Goal: Communication & Community: Answer question/provide support

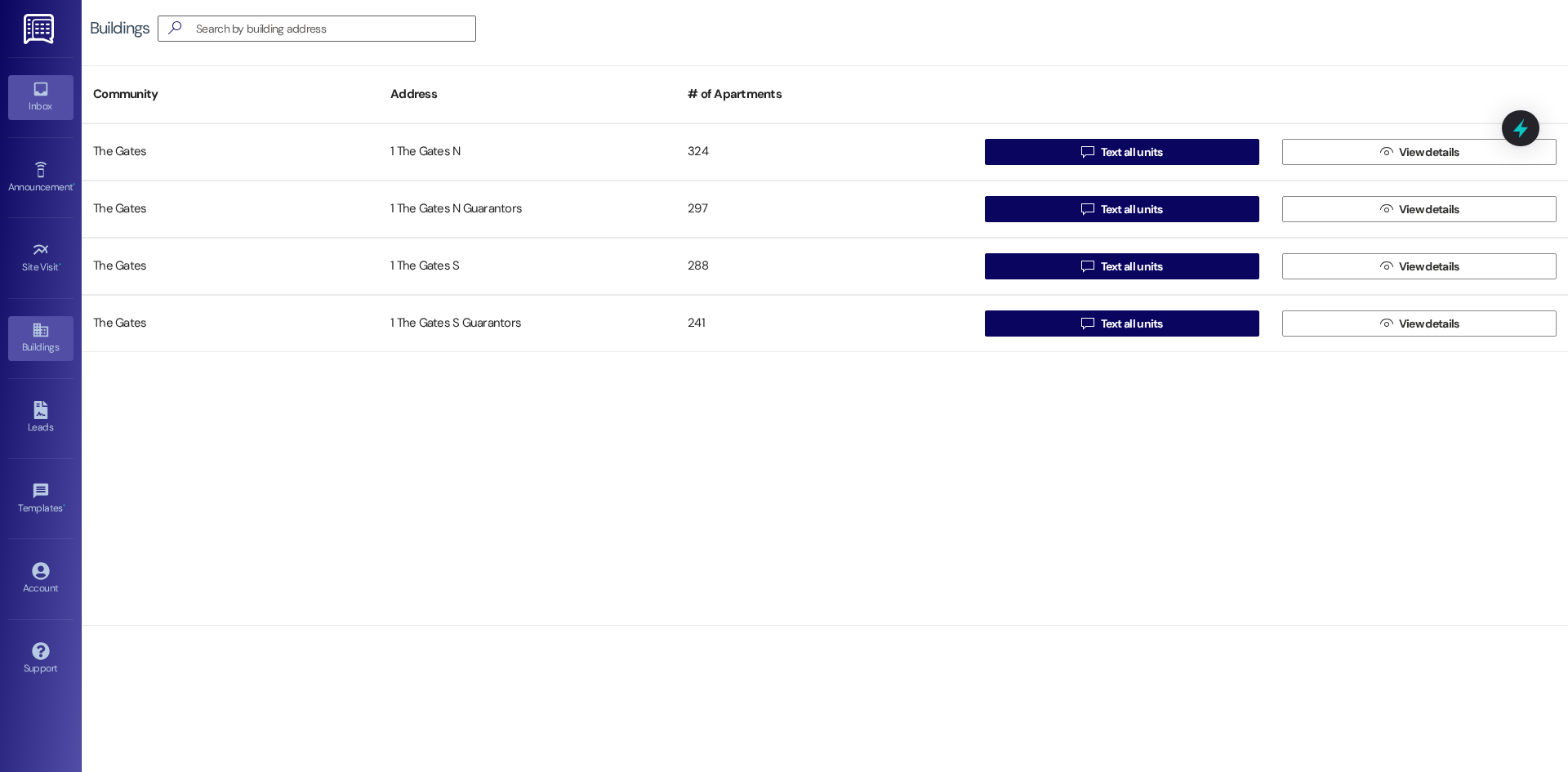
click at [55, 94] on link "Inbox" at bounding box center [41, 98] width 65 height 44
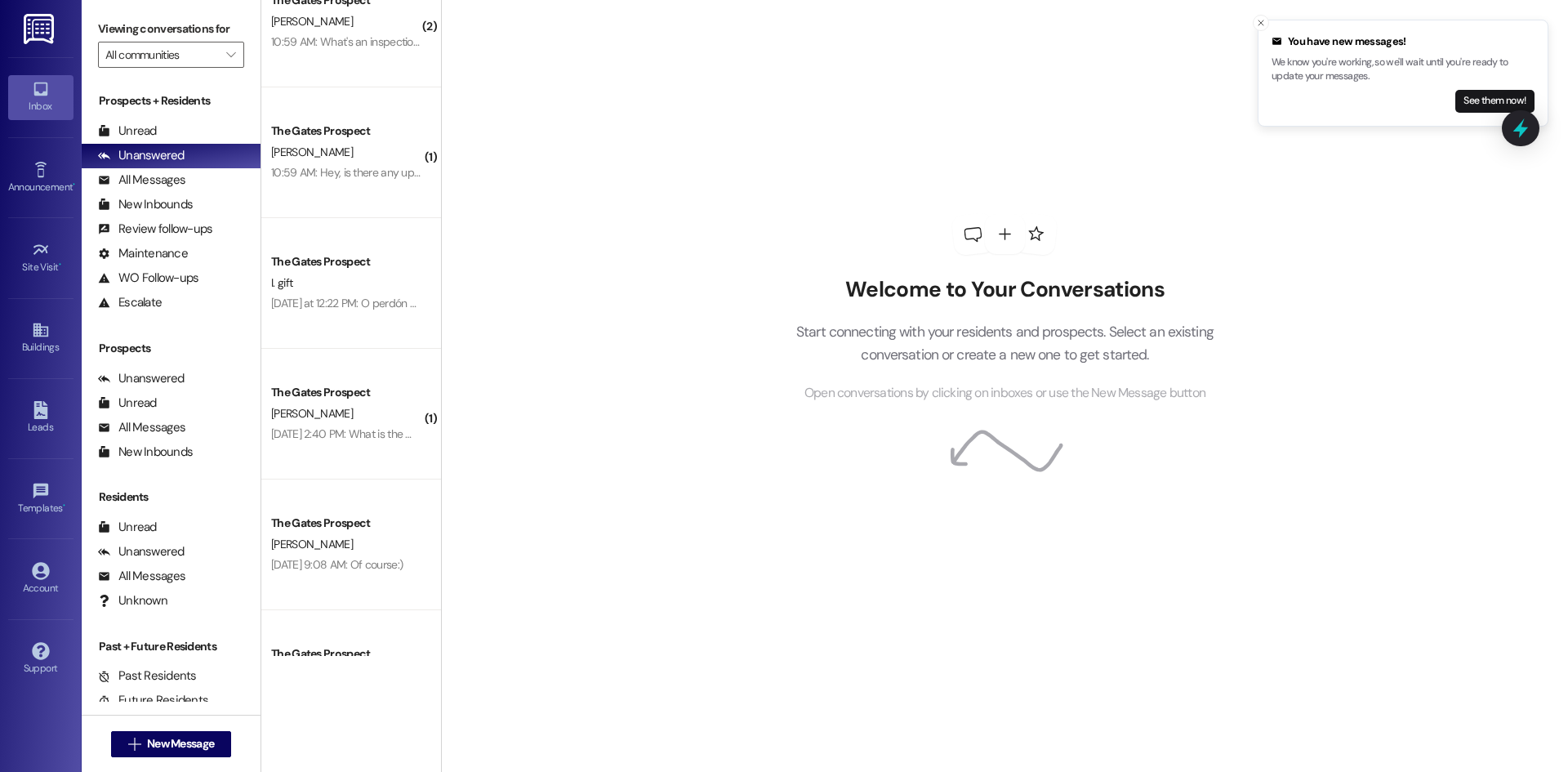
scroll to position [5227, 0]
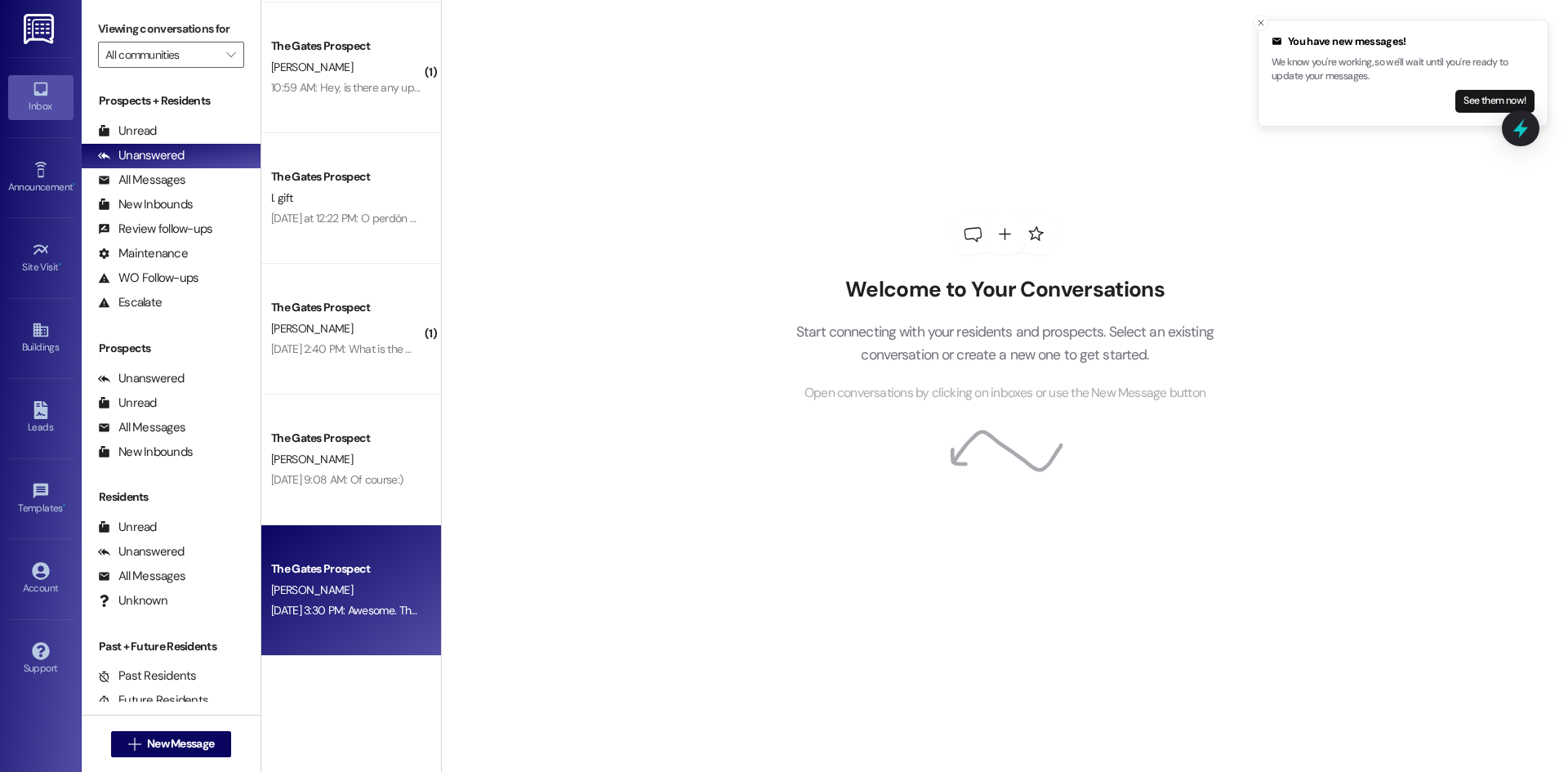
click at [315, 578] on div "The Gates Prospect" at bounding box center [347, 569] width 151 height 18
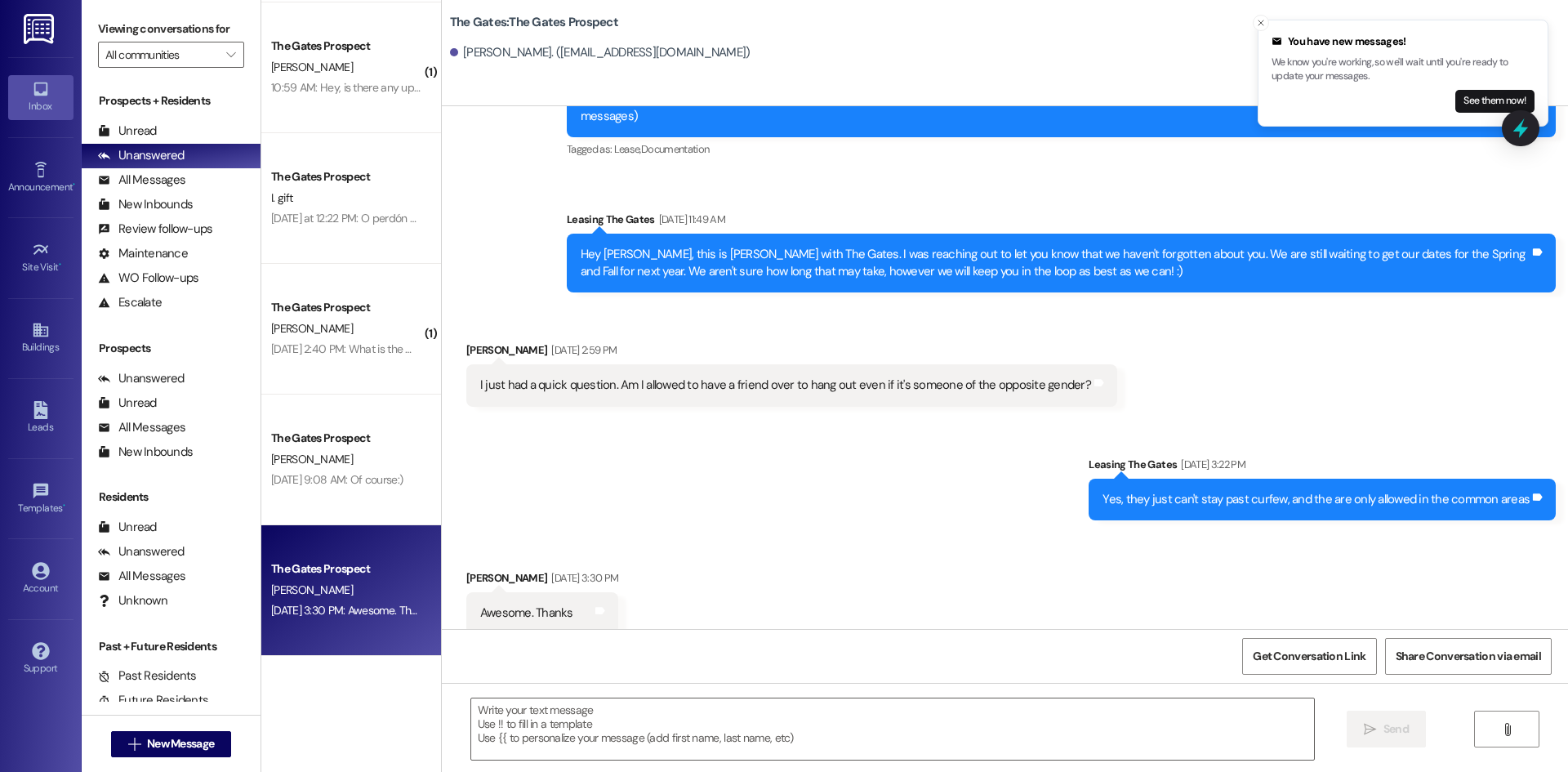
scroll to position [120, 0]
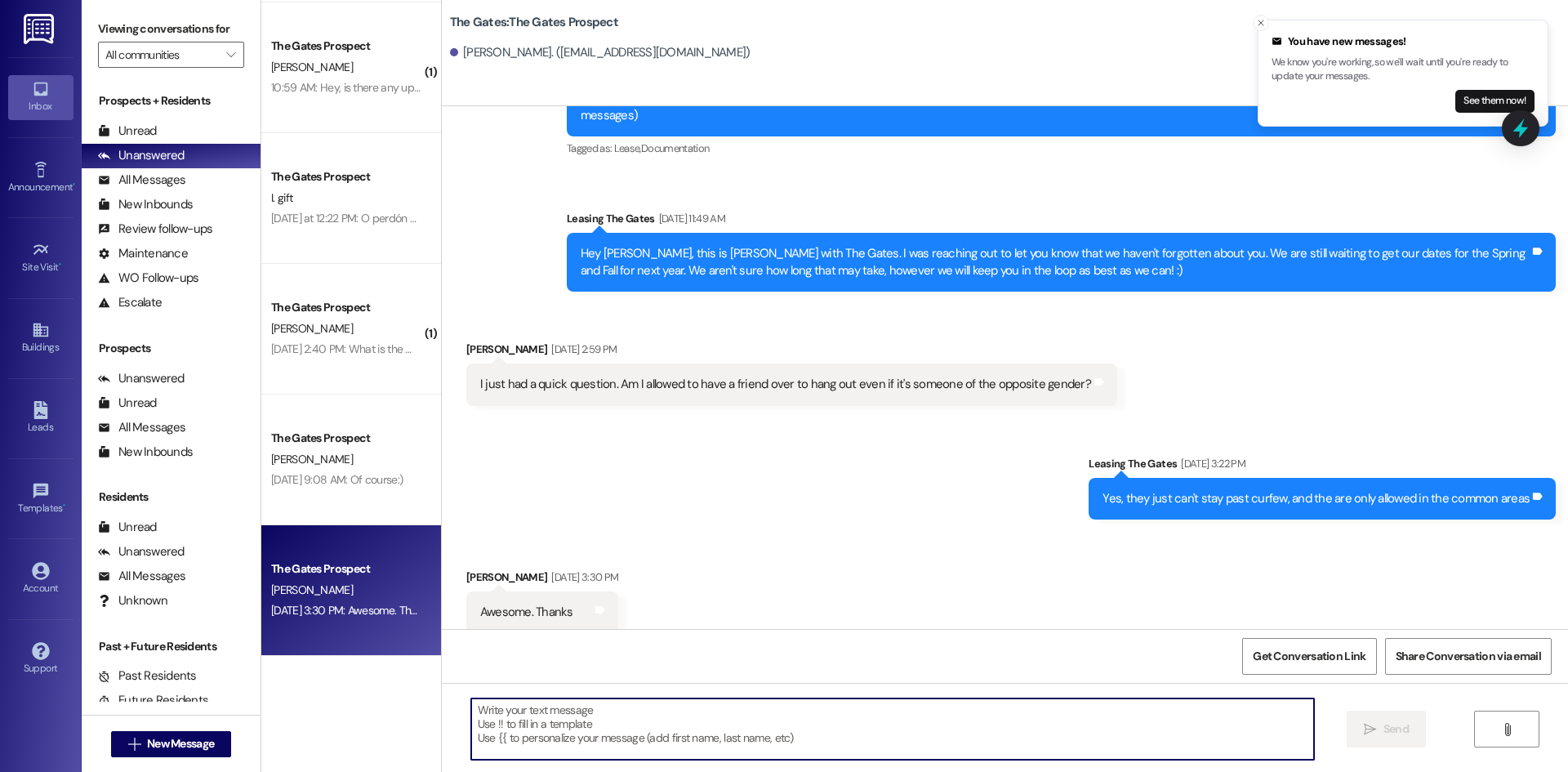
click at [615, 718] on textarea at bounding box center [892, 729] width 842 height 62
type textarea "Of course!"
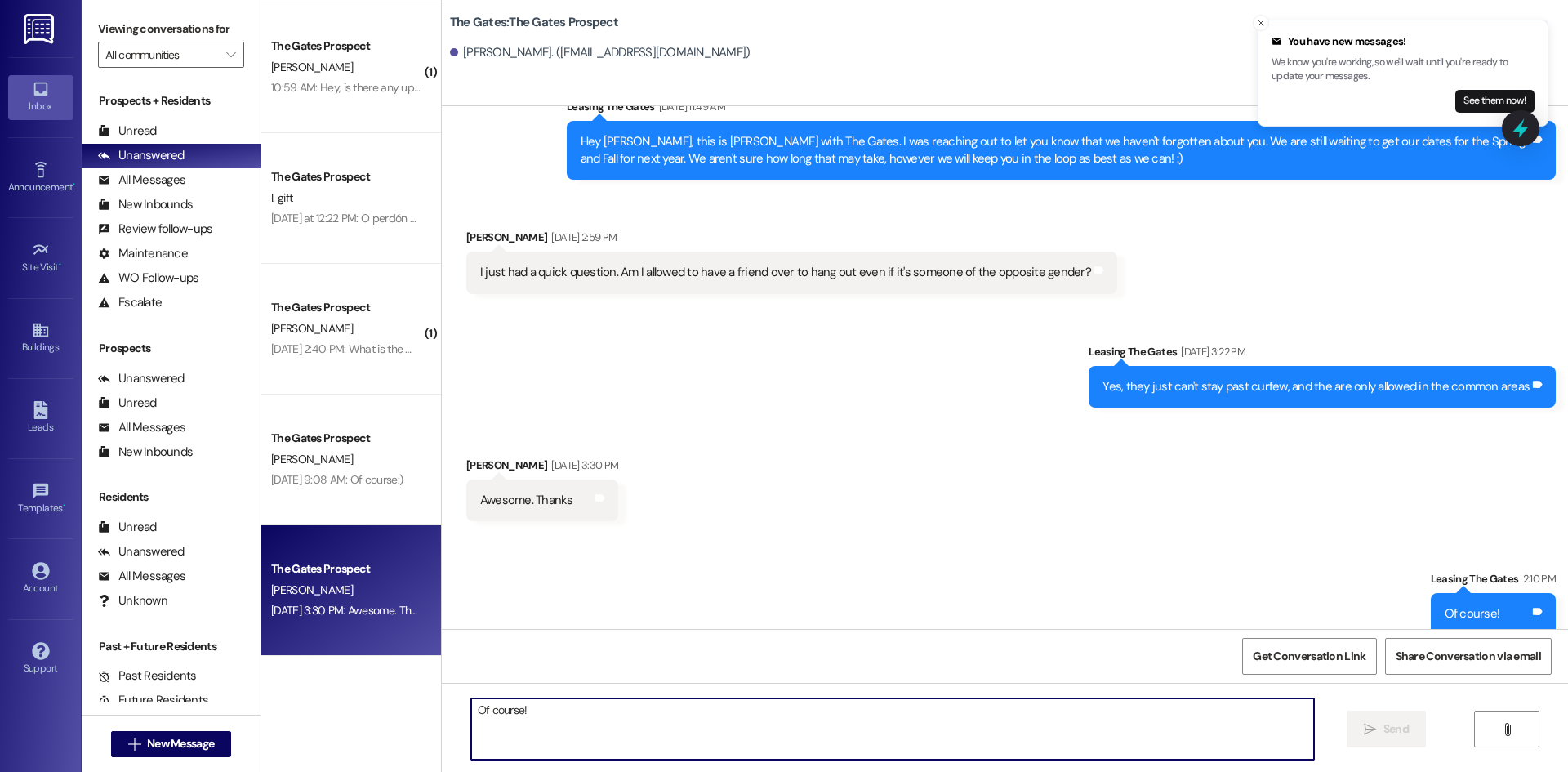
scroll to position [233, 0]
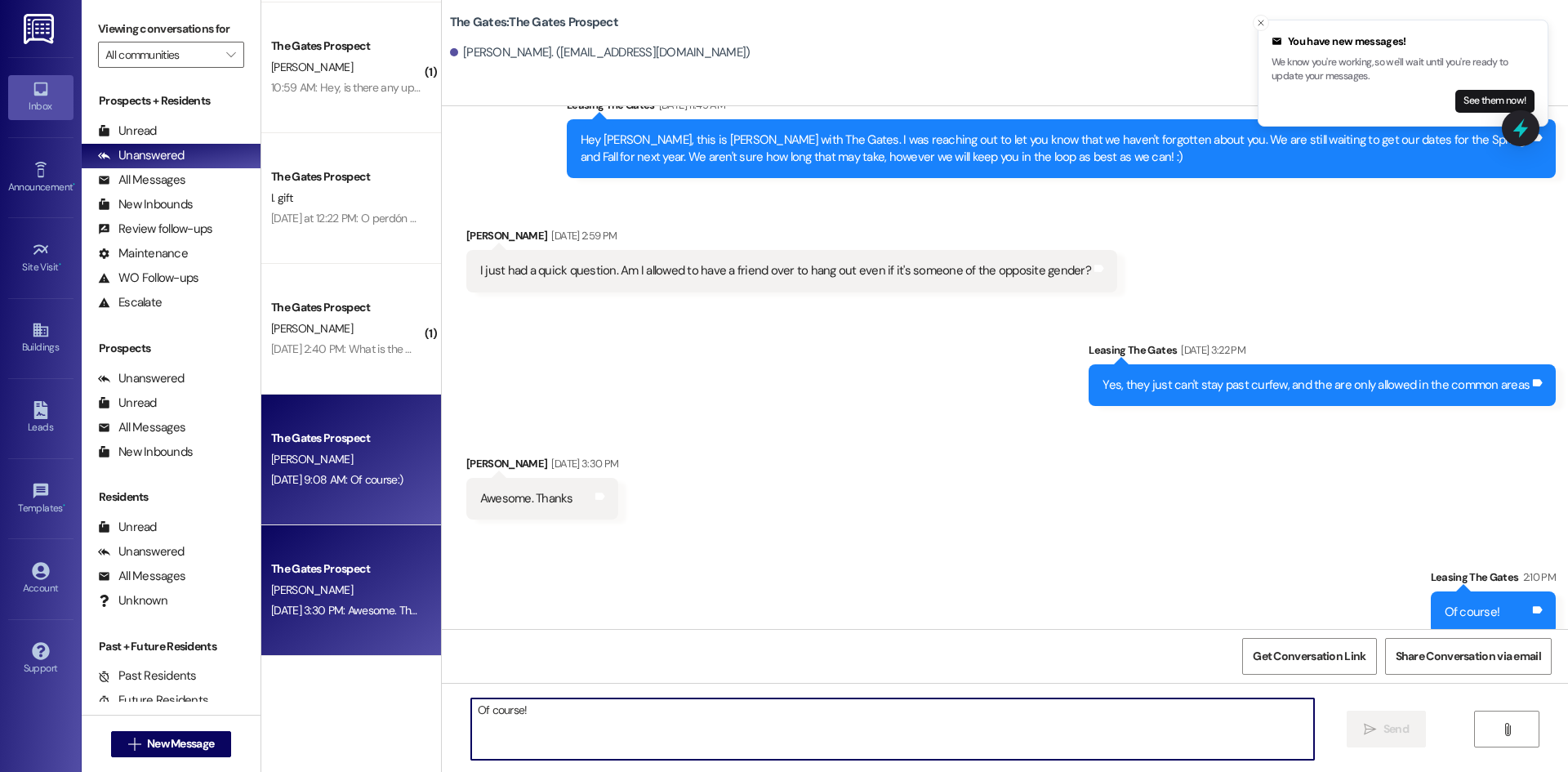
click at [308, 437] on div "The Gates Prospect" at bounding box center [347, 439] width 151 height 18
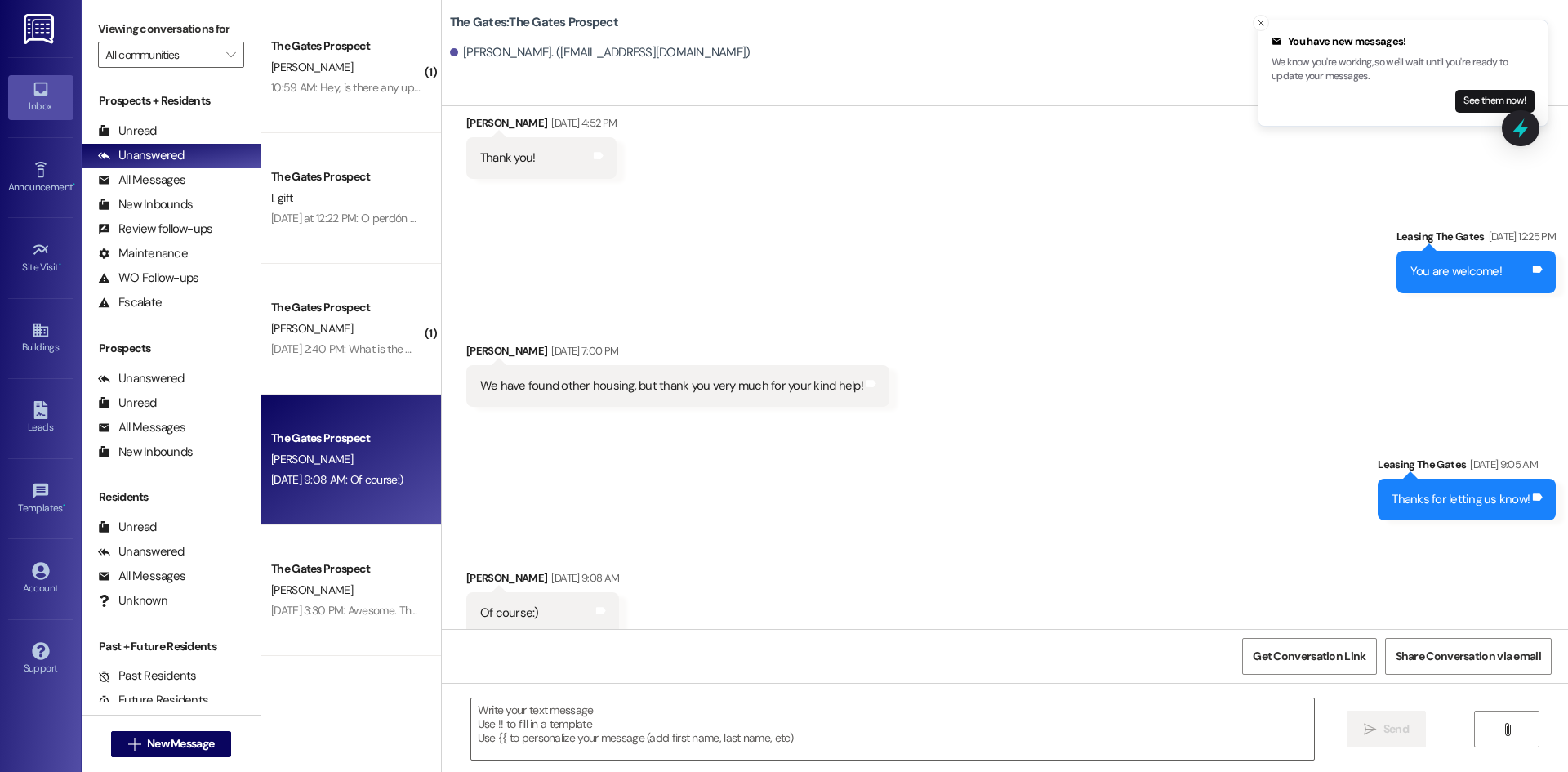
scroll to position [1024, 0]
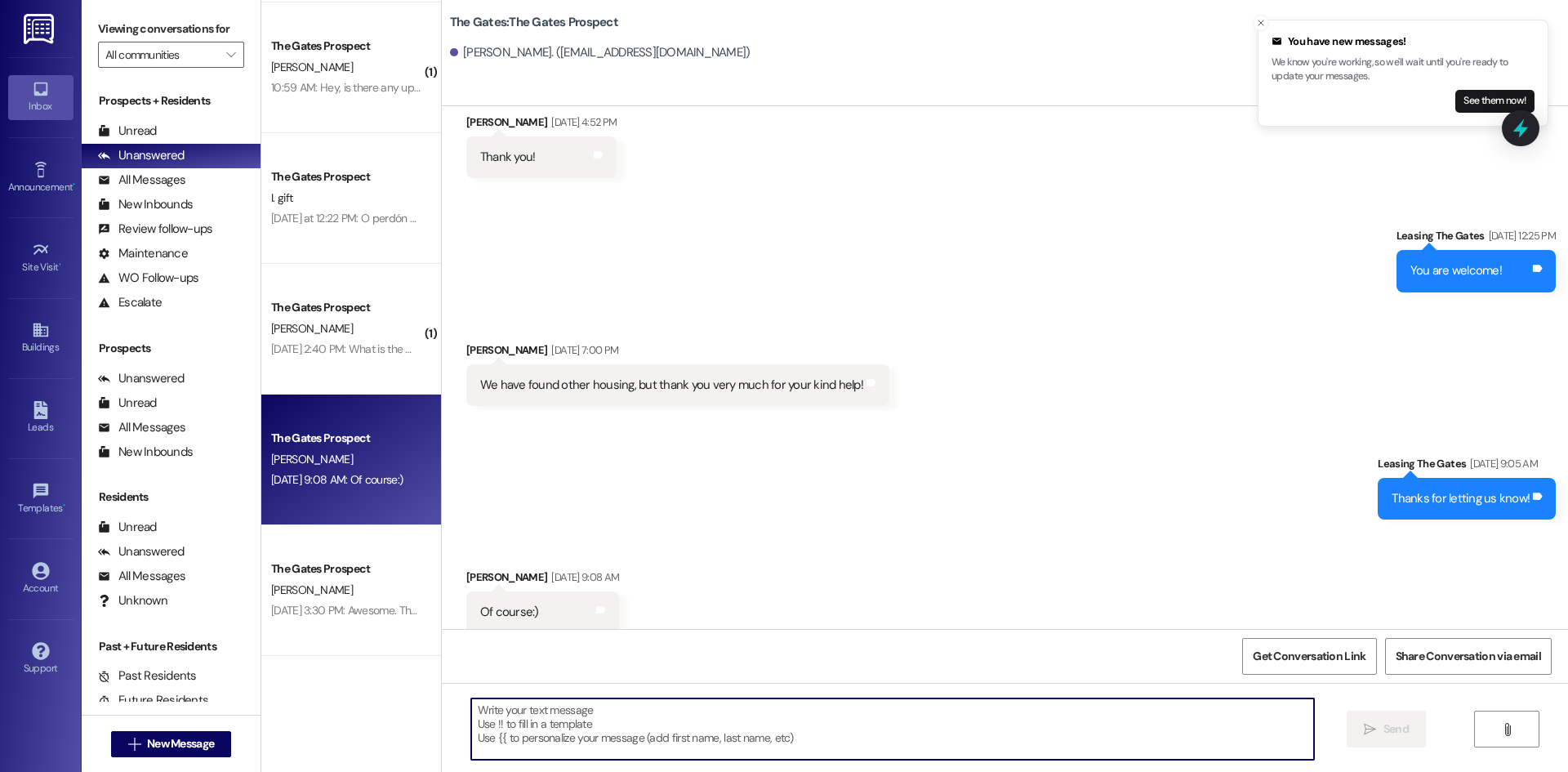
click at [542, 720] on textarea at bounding box center [892, 729] width 842 height 62
type textarea ":))"
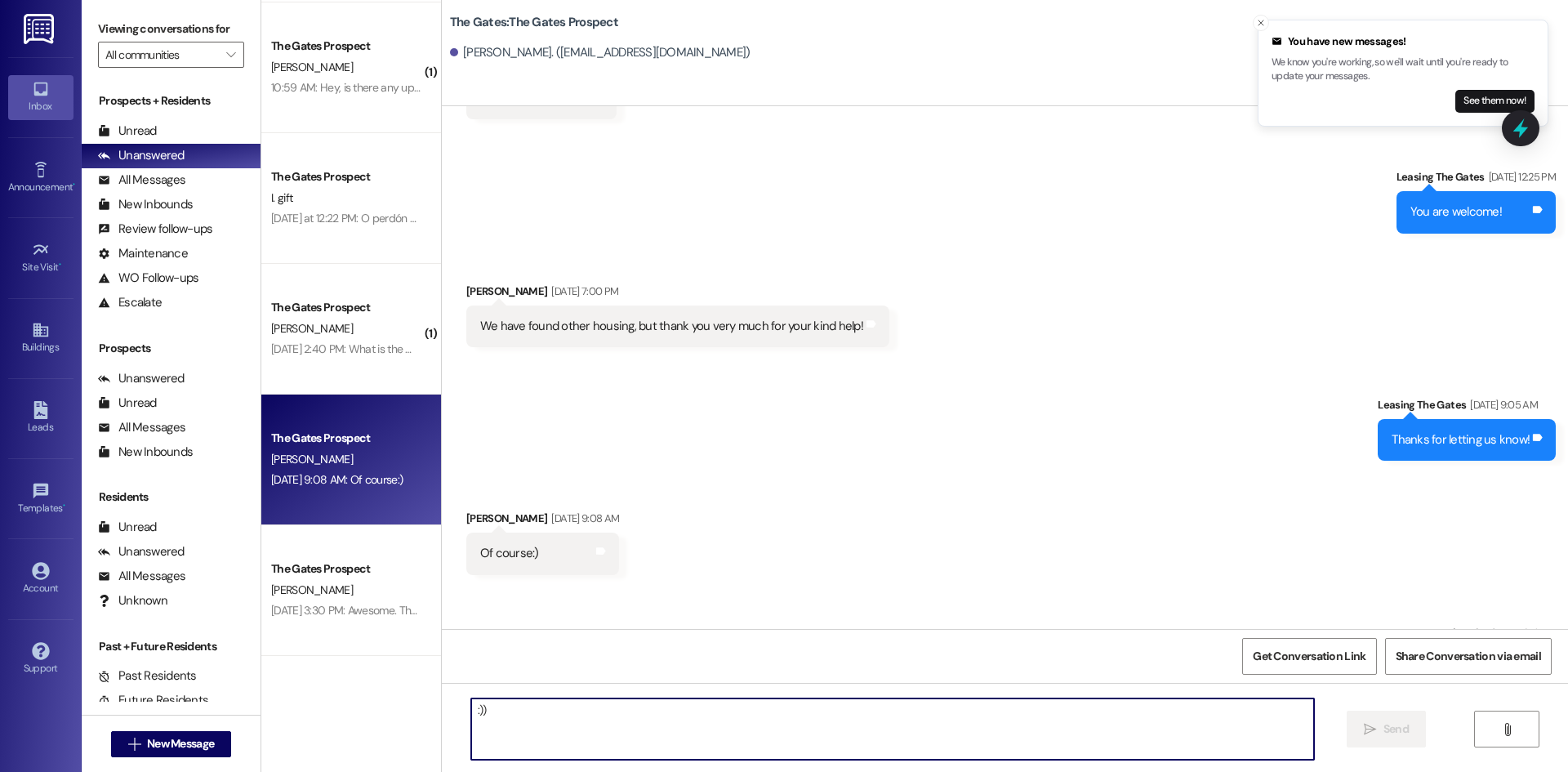
scroll to position [1140, 0]
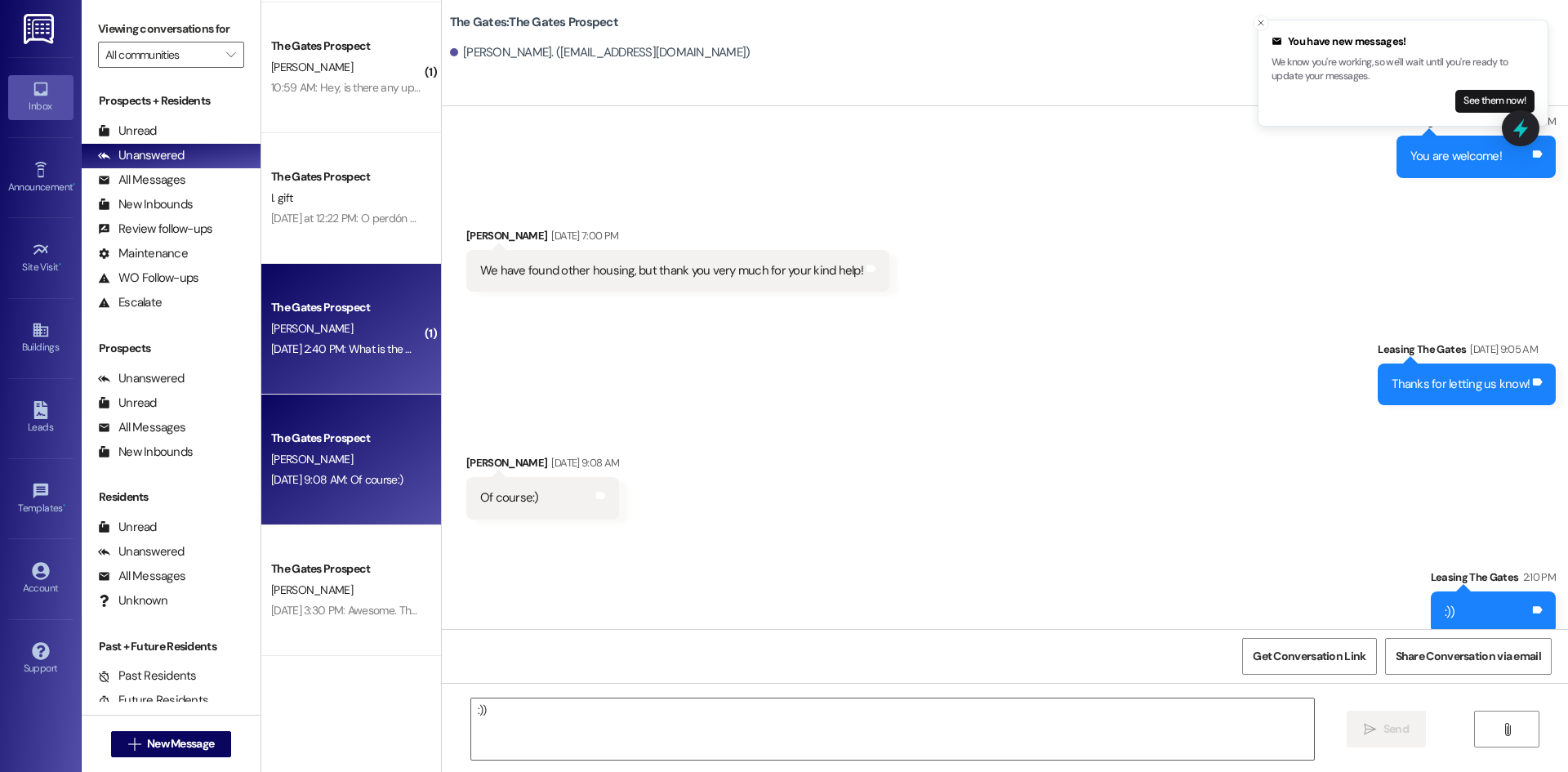
click at [261, 342] on div "The Gates Prospect [PERSON_NAME] [DATE] 2:40 PM: What is the WiFi password? [DA…" at bounding box center [351, 330] width 180 height 131
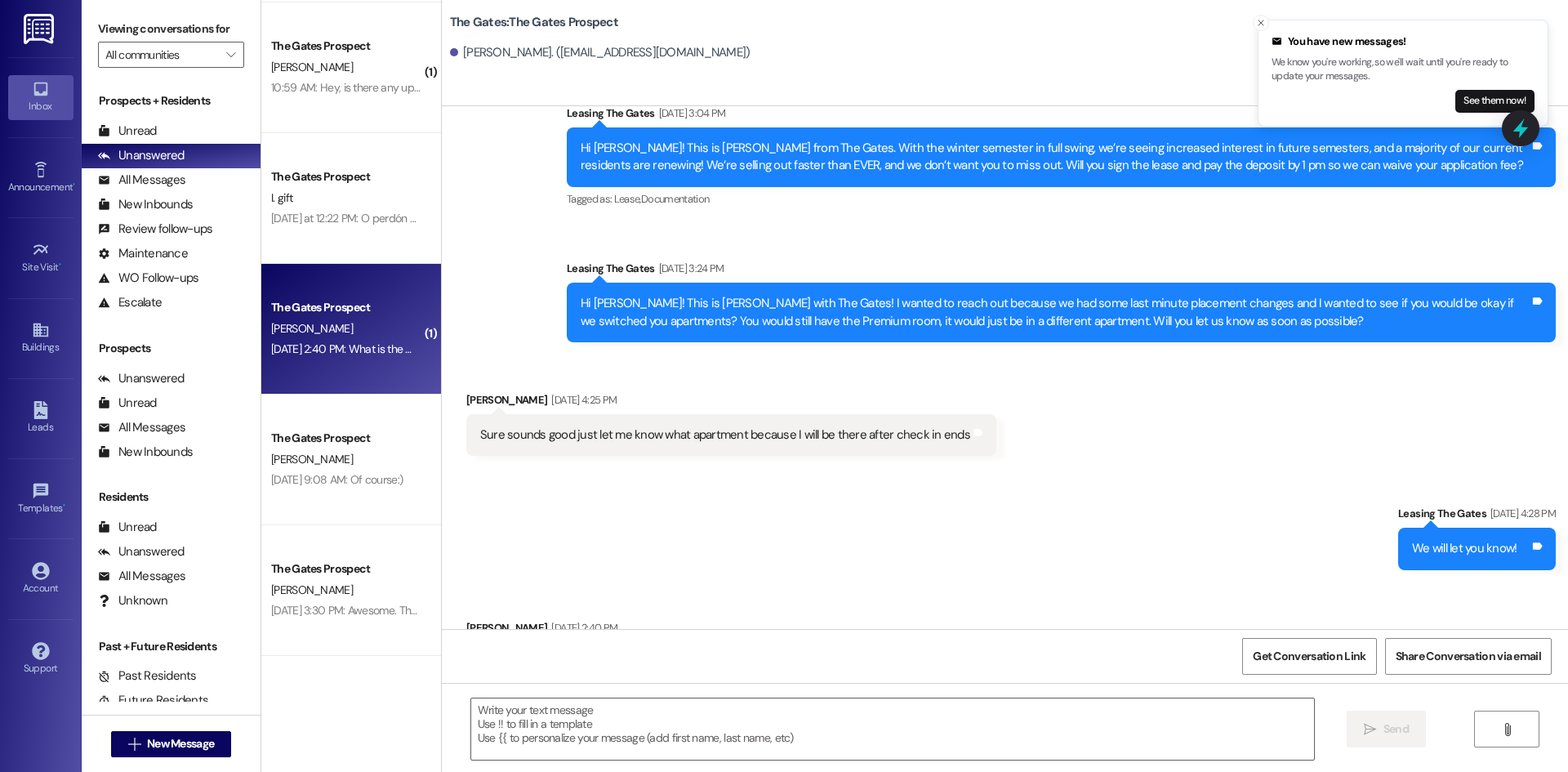
scroll to position [3192, 0]
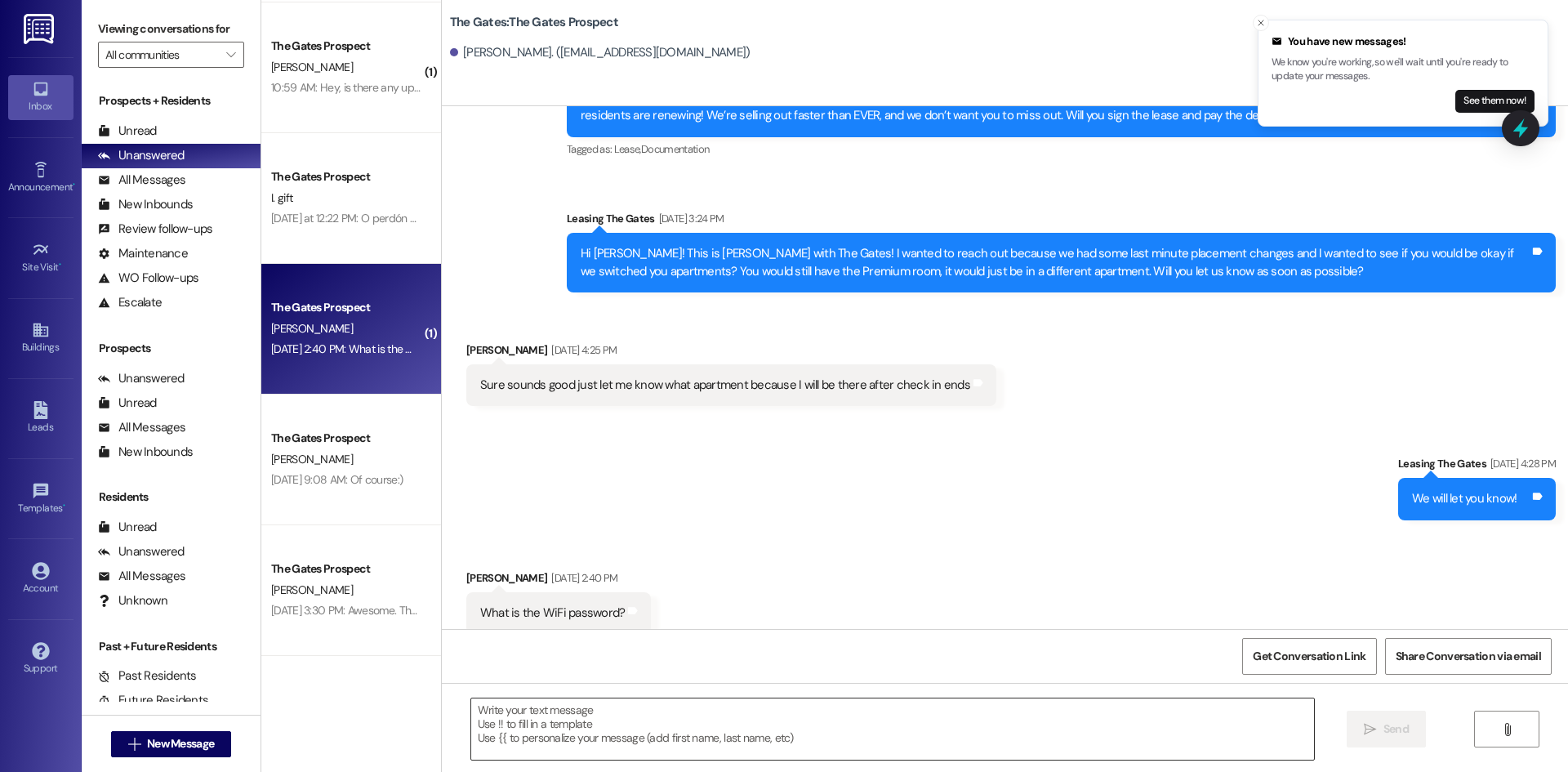
click at [502, 708] on textarea at bounding box center [892, 729] width 842 height 62
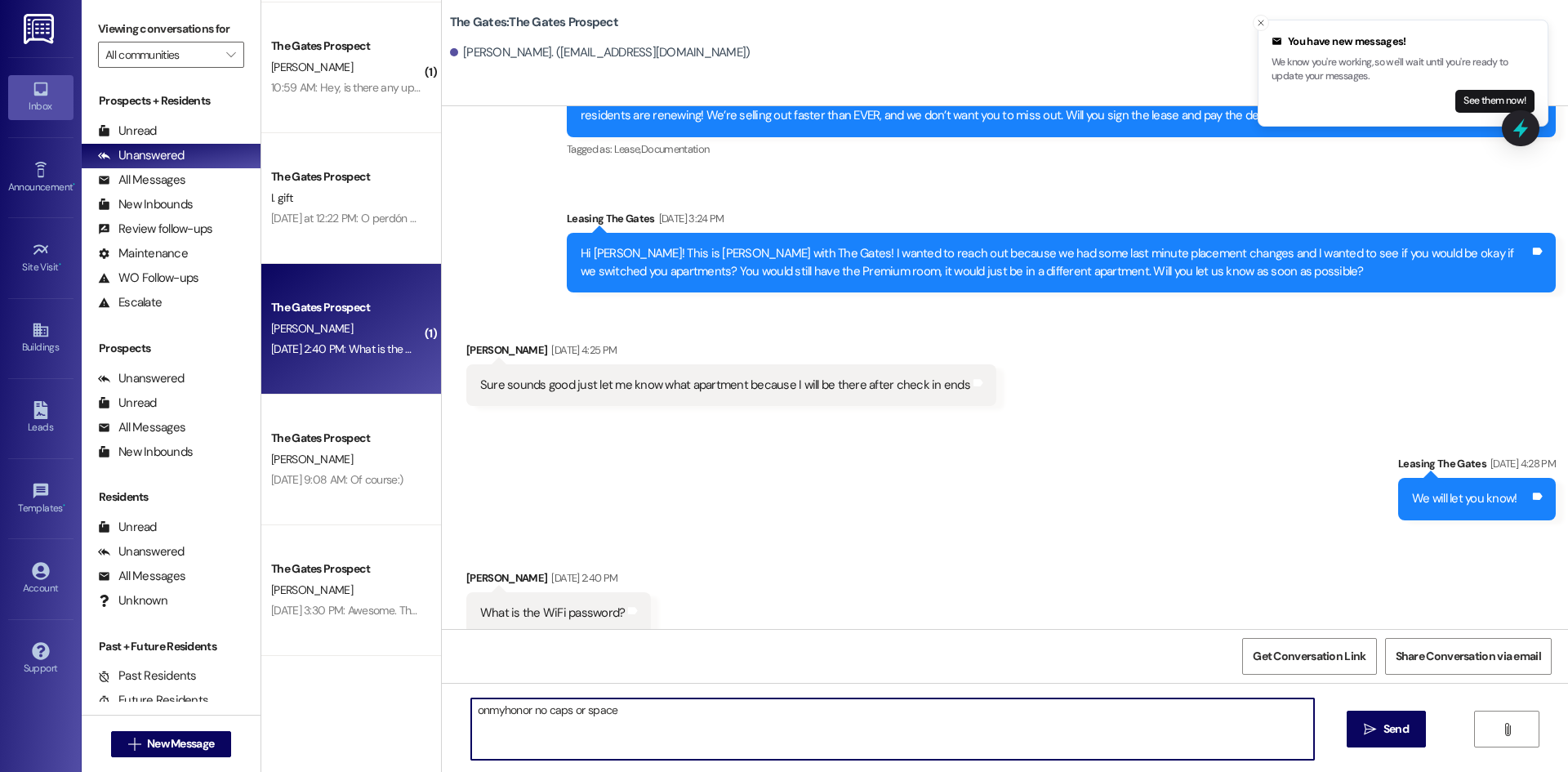
type textarea "onmyhonor no caps or spaces"
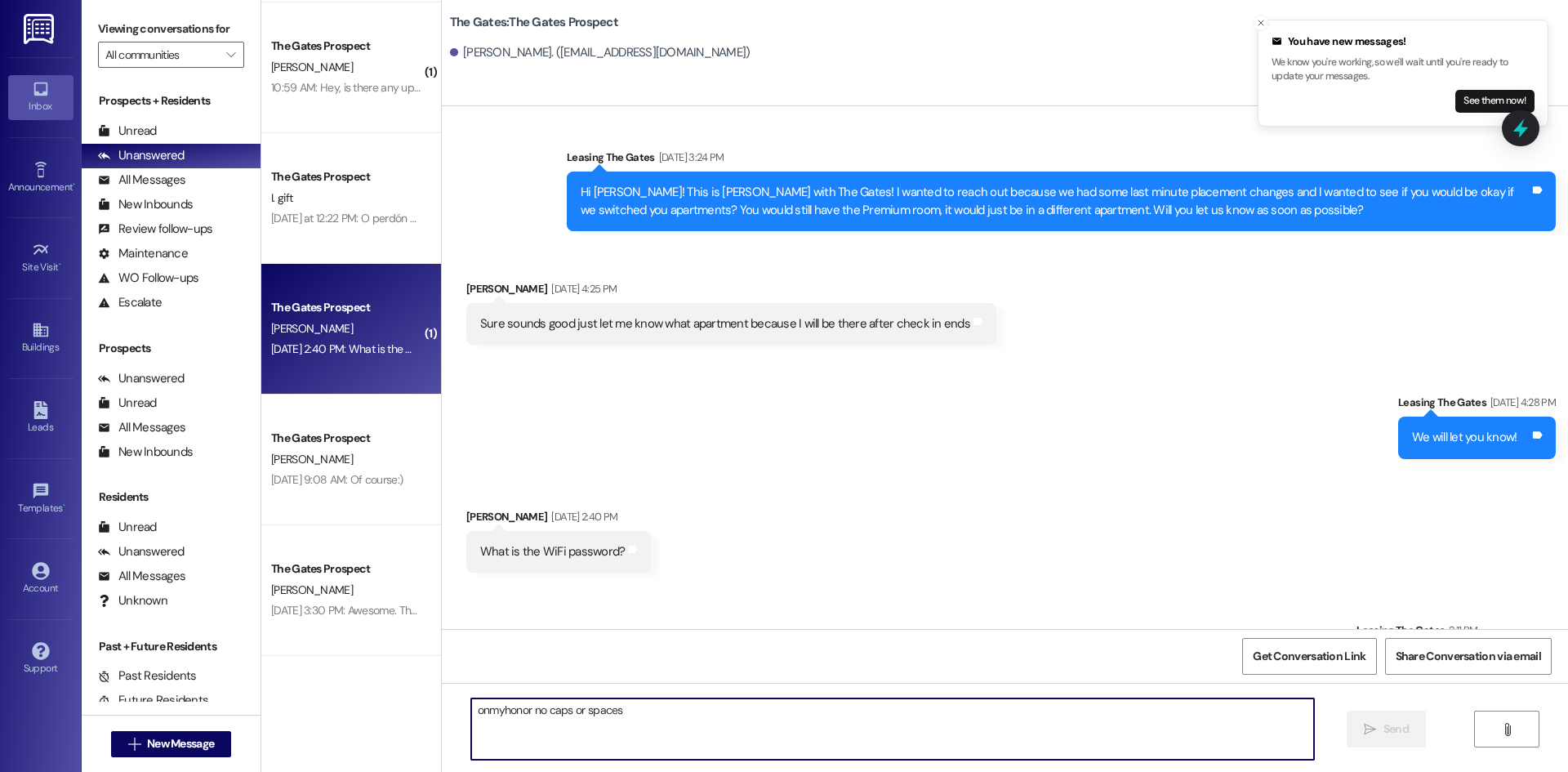
scroll to position [3306, 0]
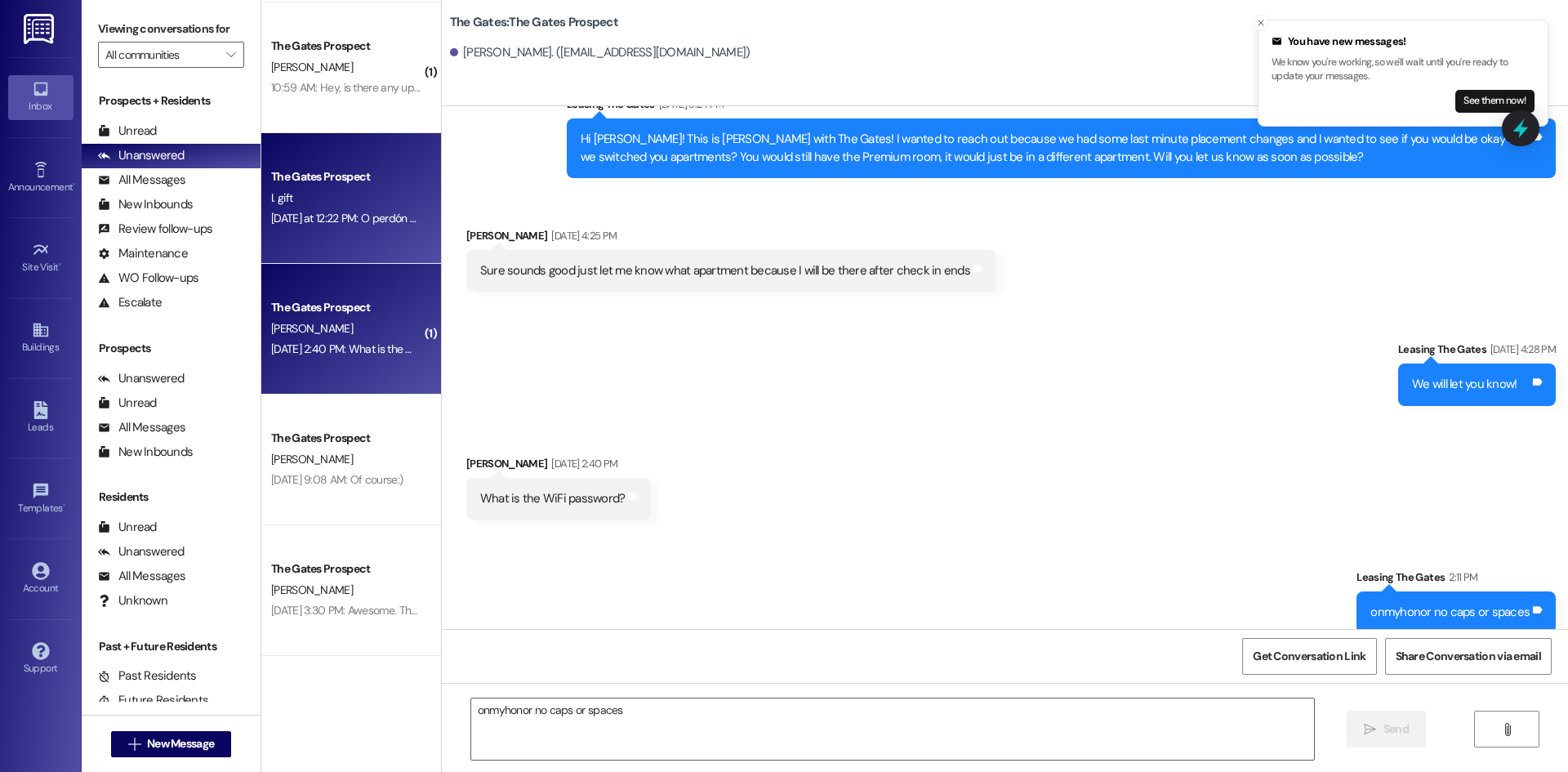
click at [299, 206] on div "I. gift" at bounding box center [347, 198] width 155 height 20
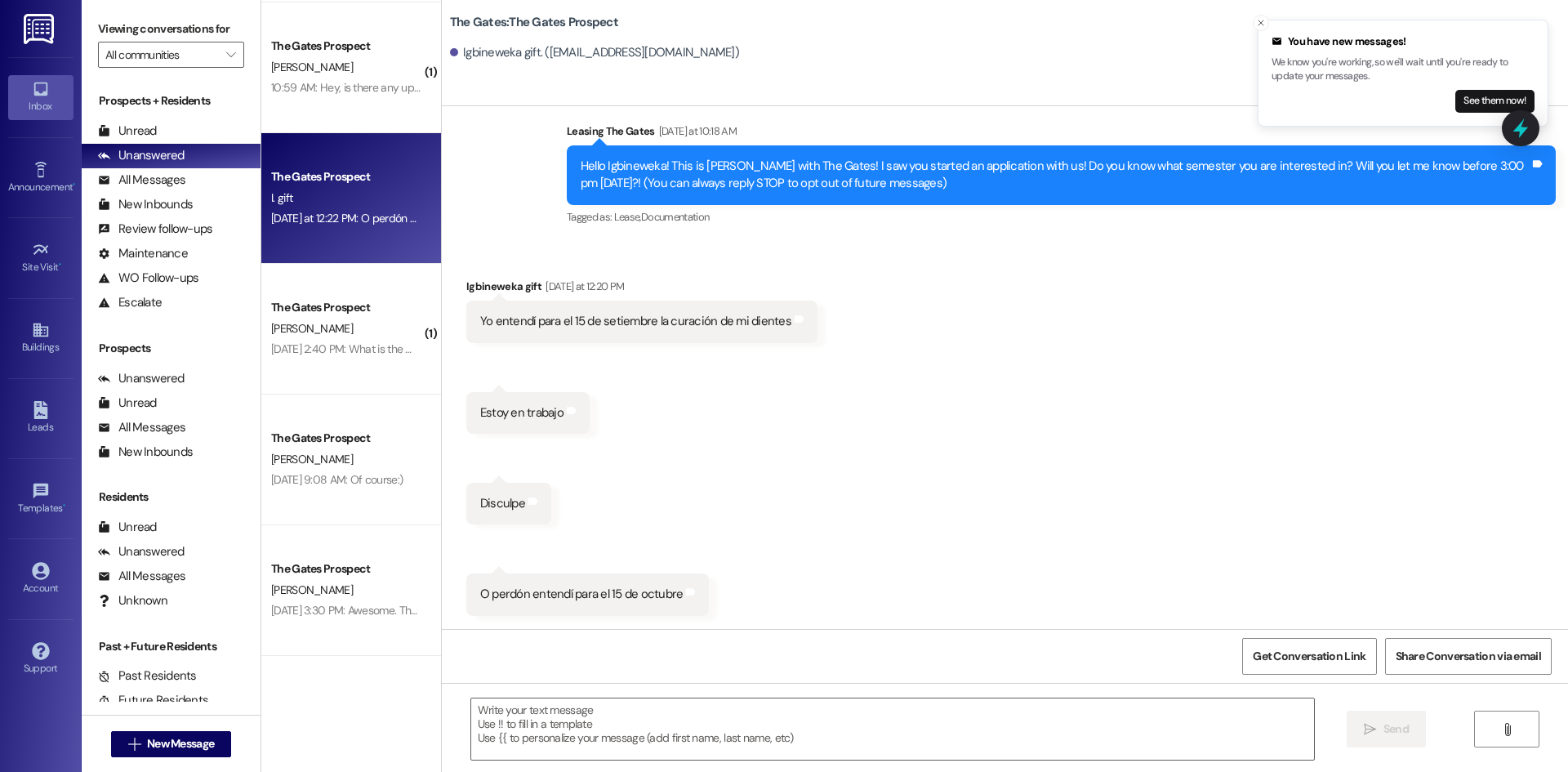
scroll to position [33, 0]
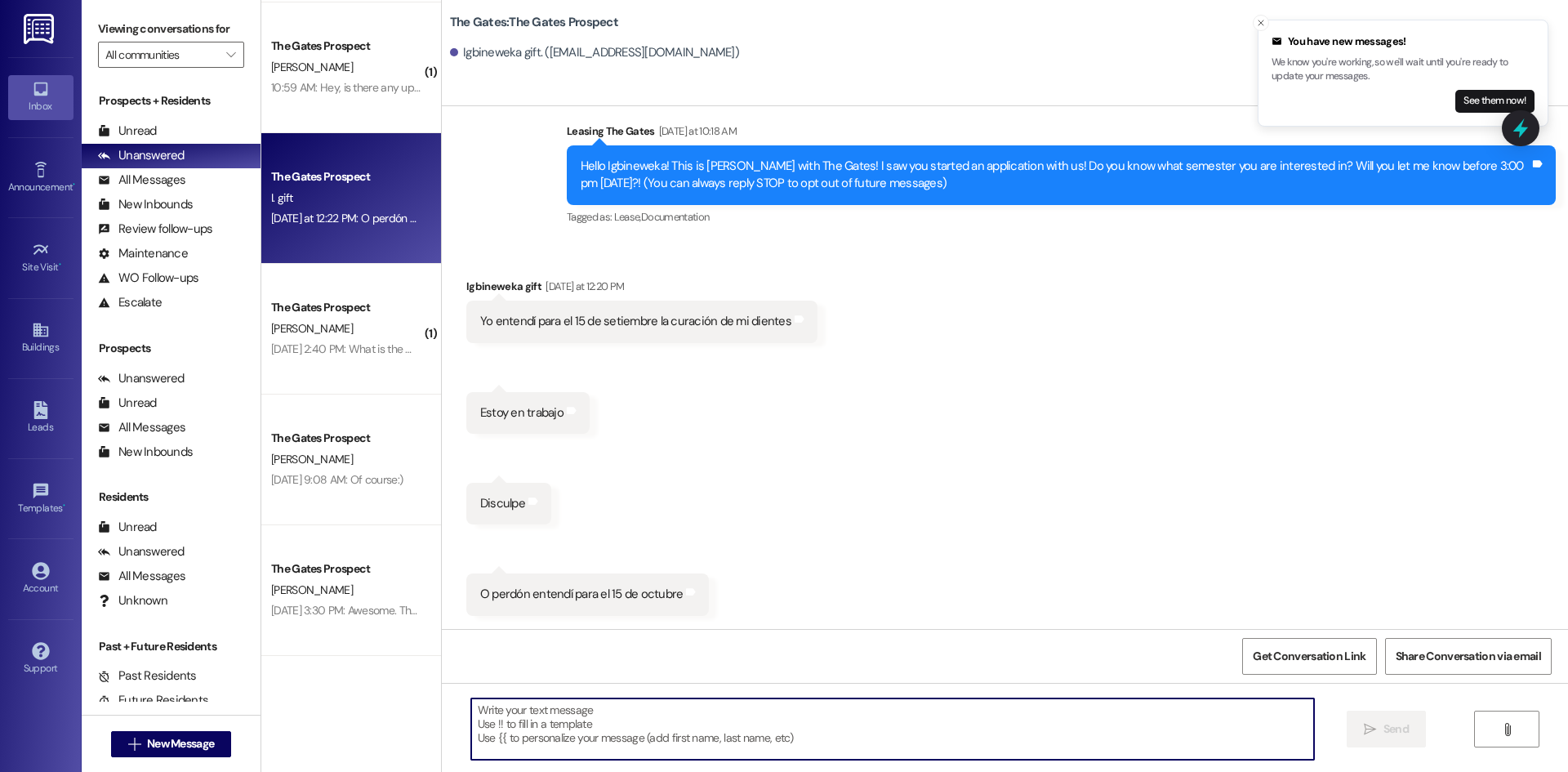
click at [517, 731] on textarea at bounding box center [892, 729] width 842 height 62
type textarea "Hi please let us know if you need anything!"
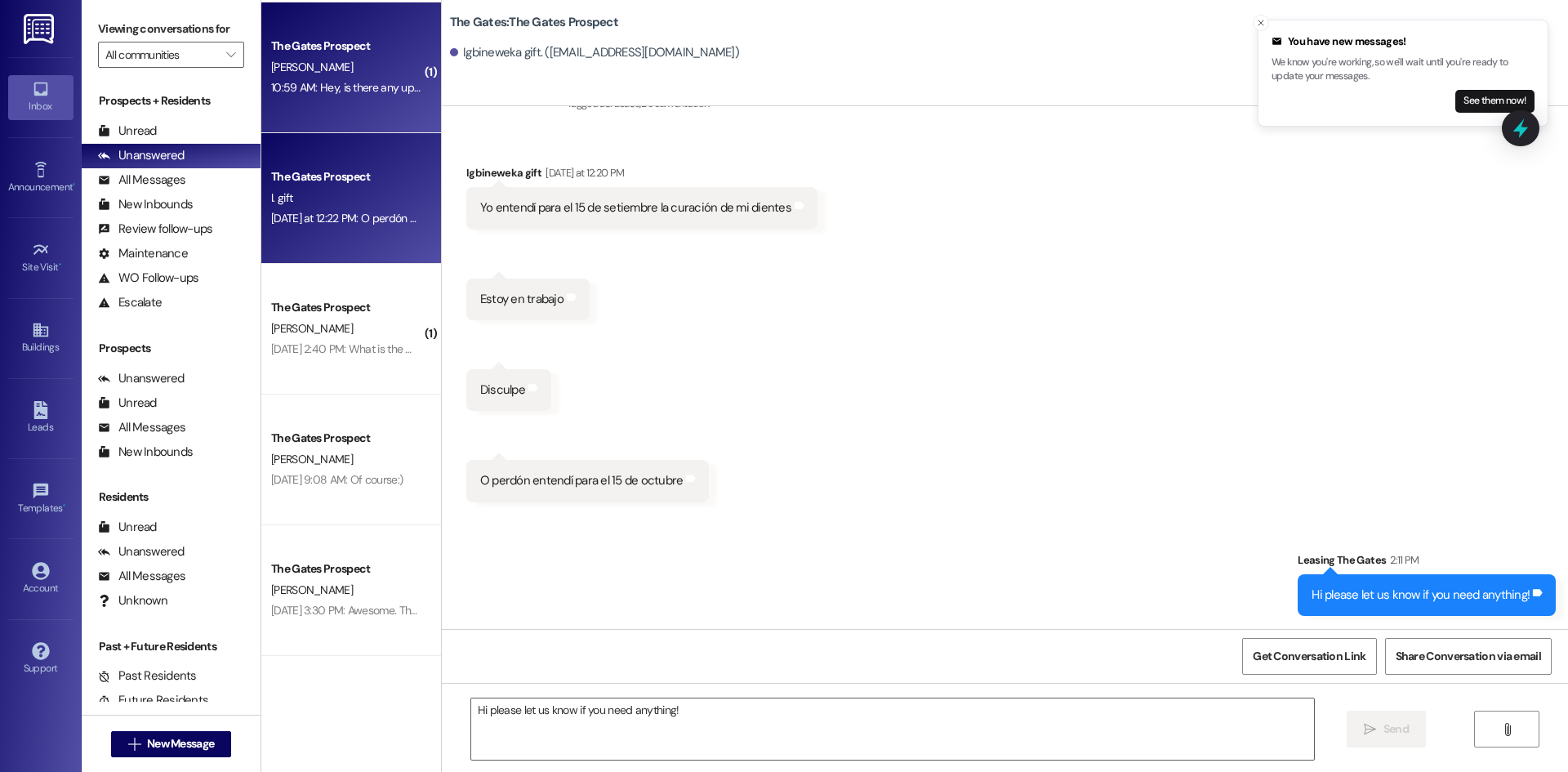
click at [383, 97] on div "10:59 AM: Hey, is there any updates on my esa animal? 10:59 AM: Hey, is there a…" at bounding box center [347, 88] width 155 height 20
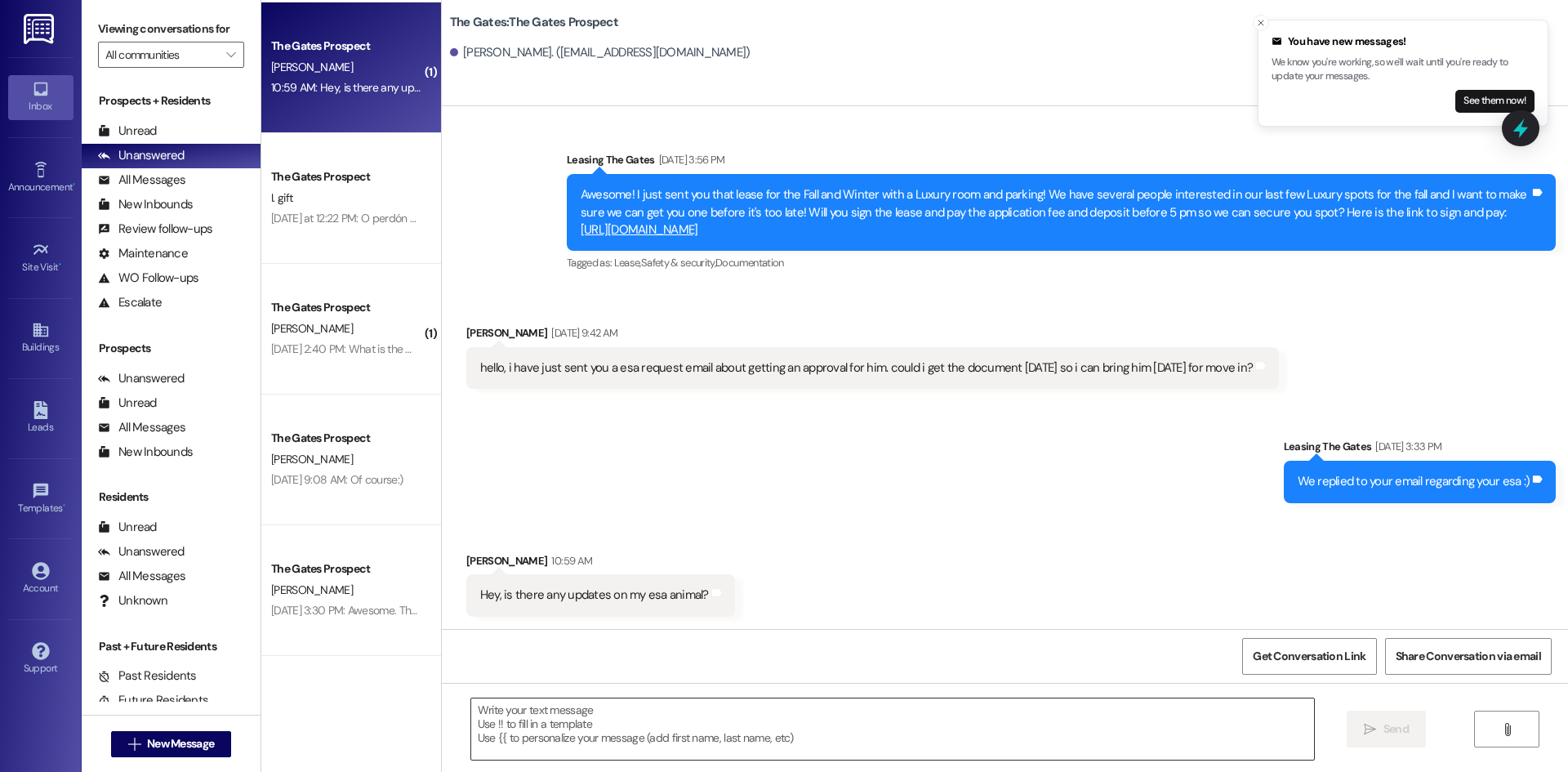
scroll to position [1086, 0]
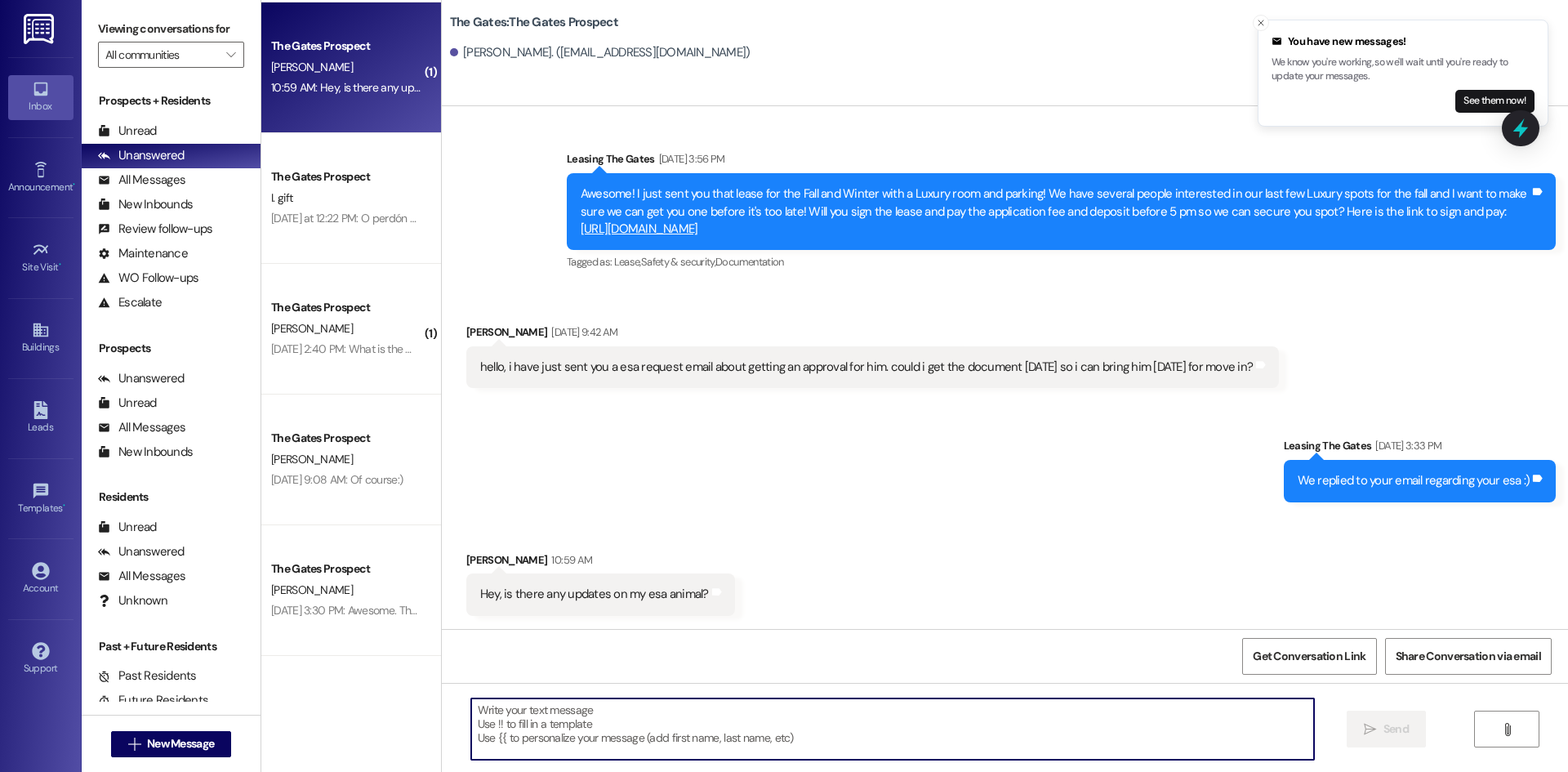
click at [575, 747] on textarea at bounding box center [892, 729] width 842 height 62
type textarea "I will ask my ESA Specialist!"
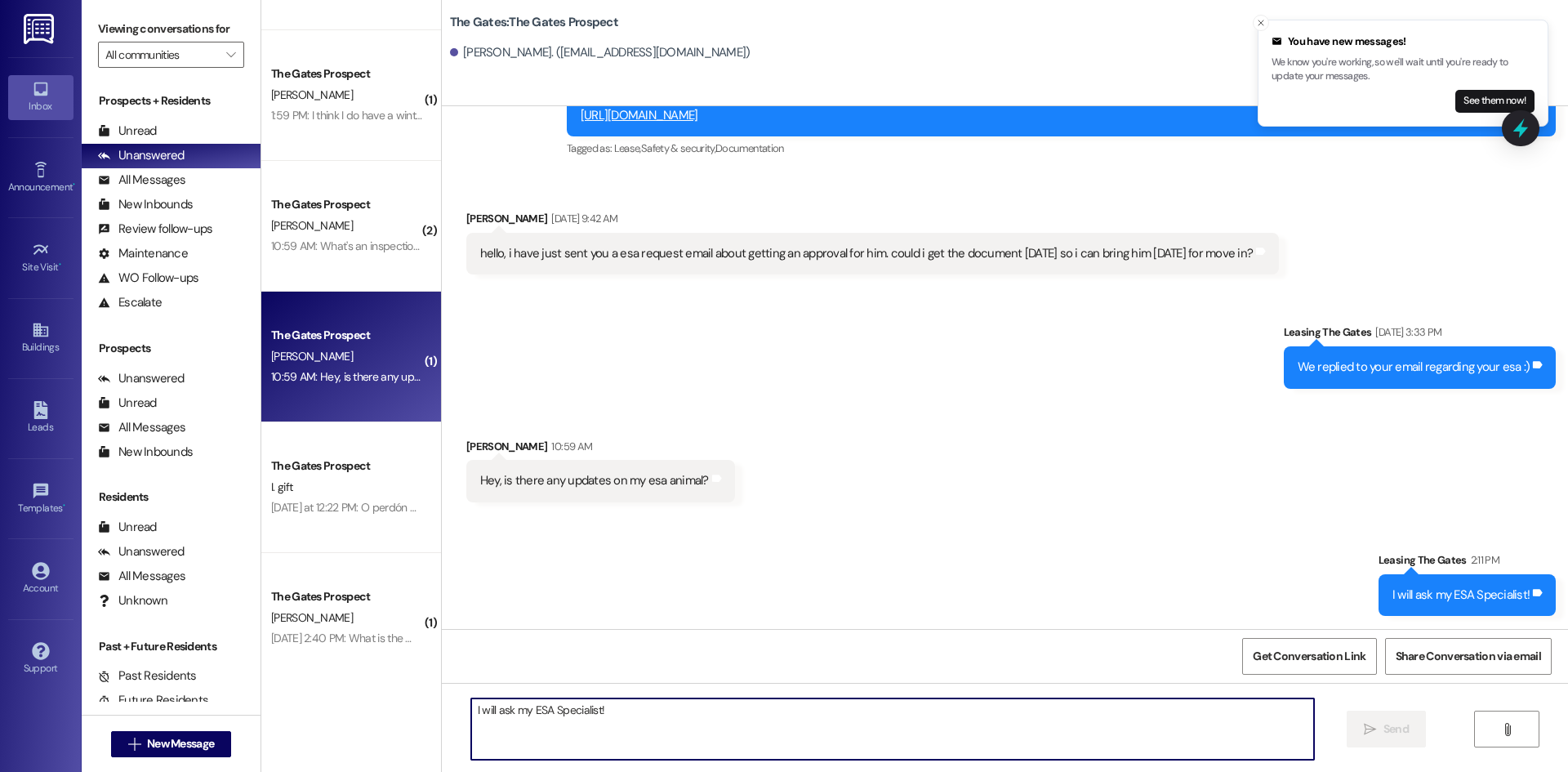
scroll to position [4901, 0]
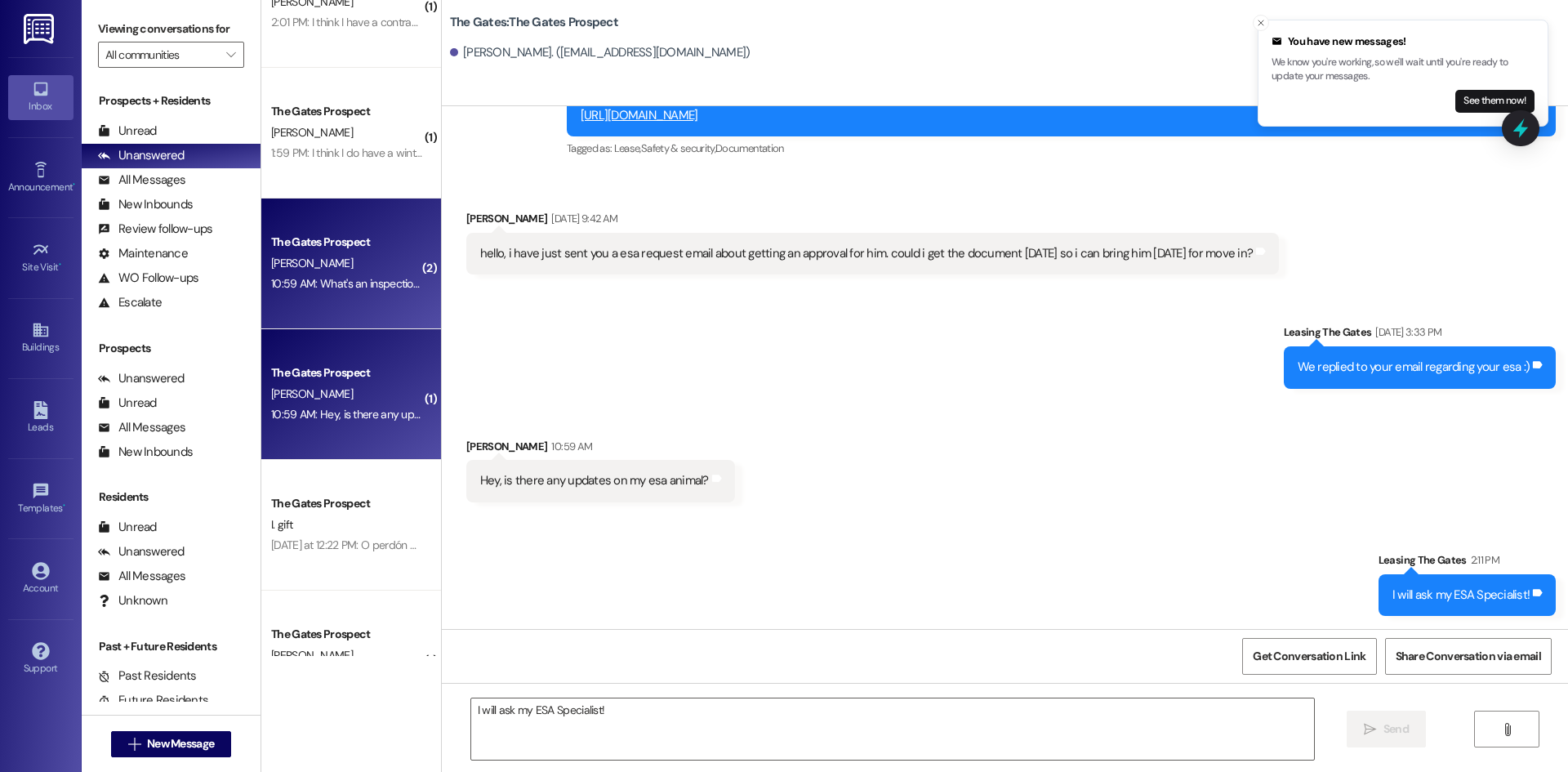
click at [338, 241] on div "The Gates Prospect" at bounding box center [347, 242] width 151 height 18
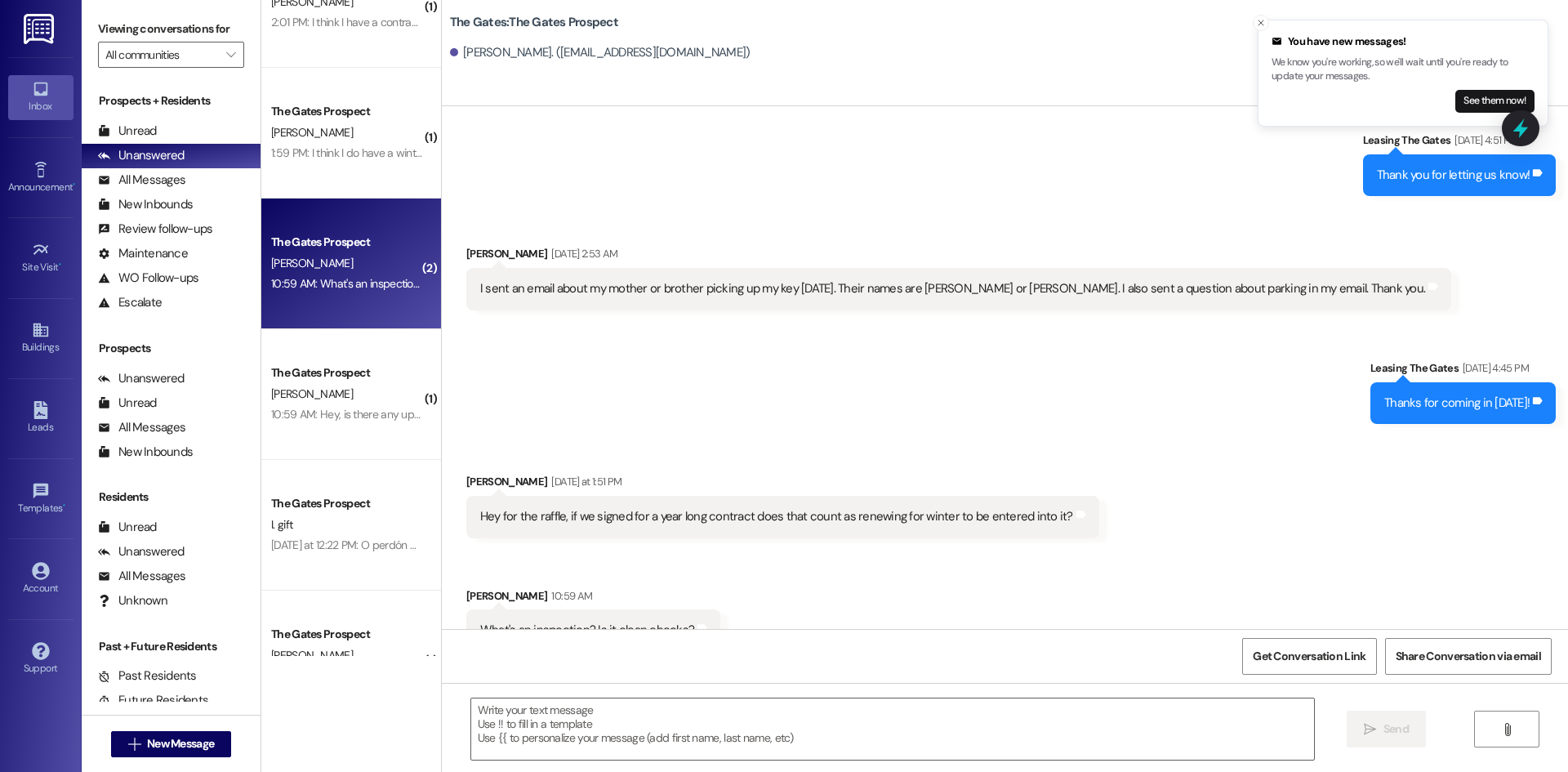
scroll to position [4647, 0]
click at [548, 726] on textarea at bounding box center [892, 729] width 842 height 62
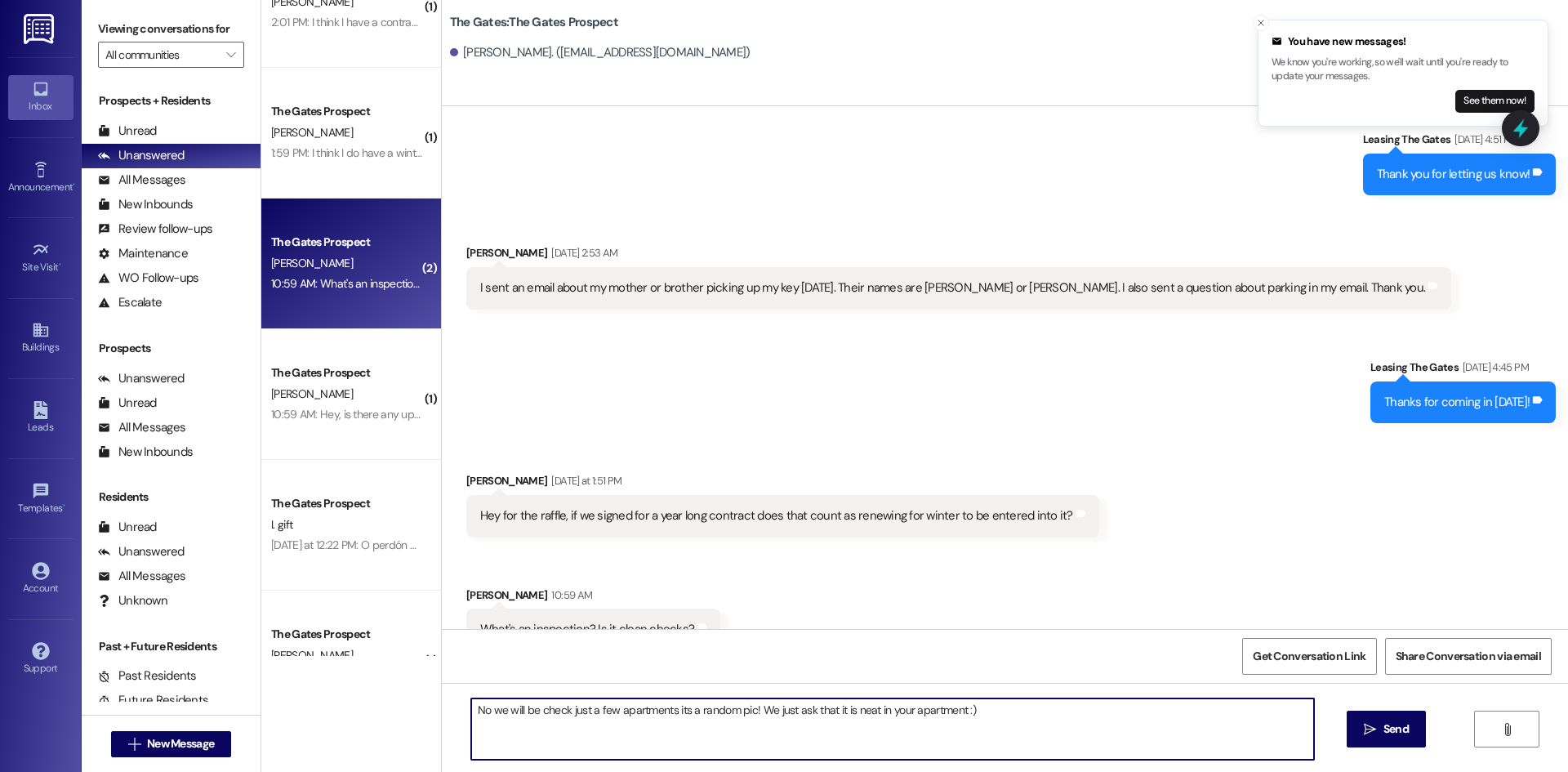
click at [740, 714] on textarea "No we will be check just a few apartments its a random pic! We just ask that it…" at bounding box center [892, 729] width 842 height 62
click at [743, 712] on textarea "No we will be check just a few apartments its a random pic! We just ask that it…" at bounding box center [892, 729] width 842 height 62
type textarea "No we will be check just a few apartments its a random pick! We just ask that i…"
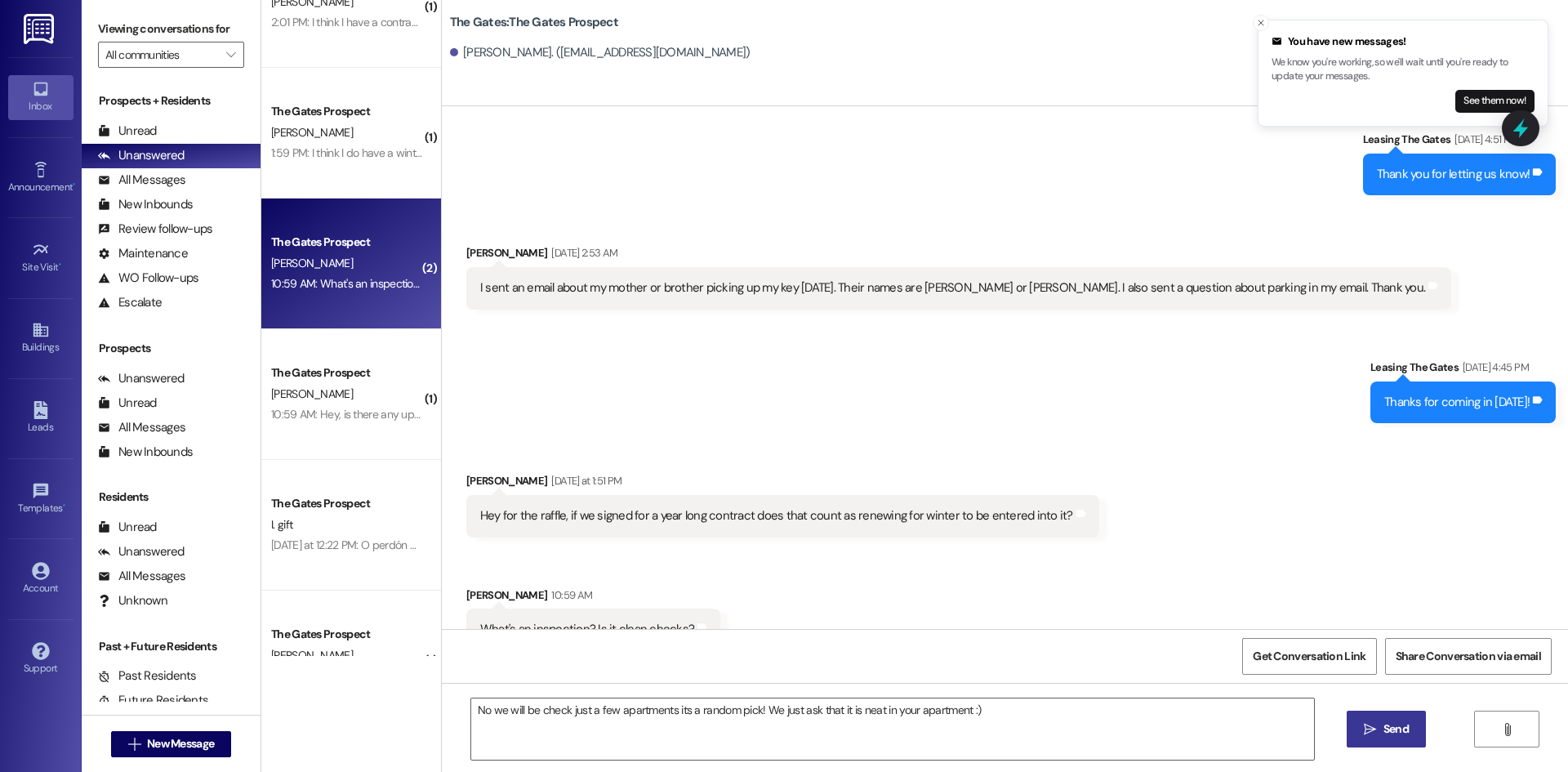
click at [1397, 727] on span "Send" at bounding box center [1396, 729] width 25 height 18
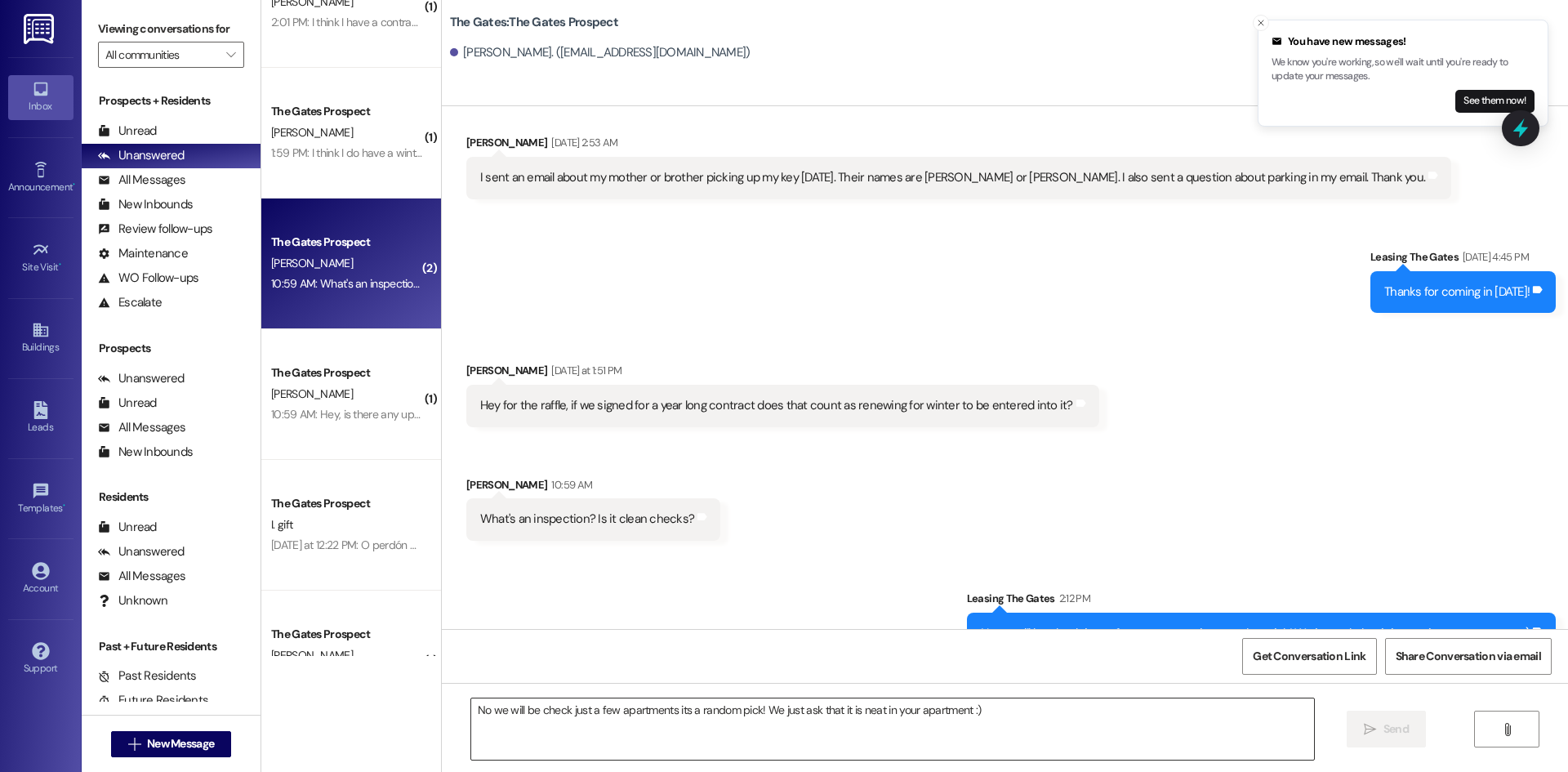
scroll to position [4760, 0]
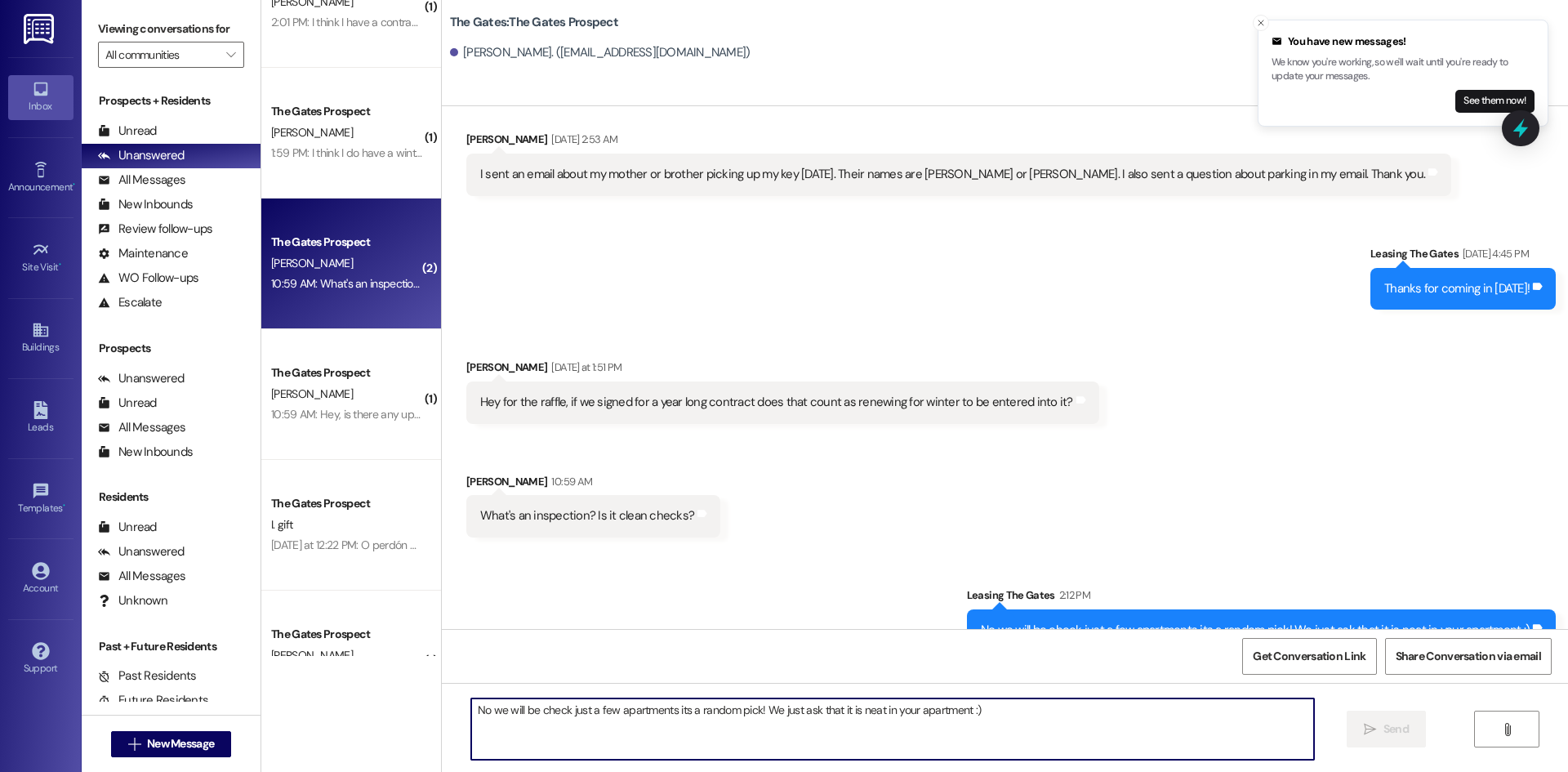
click at [546, 724] on textarea "No we will be check just a few apartments its a random pick! We just ask that i…" at bounding box center [892, 729] width 842 height 62
type textarea "I believe so!"
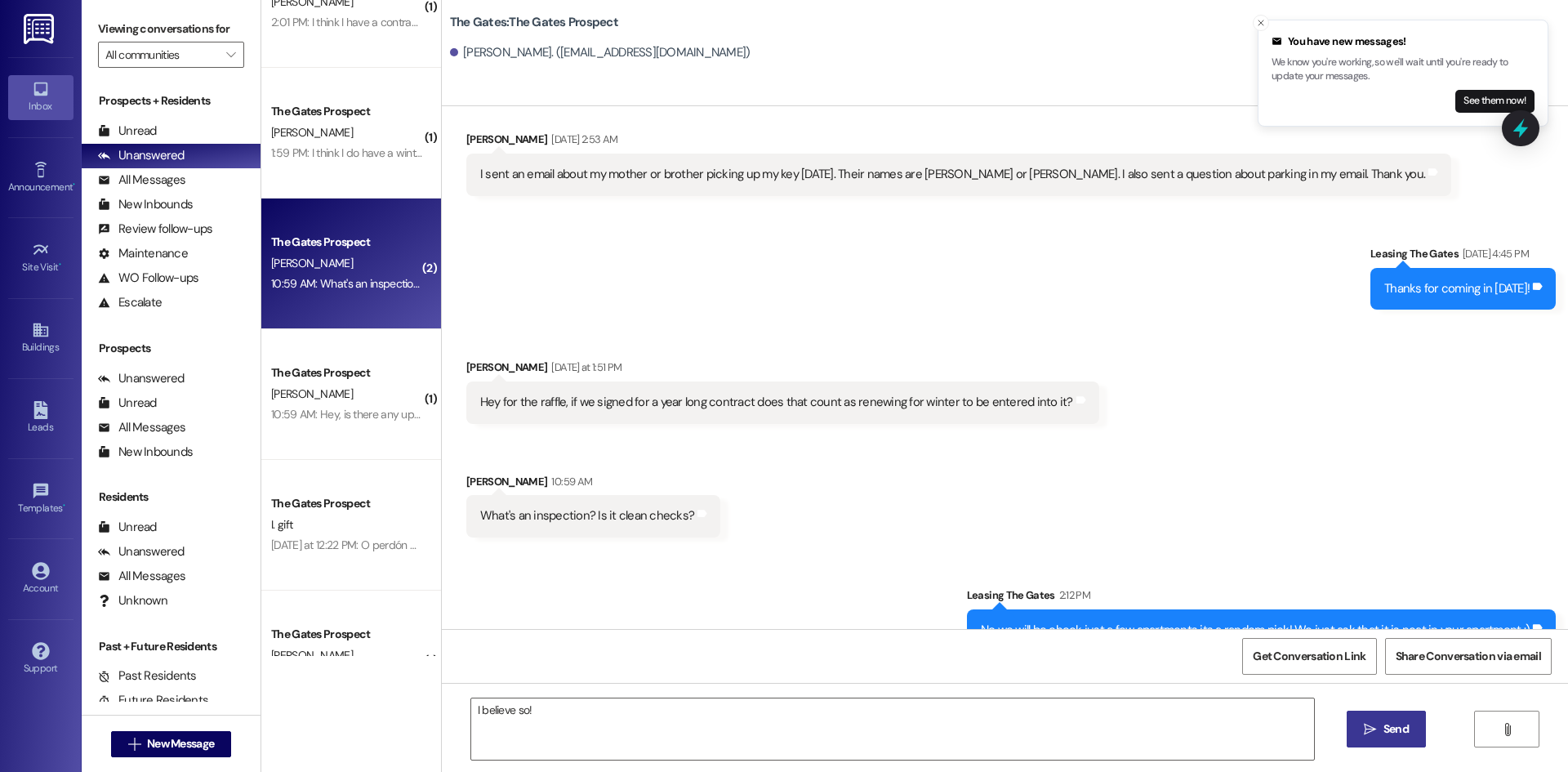
click at [1376, 727] on span " Send" at bounding box center [1387, 729] width 52 height 18
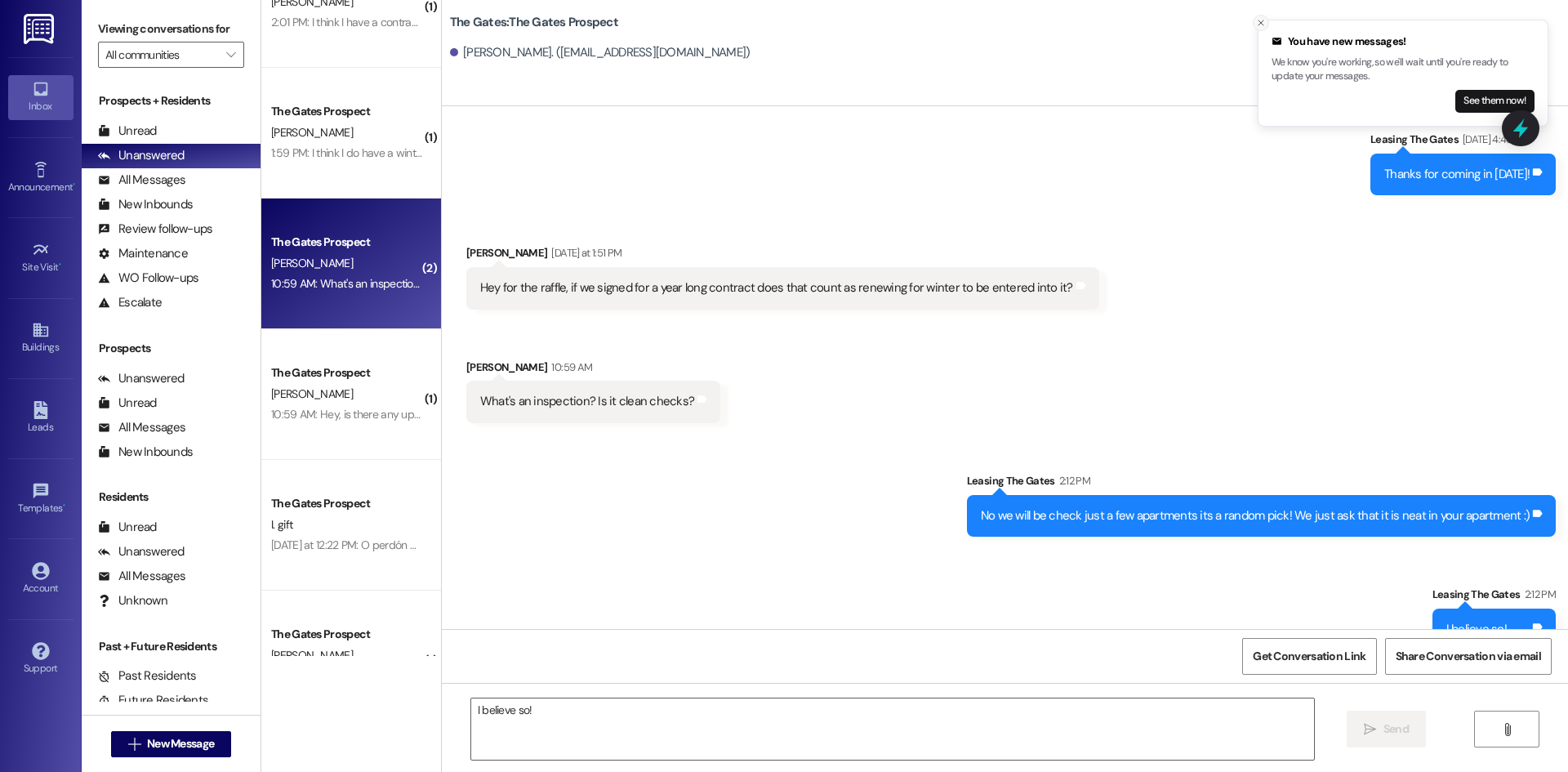
click at [1259, 21] on icon "Close toast" at bounding box center [1260, 23] width 10 height 10
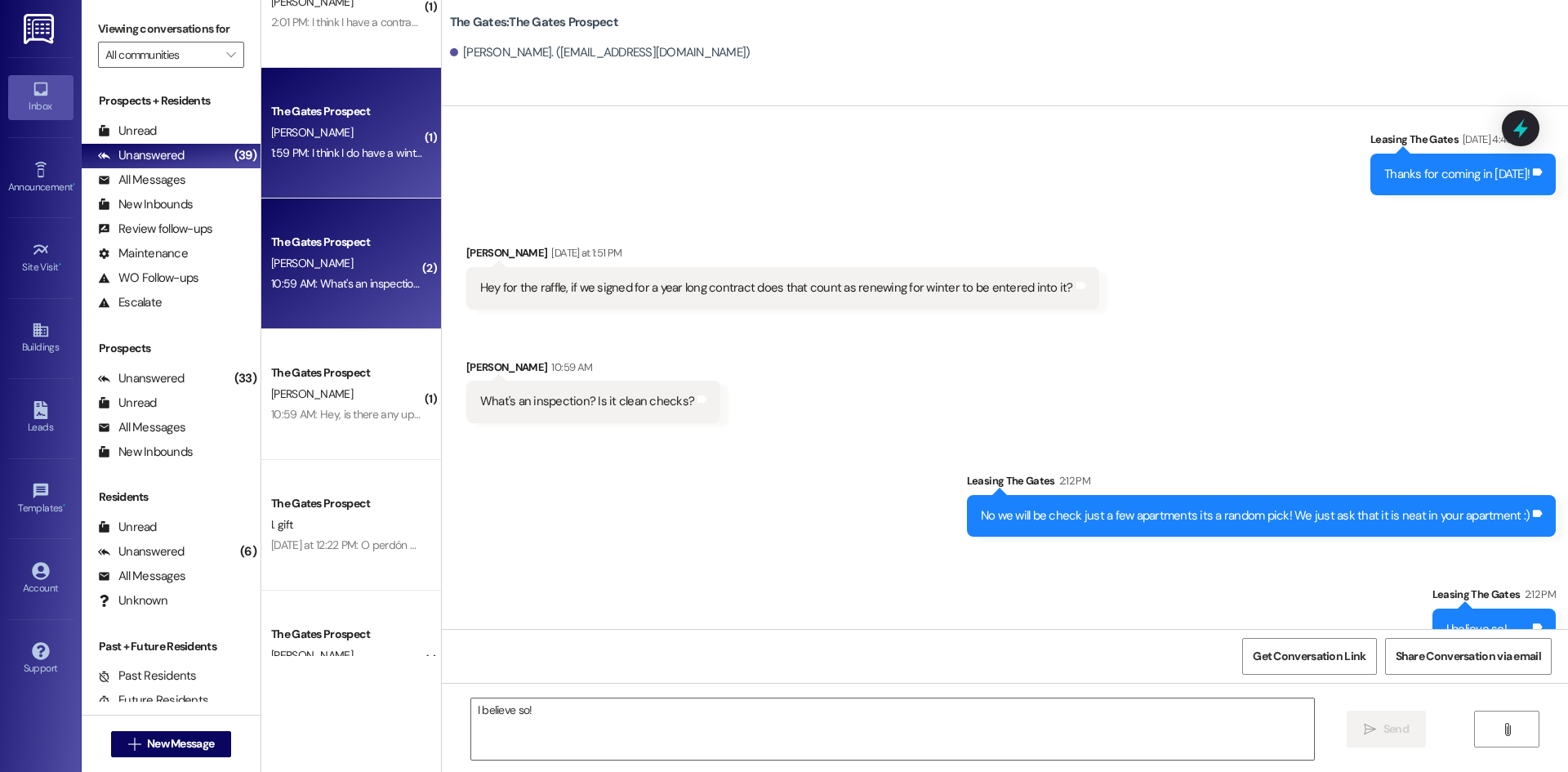
click at [309, 138] on span "[PERSON_NAME]" at bounding box center [312, 133] width 82 height 15
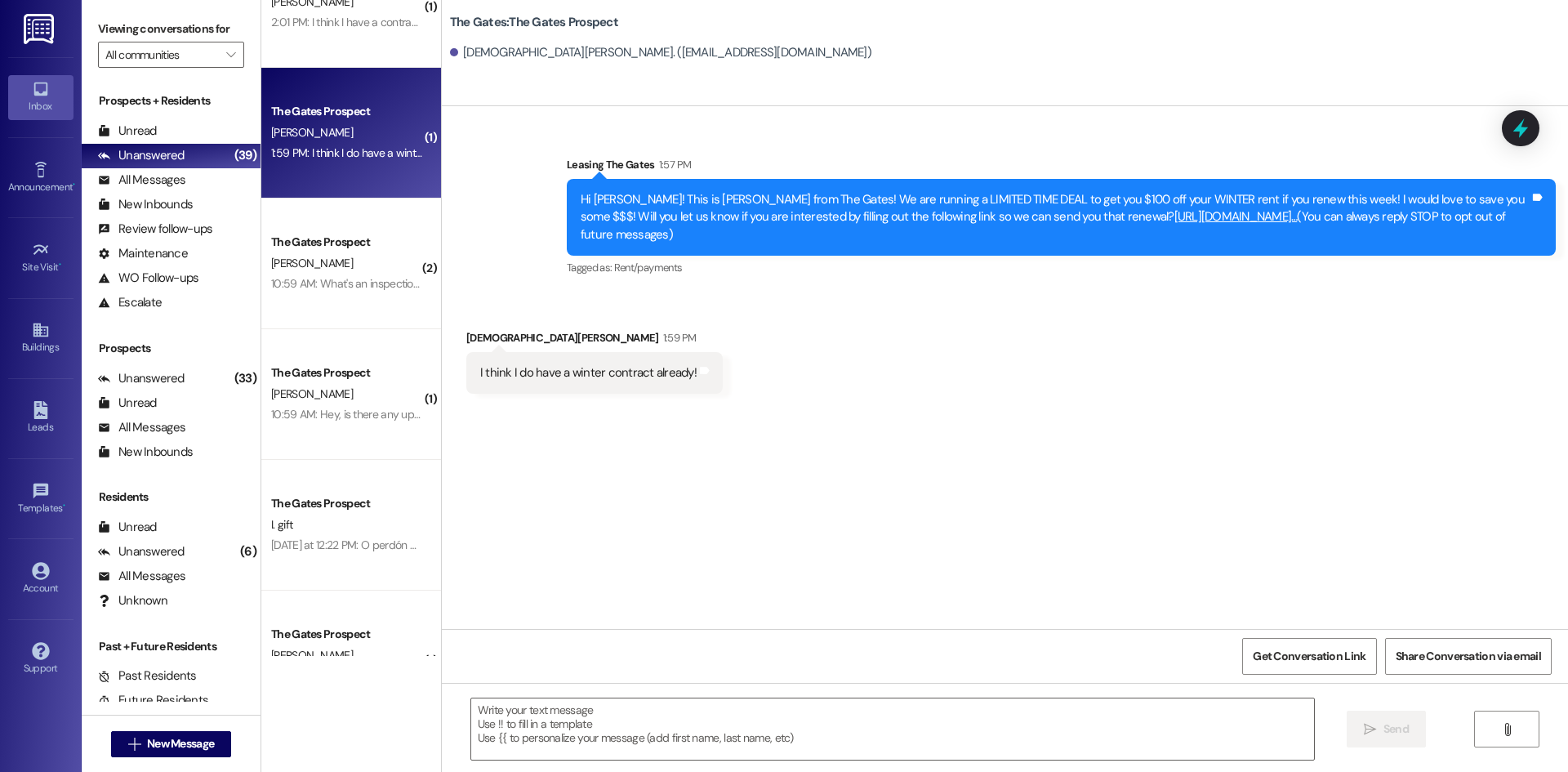
scroll to position [0, 0]
click at [525, 714] on textarea at bounding box center [892, 729] width 842 height 62
click at [505, 736] on textarea "It looks" at bounding box center [892, 729] width 842 height 62
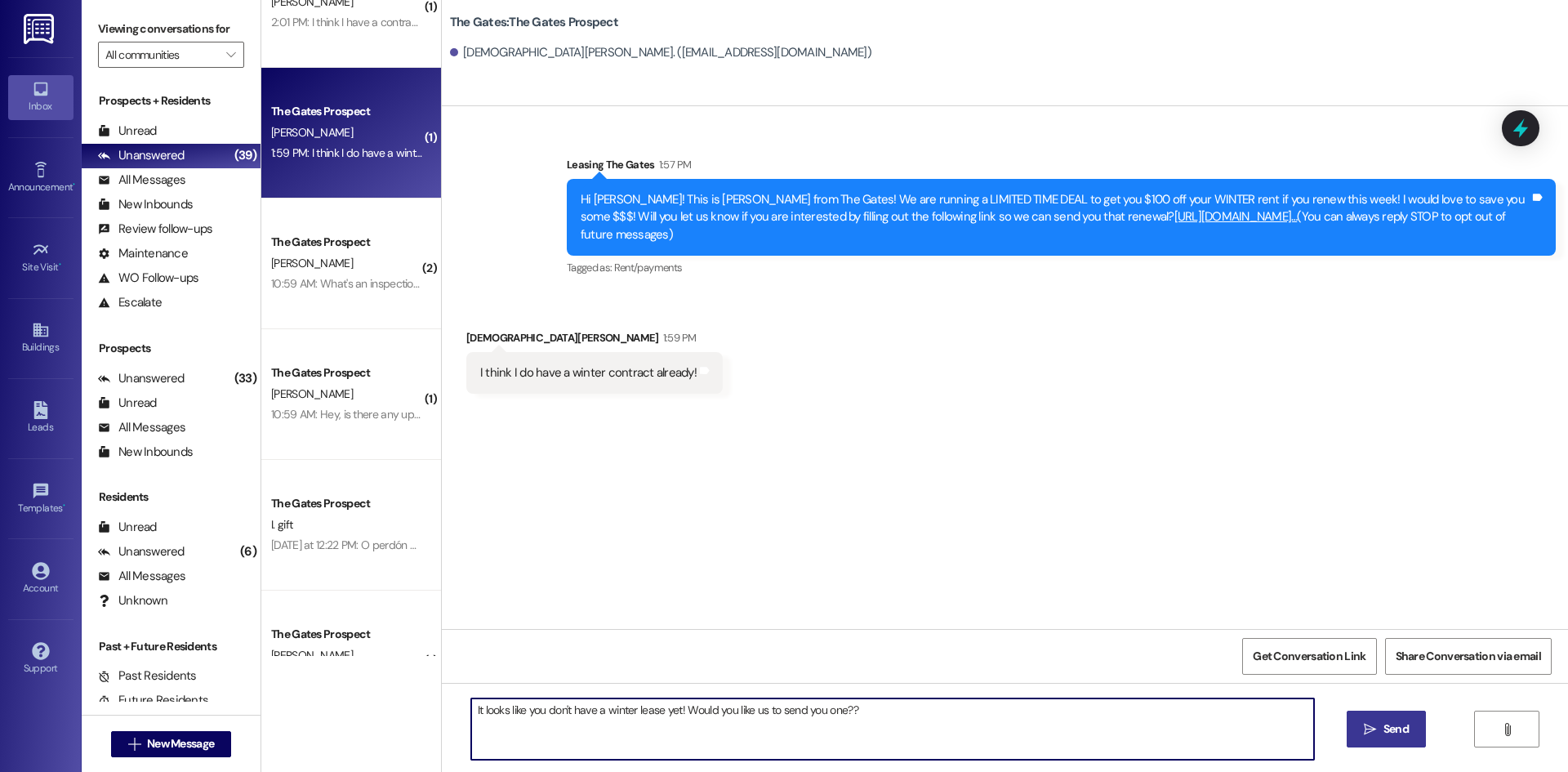
type textarea "It looks like you don't have a winter lease yet! Would you like us to send you …"
click at [1366, 730] on icon "" at bounding box center [1369, 730] width 12 height 13
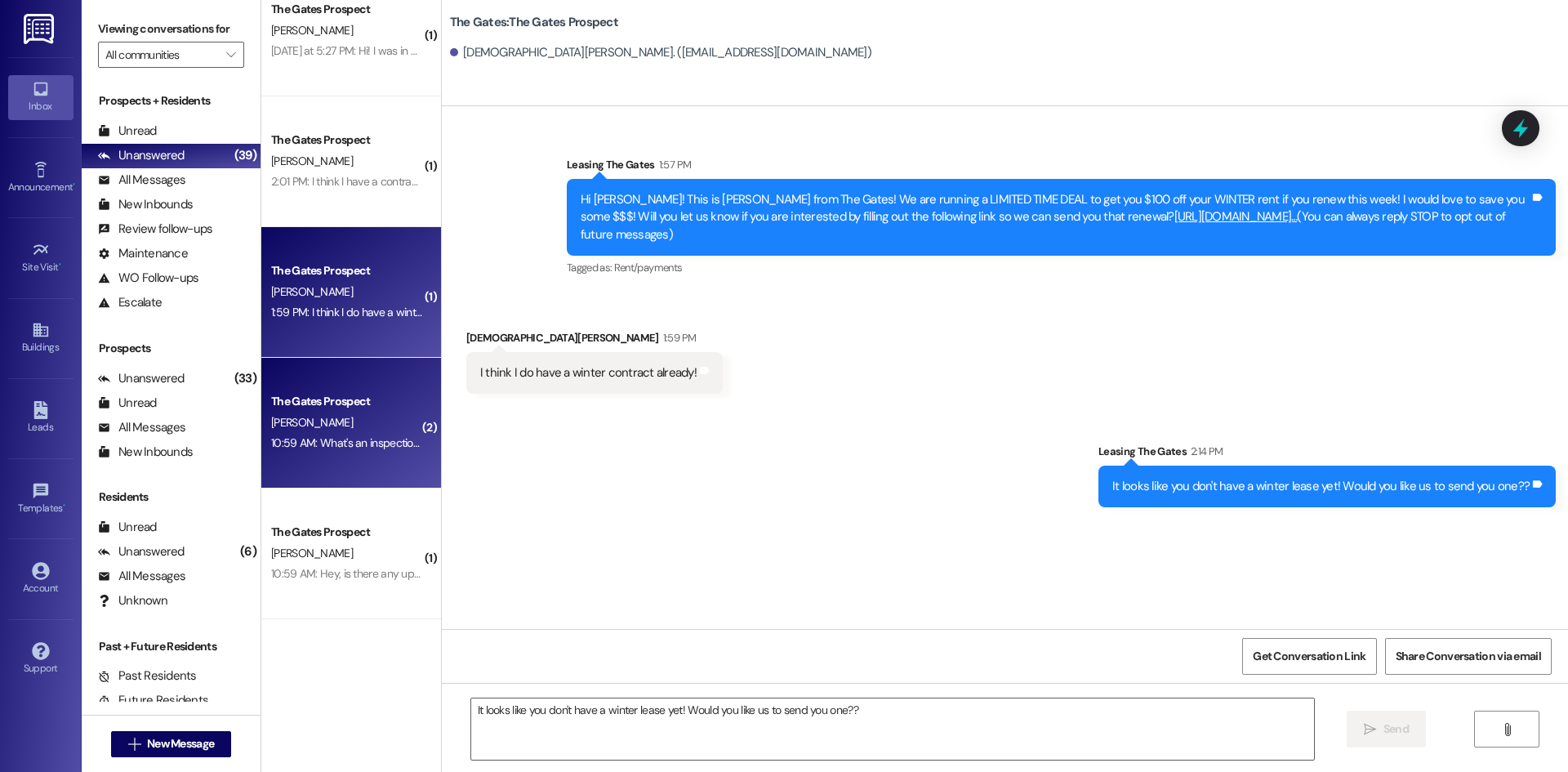
scroll to position [4574, 0]
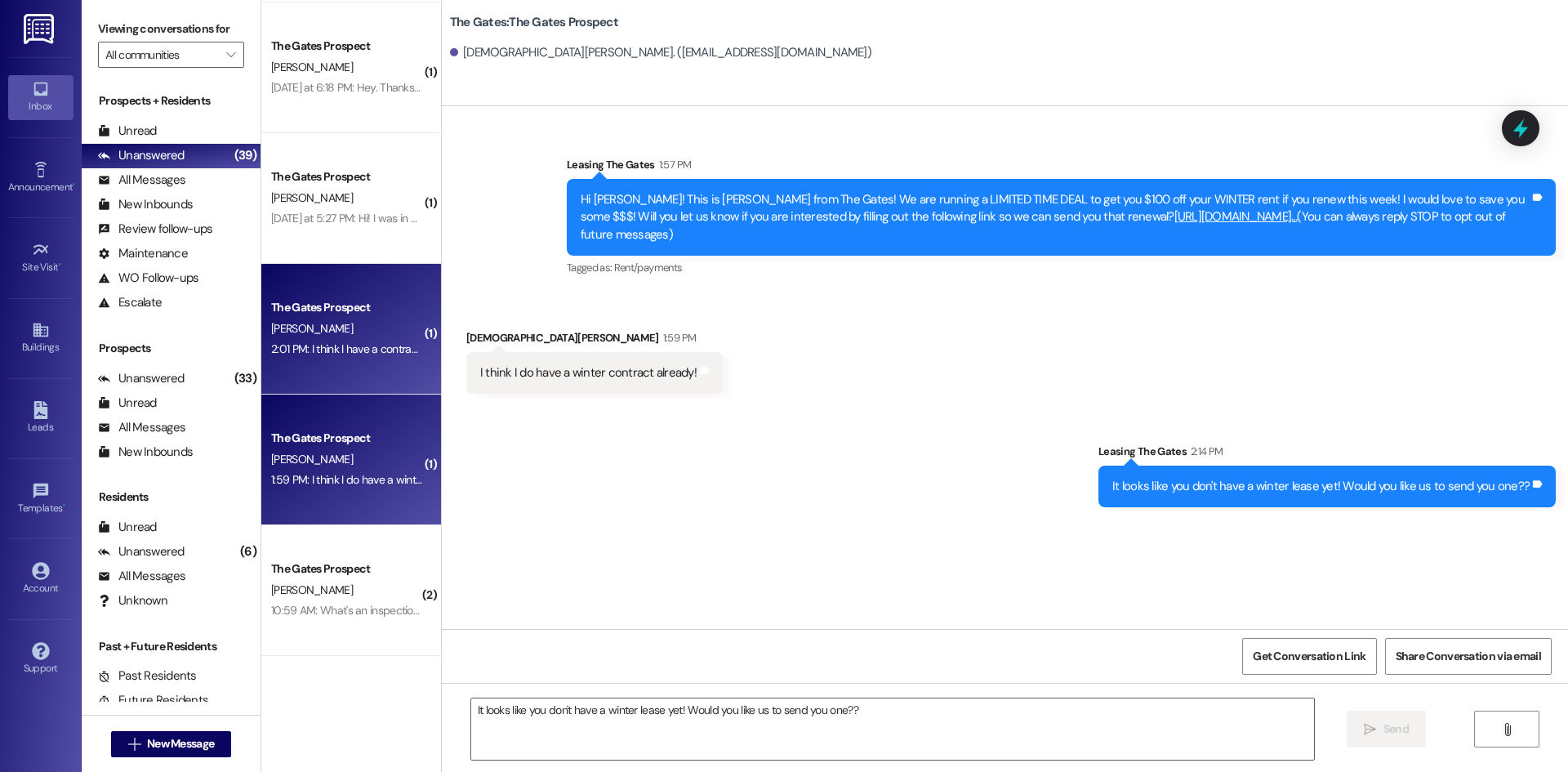
click at [306, 296] on div "The Gates Prospect [PERSON_NAME] 2:01 PM: I think I have a contract already 2:0…" at bounding box center [351, 330] width 180 height 131
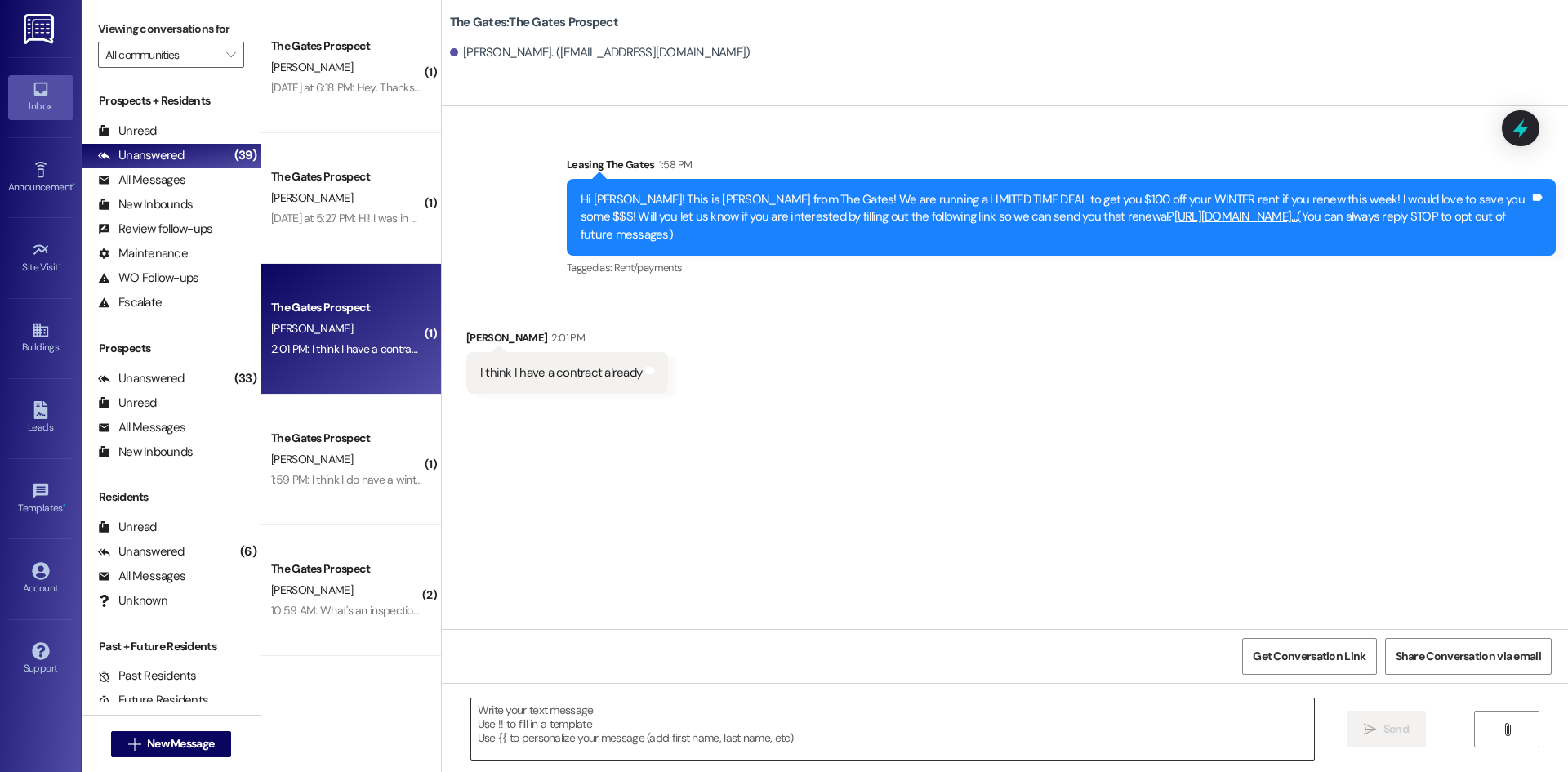
click at [494, 732] on textarea at bounding box center [892, 729] width 842 height 62
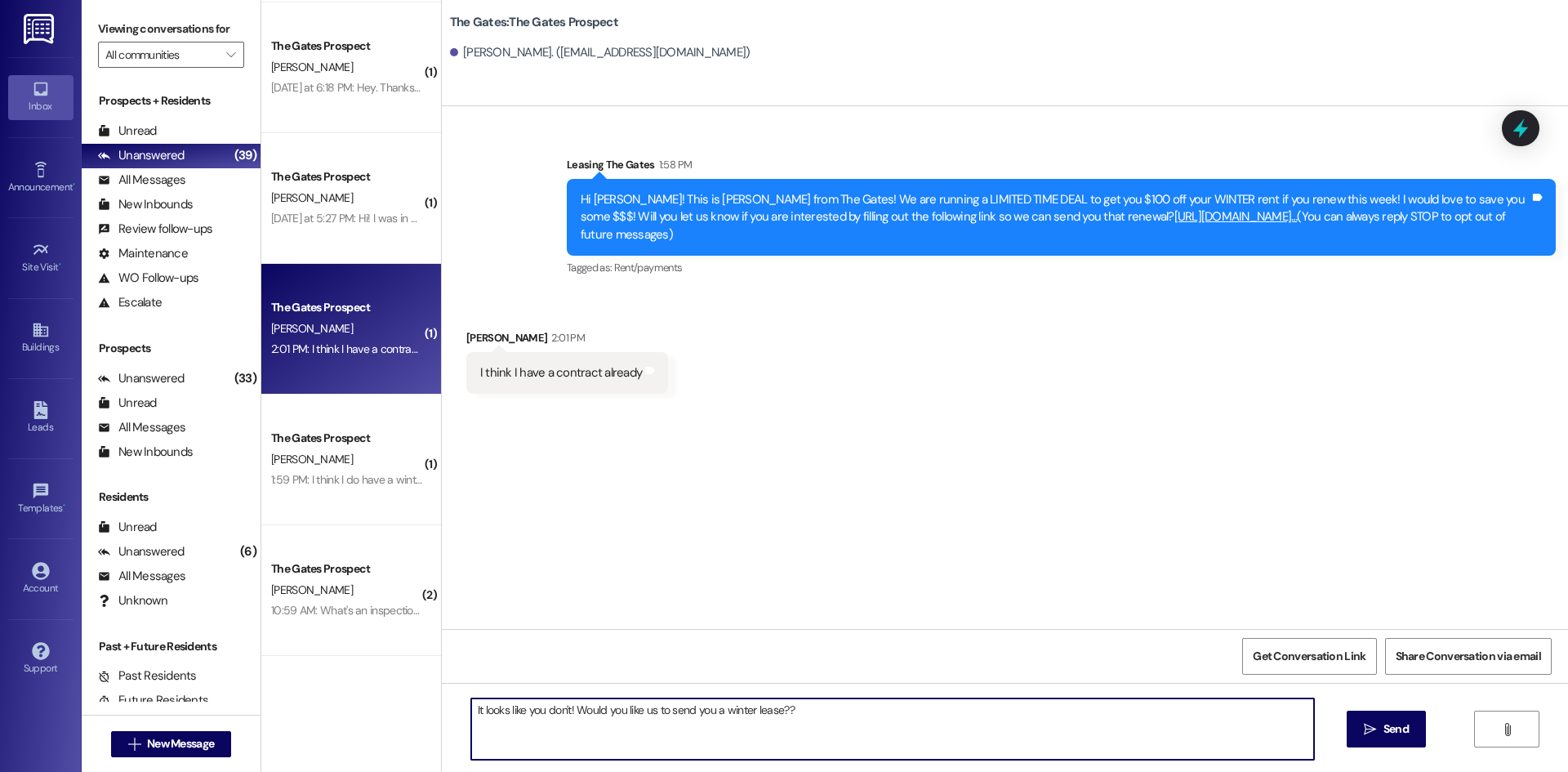
type textarea "It looks like you don't! Would you like us to send you a winter lease??"
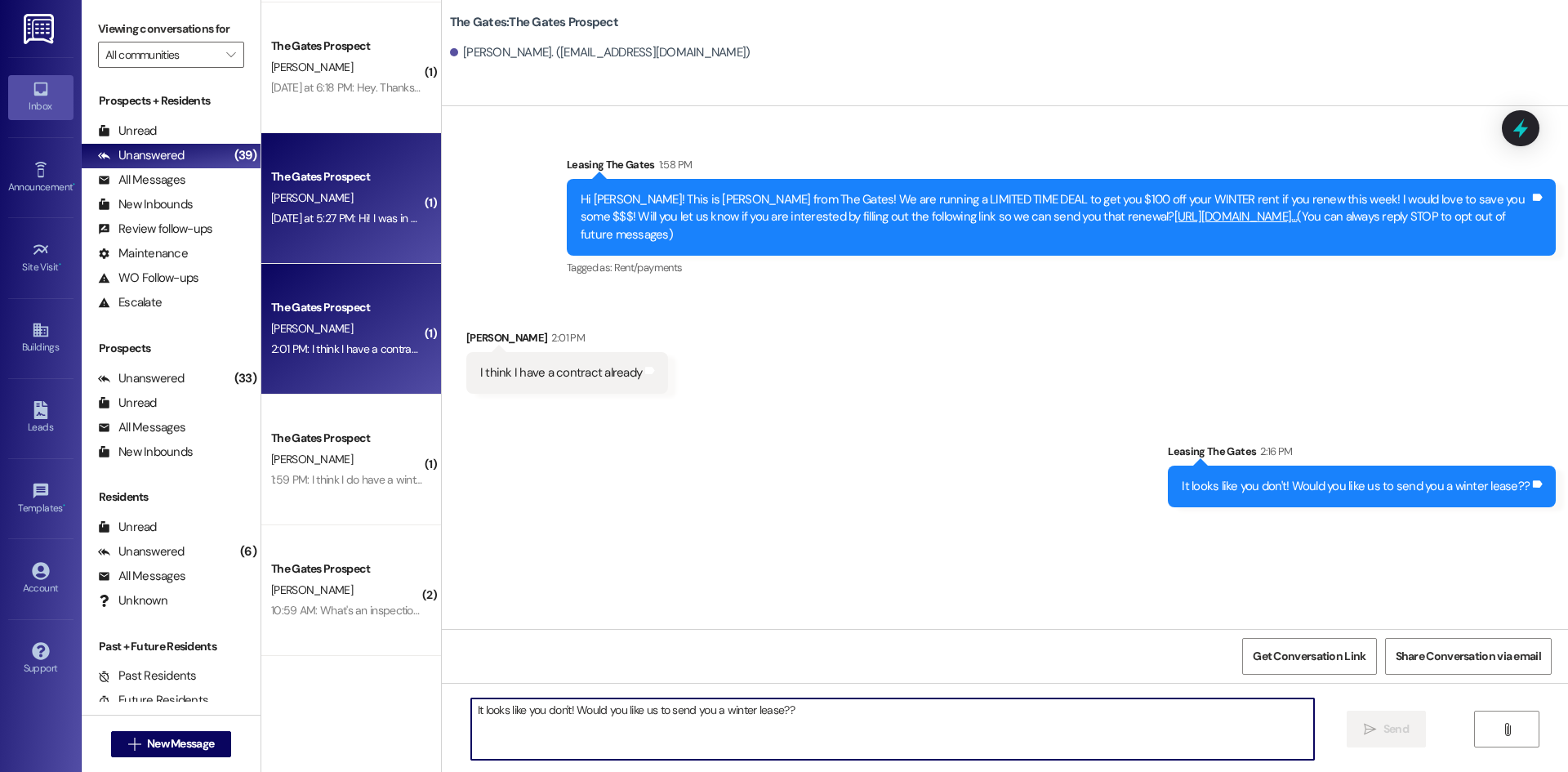
click at [301, 228] on div "[DATE] at 5:27 PM: Hi! I was in class so I didn't see this. I can do it asap!! …" at bounding box center [347, 218] width 155 height 20
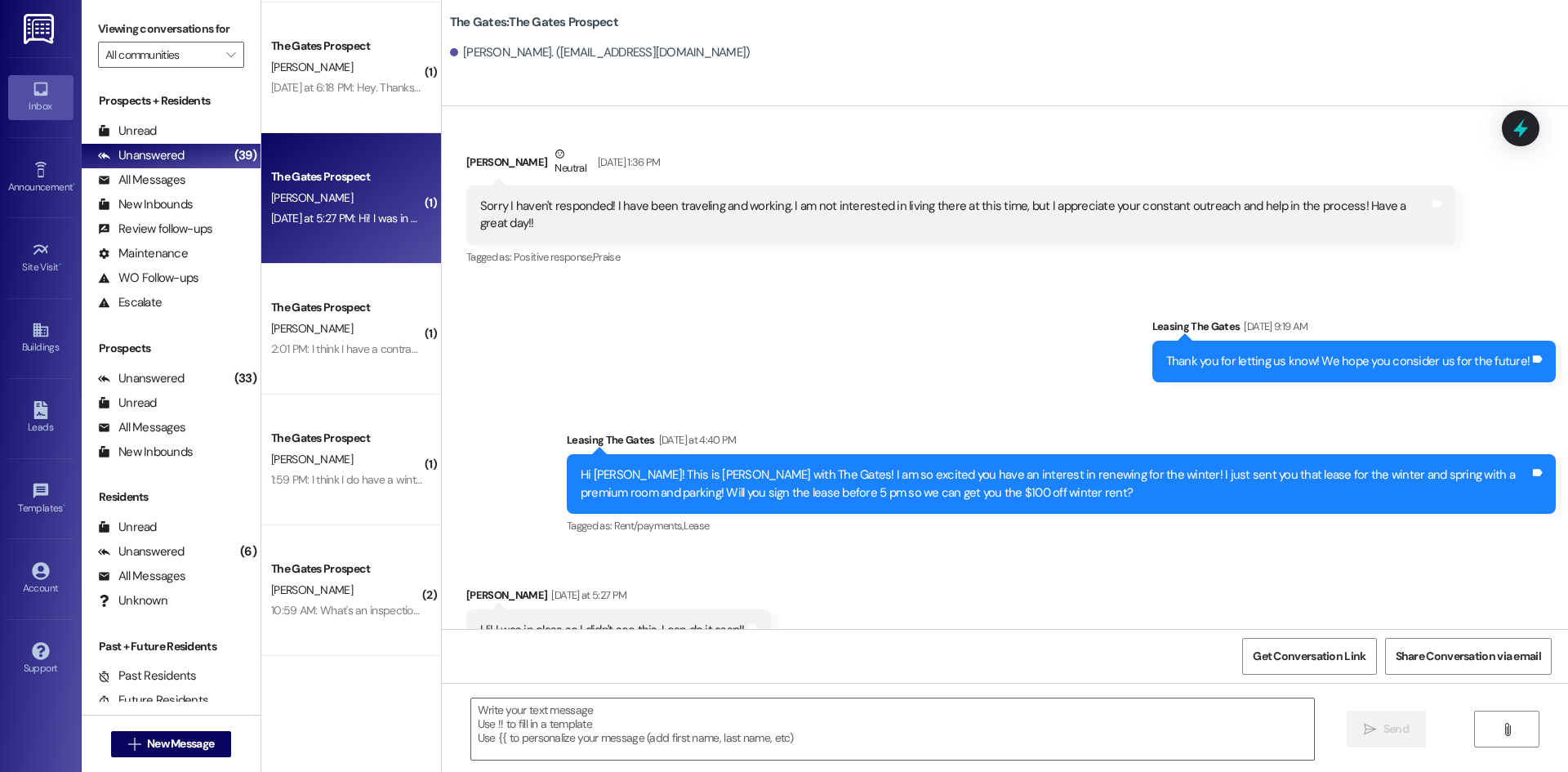
scroll to position [2427, 0]
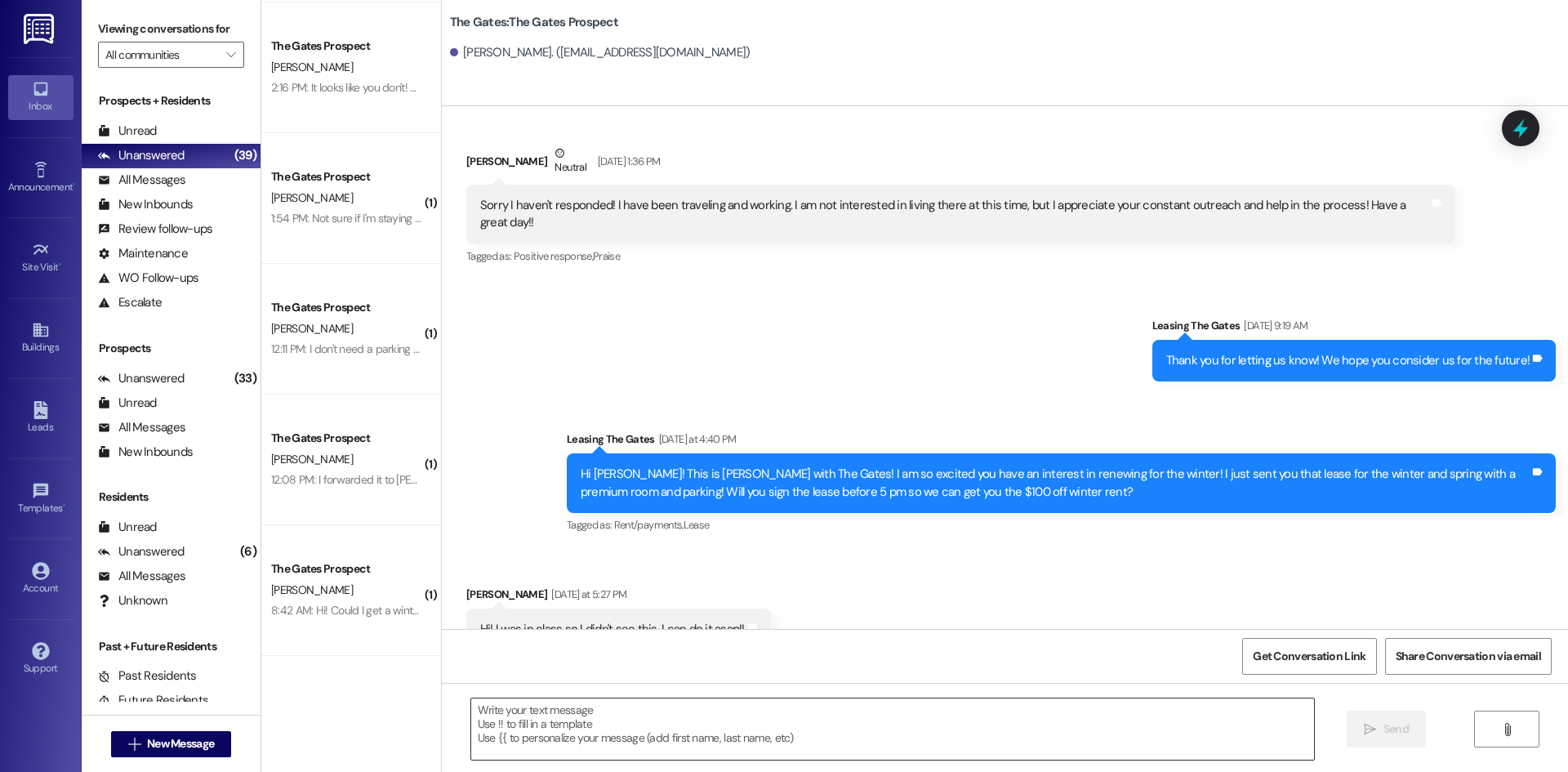
click at [649, 733] on textarea at bounding box center [892, 729] width 842 height 62
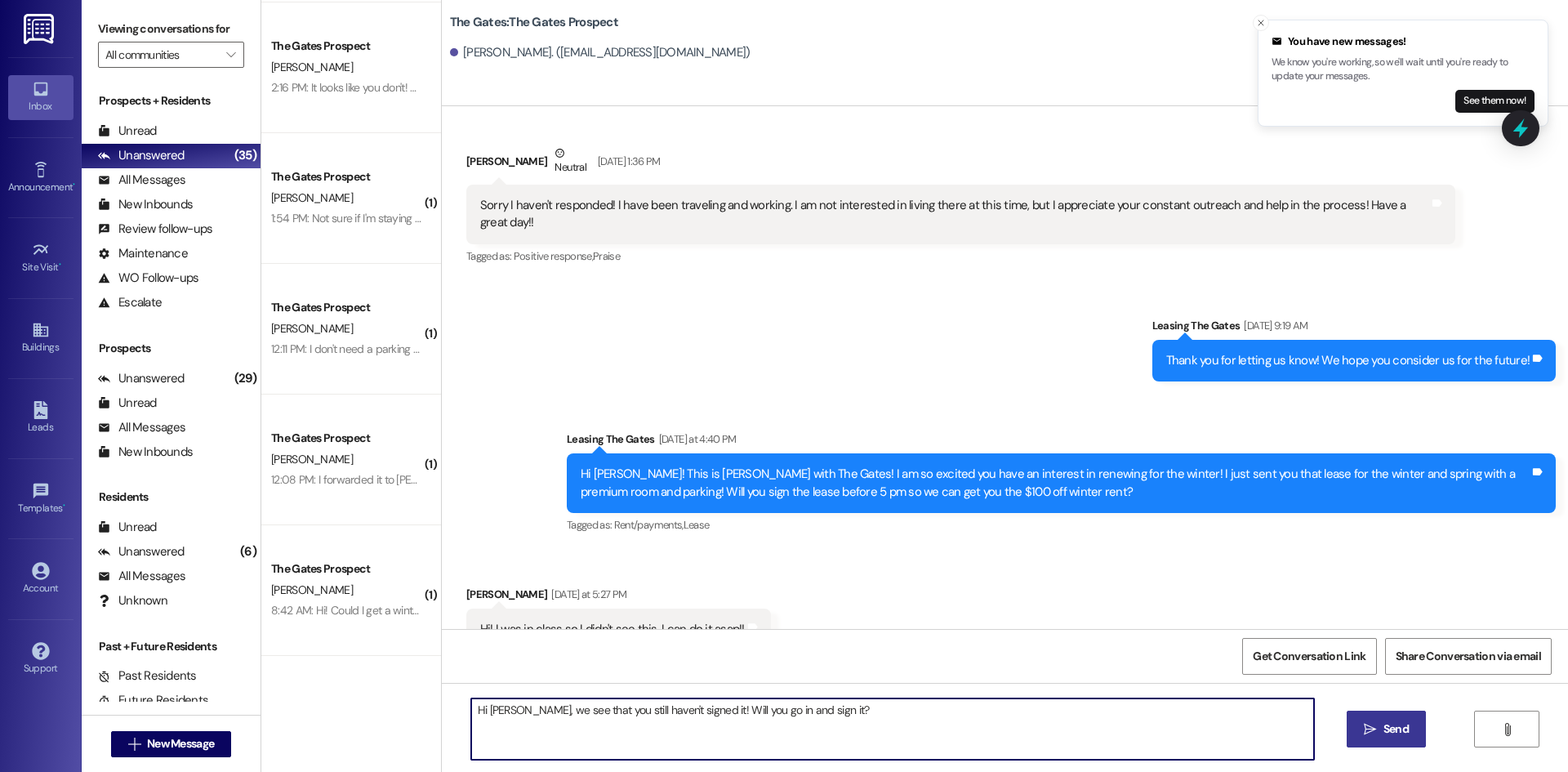
type textarea "Hi [PERSON_NAME], we see that you still haven't signed it! Will you go in and s…"
click at [1394, 719] on button " Send" at bounding box center [1387, 730] width 79 height 37
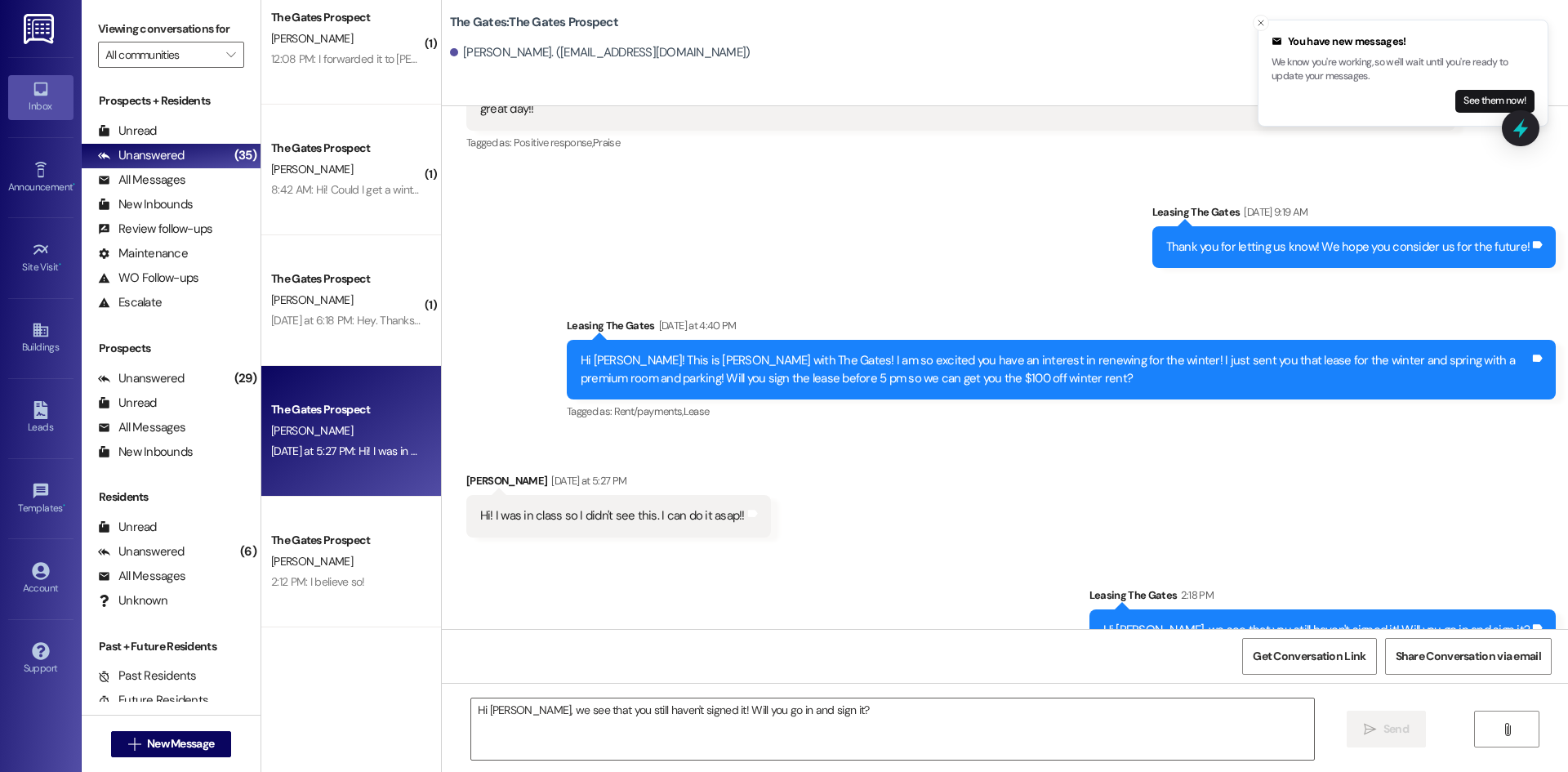
scroll to position [4901, 0]
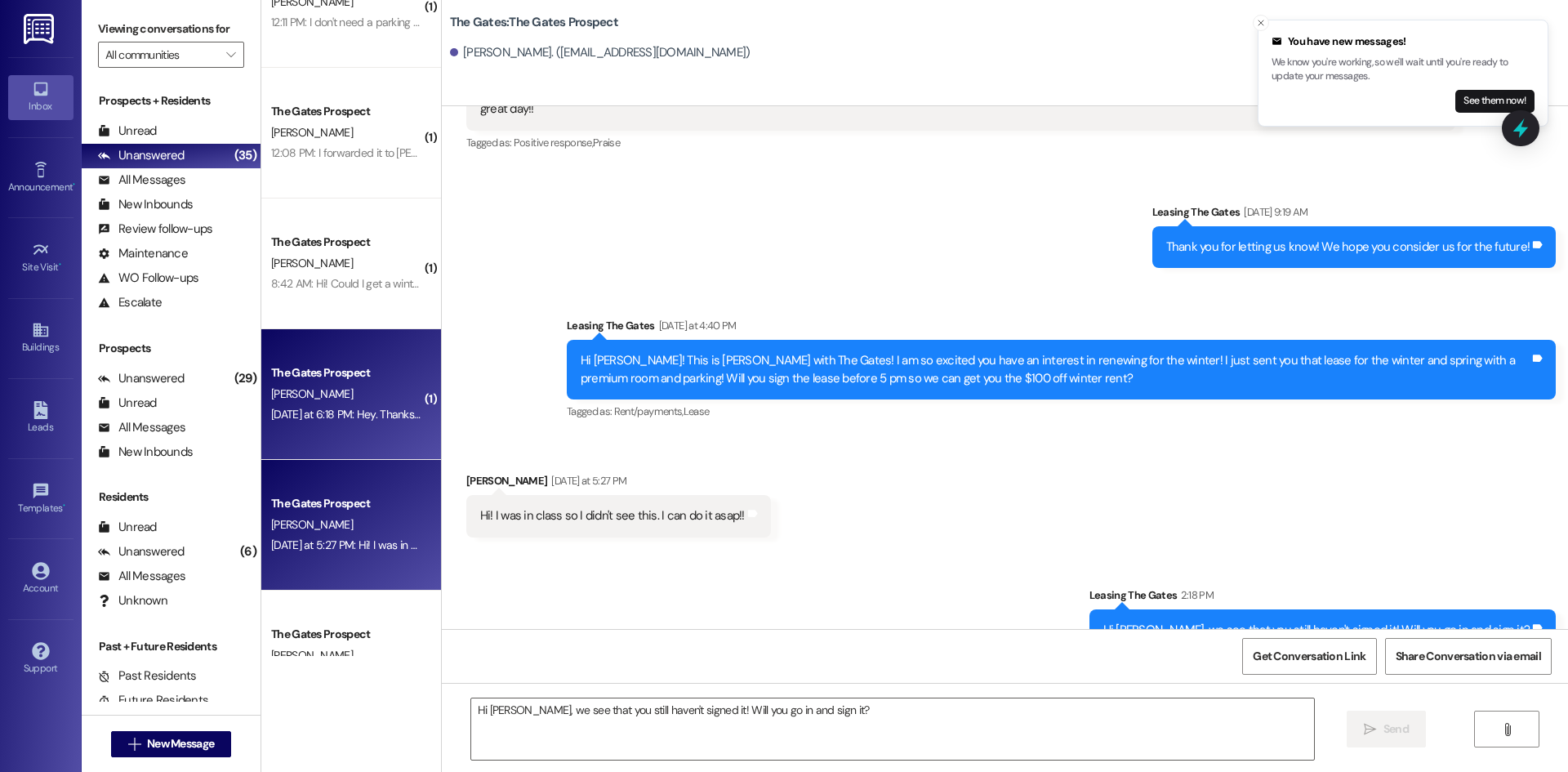
click at [308, 401] on div "[PERSON_NAME]" at bounding box center [347, 394] width 155 height 20
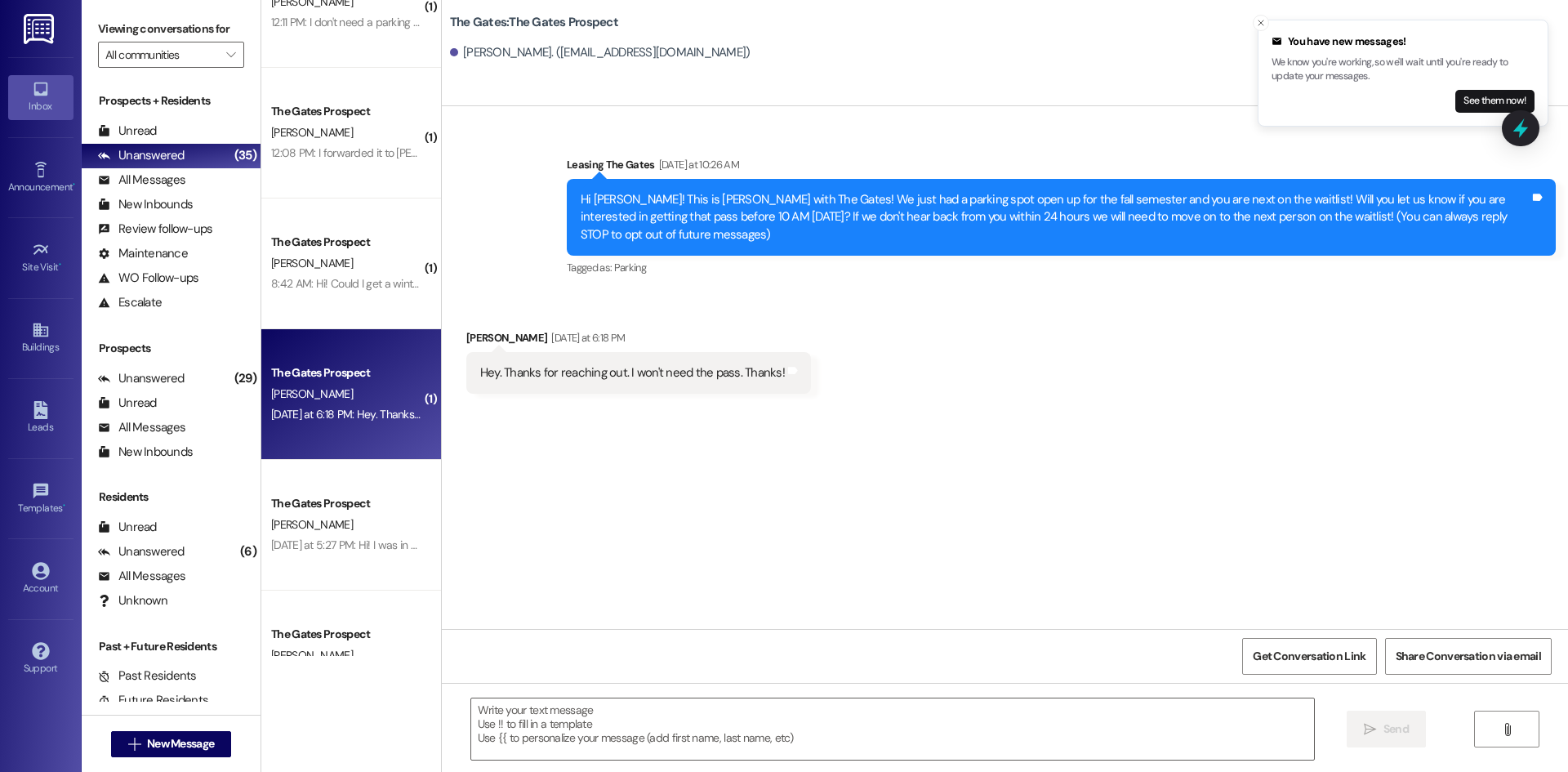
scroll to position [0, 0]
click at [532, 719] on textarea at bounding box center [892, 729] width 842 height 62
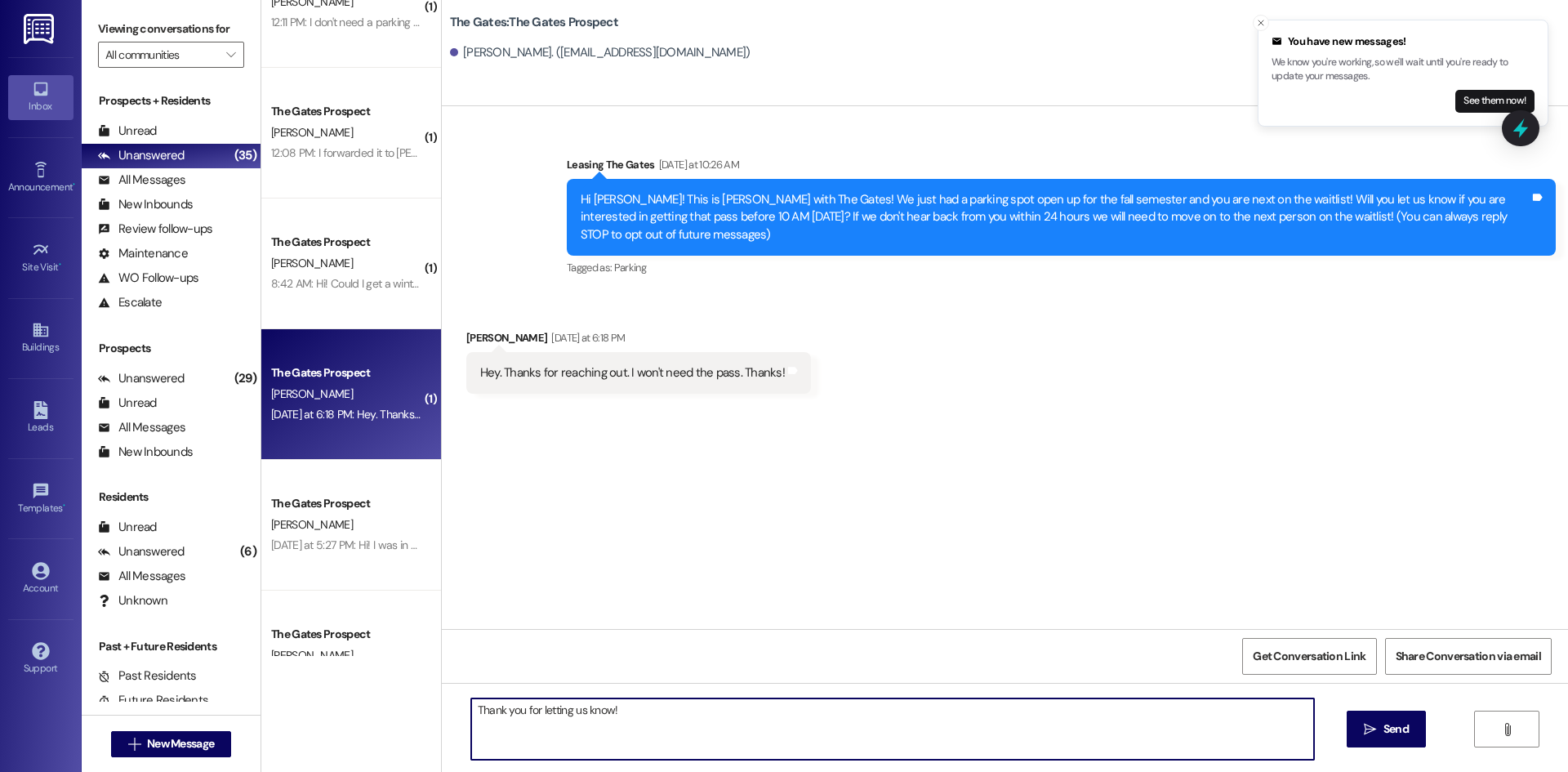
type textarea "Thank you for letting us know!"
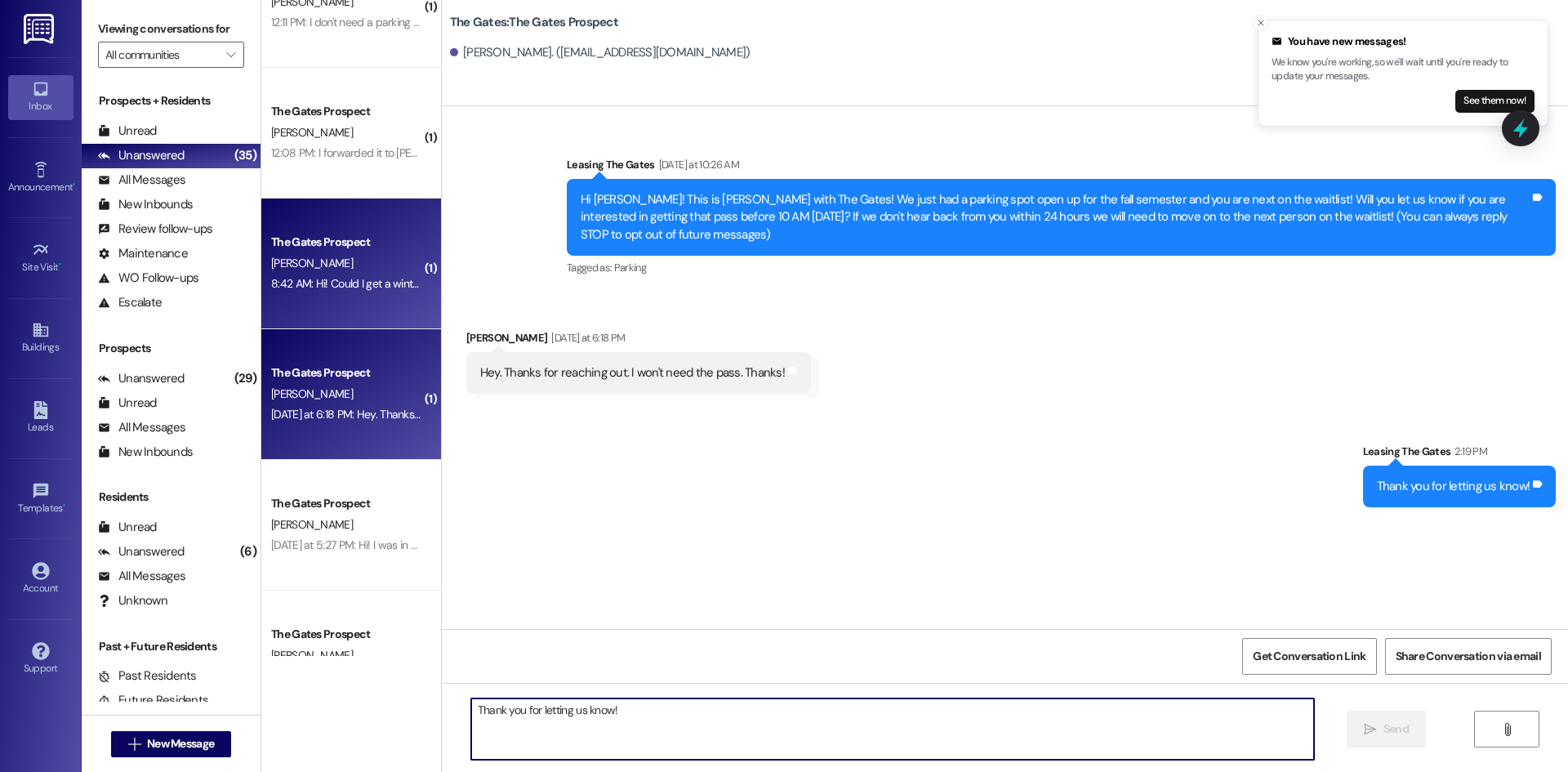
click at [360, 284] on div "8:42 AM: Hi! Could I get a winter contract sent over? Thank you! 8:42 AM: Hi! C…" at bounding box center [422, 284] width 300 height 15
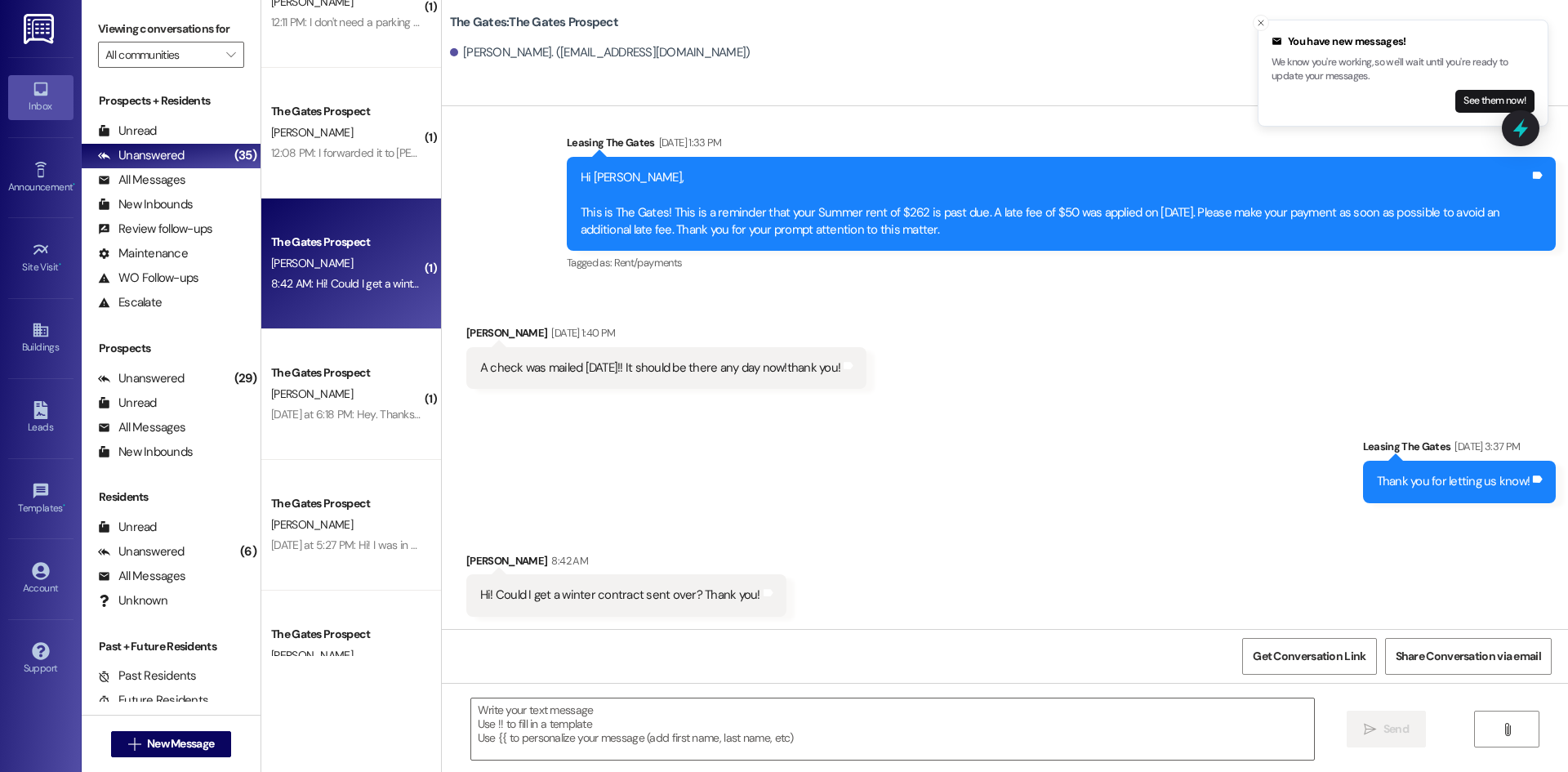
scroll to position [503, 0]
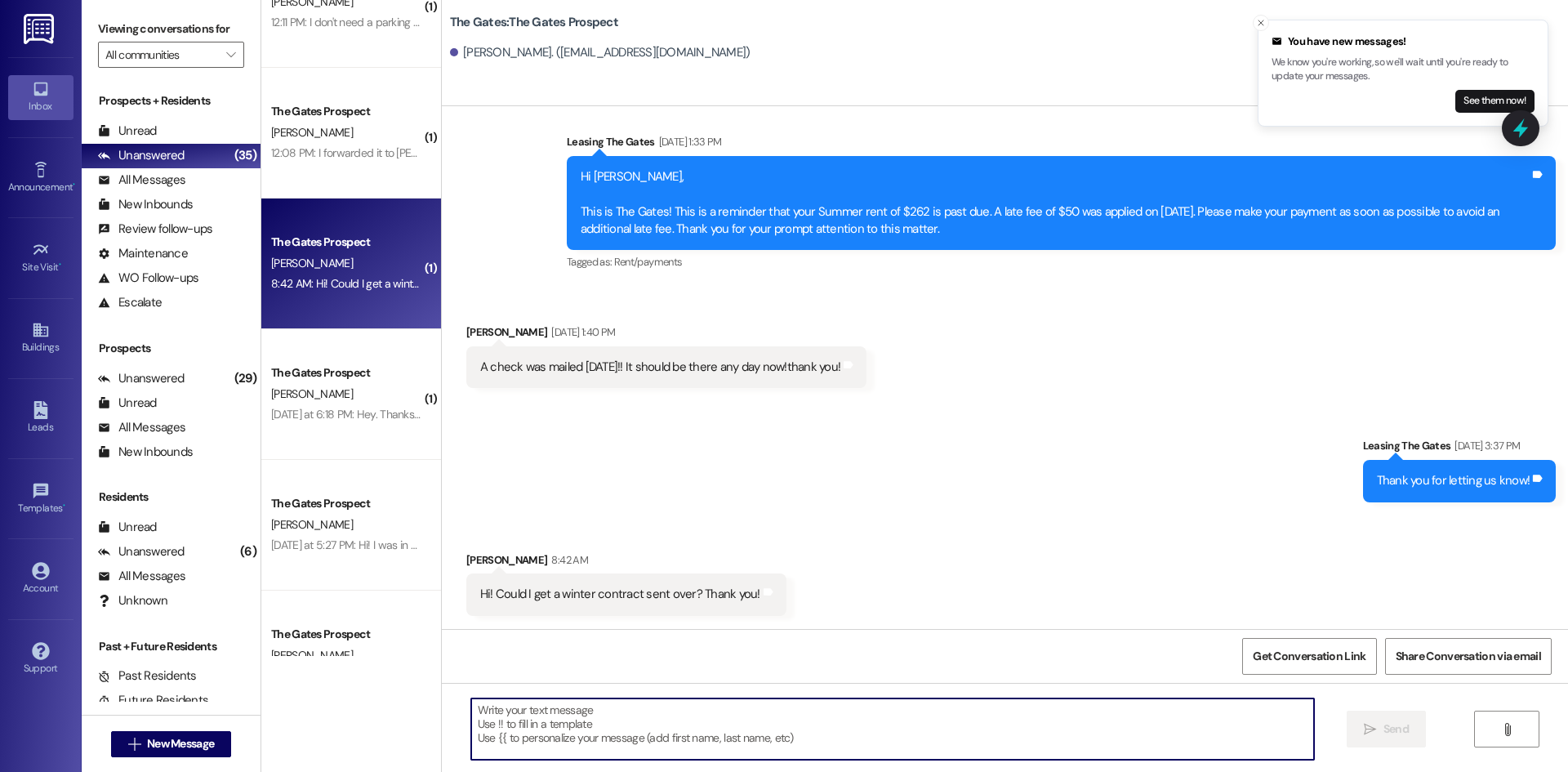
click at [640, 734] on textarea at bounding box center [892, 729] width 842 height 62
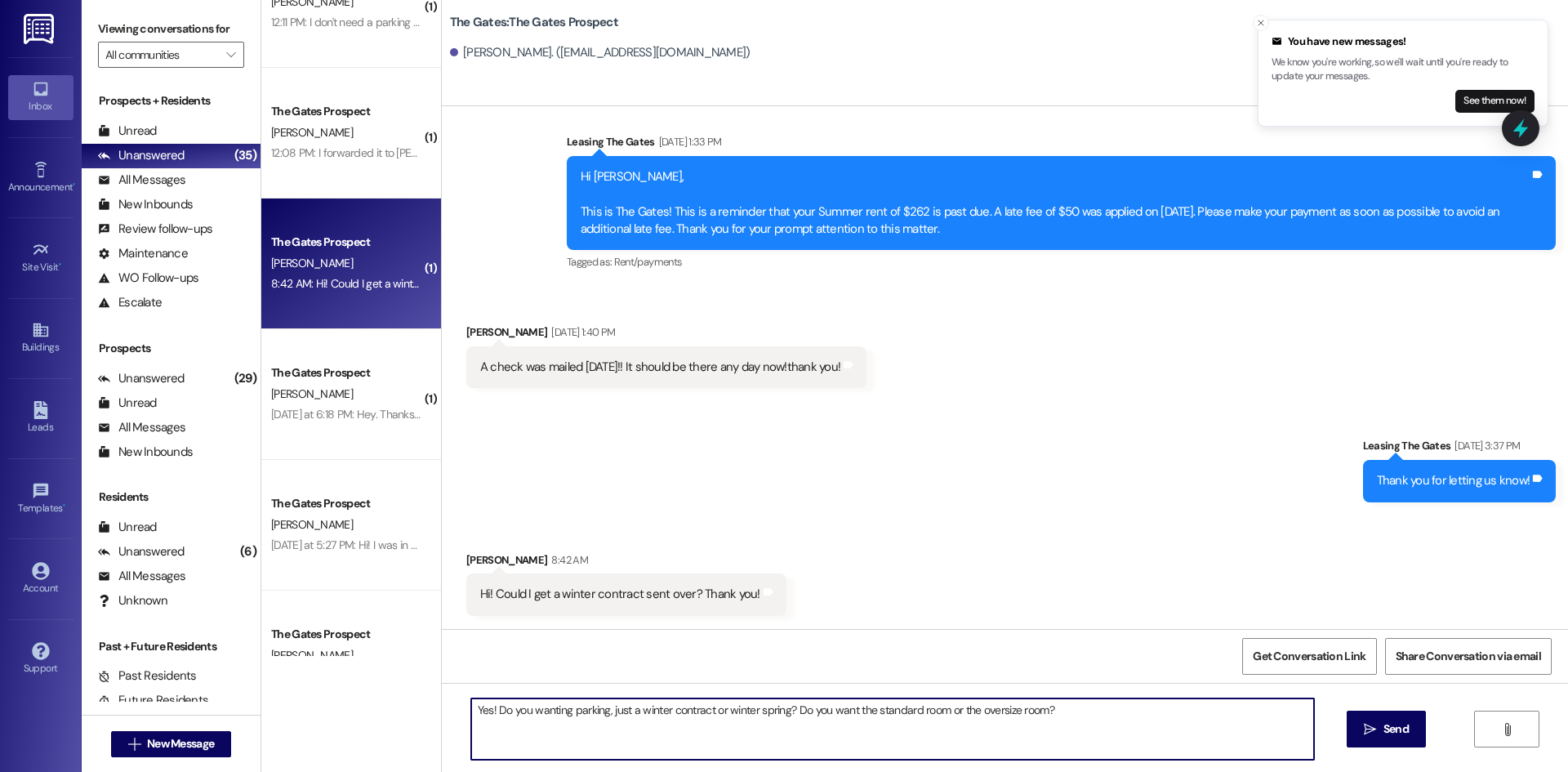
type textarea "Yes! Do you wanting parking, just a winter contract or winter spring? Do you wa…"
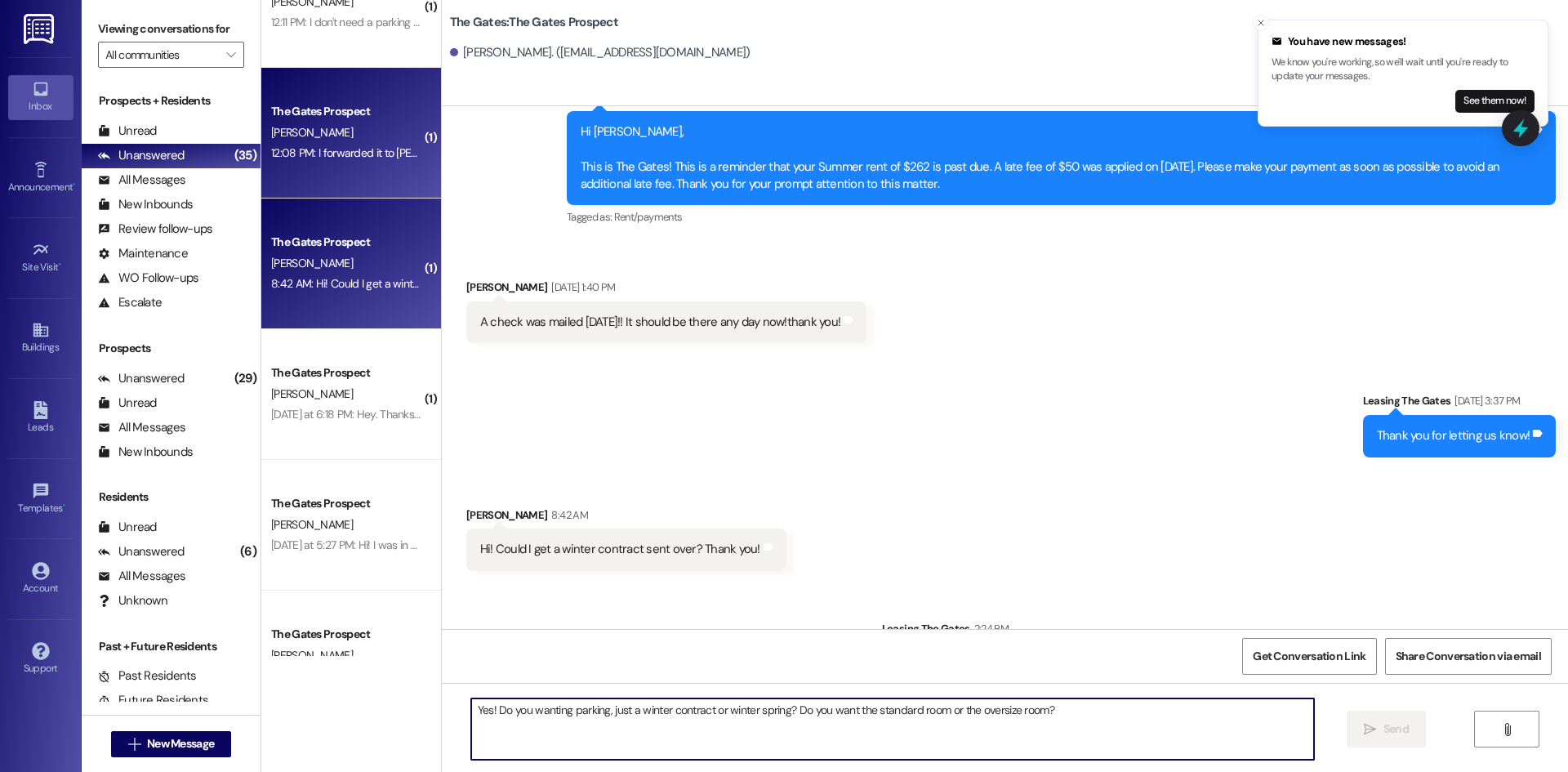
scroll to position [616, 0]
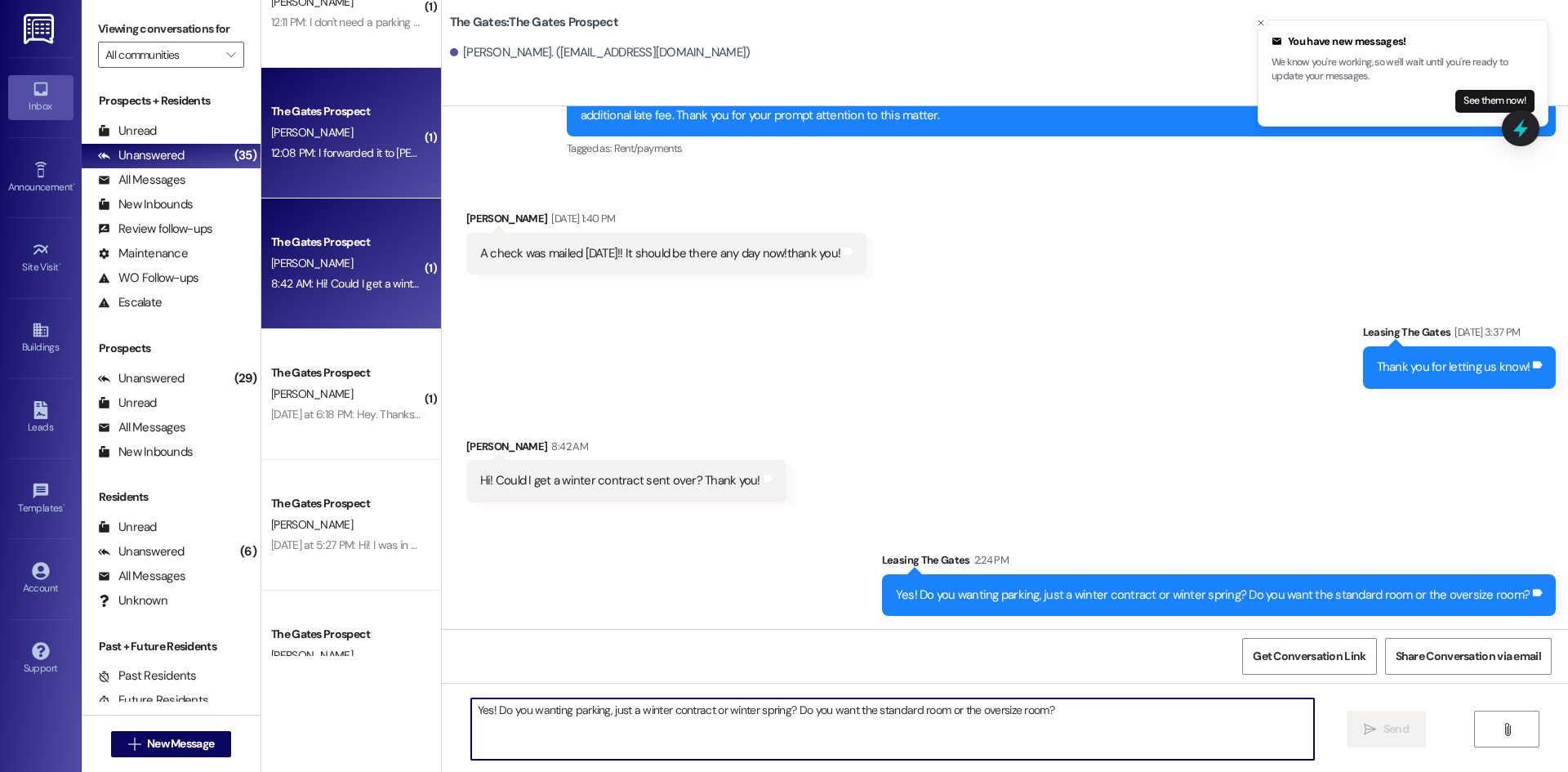
click at [326, 154] on div "12:08 PM: I forwarded it to [PERSON_NAME]. [PHONE_NUMBER]. She said she filled …" at bounding box center [509, 153] width 476 height 15
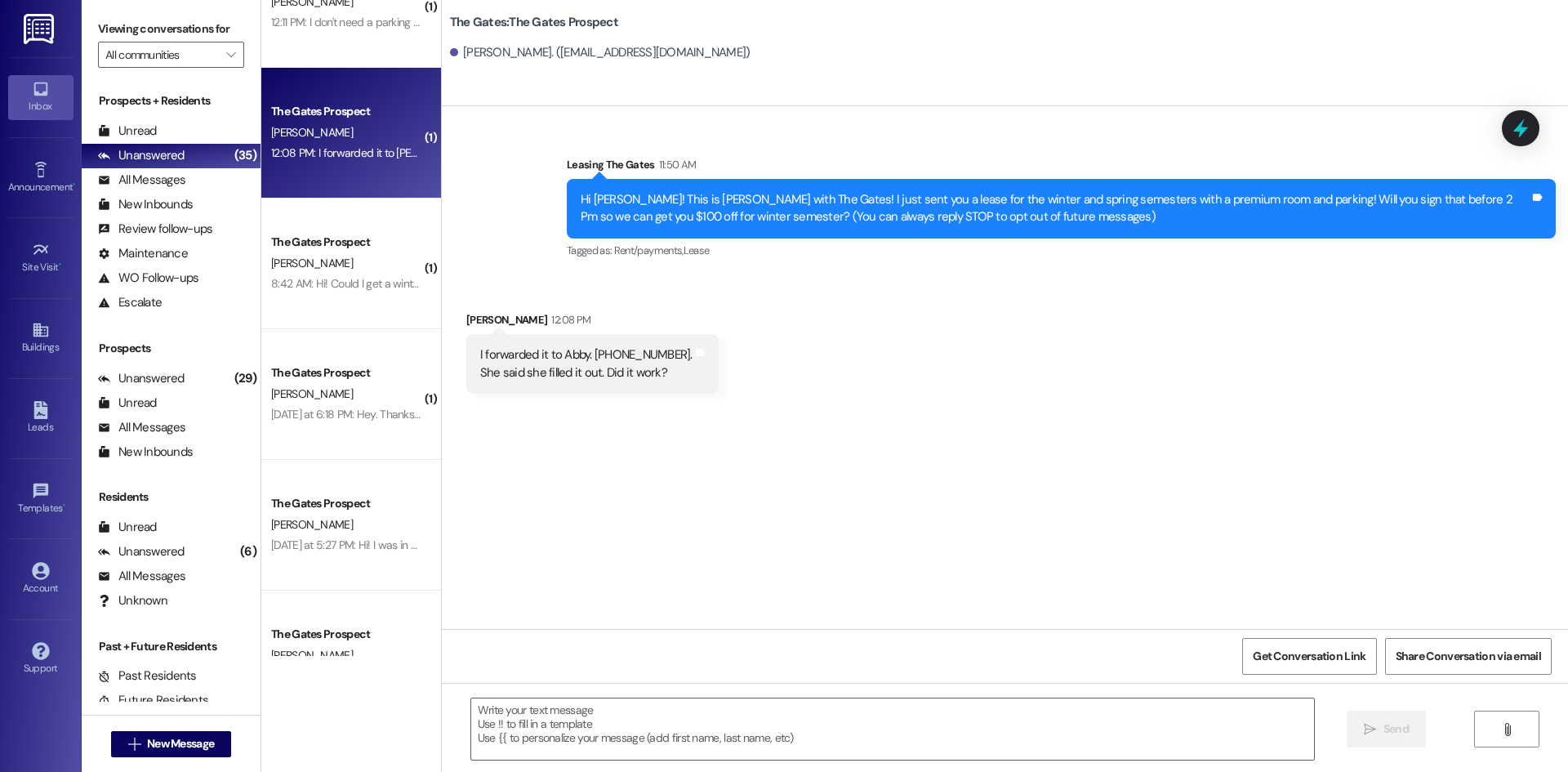
scroll to position [0, 0]
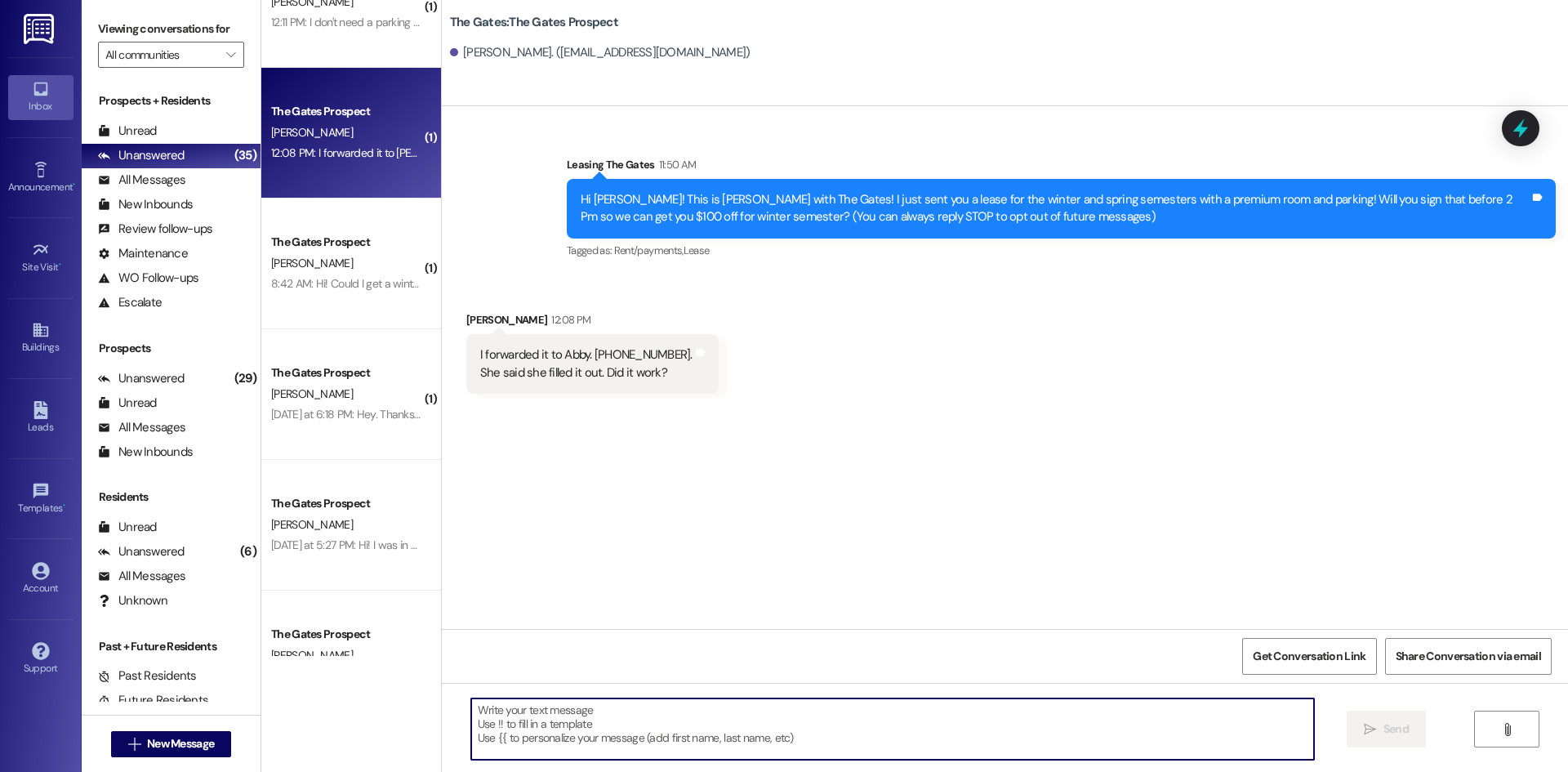
click at [525, 726] on textarea at bounding box center [892, 729] width 842 height 62
type textarea "Yes thank you for letting us know!"
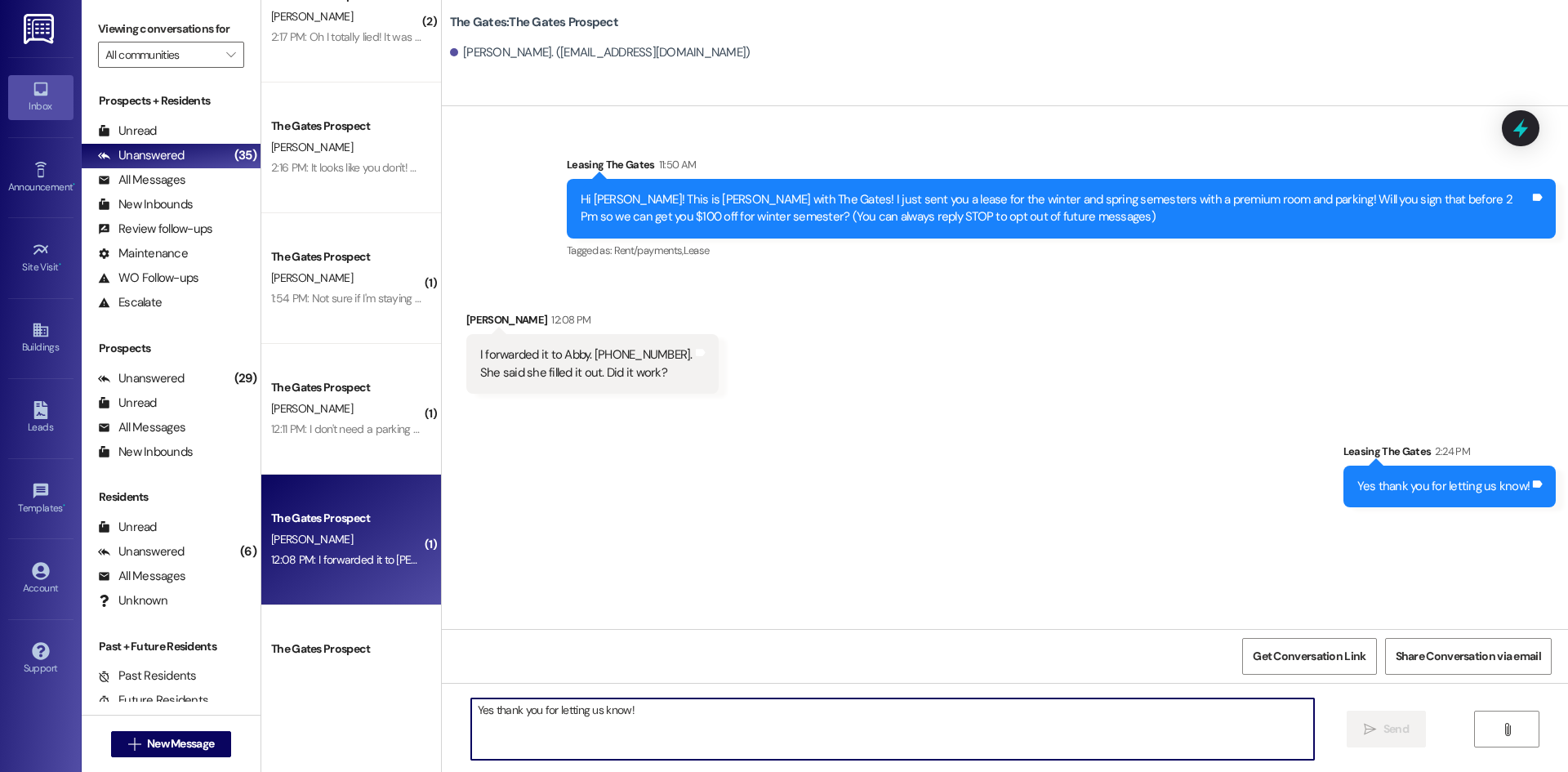
scroll to position [4492, 0]
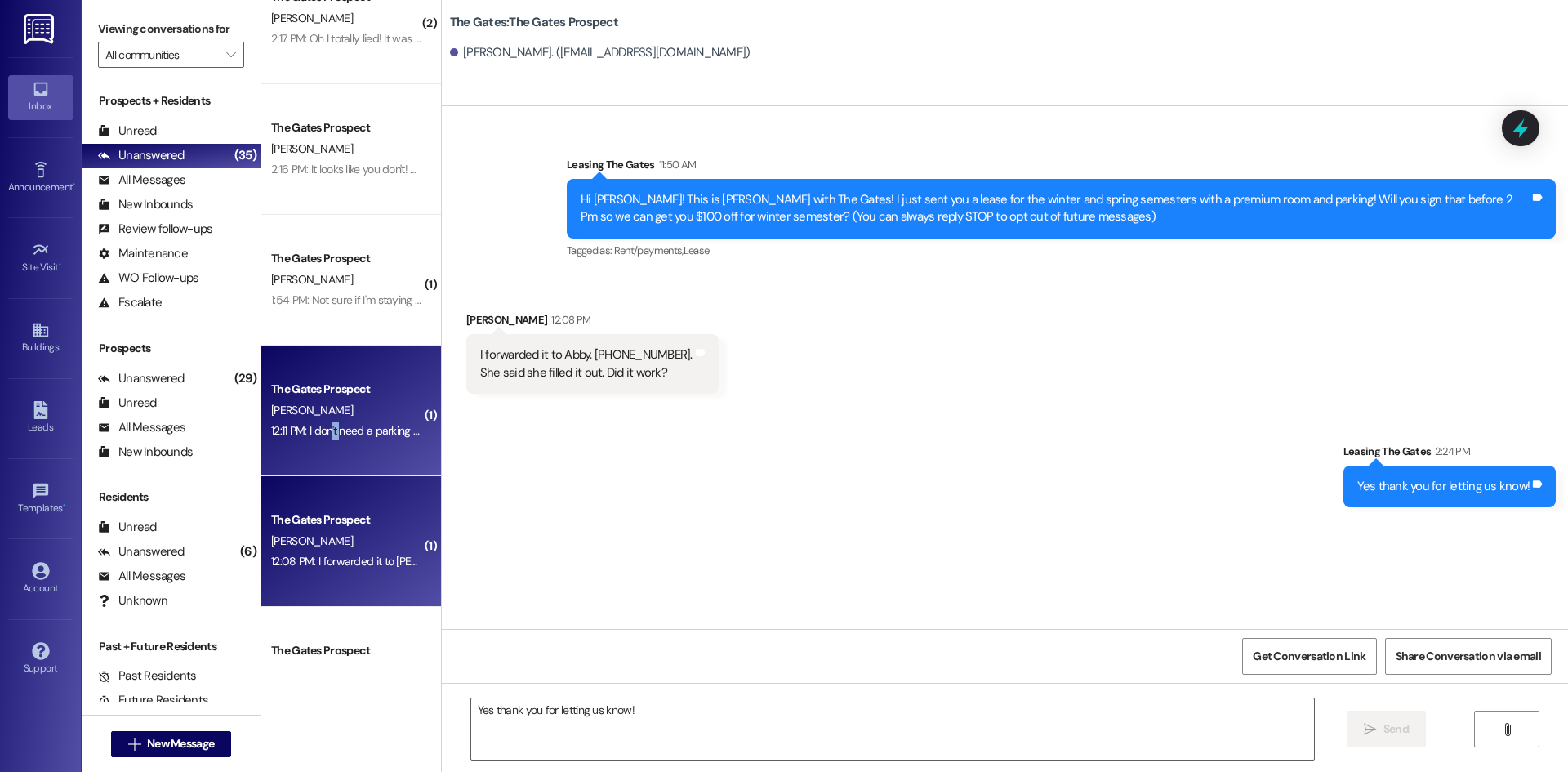
click at [318, 439] on div "12:11 PM: I don't need a parking permit, but I was wondering if I could come fo…" at bounding box center [347, 431] width 155 height 20
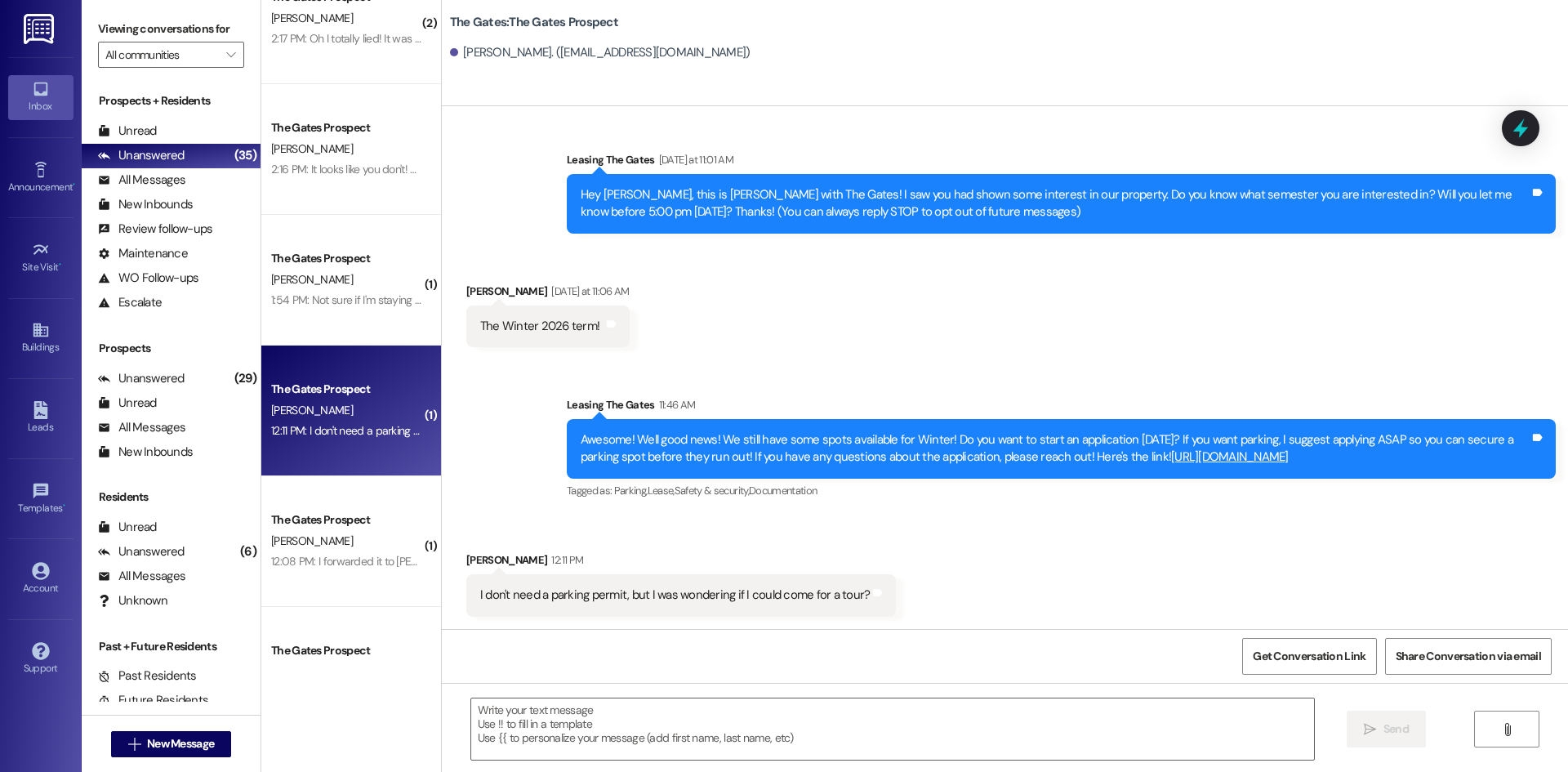
scroll to position [6, 0]
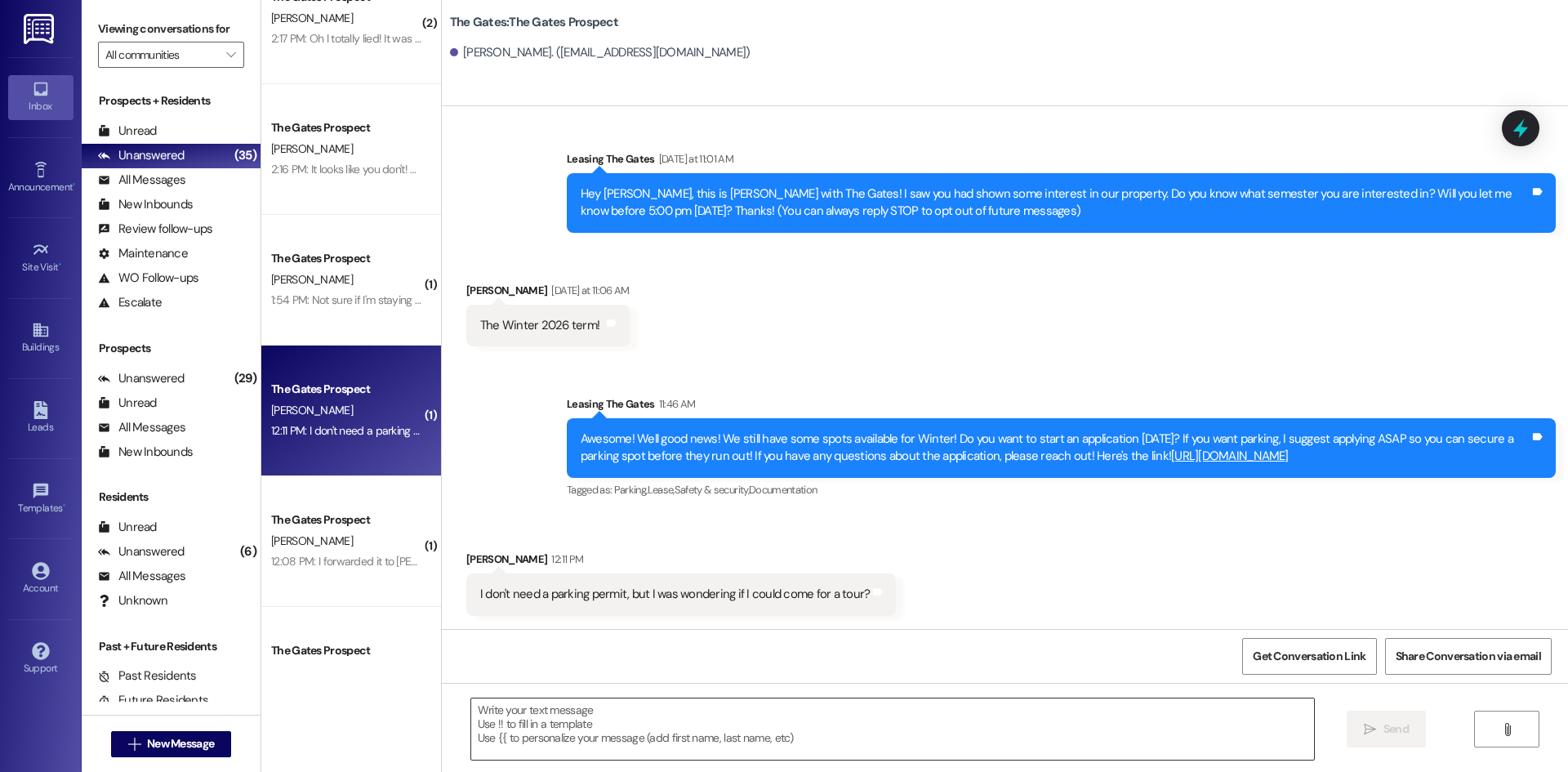
click at [515, 727] on textarea at bounding box center [892, 729] width 842 height 62
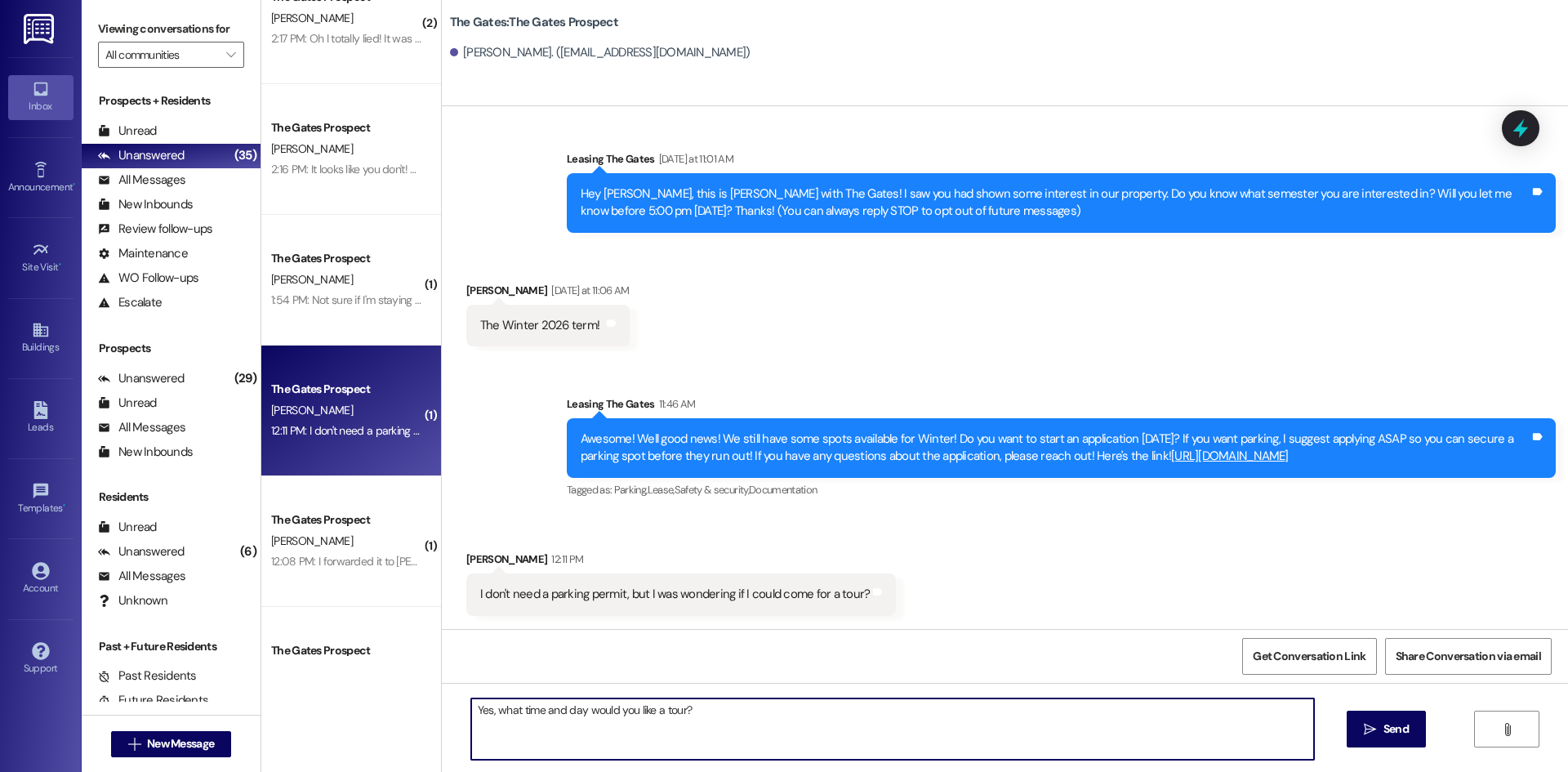
type textarea "Yes, what time and day would you like a tour?!"
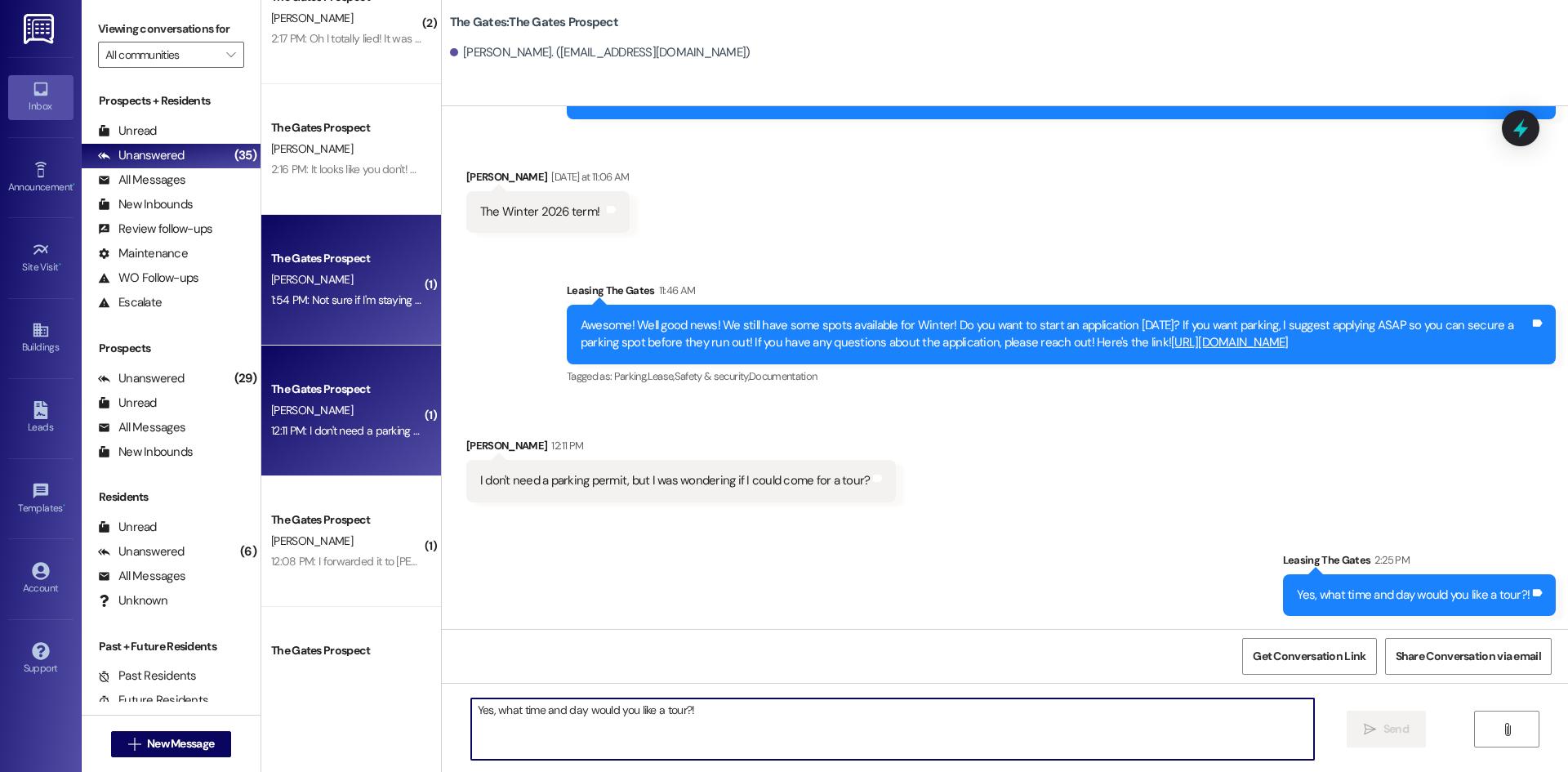
click at [272, 293] on div "1:54 PM: Not sure if I'm staying for the winter semester yet so I probably won'…" at bounding box center [472, 300] width 401 height 15
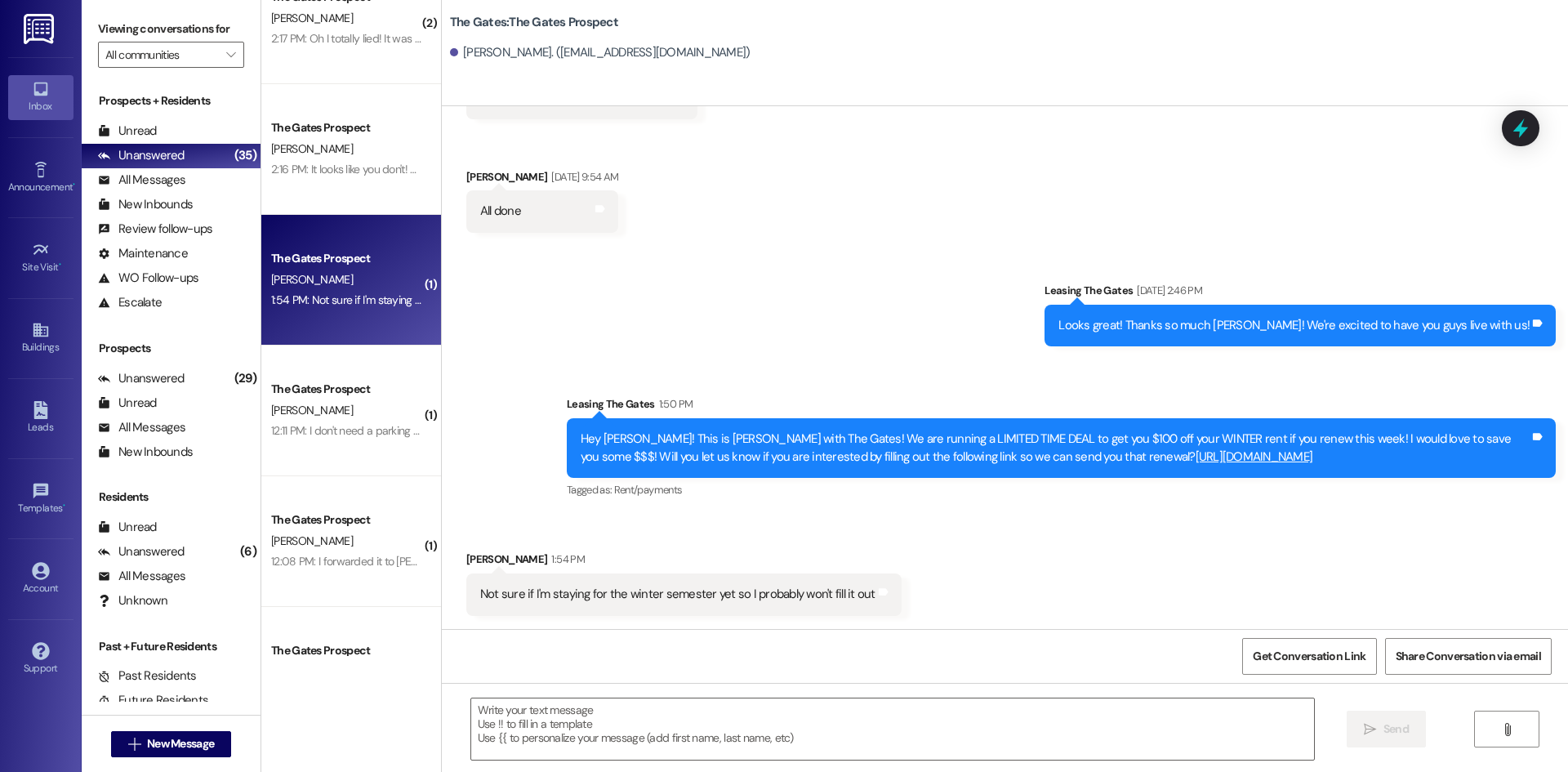
scroll to position [1394, 0]
click at [513, 717] on textarea at bounding box center [892, 729] width 842 height 62
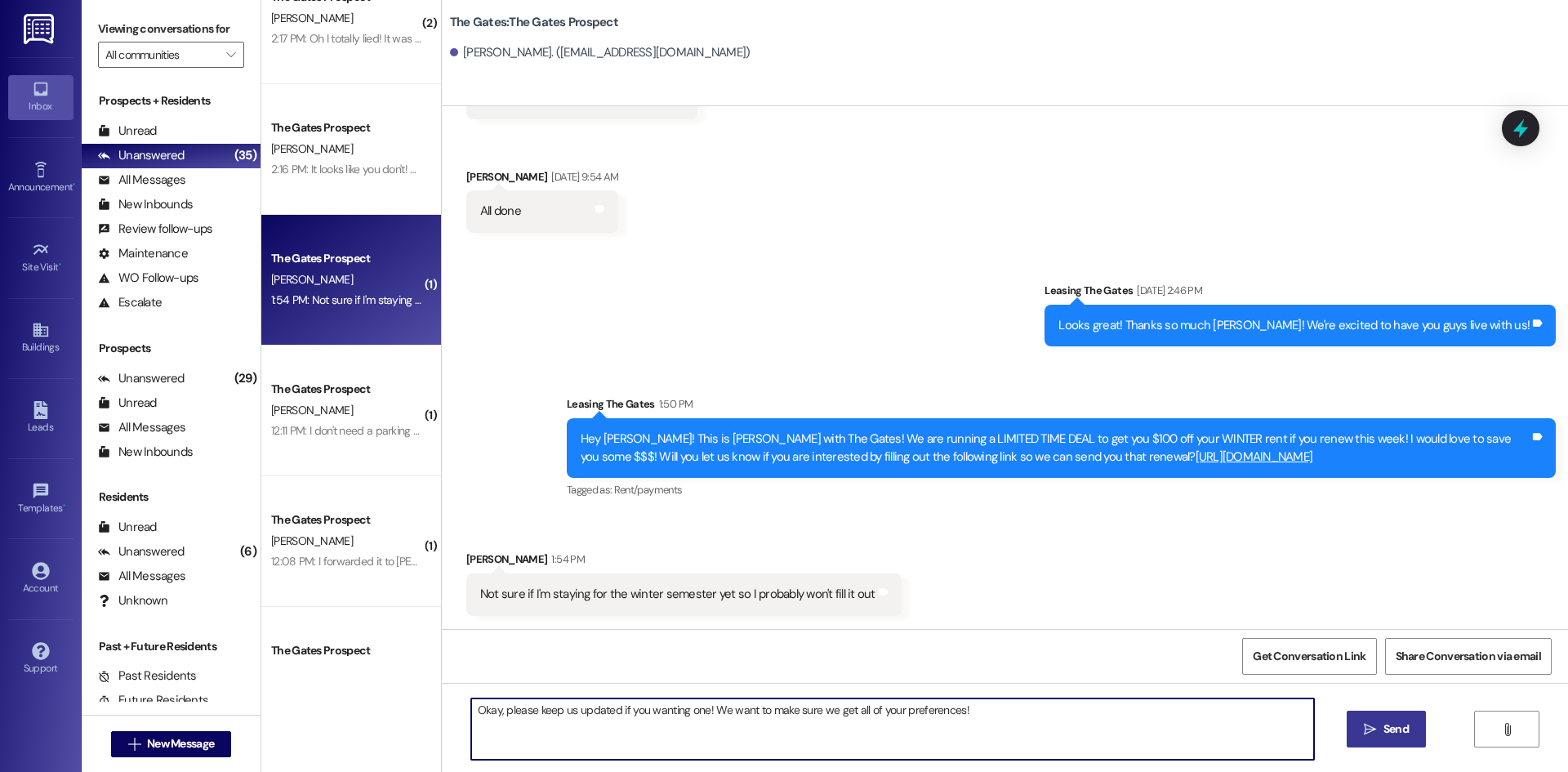
type textarea "Okay, please keep us updated if you wanting one! We want to make sure we get al…"
click at [1355, 741] on button " Send" at bounding box center [1387, 730] width 79 height 37
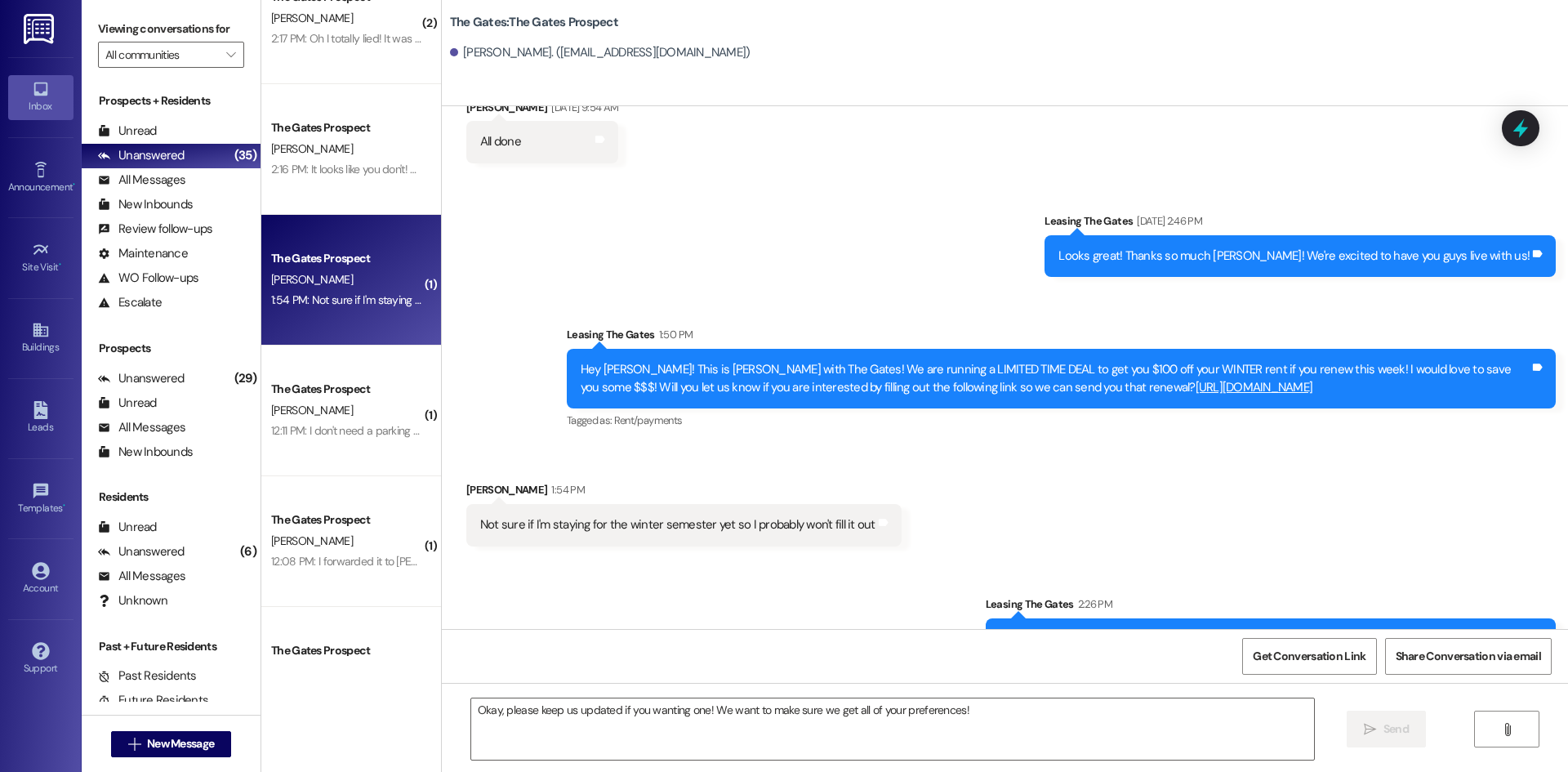
scroll to position [1509, 0]
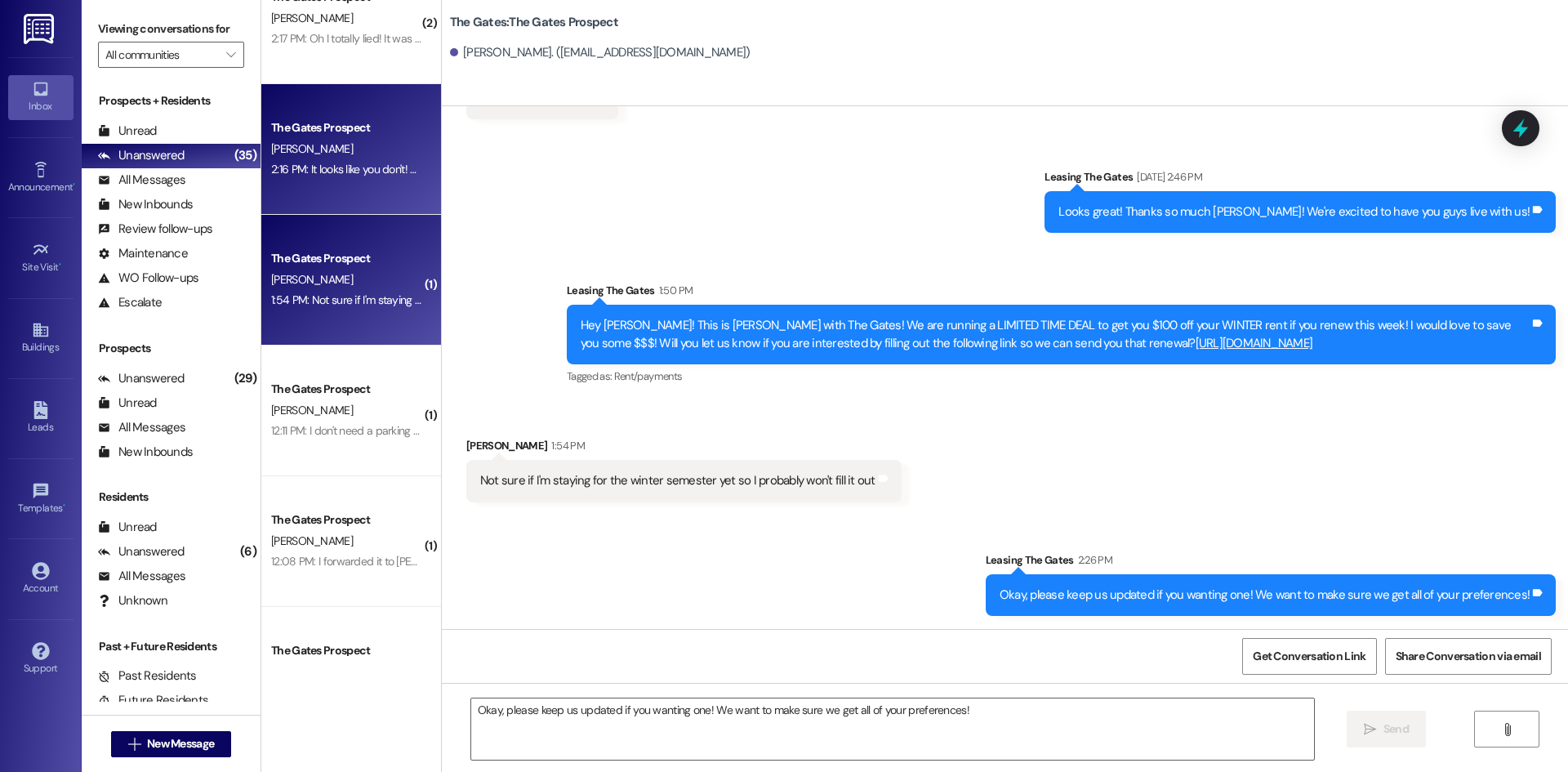
click at [412, 109] on div "The Gates Prospect [PERSON_NAME] 2:16 PM: It looks like you don't! Would you li…" at bounding box center [351, 149] width 180 height 131
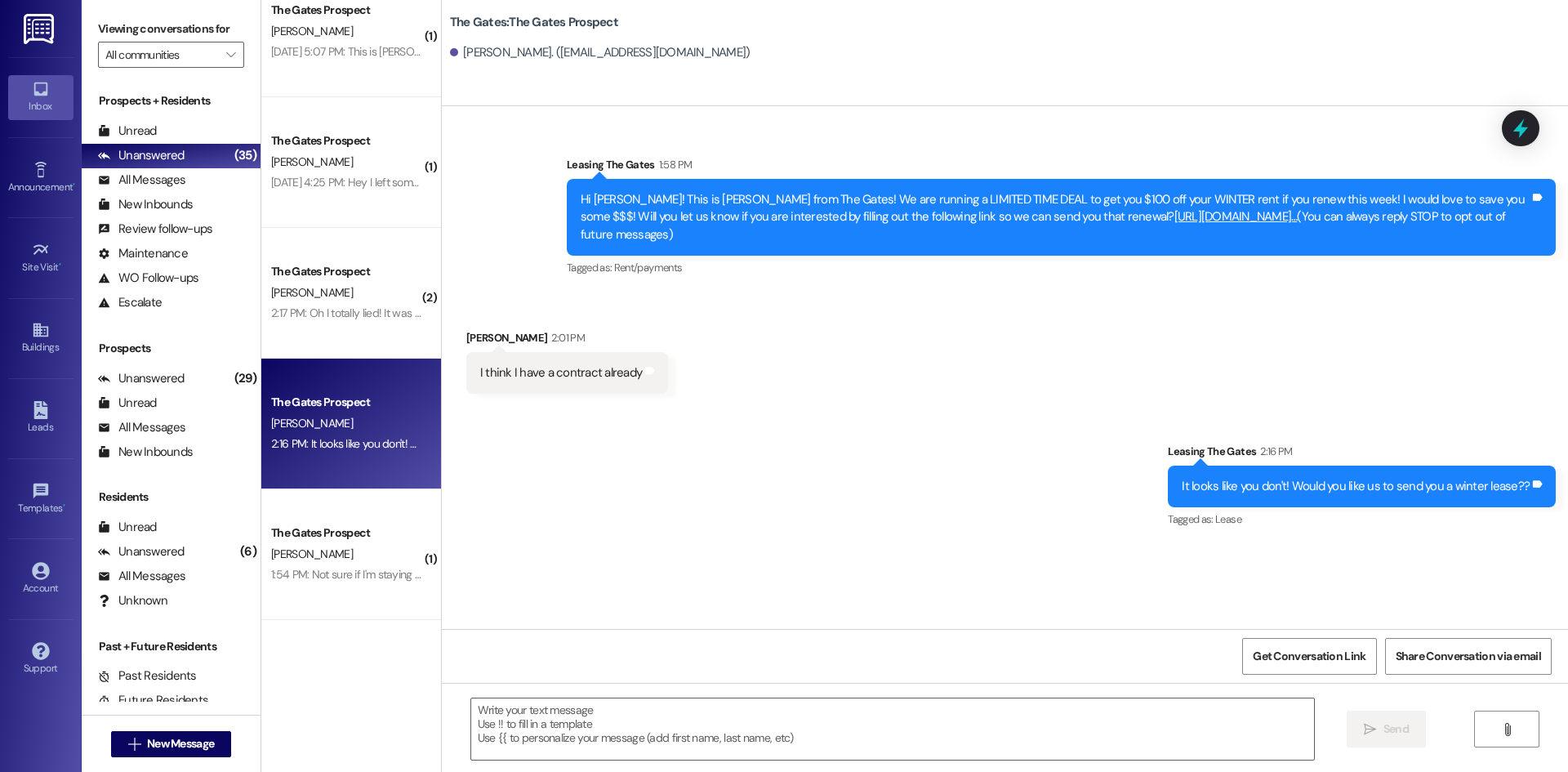
scroll to position [4165, 0]
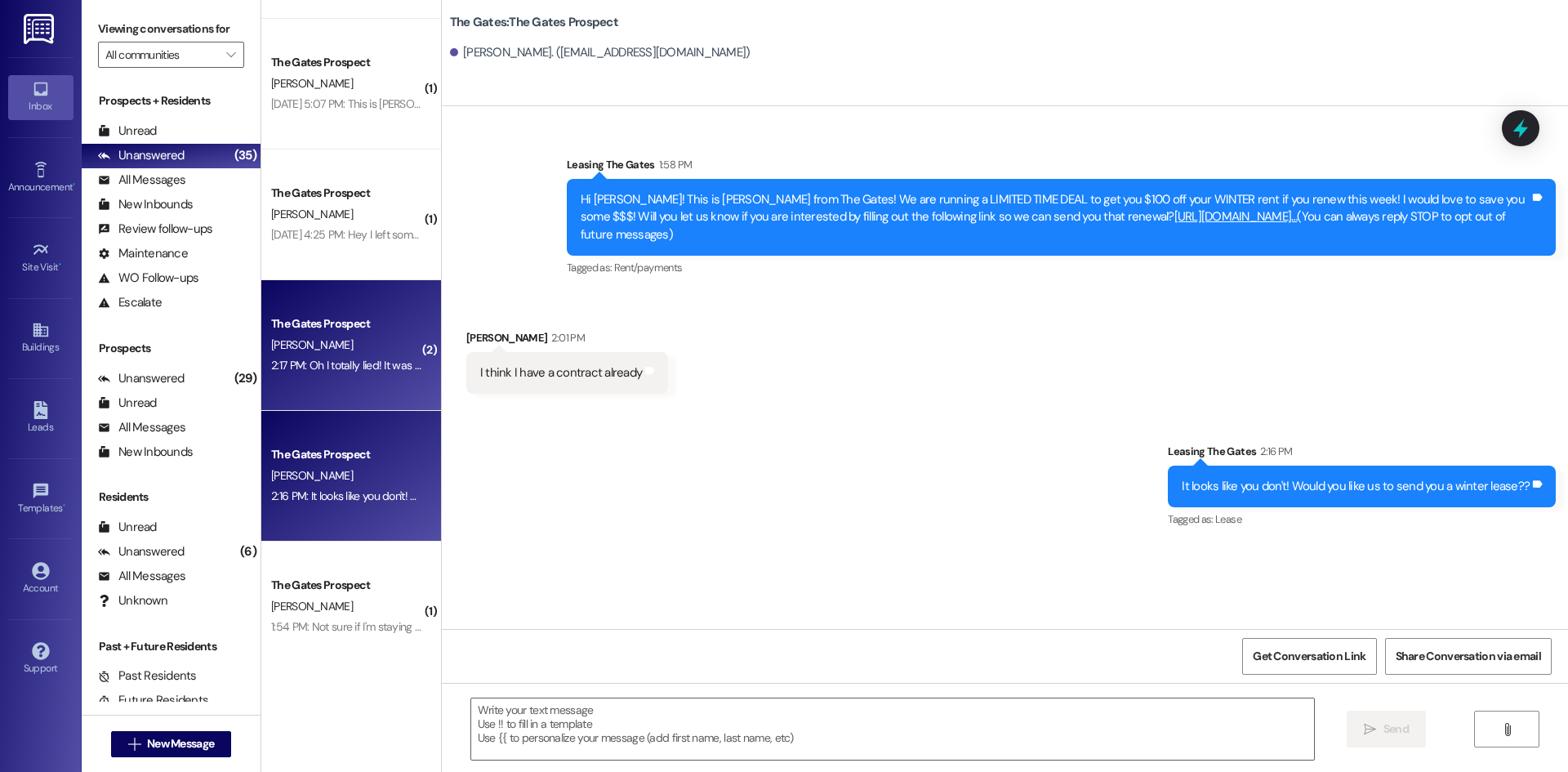
click at [284, 398] on div "The Gates Prospect [PERSON_NAME] 2:17 PM: Oh I totally lied! It was for somethi…" at bounding box center [351, 345] width 180 height 131
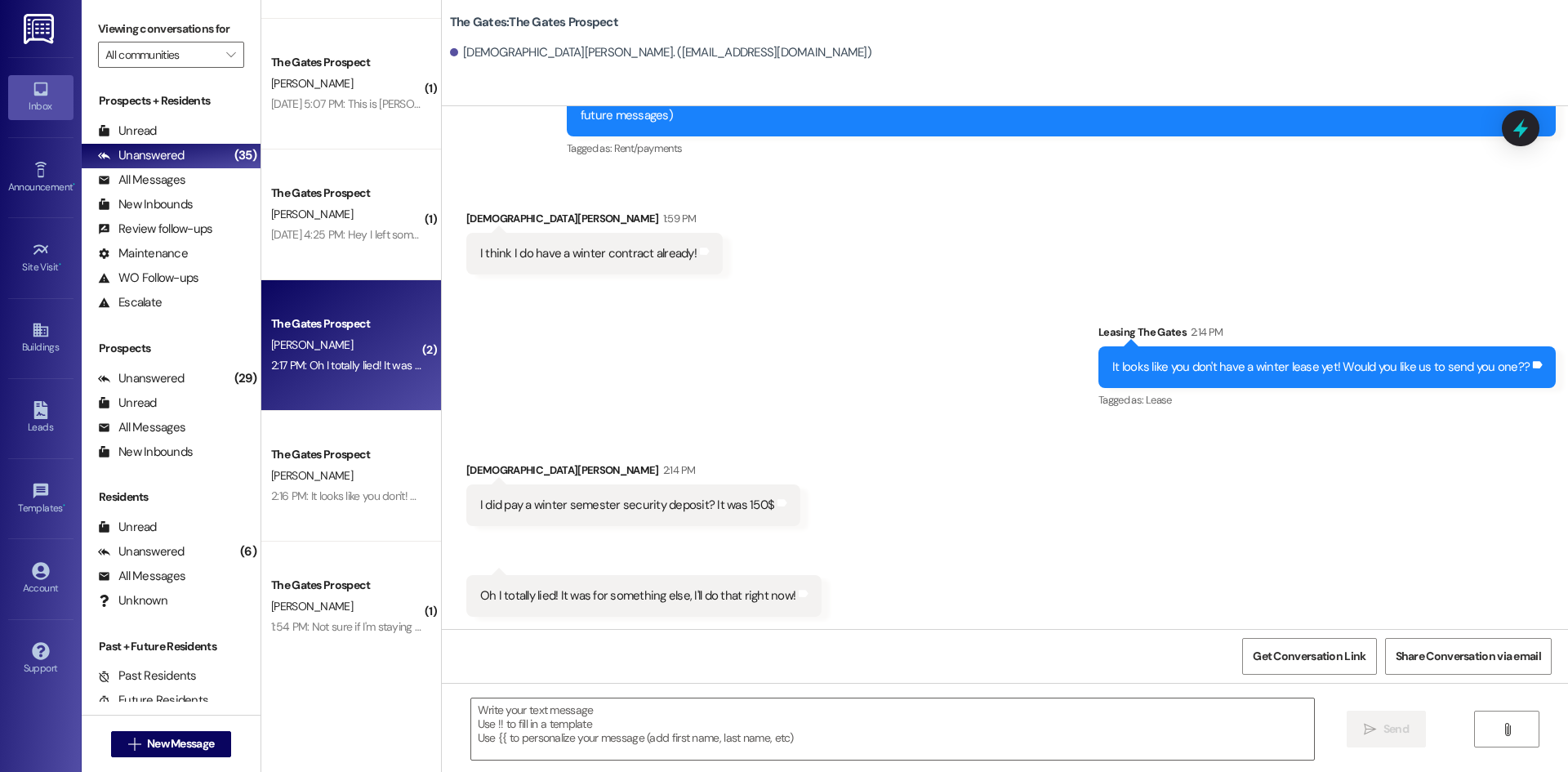
scroll to position [120, 0]
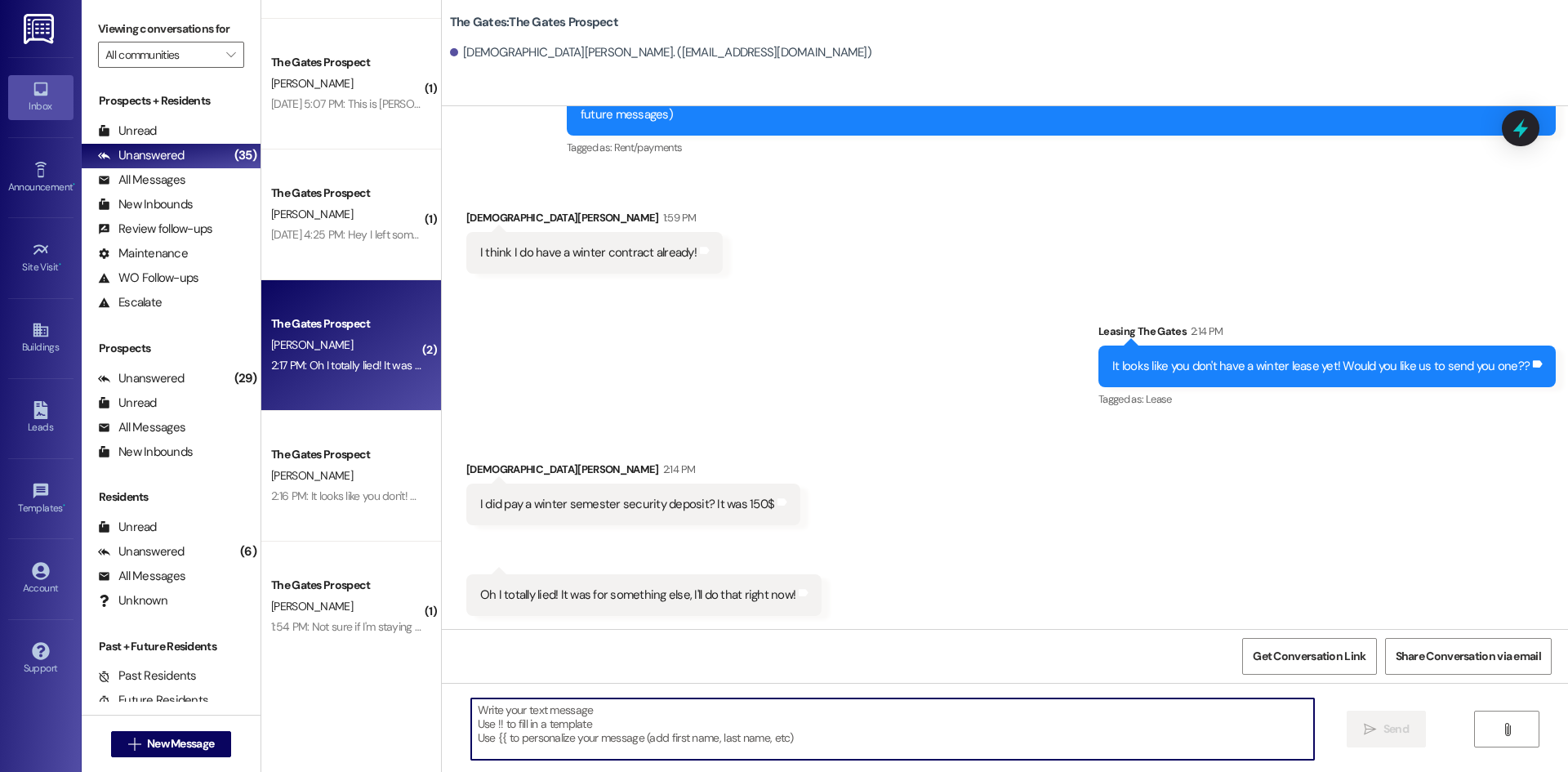
click at [531, 727] on textarea at bounding box center [892, 729] width 842 height 62
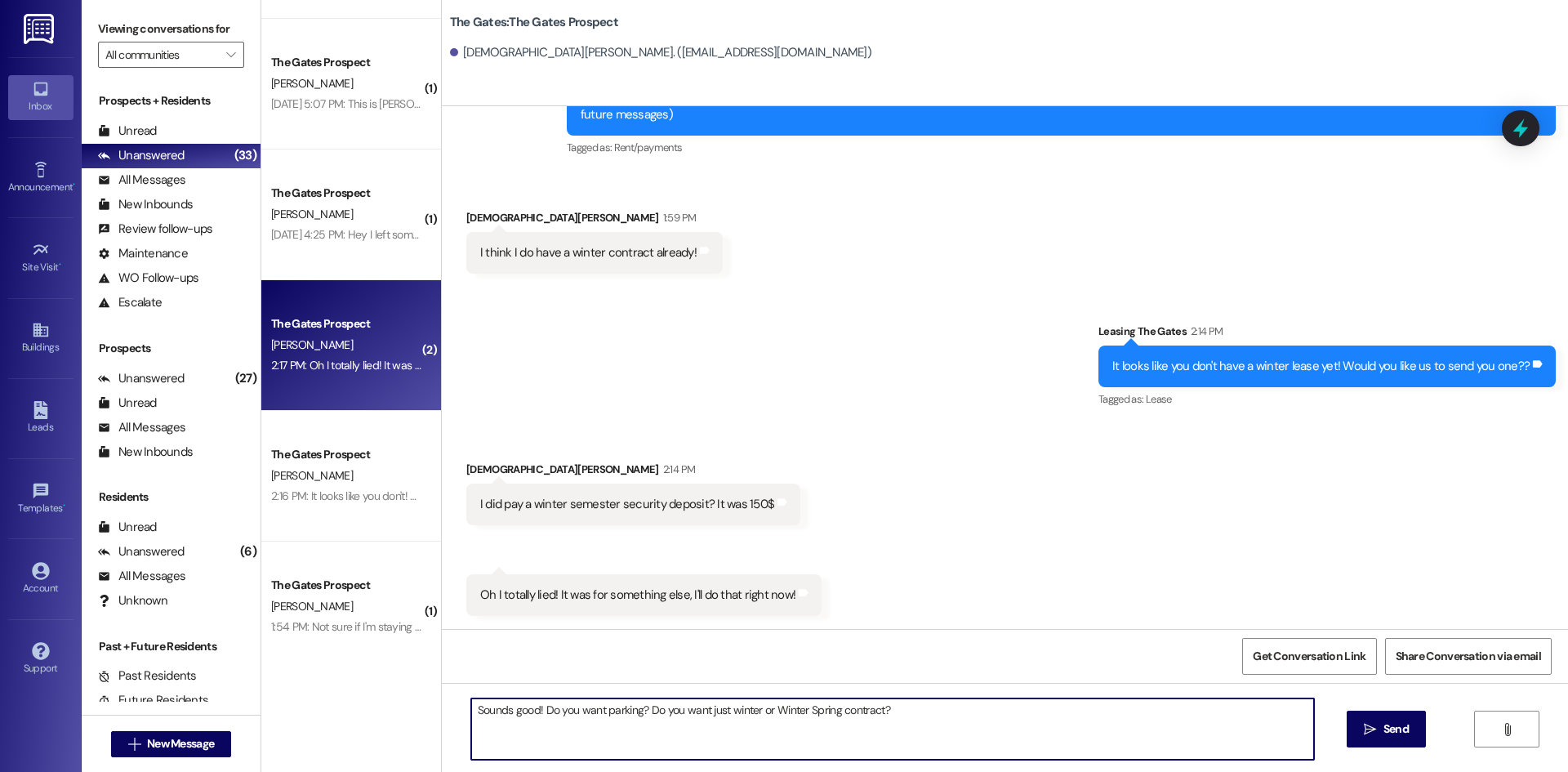
type textarea "Sounds good! Do you want parking? Do you want just winter or Winter Spring cont…"
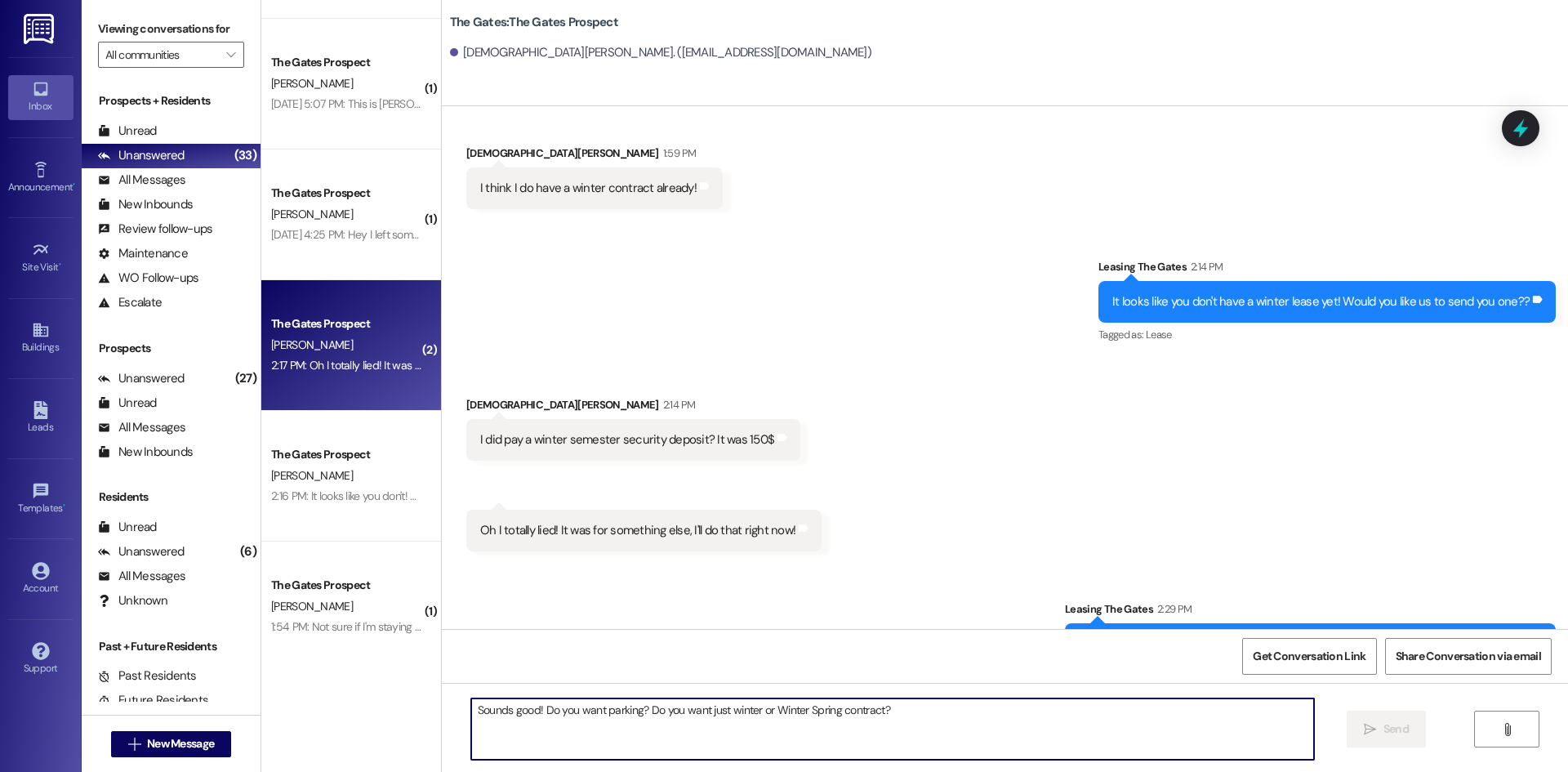
scroll to position [235, 0]
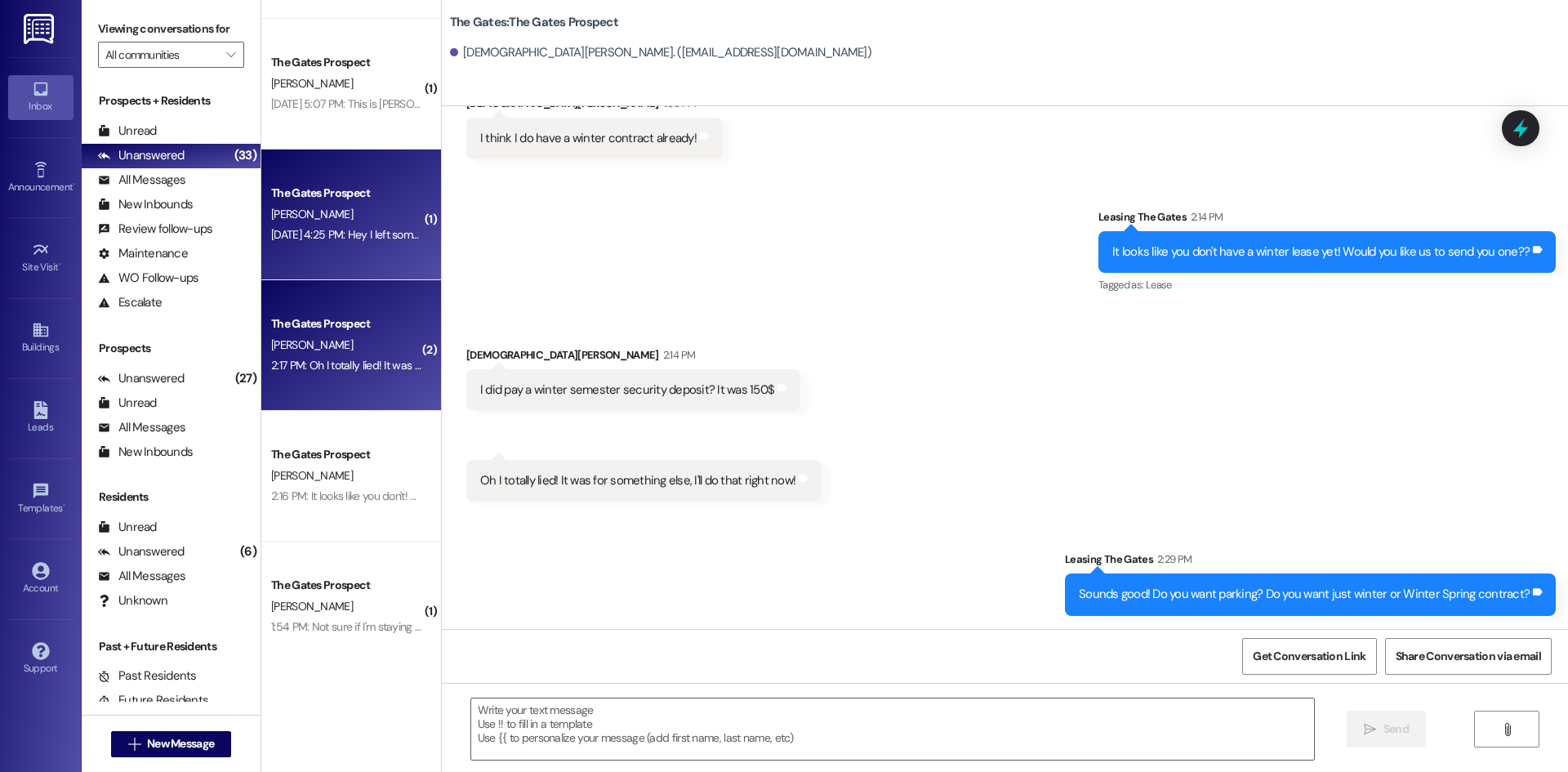
click at [327, 208] on div "[PERSON_NAME]" at bounding box center [347, 215] width 155 height 20
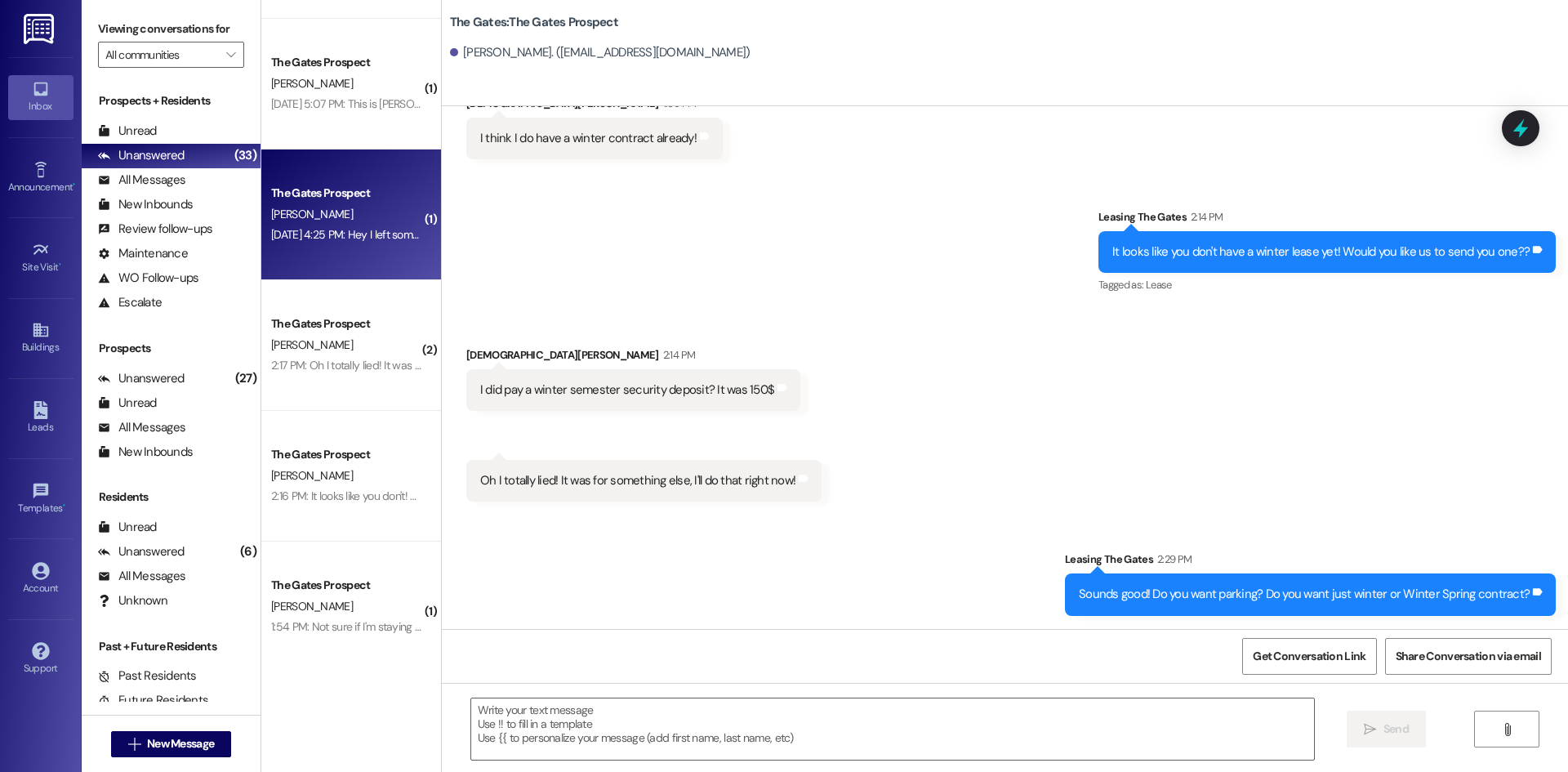
scroll to position [0, 0]
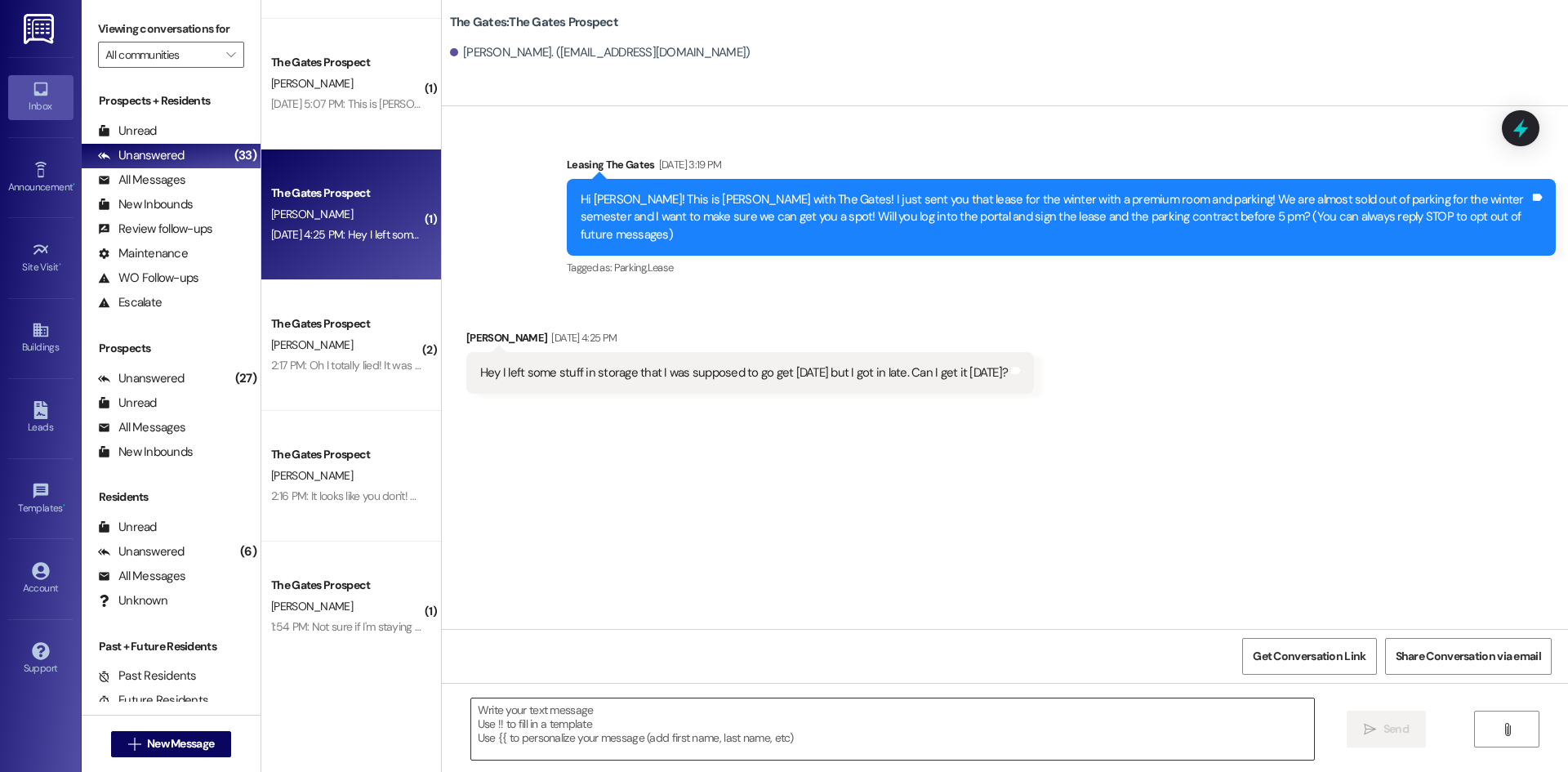
click at [495, 735] on textarea at bounding box center [892, 729] width 842 height 62
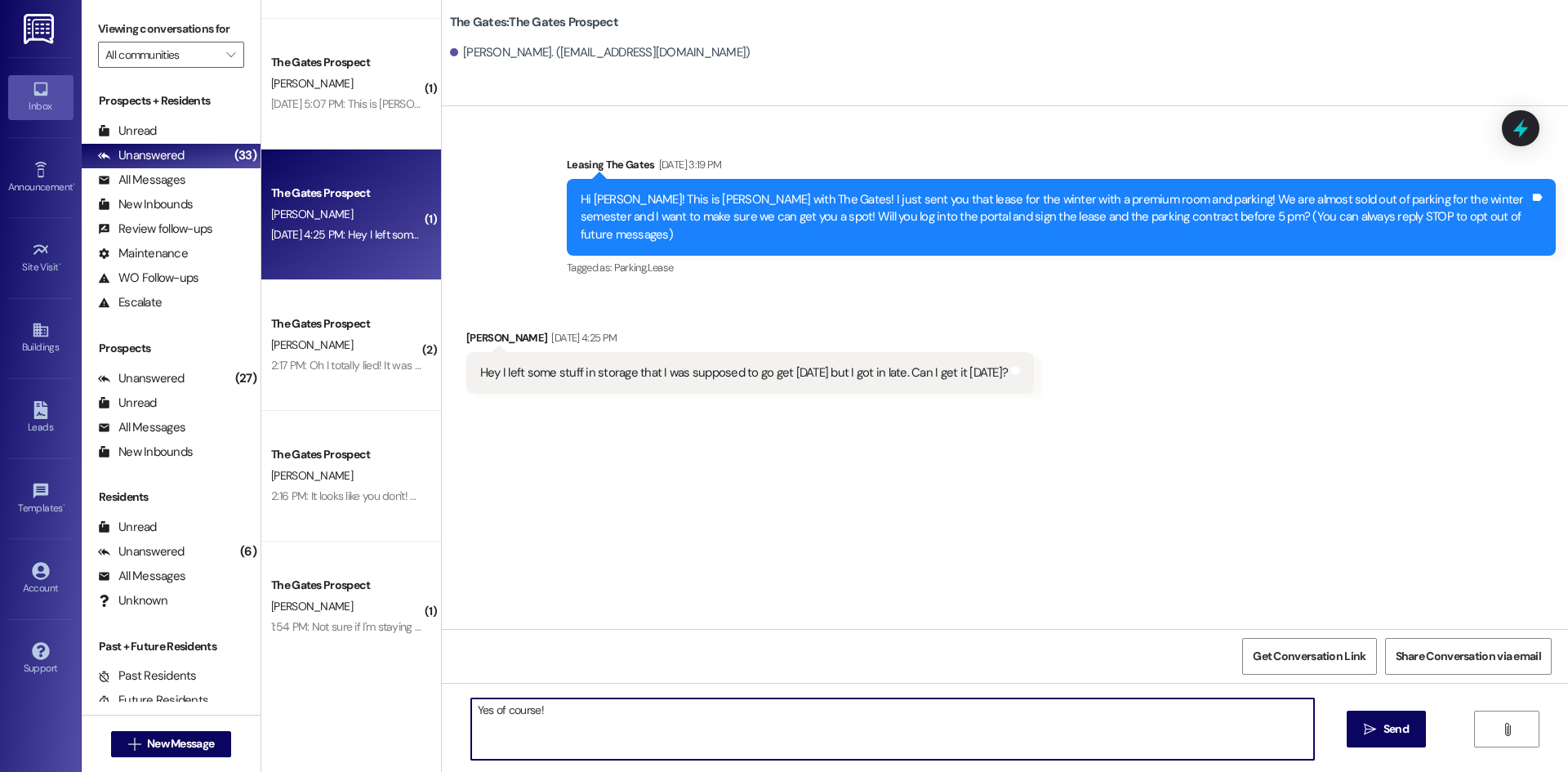
type textarea "Yes of course!"
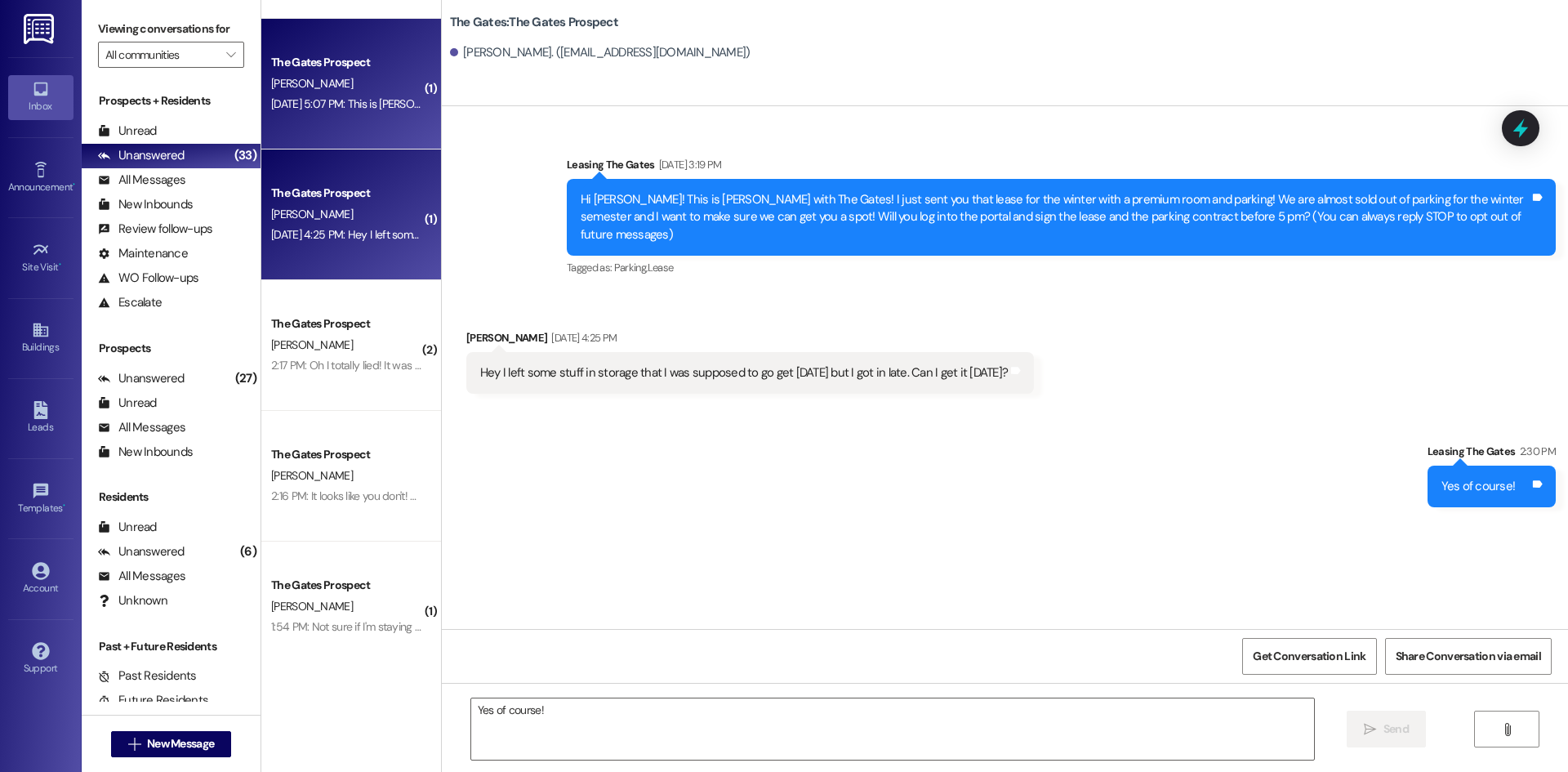
click at [381, 83] on div "[PERSON_NAME]" at bounding box center [347, 84] width 155 height 20
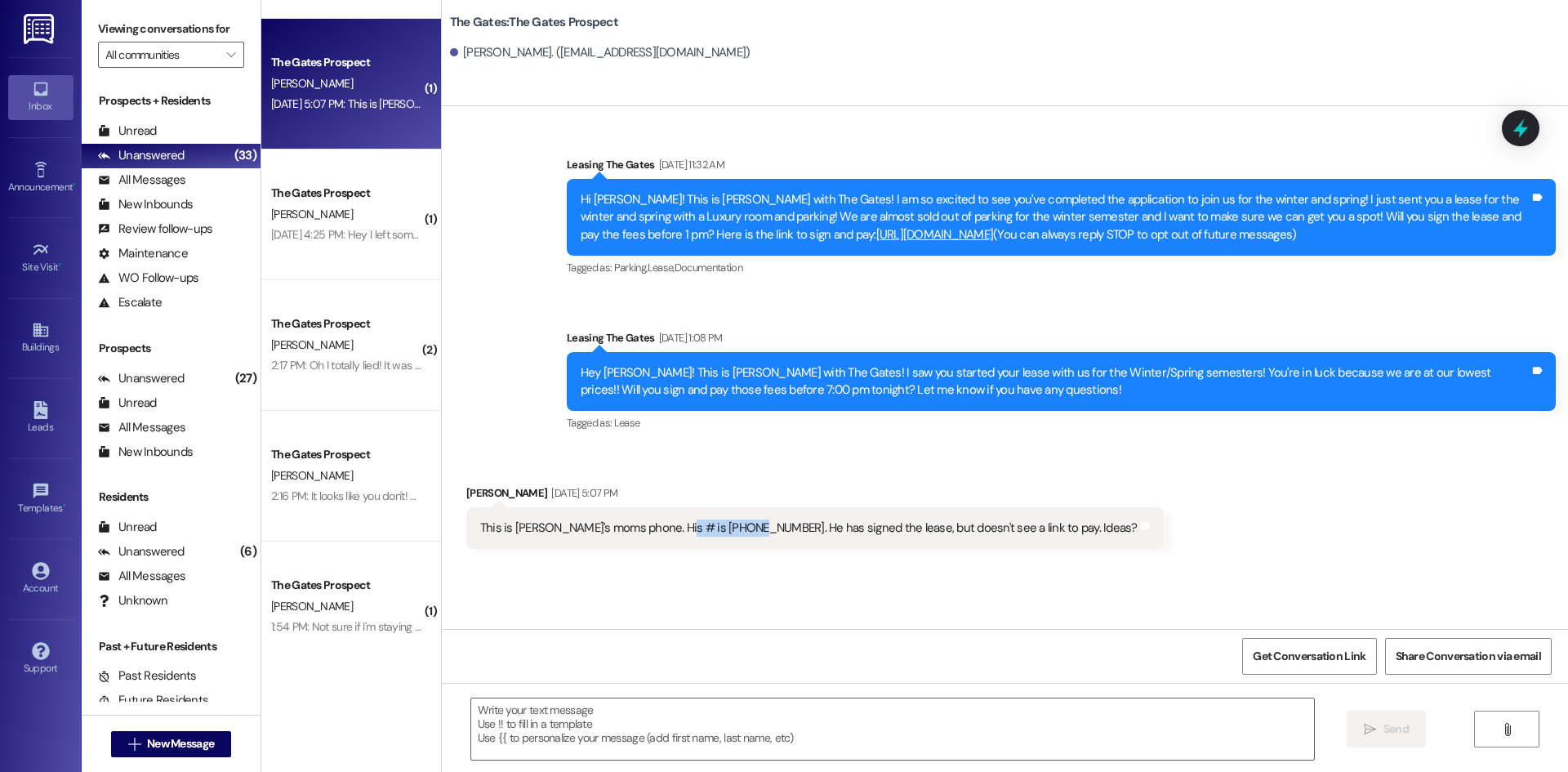
drag, startPoint x: 745, startPoint y: 531, endPoint x: 664, endPoint y: 532, distance: 81.0
click at [664, 532] on div "This is [PERSON_NAME]'s moms phone. His # is [PHONE_NUMBER]. He has signed the …" at bounding box center [809, 528] width 657 height 18
drag, startPoint x: 792, startPoint y: 351, endPoint x: 777, endPoint y: 351, distance: 15.0
click at [792, 351] on div "Leasing The Gates [DATE] 1:08 PM Hey [PERSON_NAME]! This is [PERSON_NAME] with …" at bounding box center [1062, 381] width 989 height 106
click at [588, 387] on div "Hey [PERSON_NAME]! This is [PERSON_NAME] with The Gates! I saw you started your…" at bounding box center [1055, 382] width 949 height 35
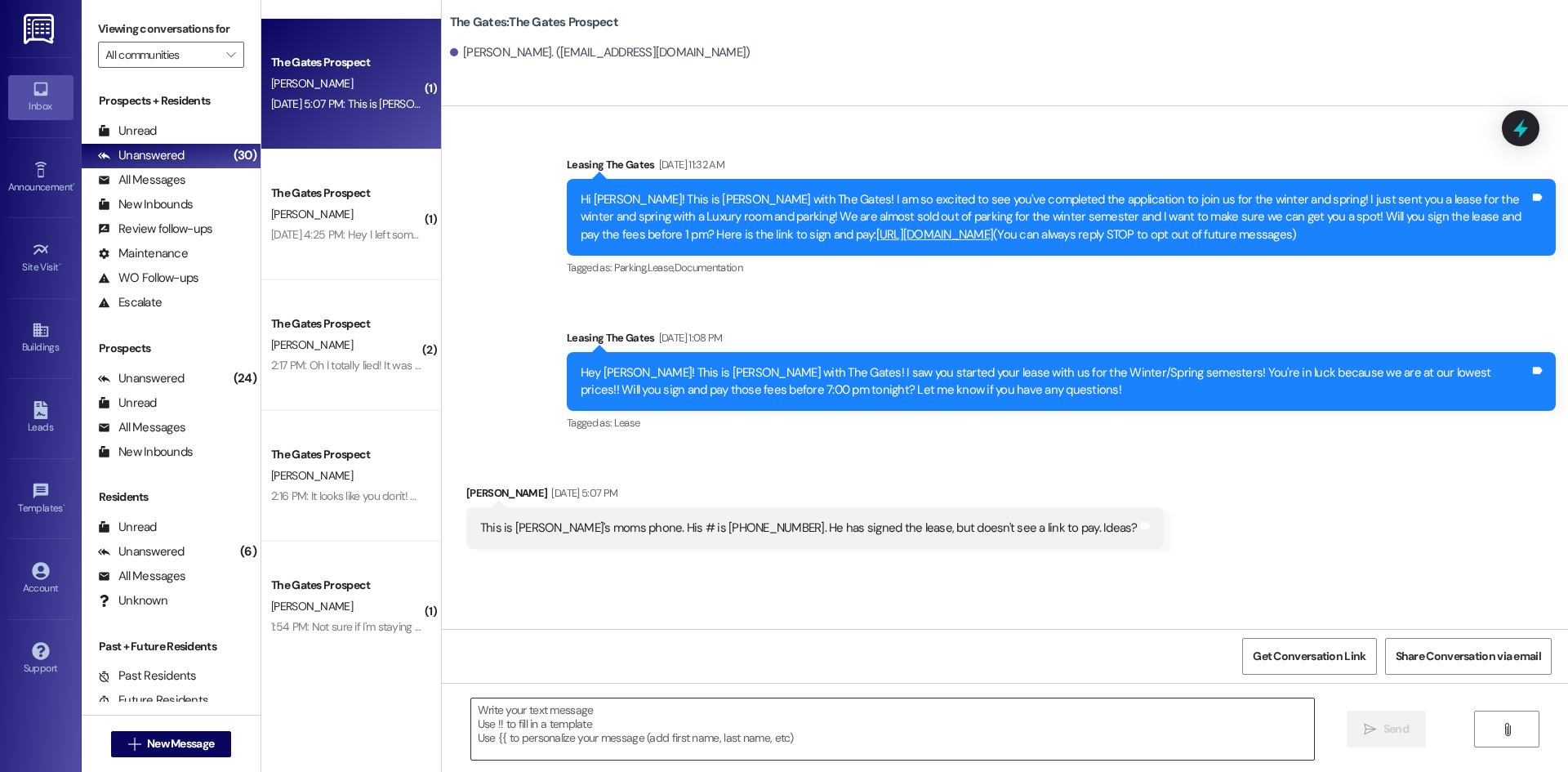
click at [531, 724] on textarea at bounding box center [892, 729] width 842 height 62
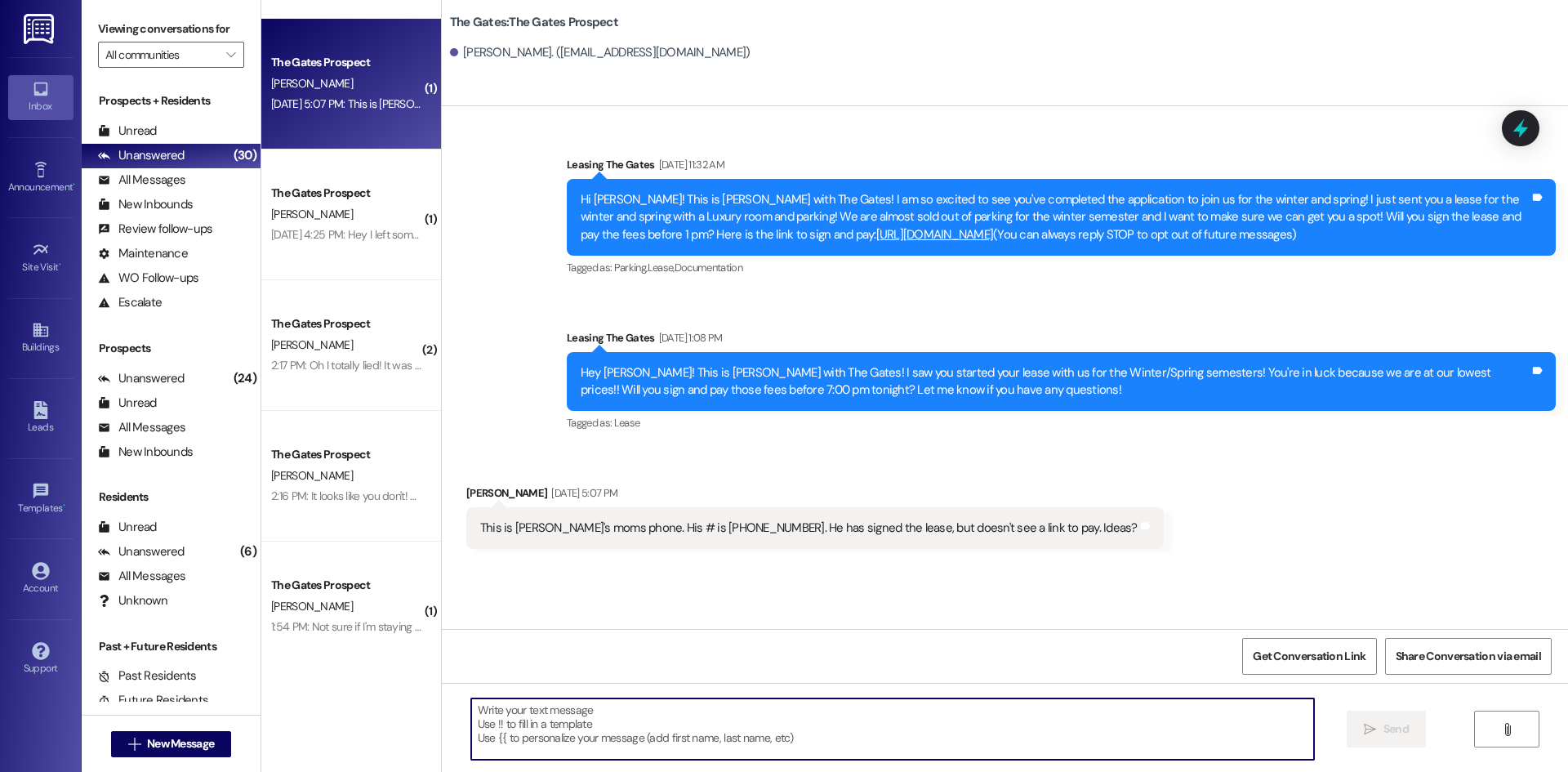
click at [496, 713] on textarea at bounding box center [892, 729] width 842 height 62
type textarea "It looks like everything is complete!! Thank you for texting us back :)"
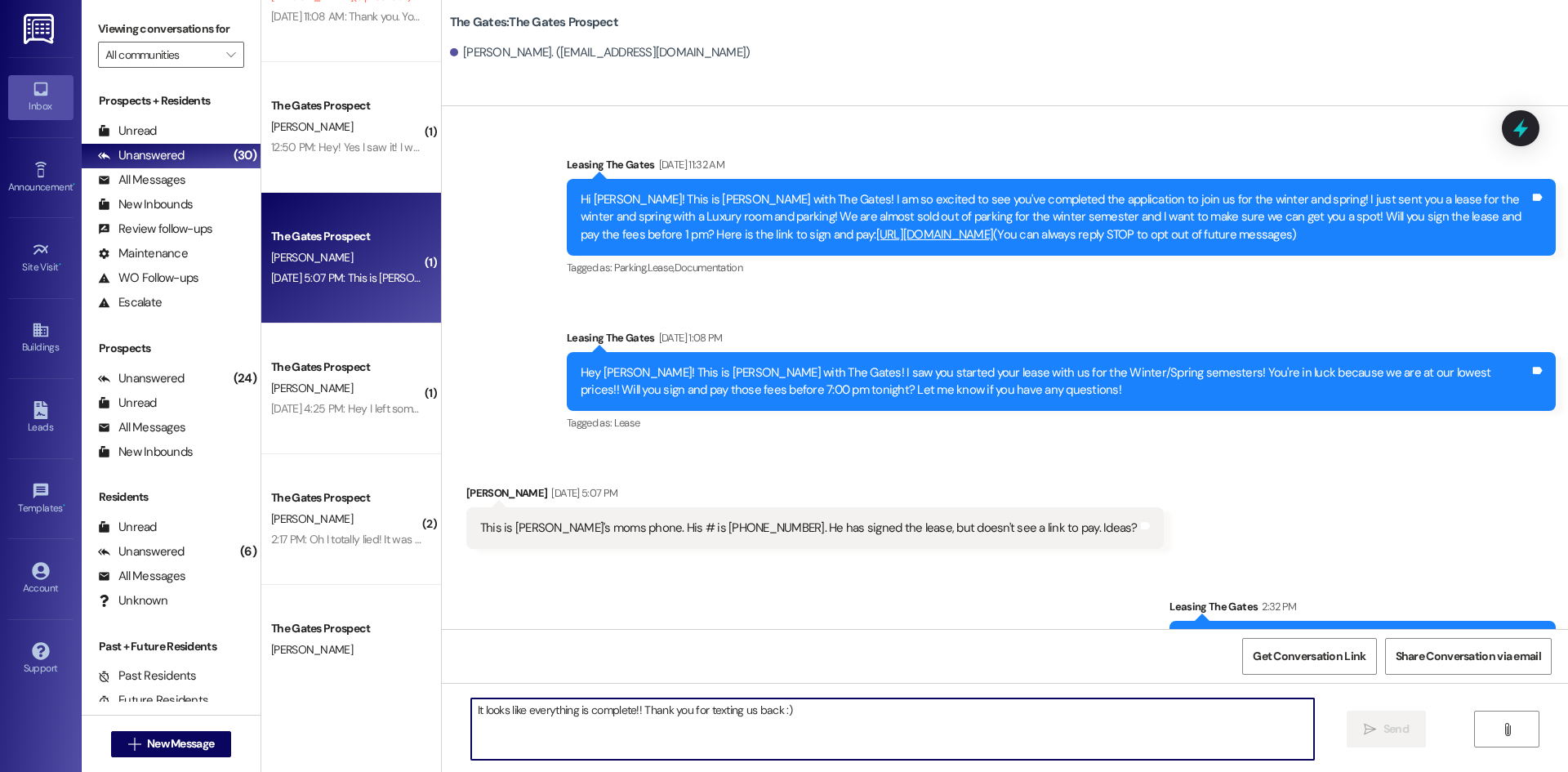
scroll to position [3839, 0]
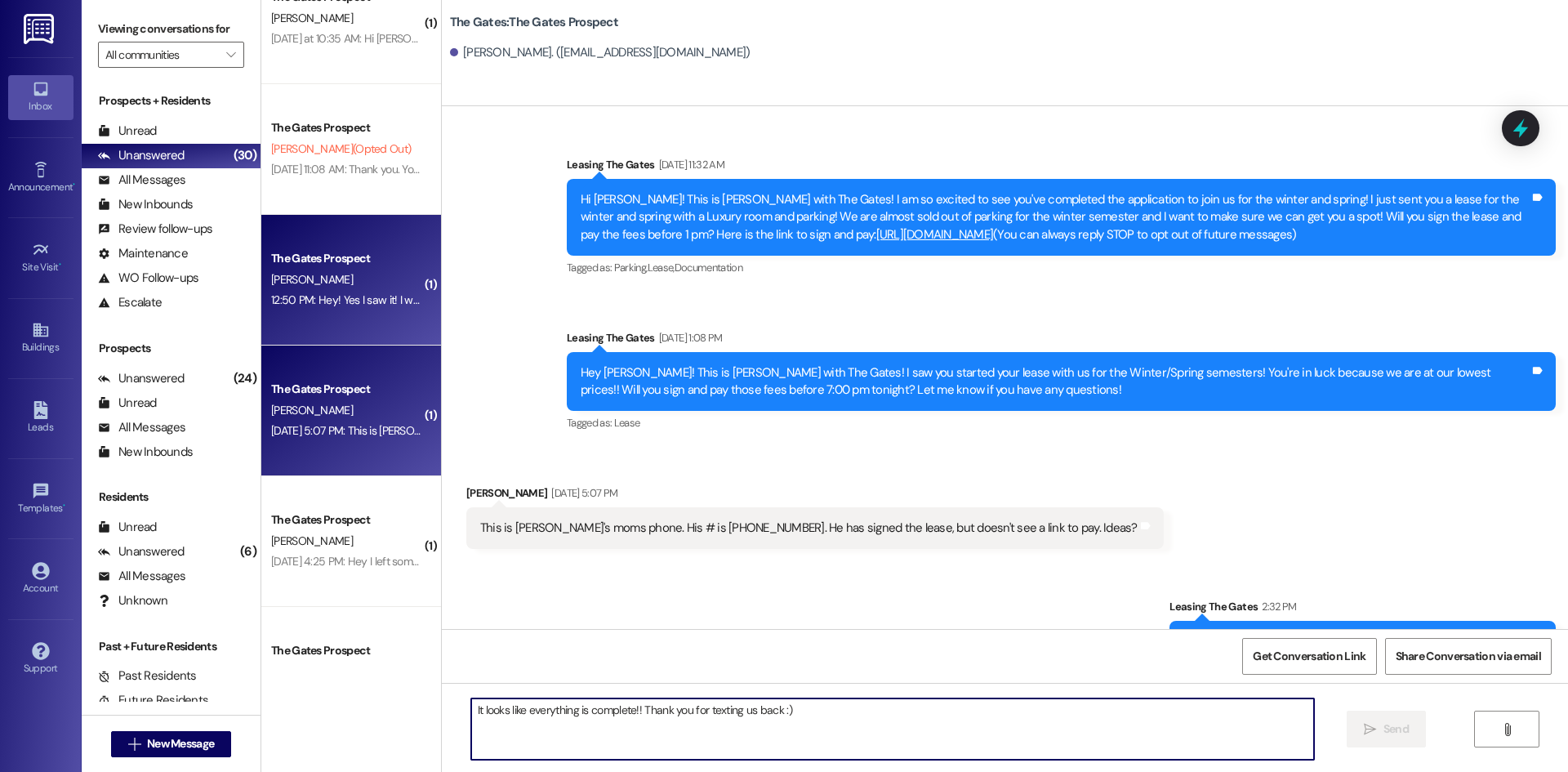
click at [338, 279] on div "[PERSON_NAME]" at bounding box center [347, 280] width 155 height 20
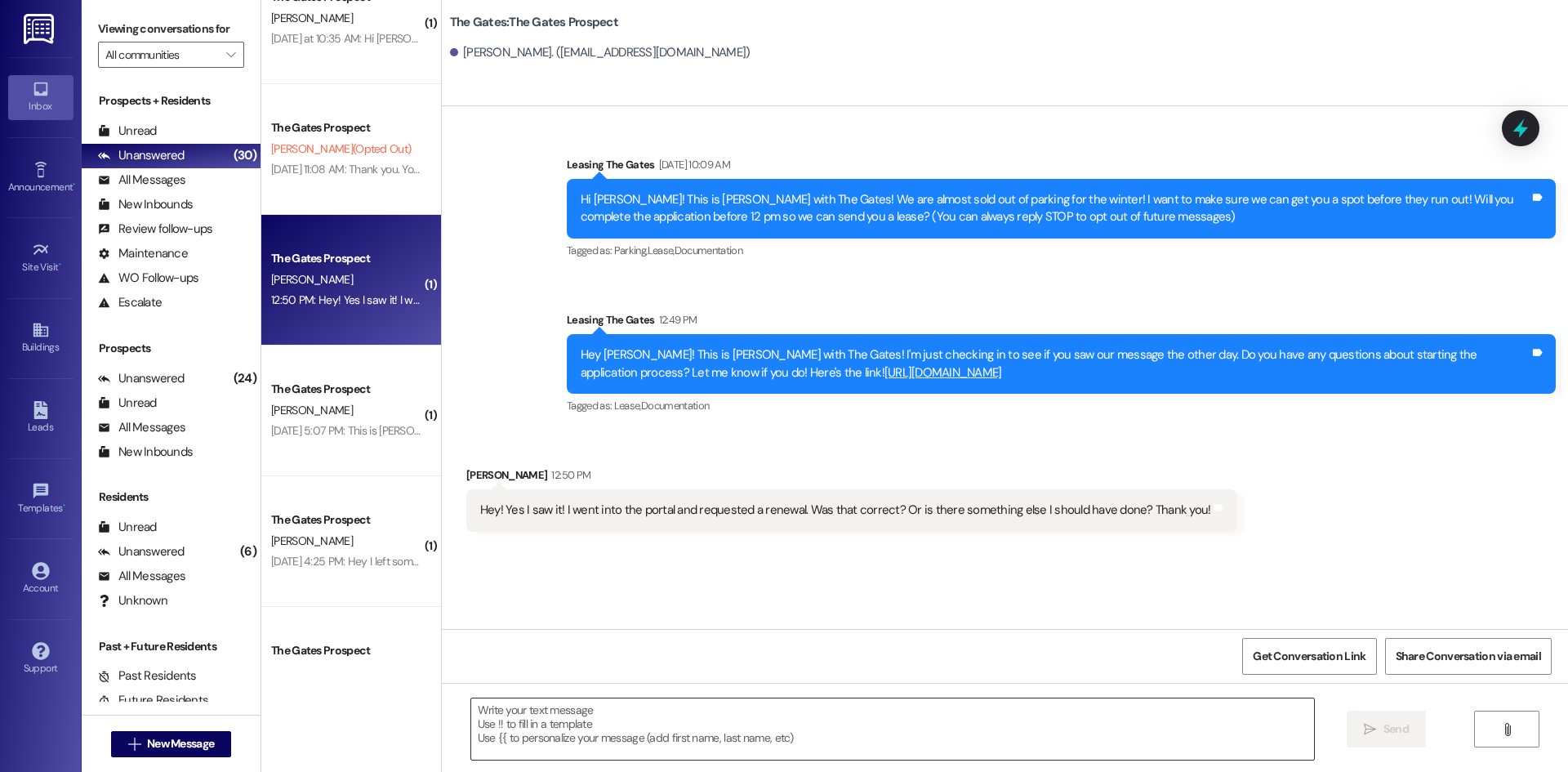
drag, startPoint x: 509, startPoint y: 743, endPoint x: 530, endPoint y: 715, distance: 35.0
click at [511, 740] on textarea at bounding box center [892, 729] width 842 height 62
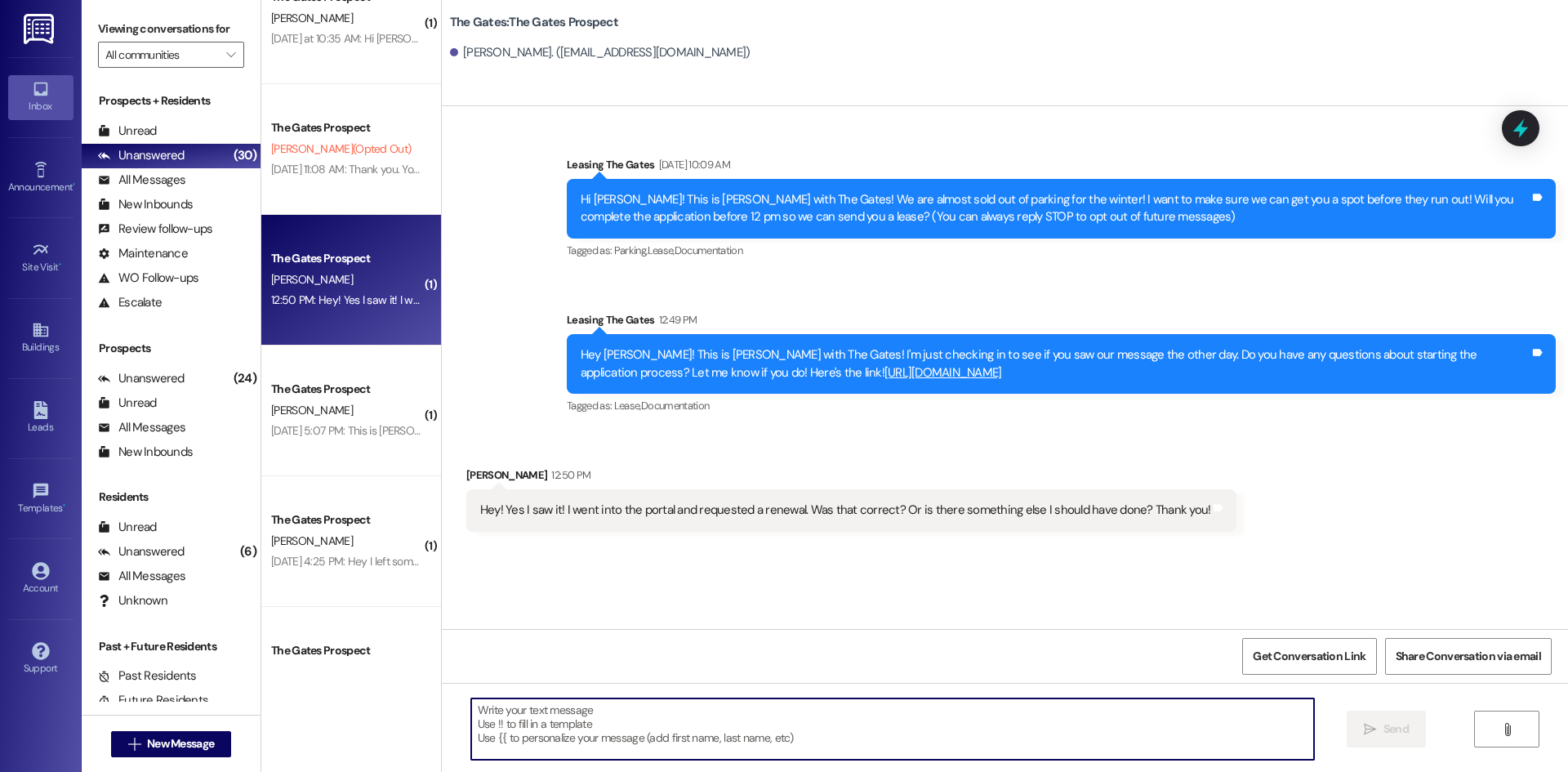
click at [548, 716] on textarea at bounding box center [892, 729] width 842 height 62
type textarea "Are you wanting to renew for Winter??"
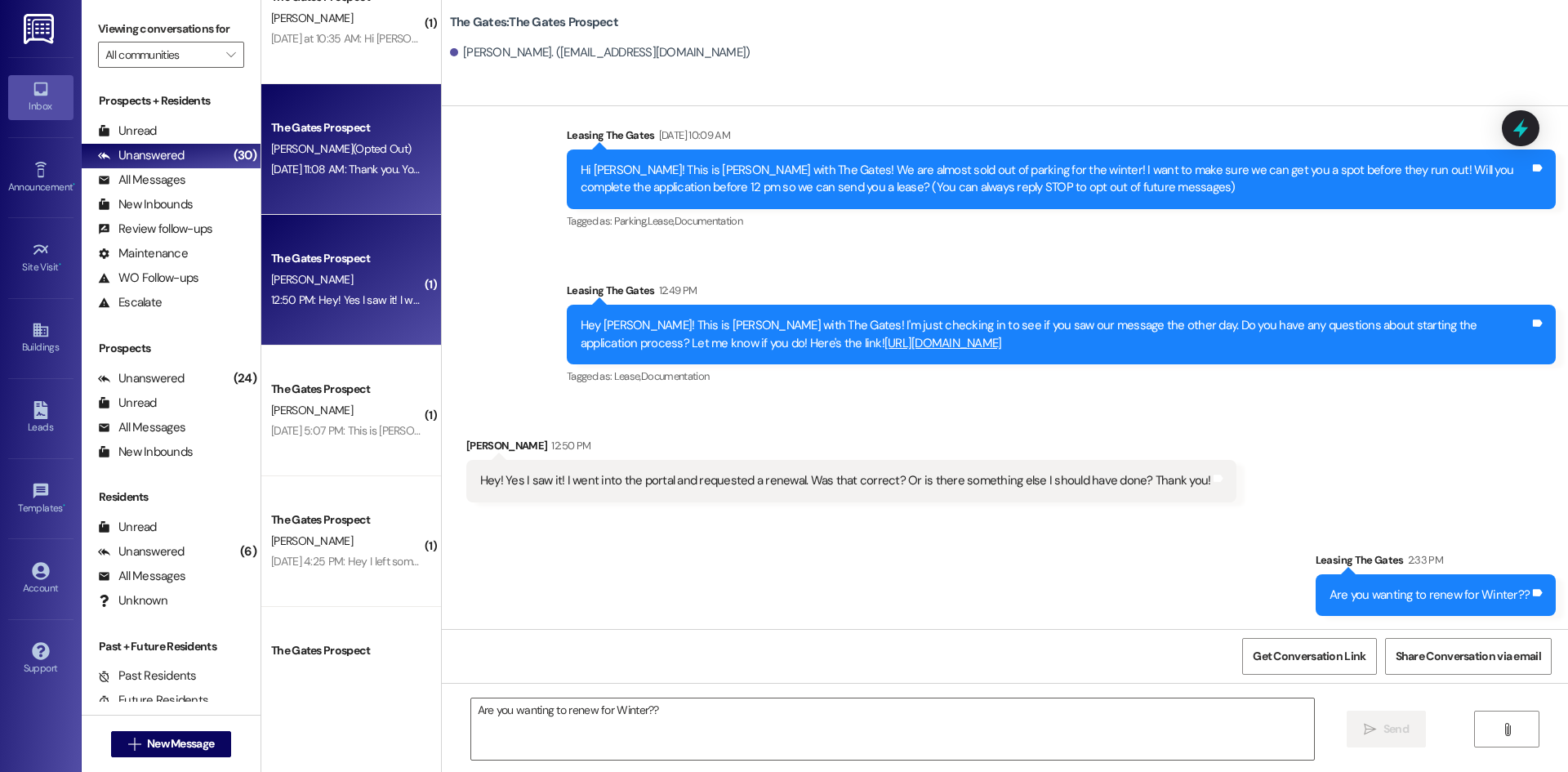
scroll to position [3675, 0]
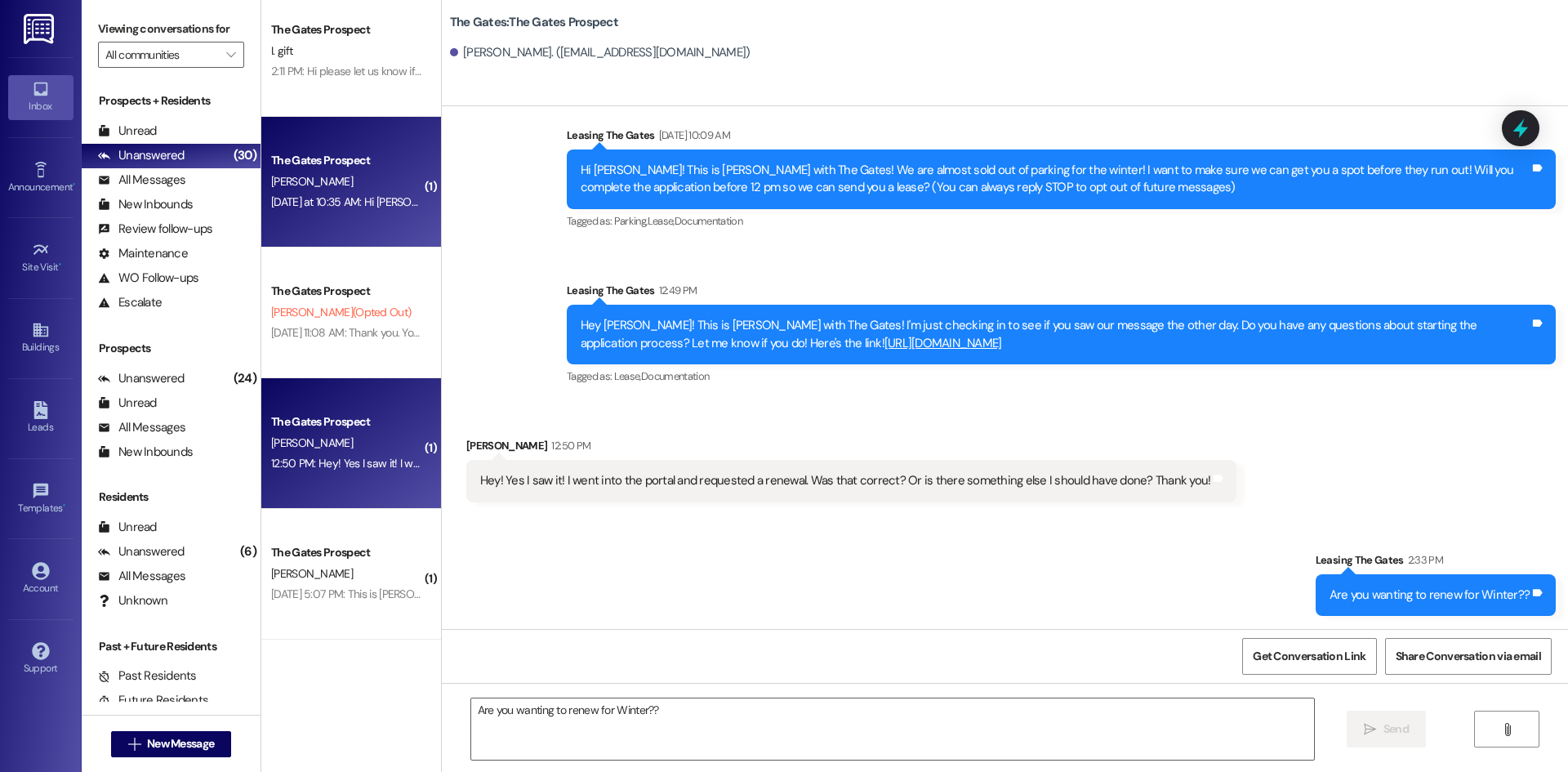
click at [370, 210] on div "[DATE] at 10:35 AM: Hi [PERSON_NAME]! Sorry I missed your call I've been in and…" at bounding box center [347, 202] width 155 height 20
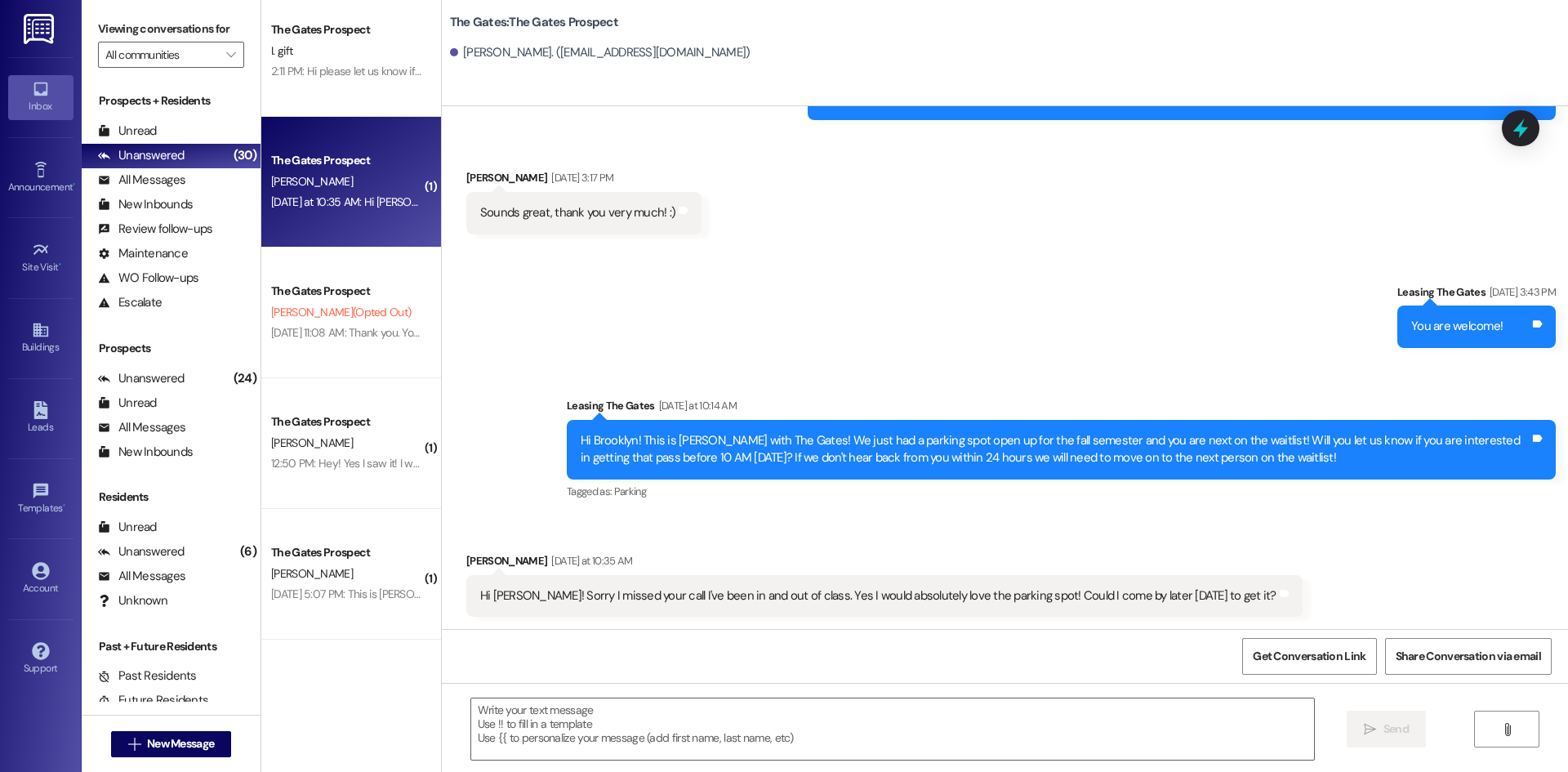
scroll to position [768, 0]
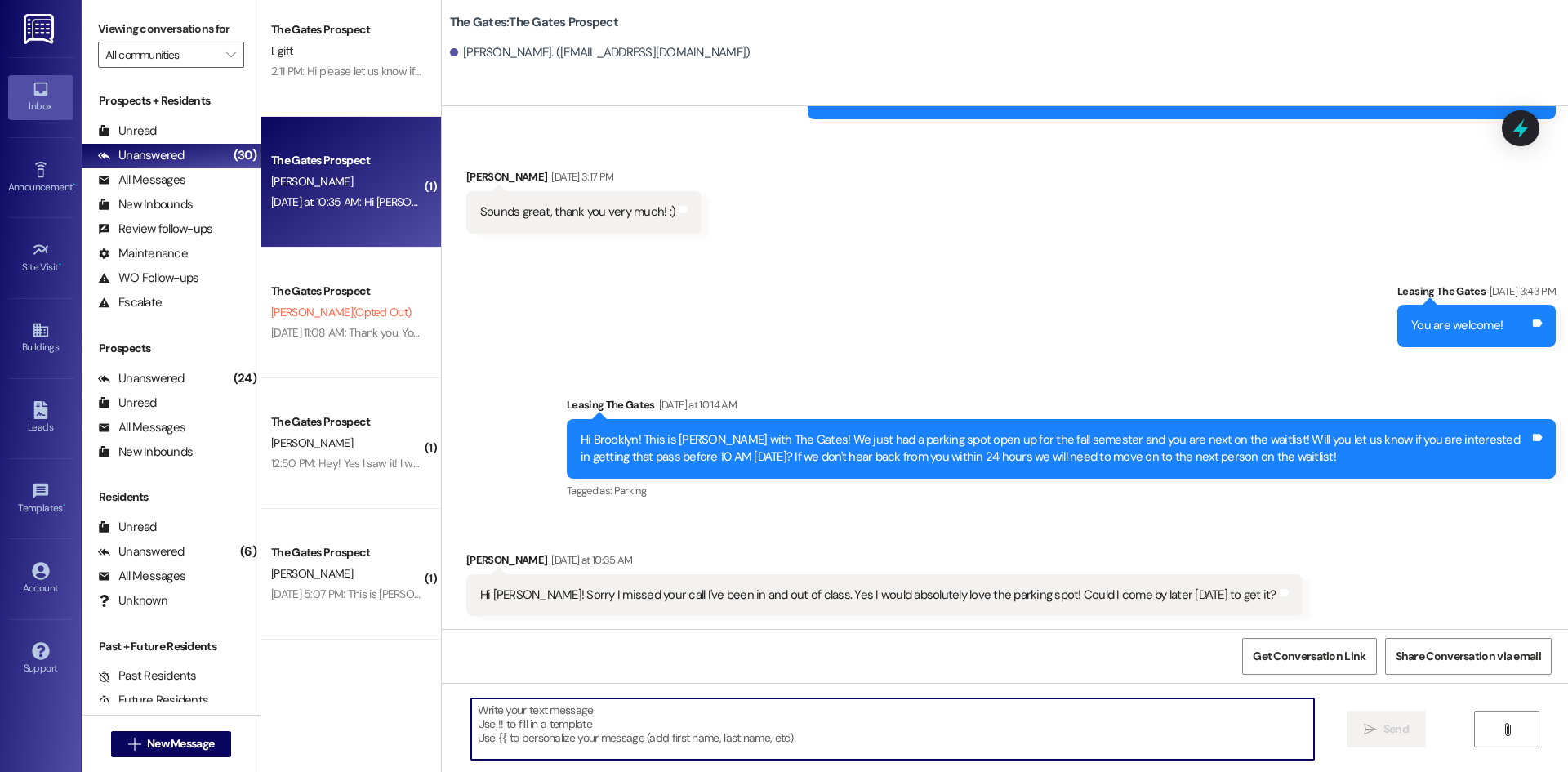
click at [495, 714] on textarea at bounding box center [892, 729] width 842 height 62
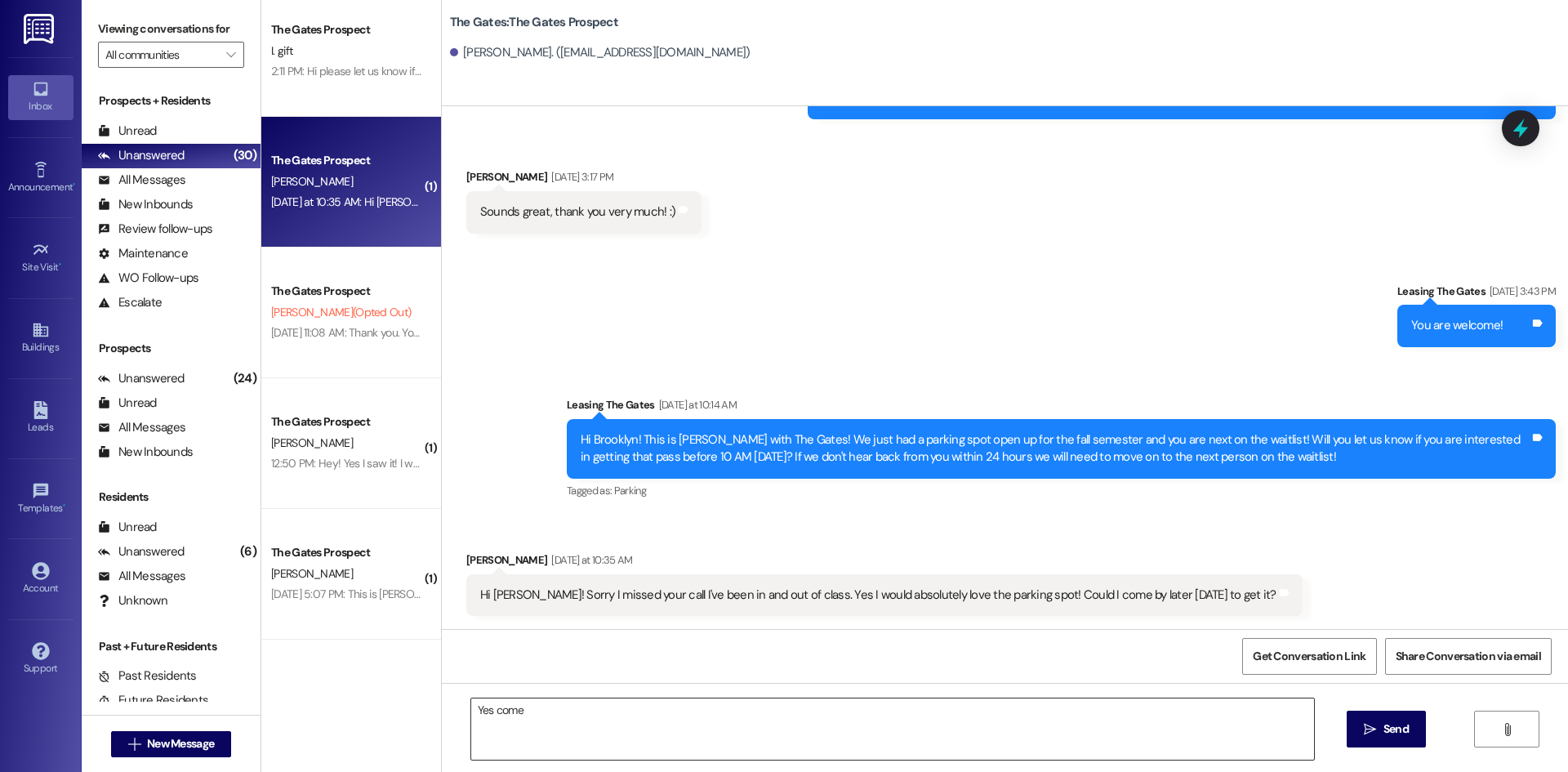
click at [531, 708] on textarea "Yes come" at bounding box center [892, 729] width 842 height 62
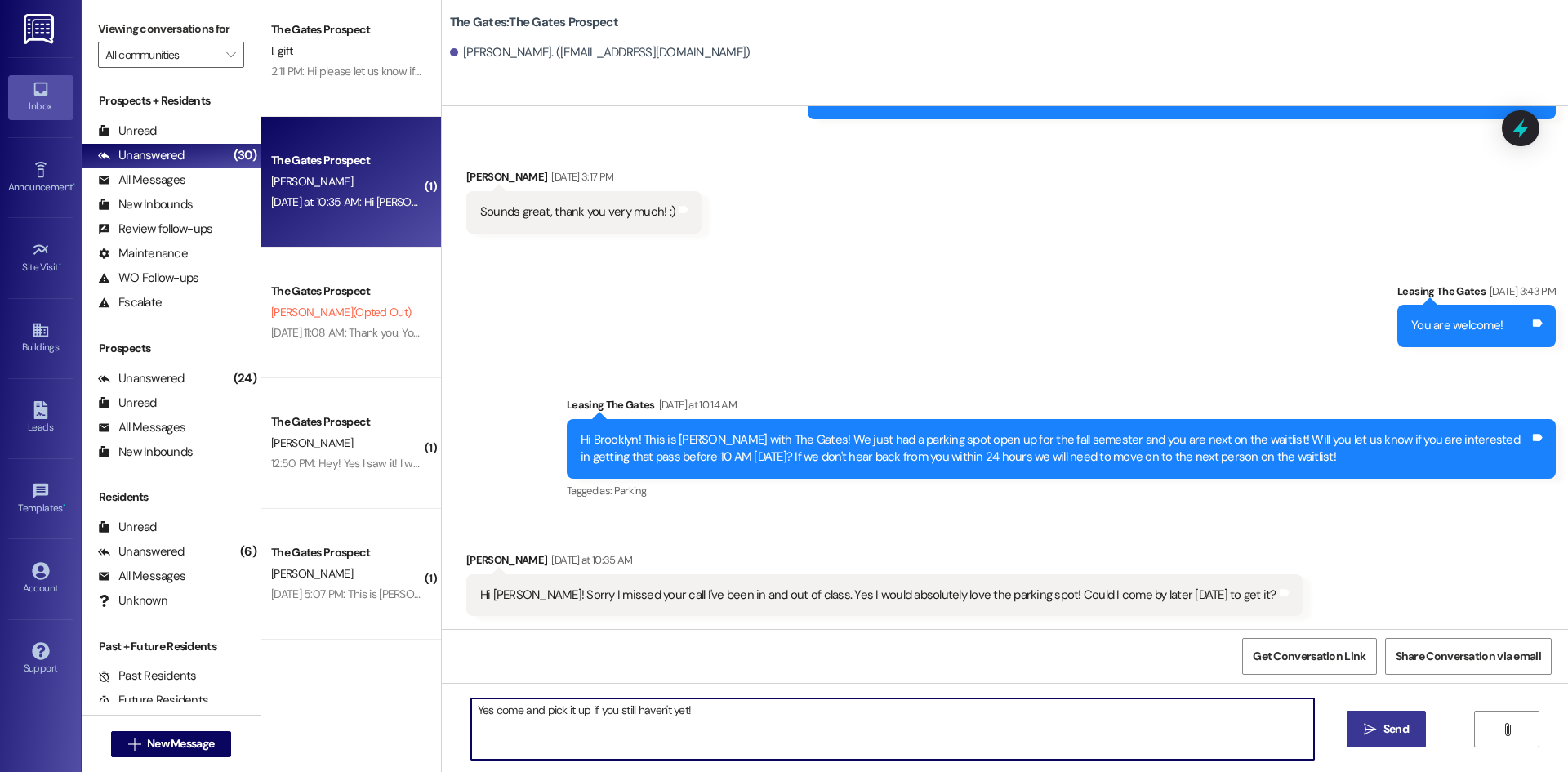
type textarea "Yes come and pick it up if you still haven't yet!"
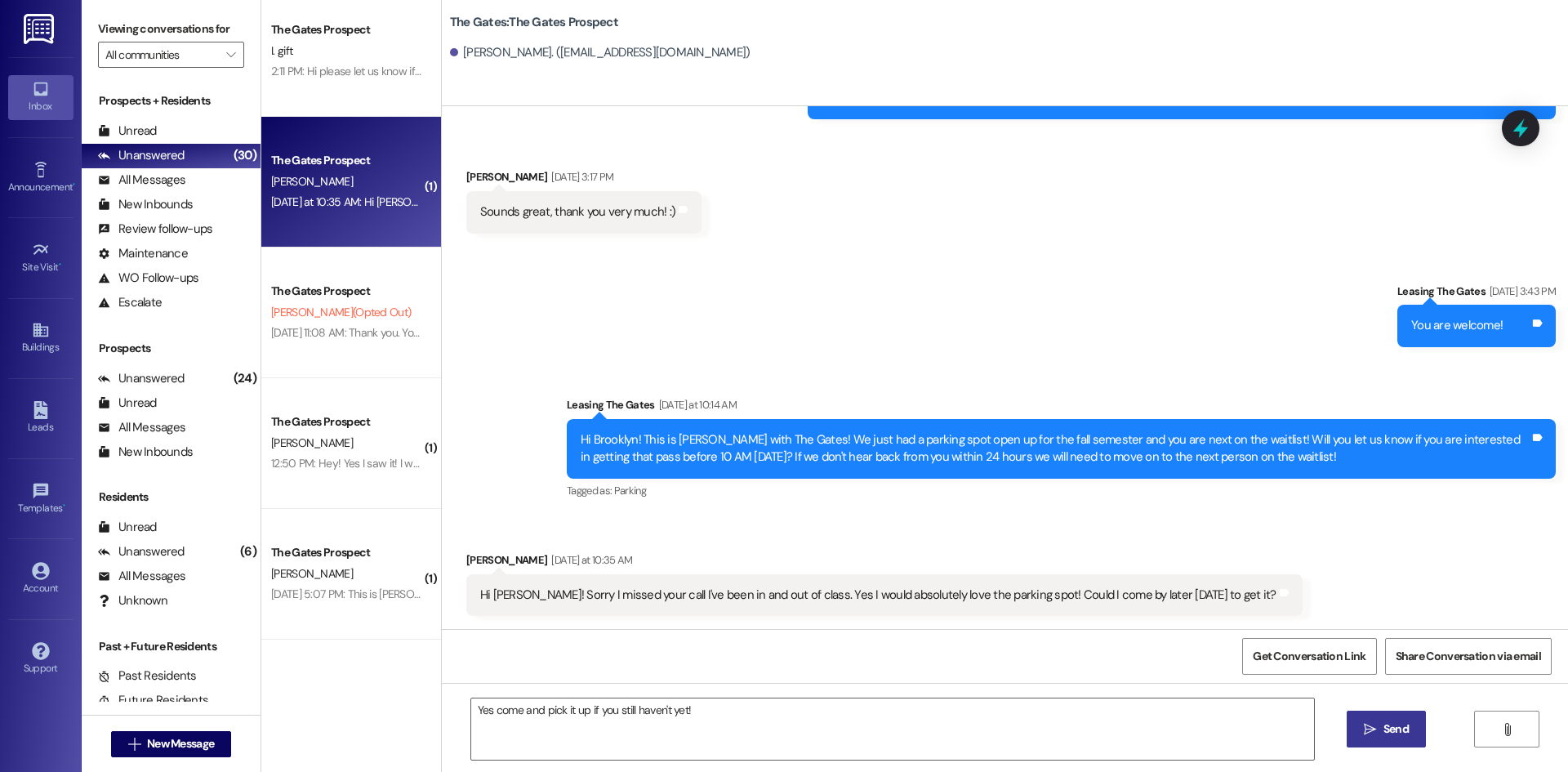
click at [1376, 735] on span " Send" at bounding box center [1387, 729] width 52 height 18
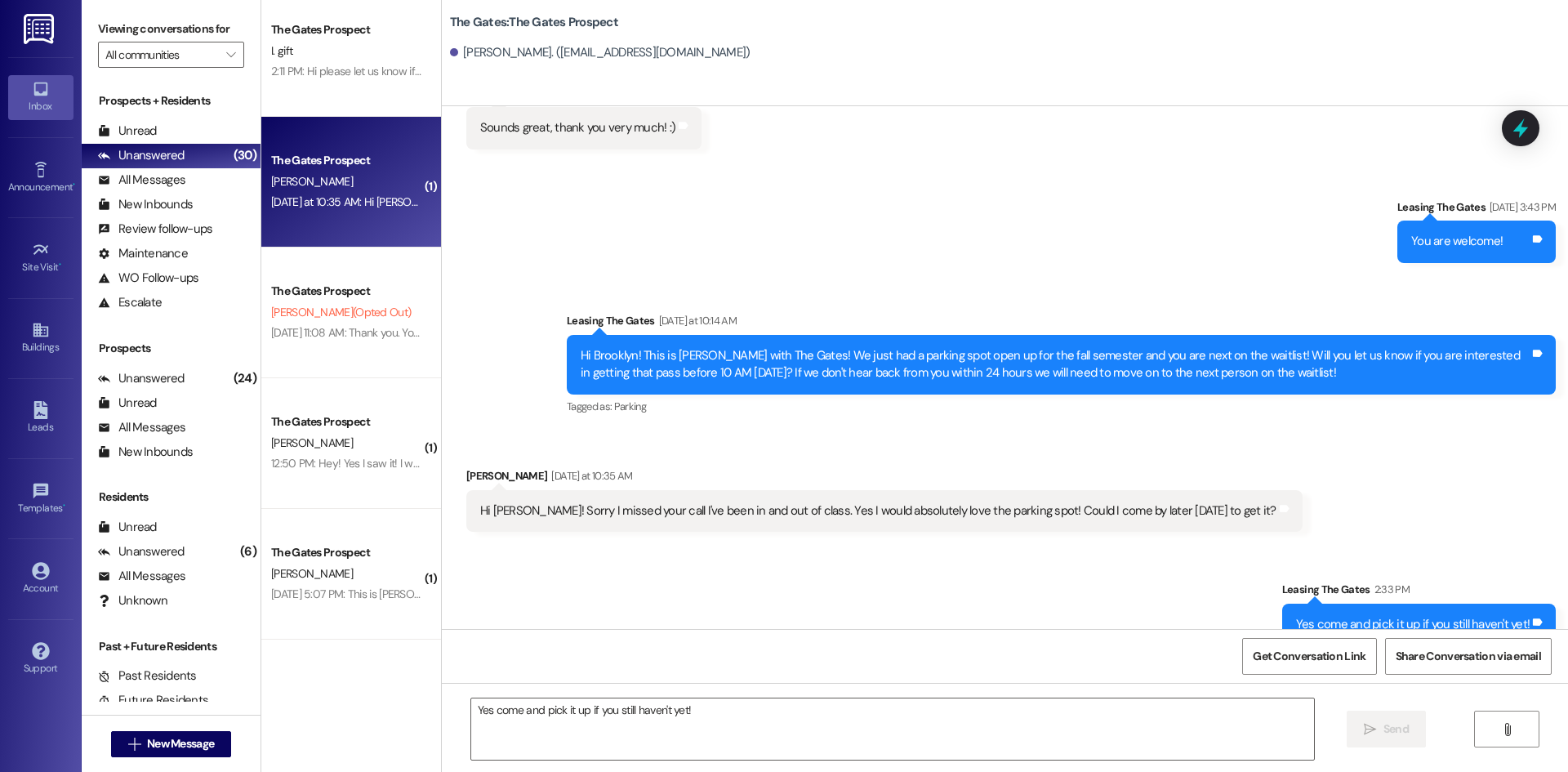
scroll to position [883, 0]
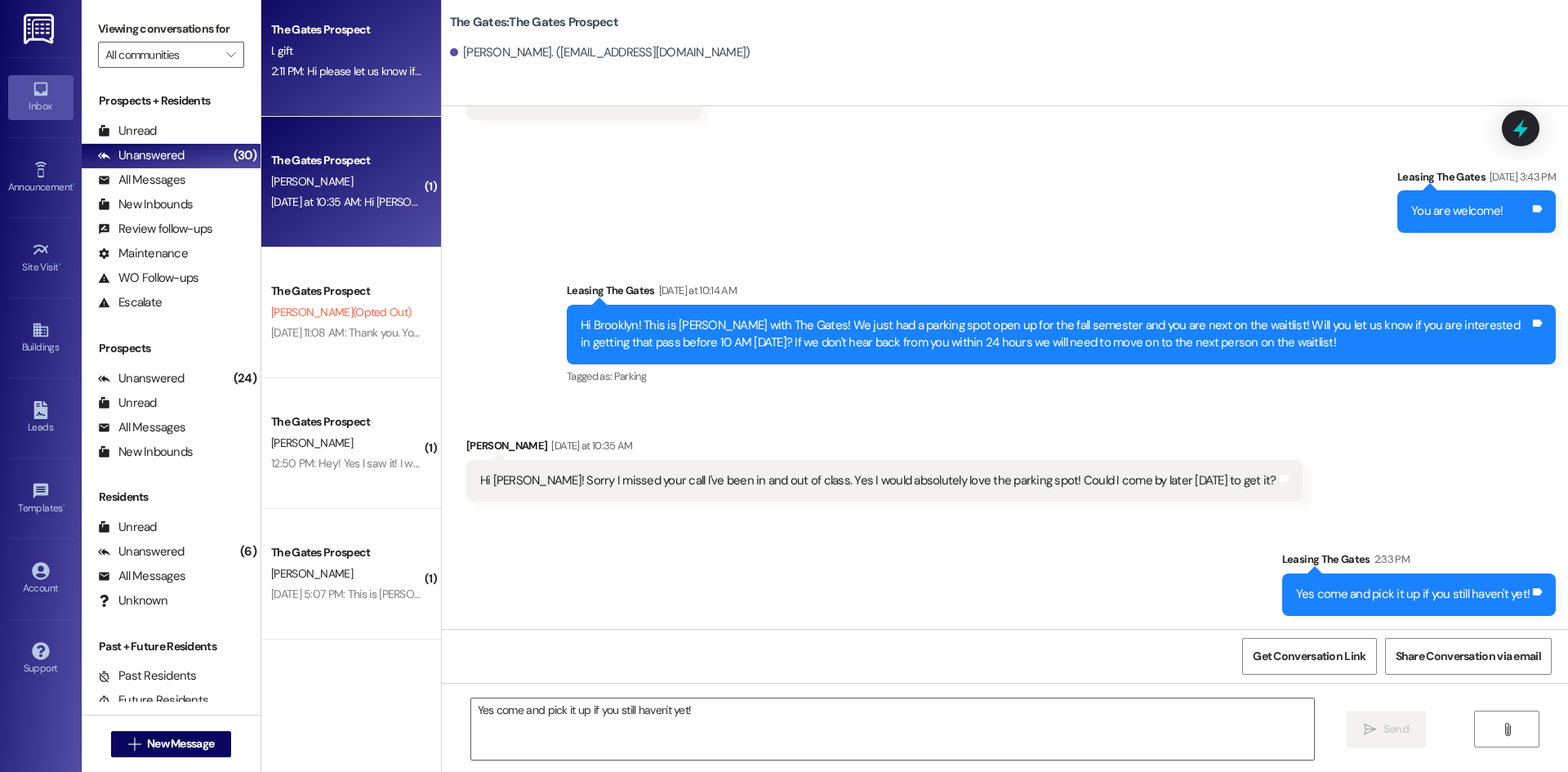
click at [312, 96] on div "The Gates Prospect I. gift 2:11 PM: Hi please let us know if you need anything!…" at bounding box center [351, 52] width 180 height 131
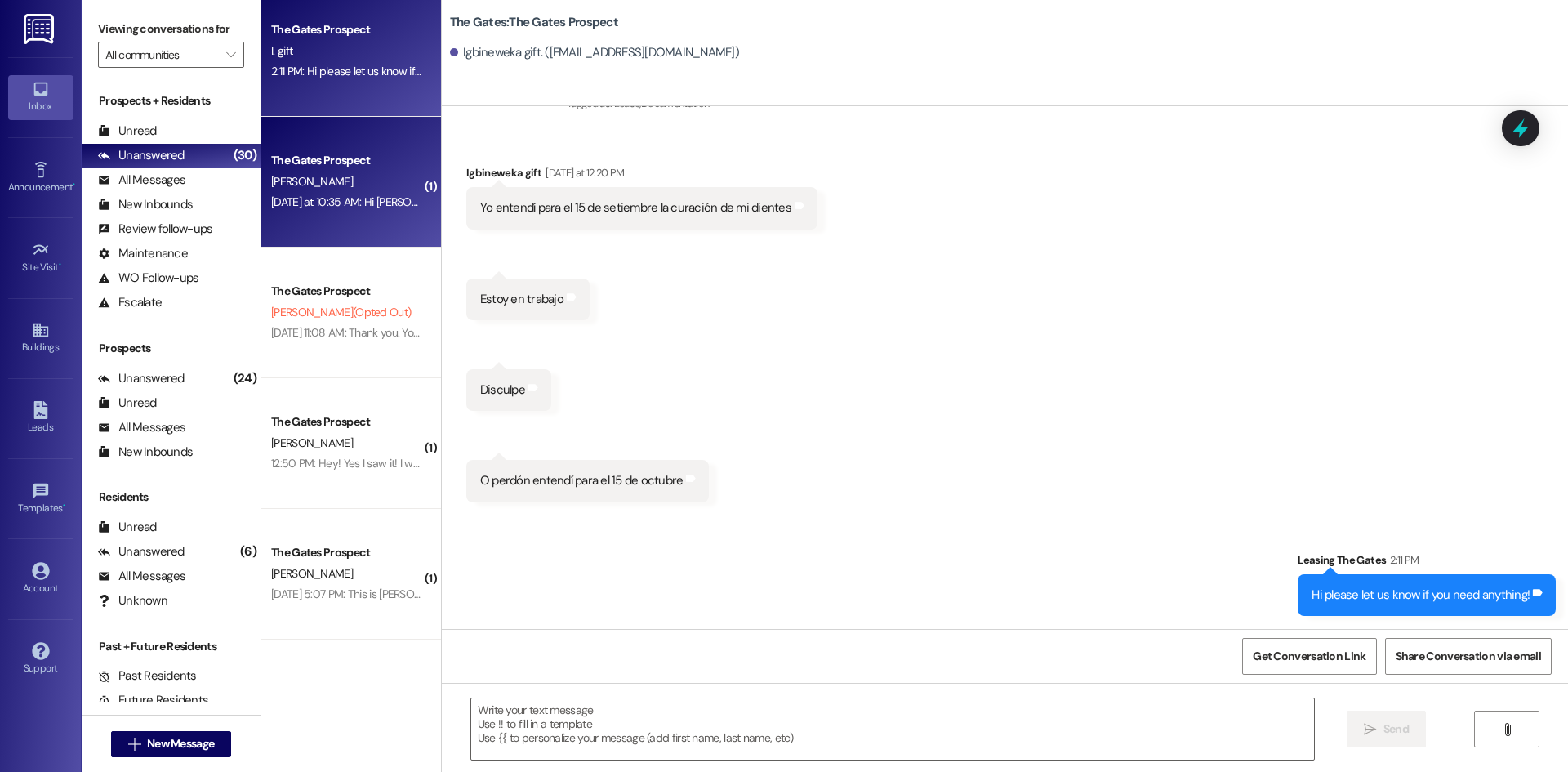
scroll to position [3348, 0]
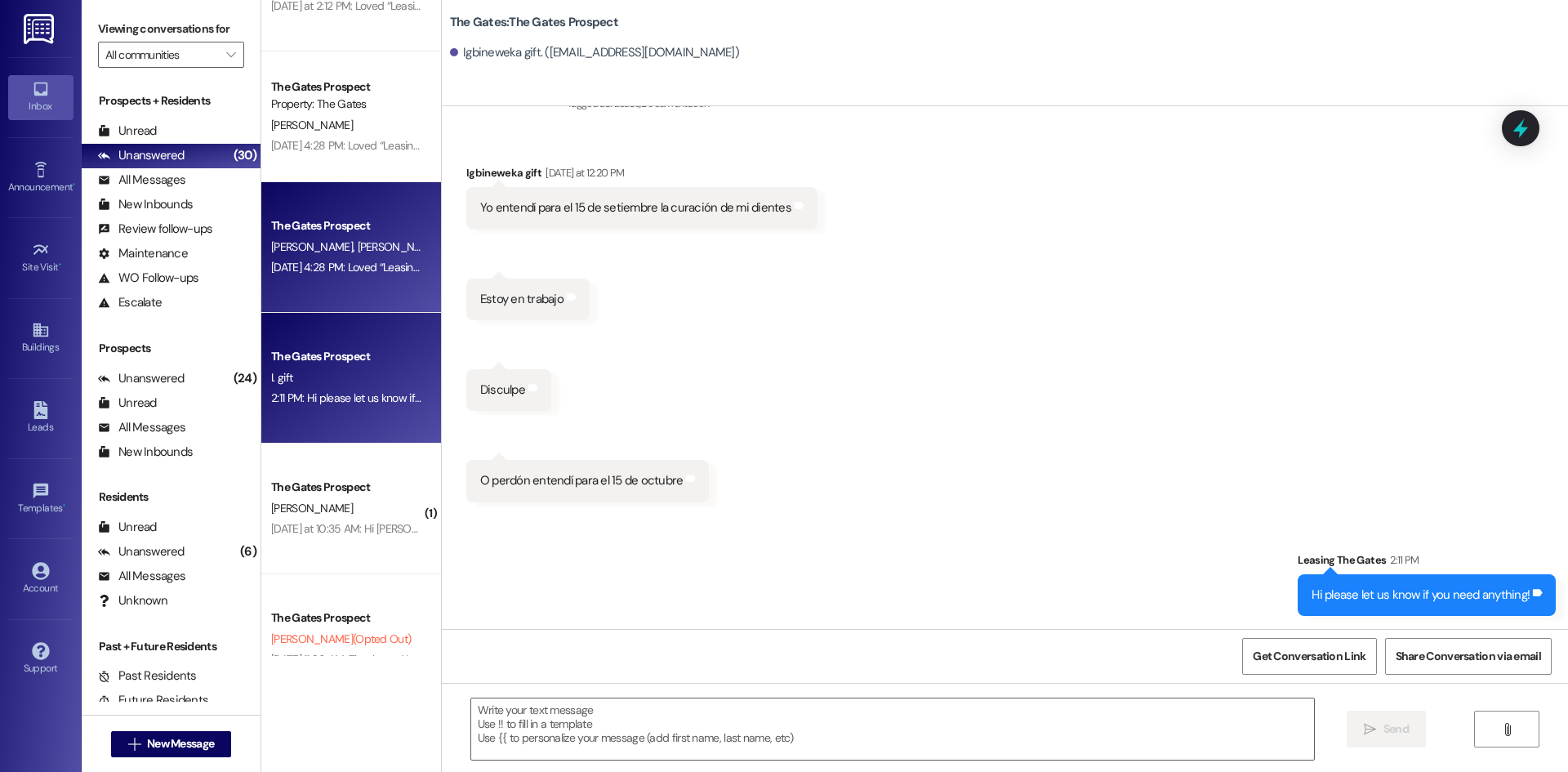
click at [284, 271] on div "[DATE] 4:28 PM: Loved “Leasing The Gates (The Gates): HI Guys! This is The Gate…" at bounding box center [1294, 267] width 2044 height 15
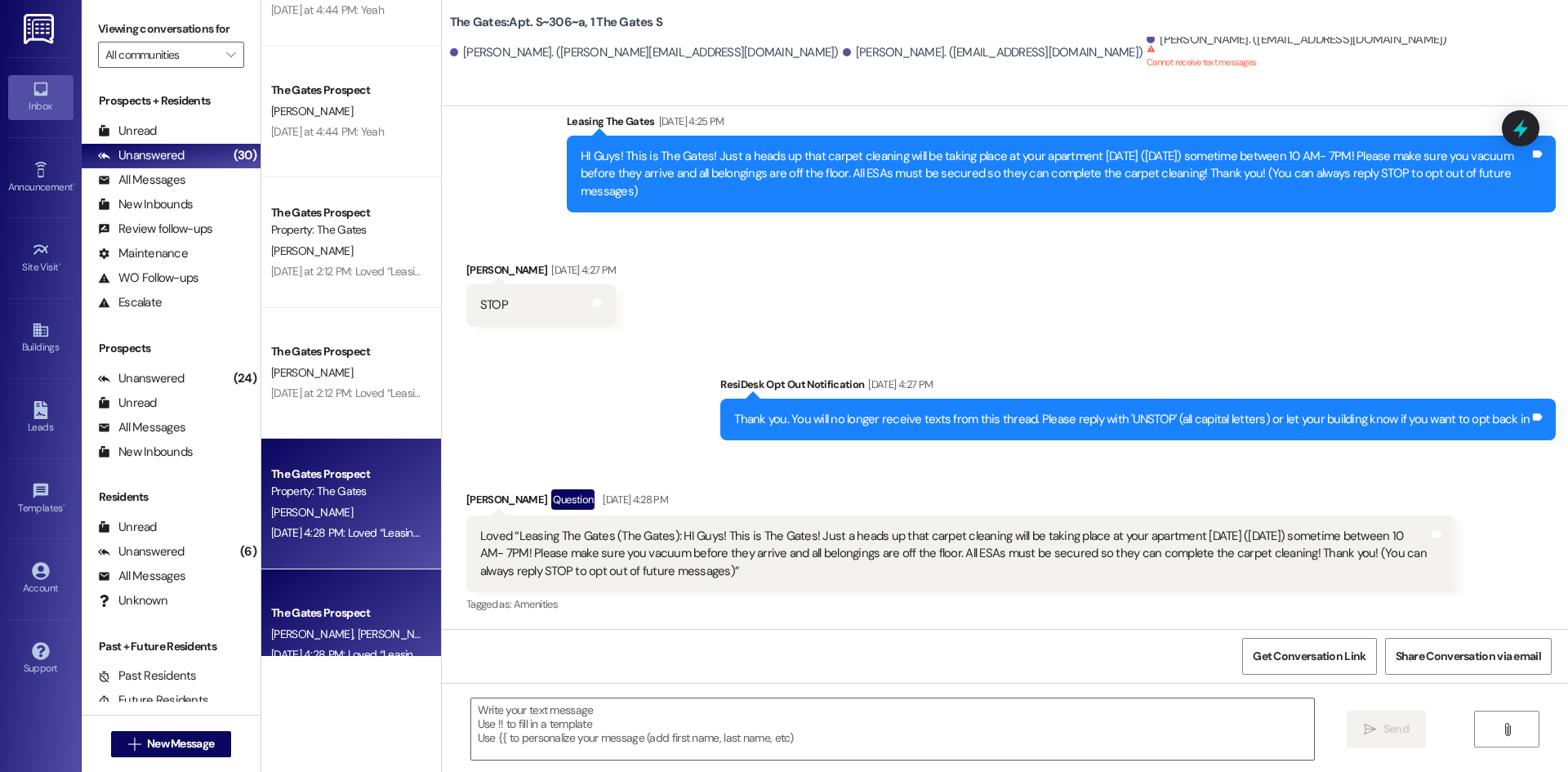
scroll to position [2940, 0]
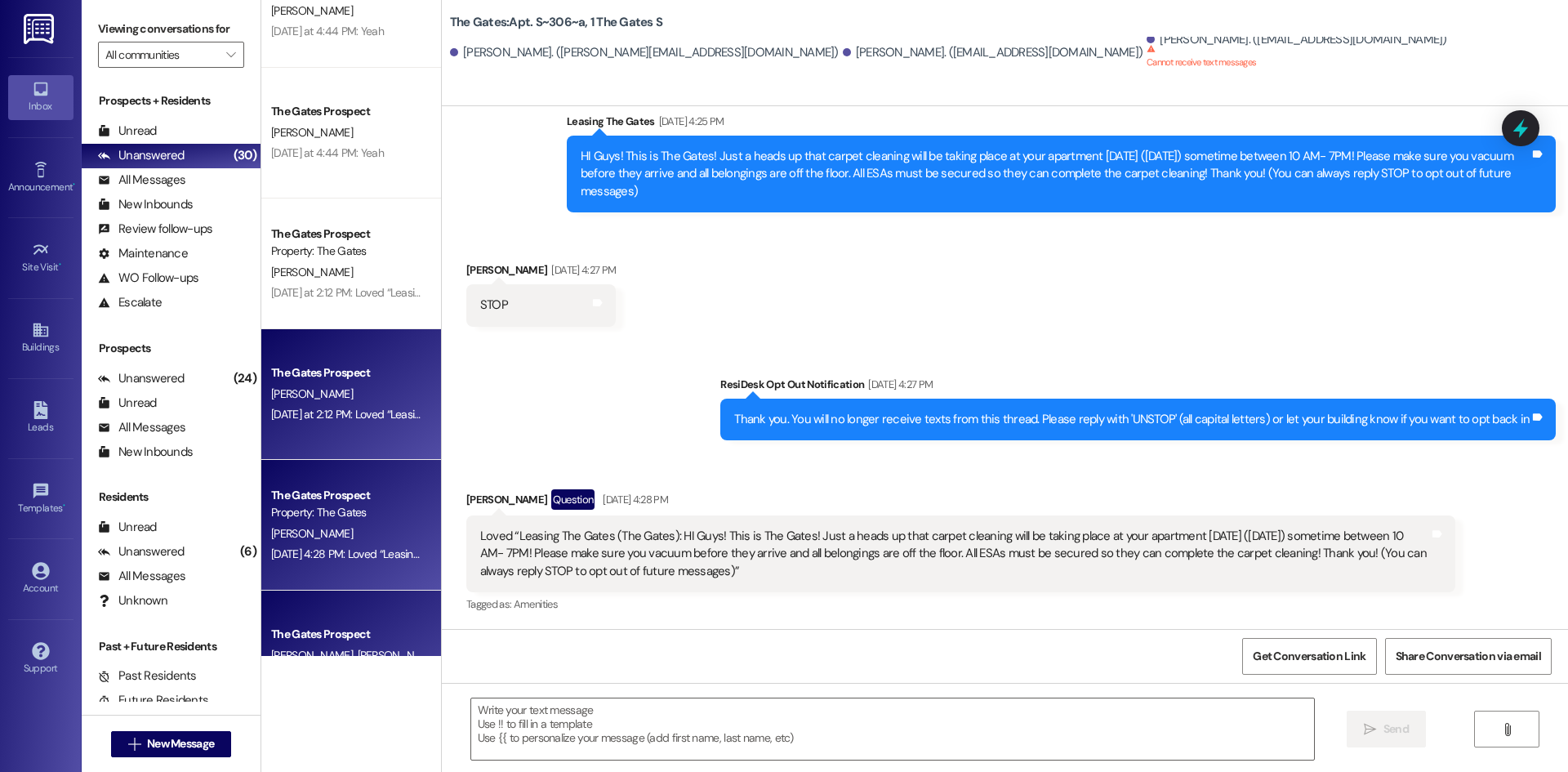
click at [293, 352] on div "The Gates Prospect [PERSON_NAME] [DATE] at 2:12 PM: Loved “Leasing The Gates (T…" at bounding box center [351, 394] width 180 height 131
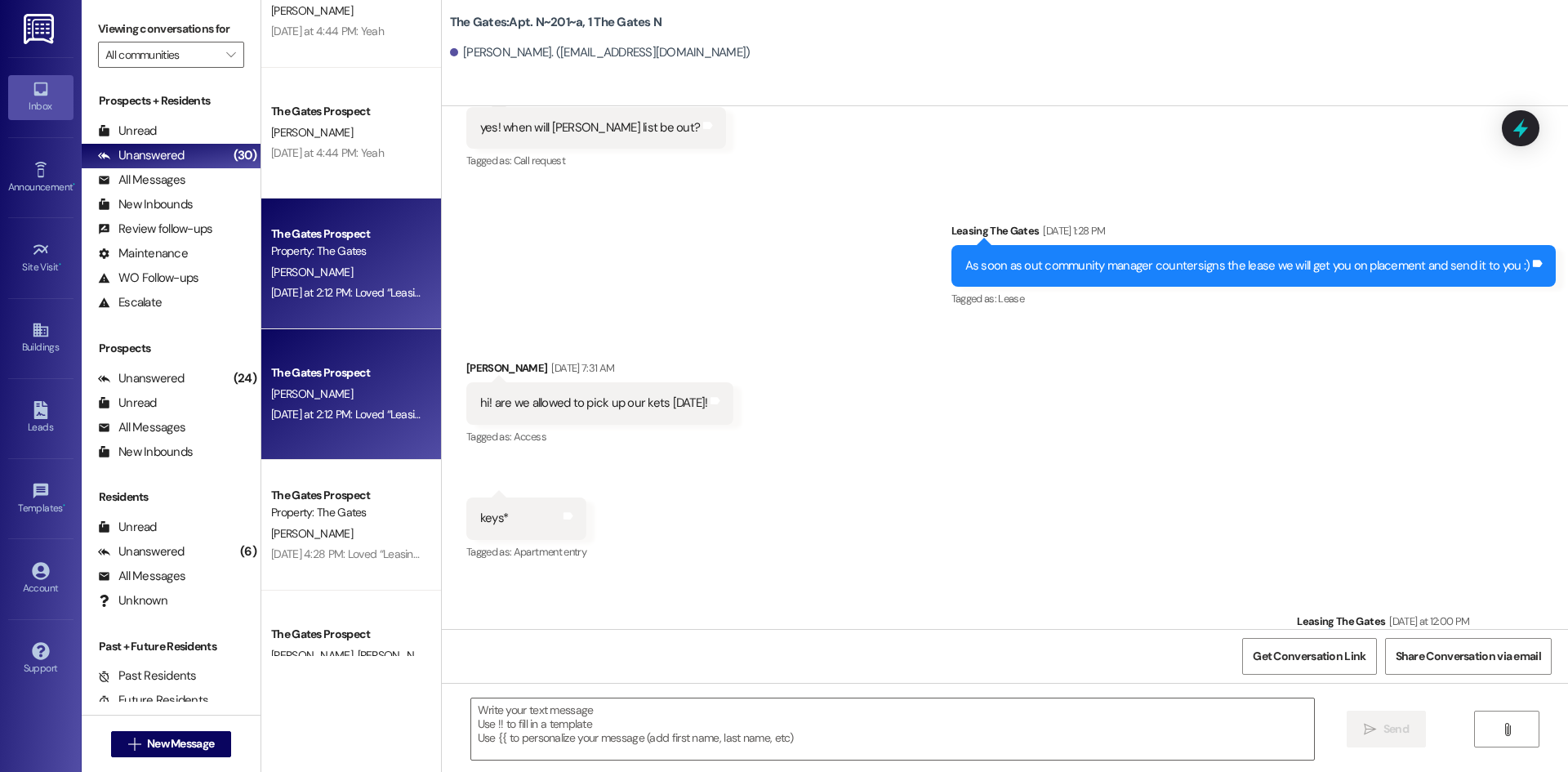
scroll to position [19893, 0]
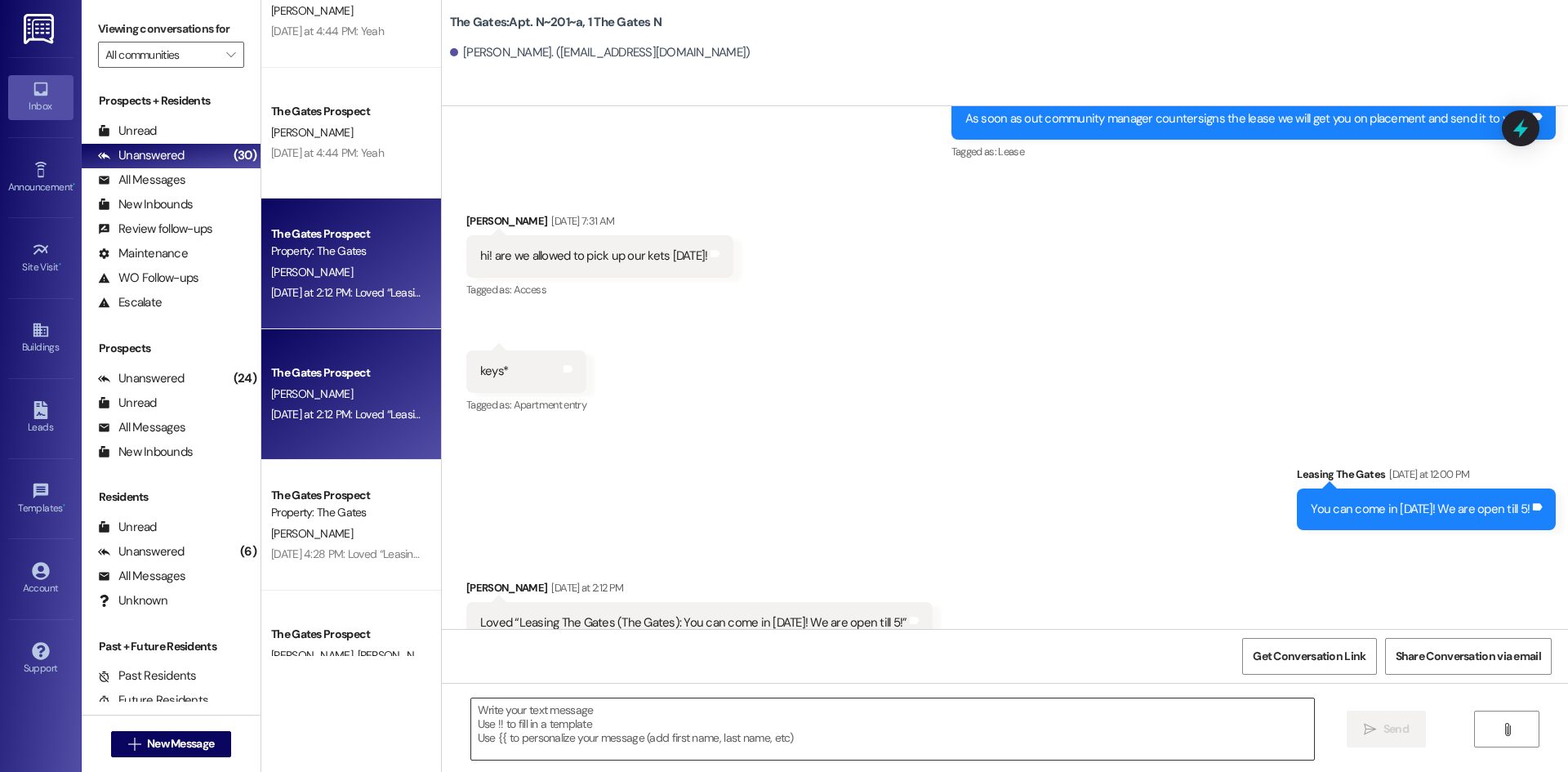
click at [633, 726] on textarea at bounding box center [892, 729] width 842 height 62
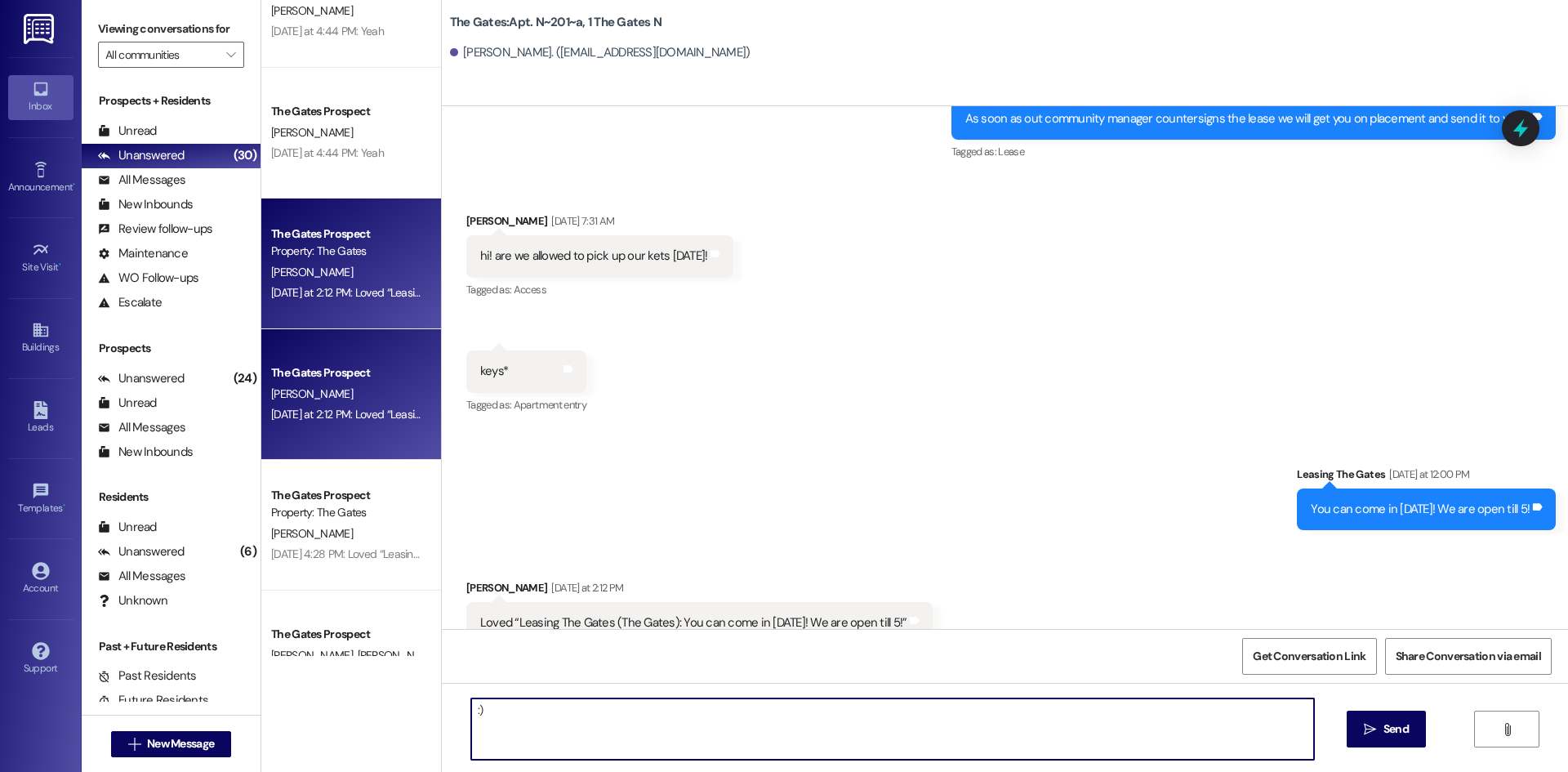
type textarea ":))"
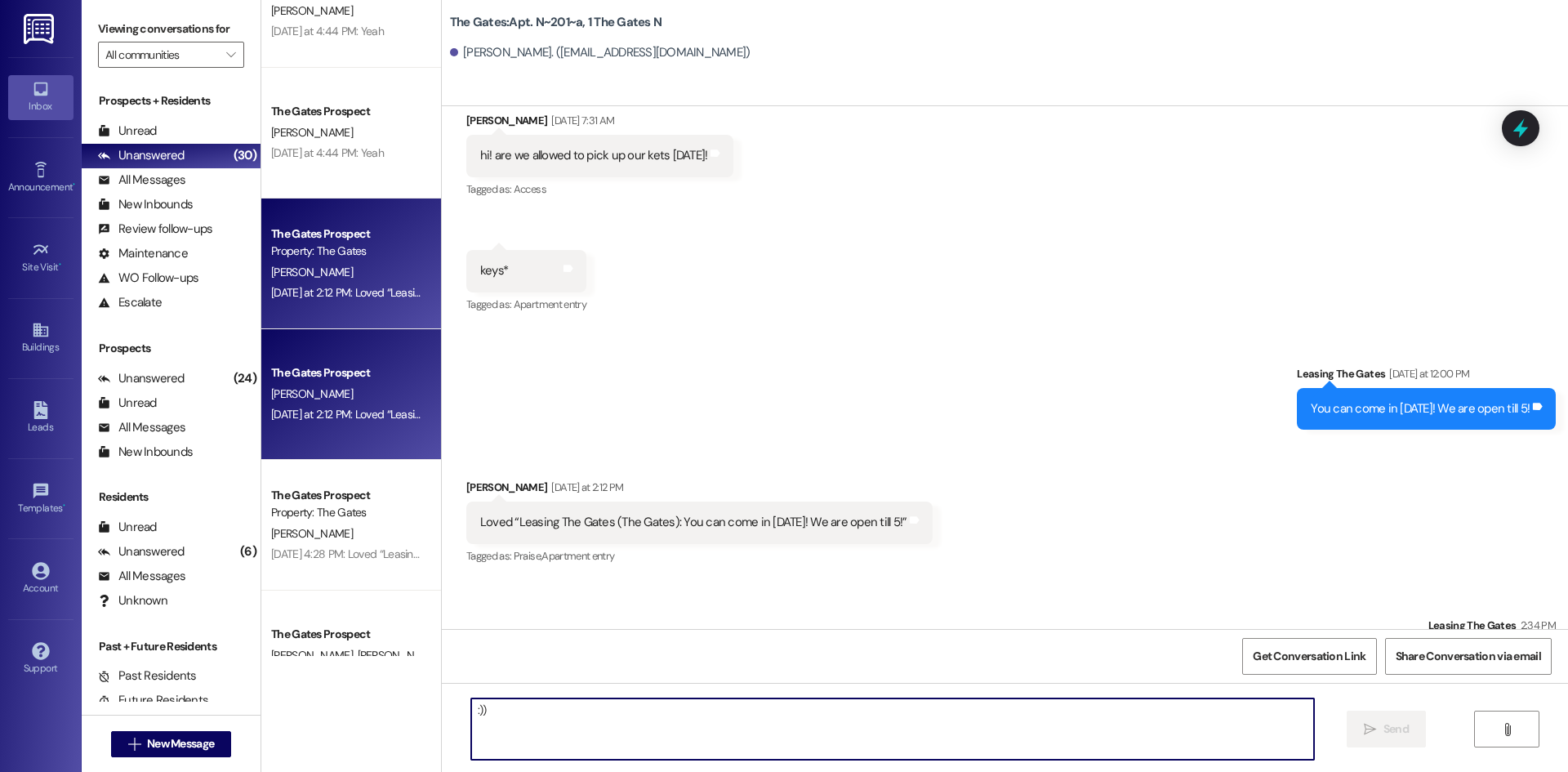
scroll to position [20008, 0]
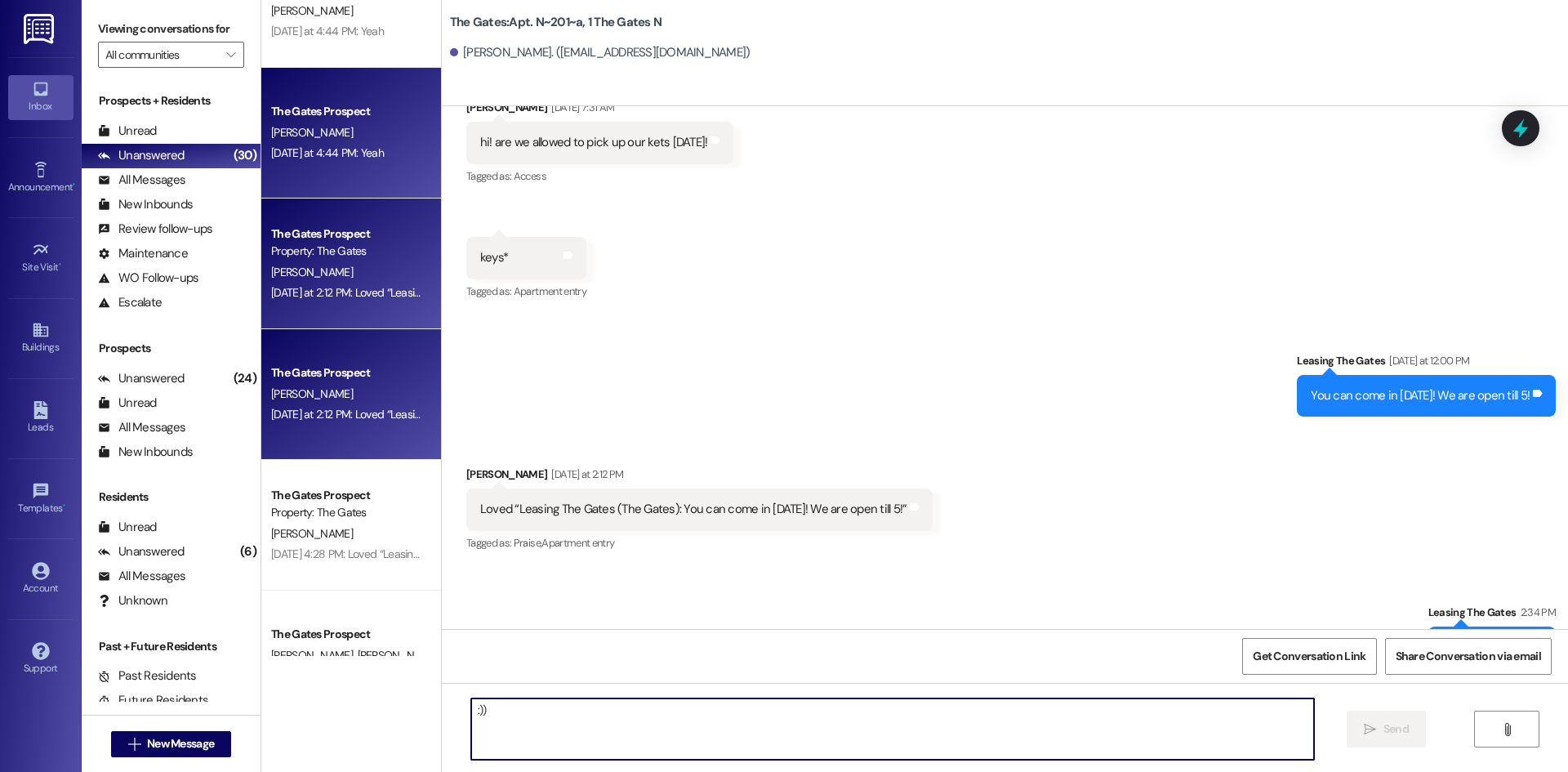
click at [308, 88] on div "The Gates Prospect [PERSON_NAME] [DATE] at 4:44 PM: Yeah [DATE] at 4:44 PM: Yeah" at bounding box center [351, 134] width 180 height 131
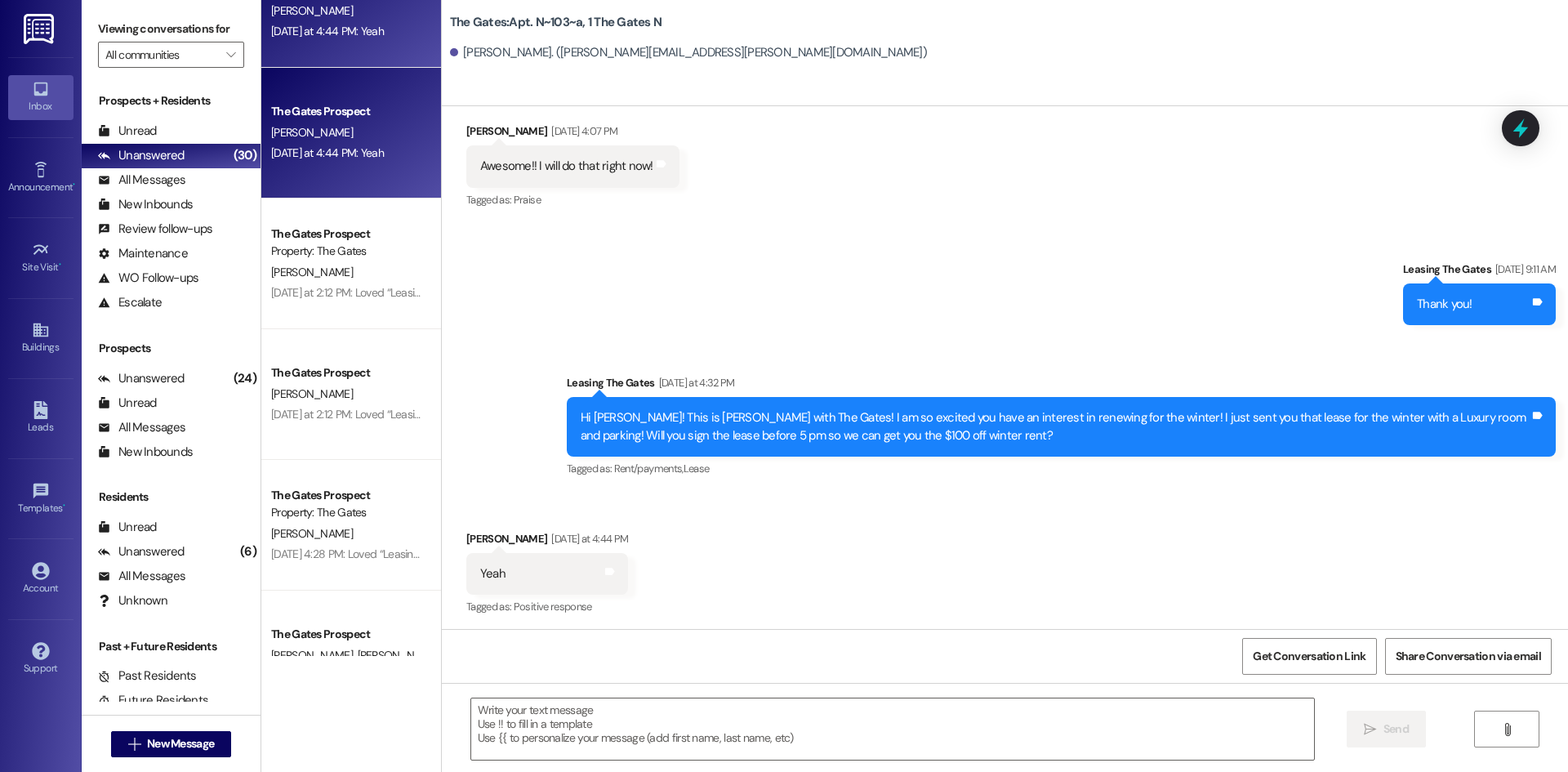
scroll to position [44712, 0]
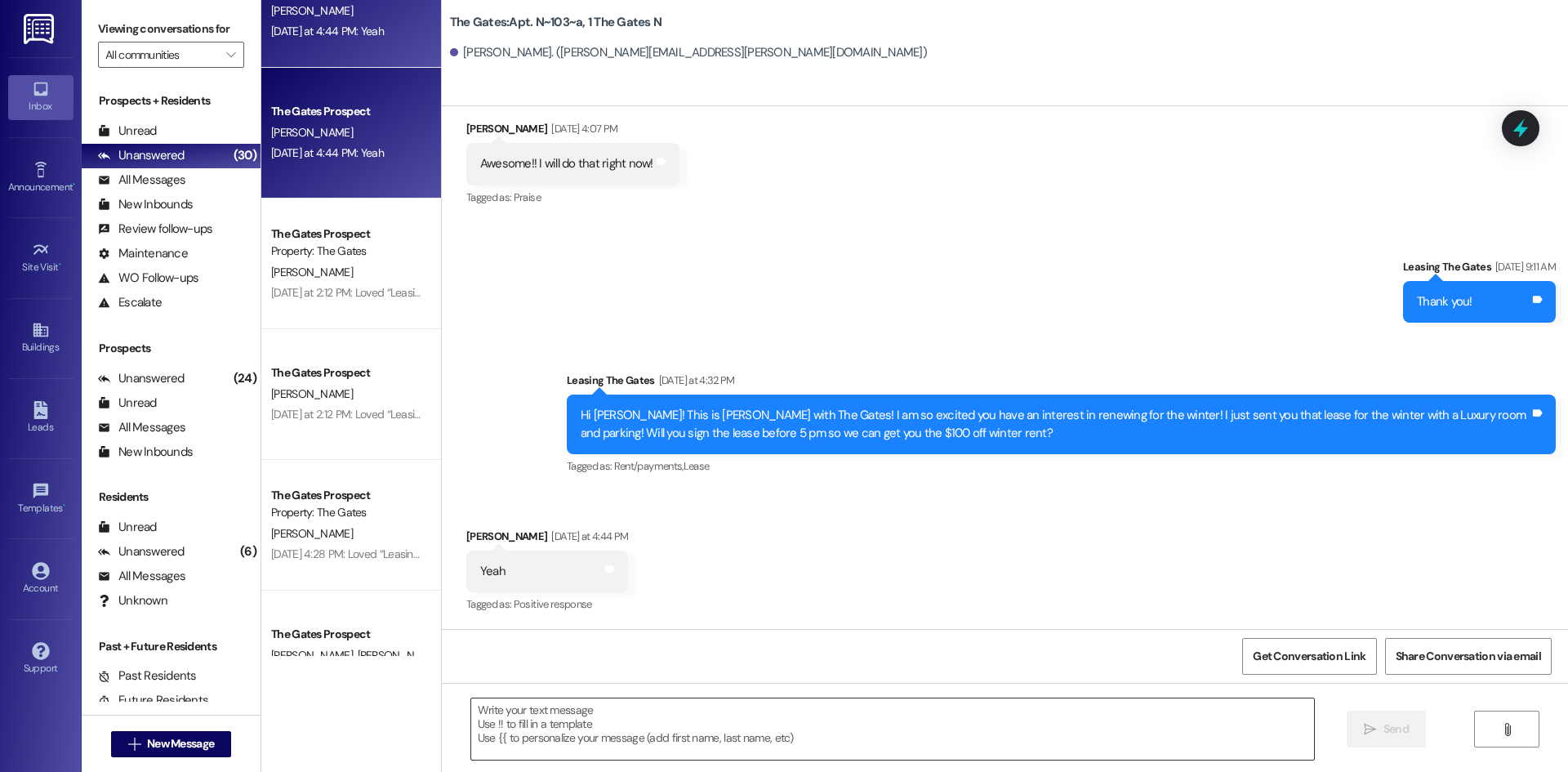
click at [541, 718] on textarea at bounding box center [892, 729] width 842 height 62
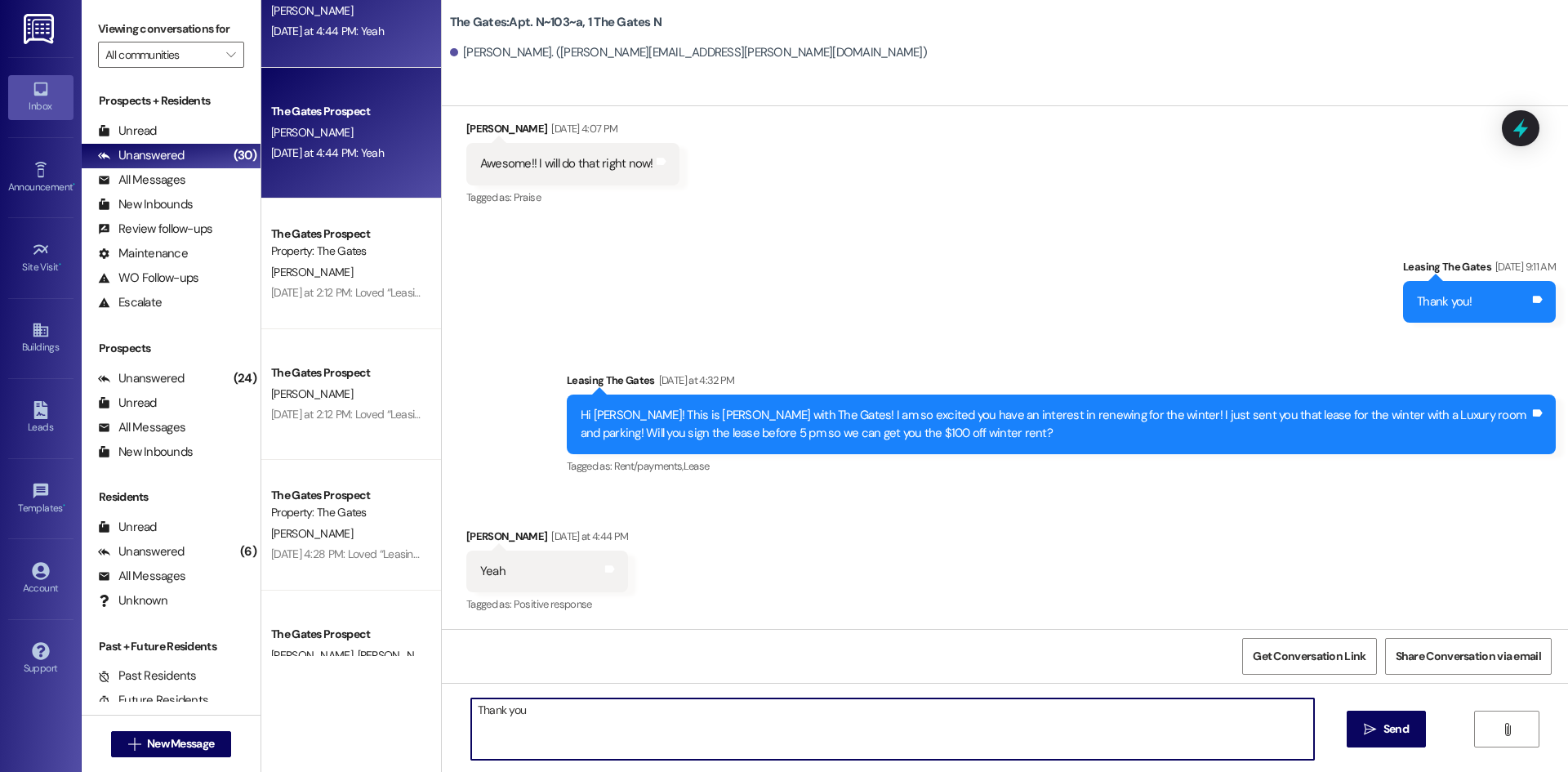
type textarea "Thank you!"
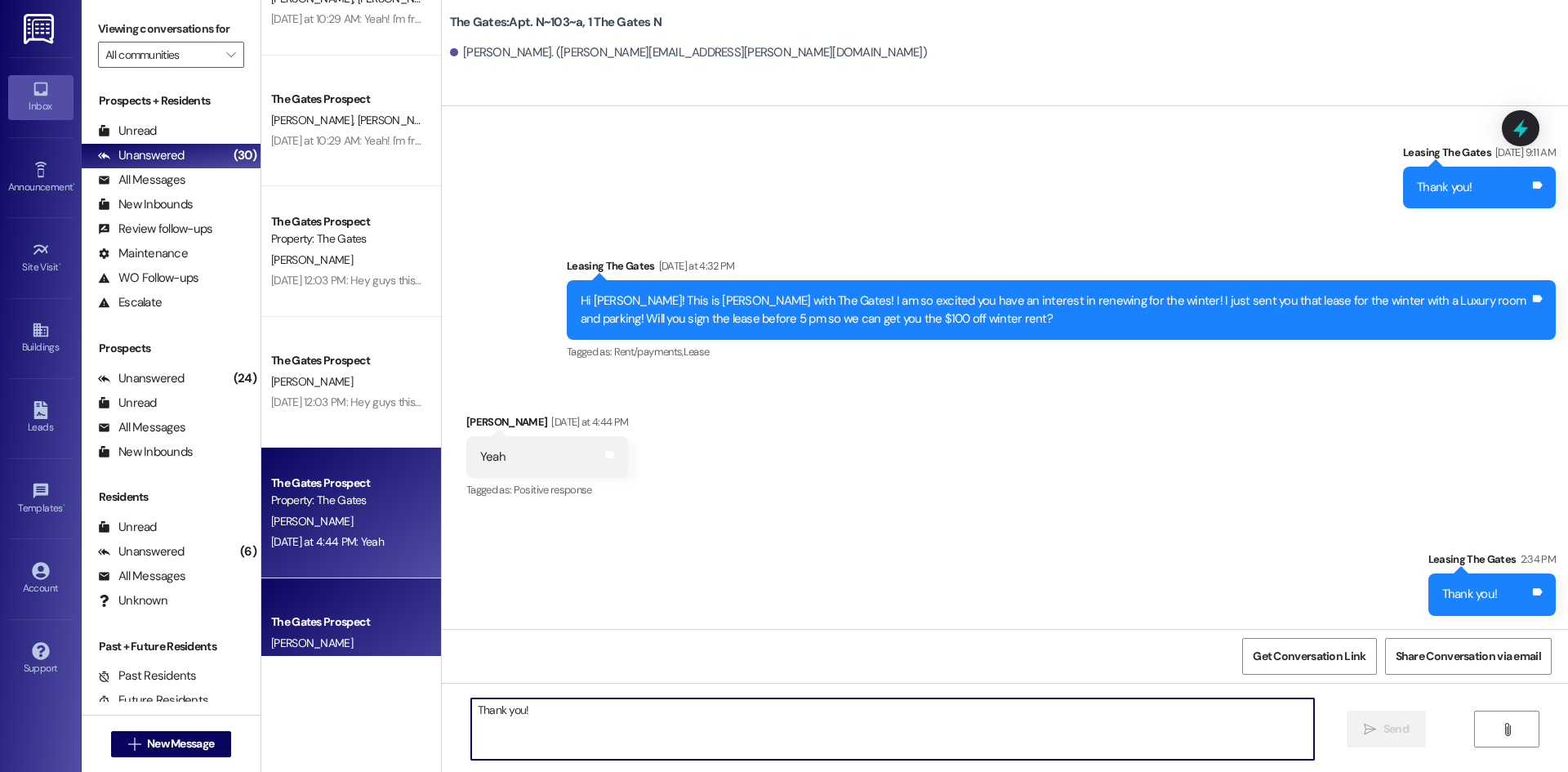
scroll to position [2450, 0]
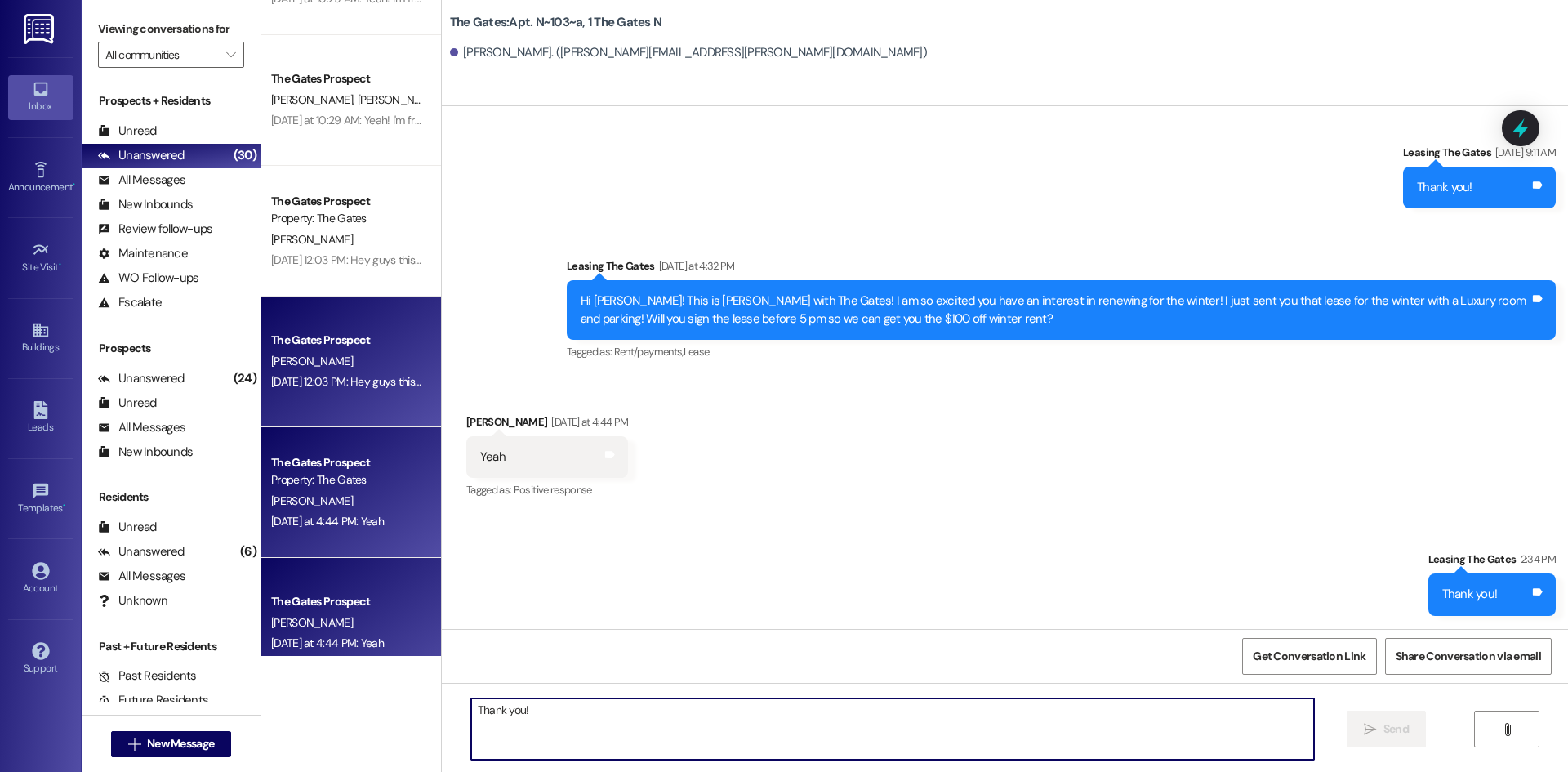
click at [366, 343] on div "The Gates Prospect" at bounding box center [347, 340] width 151 height 18
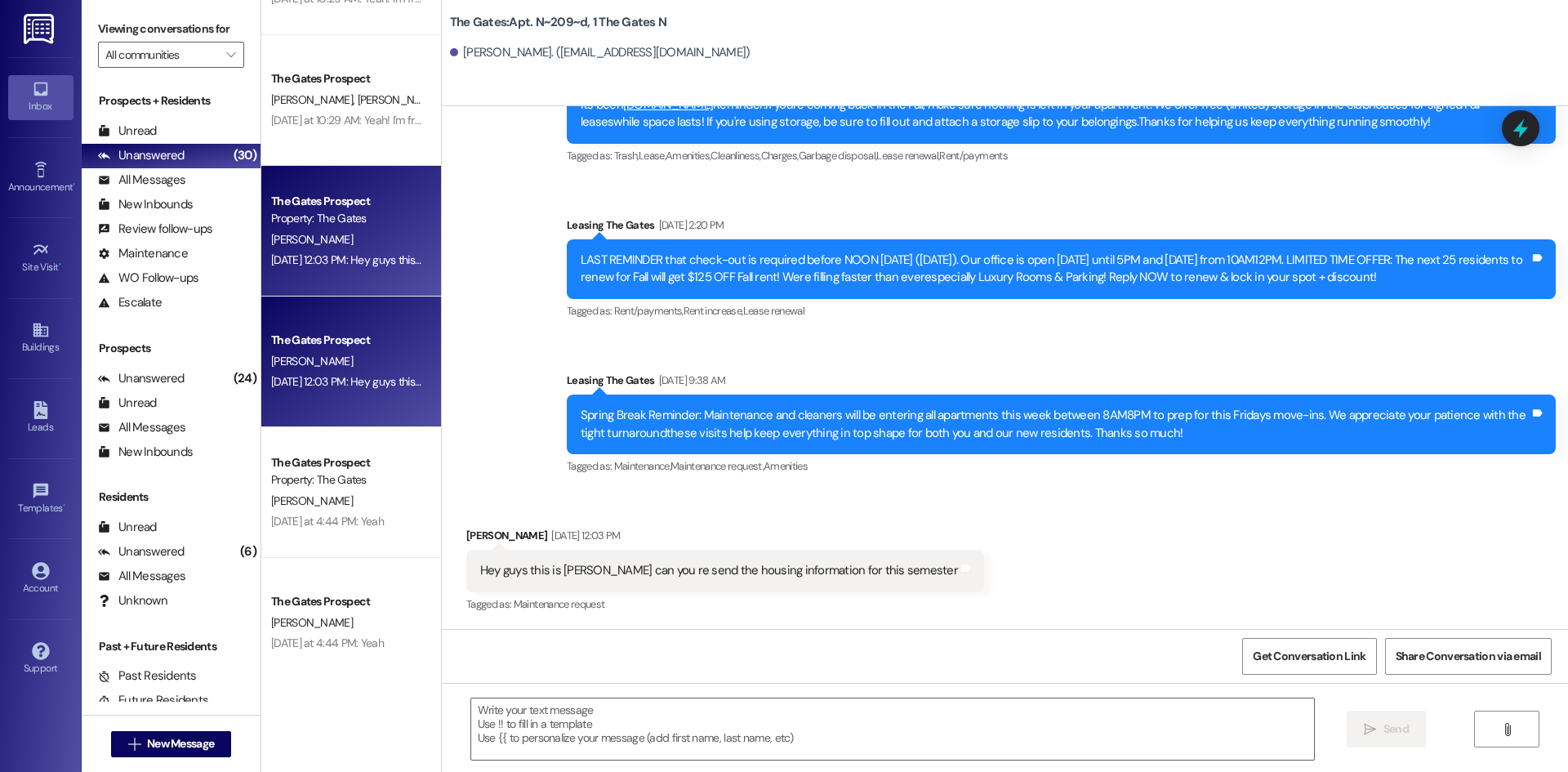
scroll to position [17341, 0]
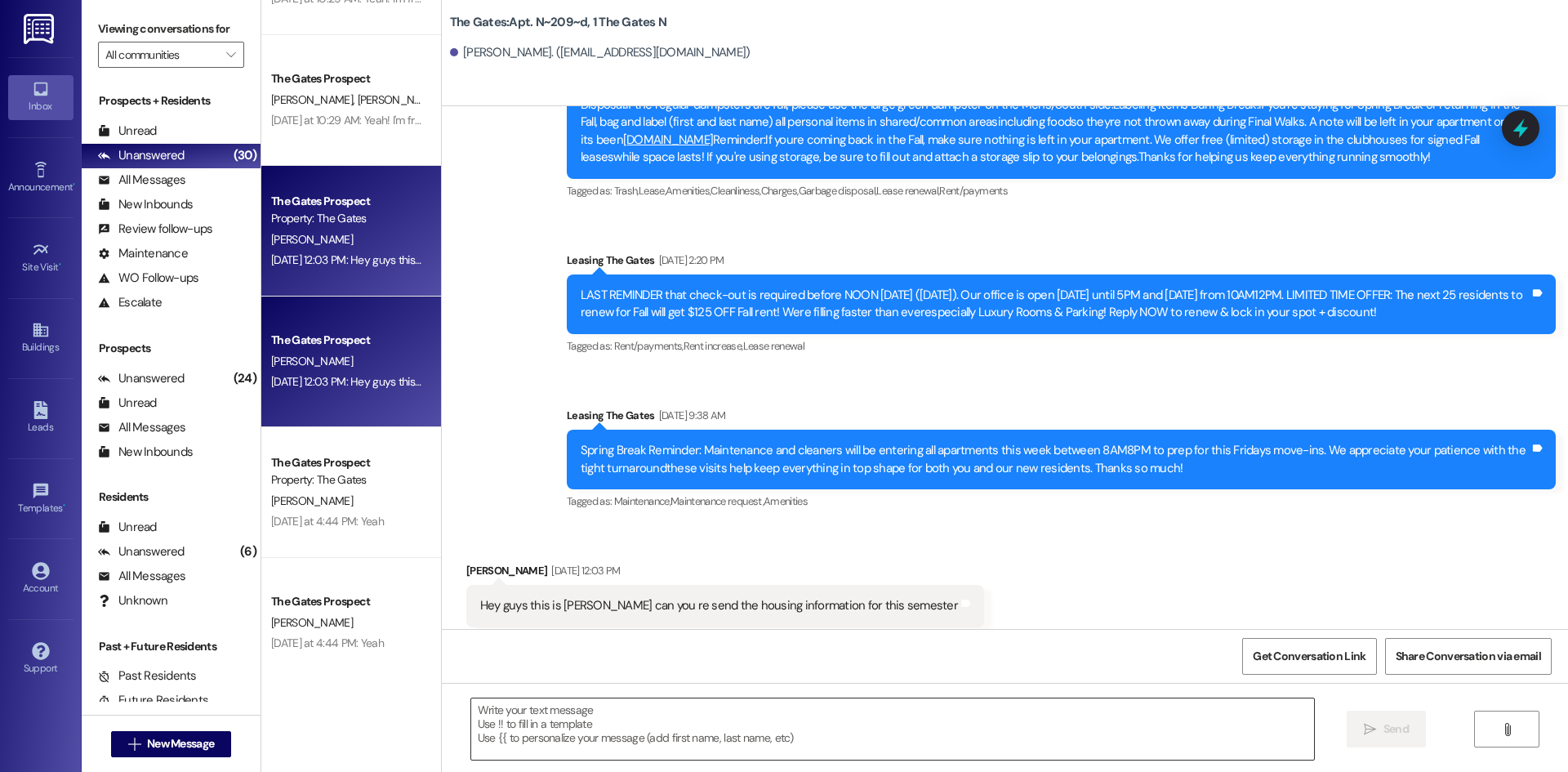
click at [531, 725] on textarea at bounding box center [892, 729] width 842 height 62
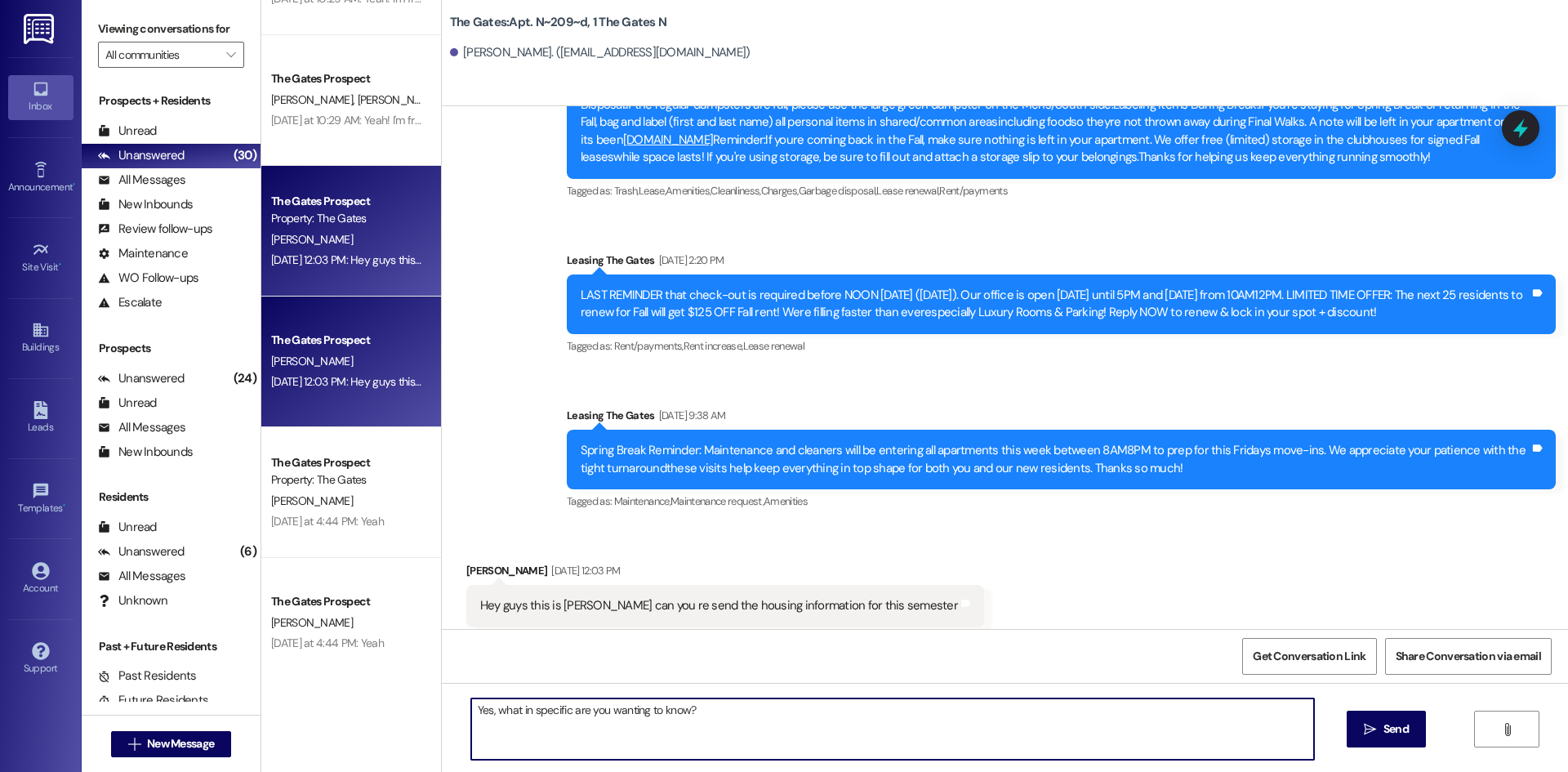
type textarea "Yes, what in specific are you wanting to know?"
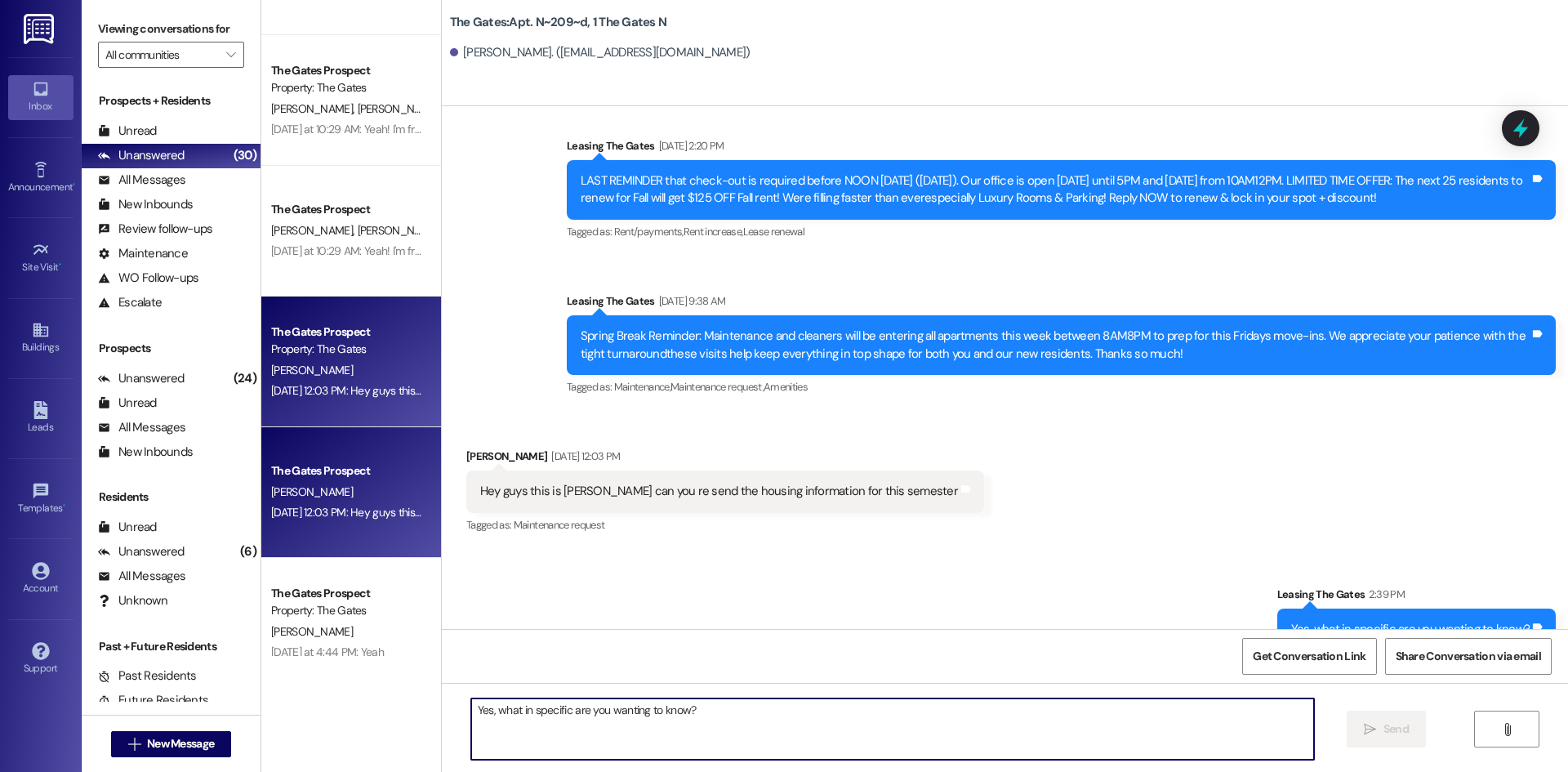
scroll to position [2286, 0]
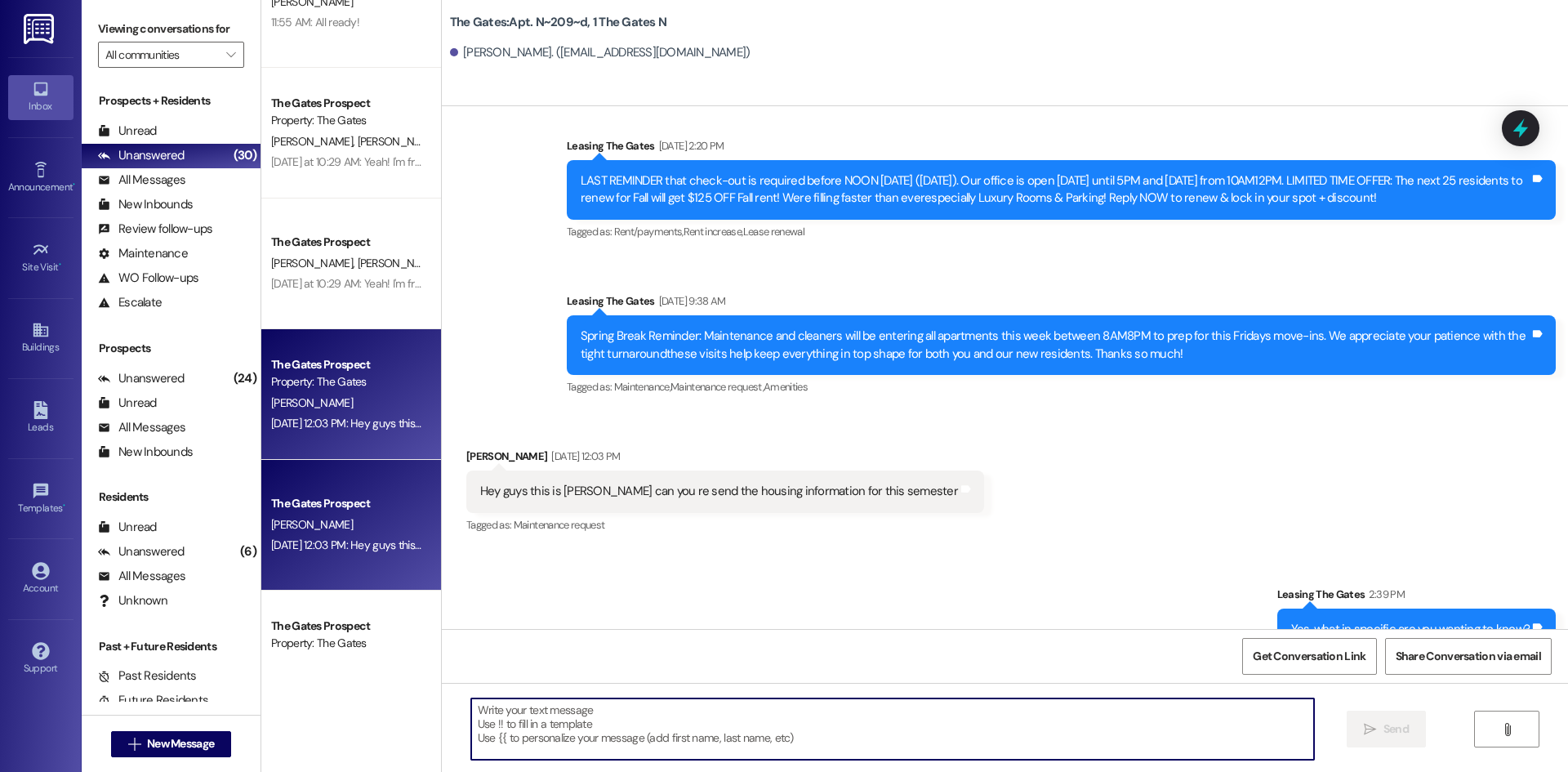
click at [329, 305] on div "( 1 ) Apt. S~107~e, 1 The Gates S Property: The Gates [PERSON_NAME] 12:48 PM: T…" at bounding box center [351, 328] width 180 height 656
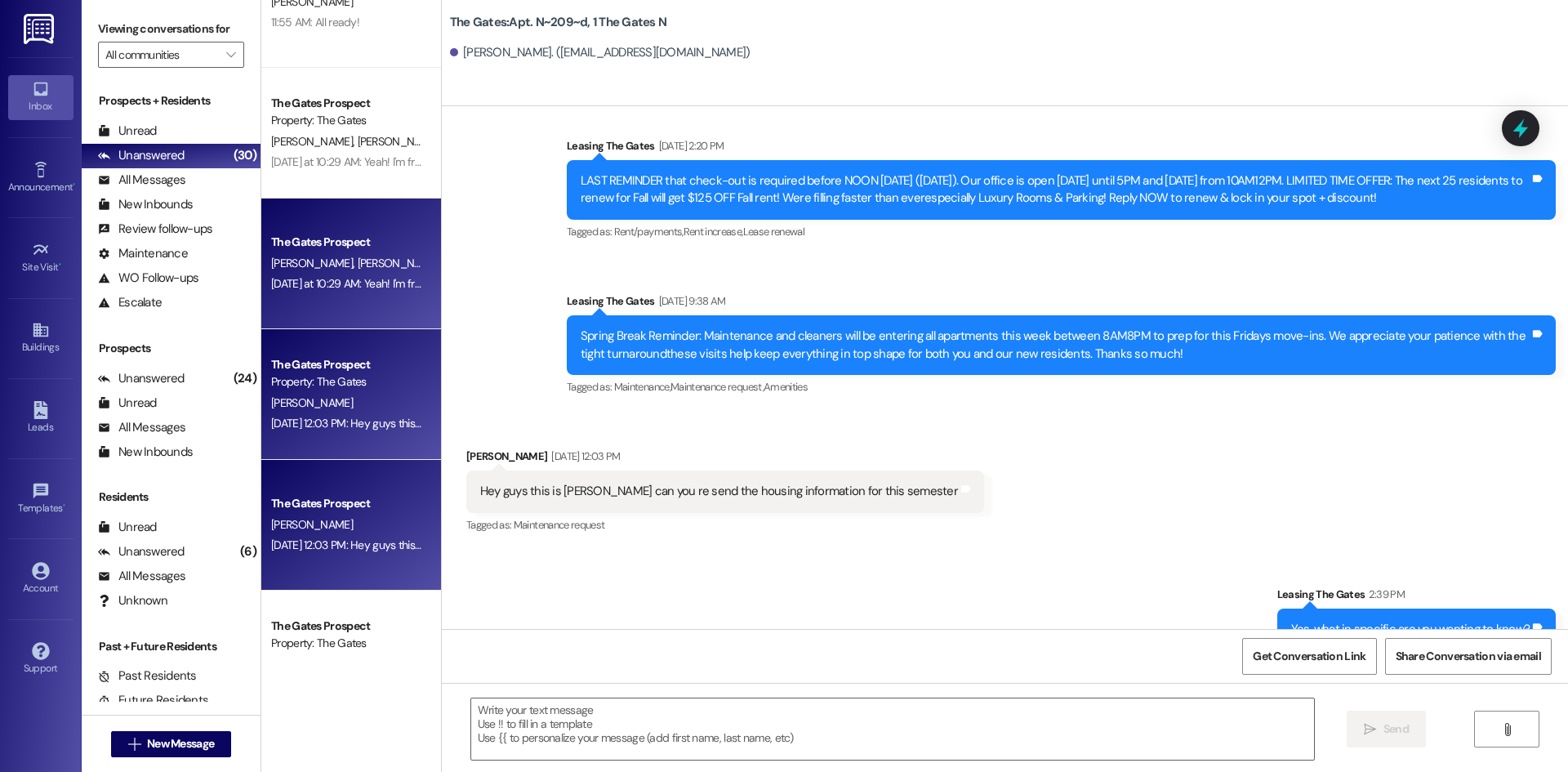
click at [366, 271] on div "[PERSON_NAME] [PERSON_NAME]" at bounding box center [347, 263] width 155 height 20
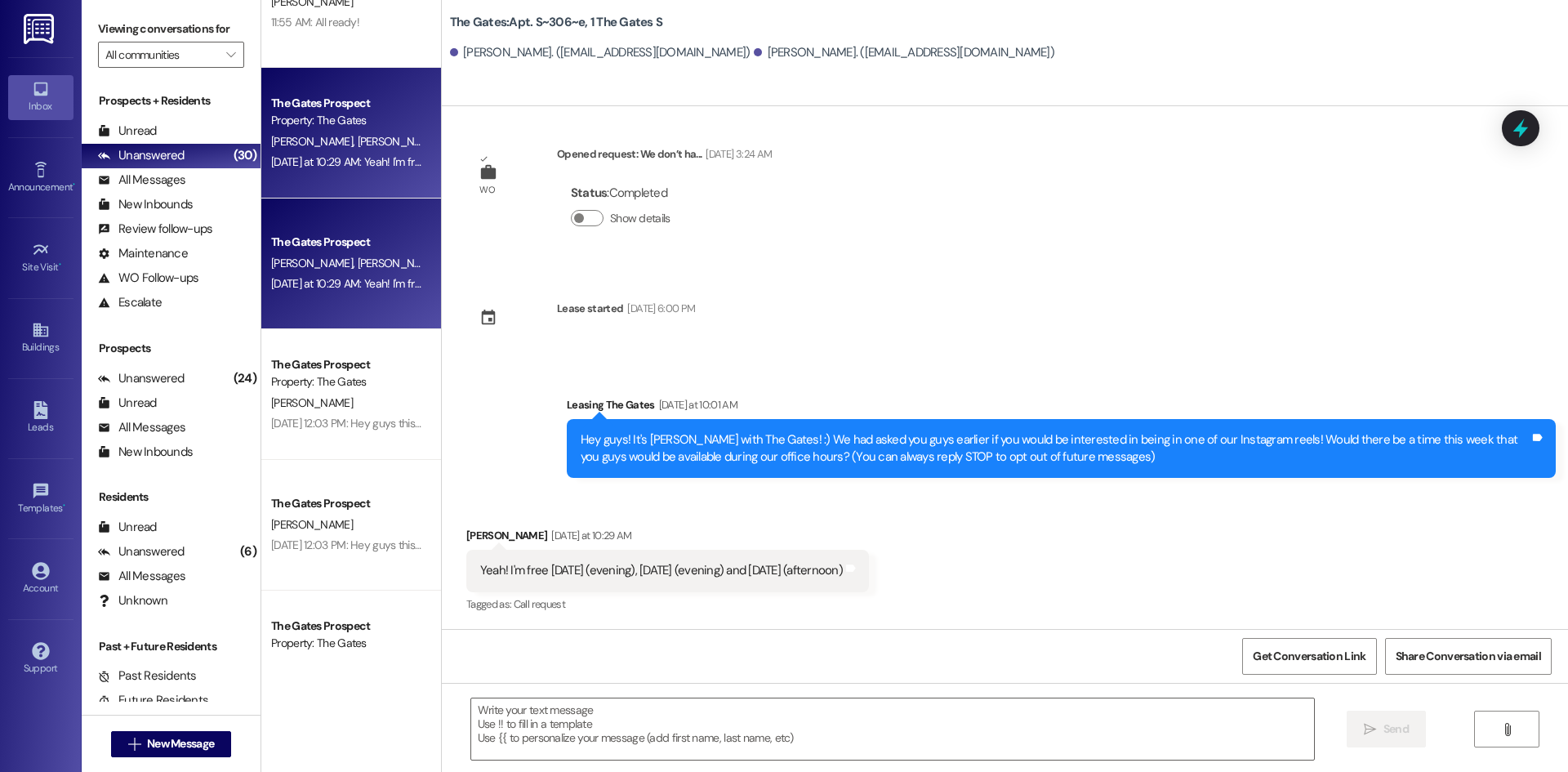
scroll to position [11, 0]
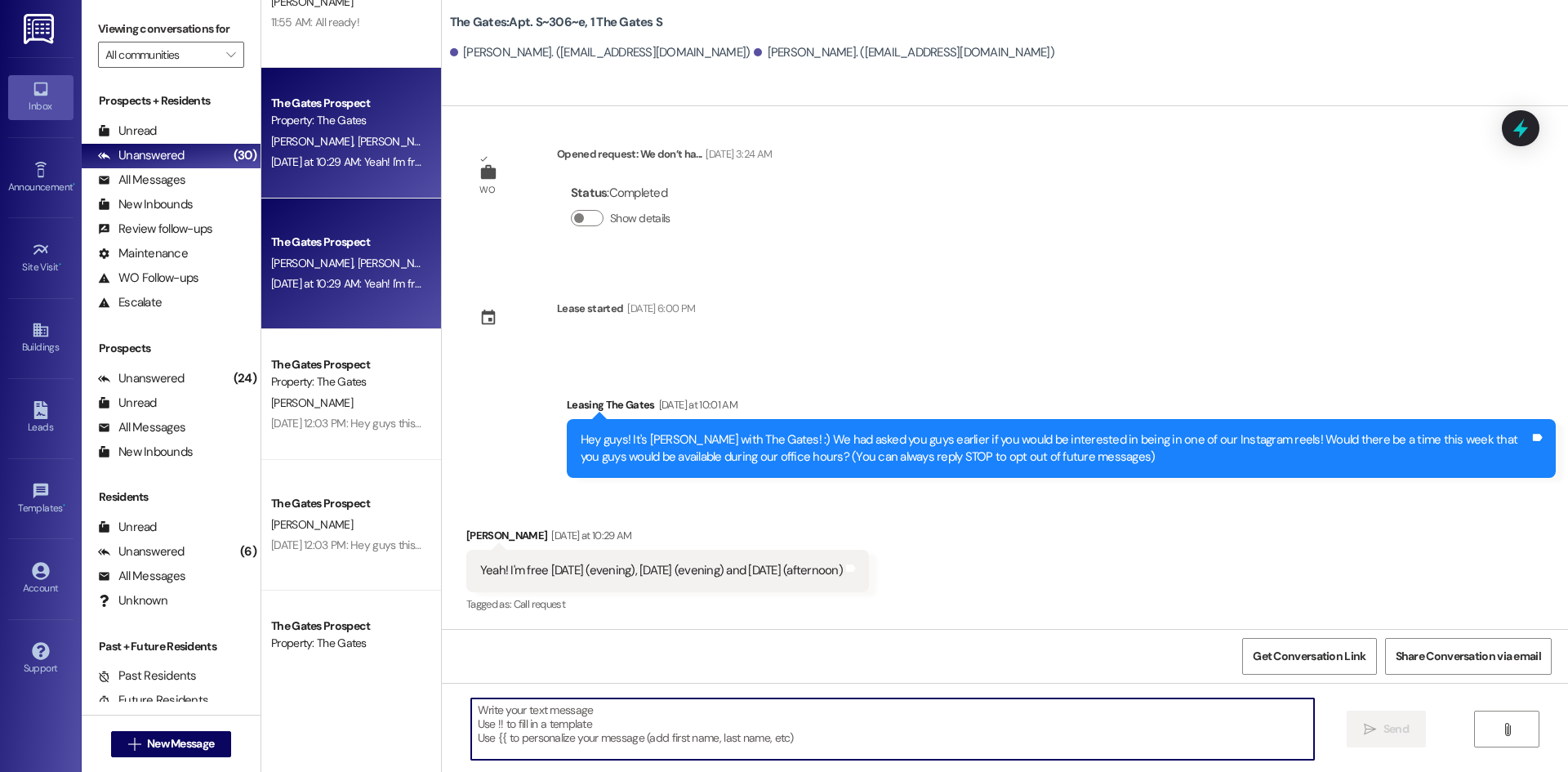
click at [552, 716] on textarea at bounding box center [892, 729] width 842 height 62
type textarea "Is there any time when our office is open that we can film it?"
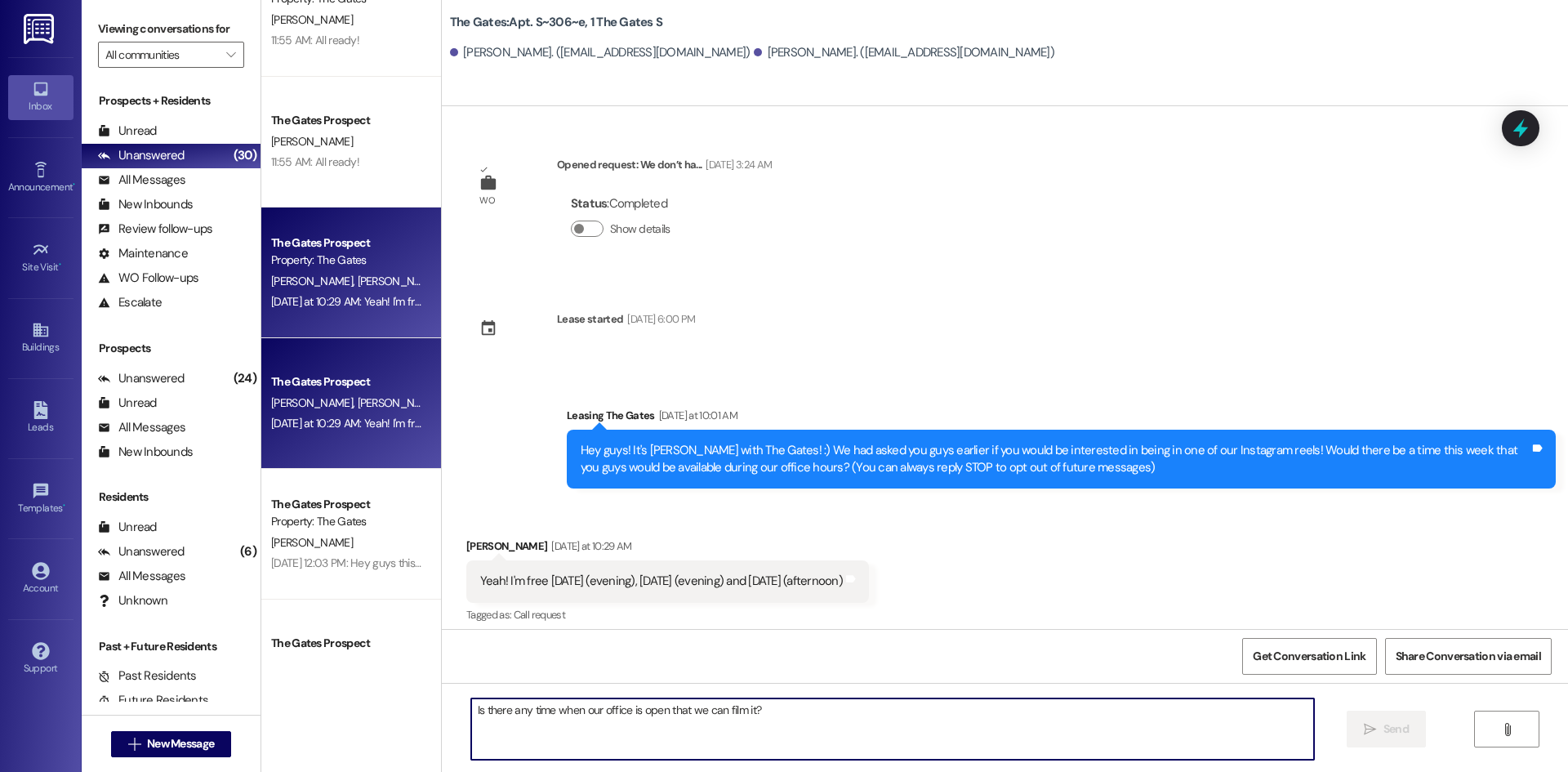
scroll to position [1959, 0]
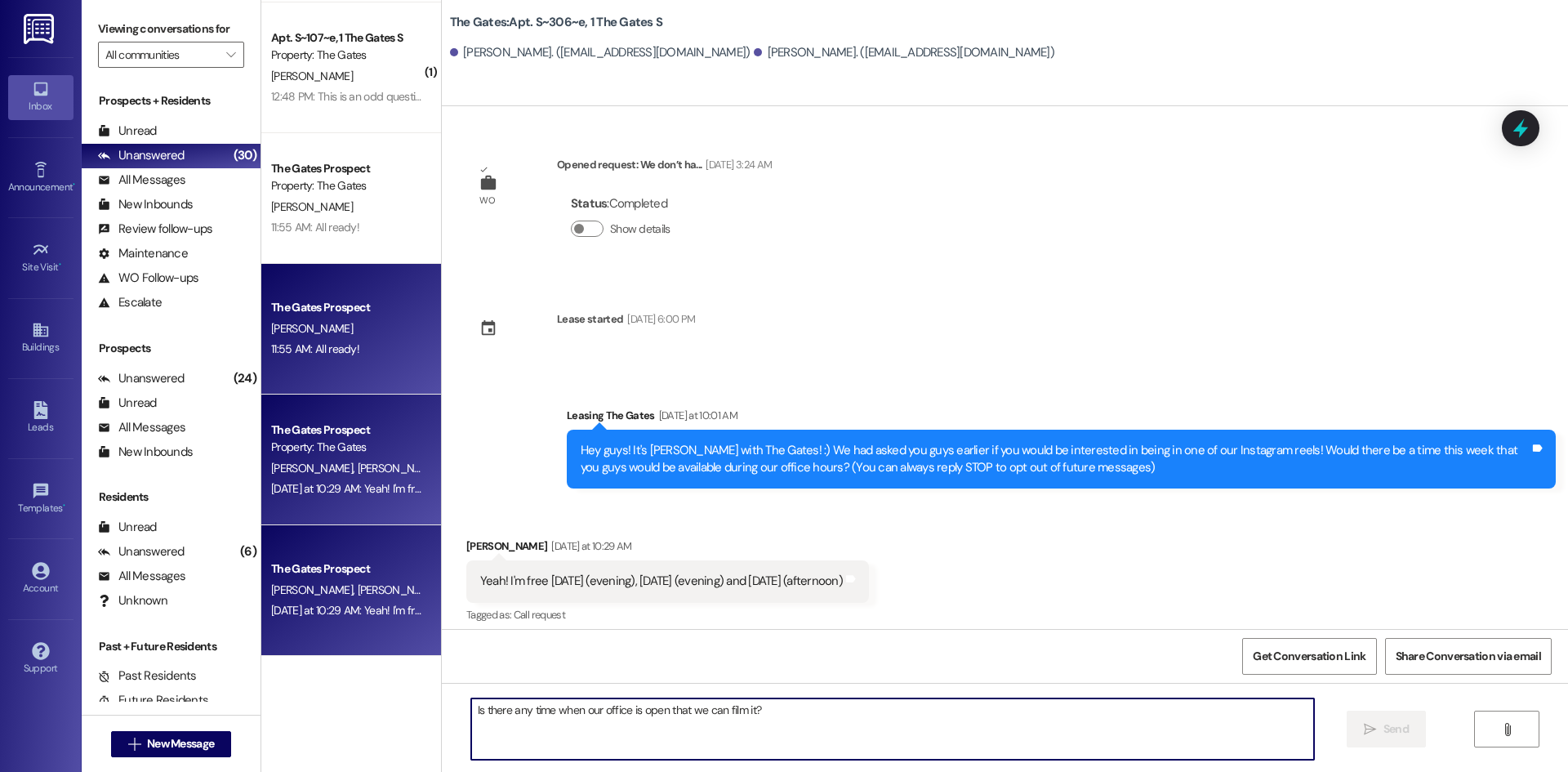
click at [305, 374] on div "The Gates Prospect [PERSON_NAME] 11:55 AM: All ready! 11:55 AM: All ready!" at bounding box center [351, 330] width 180 height 131
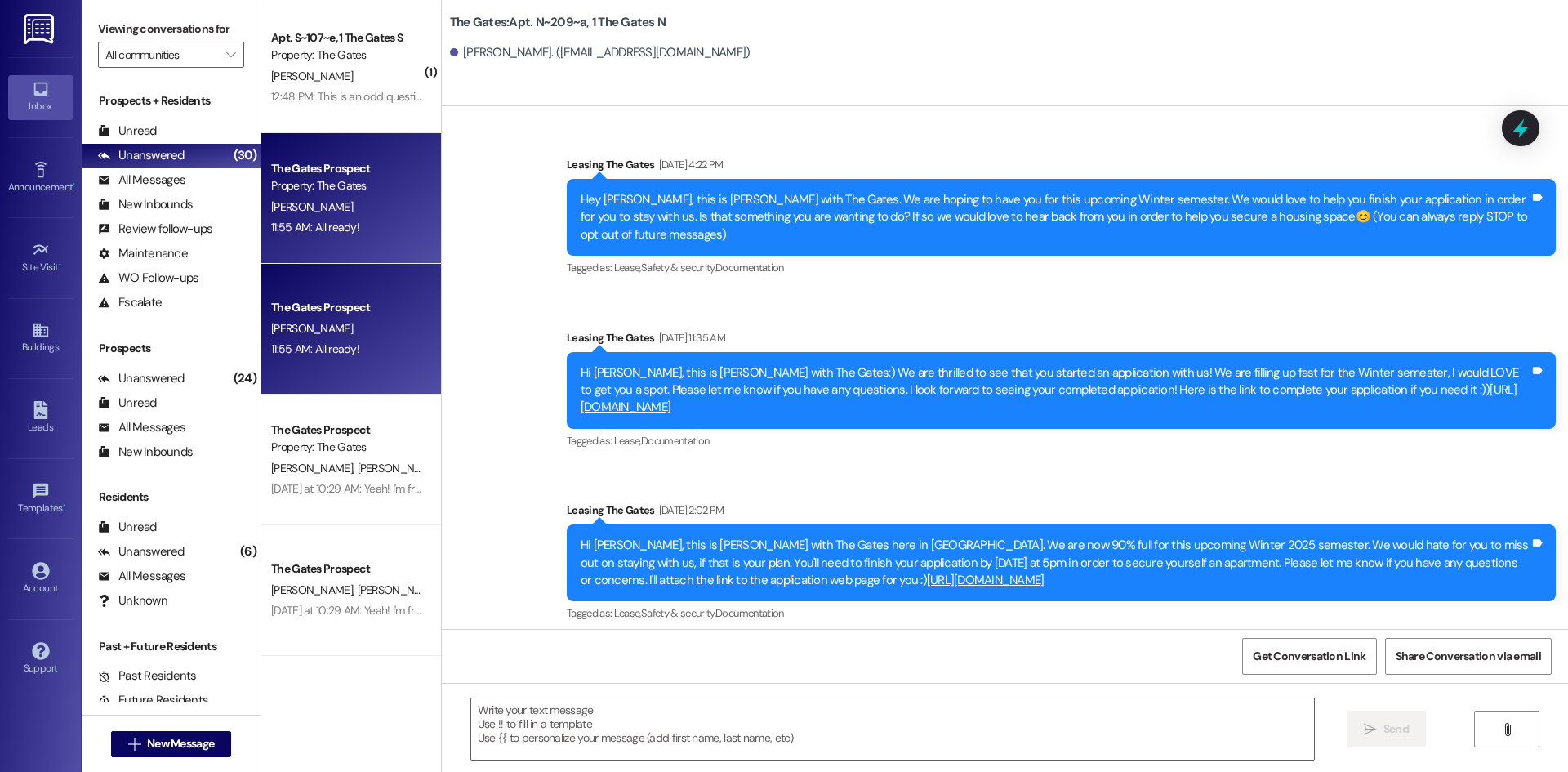
scroll to position [10612, 0]
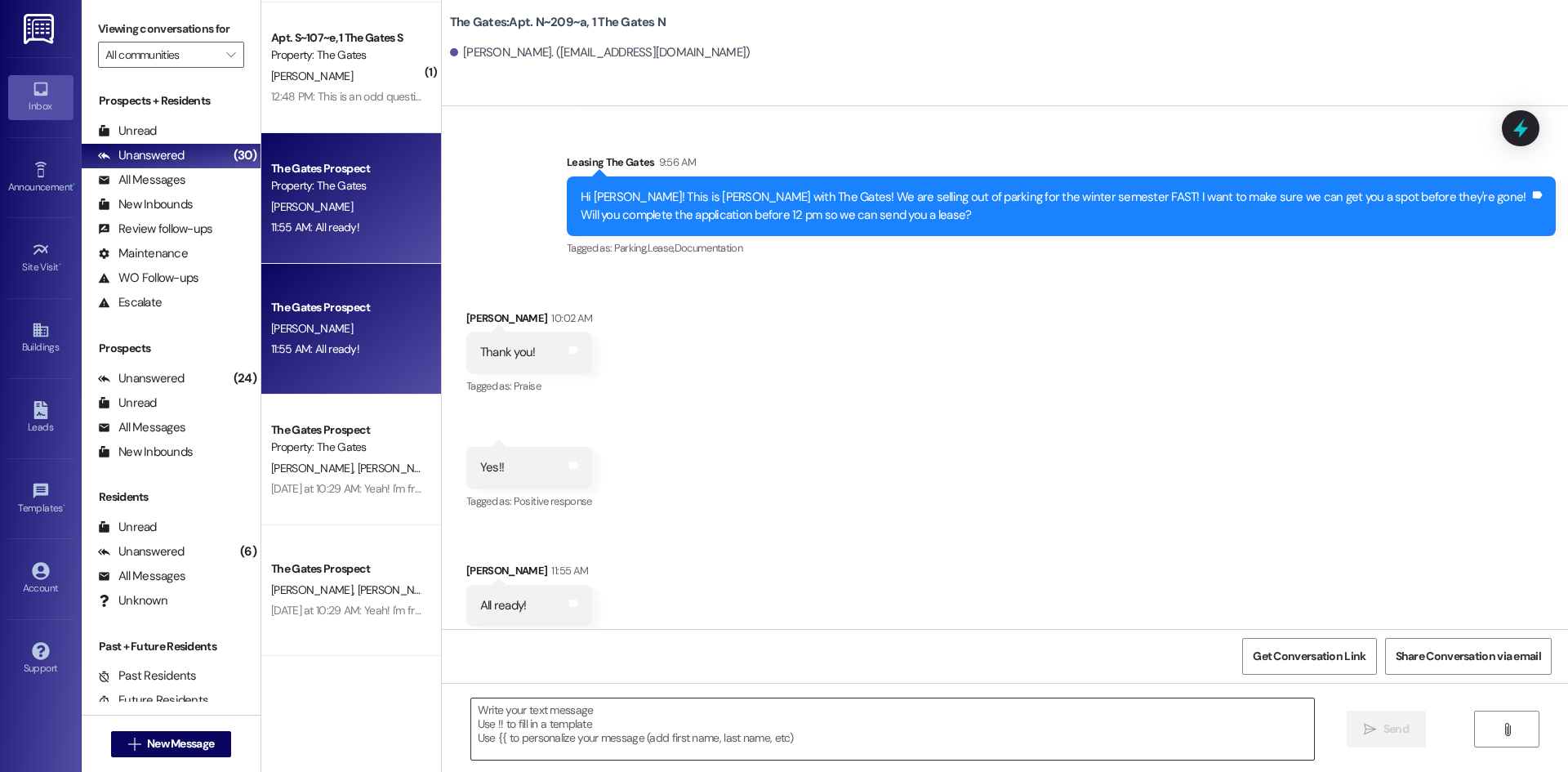
click at [540, 734] on textarea at bounding box center [892, 729] width 842 height 62
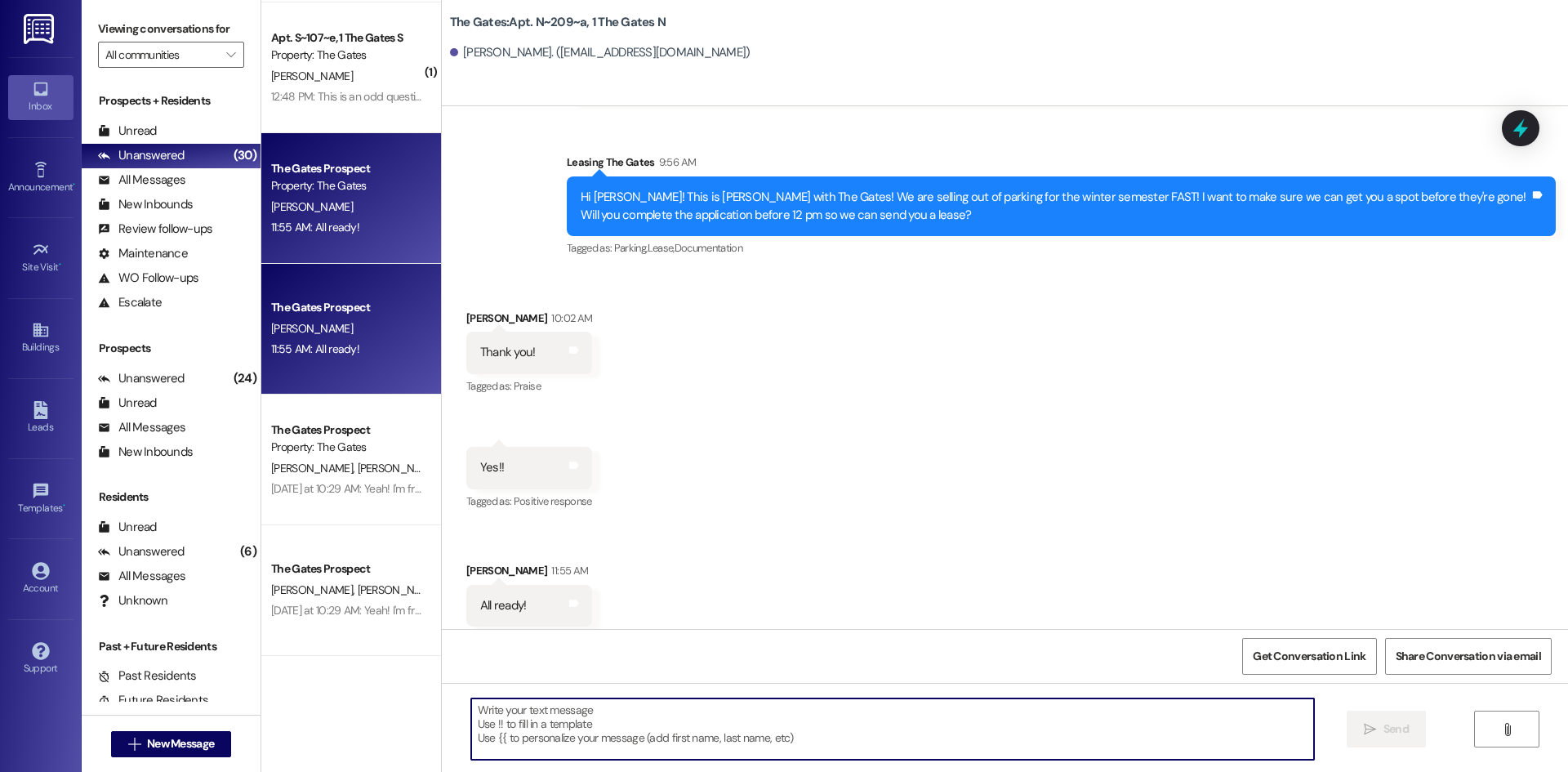
type textarea "Y"
type textarea "Thank you!"
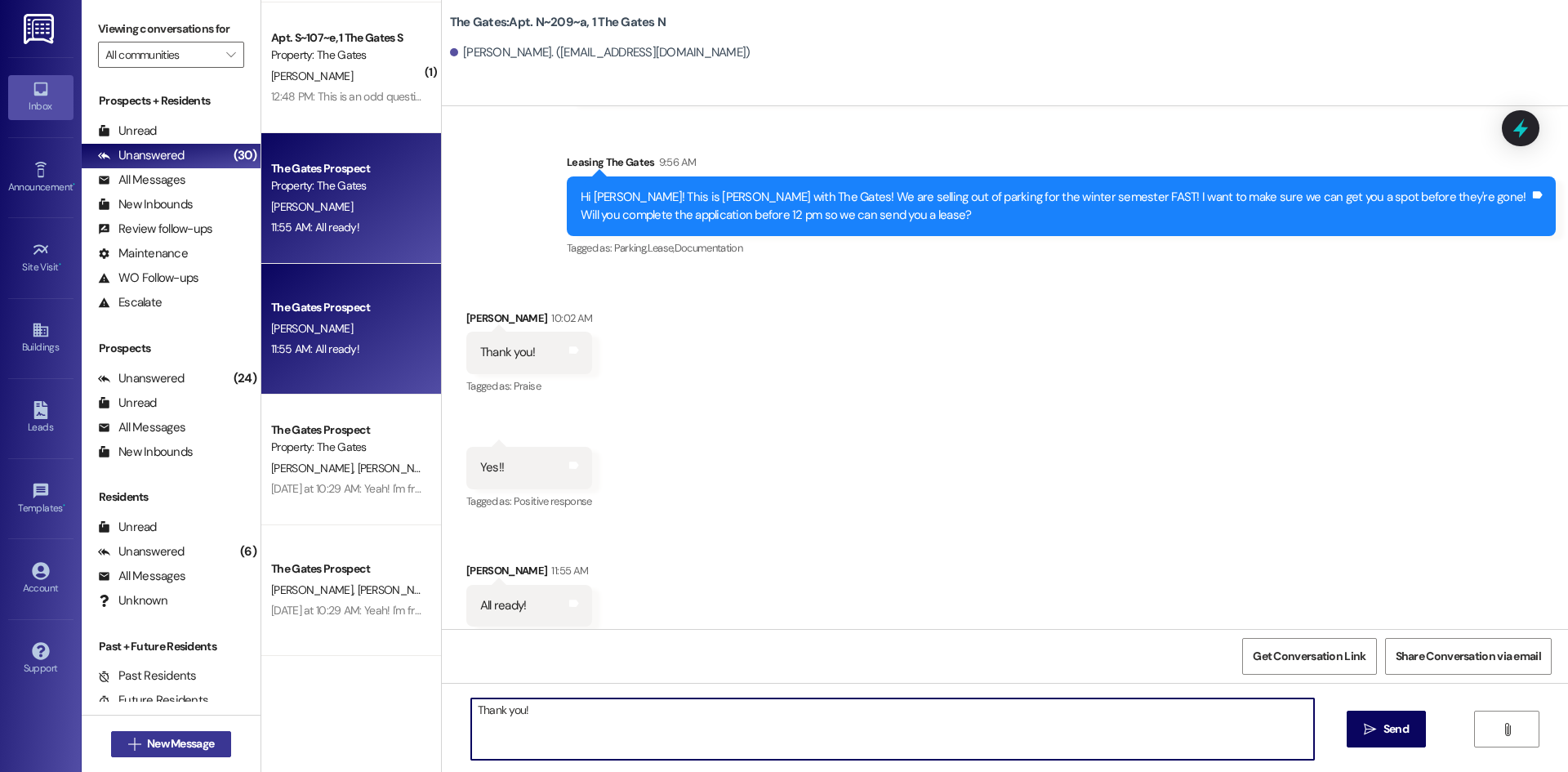
click at [168, 735] on span "New Message" at bounding box center [180, 743] width 67 height 18
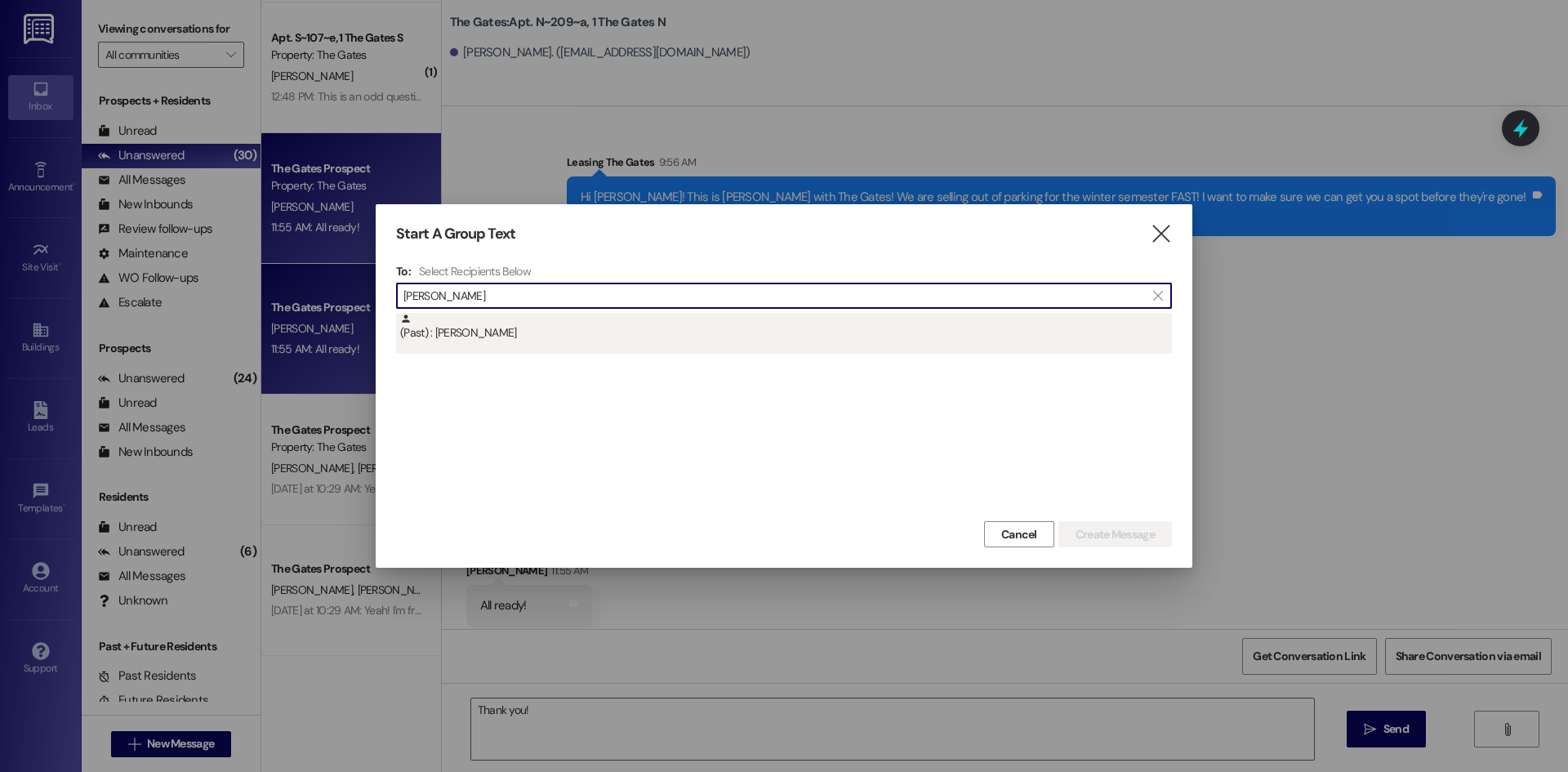
type input "[PERSON_NAME]"
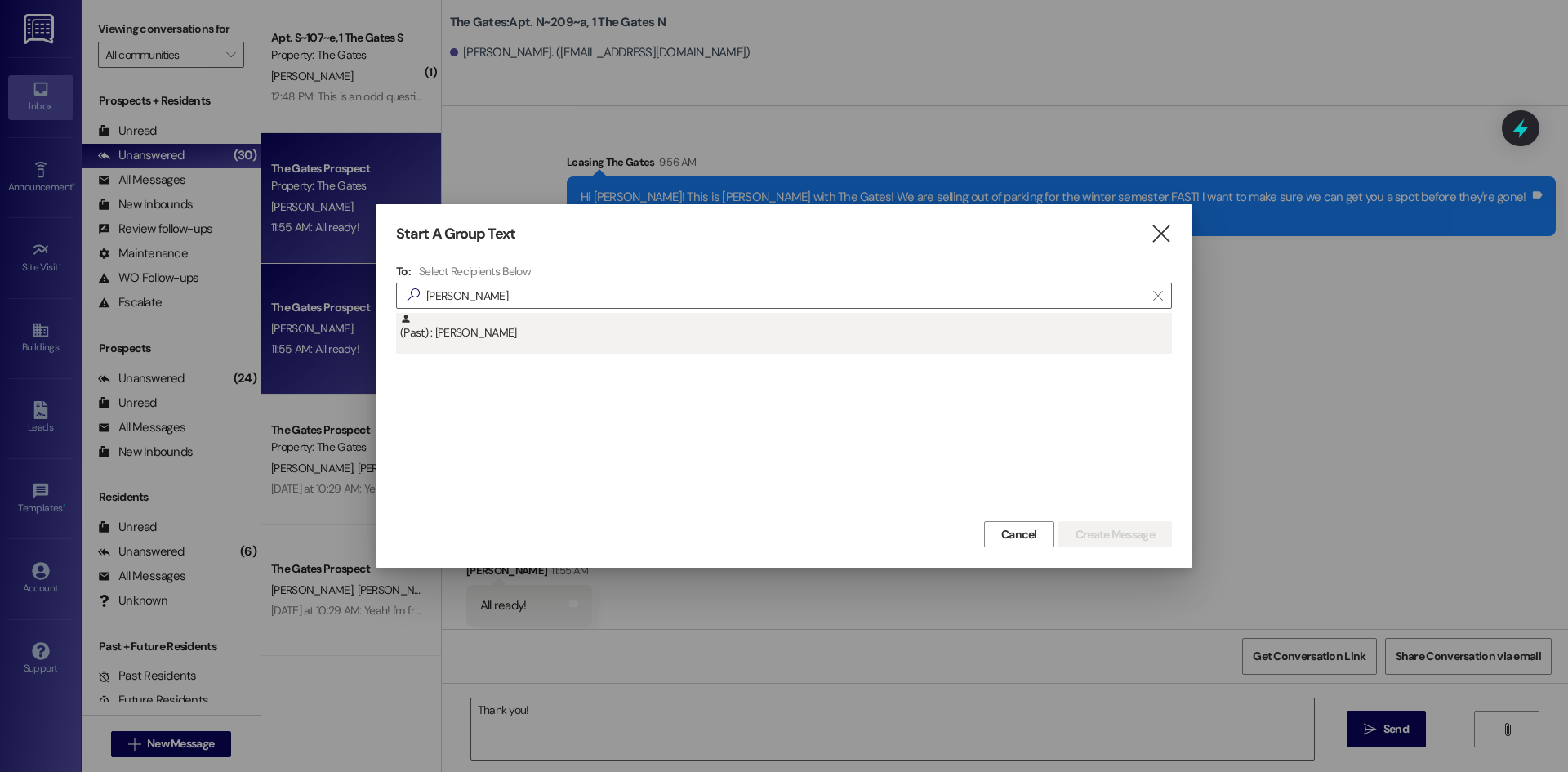
click at [572, 351] on div "(Past) : [PERSON_NAME]" at bounding box center [784, 333] width 776 height 41
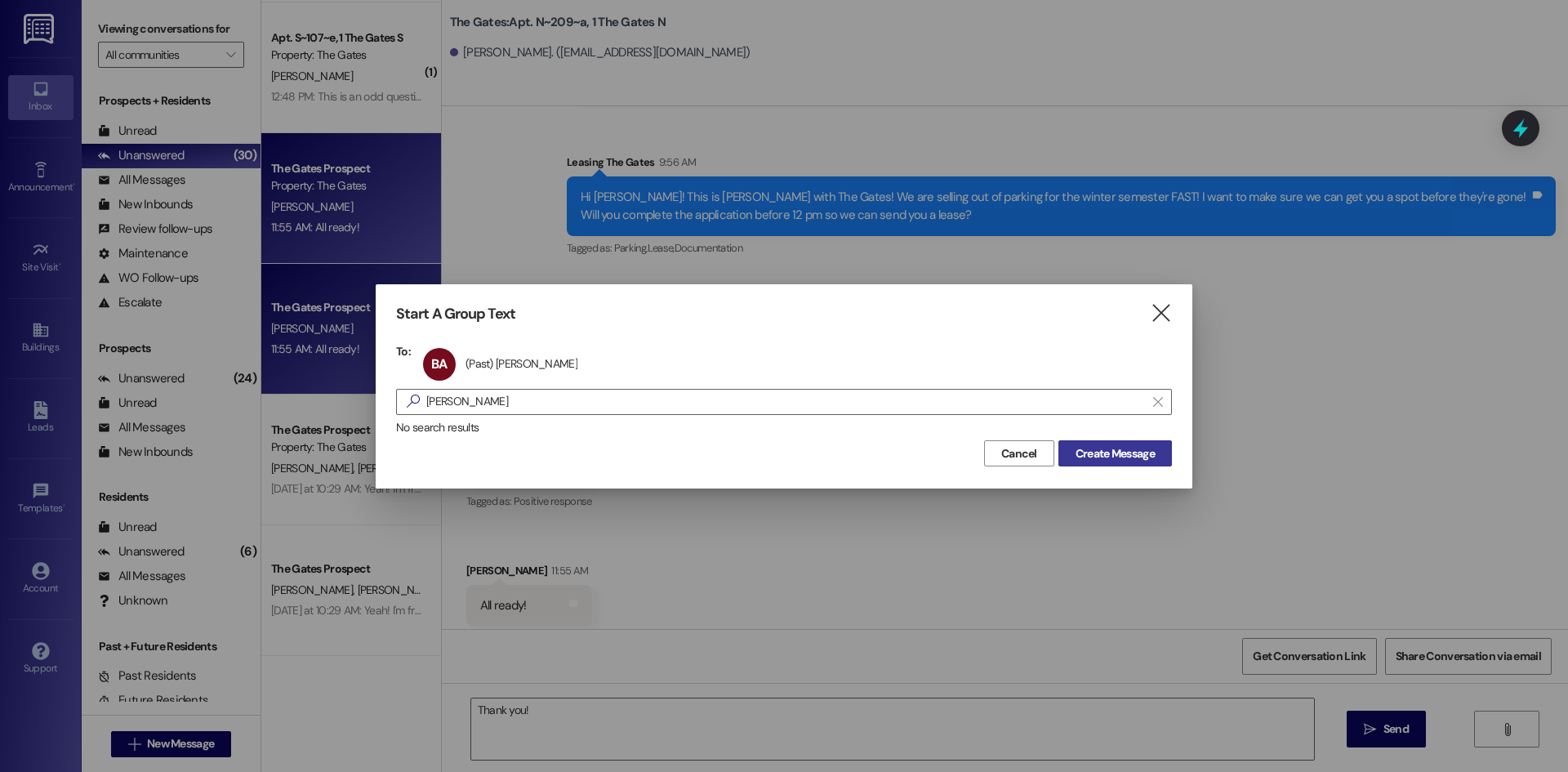
click at [1115, 459] on span "Create Message" at bounding box center [1115, 453] width 79 height 18
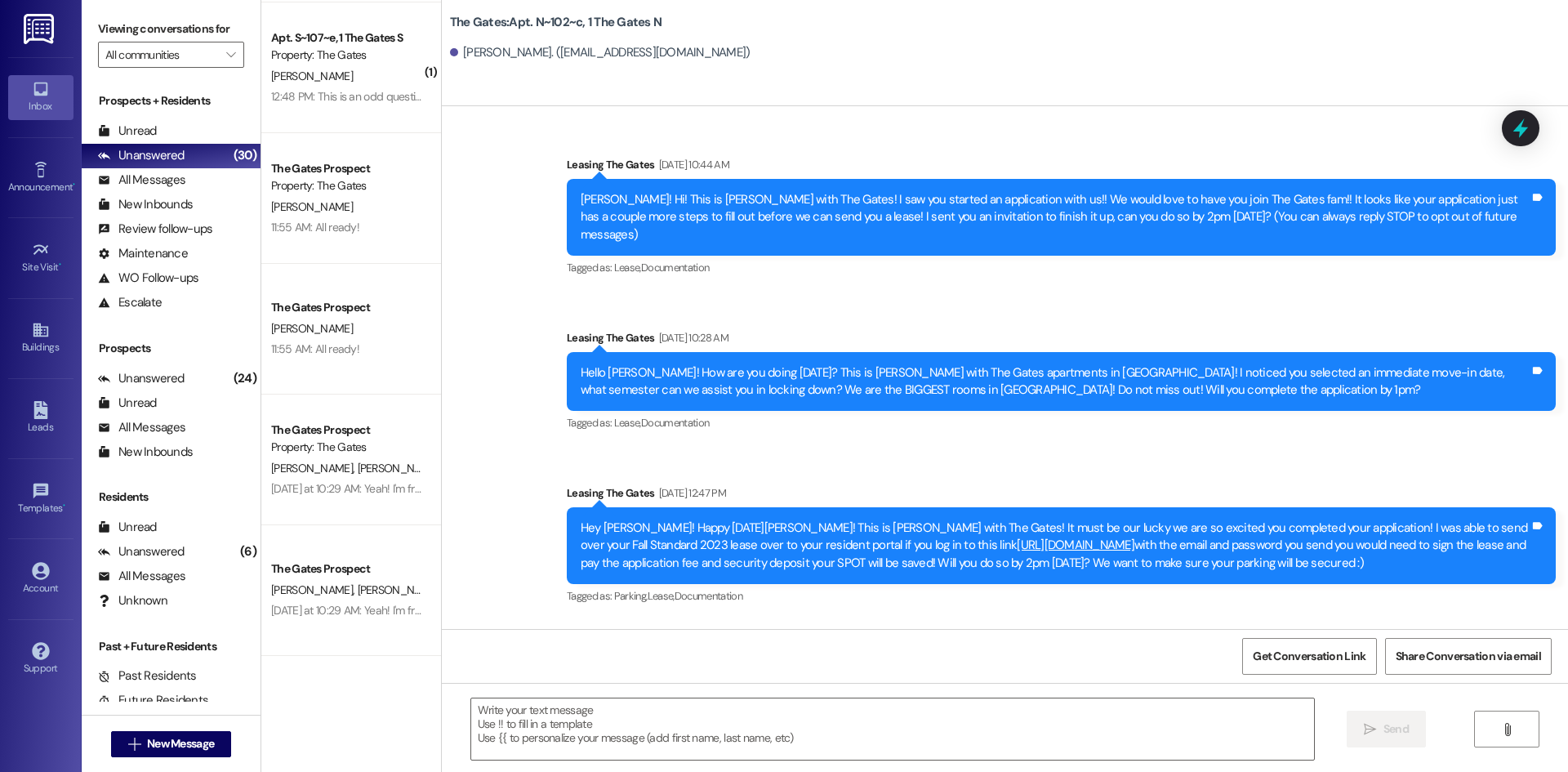
scroll to position [44058, 0]
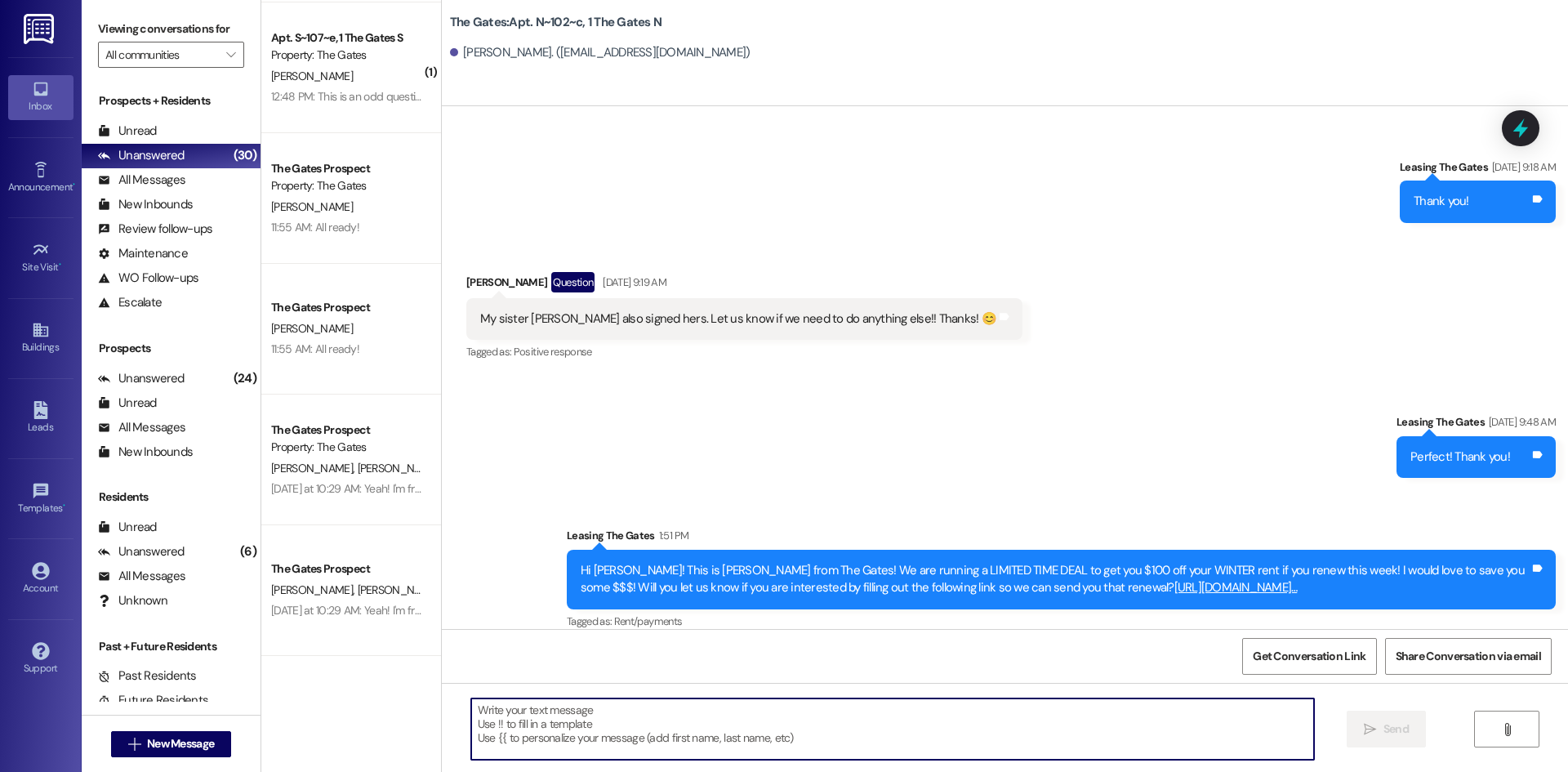
click at [607, 740] on textarea at bounding box center [892, 729] width 842 height 62
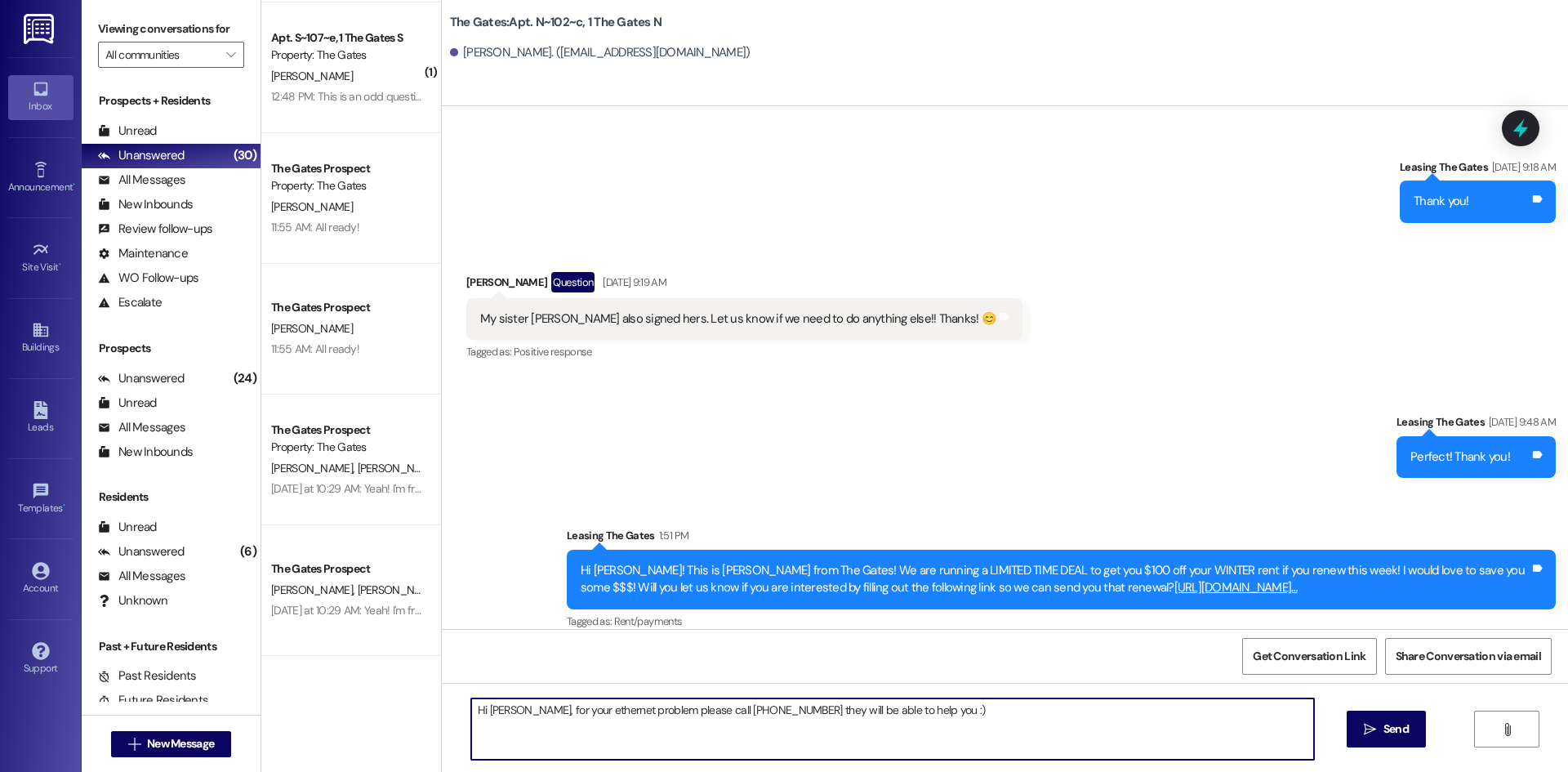
type textarea "Hi [PERSON_NAME], for your ethernet problem please call [PHONE_NUMBER] they wil…"
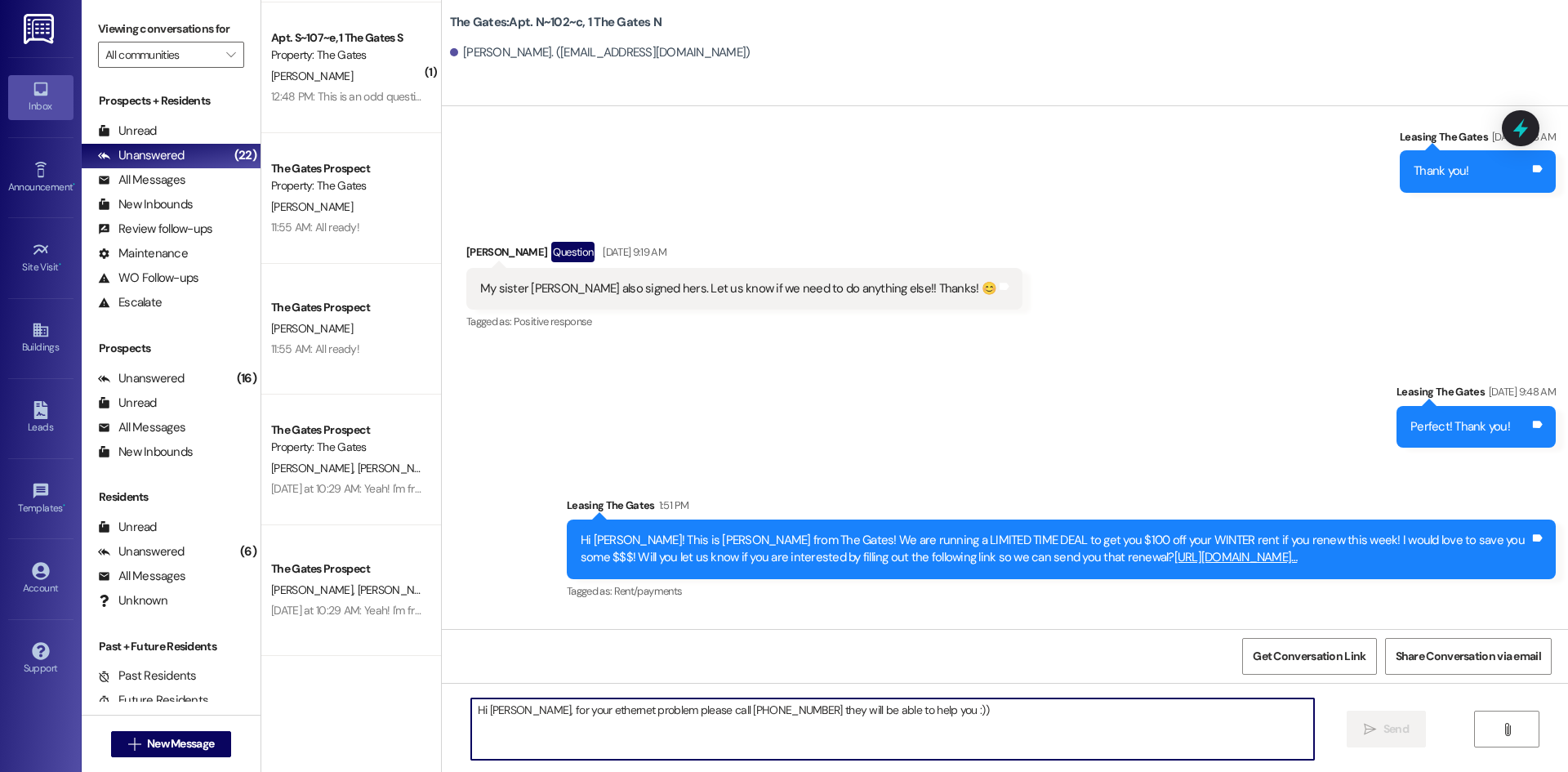
scroll to position [44172, 0]
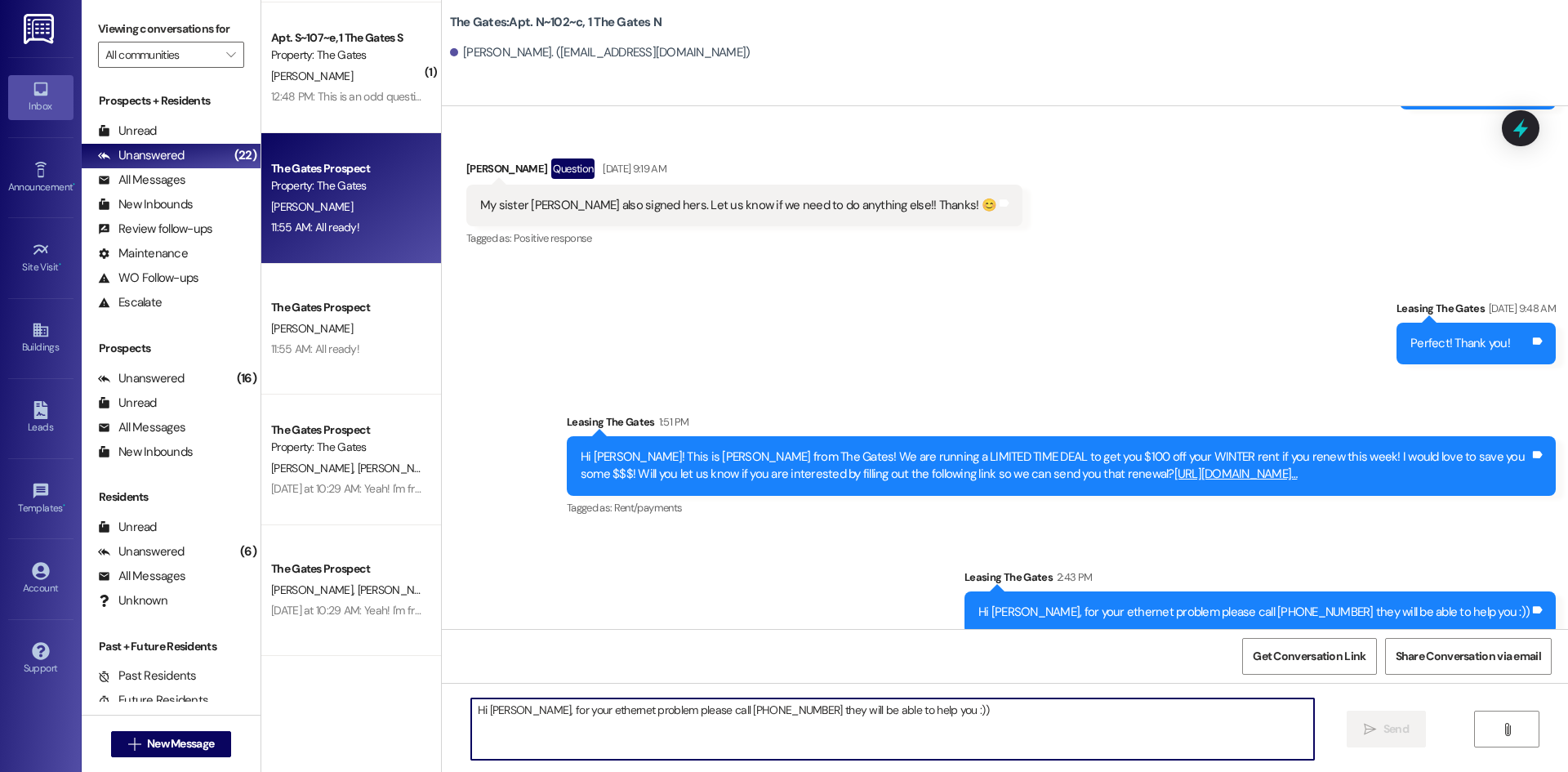
click at [354, 222] on div "11:55 AM: All ready! 11:55 AM: All ready!" at bounding box center [347, 228] width 155 height 20
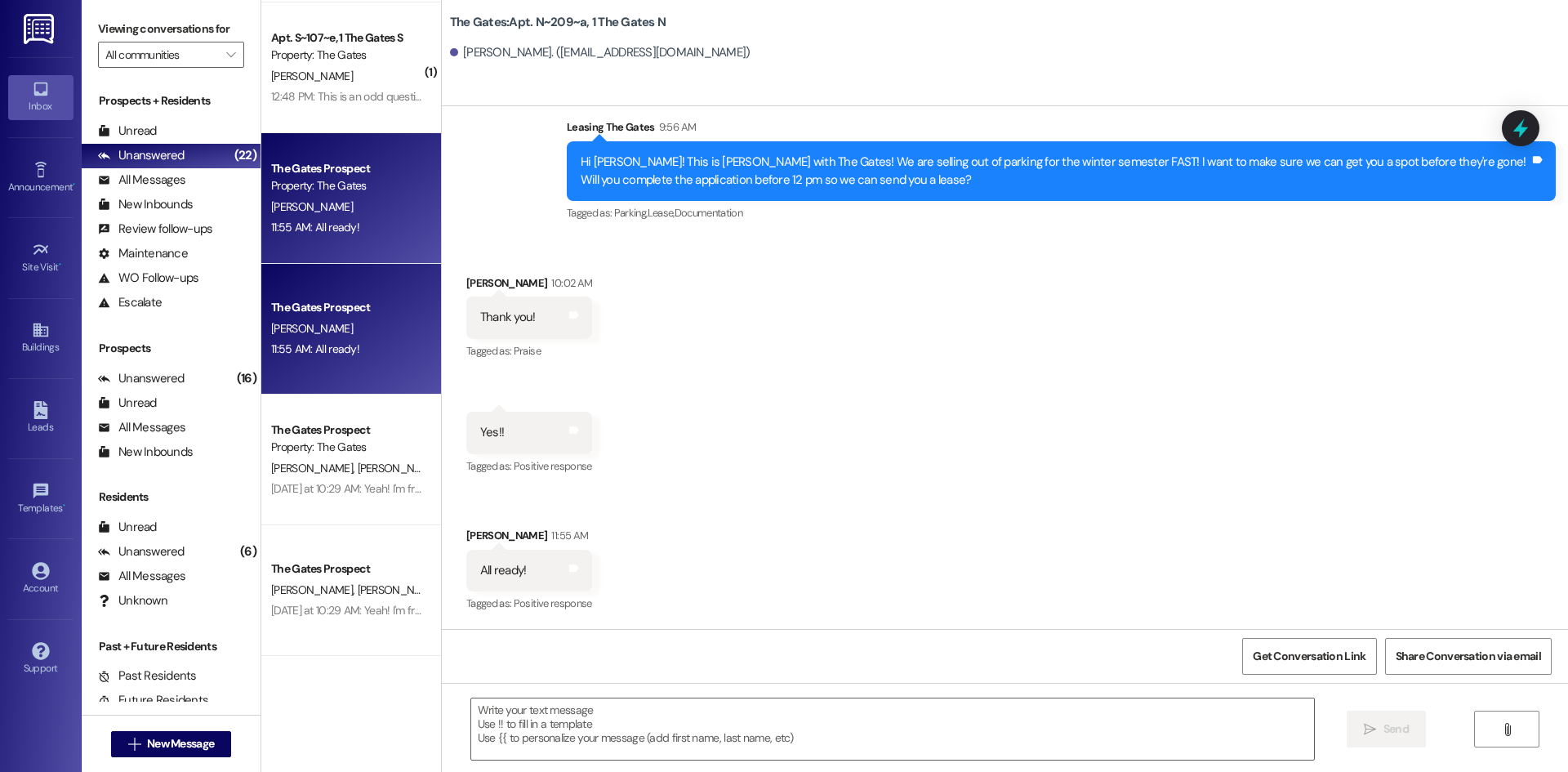
scroll to position [10612, 0]
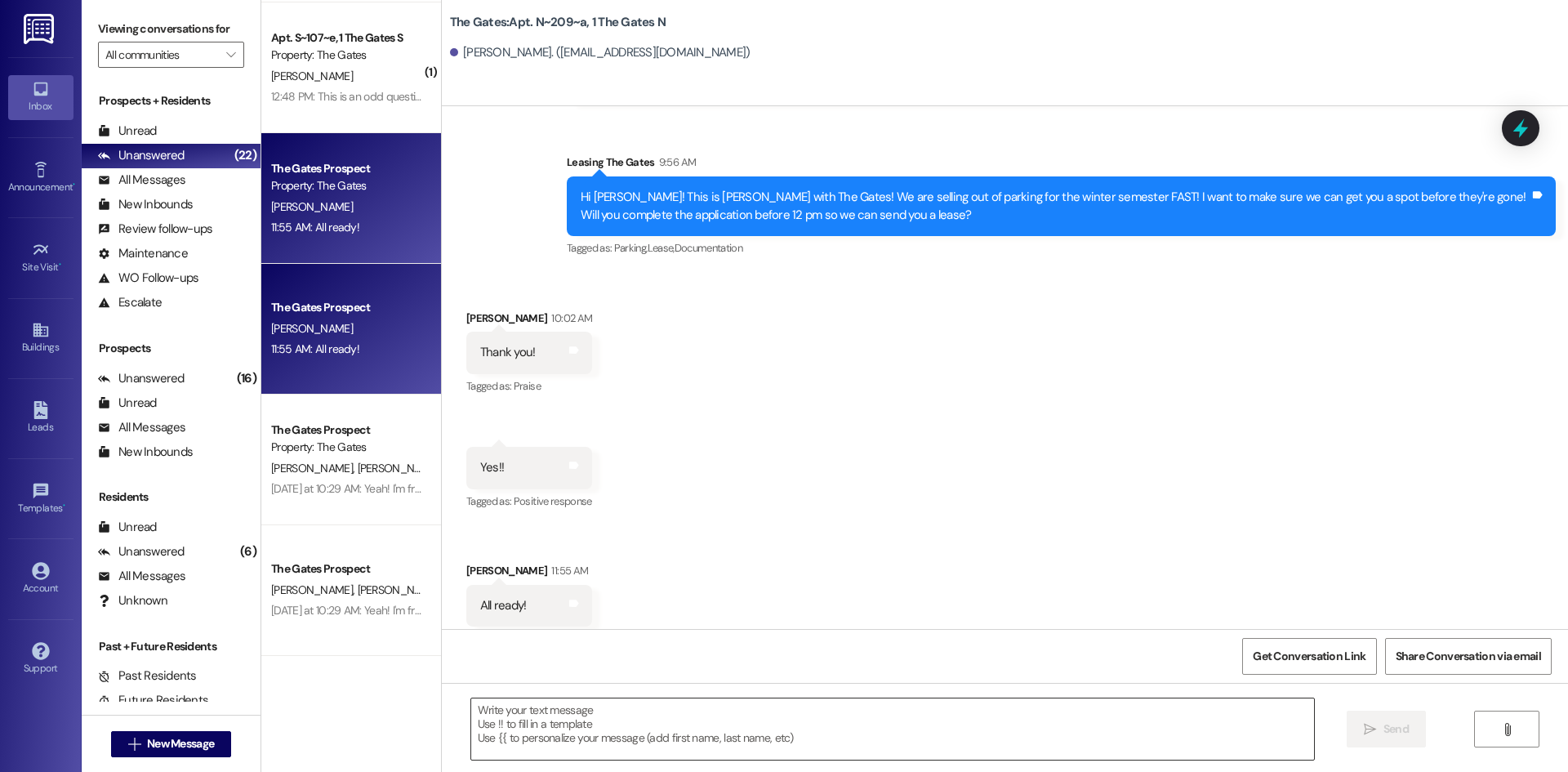
click at [535, 726] on textarea at bounding box center [892, 729] width 842 height 62
paste textarea "Hi [PERSON_NAME]! This is [PERSON_NAME] with The Gates, I just sent you your Fa…"
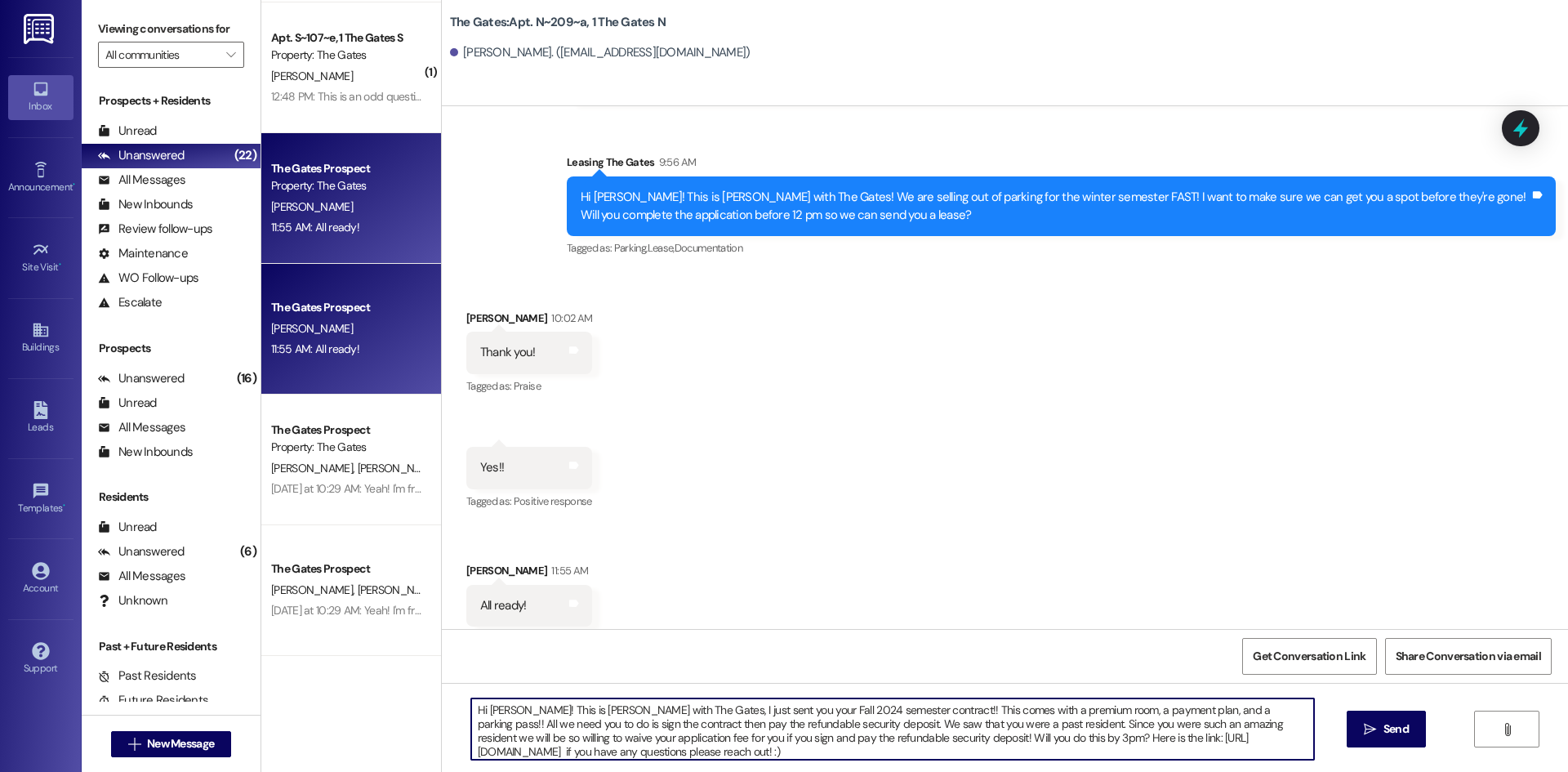
drag, startPoint x: 502, startPoint y: 708, endPoint x: 480, endPoint y: 713, distance: 22.6
click at [480, 713] on textarea "Hi [PERSON_NAME]! This is [PERSON_NAME] with The Gates, I just sent you your Fa…" at bounding box center [892, 729] width 842 height 62
click at [496, 715] on textarea "Hi [PERSON_NAME]! This is [PERSON_NAME] with The Gates, I just sent you your Fa…" at bounding box center [892, 729] width 842 height 62
drag, startPoint x: 772, startPoint y: 711, endPoint x: 730, endPoint y: 711, distance: 42.0
click at [730, 711] on textarea "Hi [PERSON_NAME]! This is [PERSON_NAME] with The Gates, I just sent you your Fa…" at bounding box center [892, 729] width 842 height 62
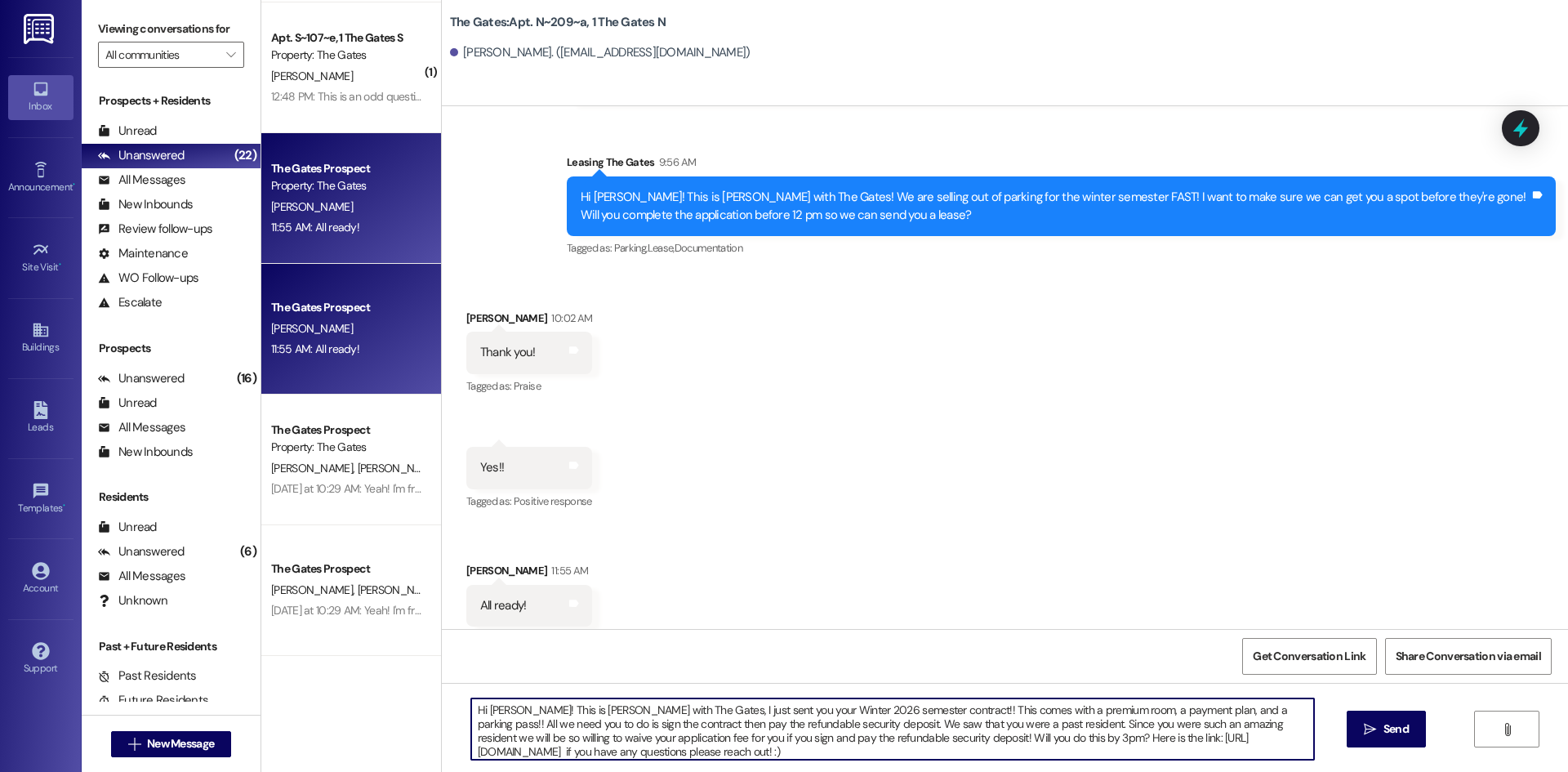
drag, startPoint x: 1019, startPoint y: 711, endPoint x: 978, endPoint y: 713, distance: 41.0
click at [978, 713] on textarea "Hi [PERSON_NAME]! This is [PERSON_NAME] with The Gates, I just sent you your Wi…" at bounding box center [892, 729] width 842 height 62
click at [936, 738] on textarea "Hi [PERSON_NAME]! This is [PERSON_NAME] with The Gates, I just sent you your Wi…" at bounding box center [892, 729] width 842 height 62
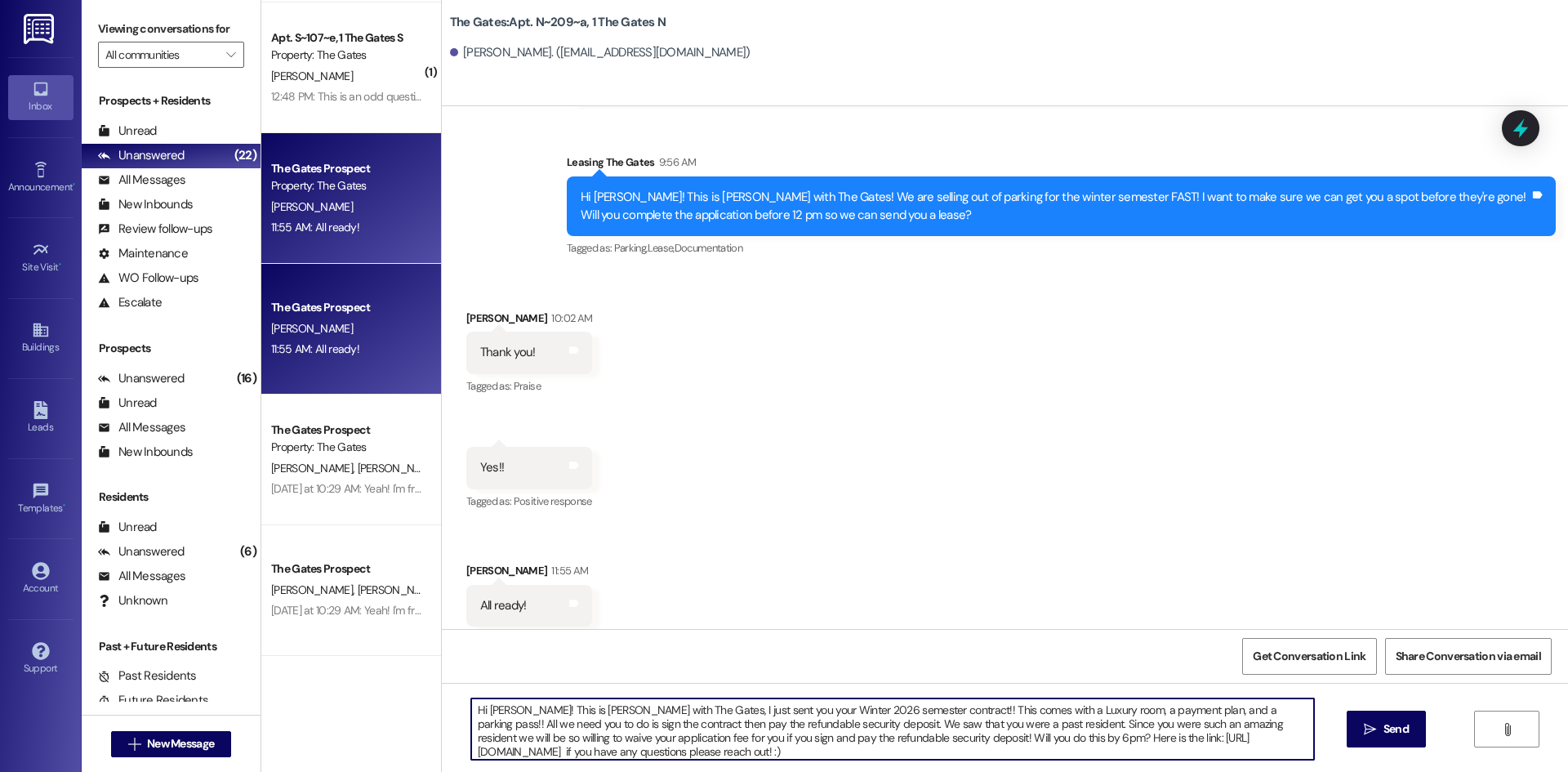
drag, startPoint x: 665, startPoint y: 758, endPoint x: 432, endPoint y: 691, distance: 242.4
click at [442, 691] on div "Hi [PERSON_NAME]! This is [PERSON_NAME] with The Gates, I just sent you your Wi…" at bounding box center [1005, 744] width 1126 height 123
type textarea "Hi [PERSON_NAME]! This is [PERSON_NAME] with The Gates, I just sent you your Wi…"
click at [1390, 721] on span "Send" at bounding box center [1396, 729] width 25 height 18
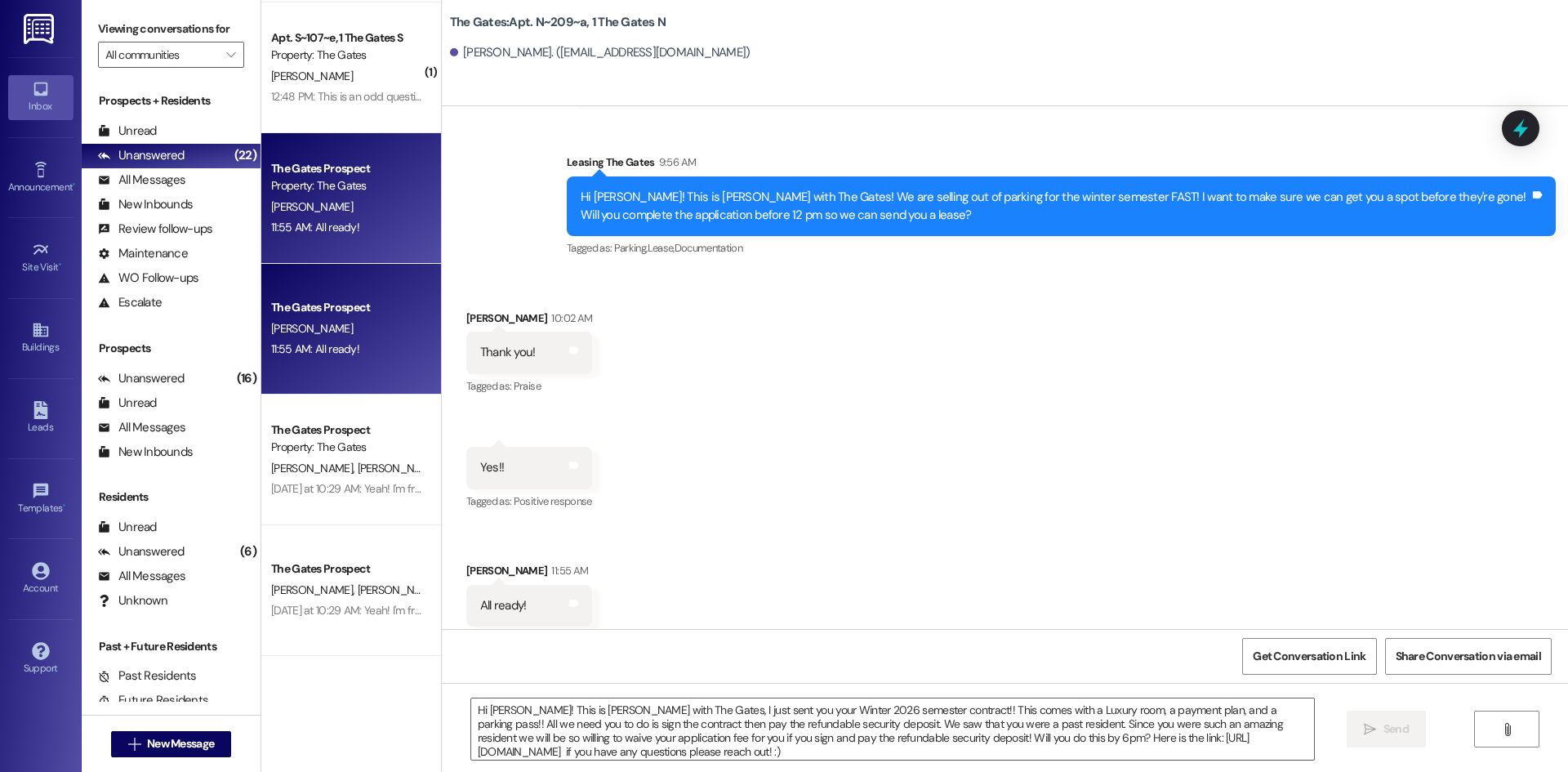
scroll to position [1714, 0]
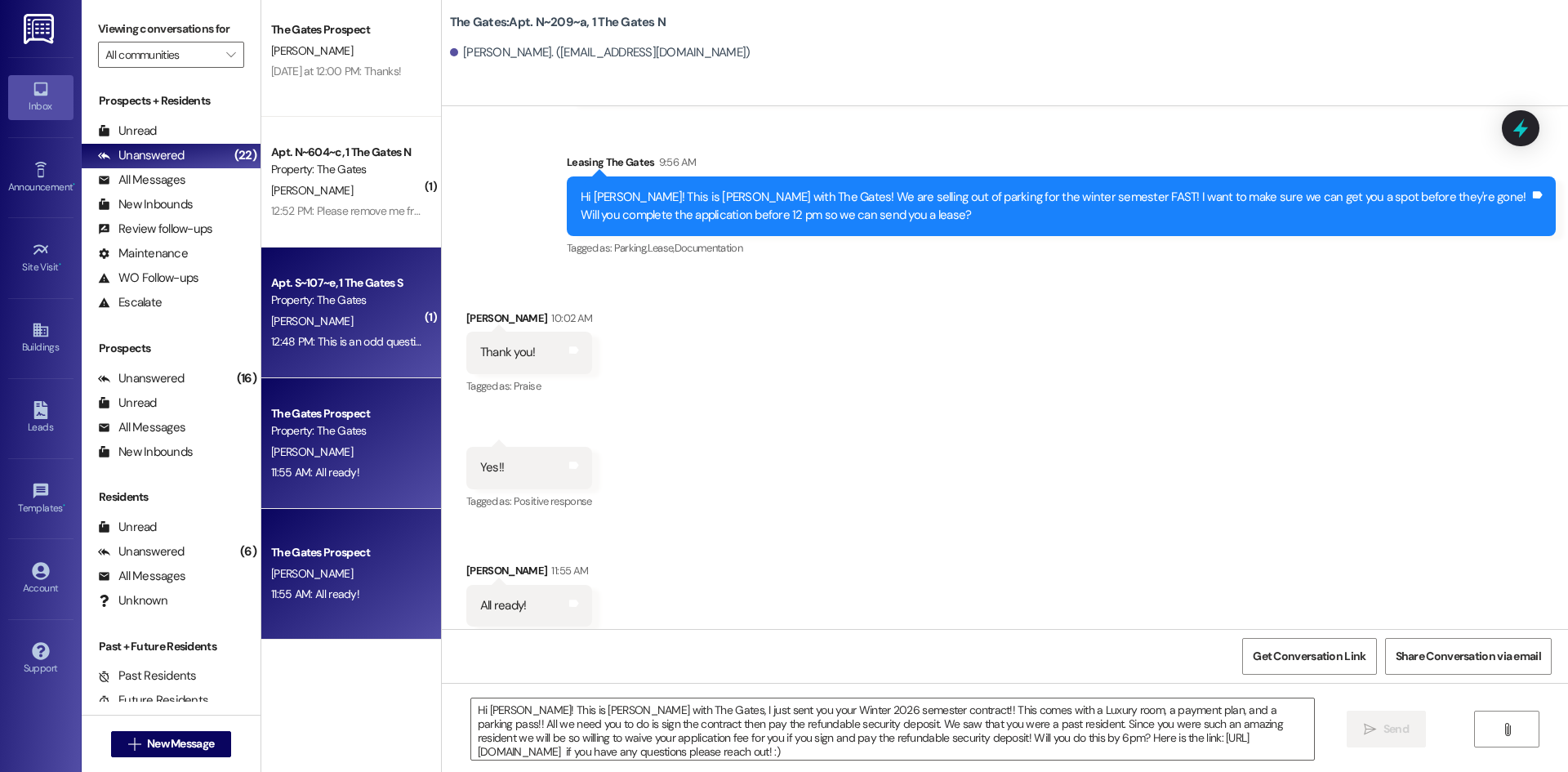
click at [313, 307] on div "Property: The Gates" at bounding box center [347, 300] width 151 height 18
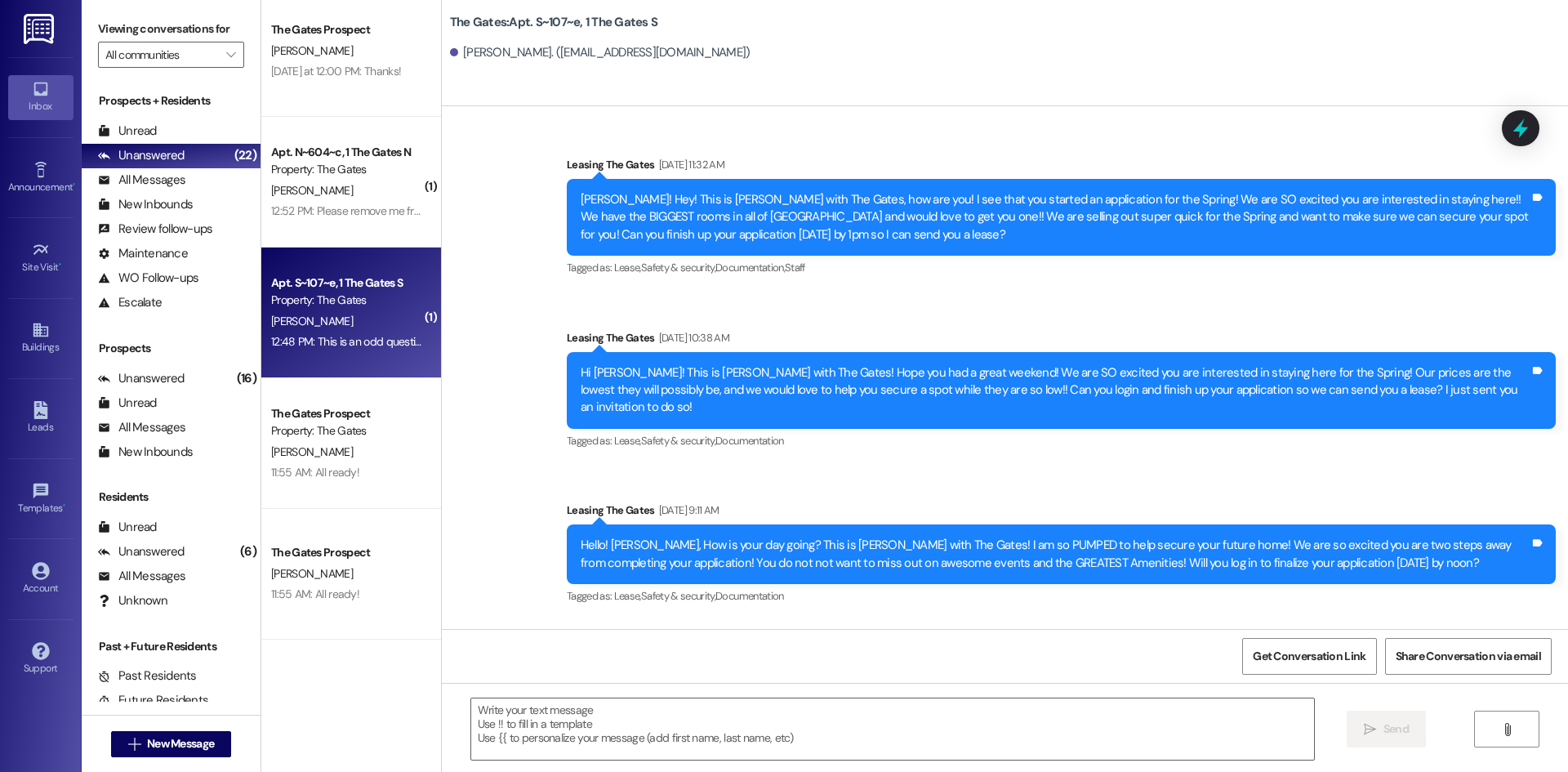
scroll to position [62820, 0]
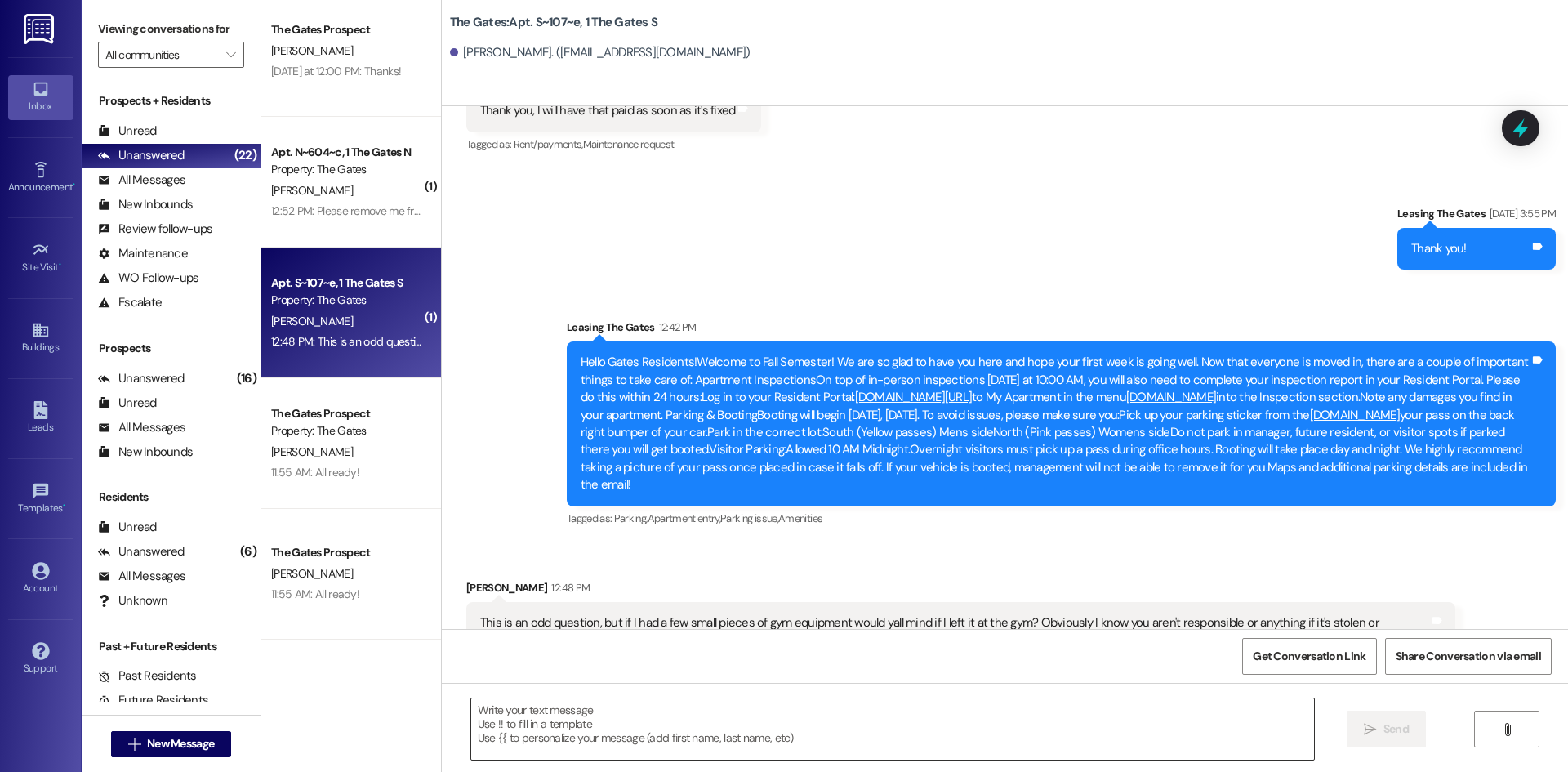
click at [722, 749] on textarea at bounding box center [892, 729] width 842 height 62
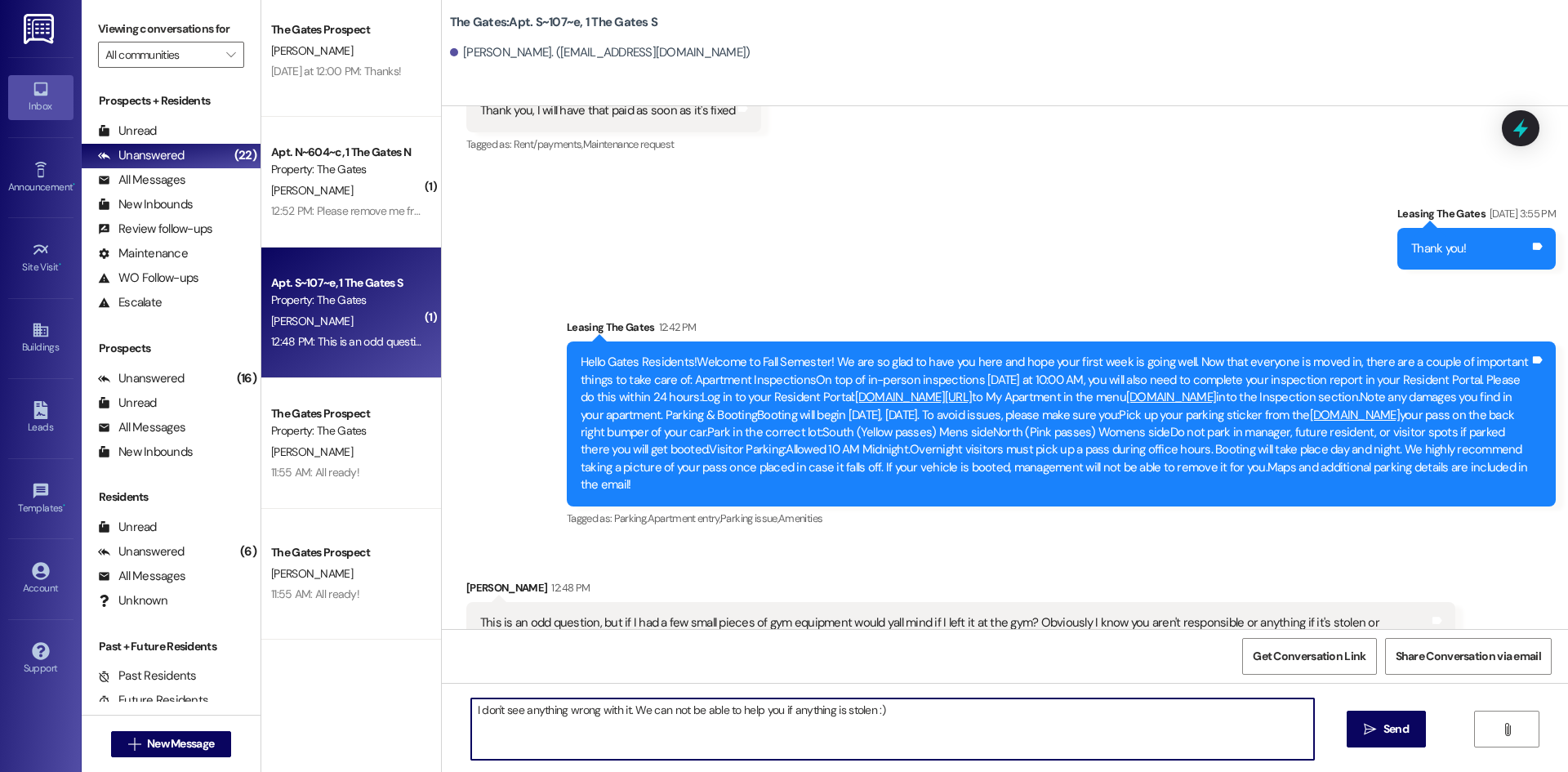
type textarea "I don't see anything wrong with it. We can not be able to help you if anything …"
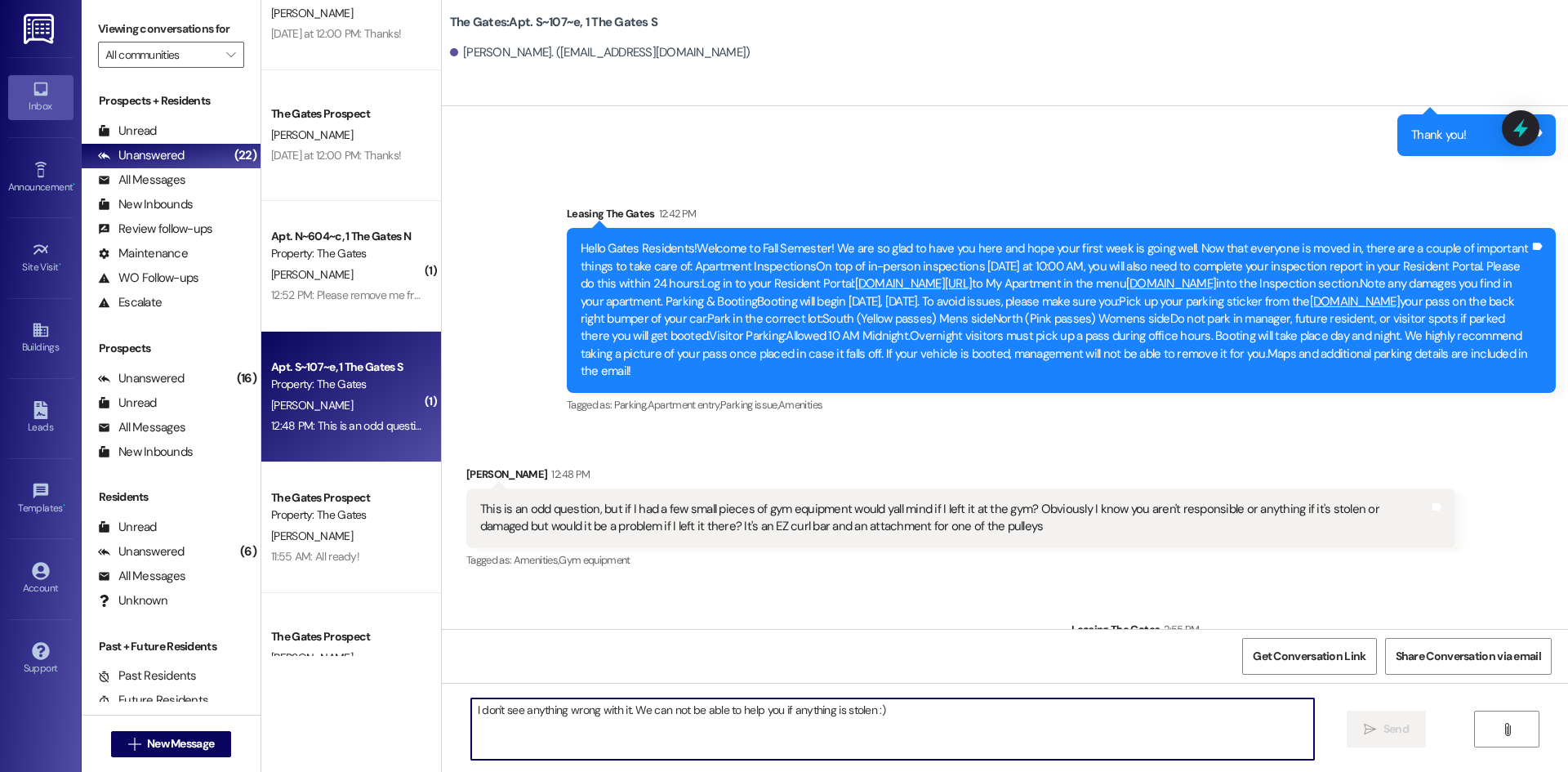
scroll to position [1550, 0]
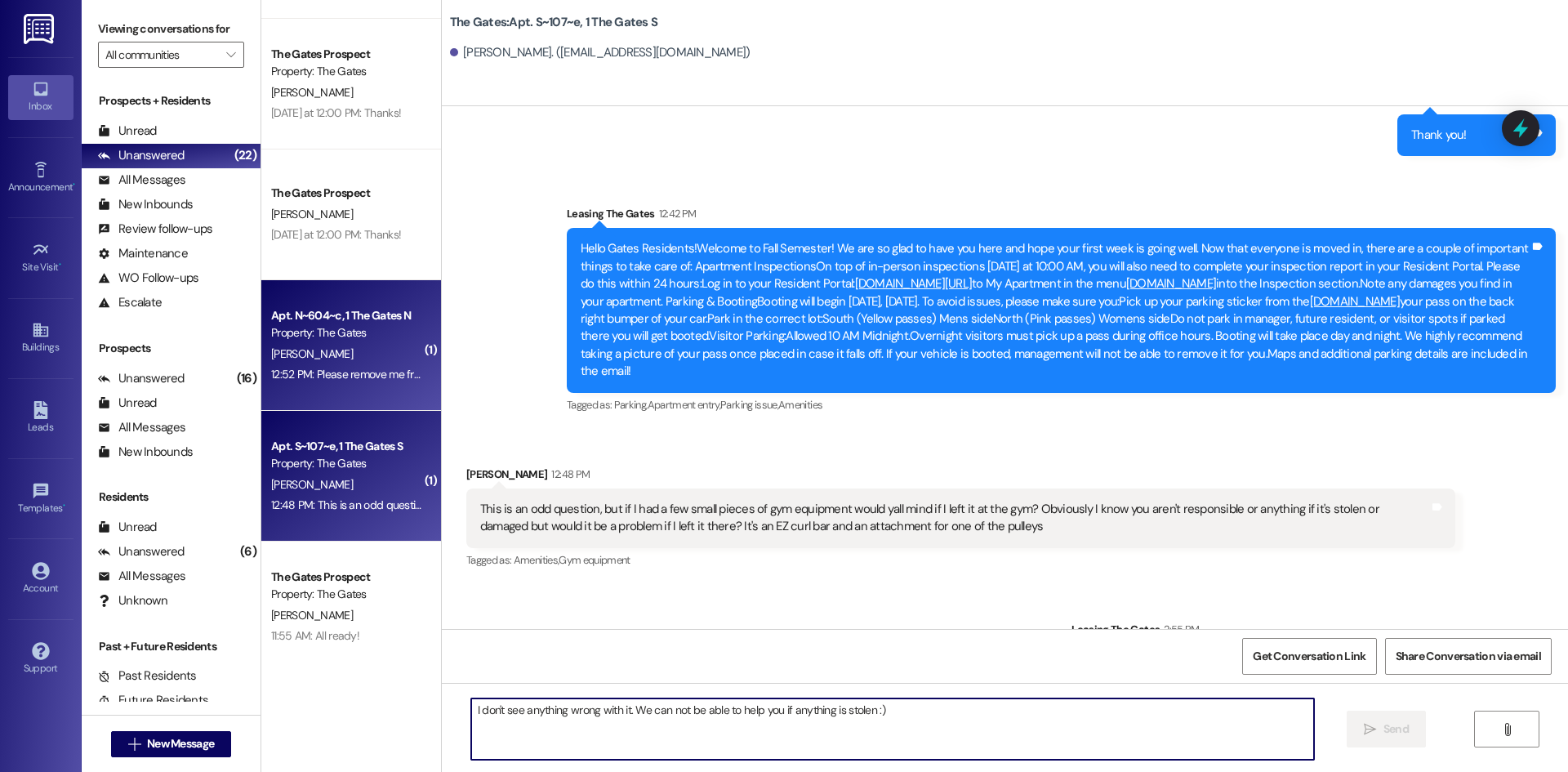
click at [301, 356] on div "[PERSON_NAME]" at bounding box center [347, 354] width 155 height 20
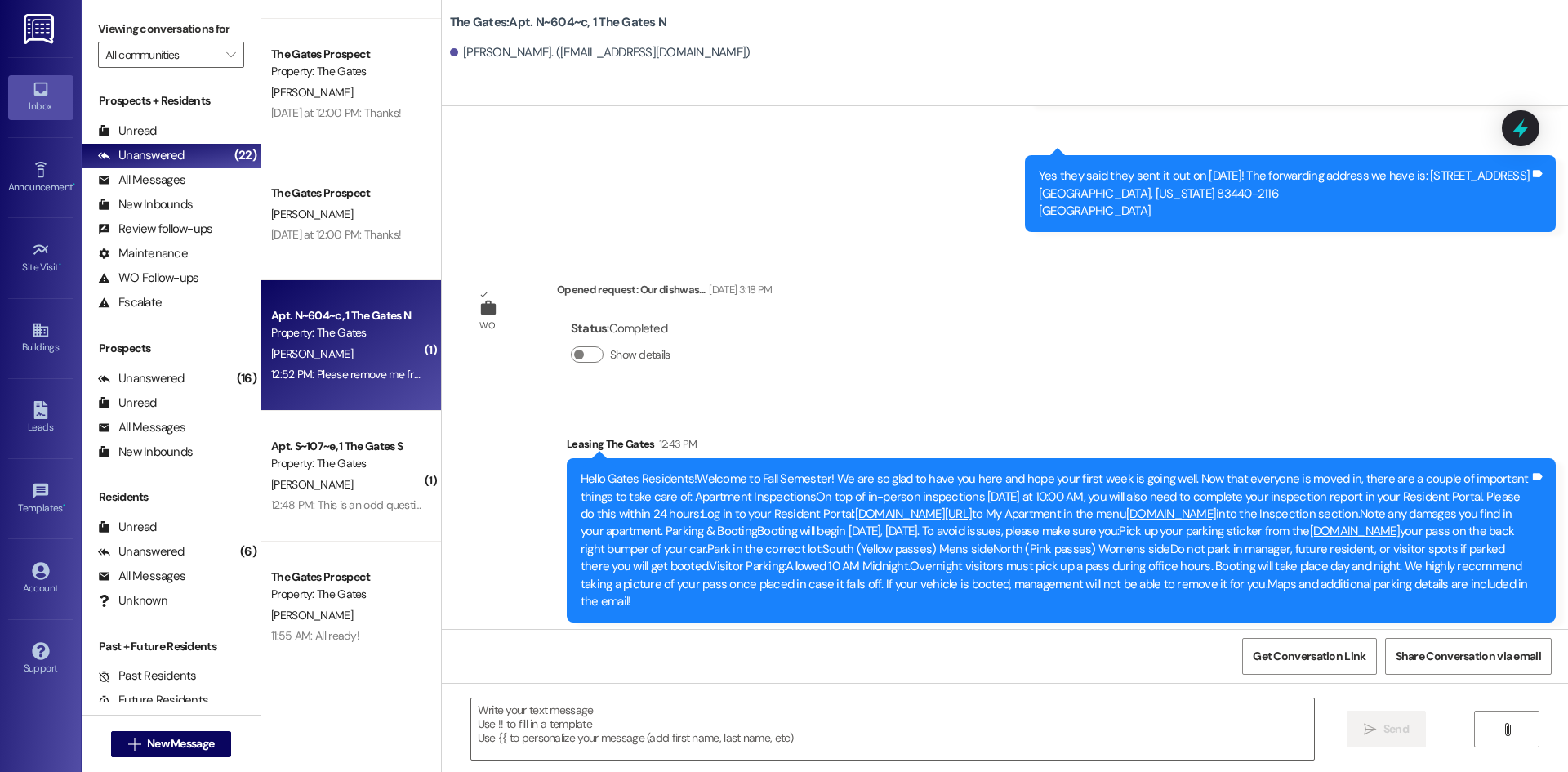
scroll to position [10272, 0]
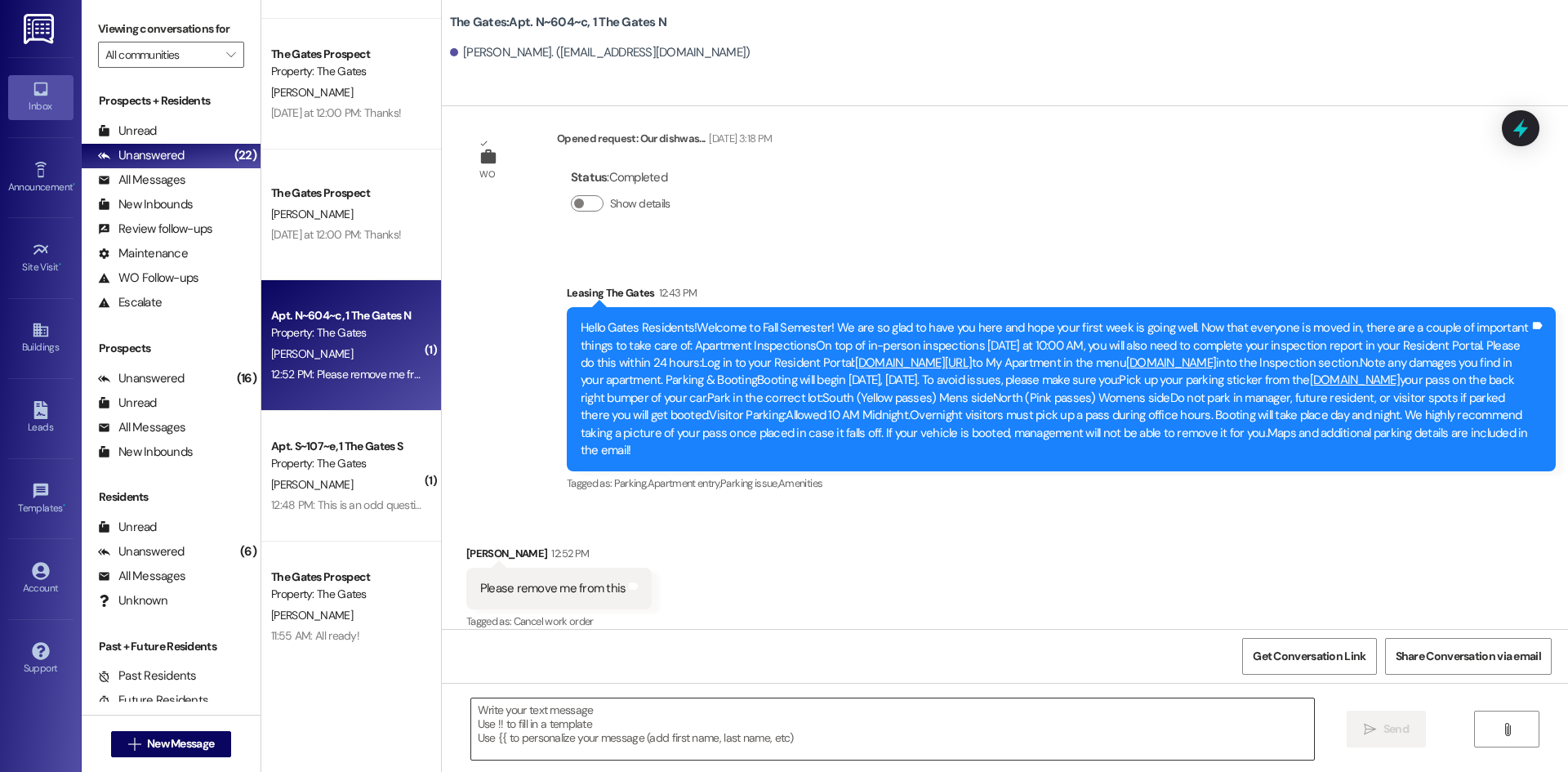
click at [565, 727] on textarea at bounding box center [892, 729] width 842 height 62
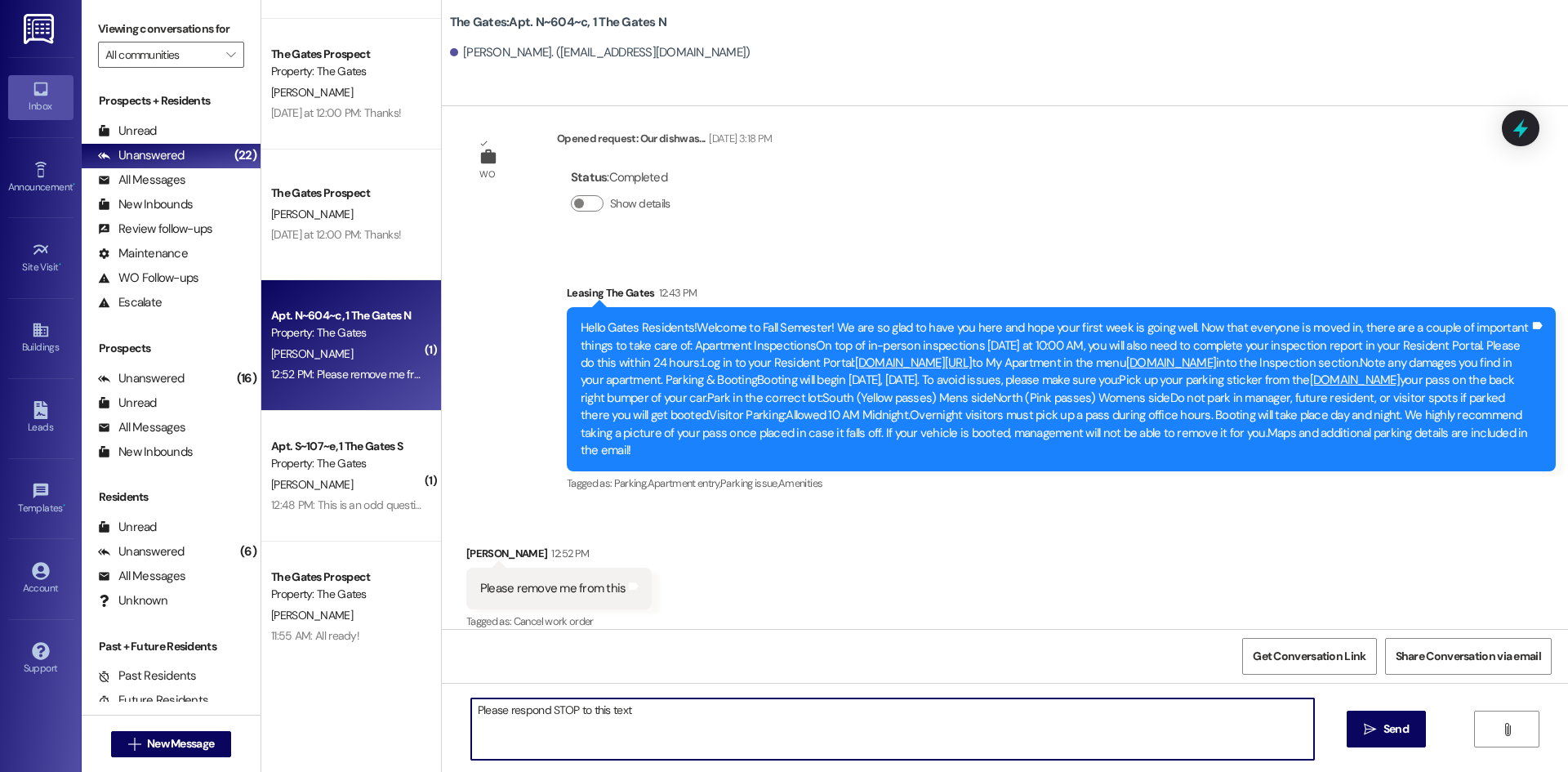
type textarea "Please respond STOP to this text"
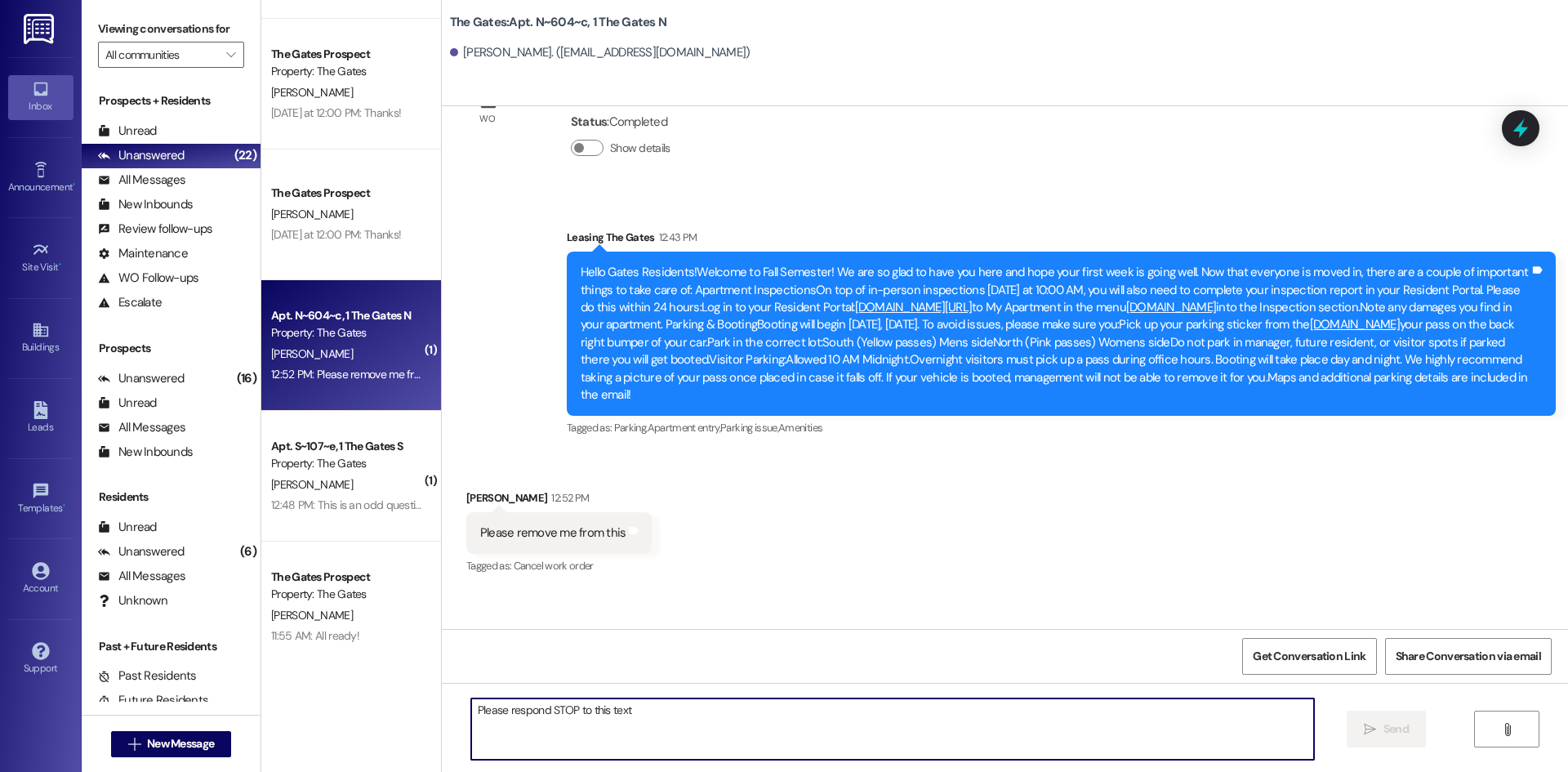
scroll to position [10386, 0]
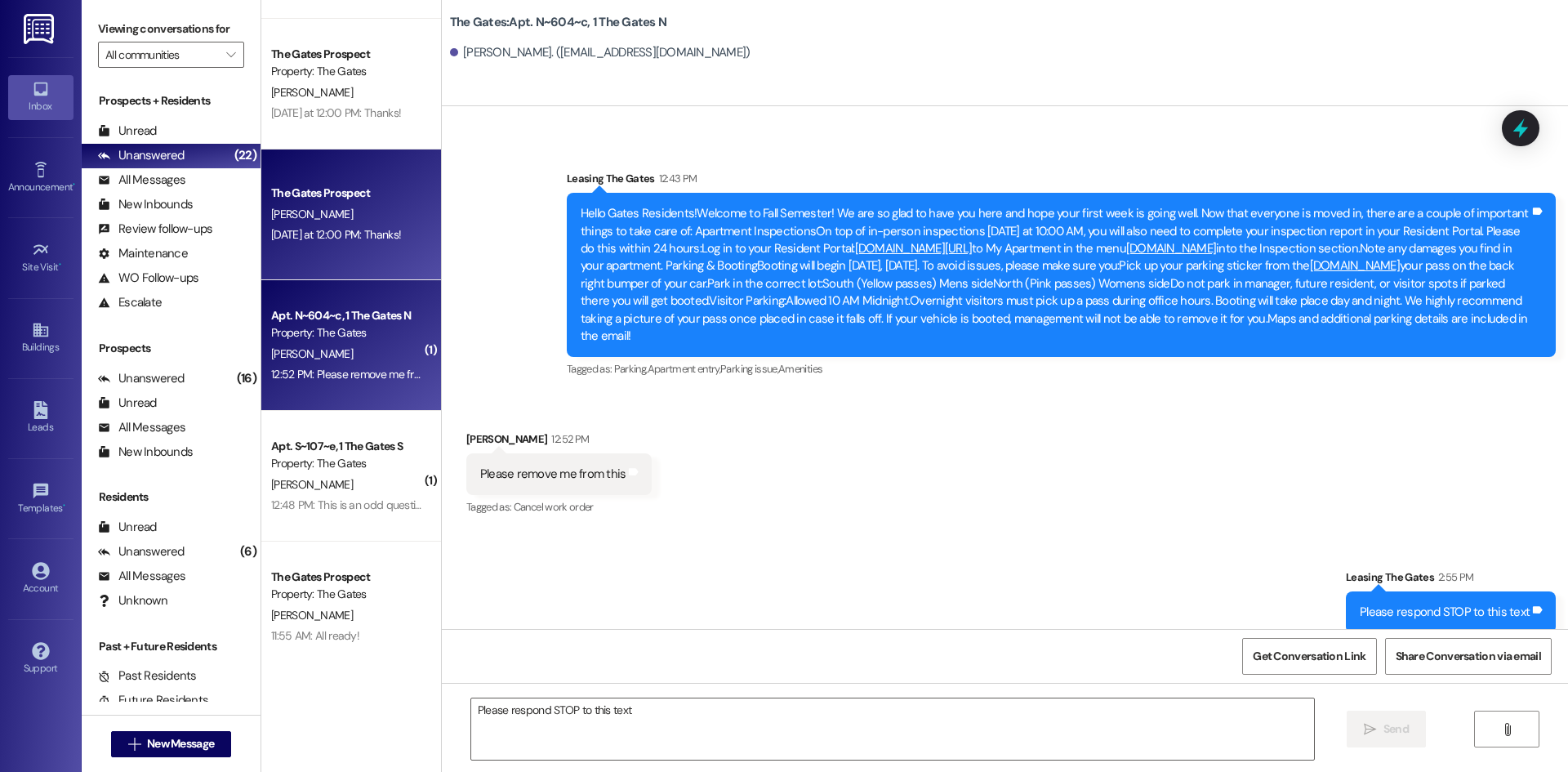
click at [351, 247] on div "The Gates Prospect [PERSON_NAME] [DATE] at 12:00 PM: Thanks! [DATE] at 12:00 PM…" at bounding box center [351, 215] width 180 height 131
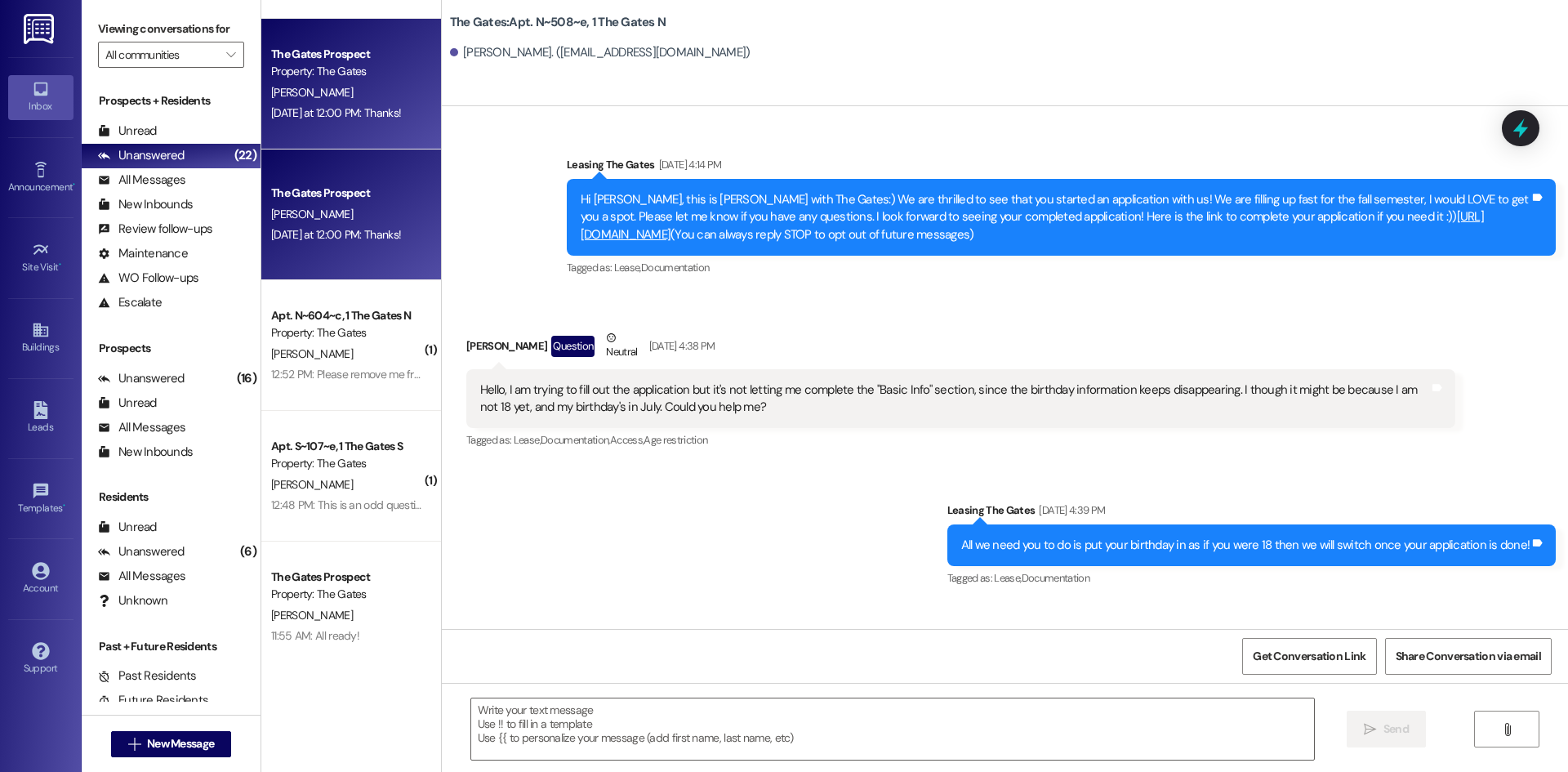
scroll to position [40370, 0]
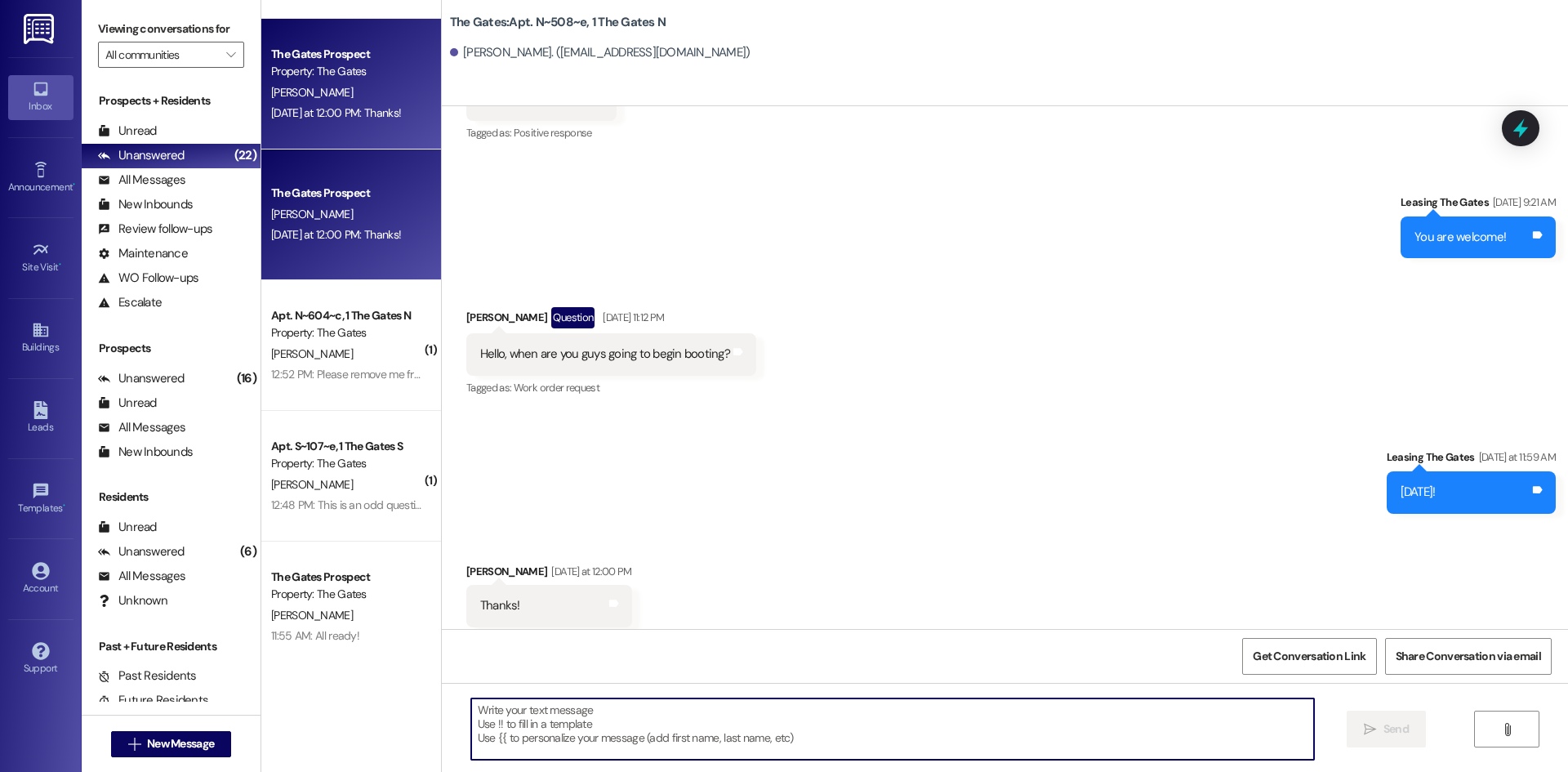
click at [525, 743] on textarea at bounding box center [892, 729] width 842 height 62
type textarea "Of course!"
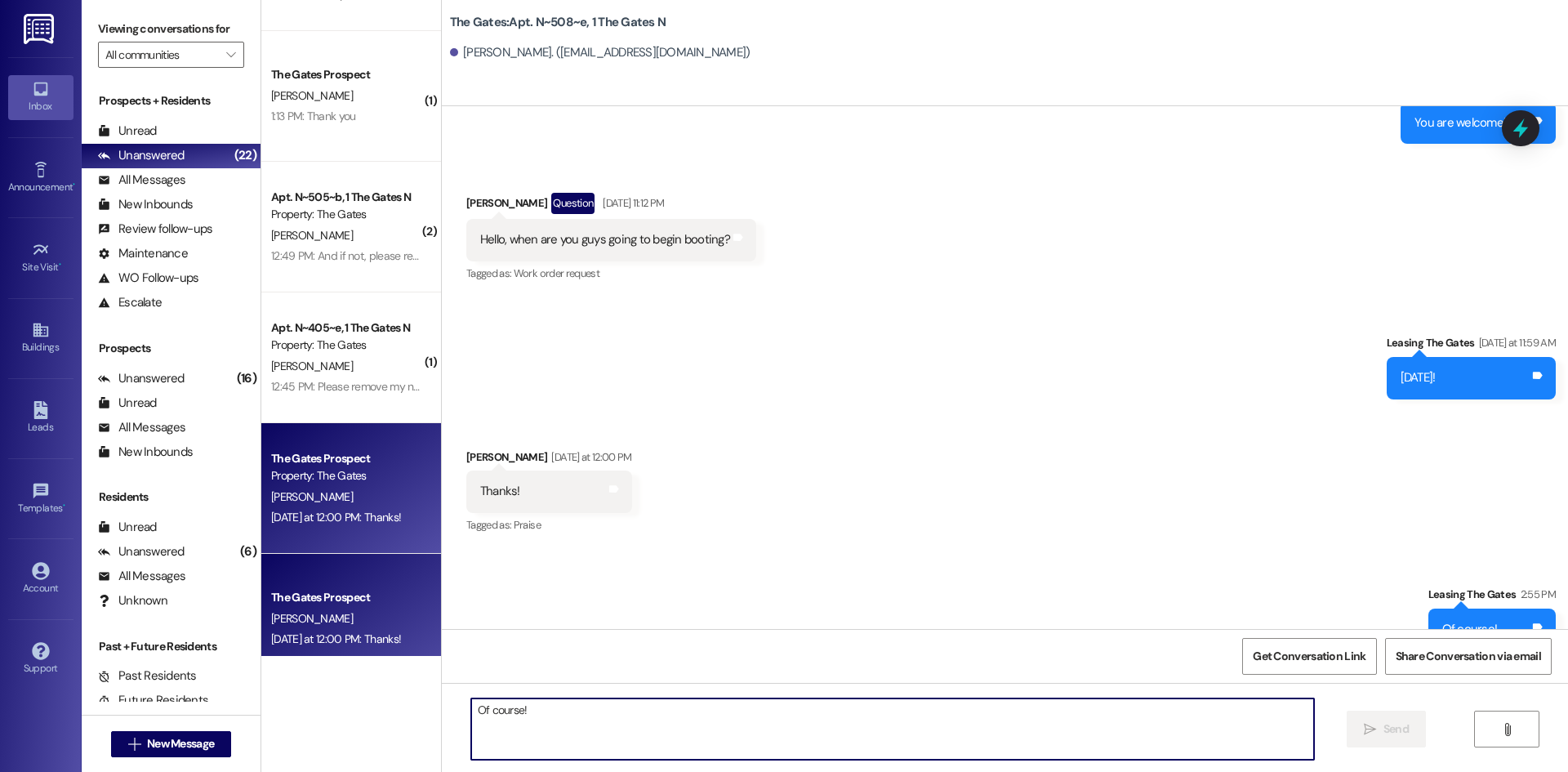
scroll to position [1141, 0]
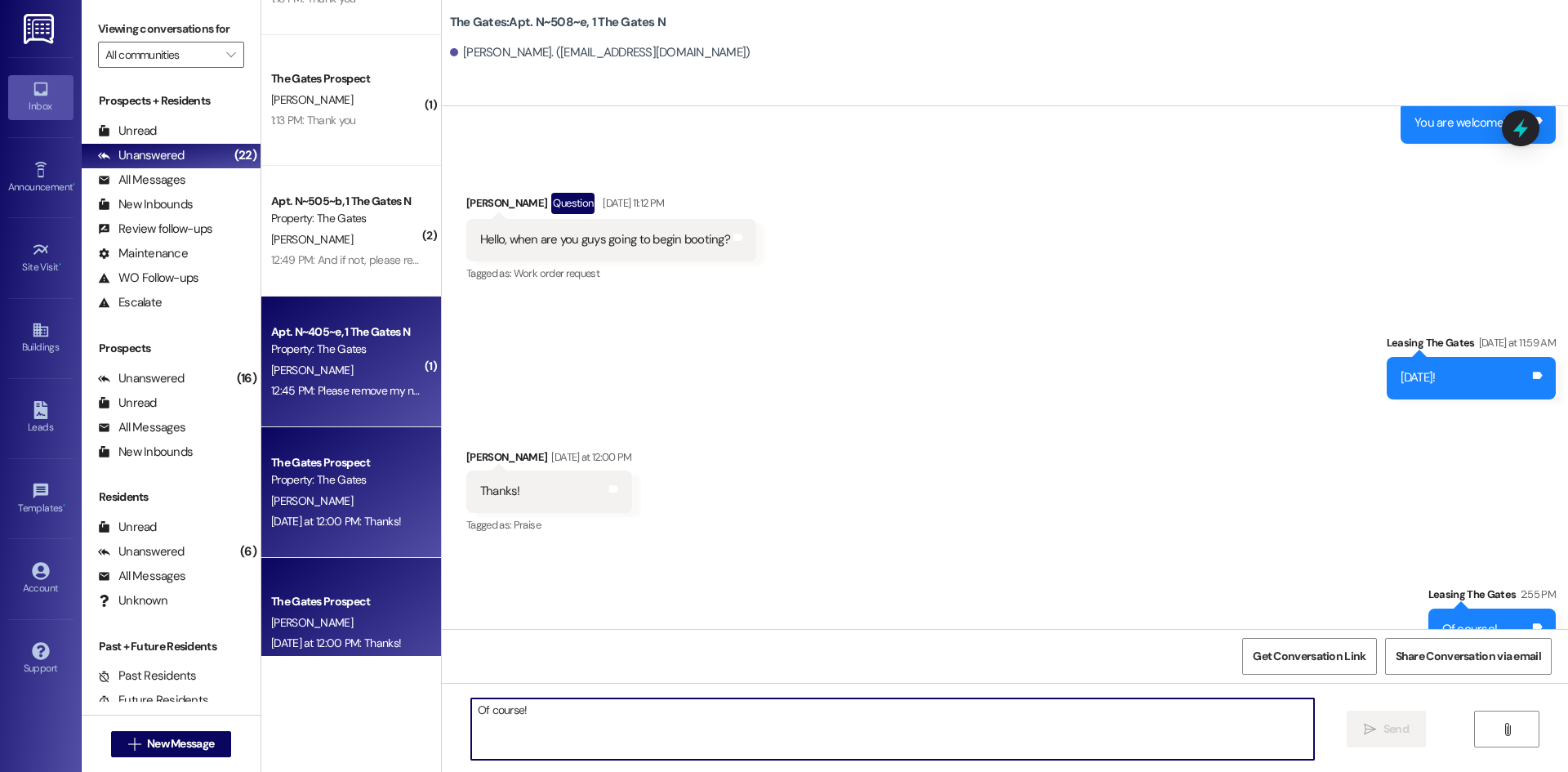
click at [329, 356] on div "Property: The Gates" at bounding box center [347, 349] width 151 height 18
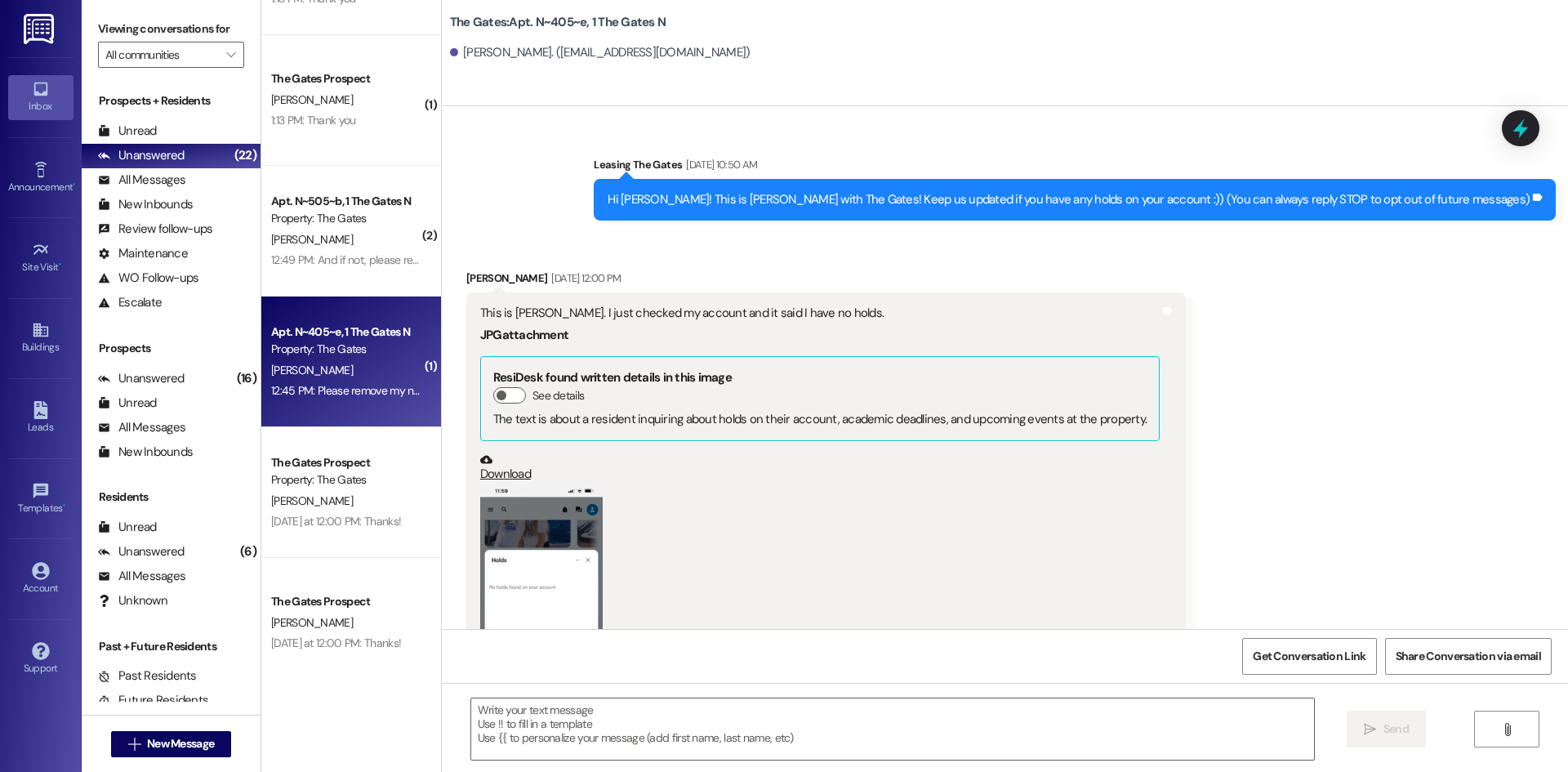
scroll to position [27579, 0]
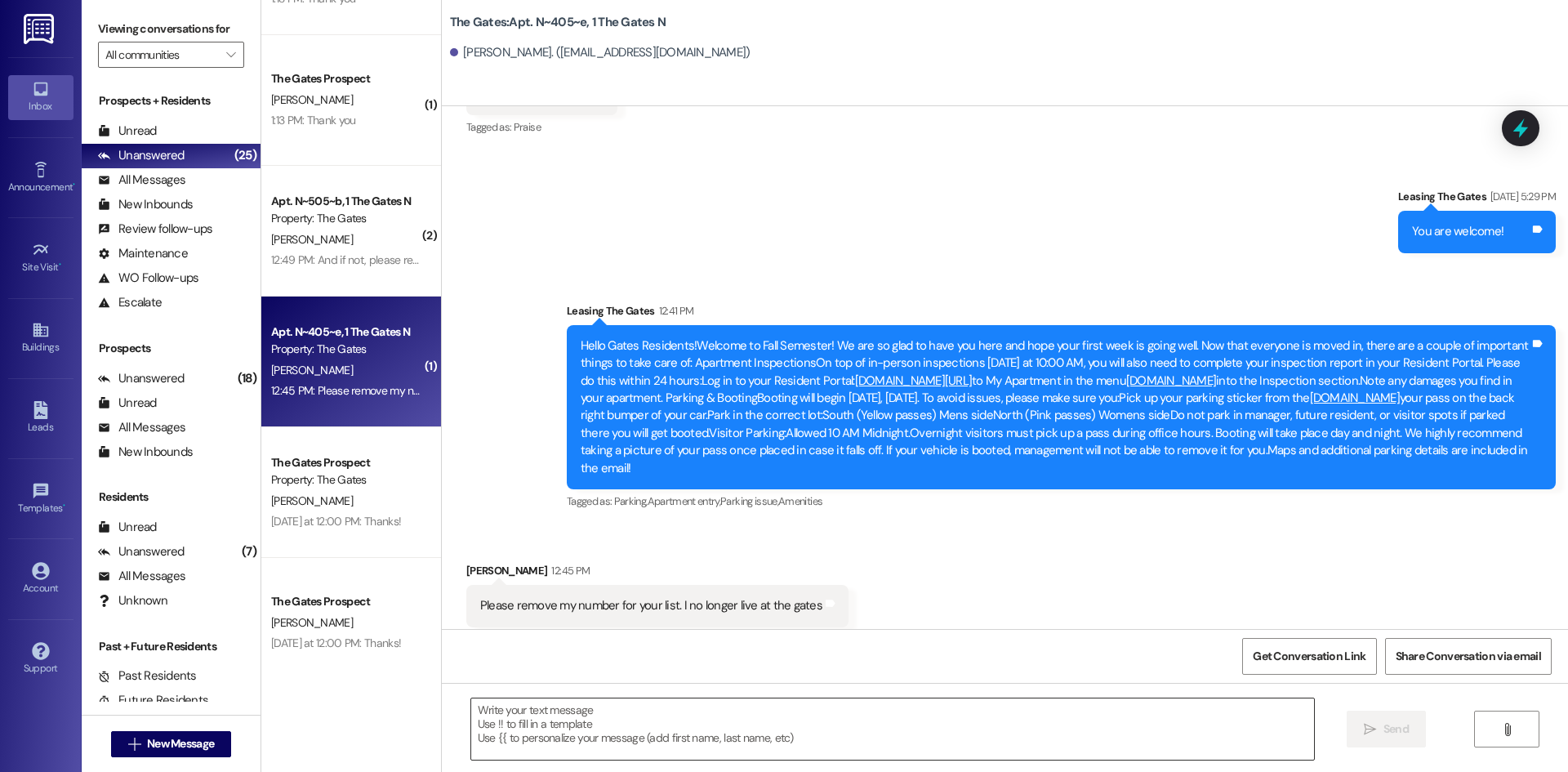
click at [546, 719] on textarea at bounding box center [892, 729] width 842 height 62
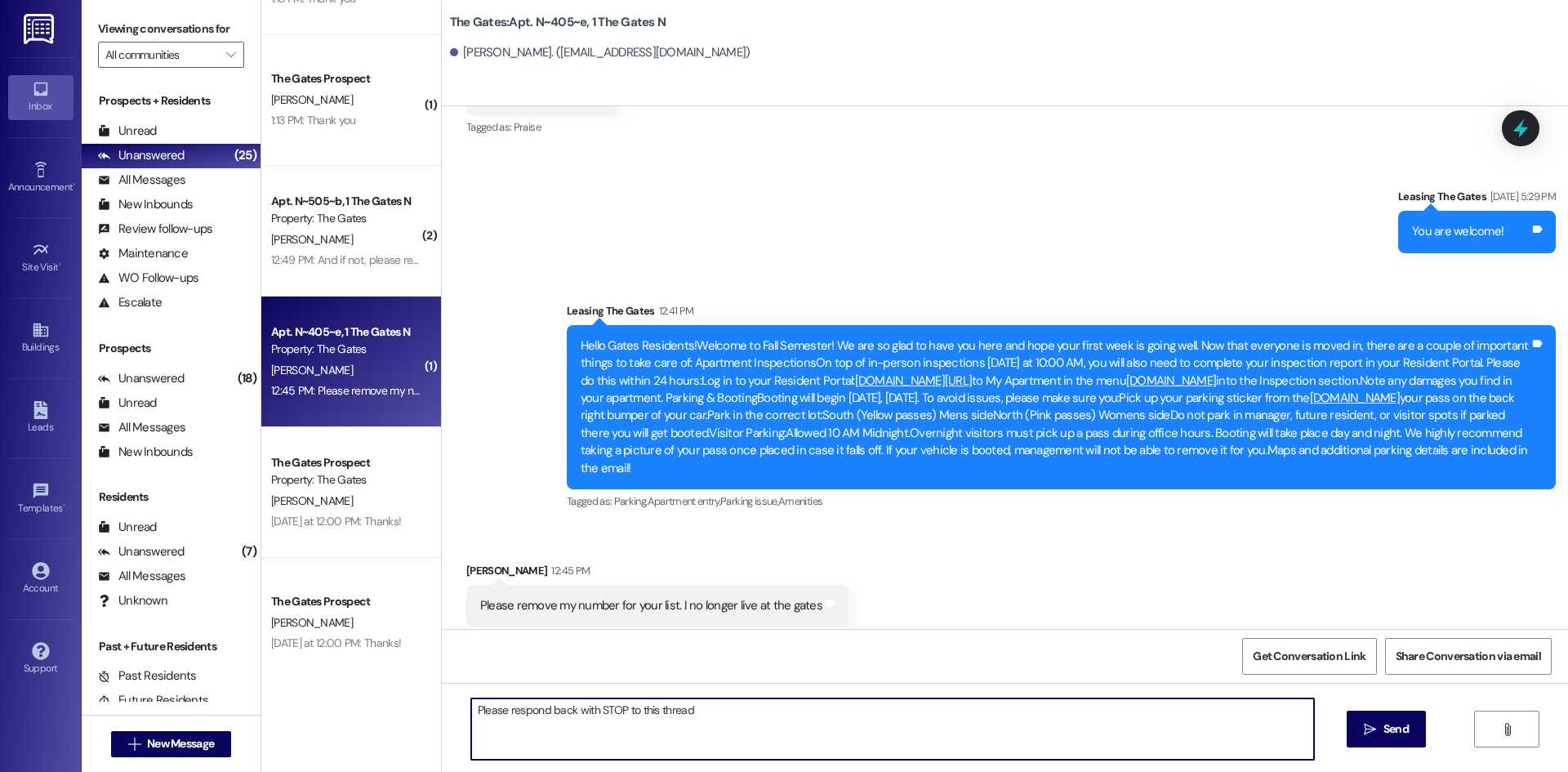
type textarea "Please respond back with STOP to this thread"
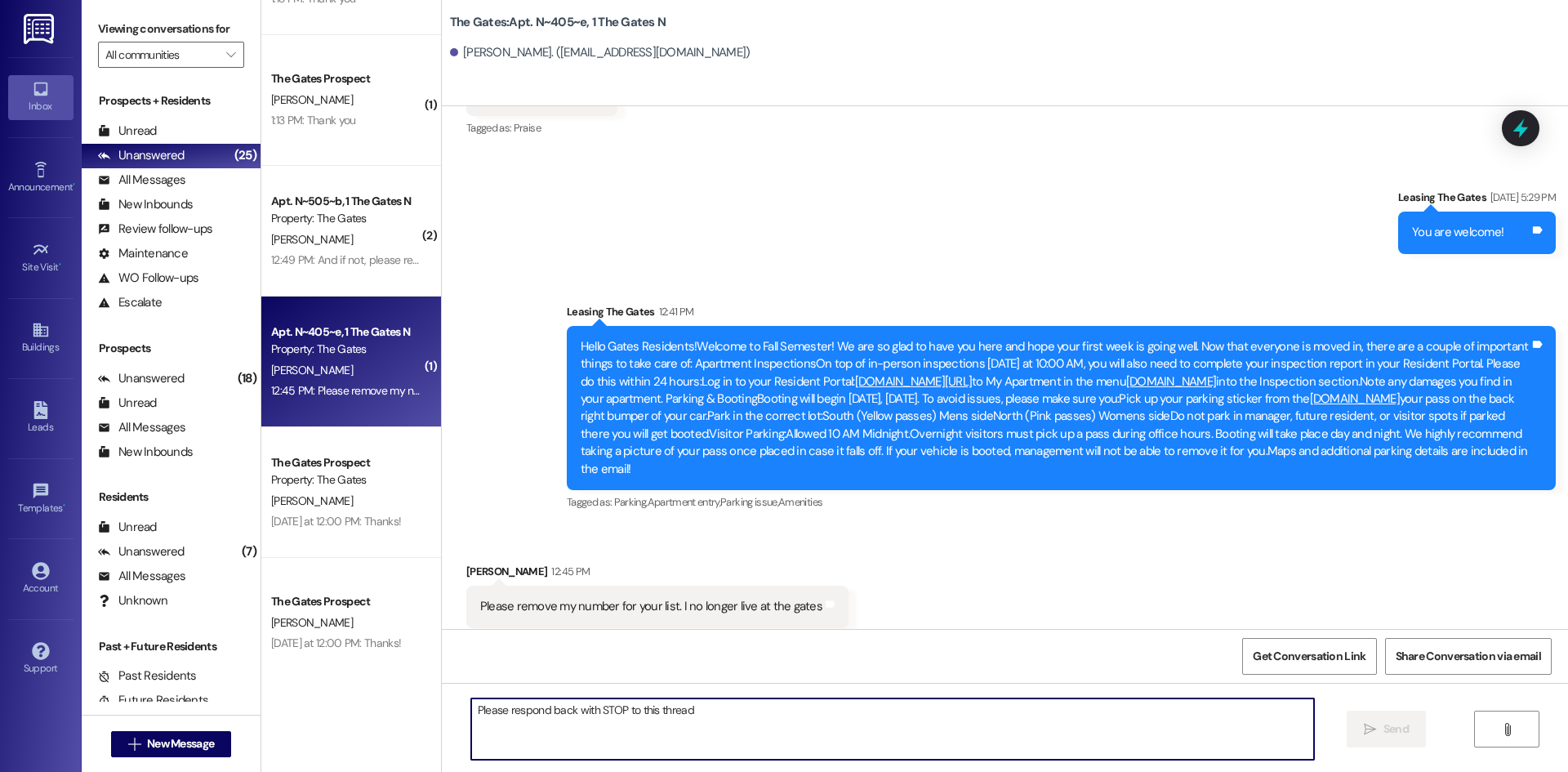
scroll to position [27693, 0]
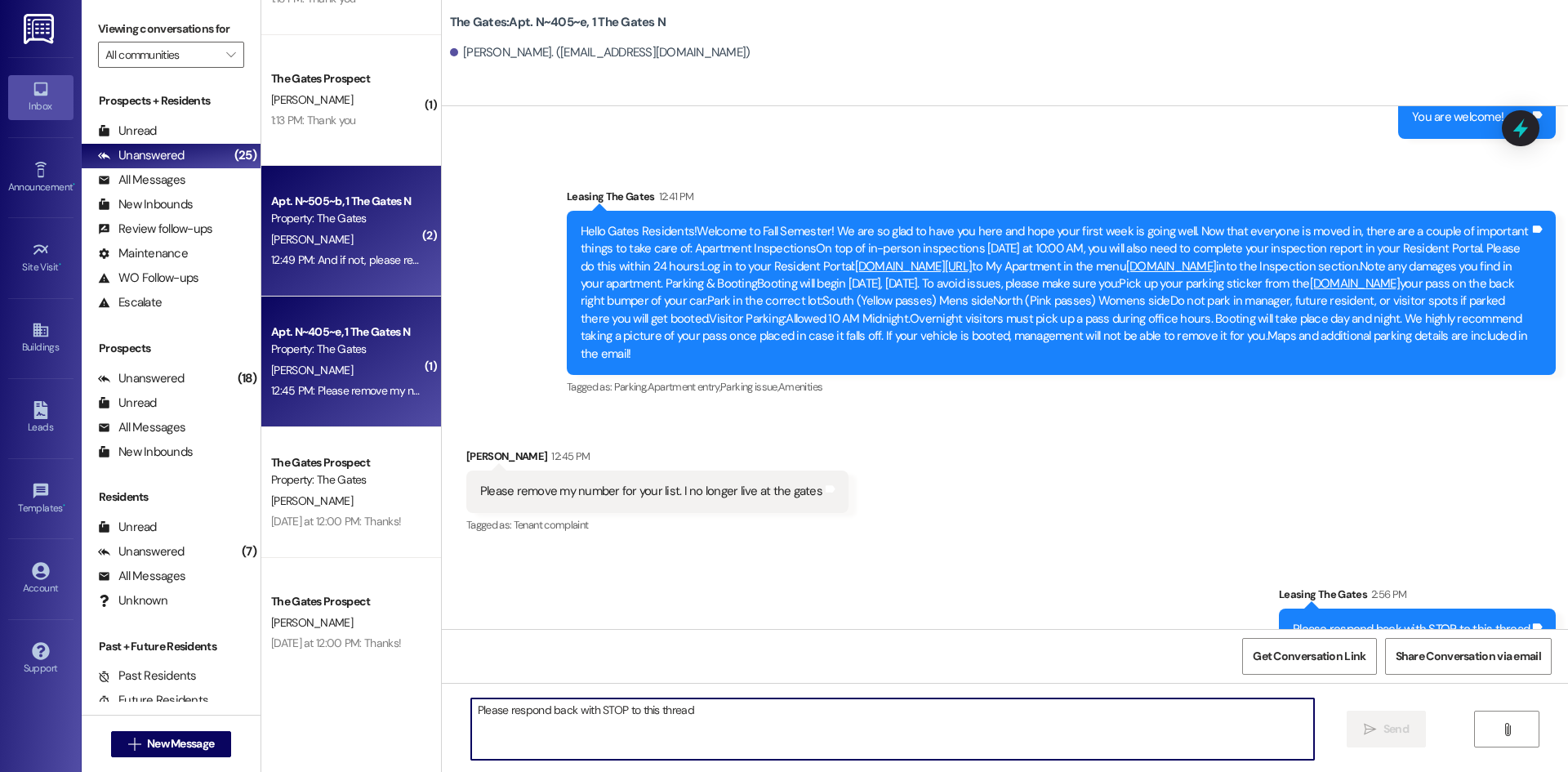
click at [341, 200] on div "Apt. N~505~b, 1 The Gates N" at bounding box center [347, 201] width 151 height 18
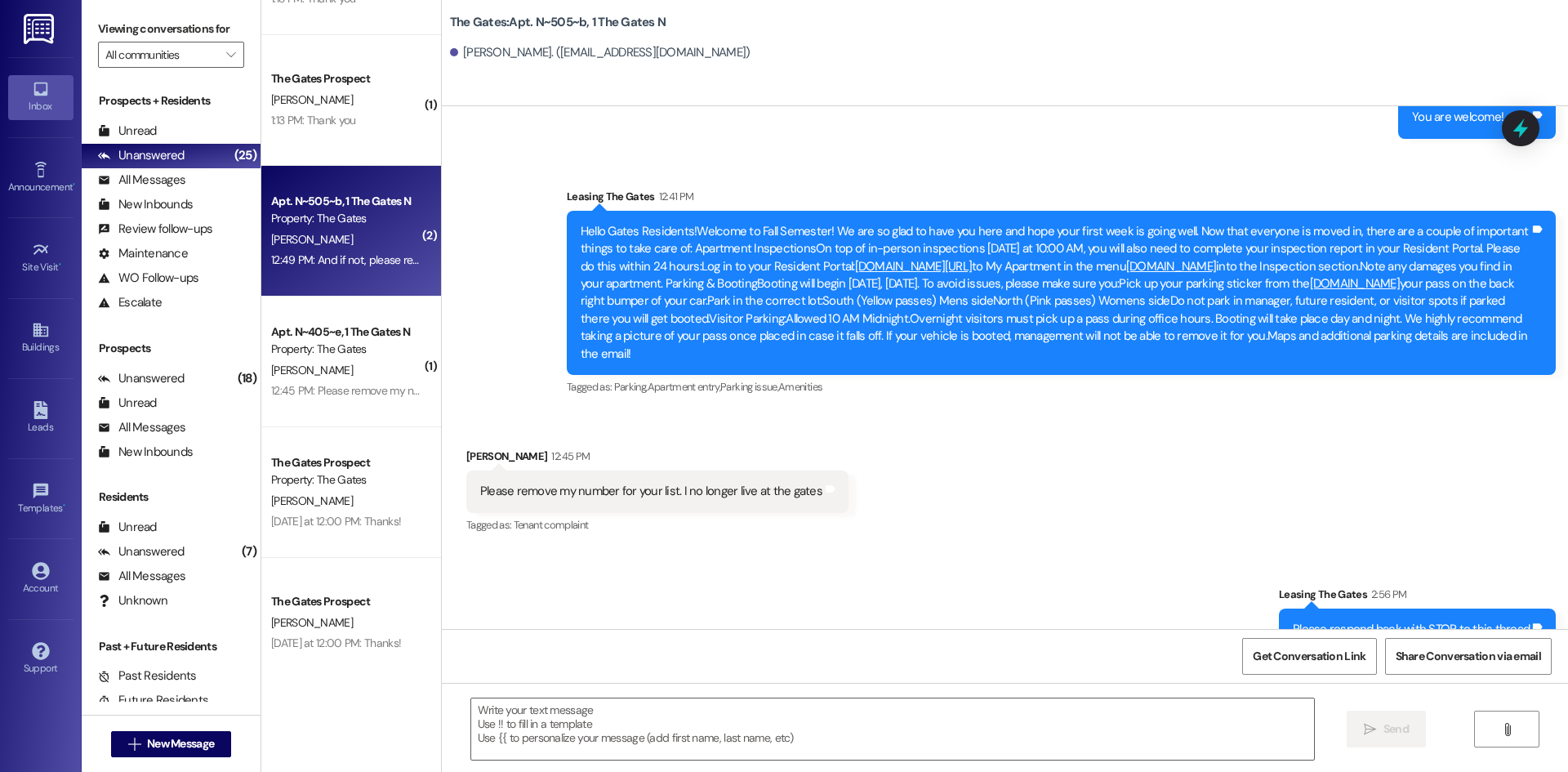
scroll to position [2846, 0]
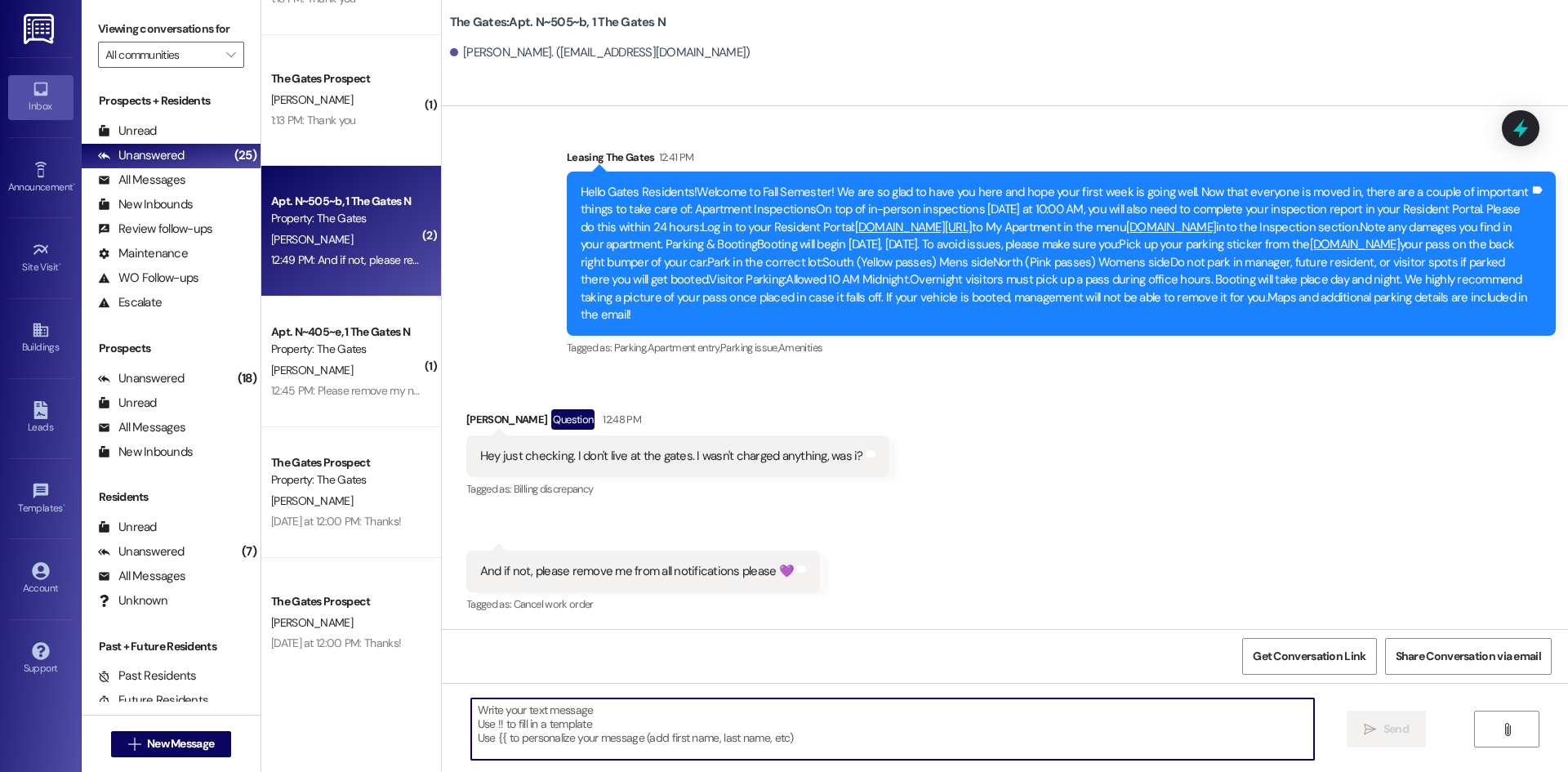
click at [524, 734] on textarea at bounding box center [892, 729] width 842 height 62
type textarea "Please respond back STOP to this thread"
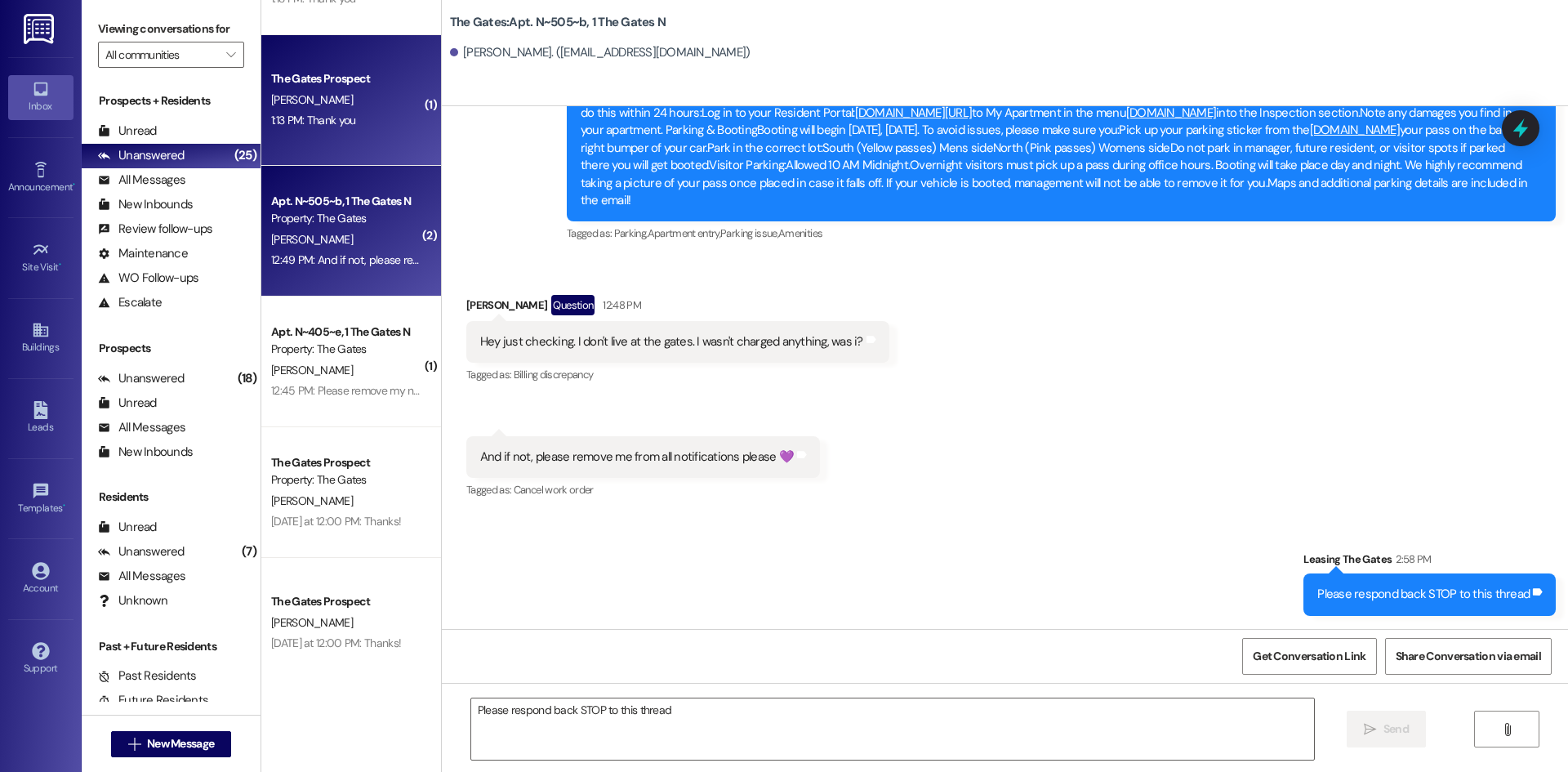
click at [354, 109] on div "[PERSON_NAME]" at bounding box center [347, 100] width 155 height 20
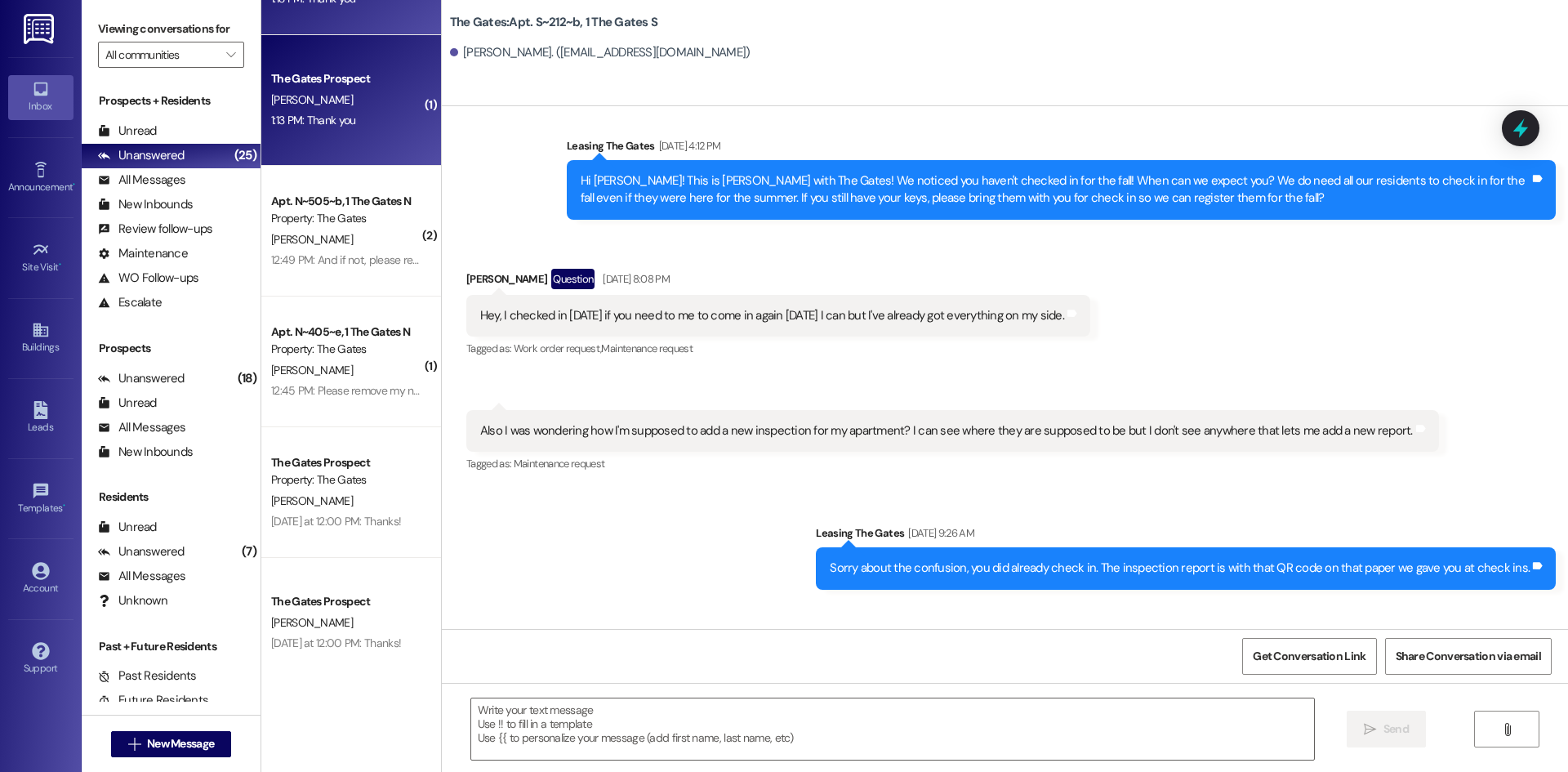
scroll to position [12276, 0]
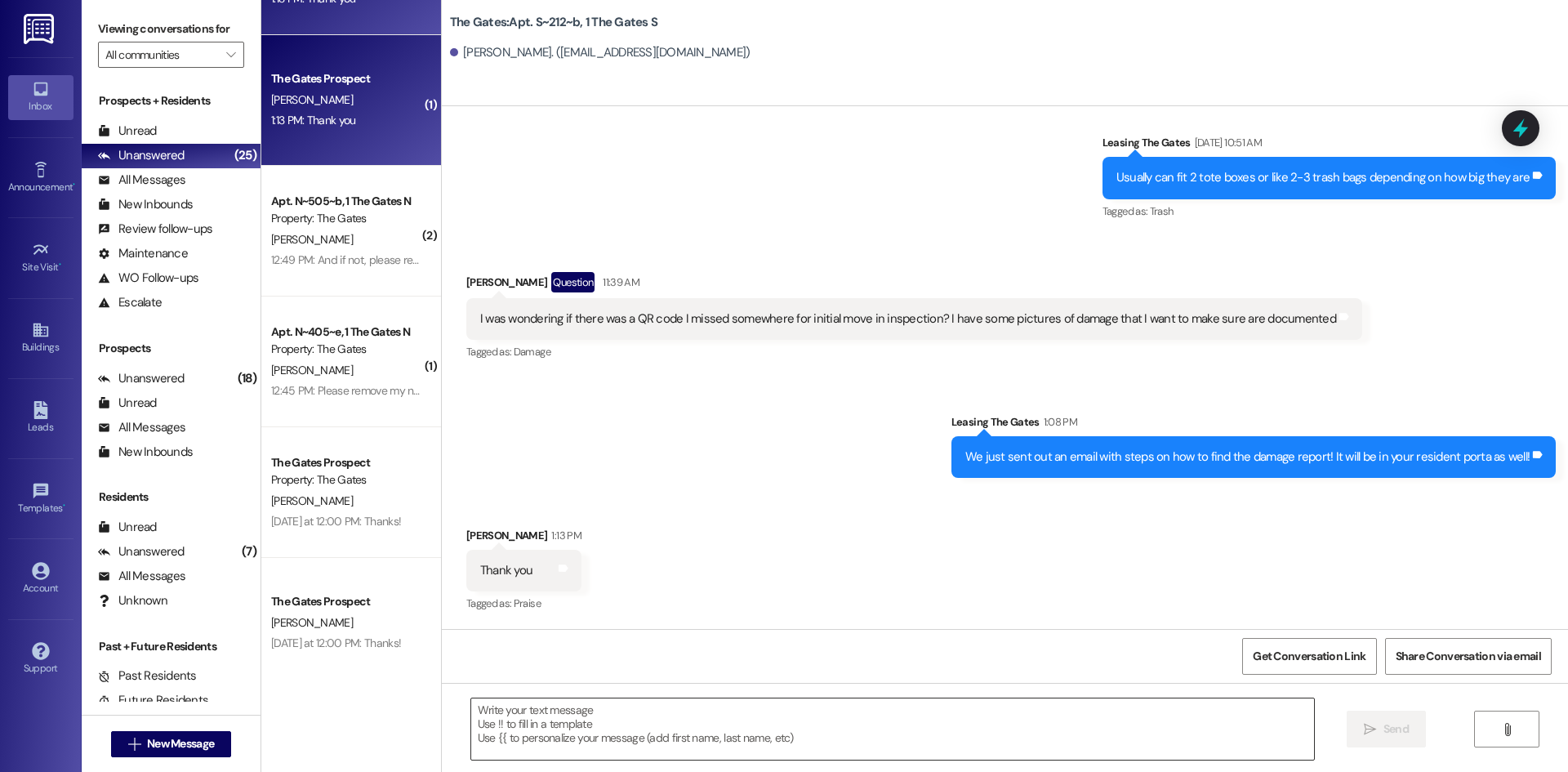
click at [538, 719] on textarea at bounding box center [892, 729] width 842 height 62
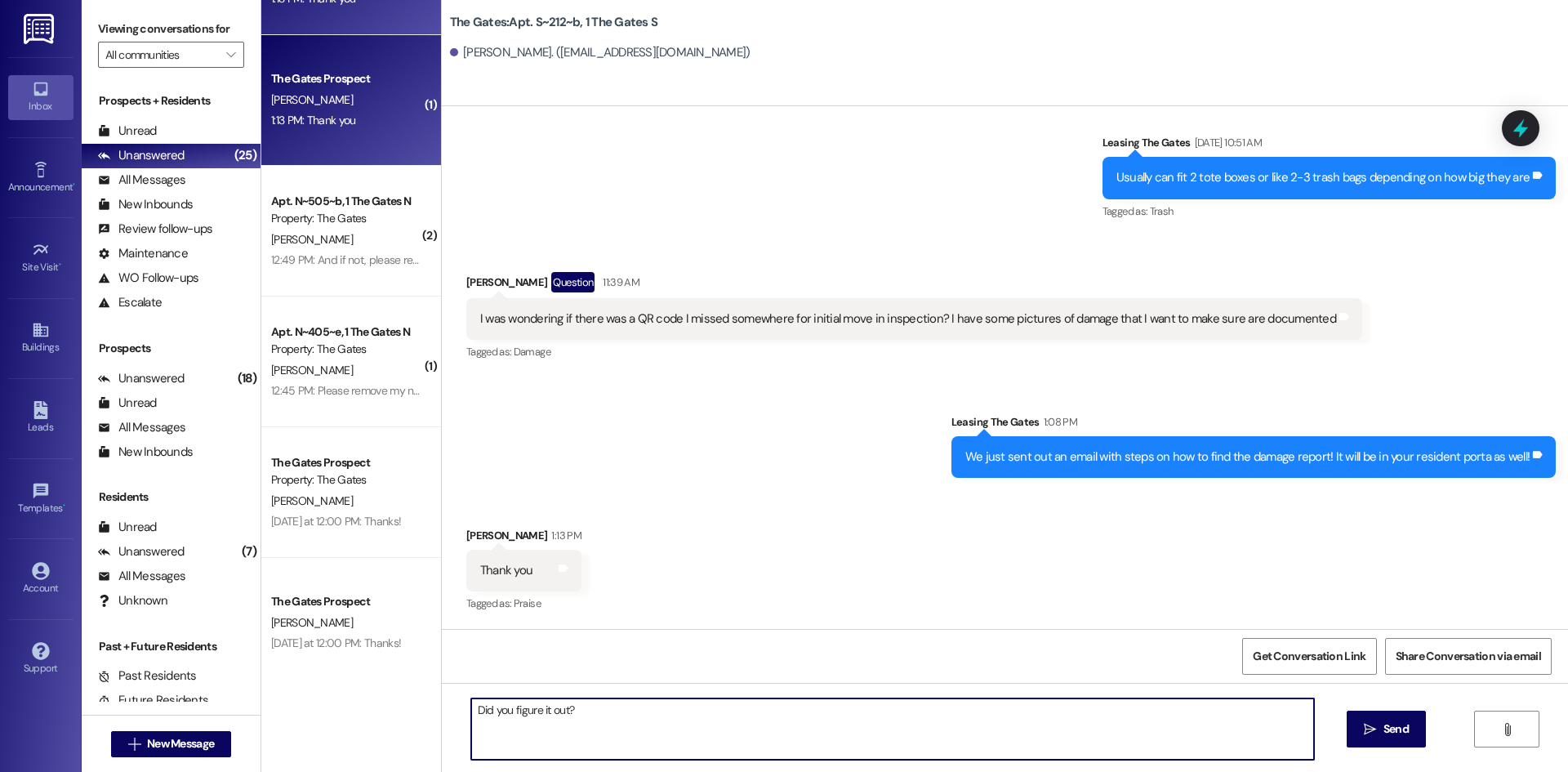
type textarea "Did you figure it out?"
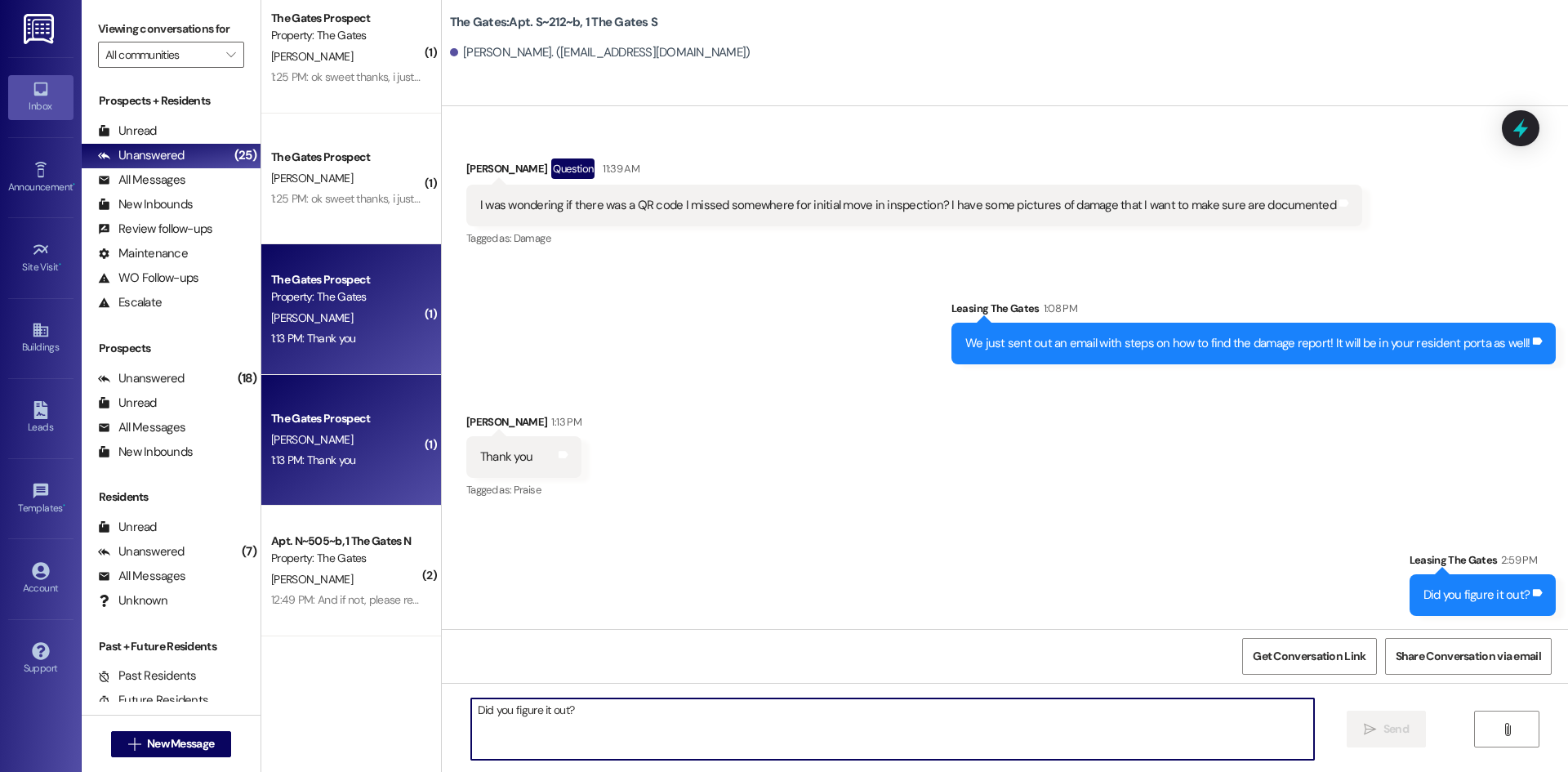
scroll to position [569, 0]
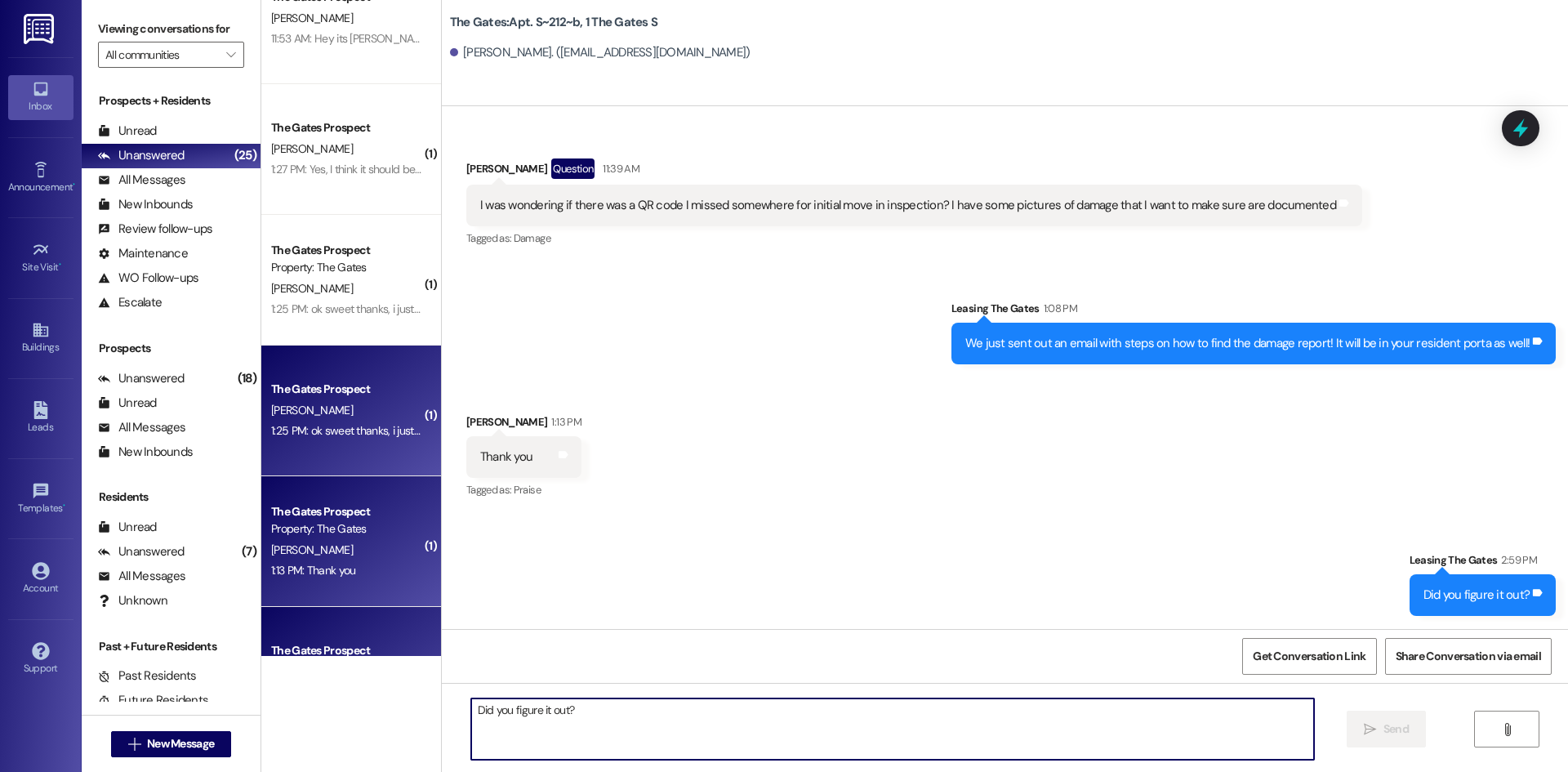
click at [330, 407] on div "[PERSON_NAME]" at bounding box center [347, 411] width 155 height 20
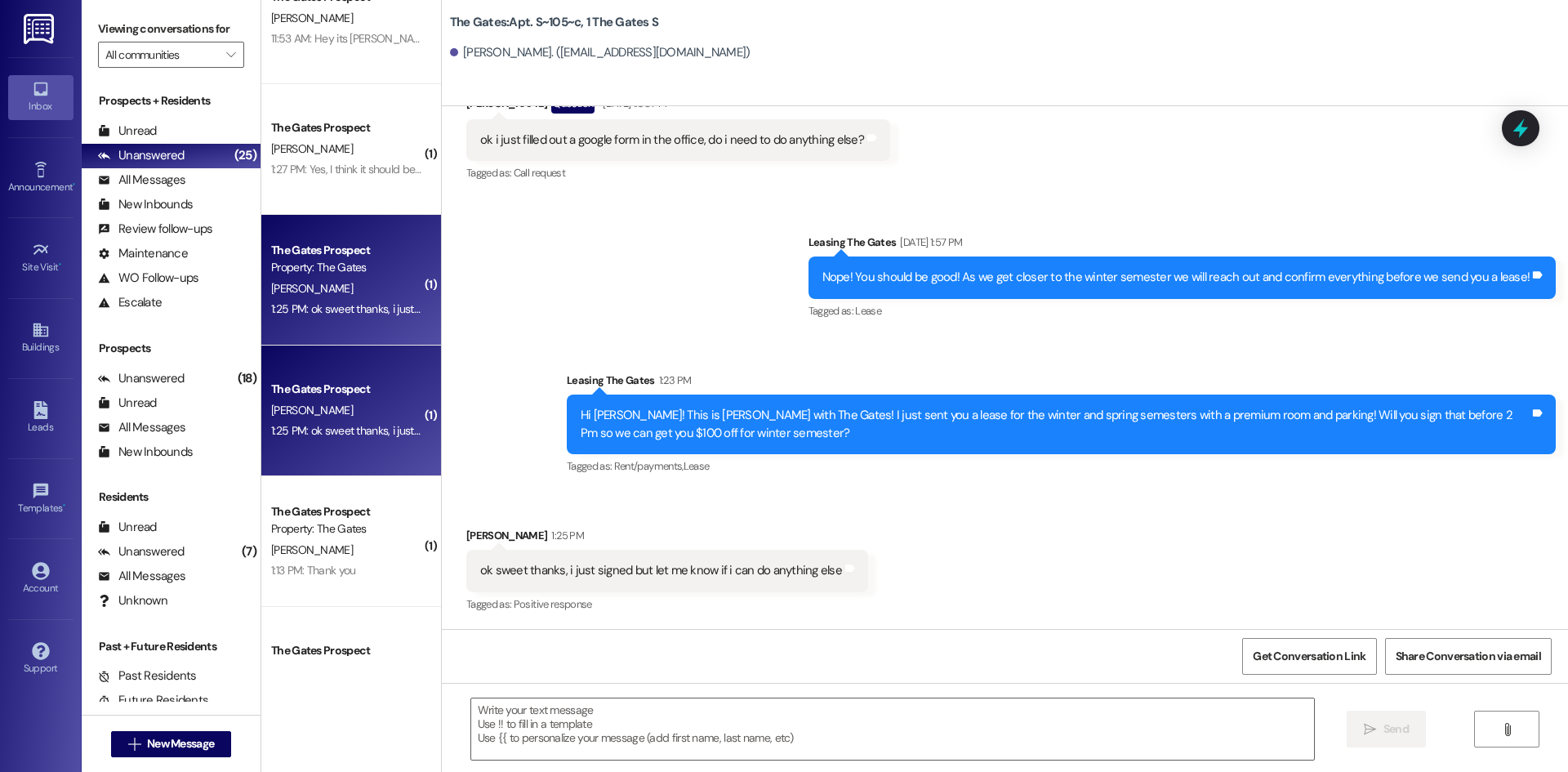
scroll to position [9765, 0]
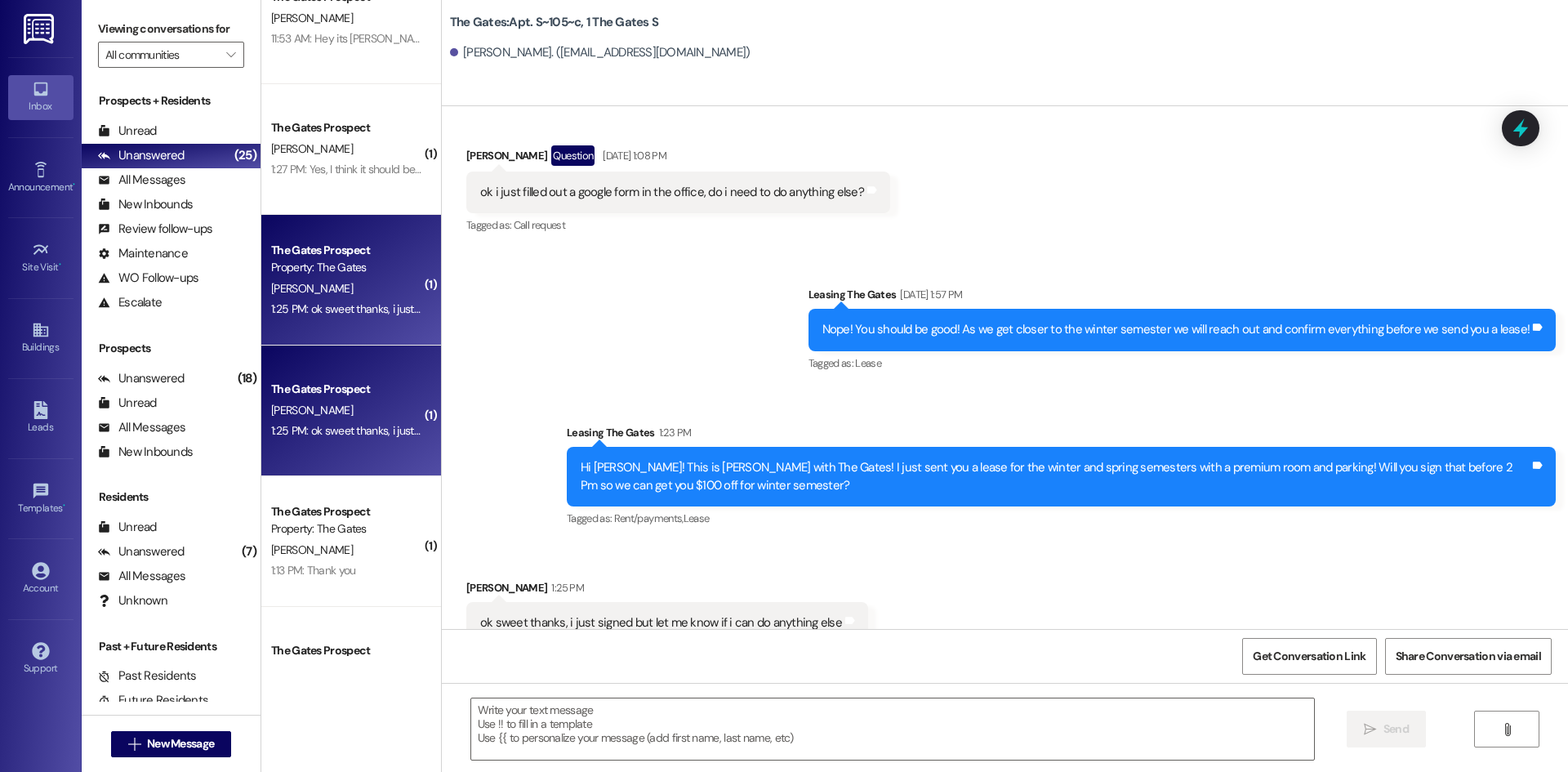
click at [741, 424] on div "Leasing The Gates 1:23 PM" at bounding box center [1062, 435] width 989 height 23
click at [598, 352] on div "Sent via SMS Leasing The Gates [DATE] 1:57 PM Nope! You should be good! As we g…" at bounding box center [1005, 396] width 1126 height 293
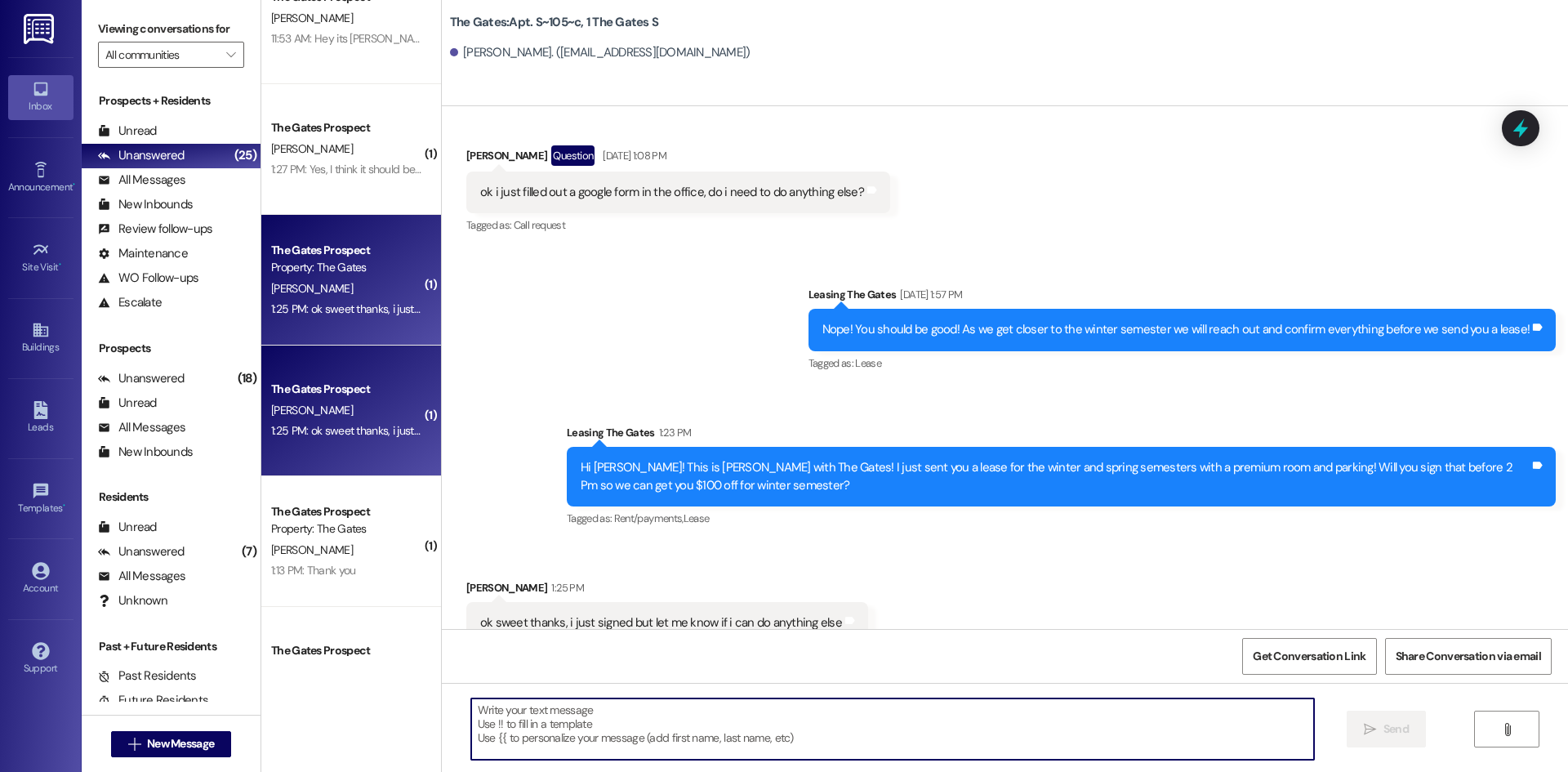
click at [575, 731] on textarea at bounding box center [892, 729] width 842 height 62
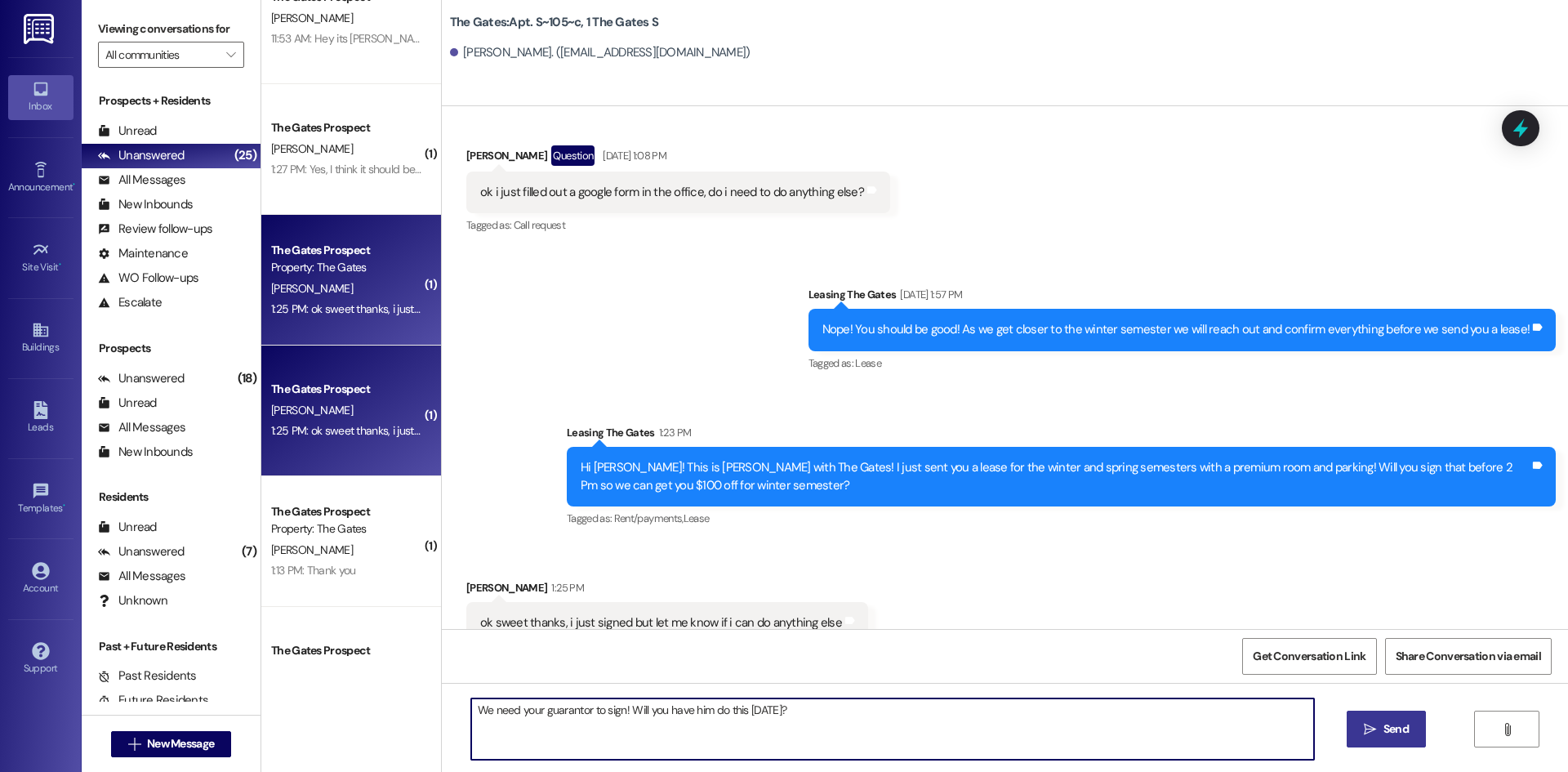
type textarea "We need your guarantor to sign! Will you have him do this [DATE]?"
click at [1381, 712] on button " Send" at bounding box center [1387, 730] width 79 height 37
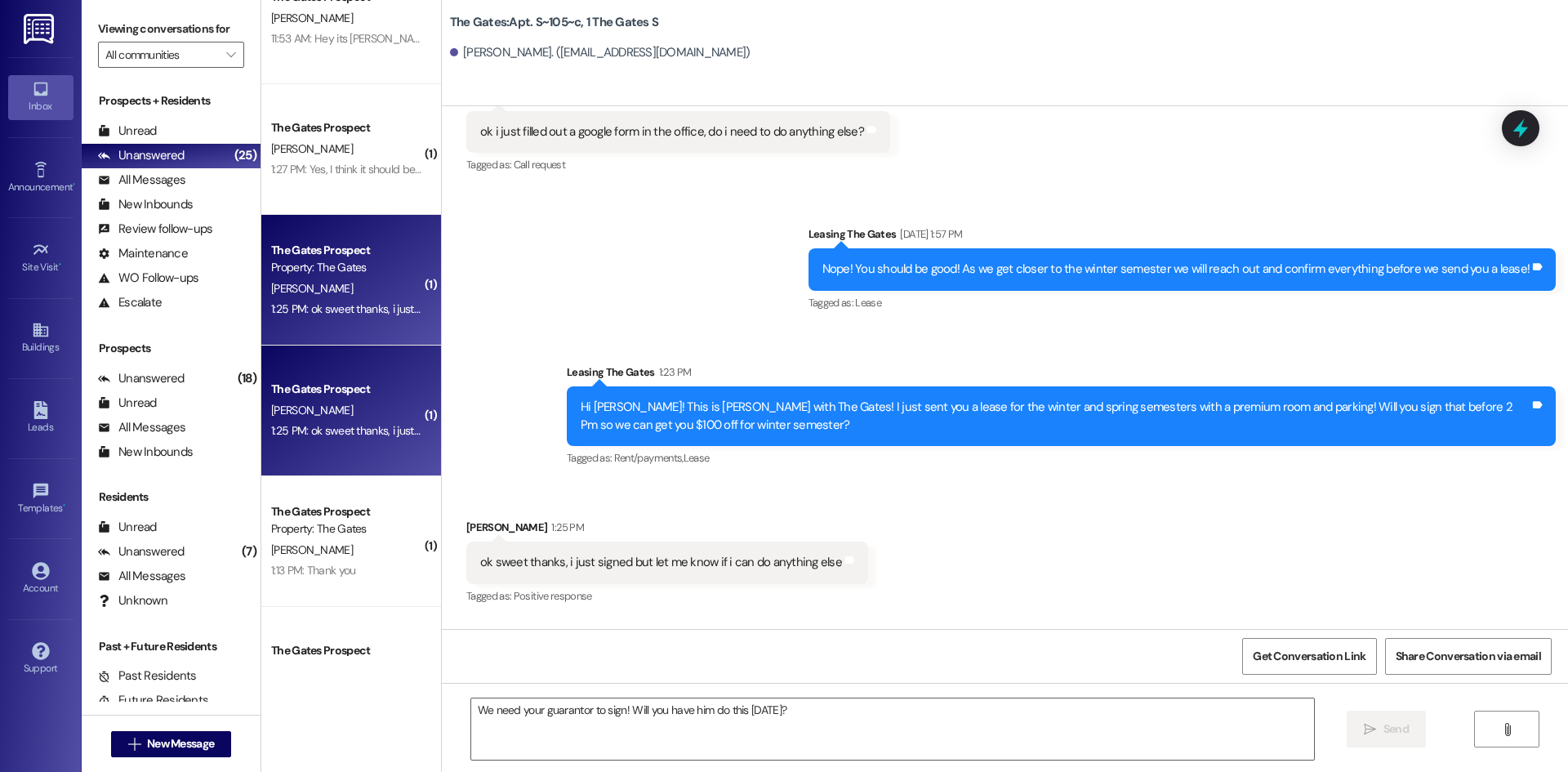
scroll to position [9879, 0]
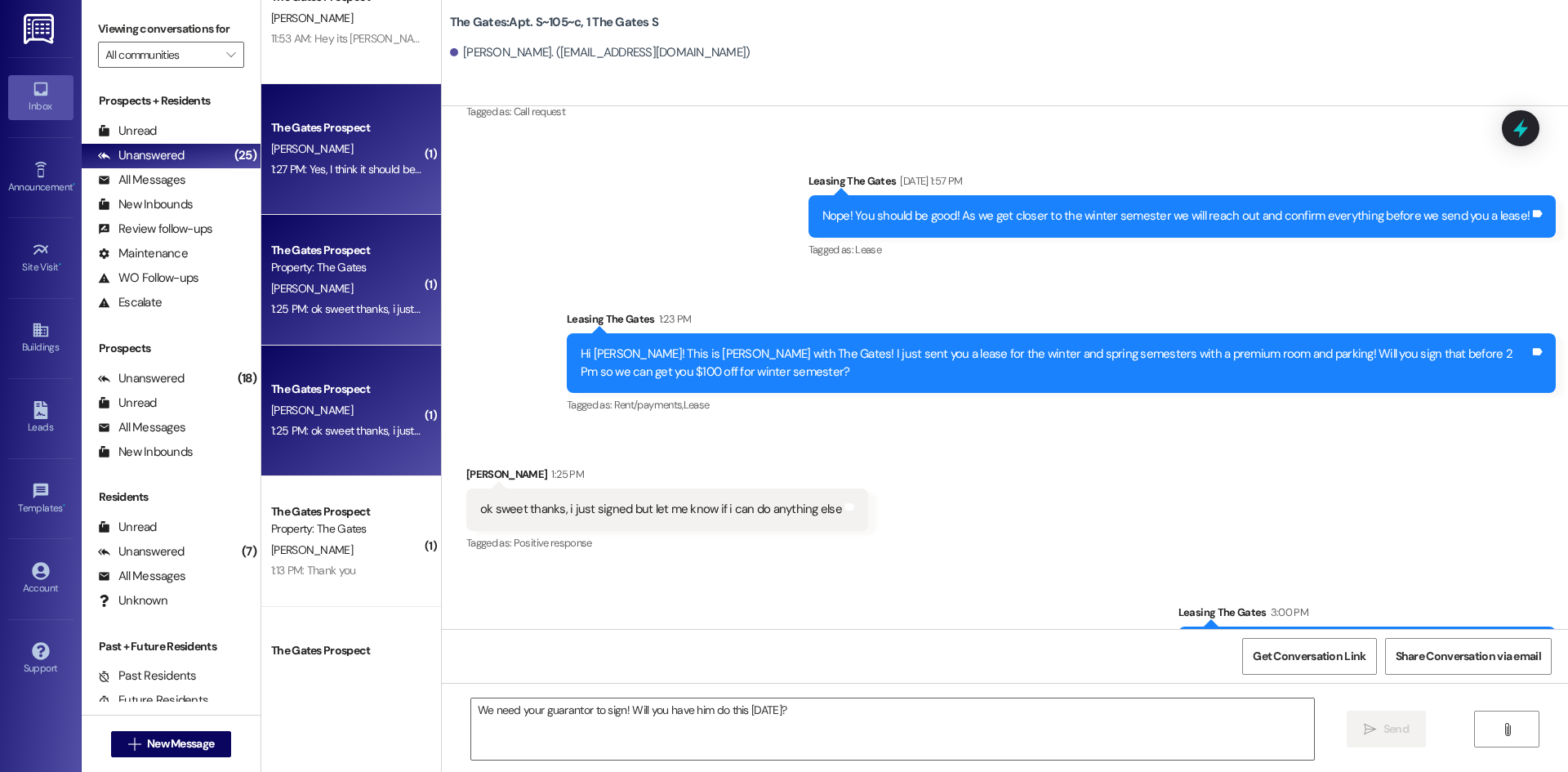
click at [354, 180] on div "1:27 PM: Yes, I think it should be signed now 1:27 PM: Yes, I think it should b…" at bounding box center [347, 170] width 155 height 20
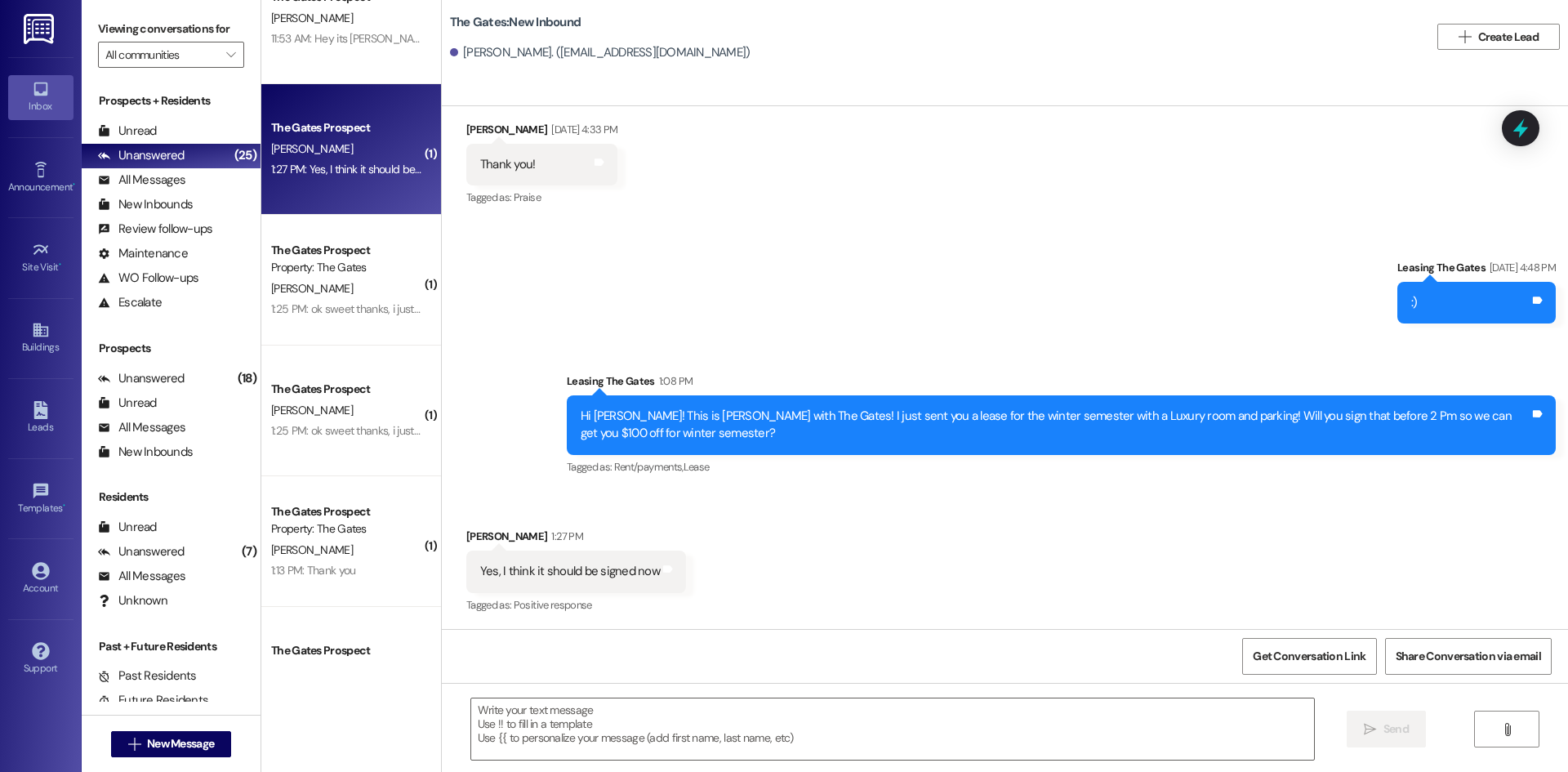
scroll to position [5481, 0]
click at [503, 719] on textarea at bounding box center [892, 729] width 842 height 62
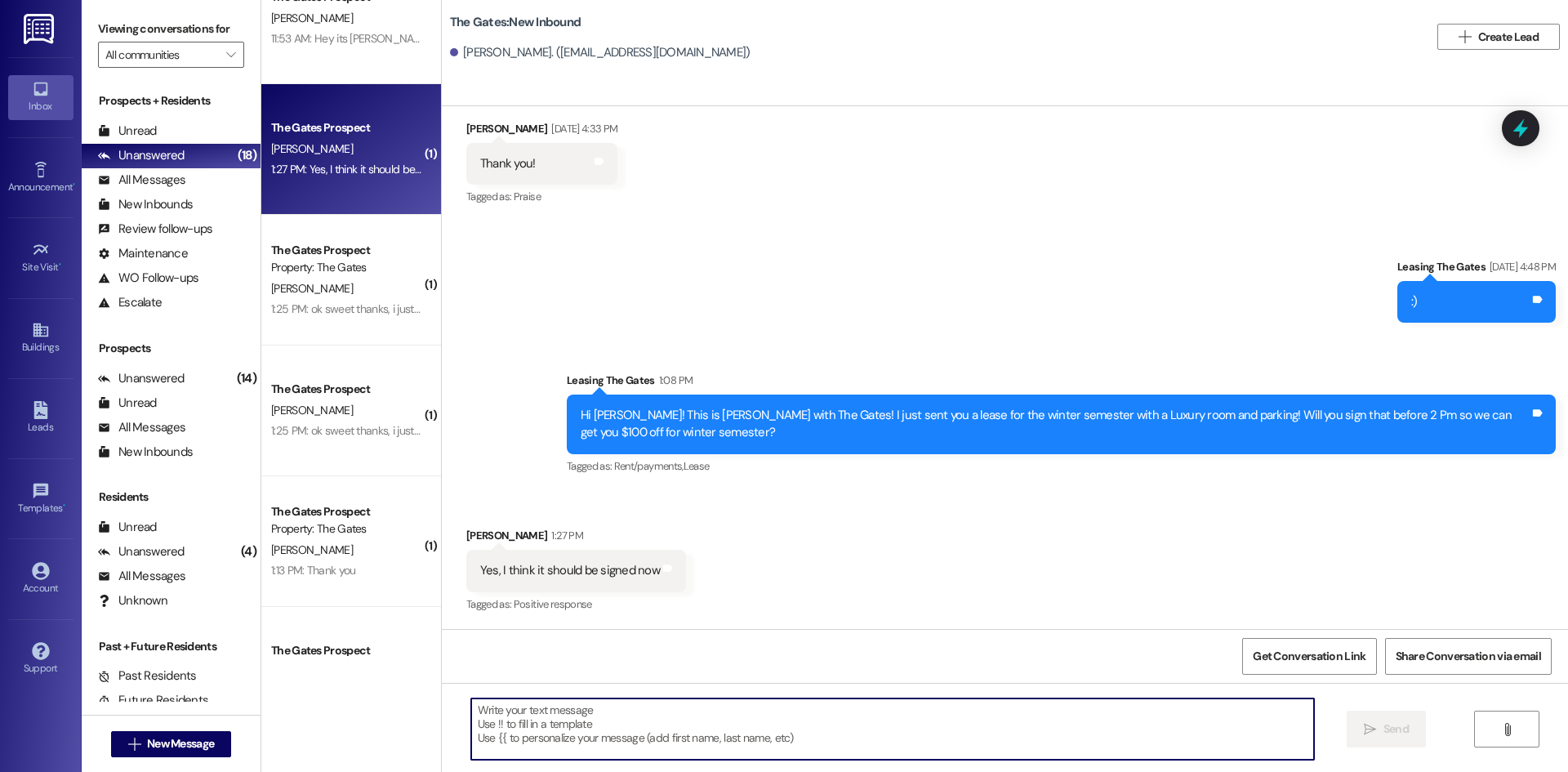
click at [7, 18] on div "Inbox Go to Inbox Announcement • Send A Text Announcement Site Visit • Go to Si…" at bounding box center [41, 386] width 82 height 772
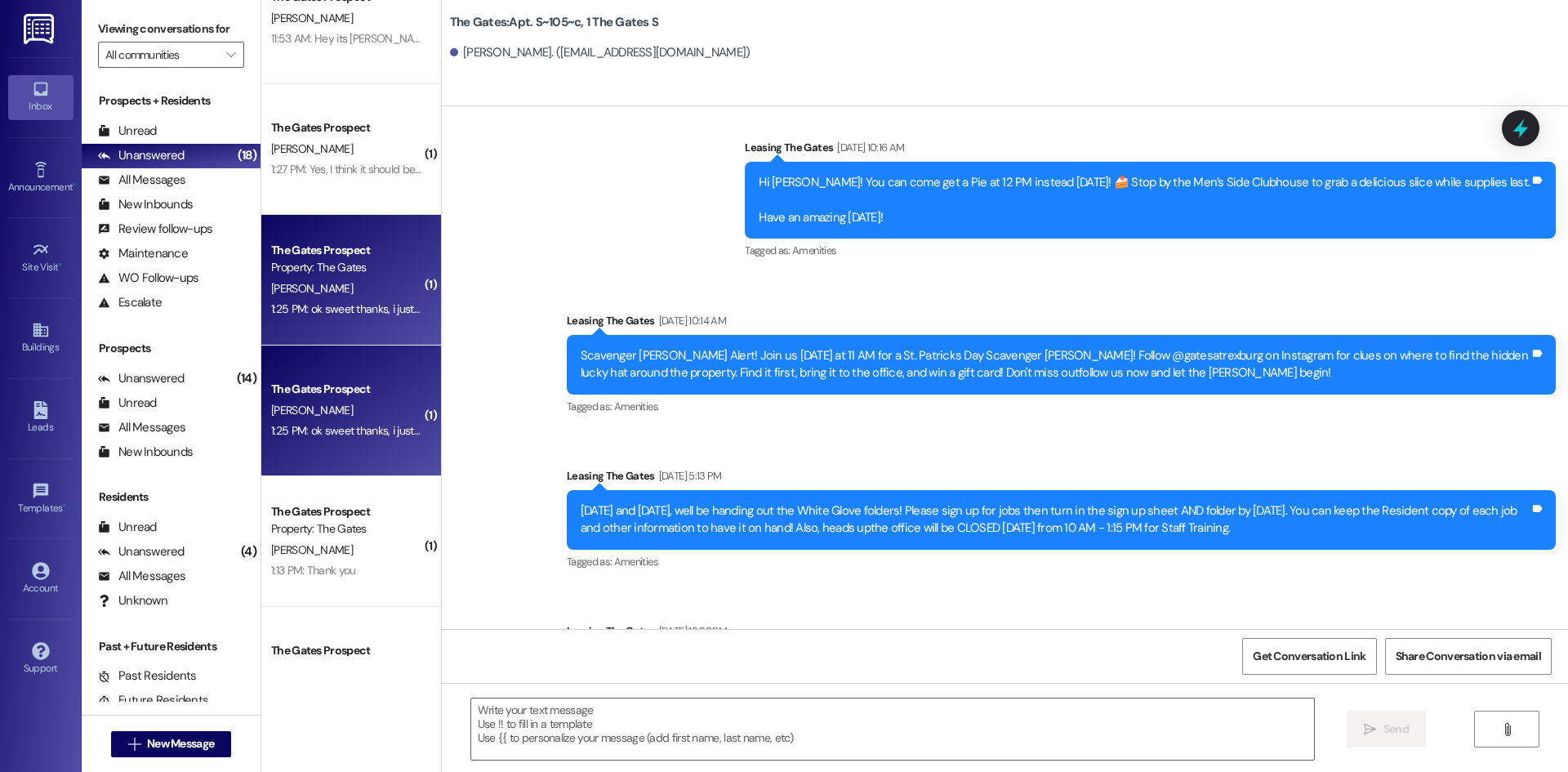
scroll to position [9995, 0]
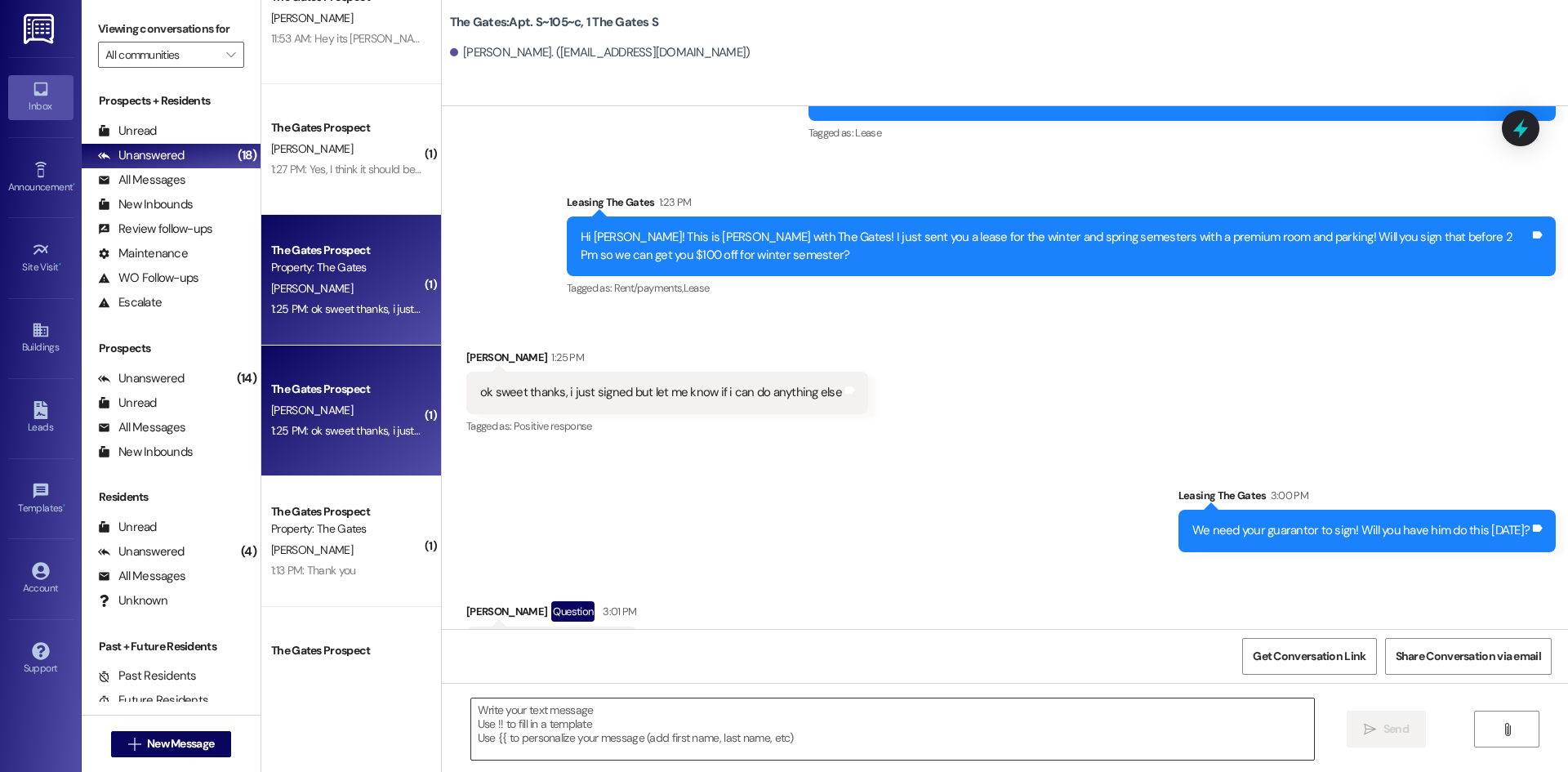
click at [492, 706] on textarea at bounding box center [892, 729] width 842 height 62
click at [602, 736] on textarea "He signs in with" at bounding box center [892, 729] width 842 height 62
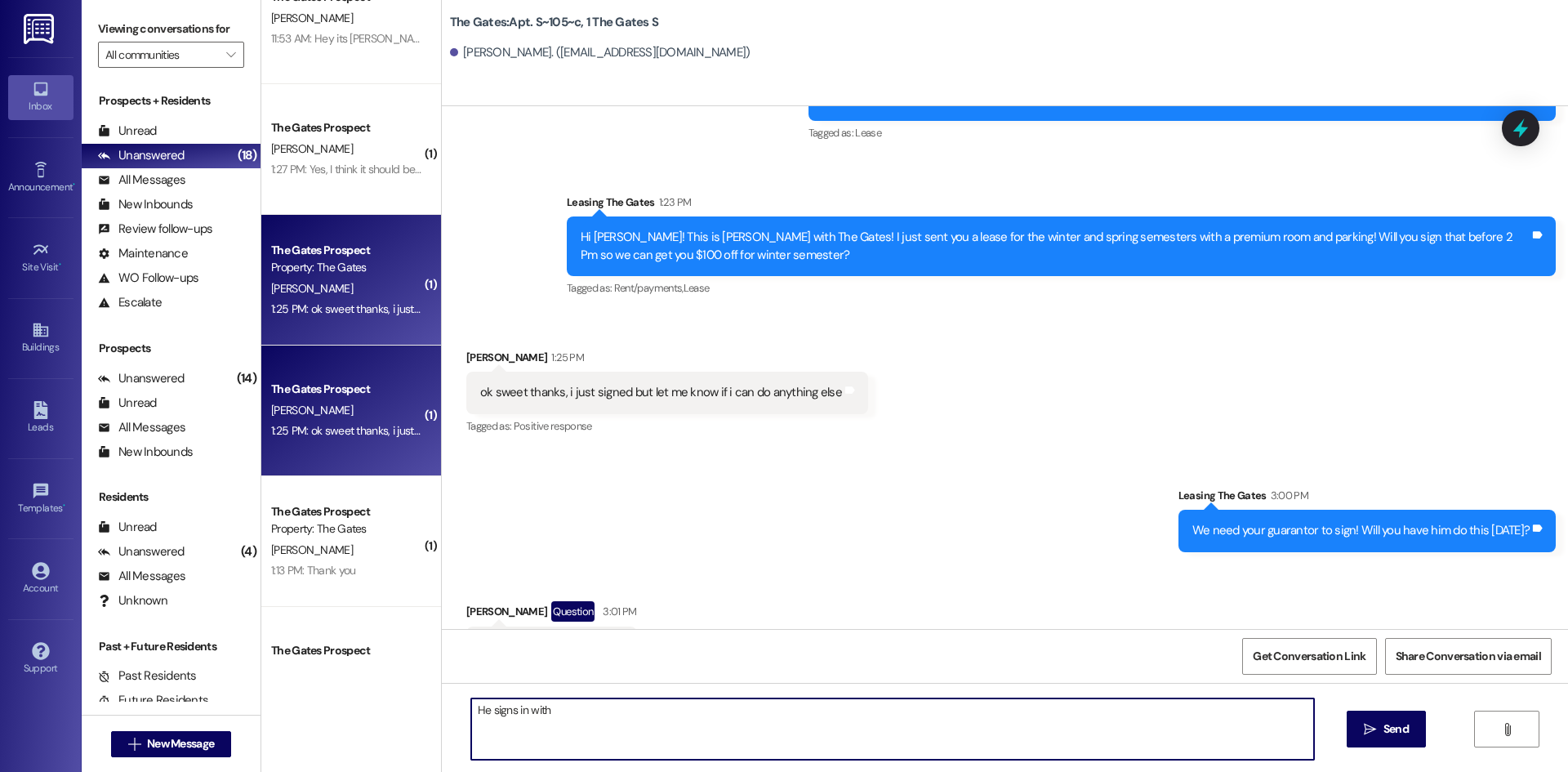
paste textarea "[EMAIL_ADDRESS][DOMAIN_NAME]"
type textarea "He signs in with [EMAIL_ADDRESS][DOMAIN_NAME] and it will be the same lease you…"
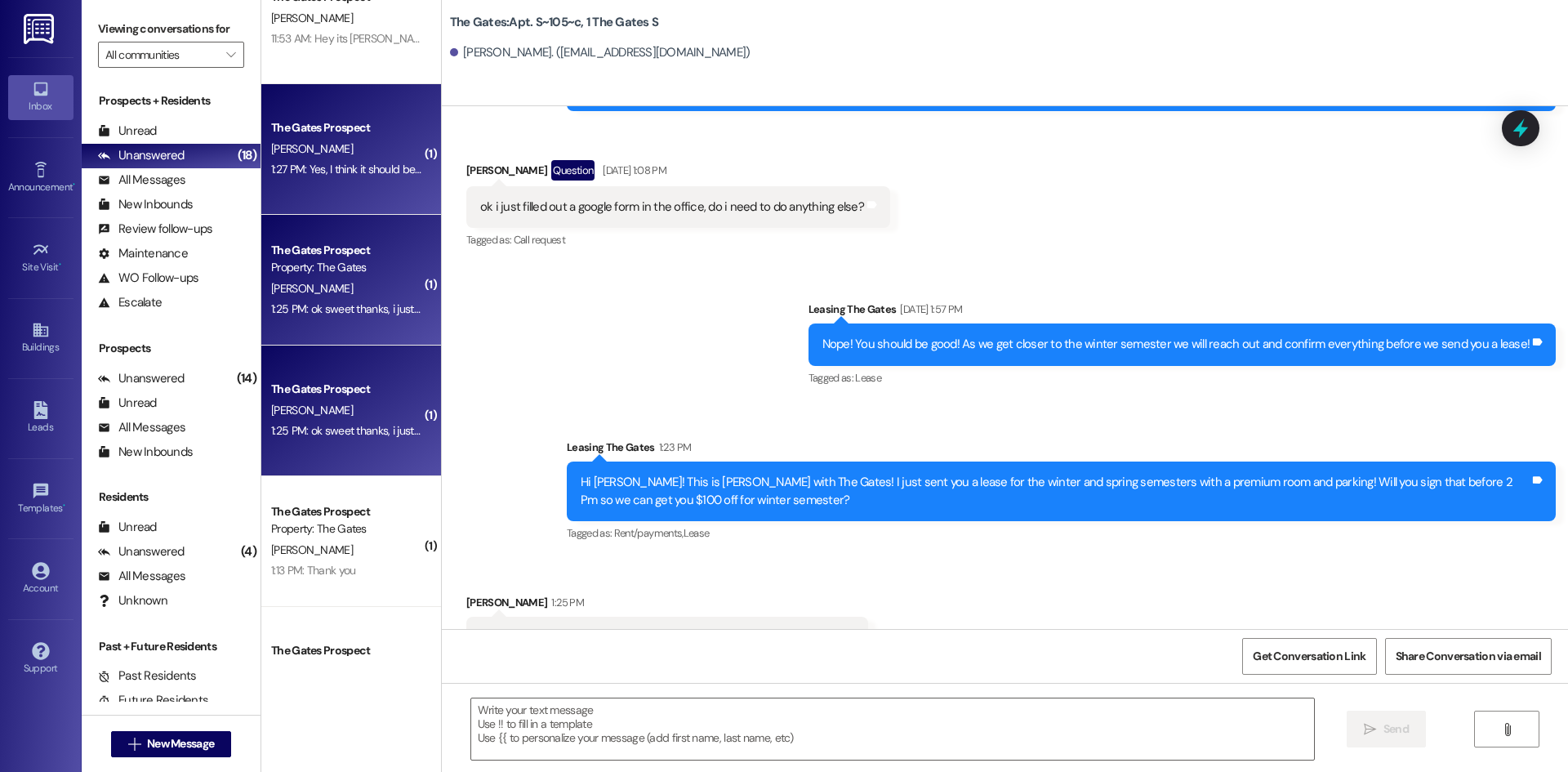
click at [333, 201] on div "The Gates Prospect [PERSON_NAME] 1:27 PM: Yes, I think it should be signed now …" at bounding box center [351, 149] width 180 height 131
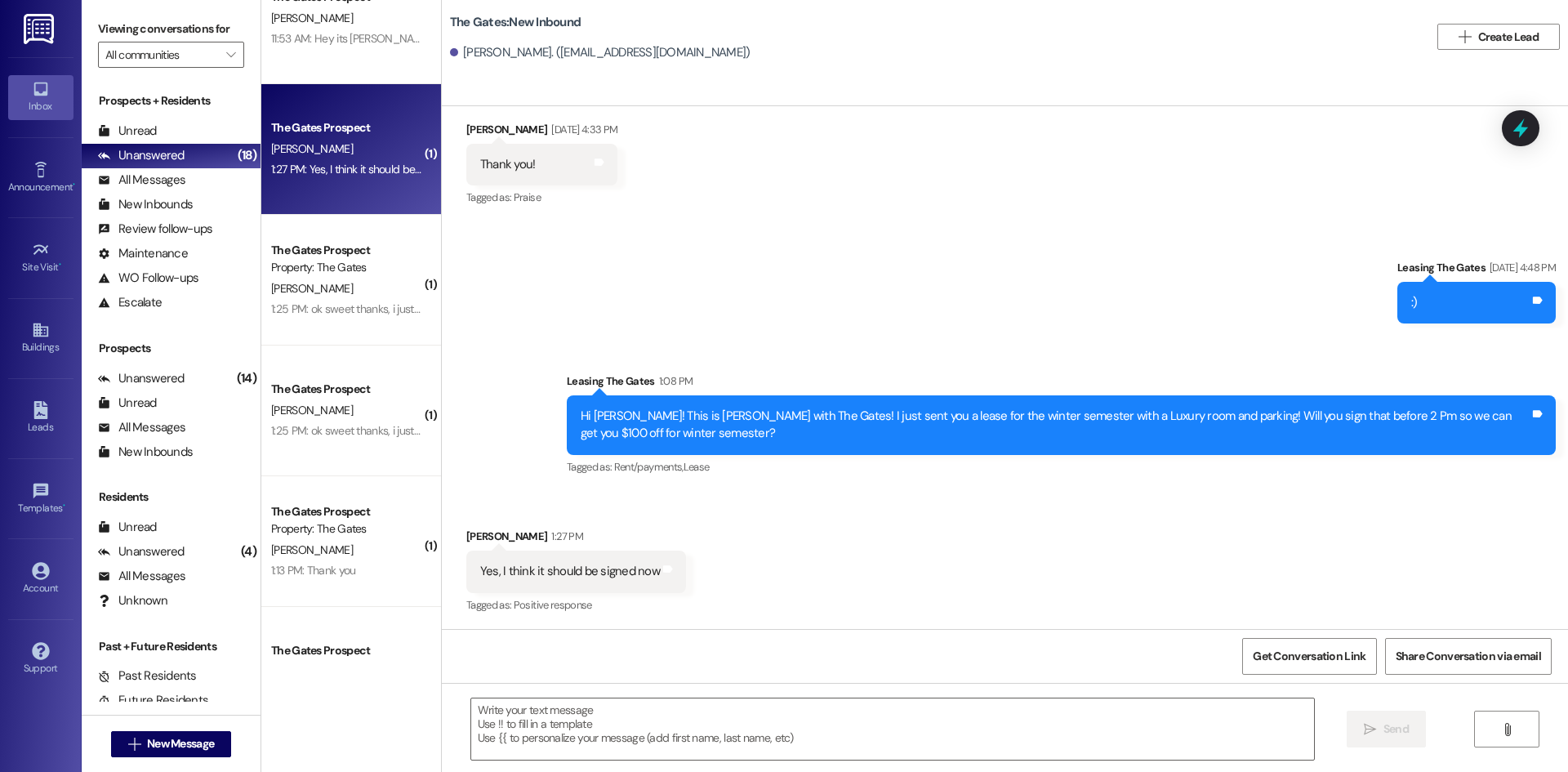
scroll to position [5481, 0]
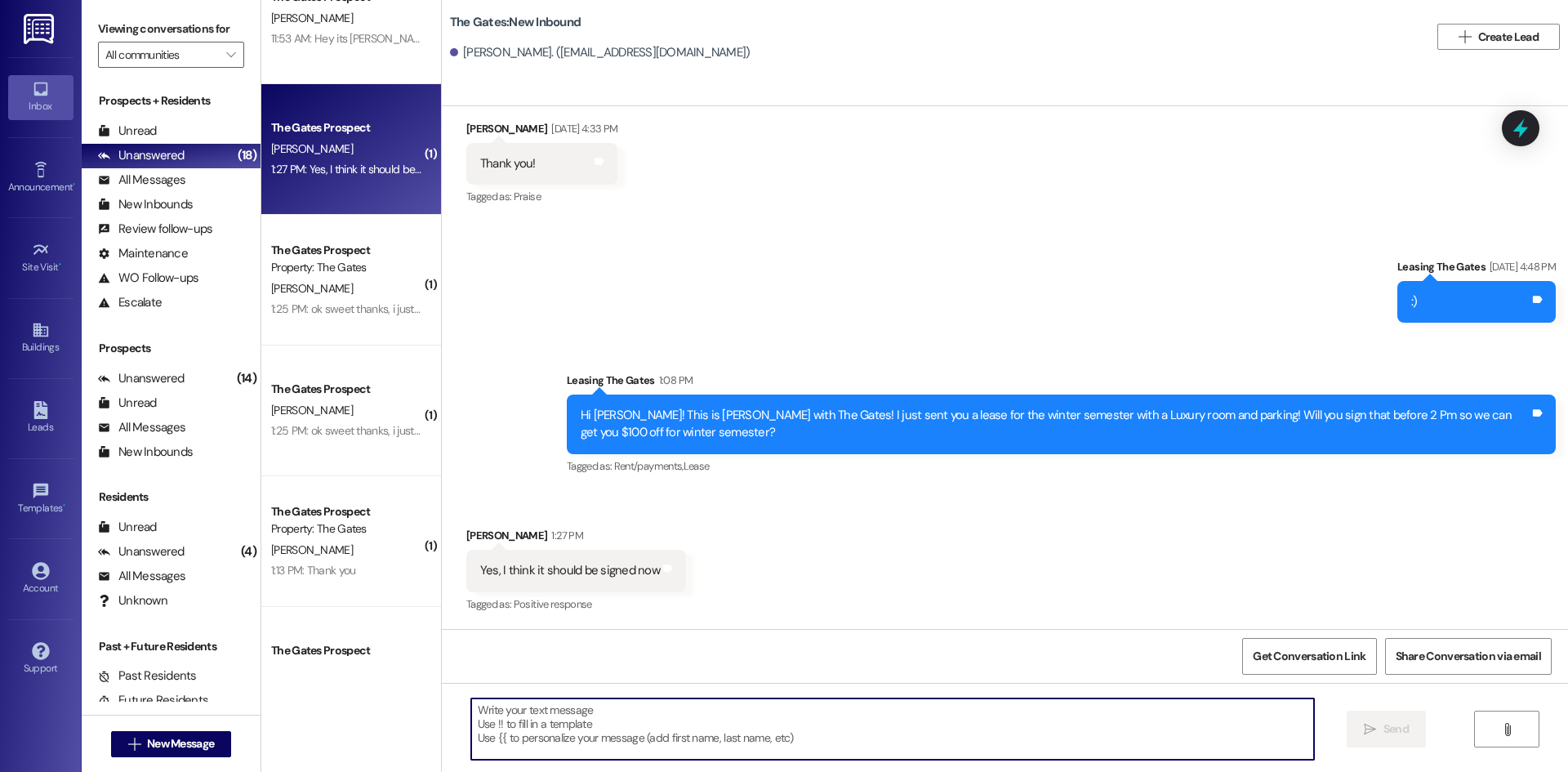
click at [517, 720] on textarea at bounding box center [892, 729] width 842 height 62
click at [552, 734] on textarea at bounding box center [892, 729] width 842 height 62
click at [560, 728] on textarea at bounding box center [892, 729] width 842 height 62
click at [539, 727] on textarea at bounding box center [892, 729] width 842 height 62
click at [726, 720] on textarea "Thank you, we need your guarantor Marne" at bounding box center [892, 729] width 842 height 62
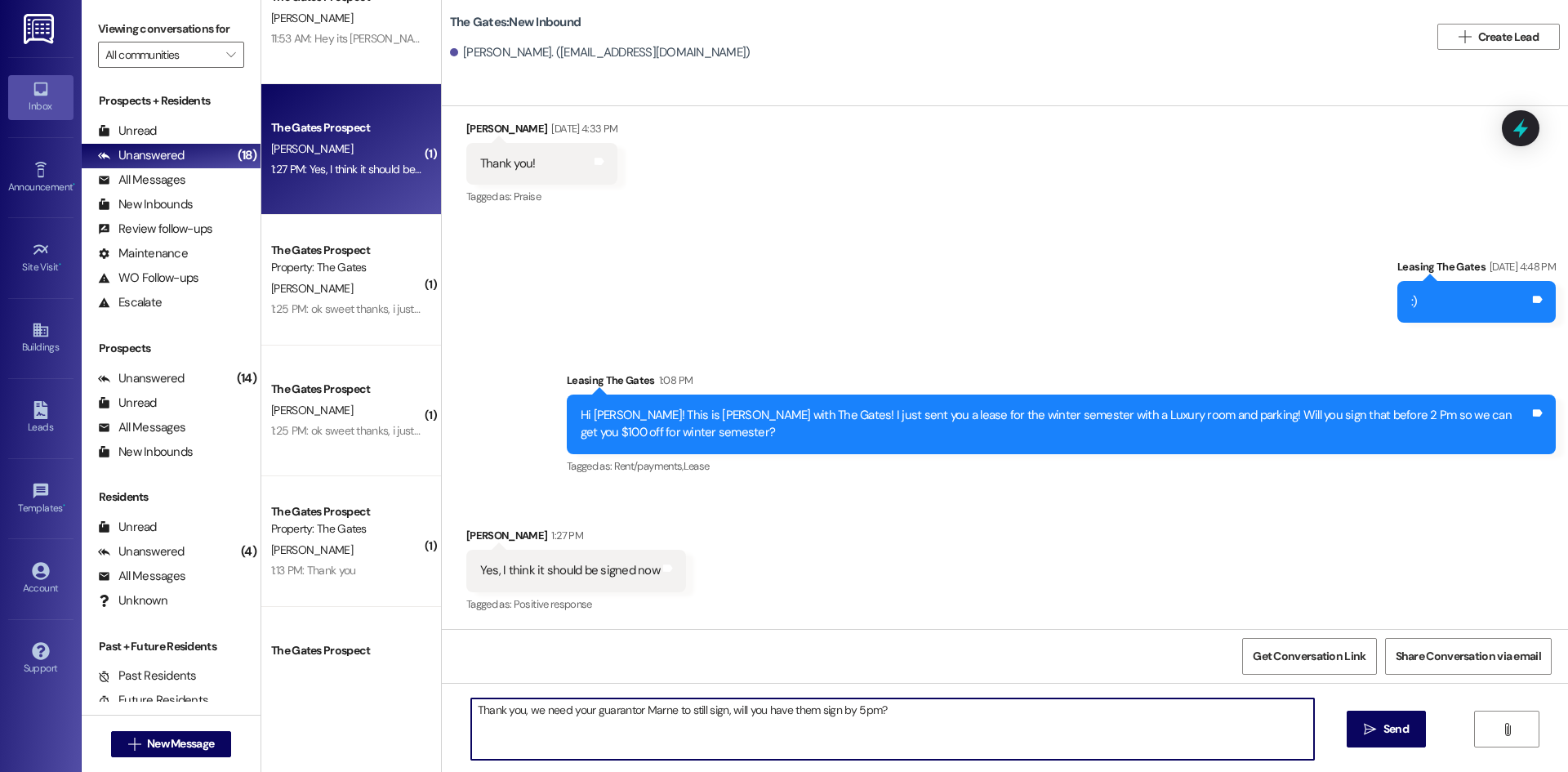
type textarea "Thank you, we need your guarantor Marne to still sign, will you have them sign …"
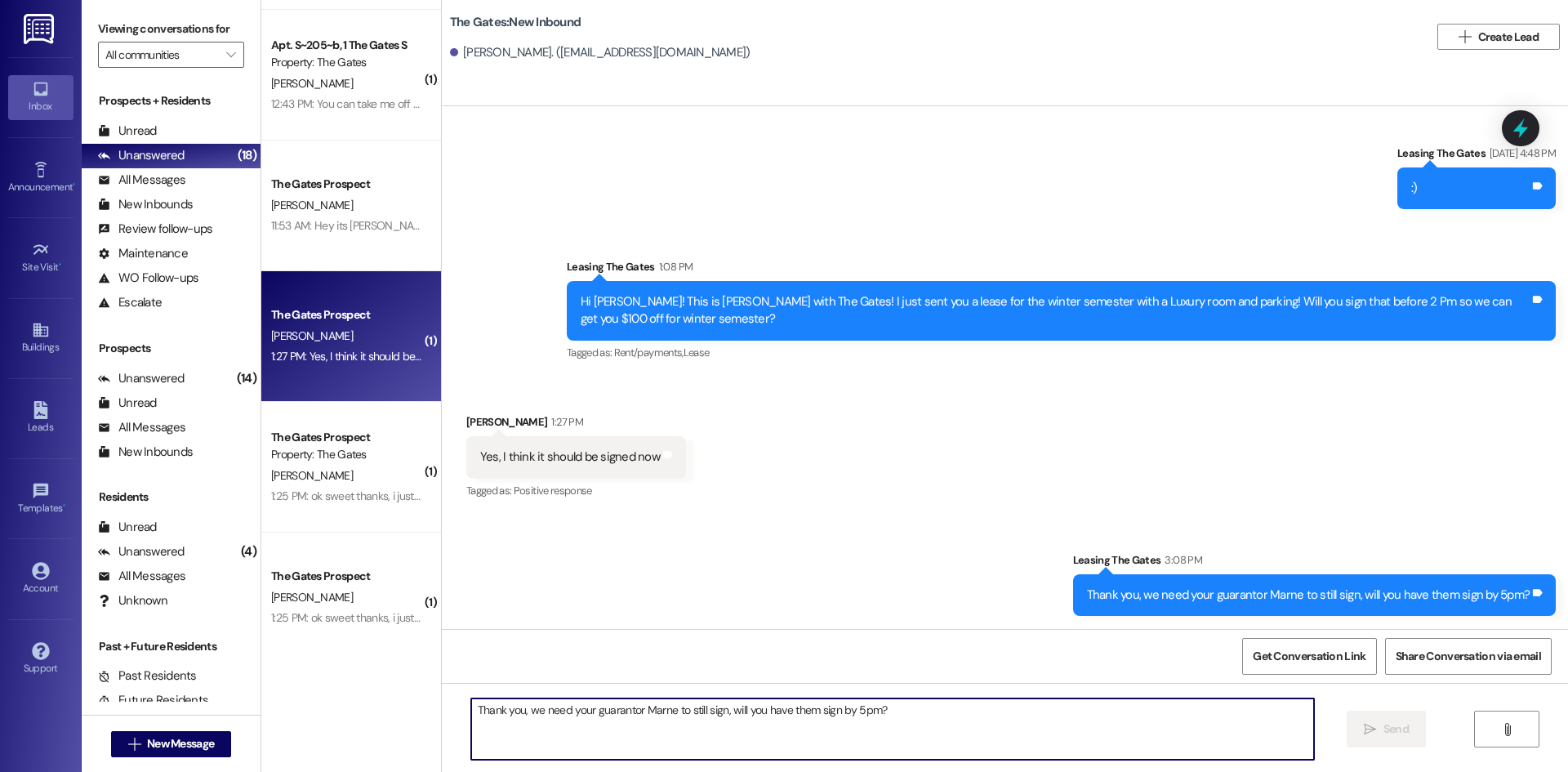
scroll to position [242, 0]
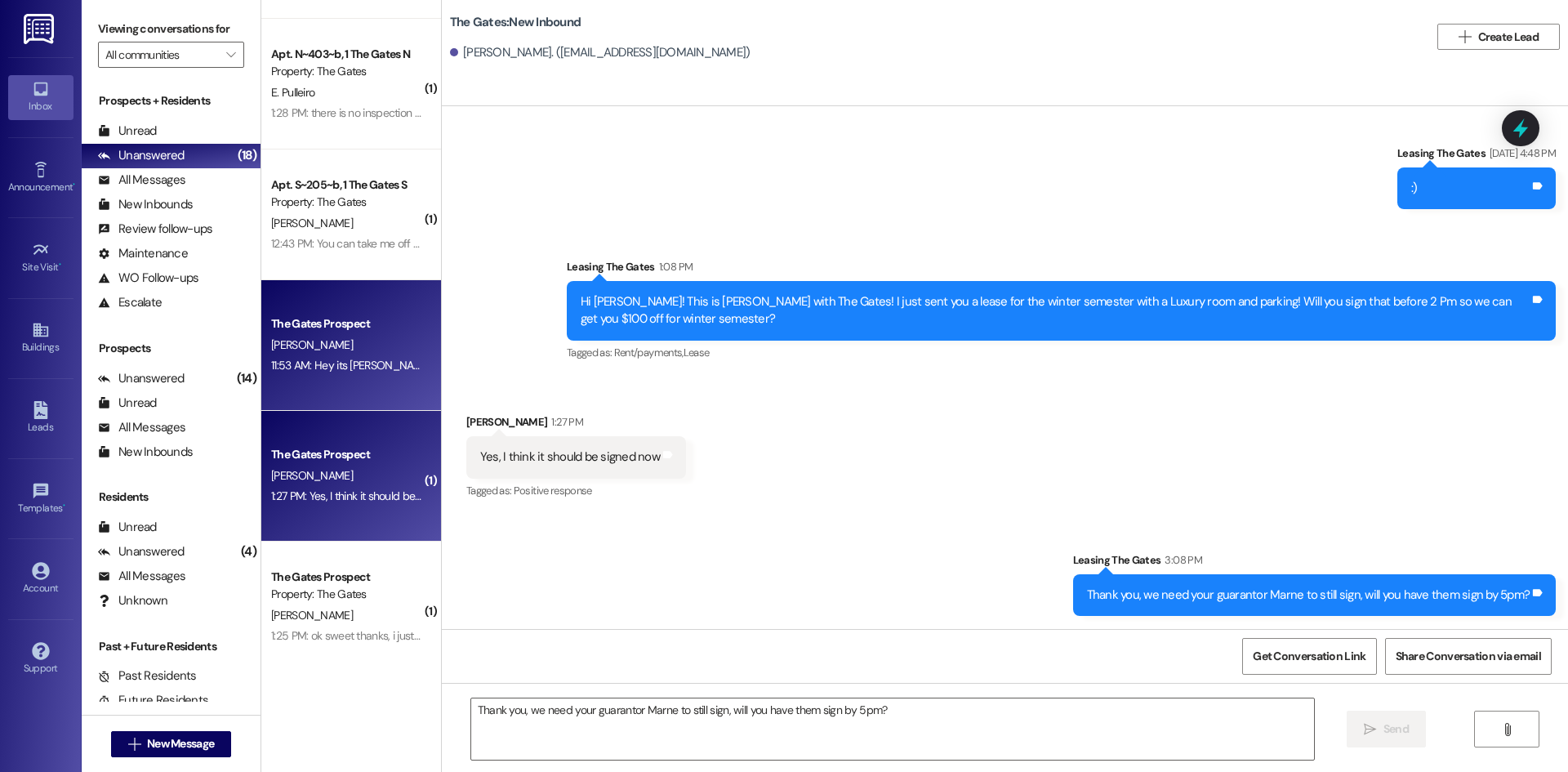
click at [318, 380] on div "The Gates Prospect [PERSON_NAME] 11:53 AM: Hey its [PERSON_NAME]! You can take …" at bounding box center [351, 345] width 180 height 131
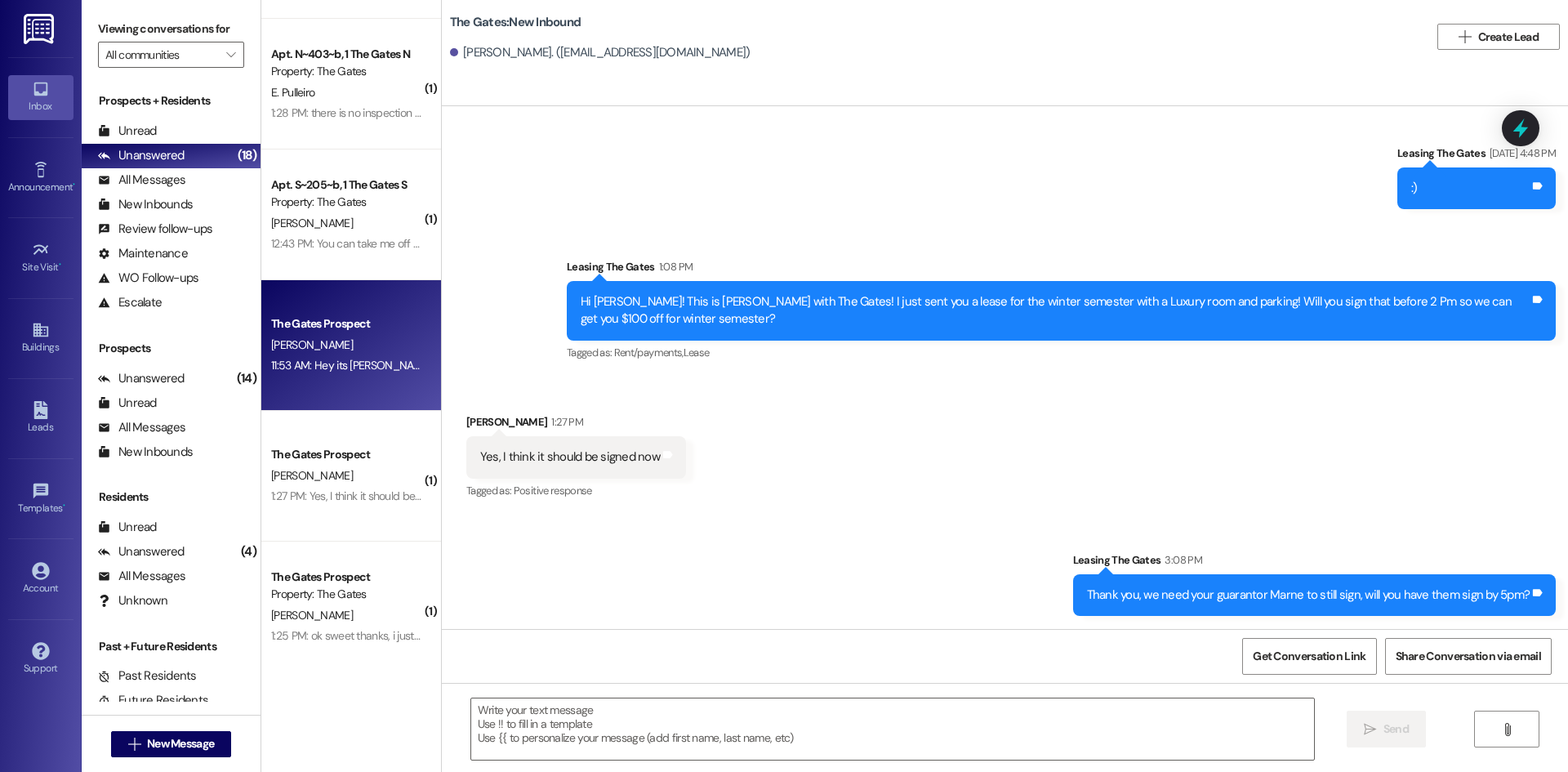
scroll to position [1674, 0]
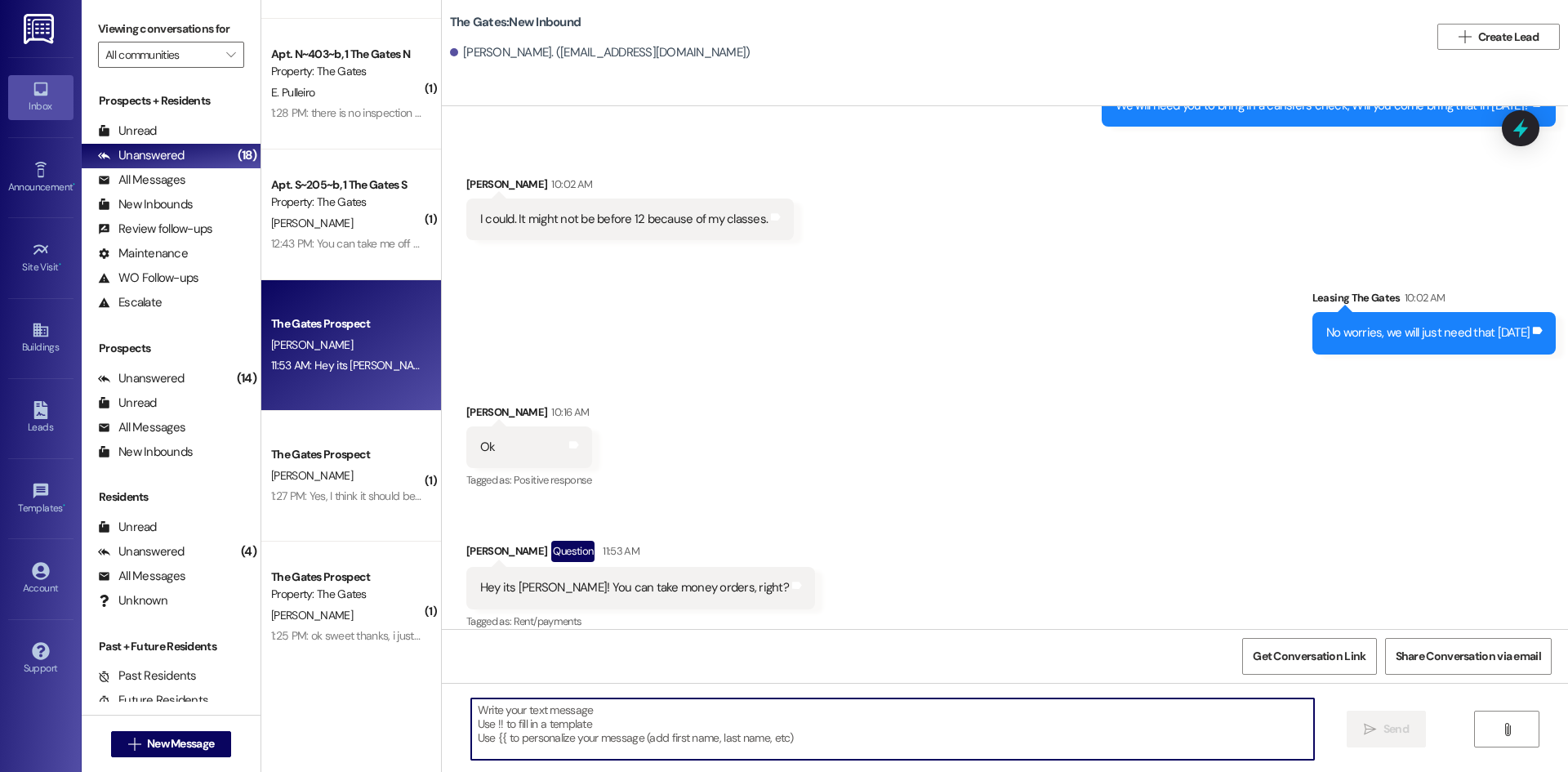
click at [564, 749] on textarea at bounding box center [892, 729] width 842 height 62
type textarea "Thank you for bringing it in!"
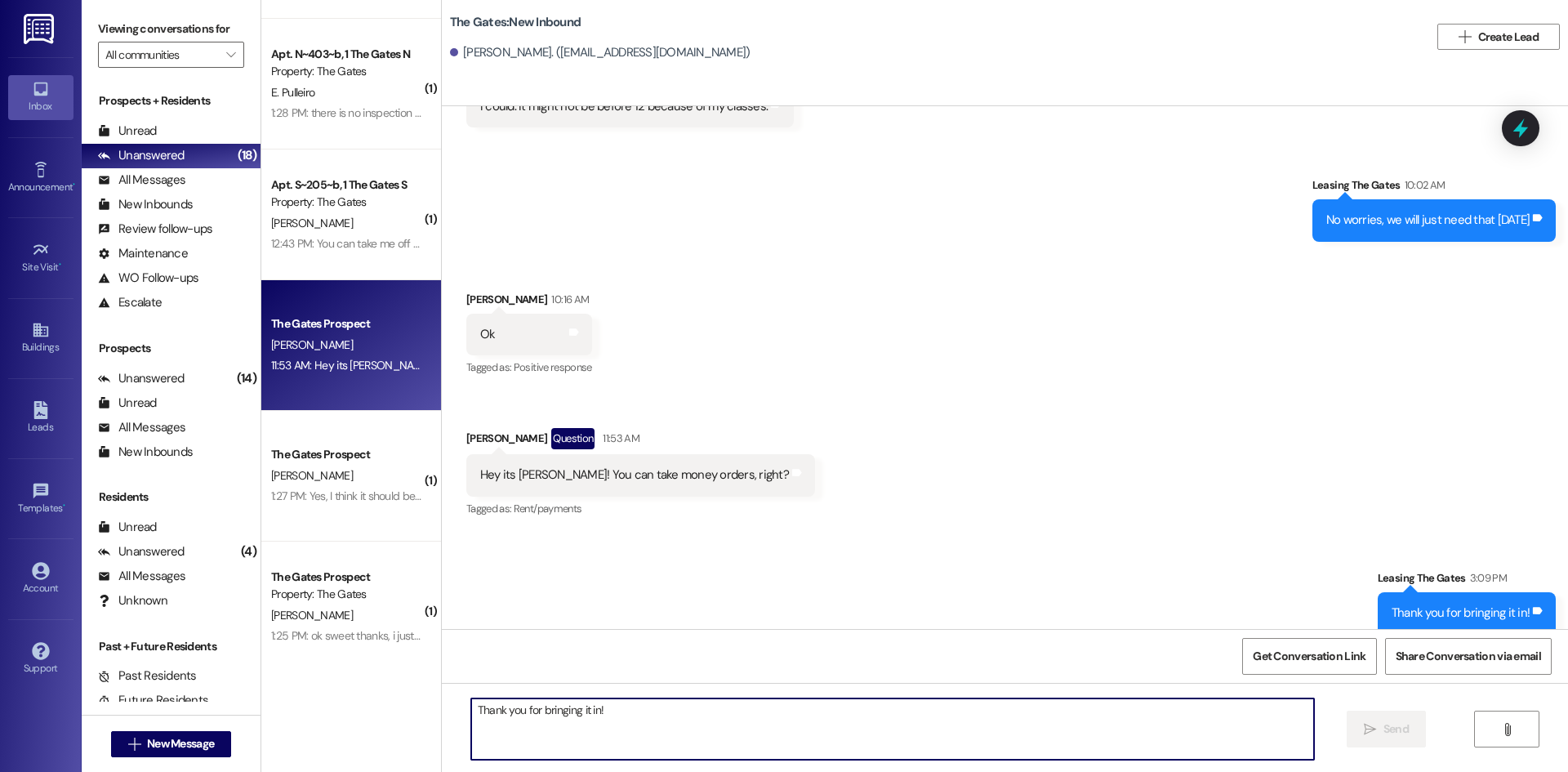
scroll to position [1787, 0]
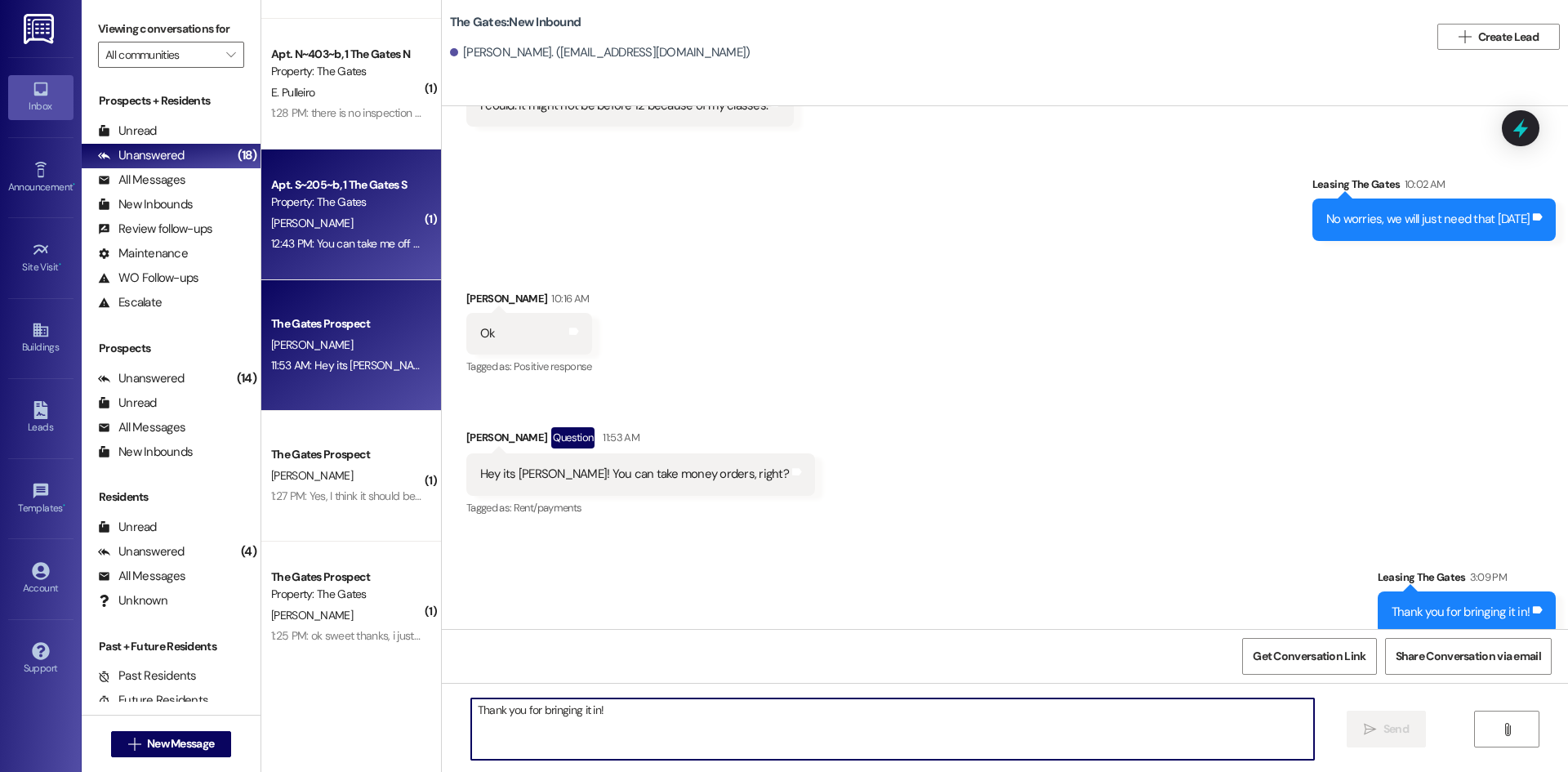
click at [325, 225] on div "[PERSON_NAME]" at bounding box center [347, 224] width 155 height 20
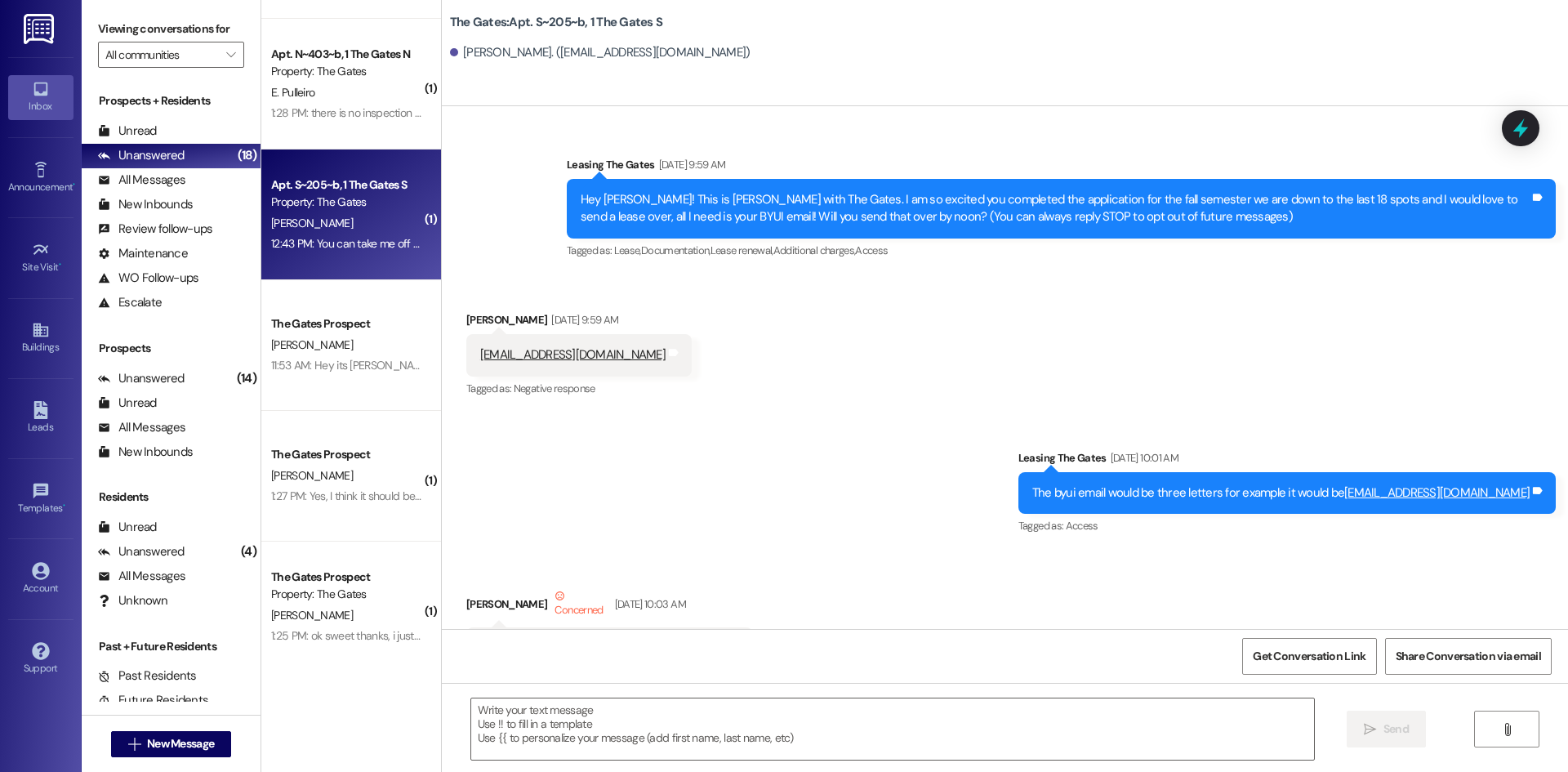
scroll to position [50722, 0]
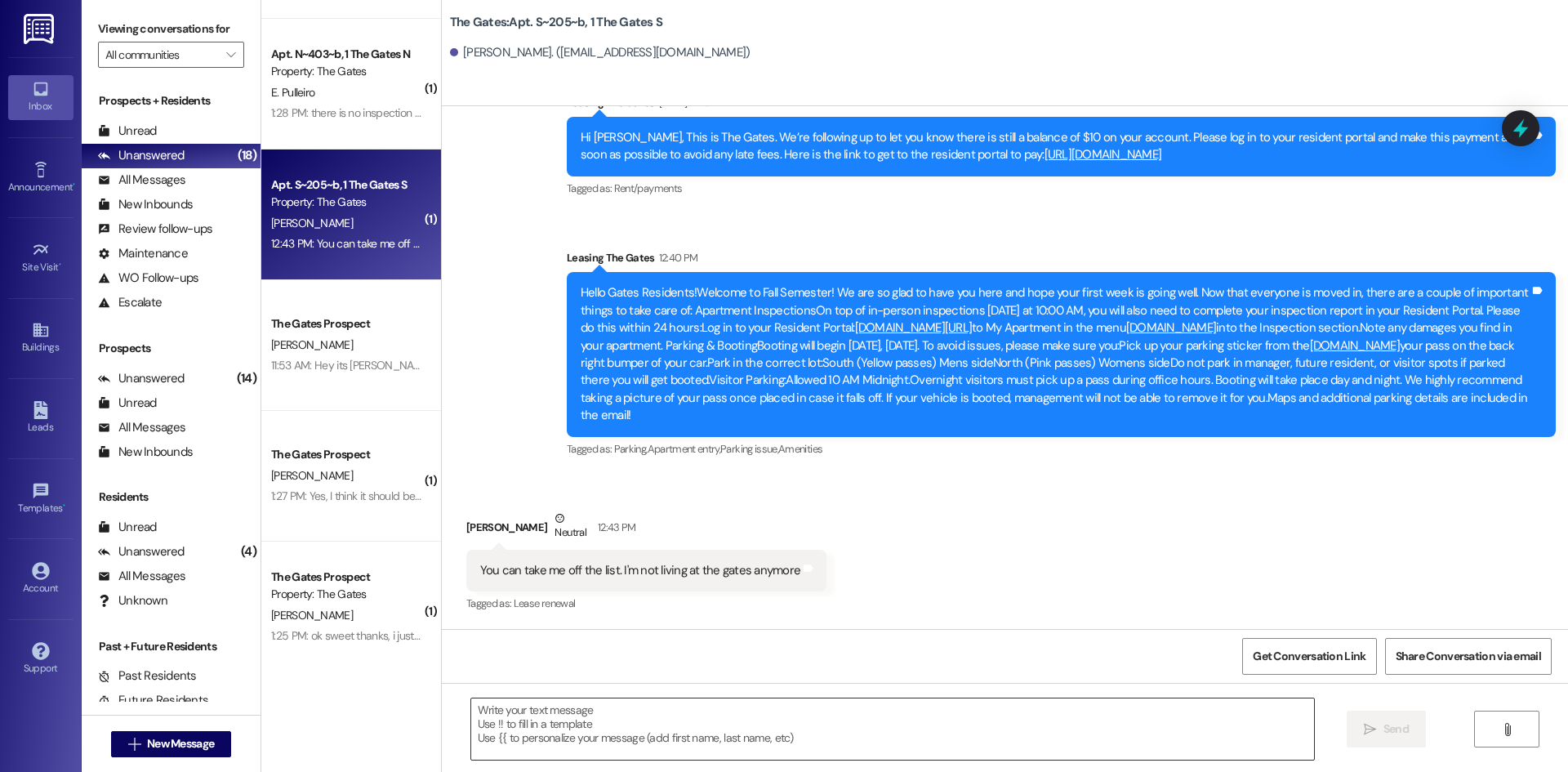
click at [559, 708] on textarea at bounding box center [892, 729] width 842 height 62
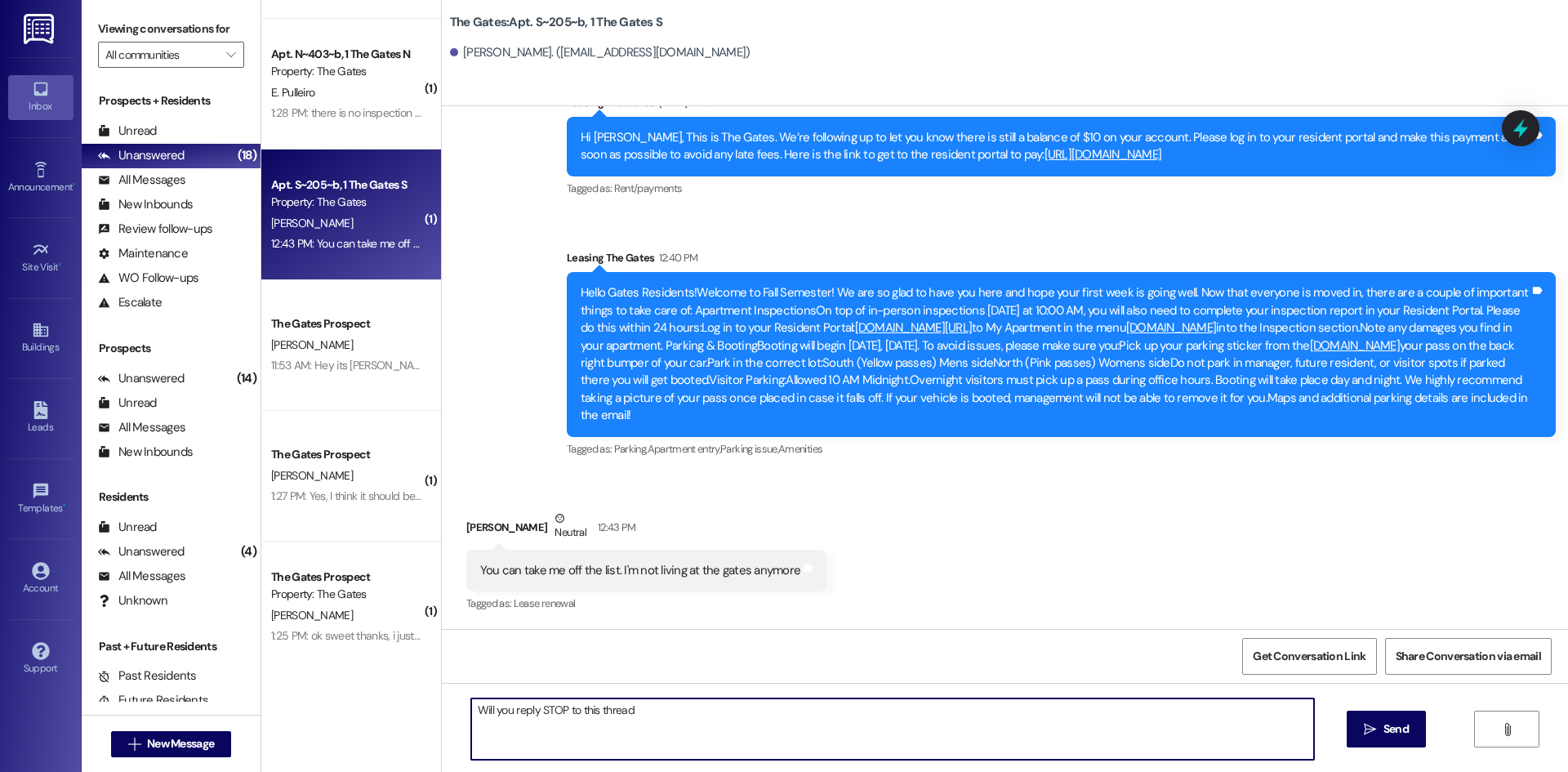
type textarea "Will you reply STOP to this thread"
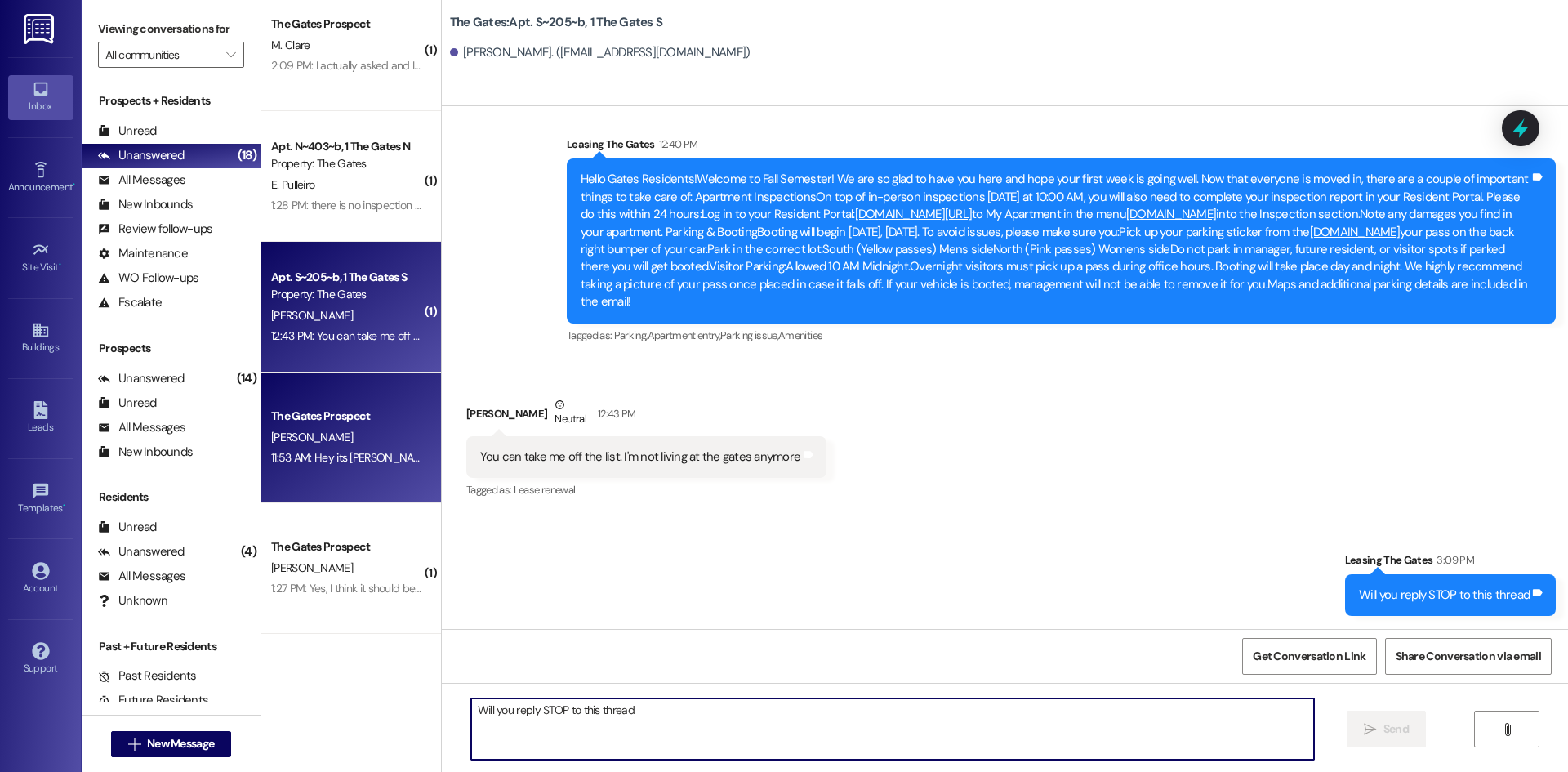
scroll to position [0, 0]
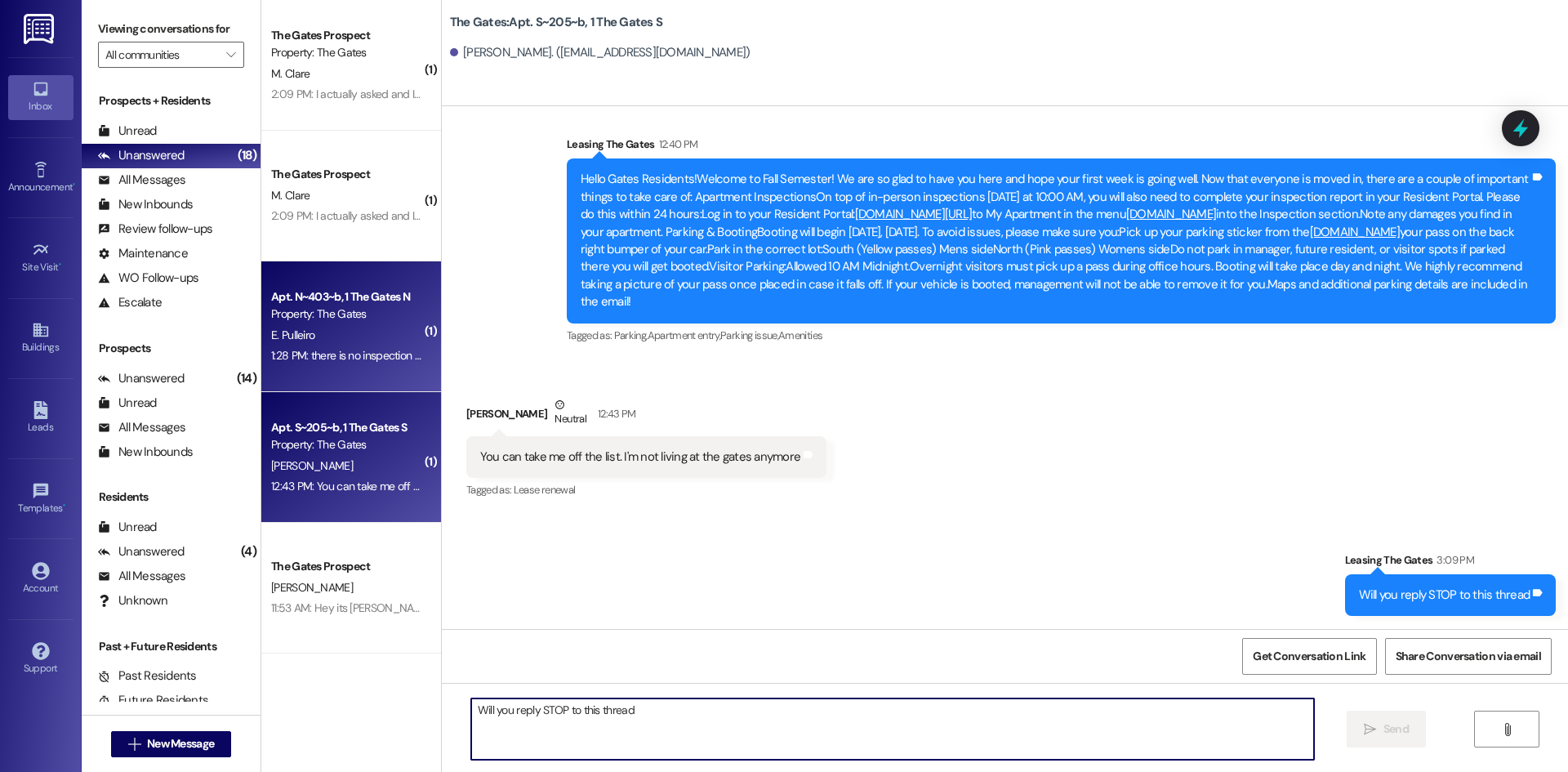
click at [311, 354] on div "1:28 PM: there is no inspection available under the inspections tab 1:28 PM: th…" at bounding box center [426, 356] width 309 height 15
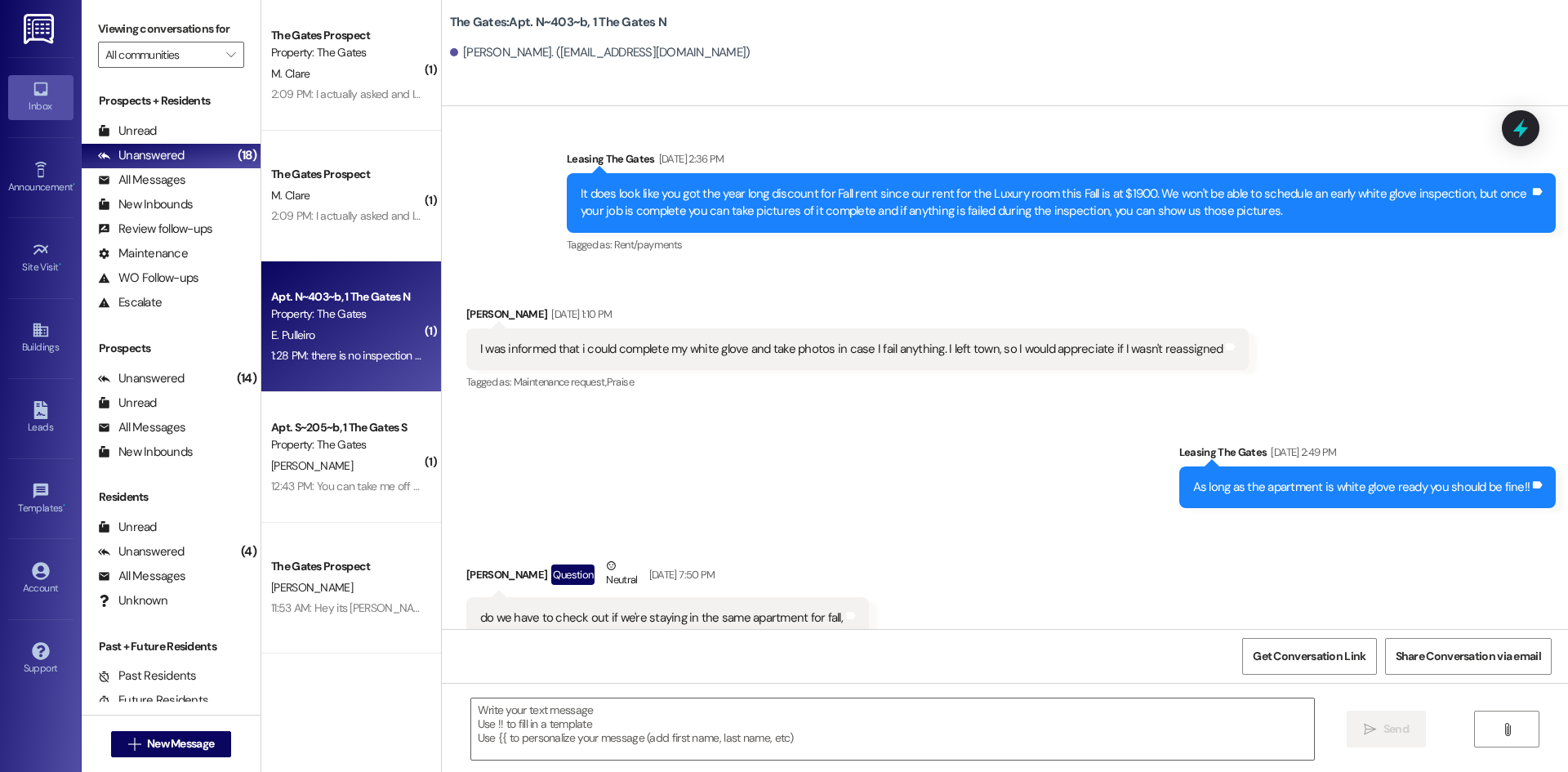
scroll to position [43366, 0]
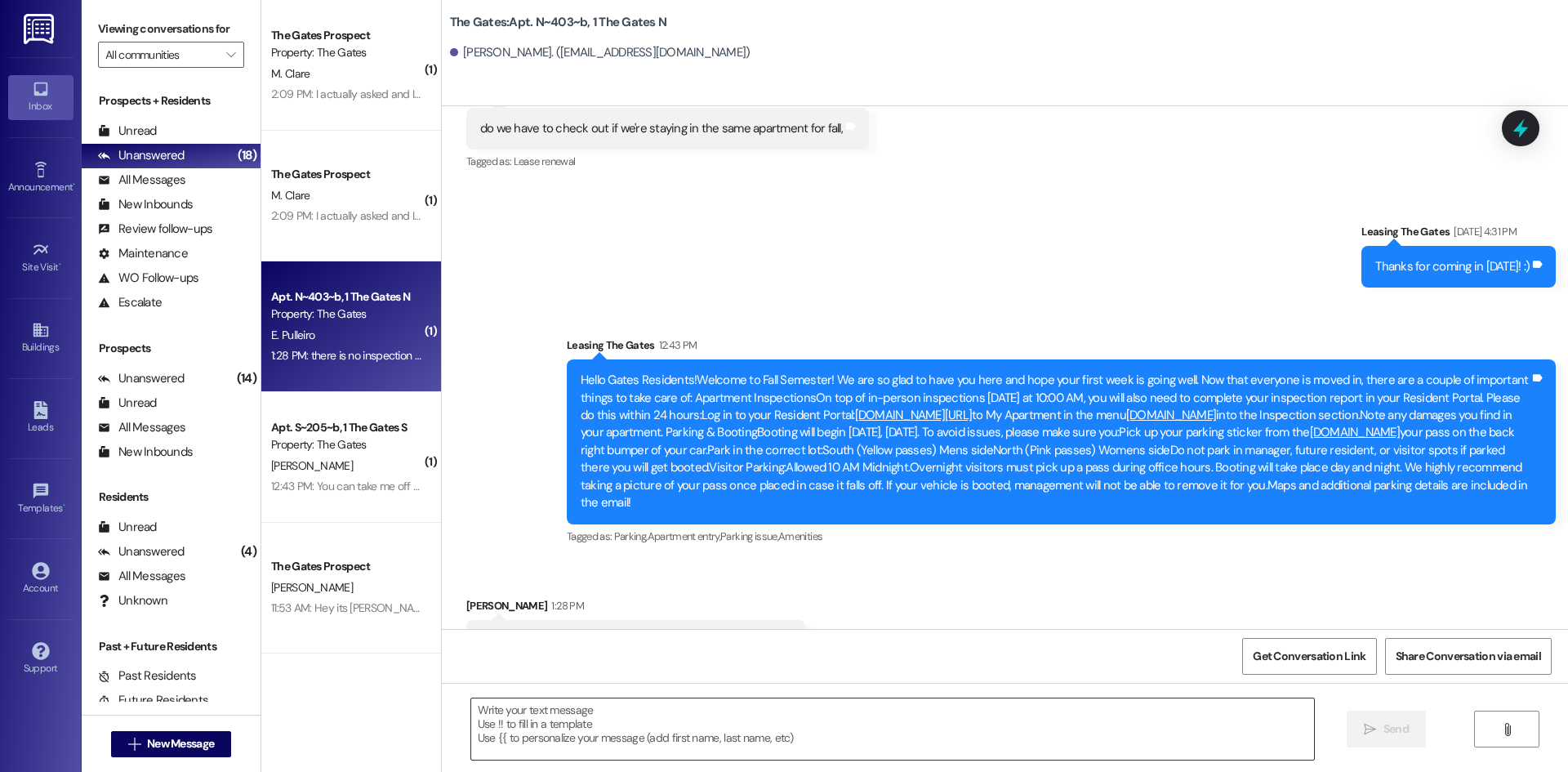
drag, startPoint x: 506, startPoint y: 697, endPoint x: 486, endPoint y: 713, distance: 25.6
click at [491, 707] on div " Send " at bounding box center [1005, 744] width 1126 height 123
click at [518, 719] on textarea at bounding box center [892, 729] width 842 height 62
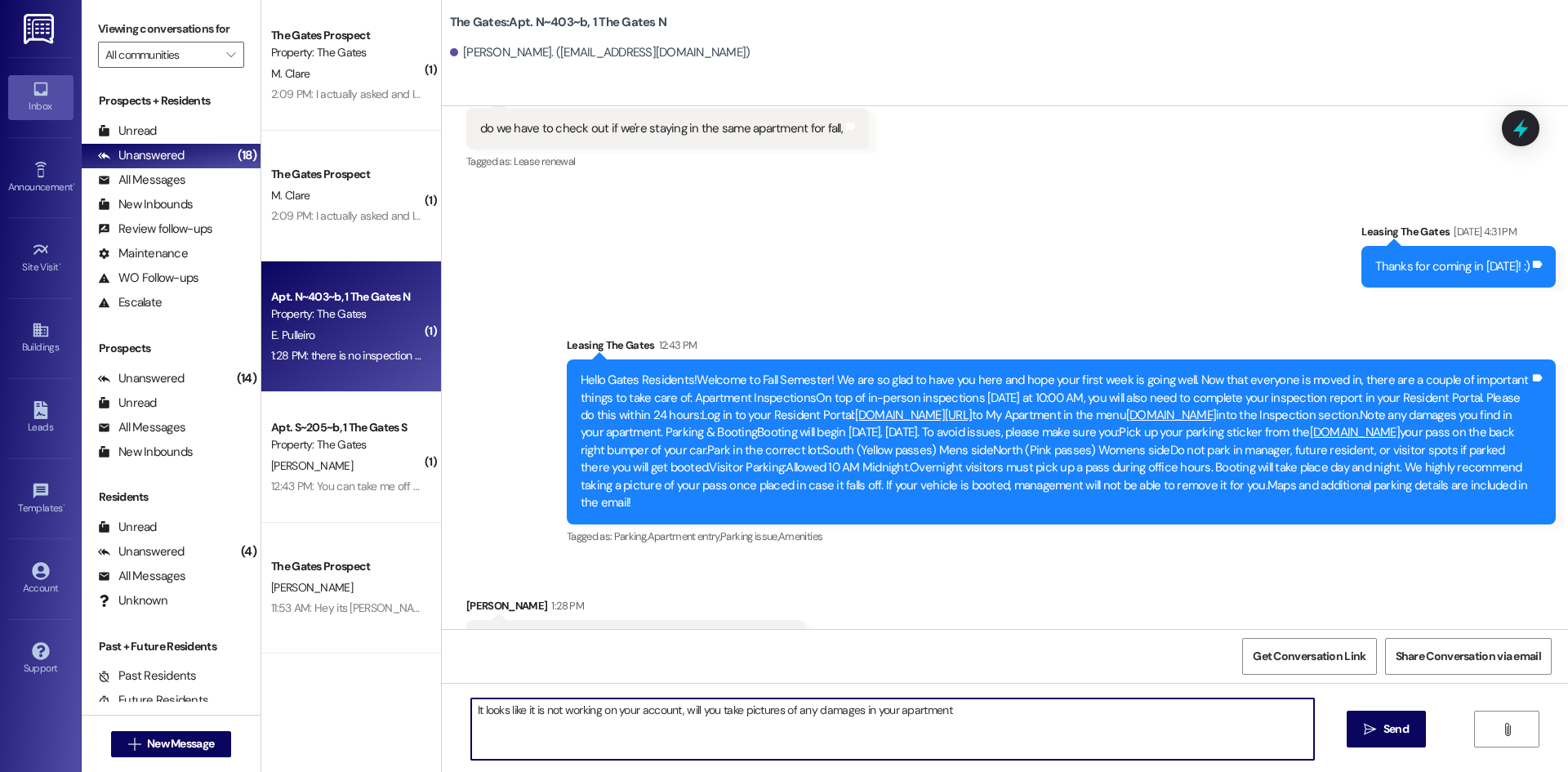
click at [983, 707] on textarea "It looks like it is not working on your account, will you take pictures of any …" at bounding box center [892, 729] width 842 height 62
type textarea "It looks like it is not working on your account, will you take pictures of any …"
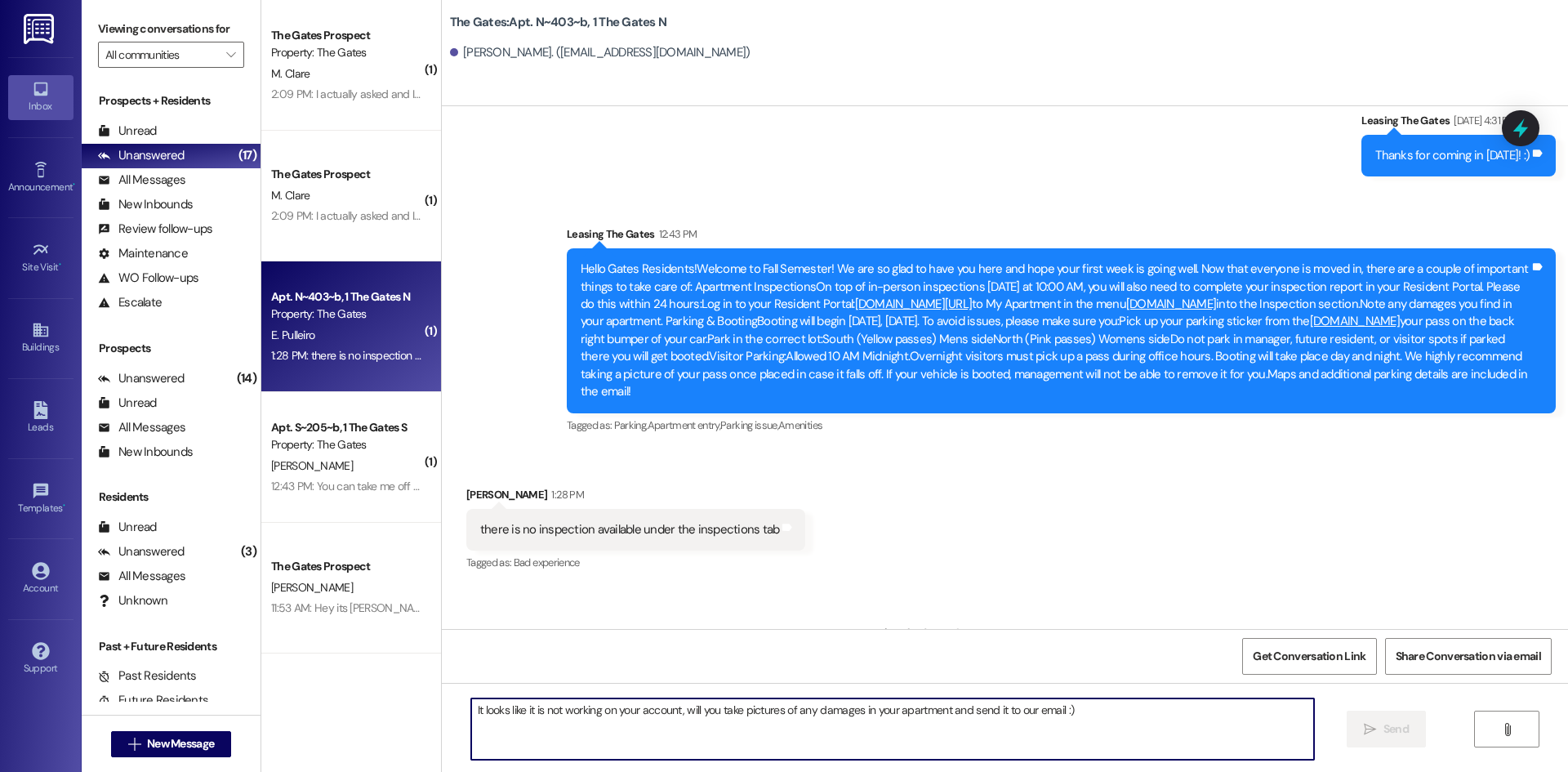
scroll to position [43479, 0]
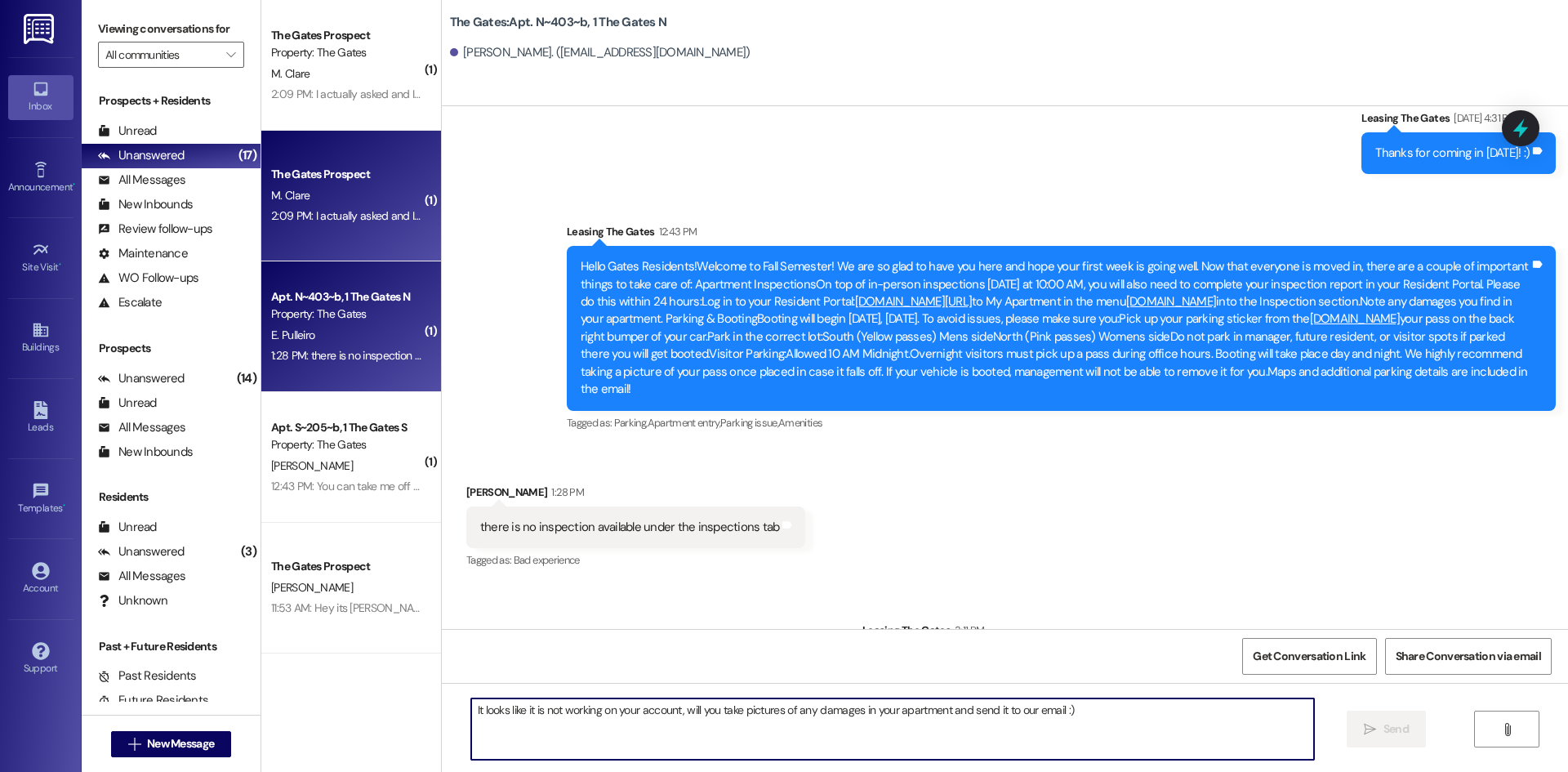
click at [374, 203] on div "M. Clare" at bounding box center [347, 195] width 155 height 20
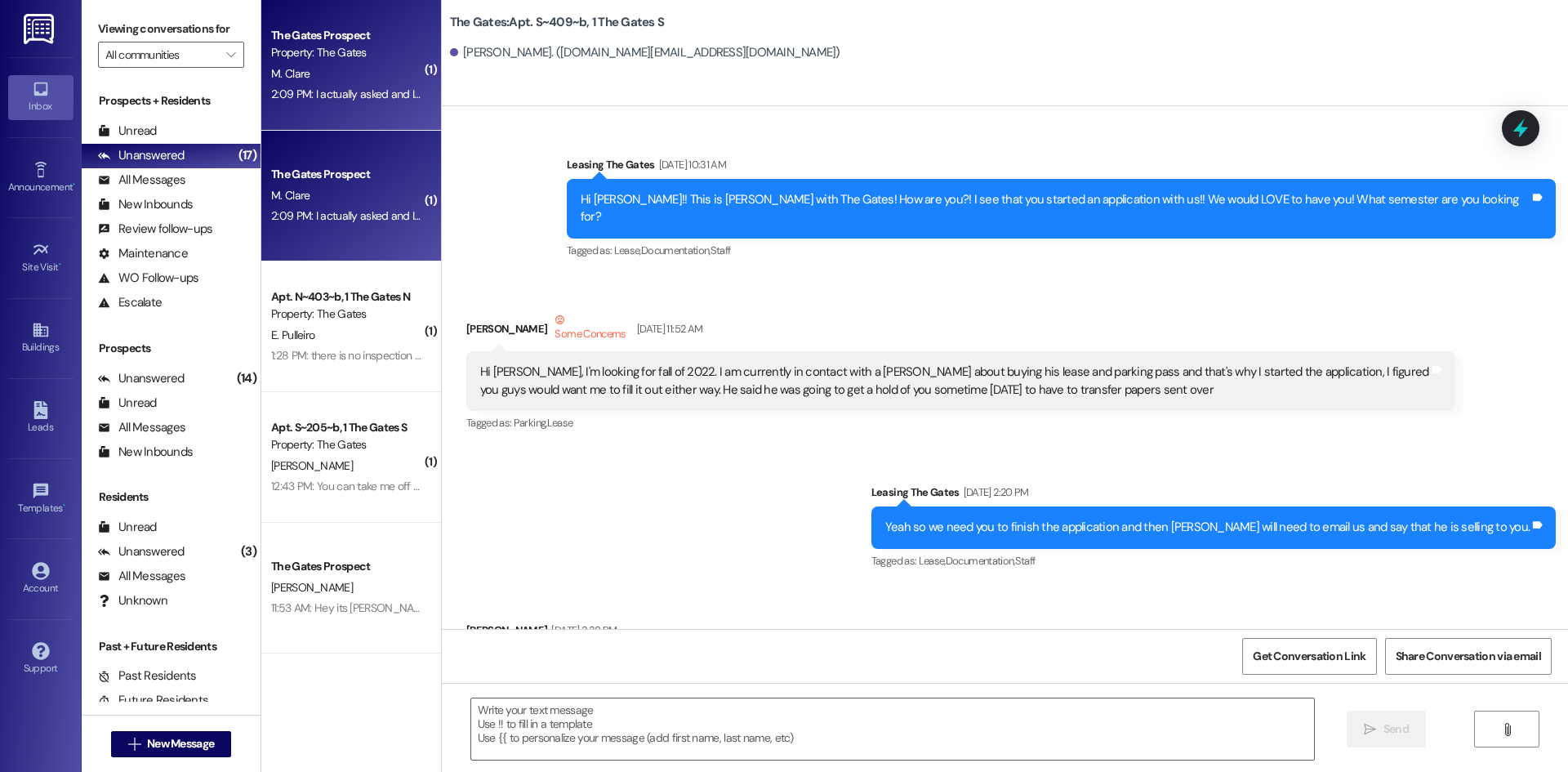
scroll to position [31404, 0]
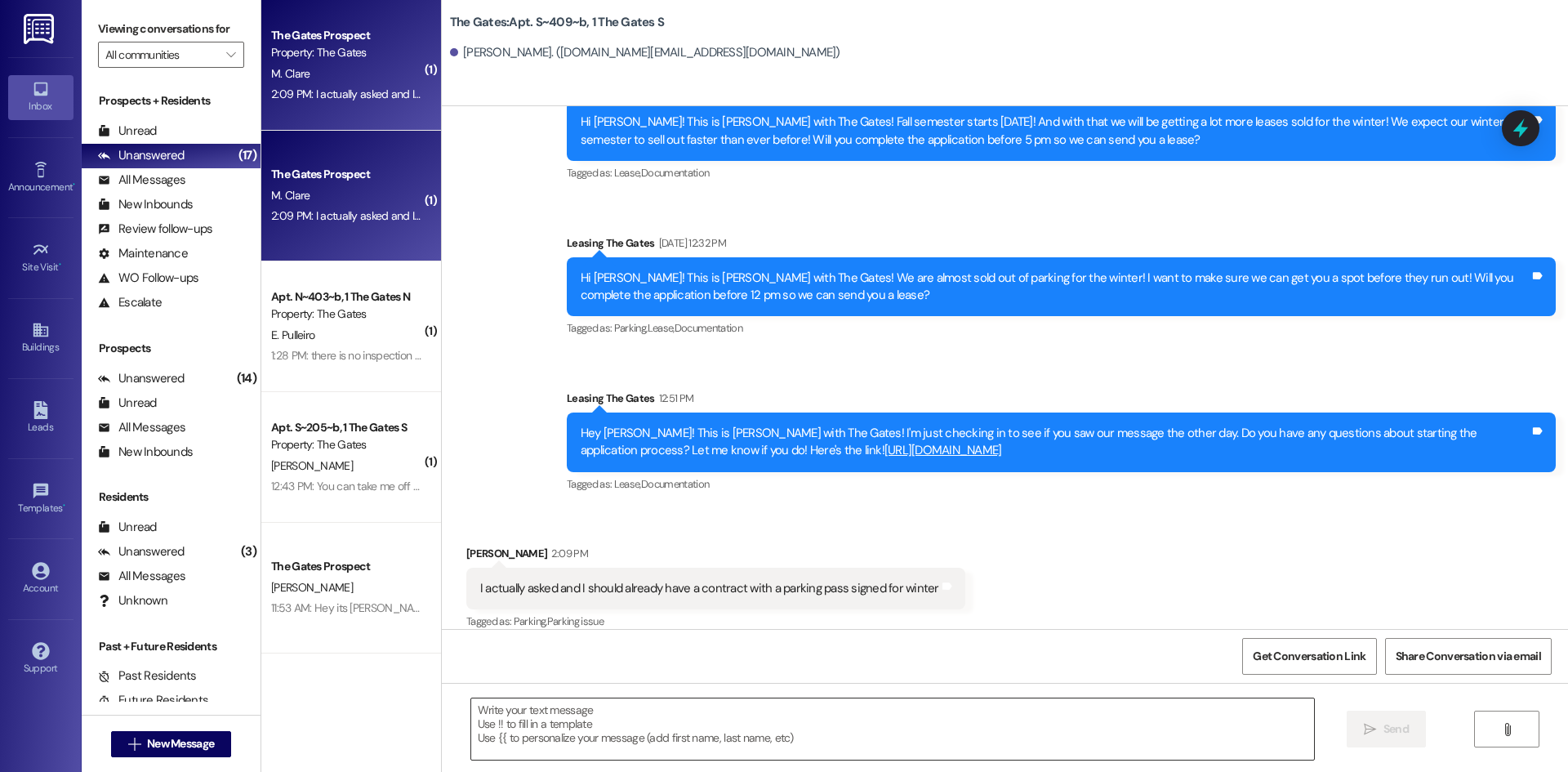
drag, startPoint x: 528, startPoint y: 711, endPoint x: 515, endPoint y: 713, distance: 13.2
click at [528, 713] on textarea at bounding box center [892, 729] width 842 height 62
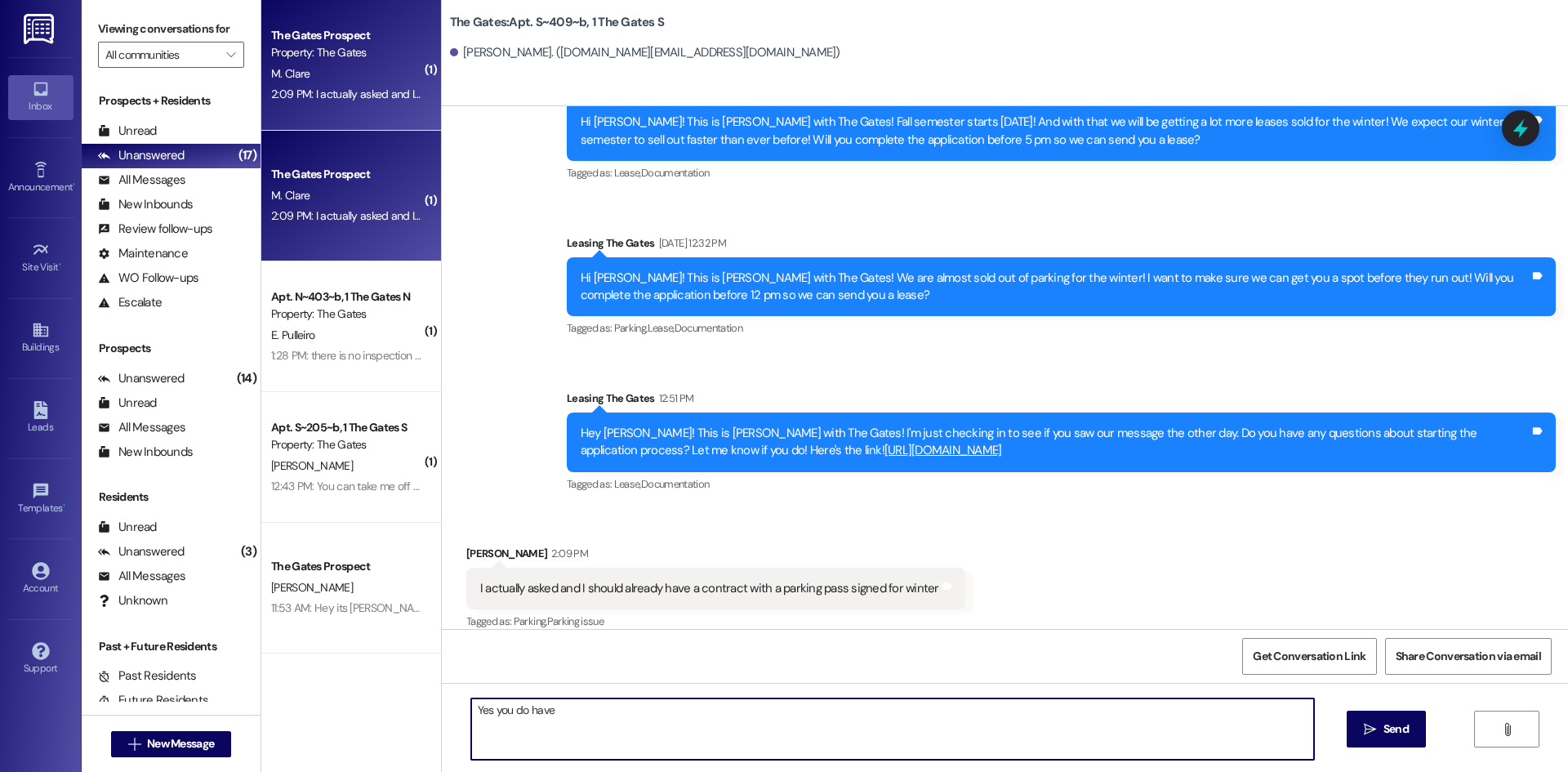
click at [559, 719] on textarea "Yes you do have" at bounding box center [892, 729] width 842 height 62
type textarea "Yes you do have winter lease with parking!"
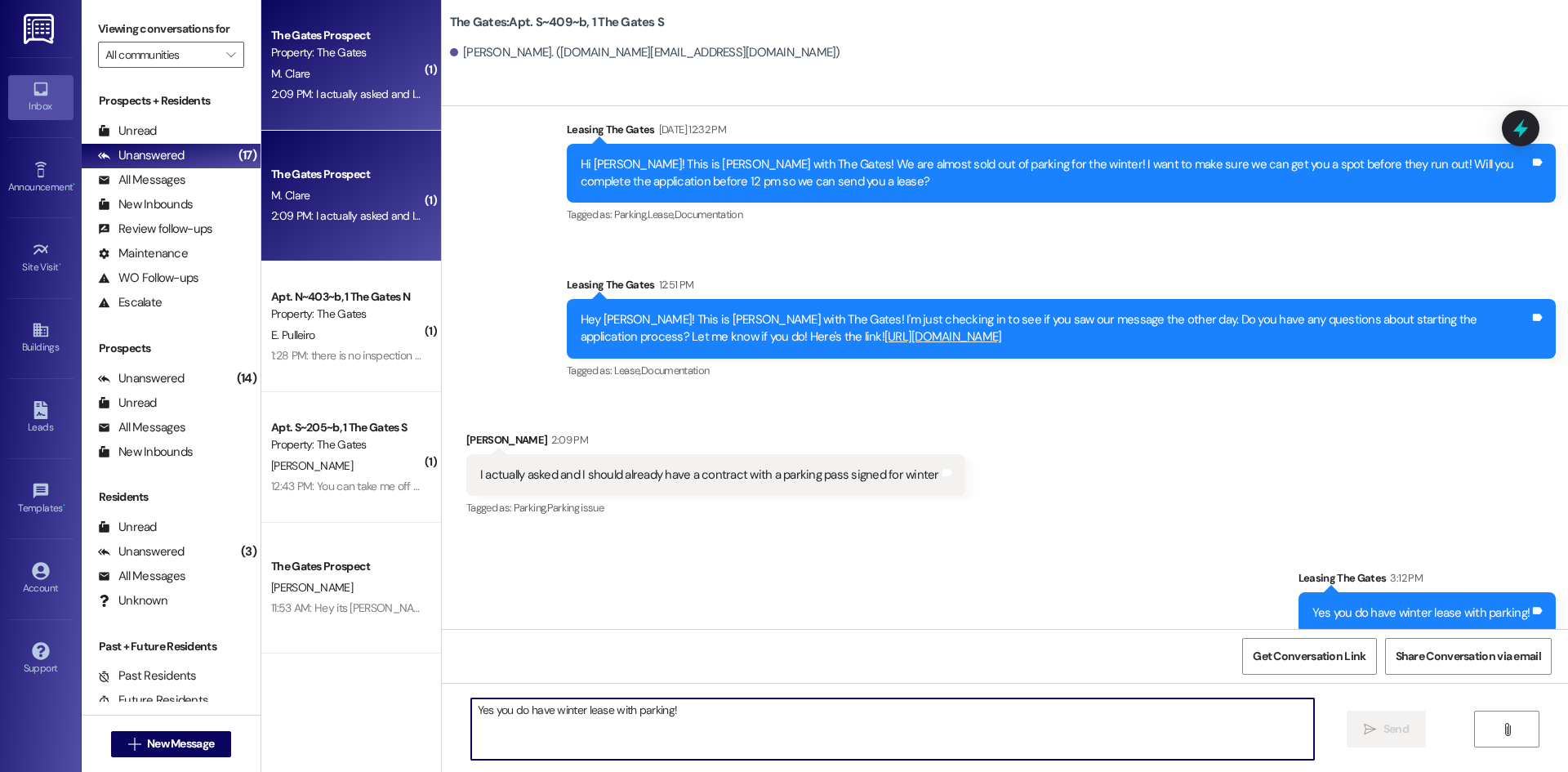
scroll to position [31518, 0]
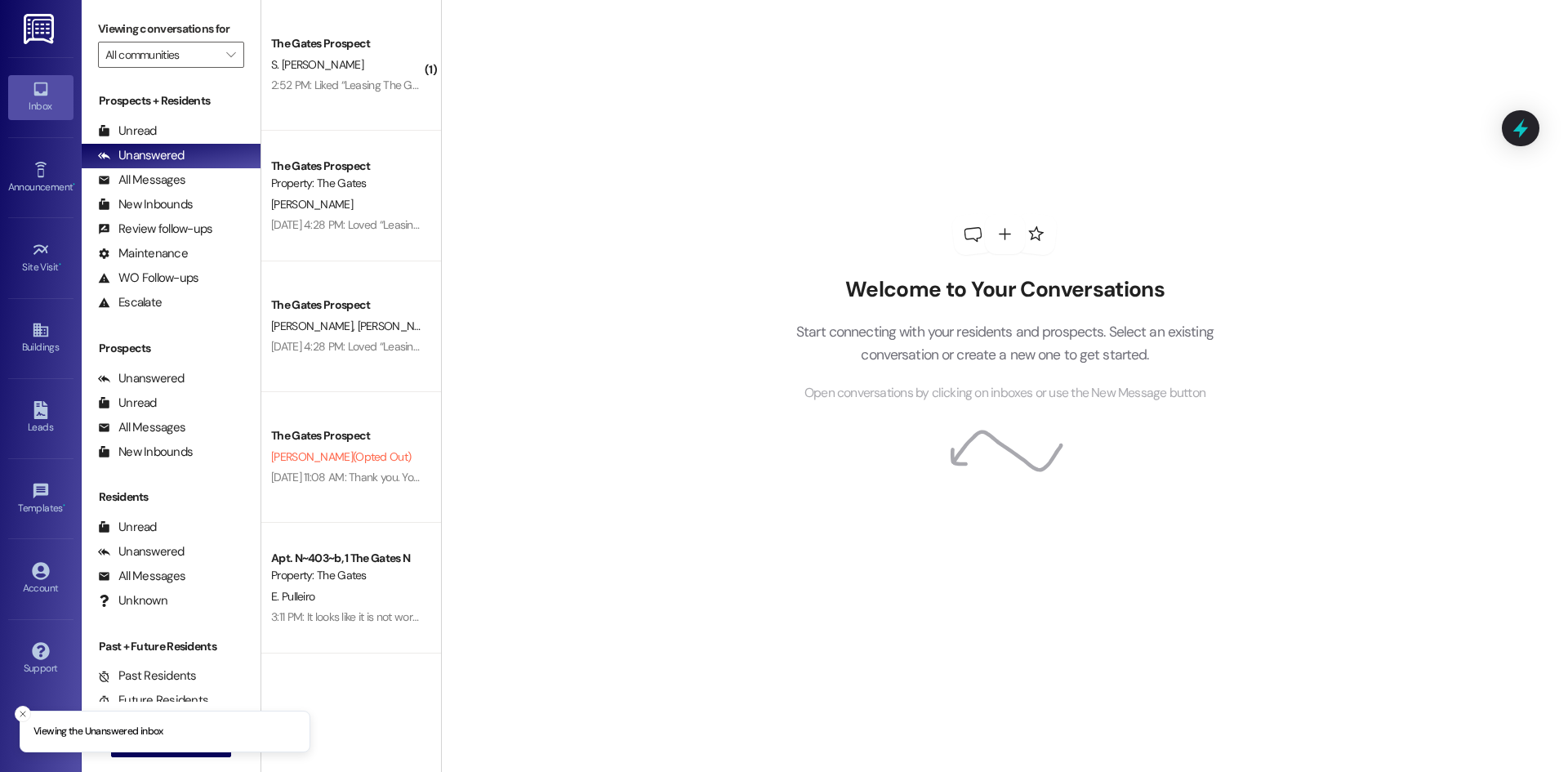
scroll to position [1634, 0]
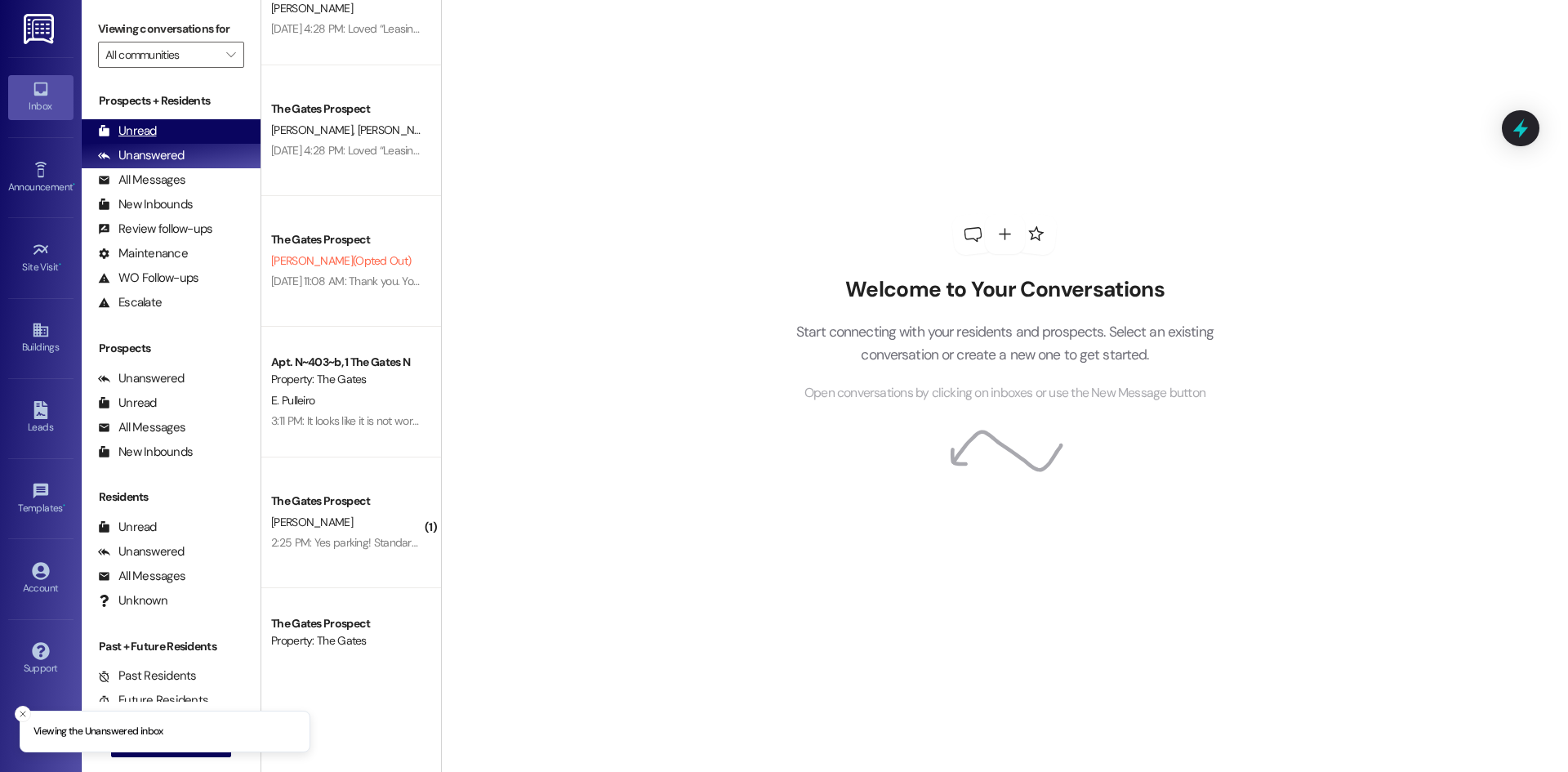
click at [160, 120] on div "Unread (0)" at bounding box center [171, 132] width 179 height 25
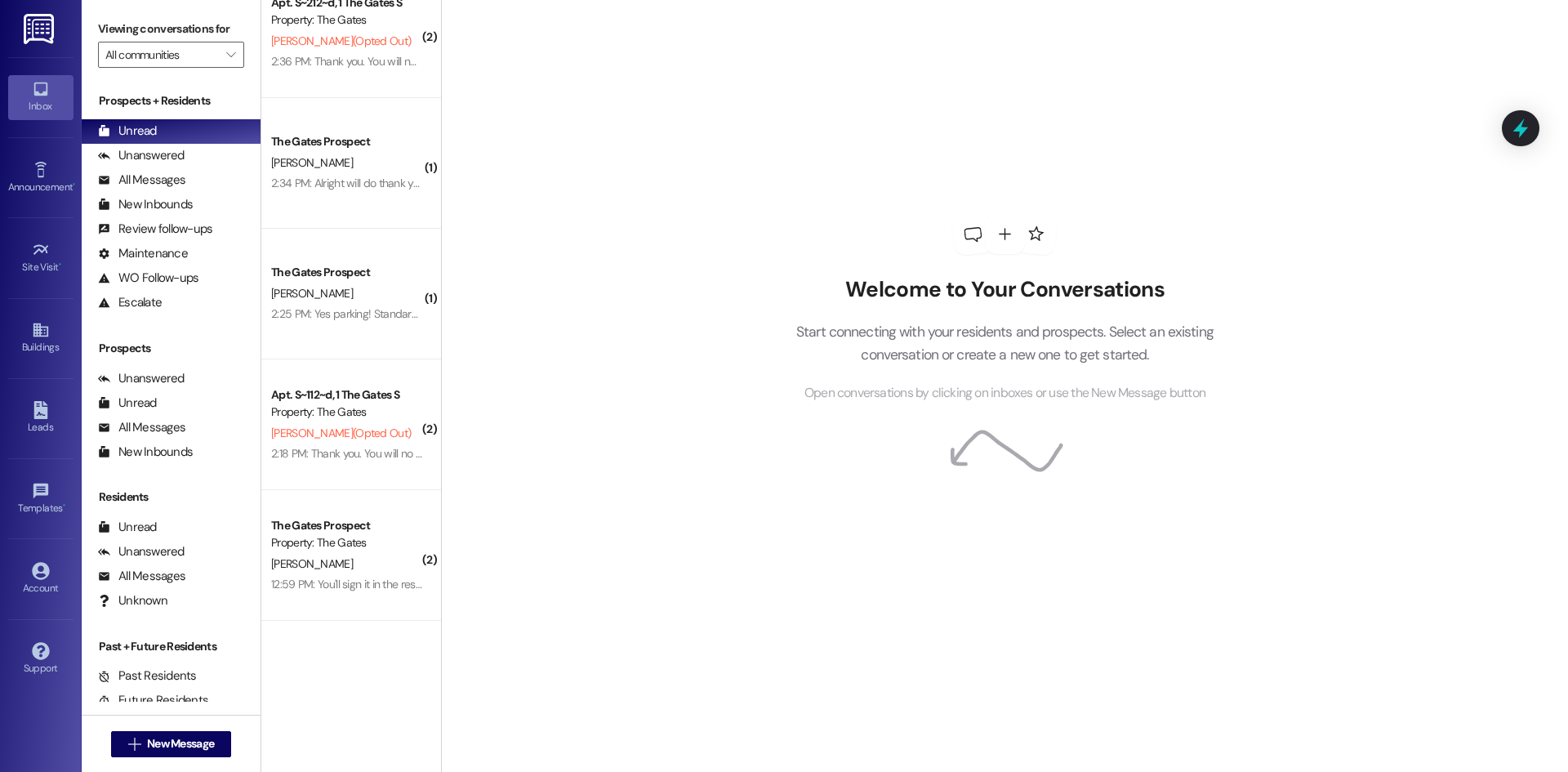
scroll to position [2220, 0]
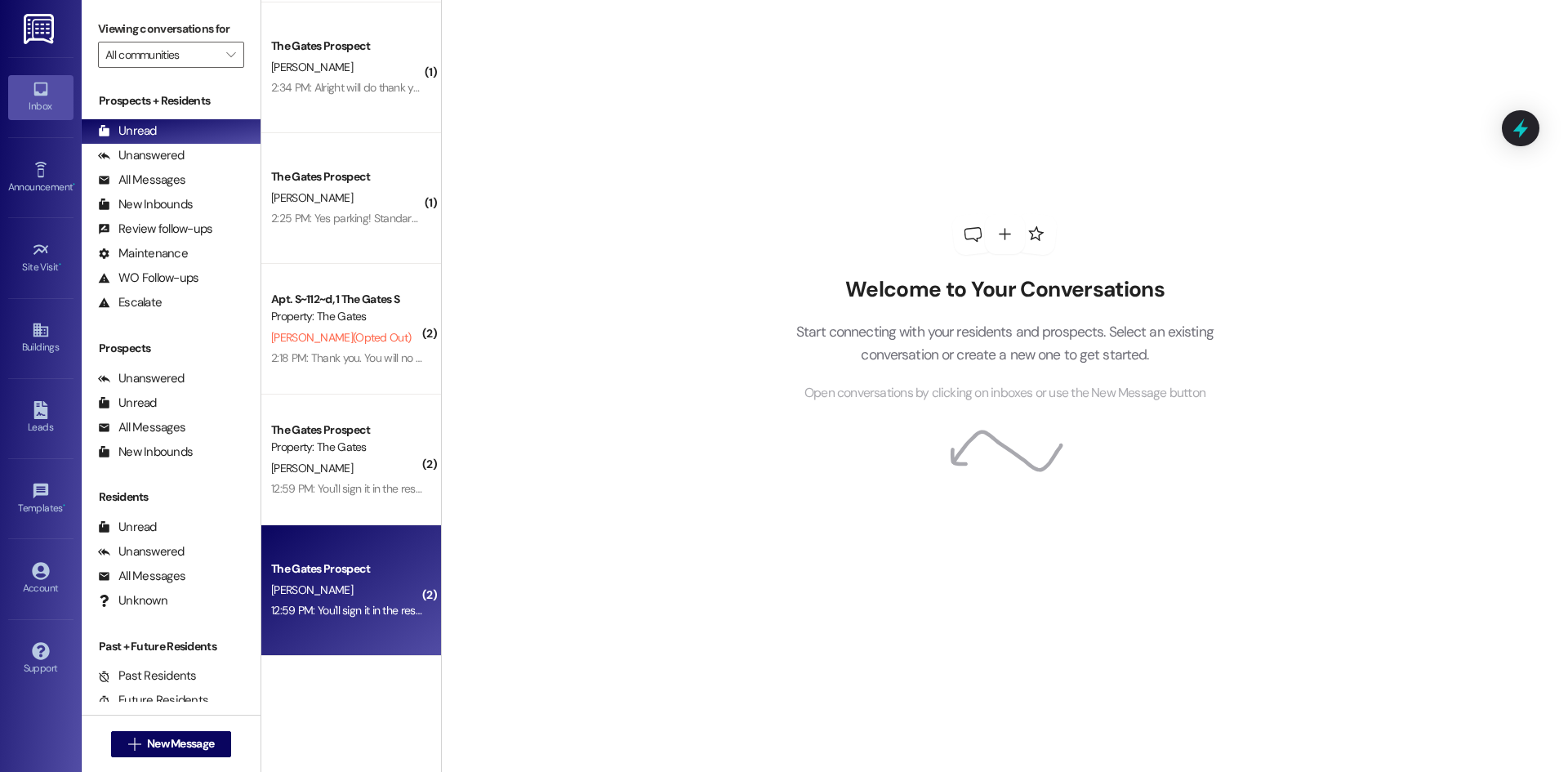
click at [328, 590] on div "J. Rosier" at bounding box center [347, 591] width 155 height 20
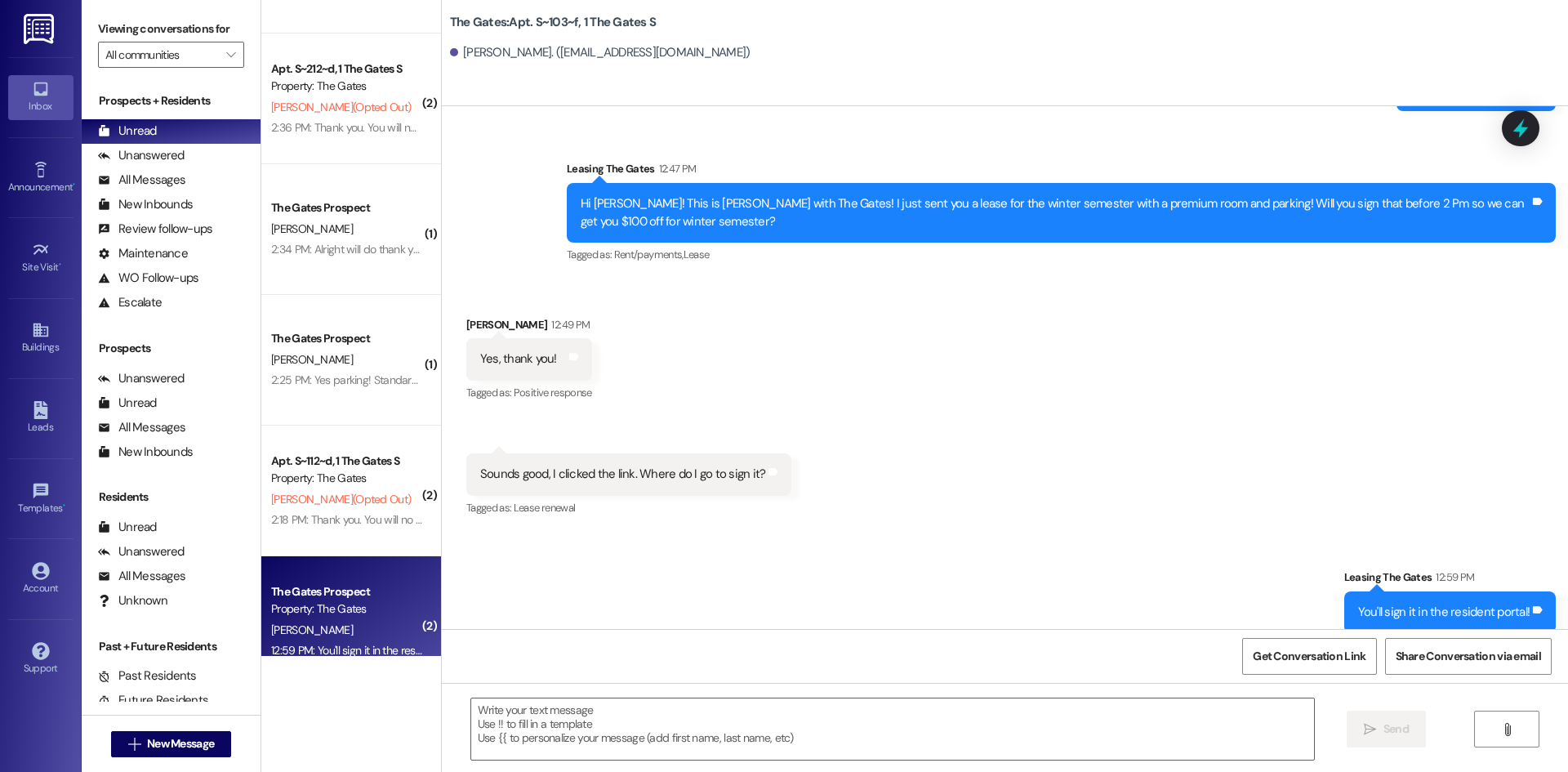
scroll to position [2057, 0]
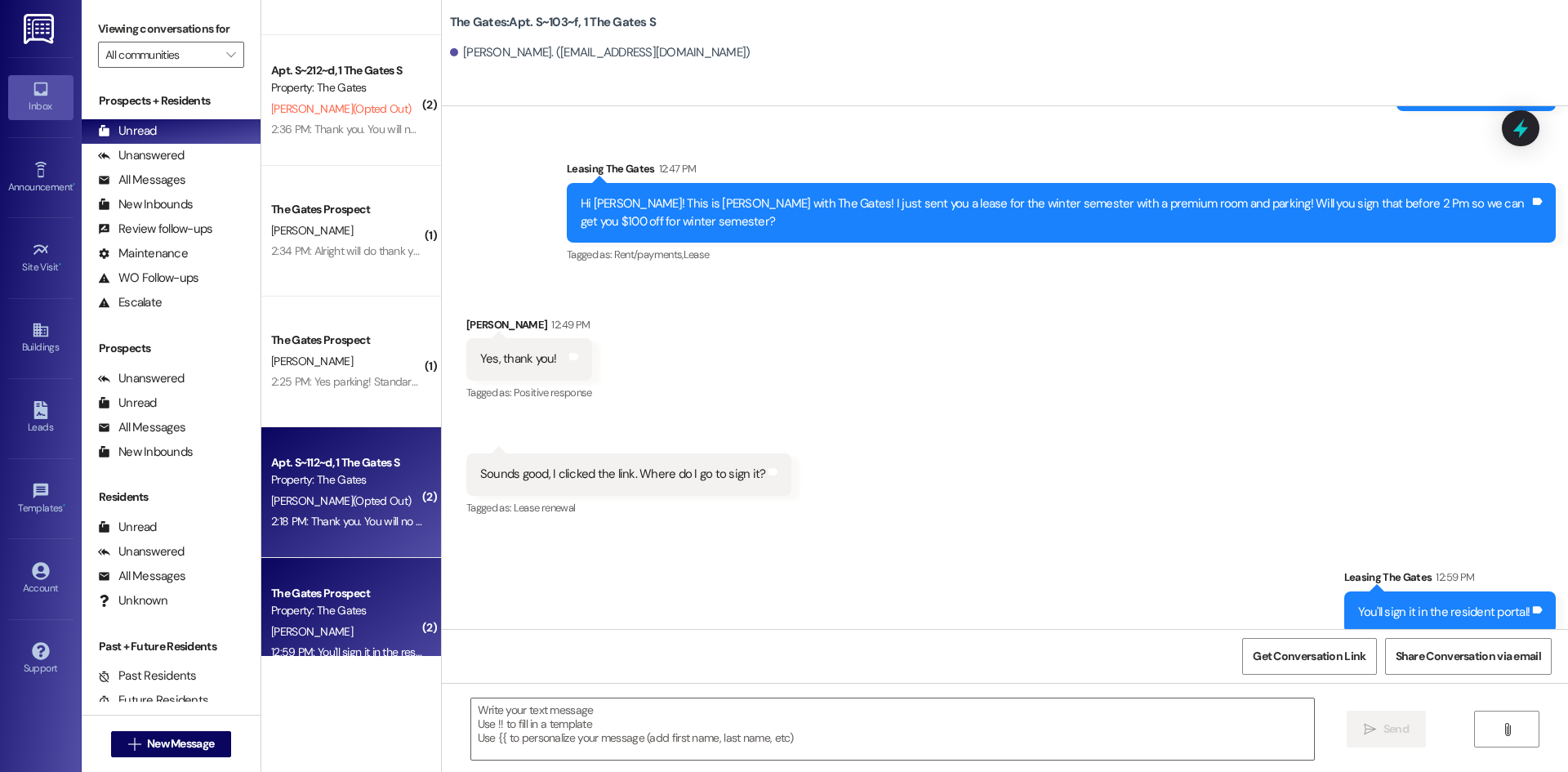
click at [297, 491] on div "N. Anguiano (Opted Out)" at bounding box center [347, 501] width 155 height 20
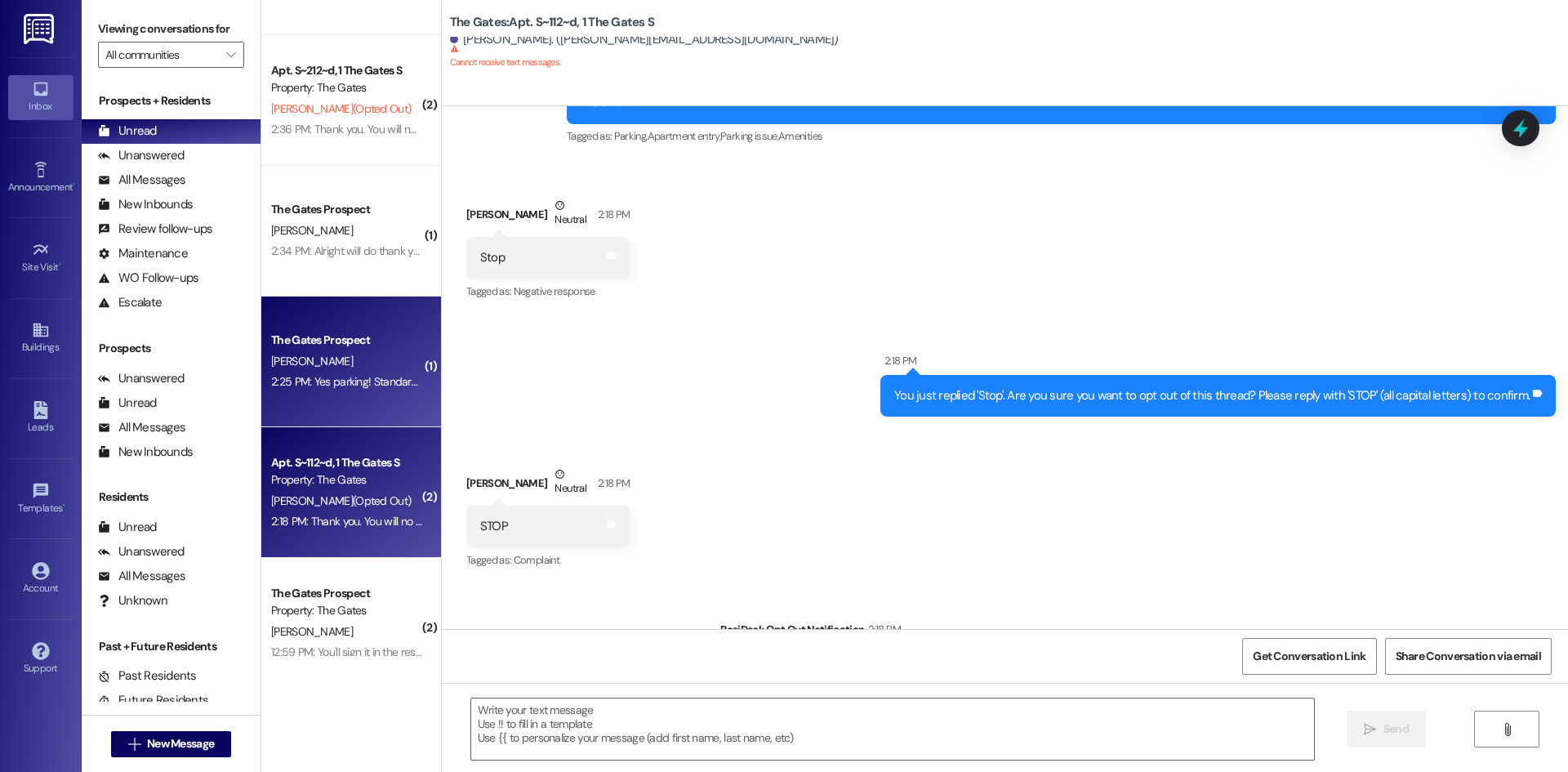
click at [336, 368] on div "[PERSON_NAME]" at bounding box center [347, 361] width 155 height 20
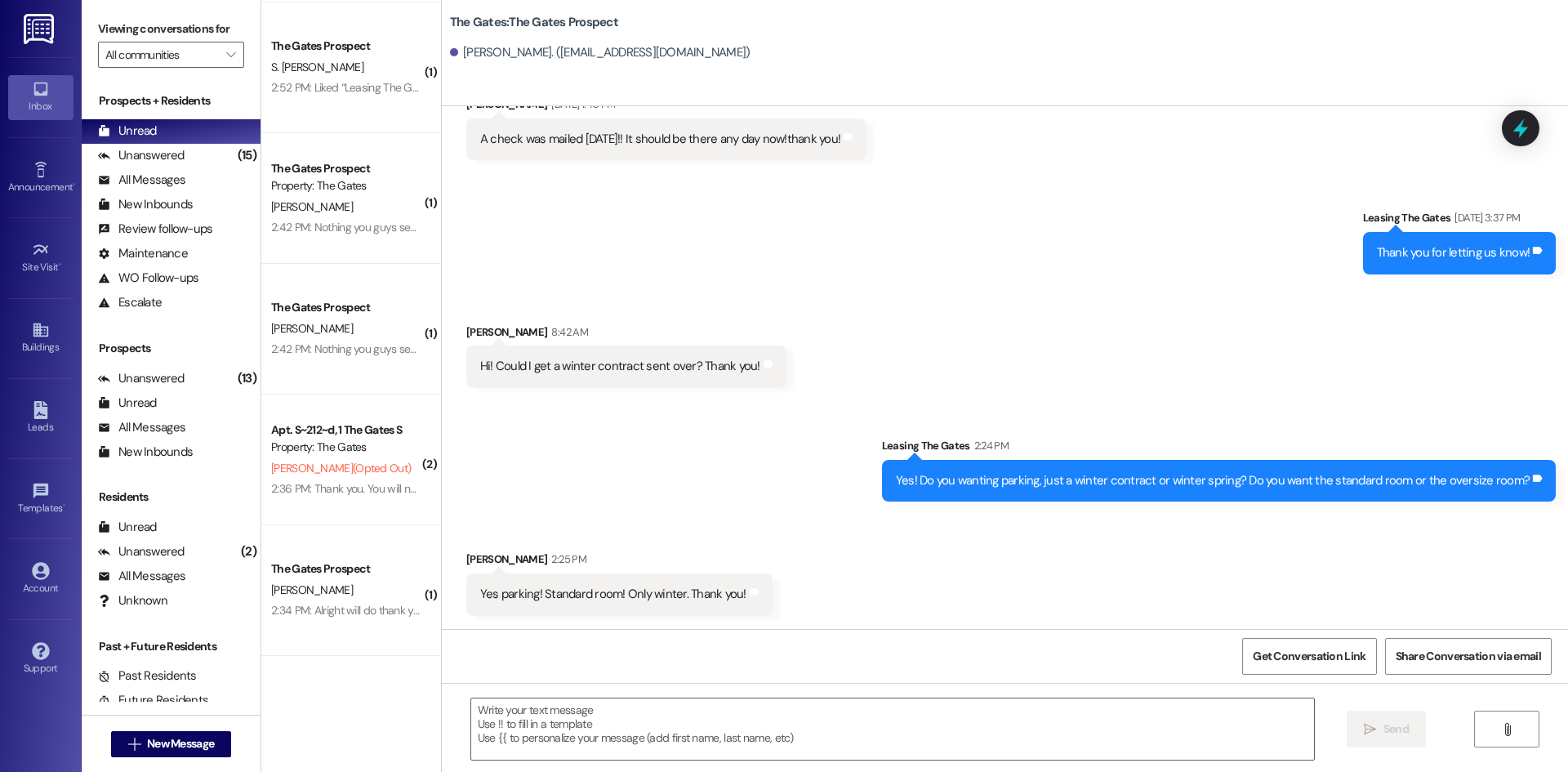
scroll to position [1828, 0]
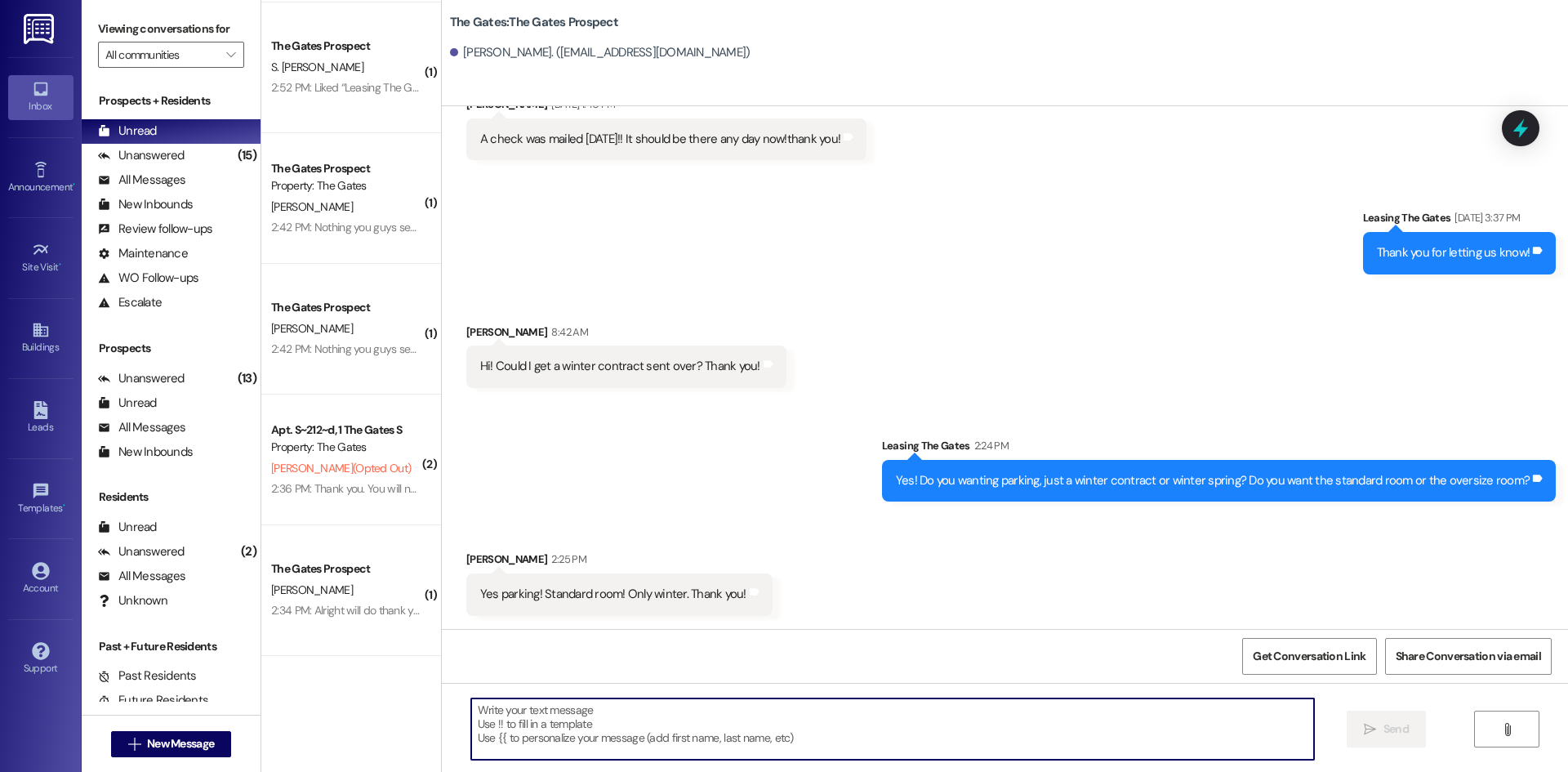
click at [506, 742] on textarea at bounding box center [892, 729] width 842 height 62
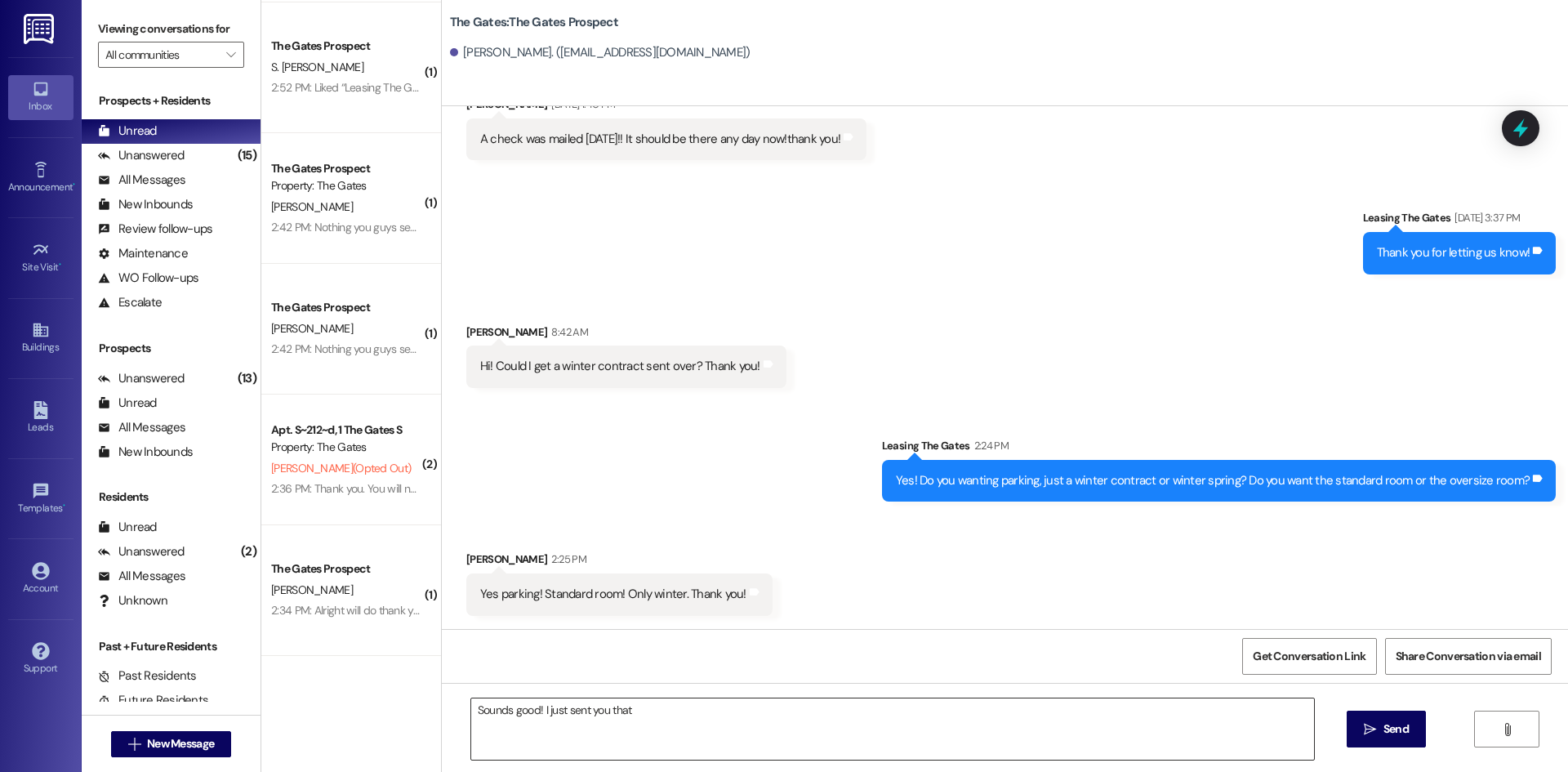
click at [670, 721] on textarea "Sounds good! I just sent you that" at bounding box center [892, 729] width 842 height 62
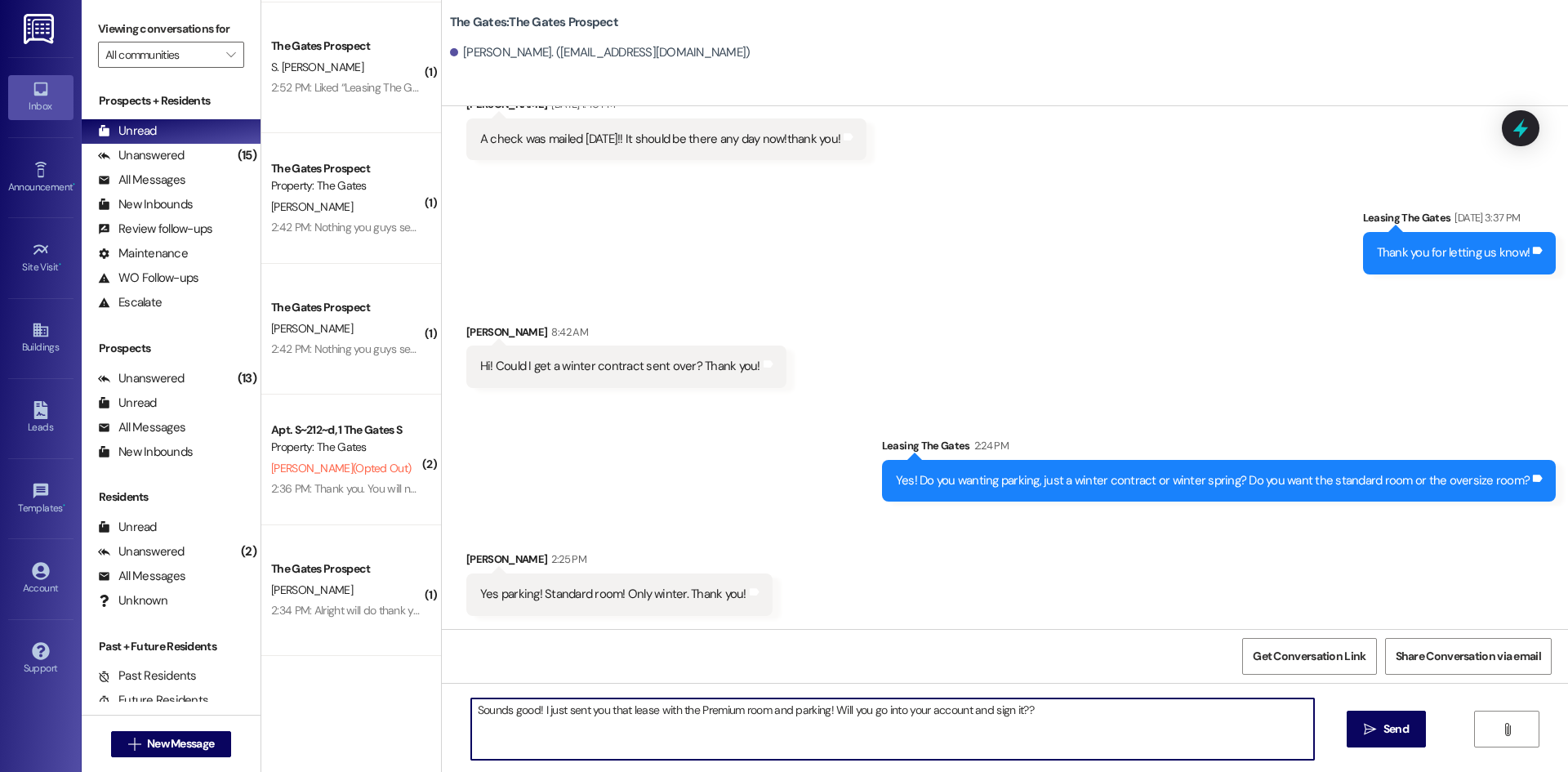
type textarea "Sounds good! I just sent you that lease with the Premium room and parking! Will…"
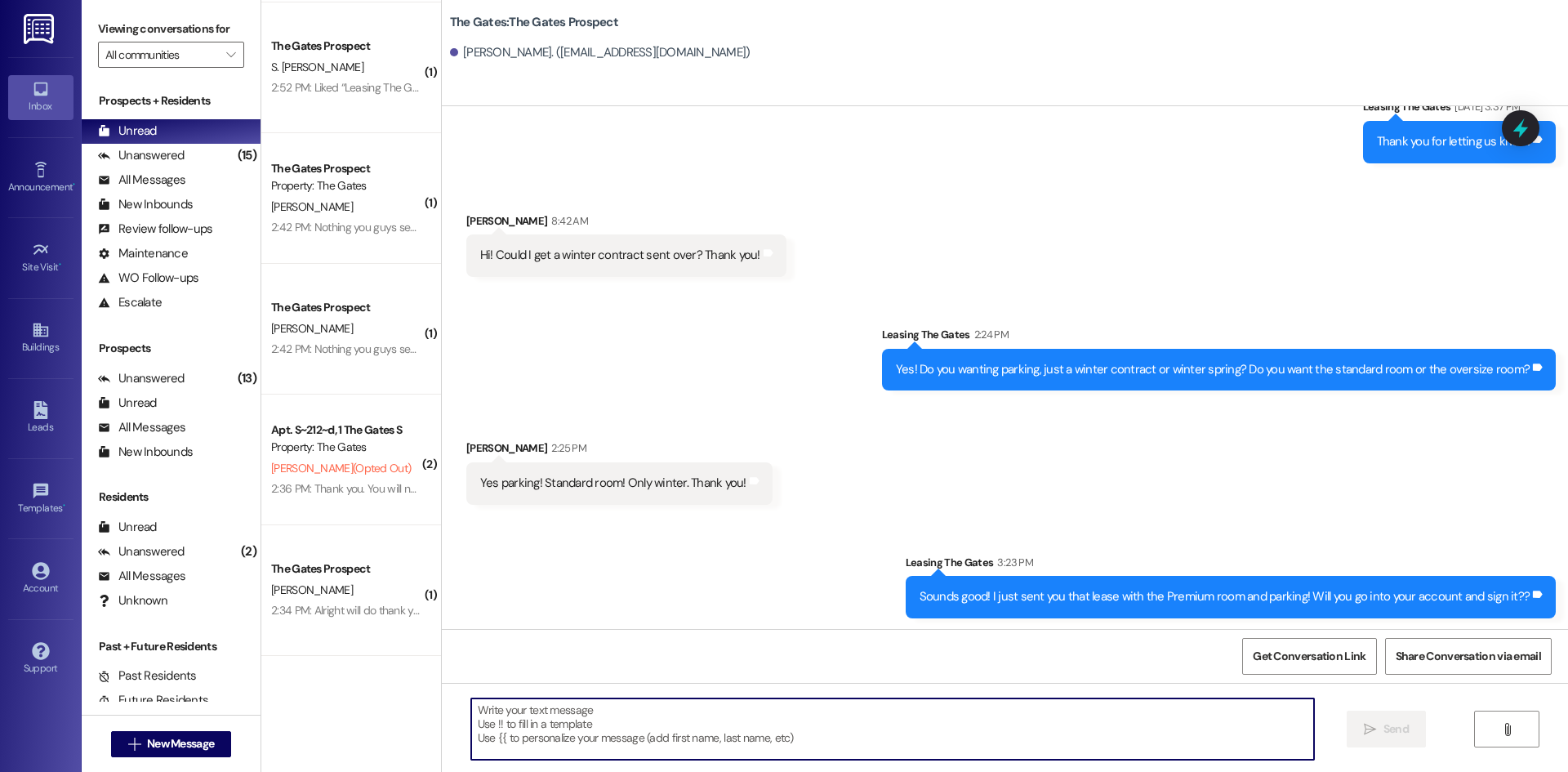
scroll to position [844, 0]
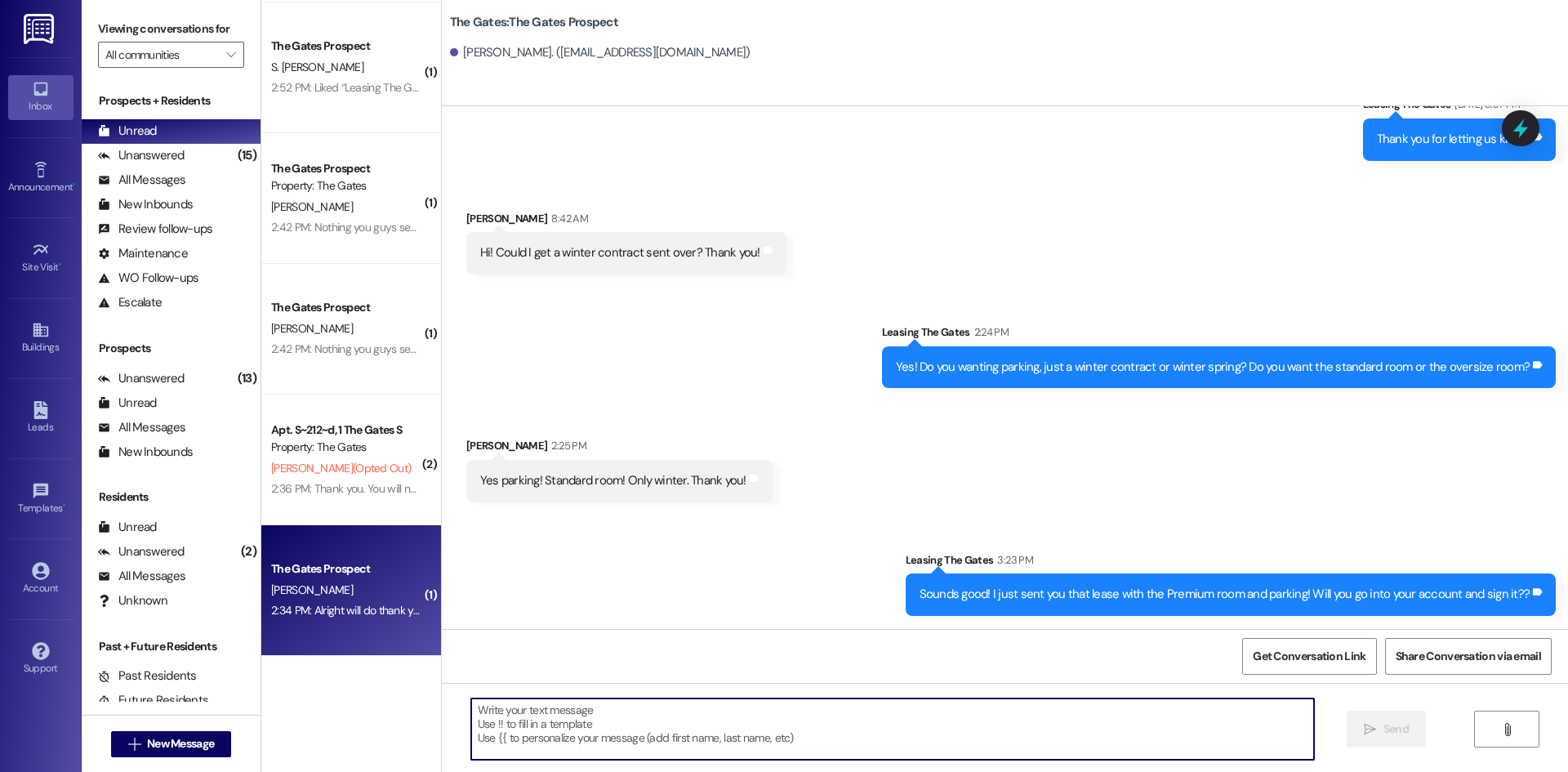
click at [308, 568] on div "The Gates Prospect" at bounding box center [347, 569] width 151 height 18
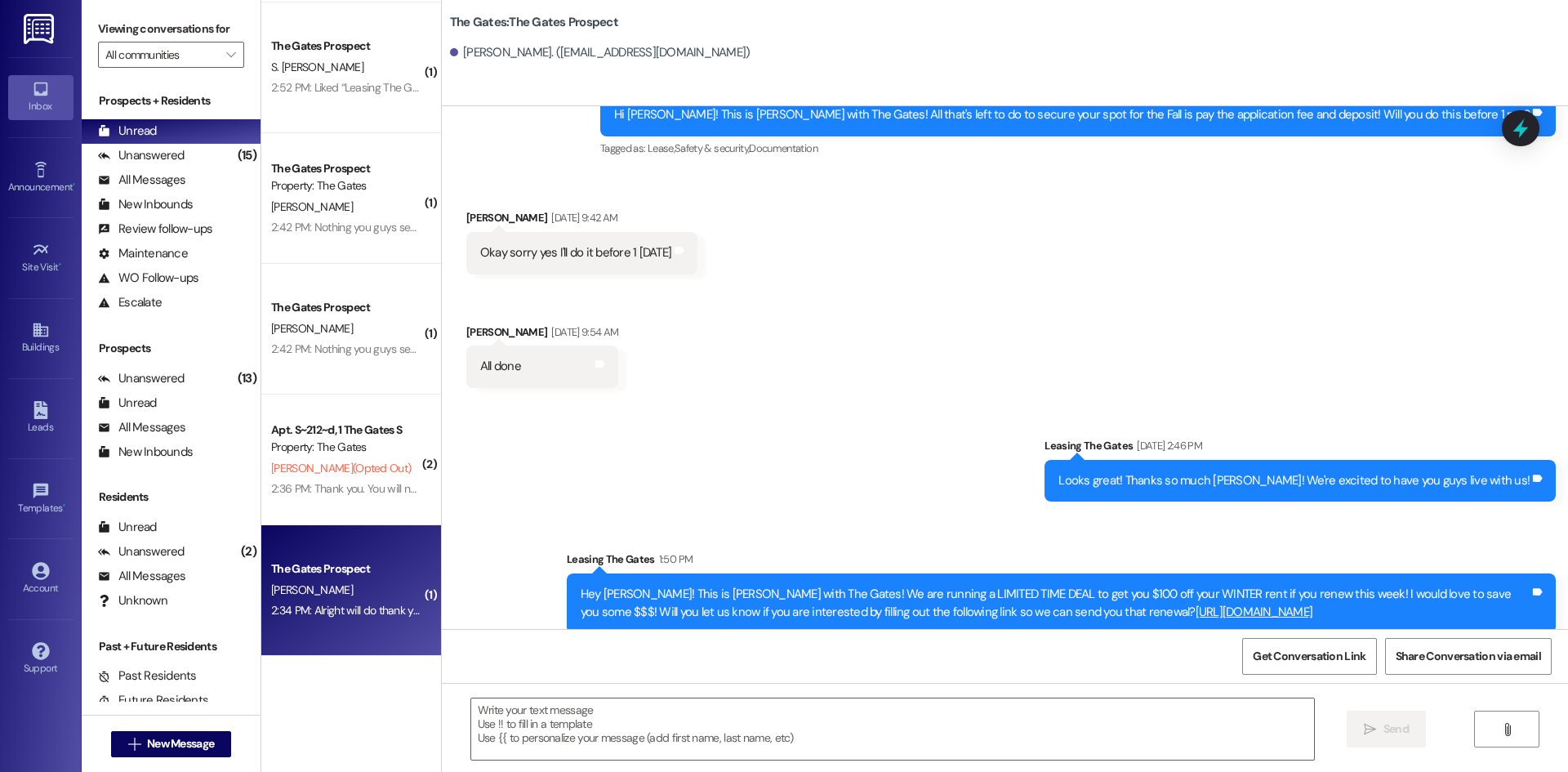
scroll to position [1622, 0]
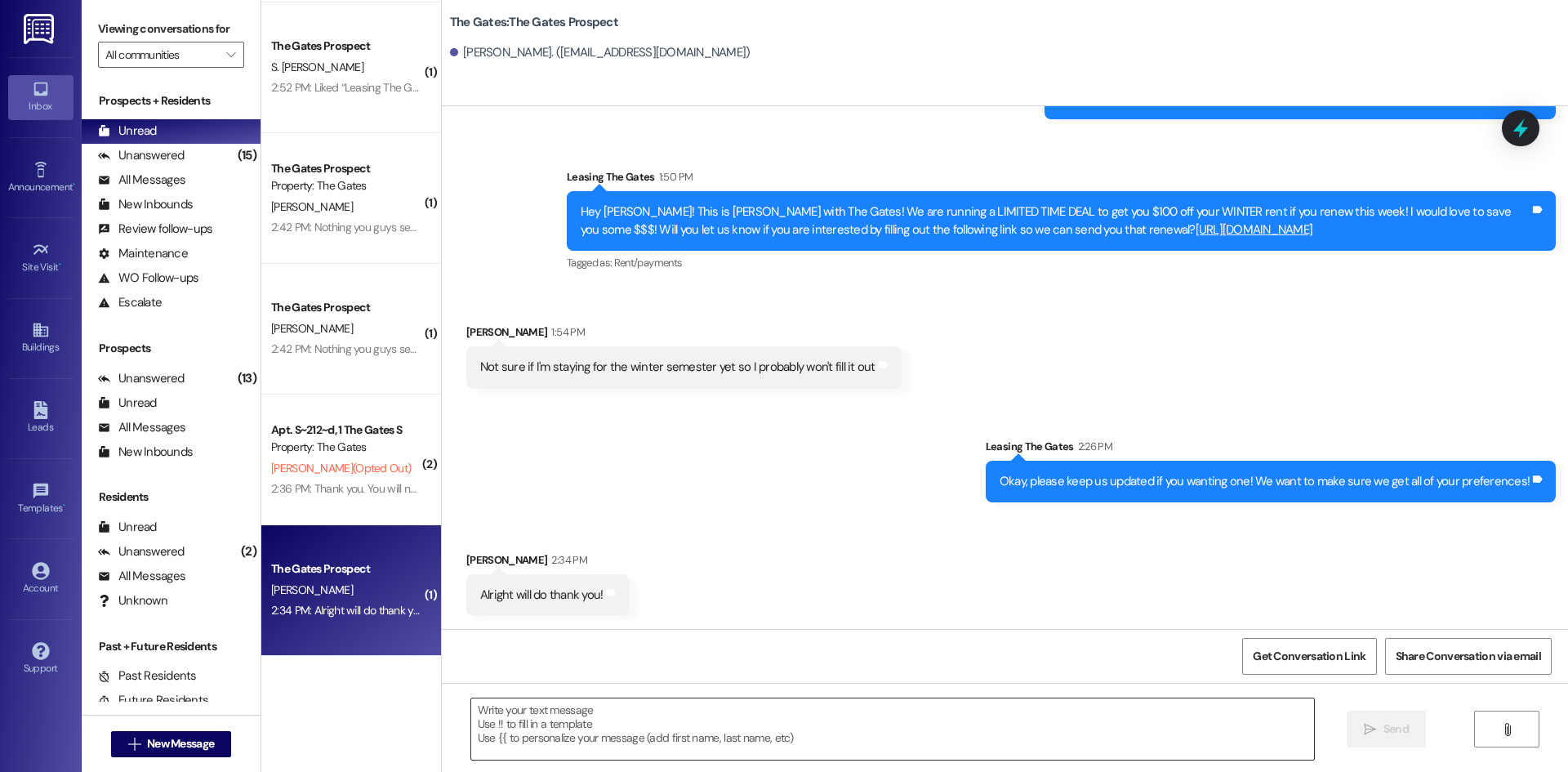
click at [531, 737] on textarea at bounding box center [892, 729] width 842 height 62
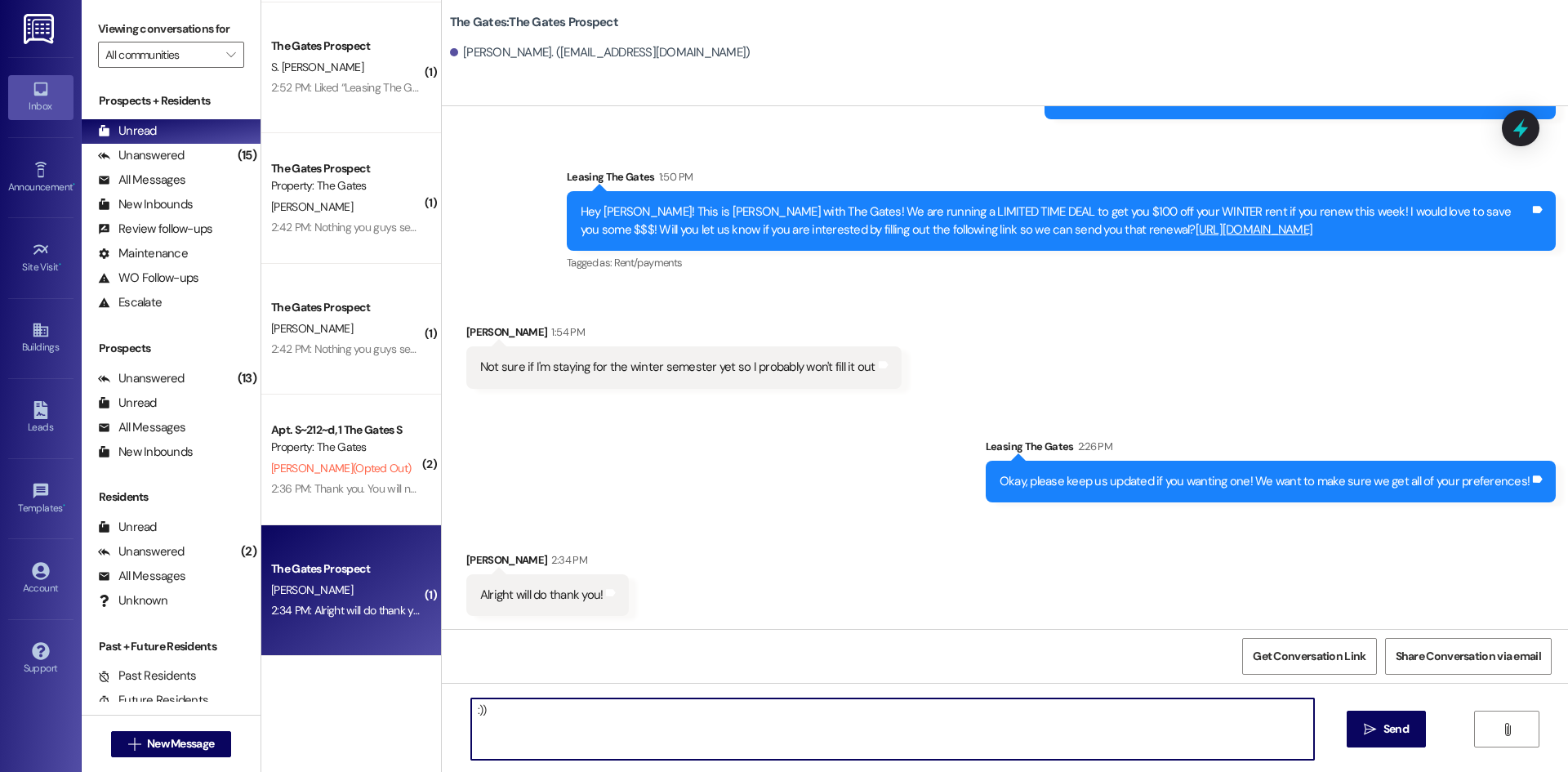
type textarea ":))"
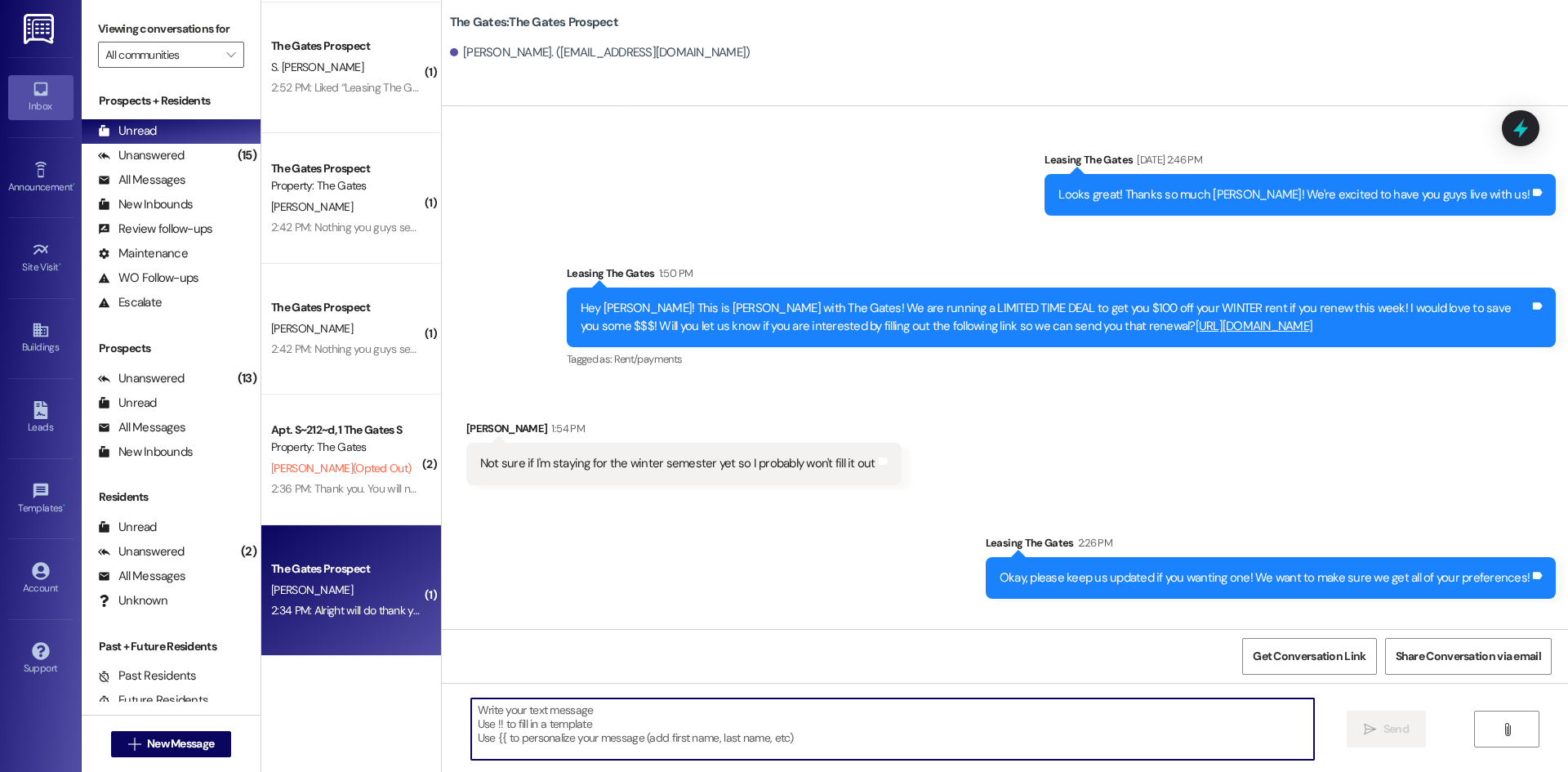
scroll to position [1736, 0]
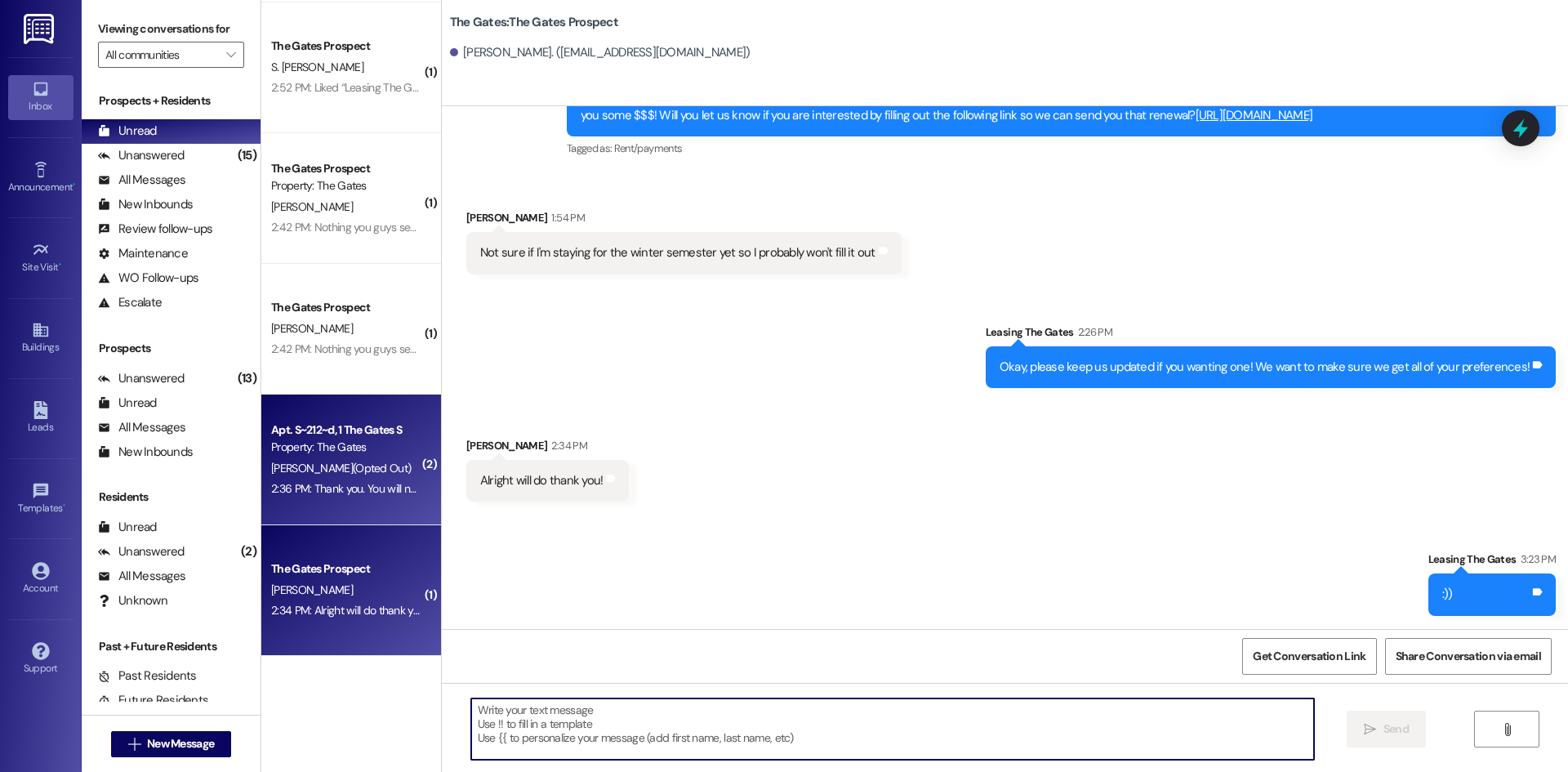
click at [366, 454] on div "Property: The Gates" at bounding box center [347, 447] width 151 height 18
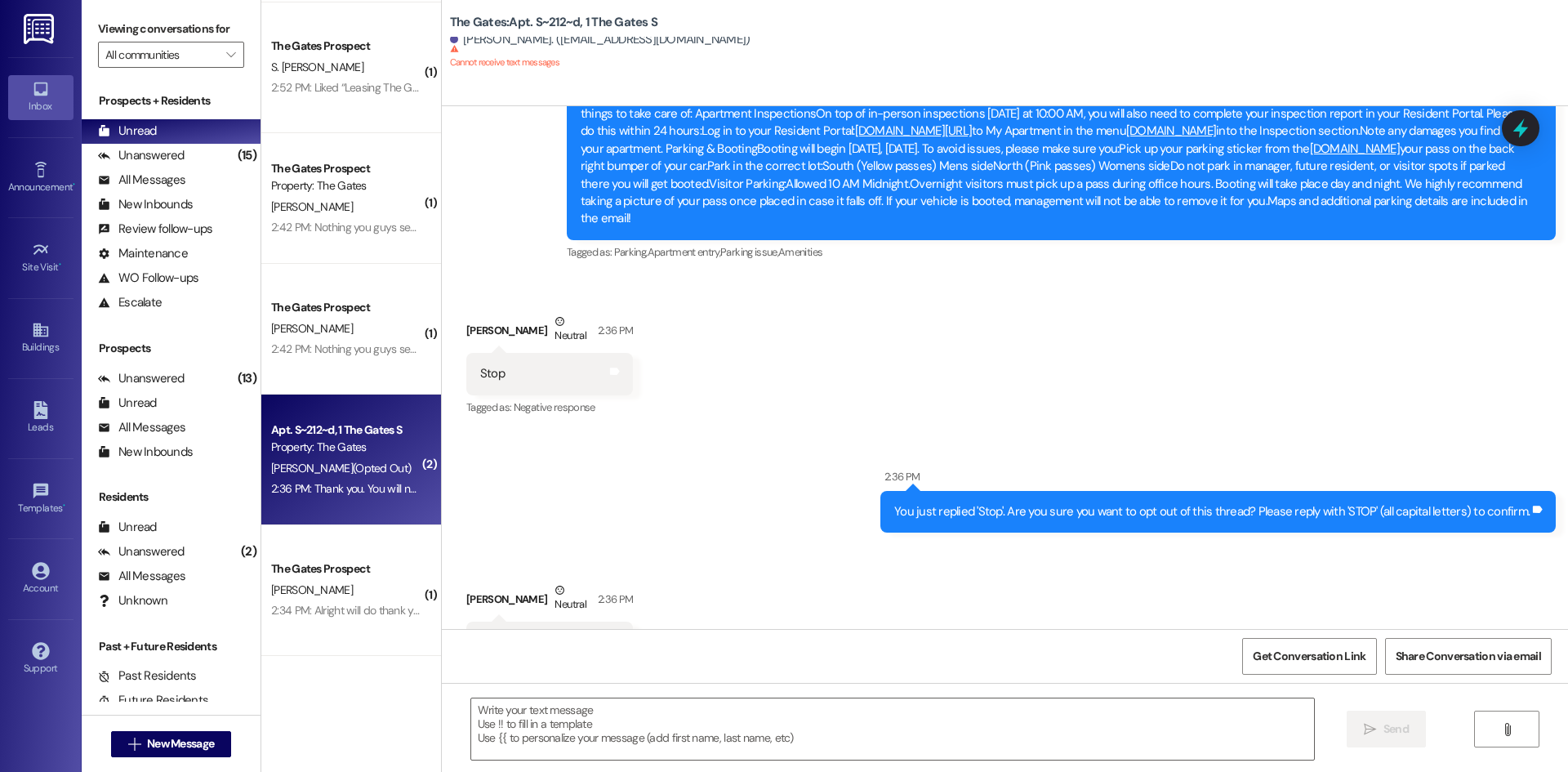
scroll to position [12767, 0]
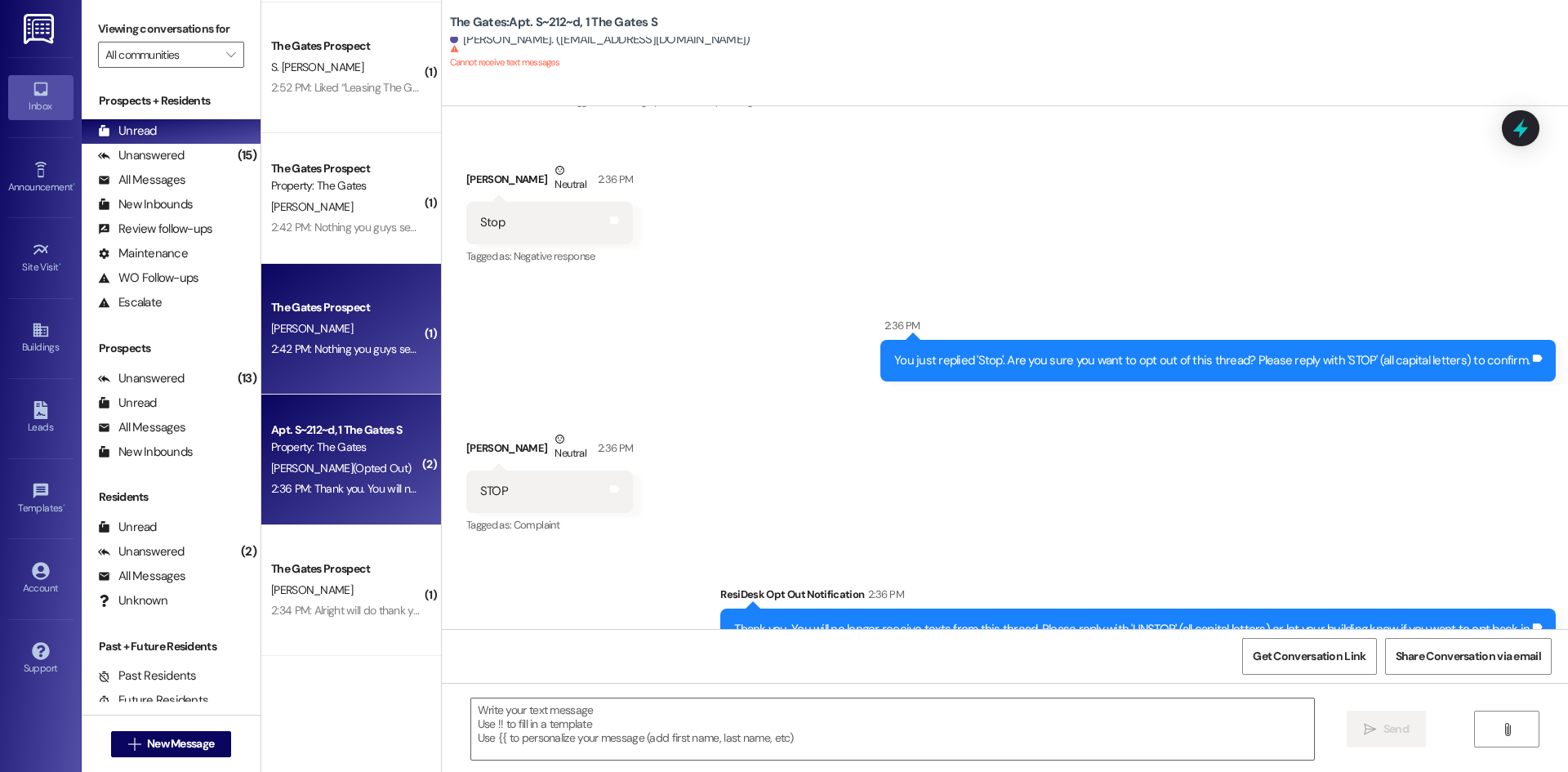
click at [293, 310] on div "The Gates Prospect" at bounding box center [347, 308] width 151 height 18
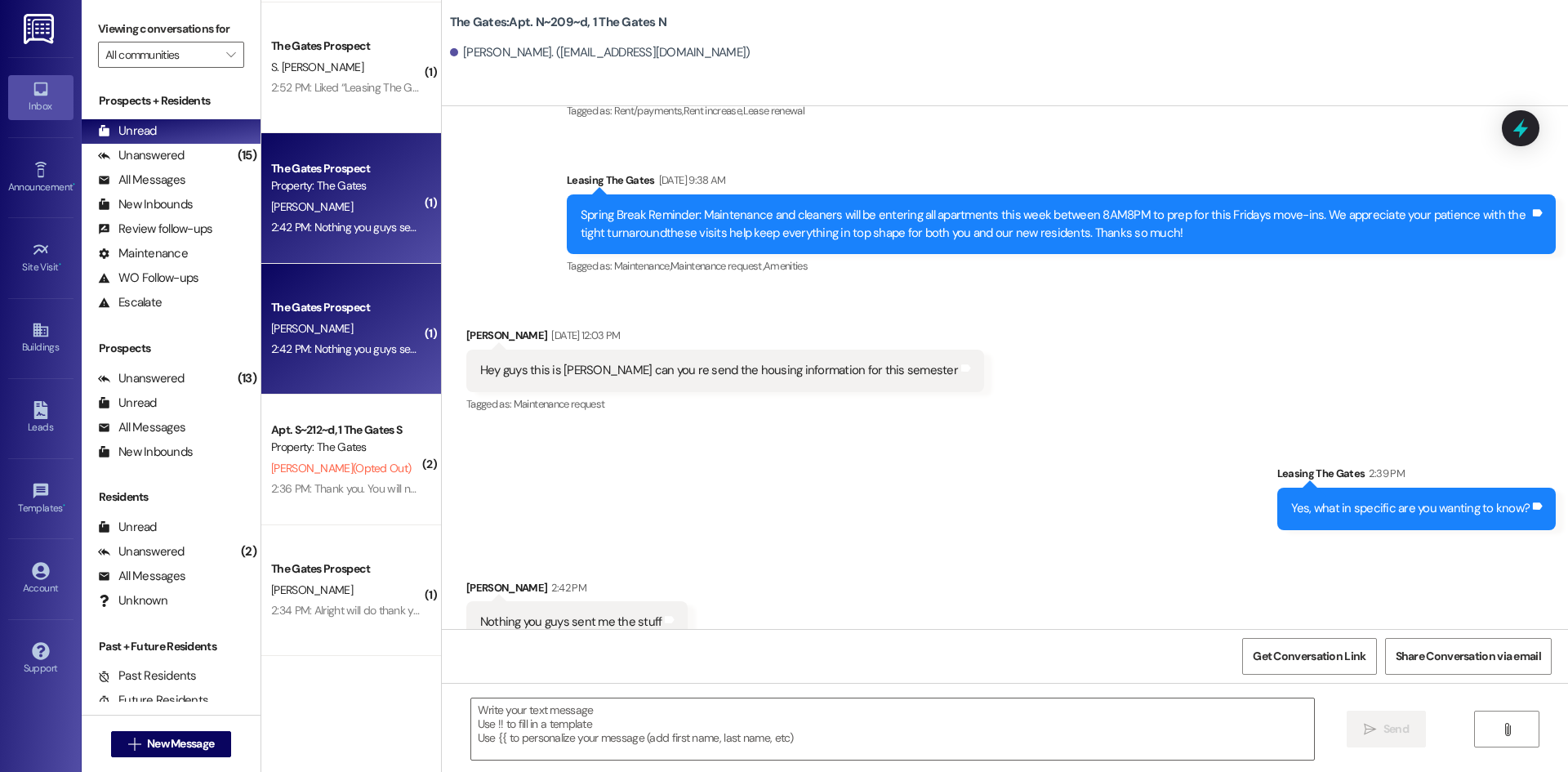
scroll to position [17593, 0]
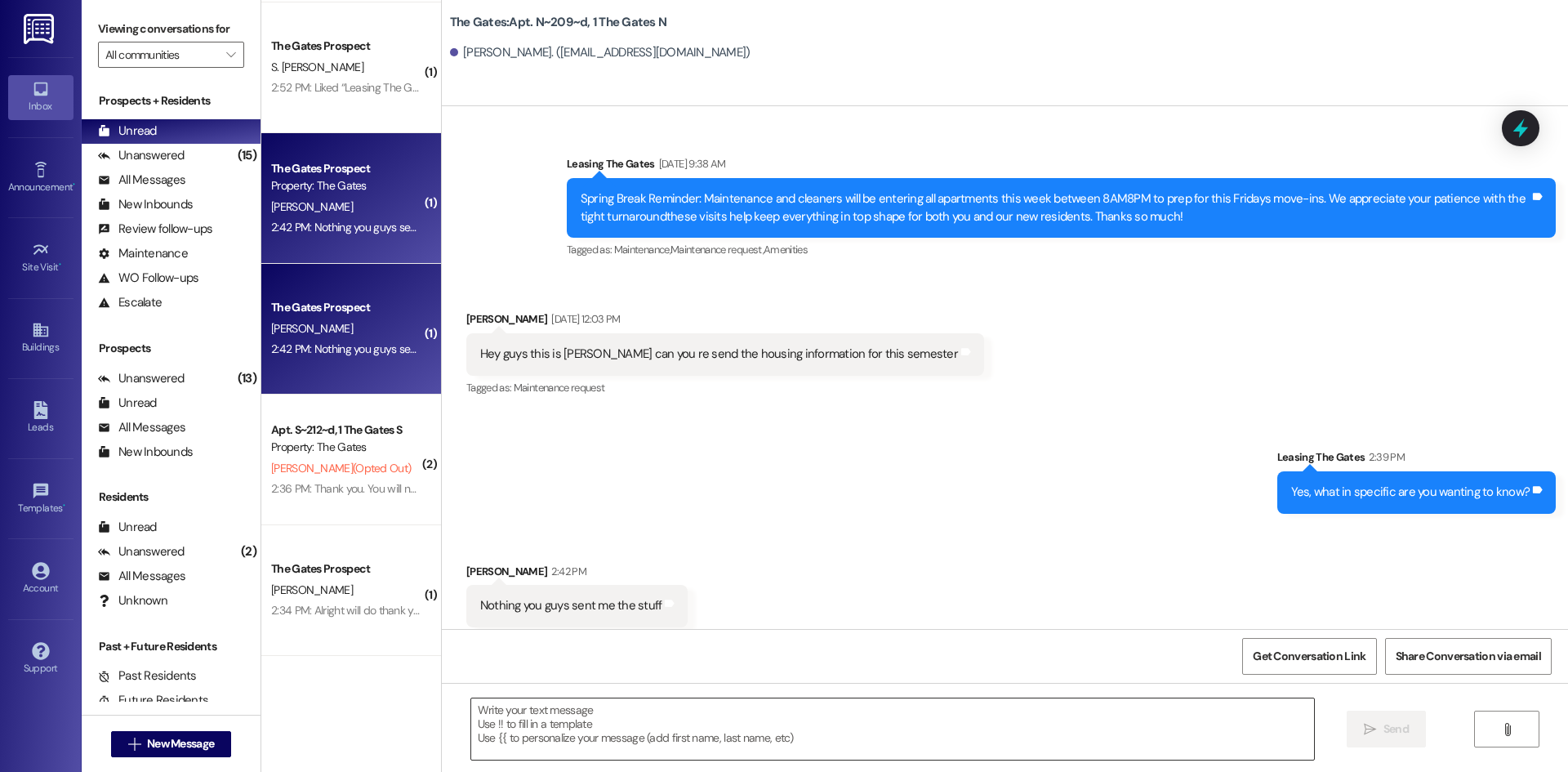
click at [568, 723] on textarea at bounding box center [892, 729] width 842 height 62
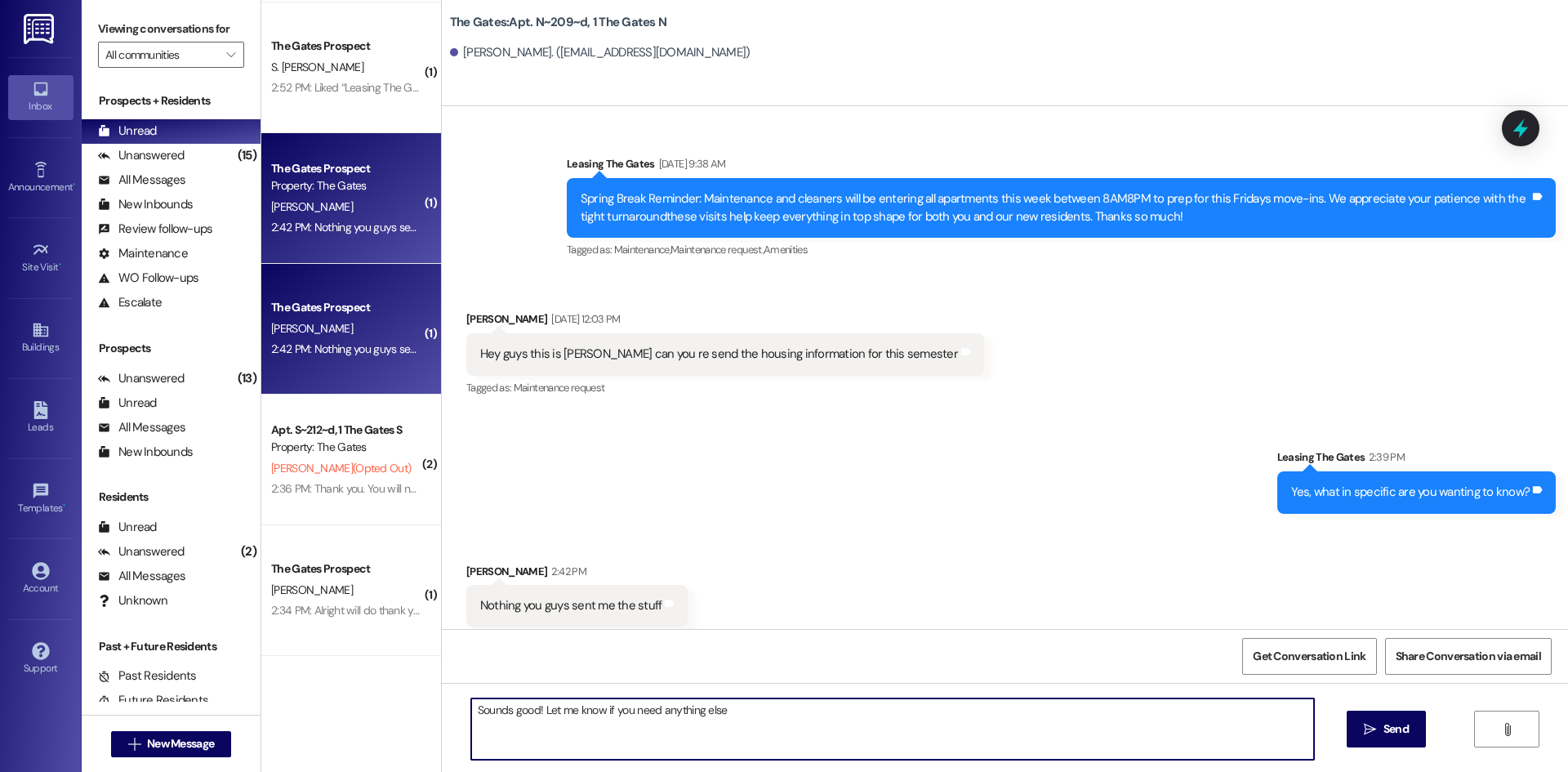
type textarea "Sounds good! Let me know if you need anything else"
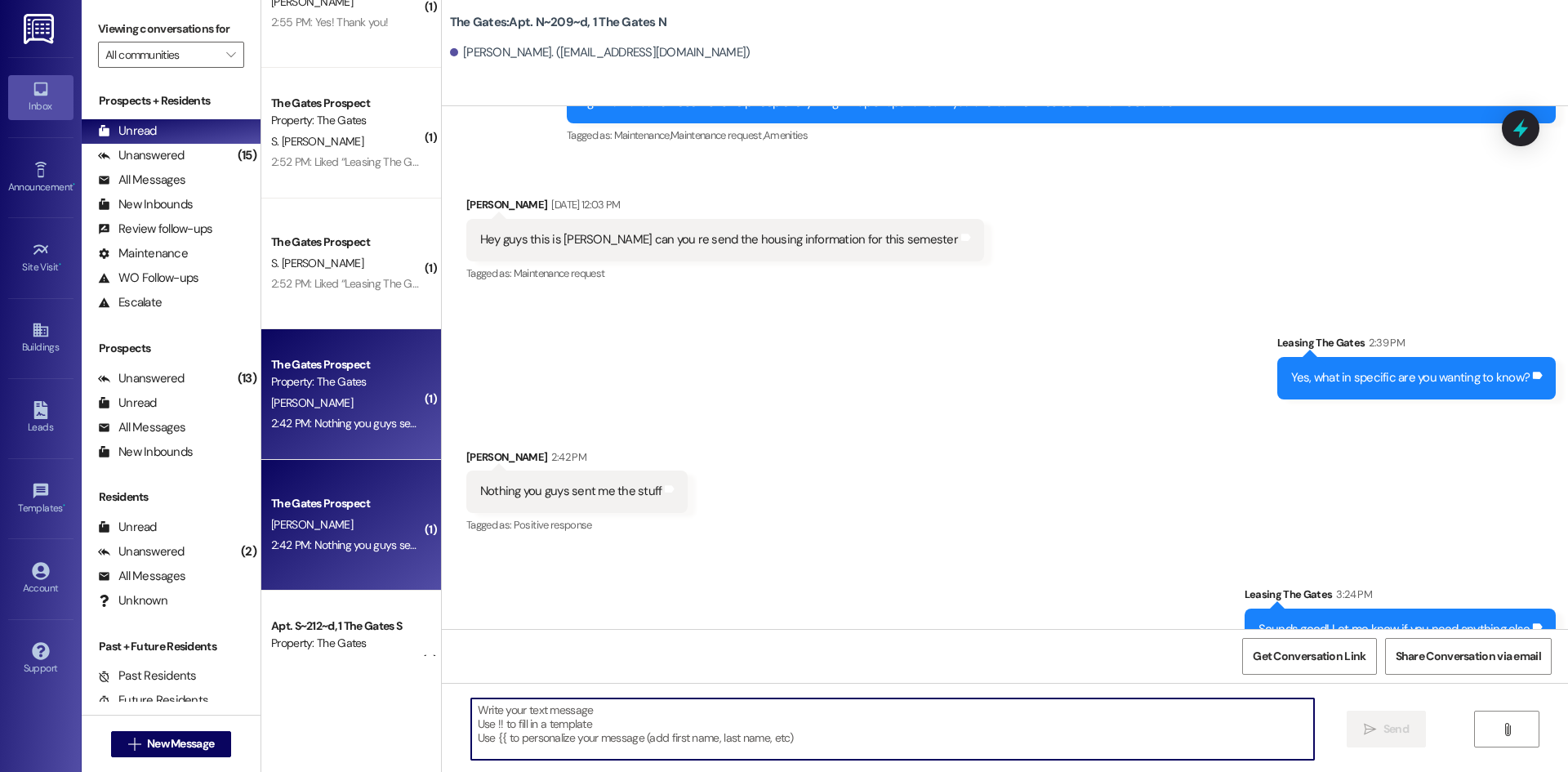
scroll to position [1502, 0]
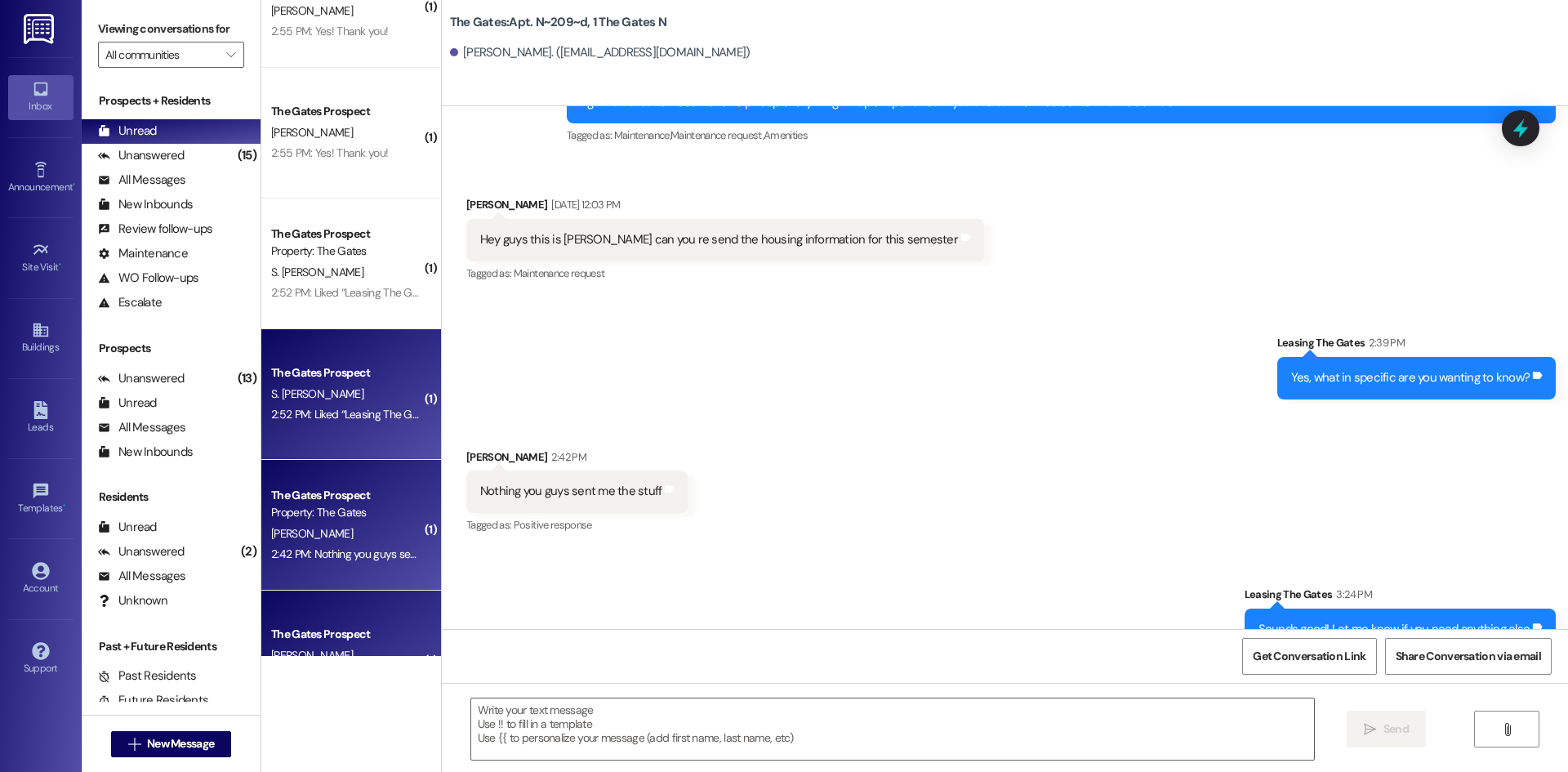
click at [319, 427] on div "The Gates Prospect S. Eddie 2:52 PM: Liked “Leasing The Gates (The Gates): Hi S…" at bounding box center [351, 394] width 180 height 131
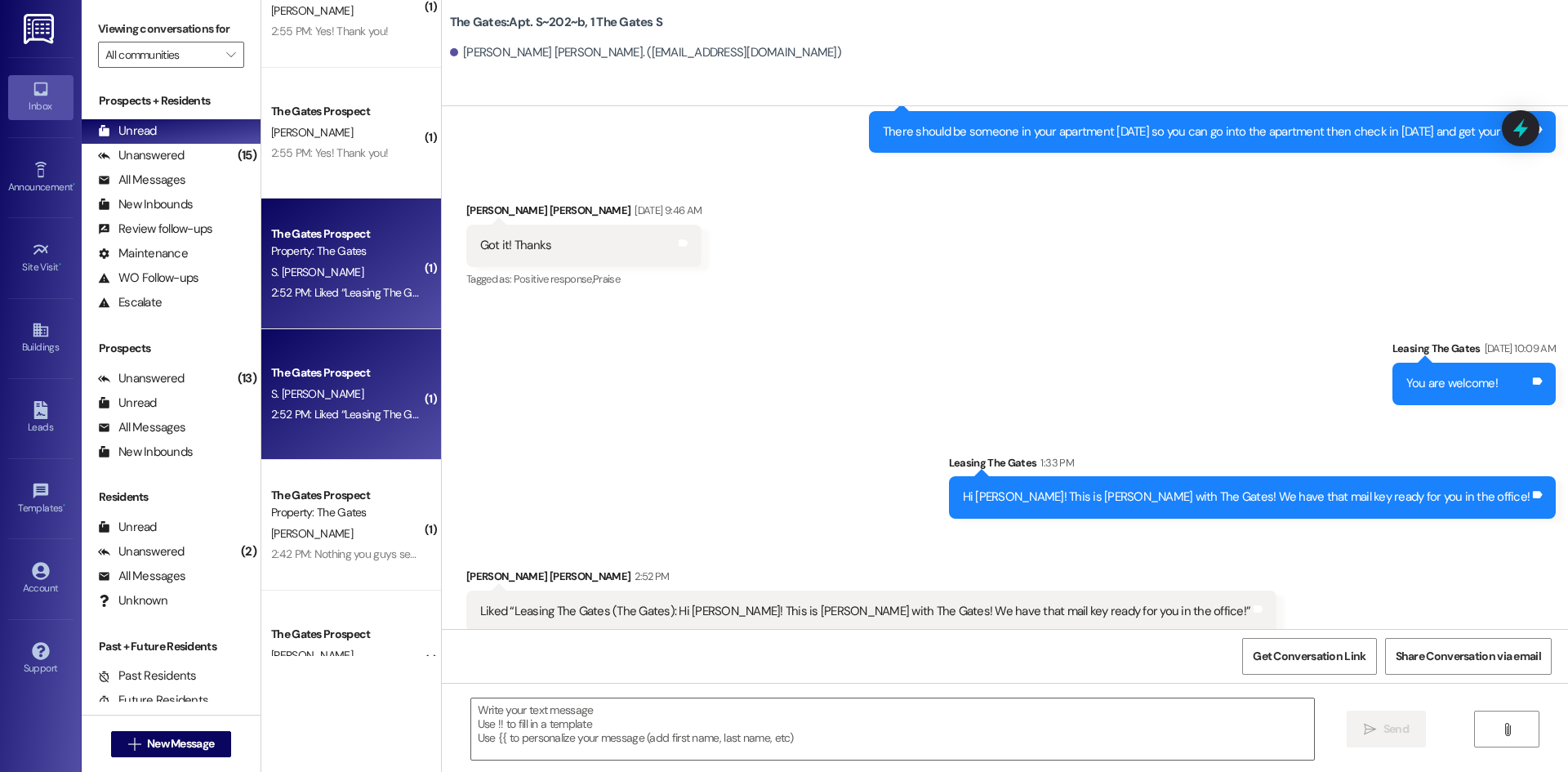
scroll to position [25856, 0]
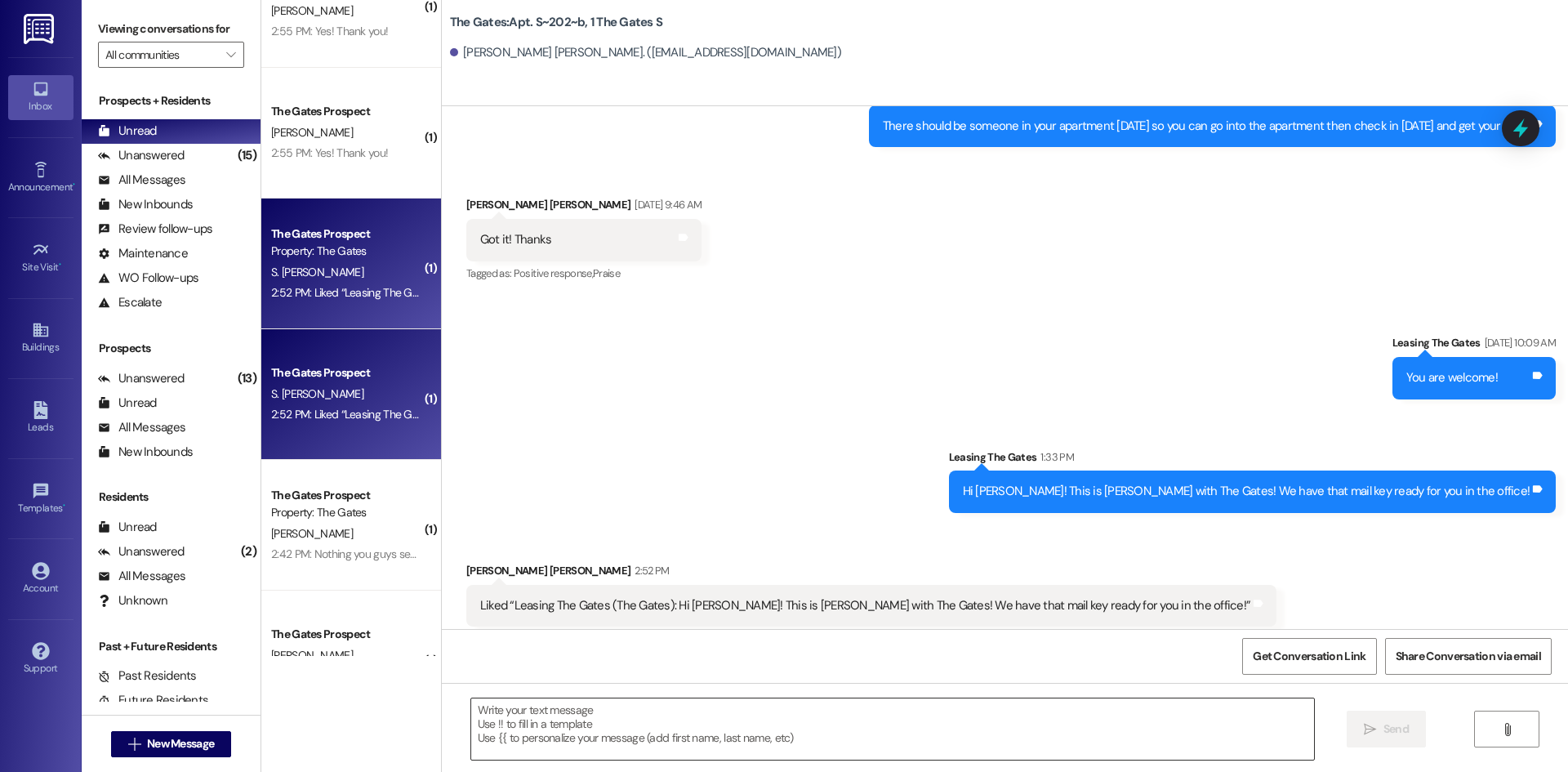
click at [726, 729] on textarea at bounding box center [892, 729] width 842 height 62
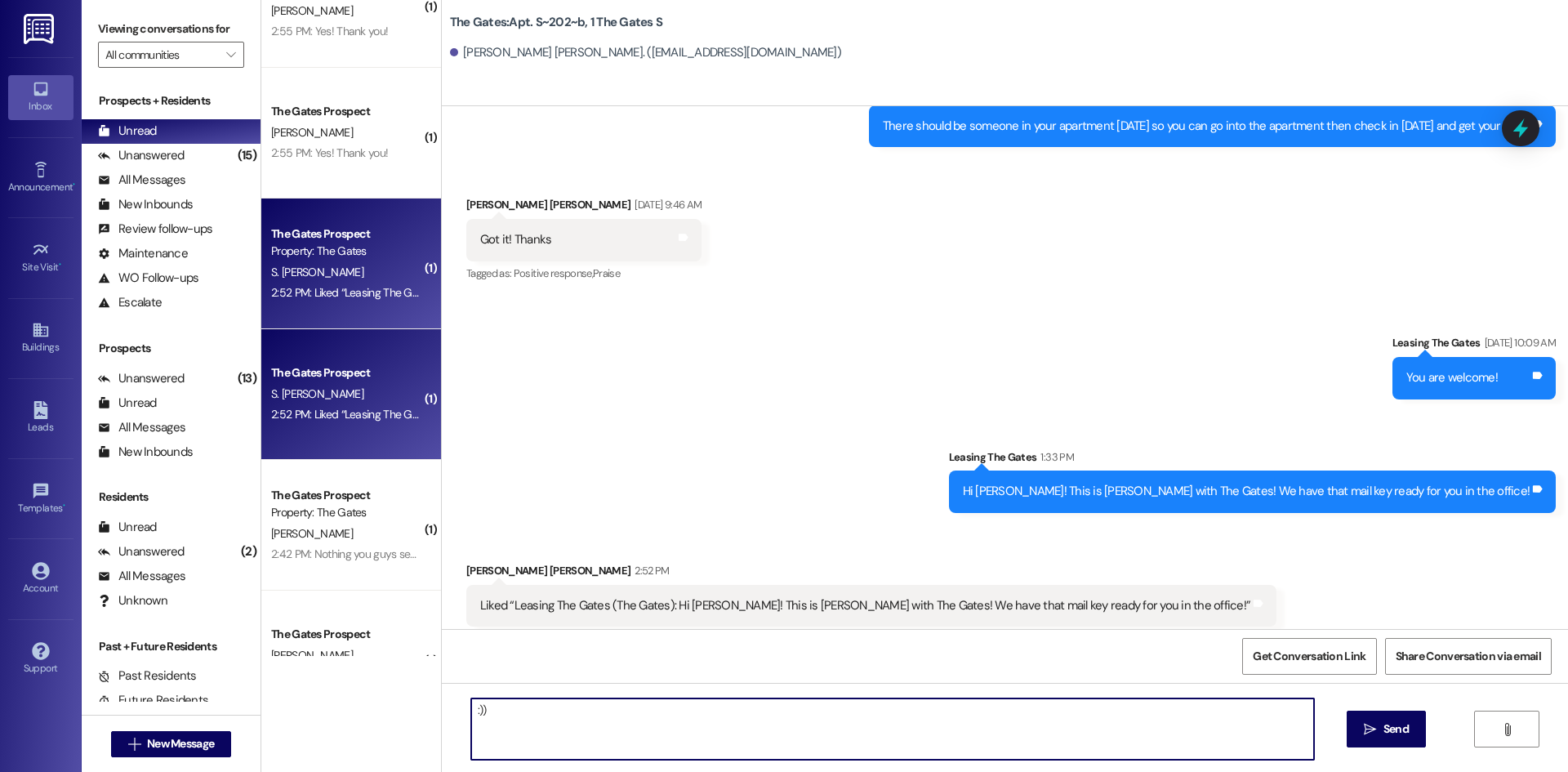
type textarea ":))"
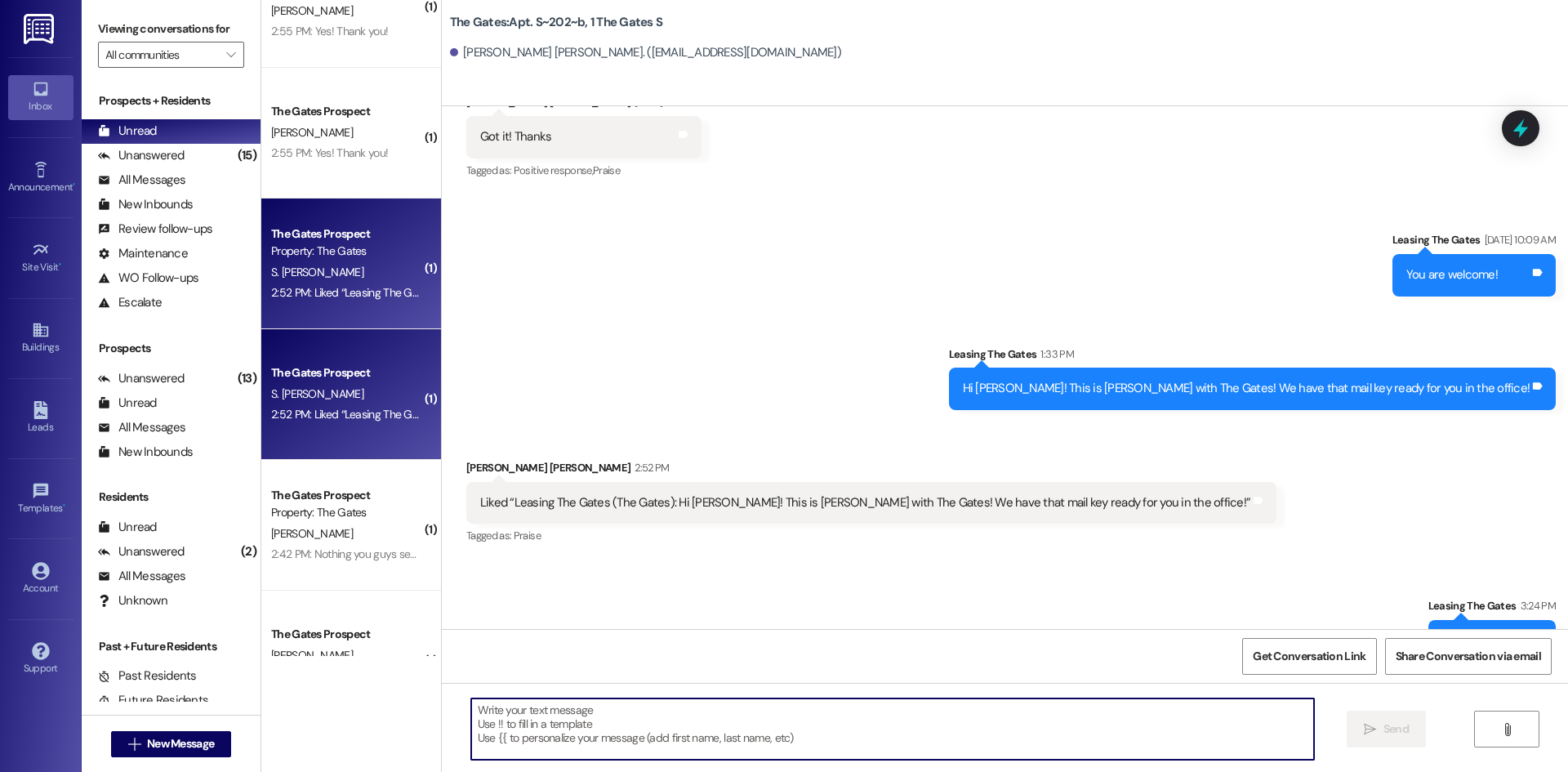
scroll to position [25969, 0]
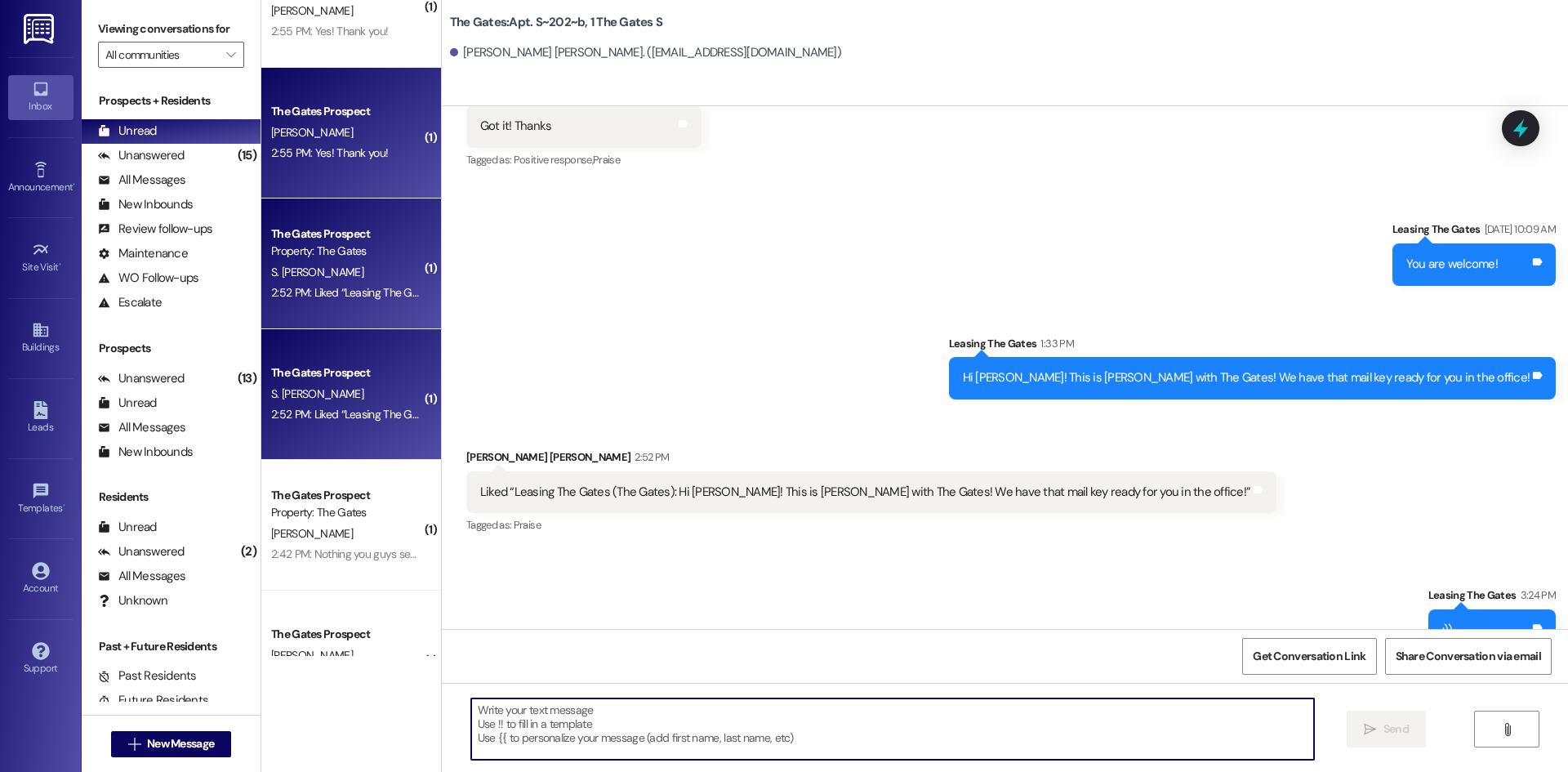
click at [366, 137] on div "[PERSON_NAME]" at bounding box center [347, 133] width 155 height 20
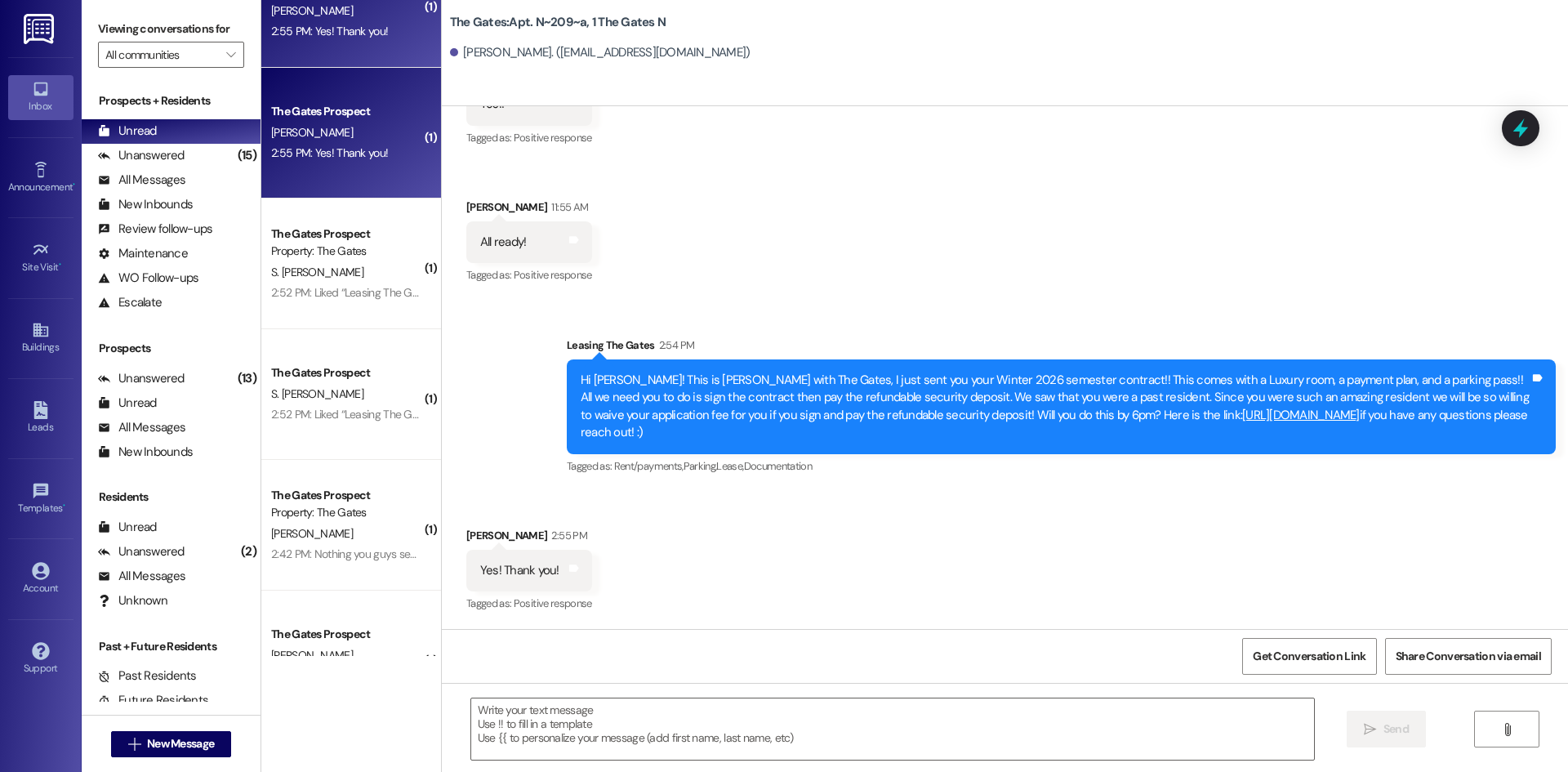
scroll to position [10922, 0]
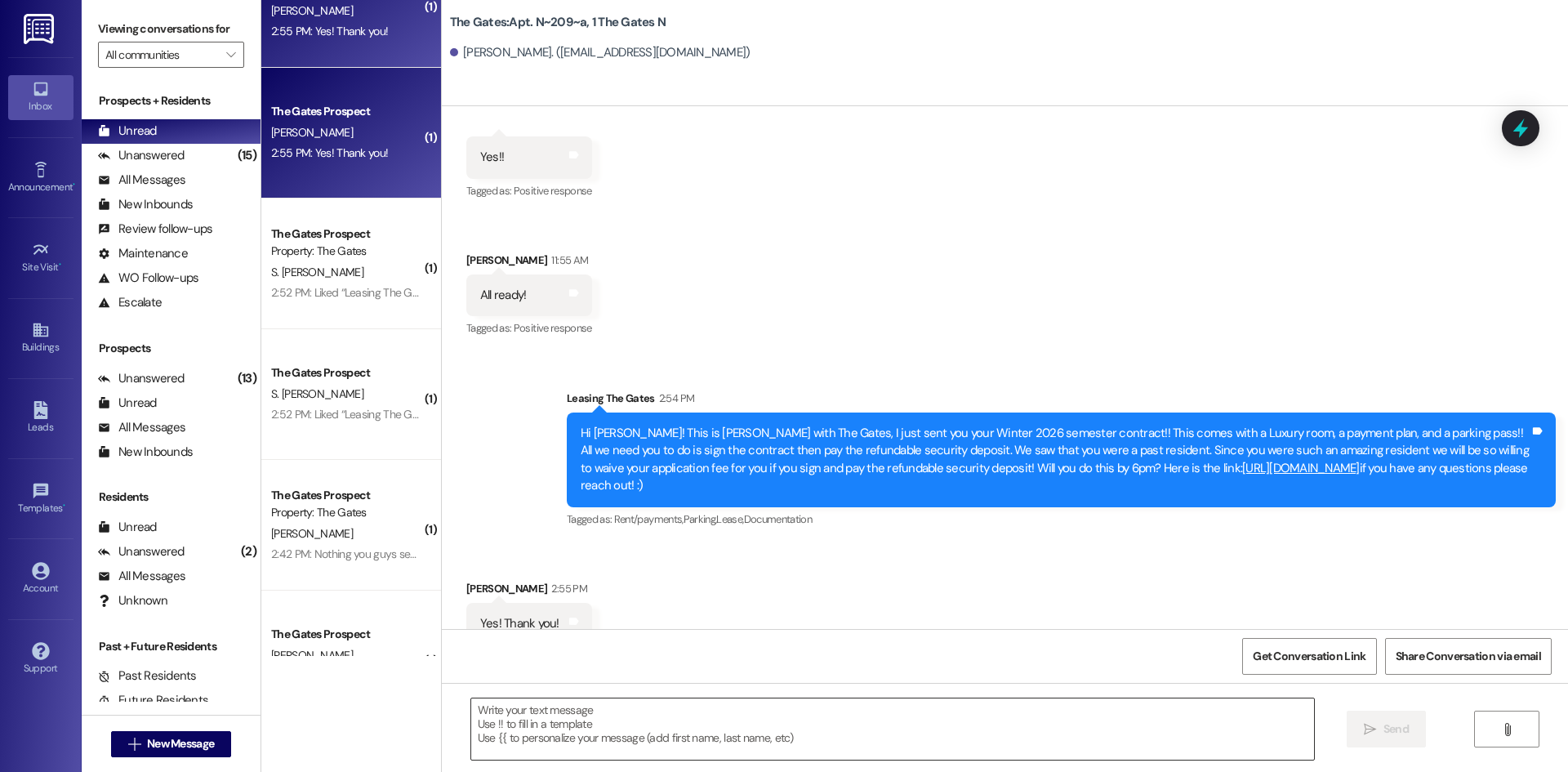
click at [544, 733] on textarea at bounding box center [892, 729] width 842 height 62
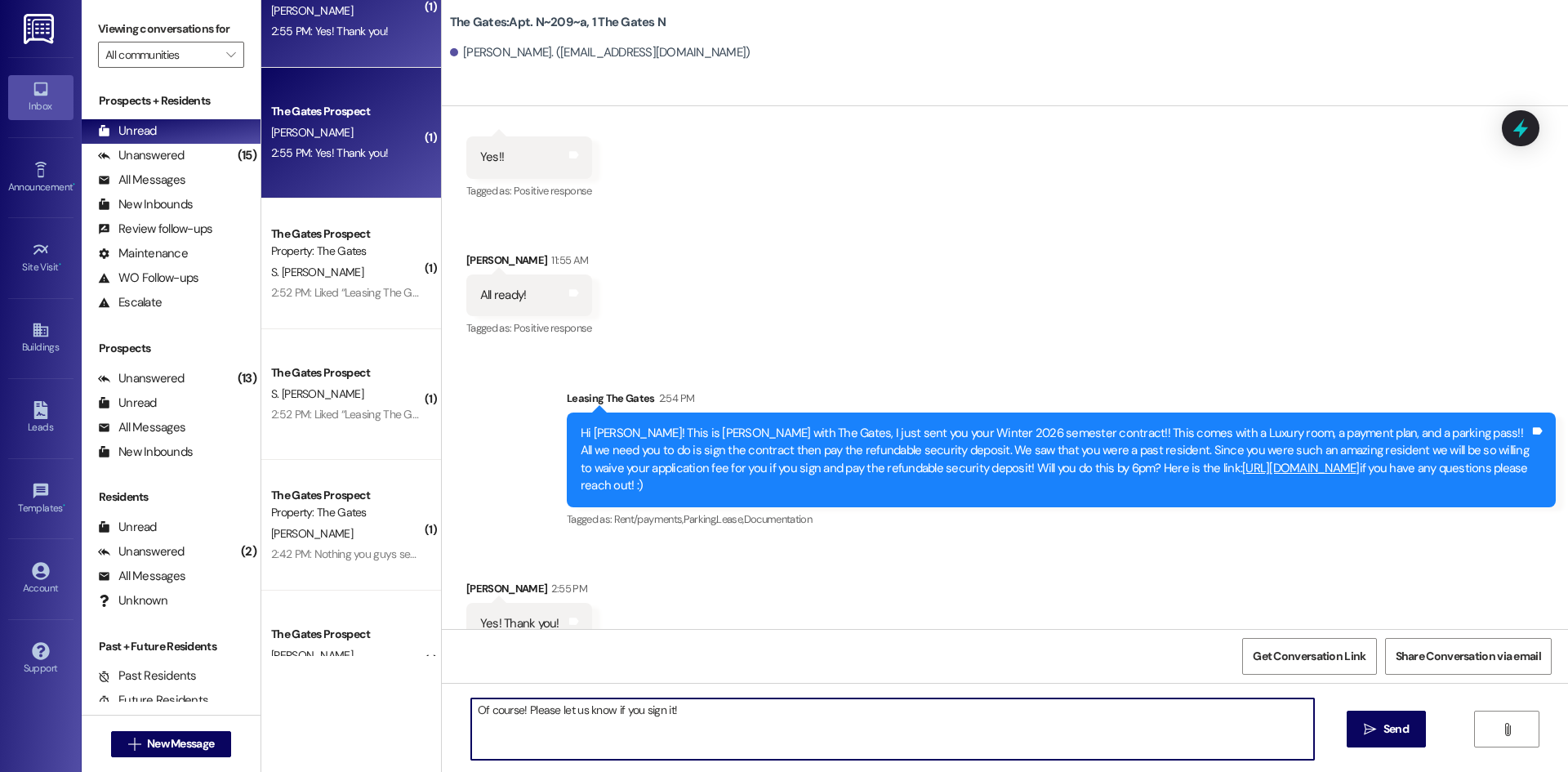
type textarea "Of course! Please let us know if you sign it!"
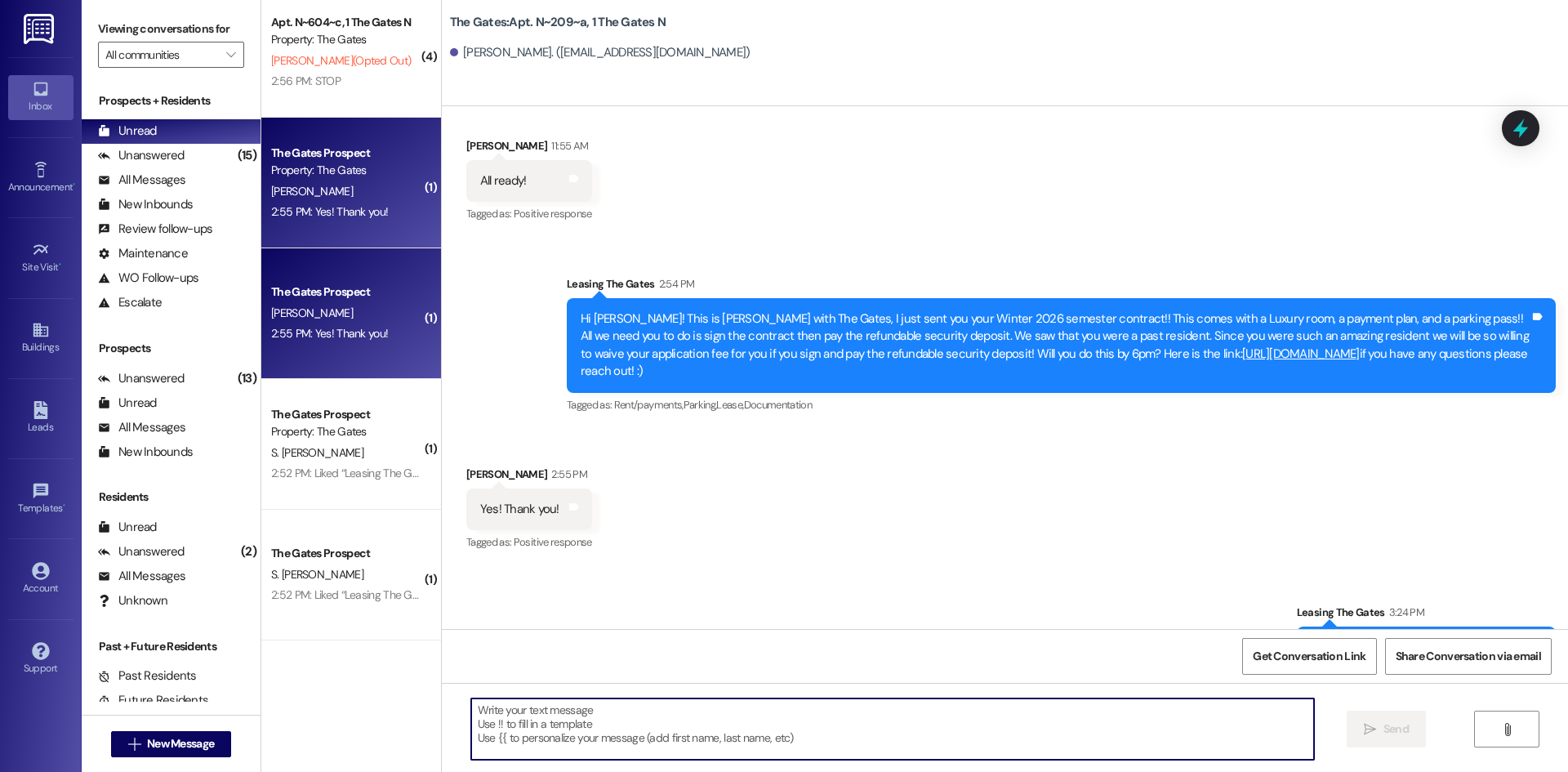
scroll to position [1093, 0]
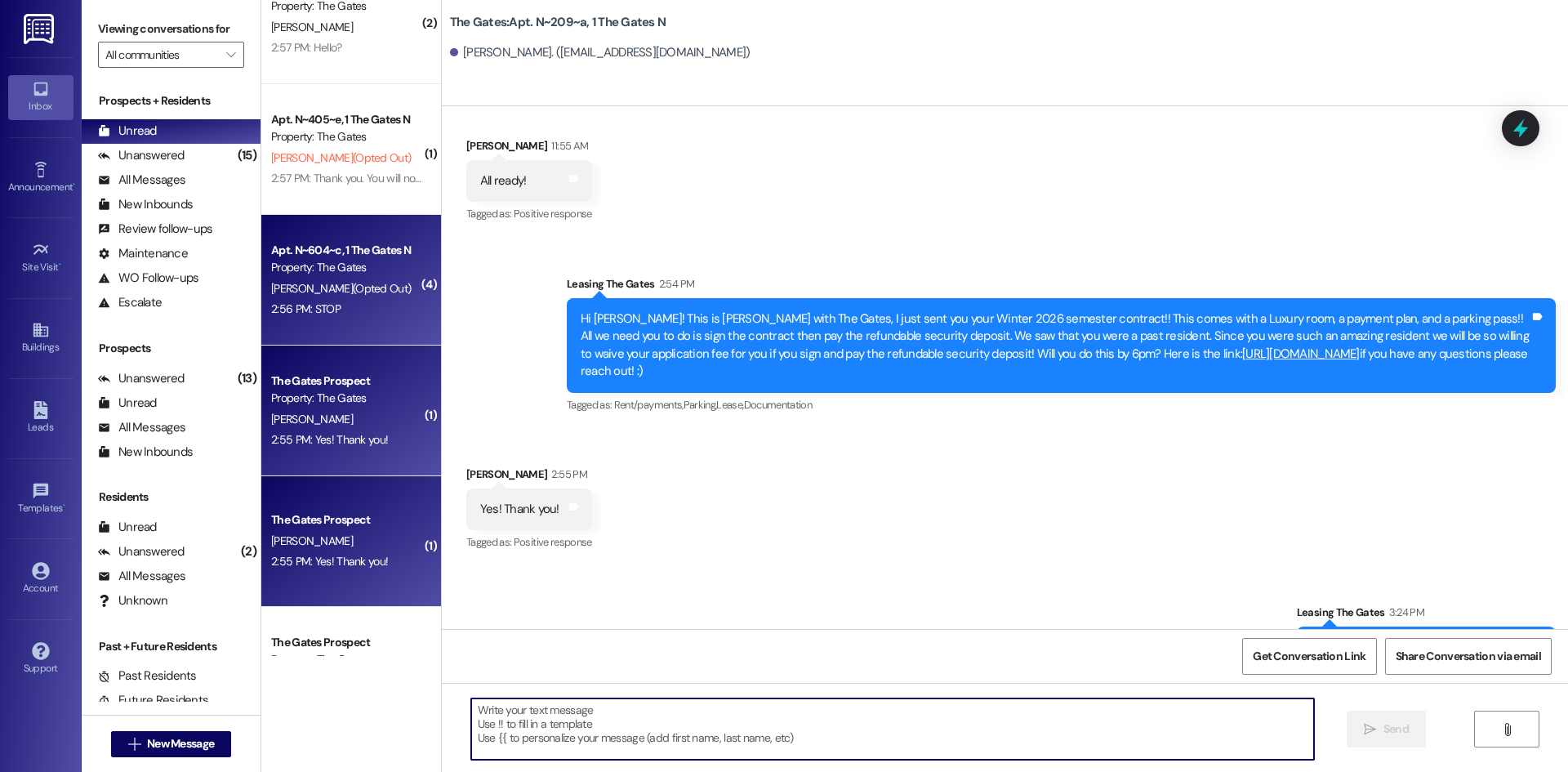
click at [321, 282] on span "A. Udy (Opted Out)" at bounding box center [342, 288] width 140 height 15
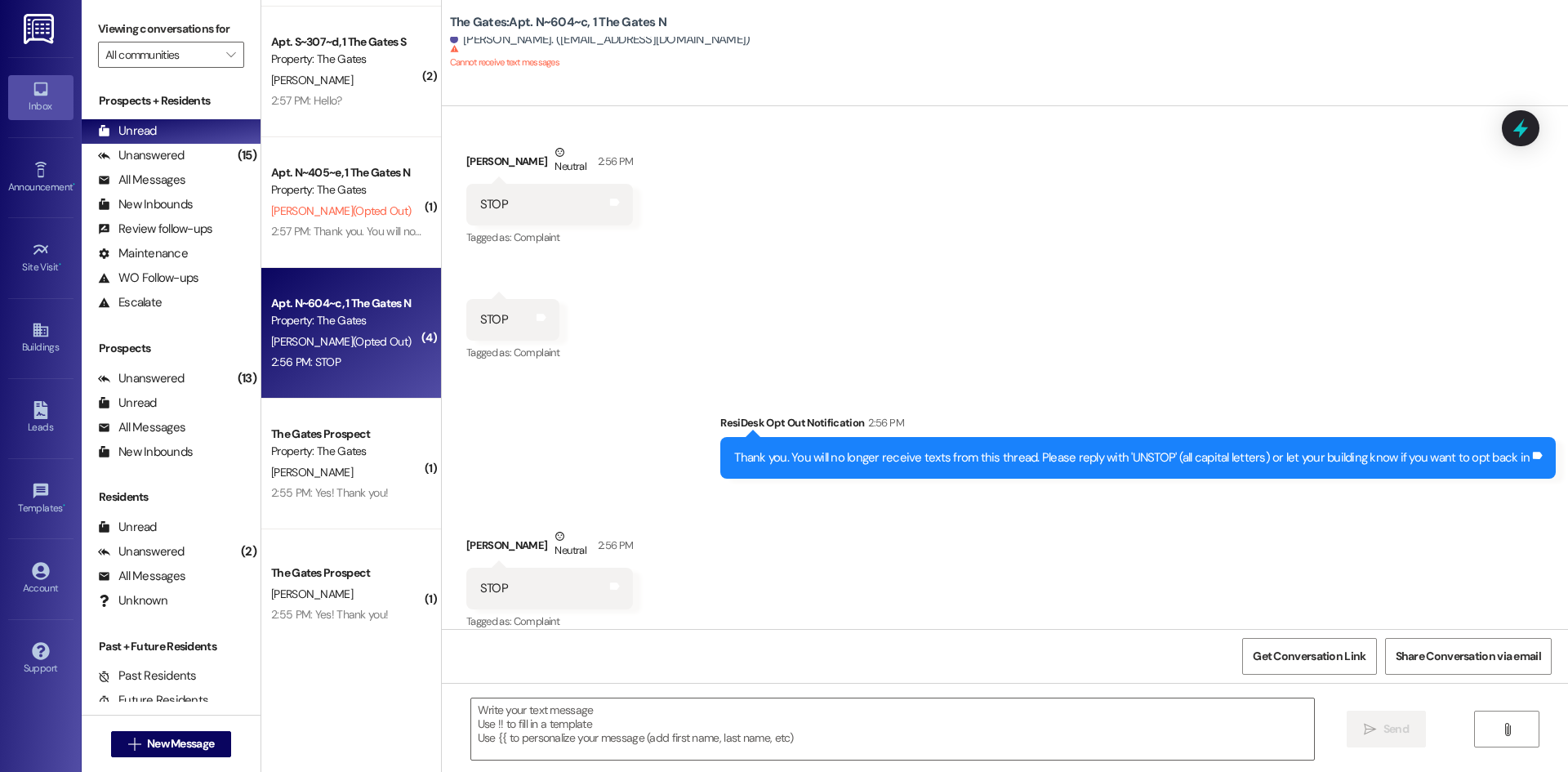
scroll to position [1011, 0]
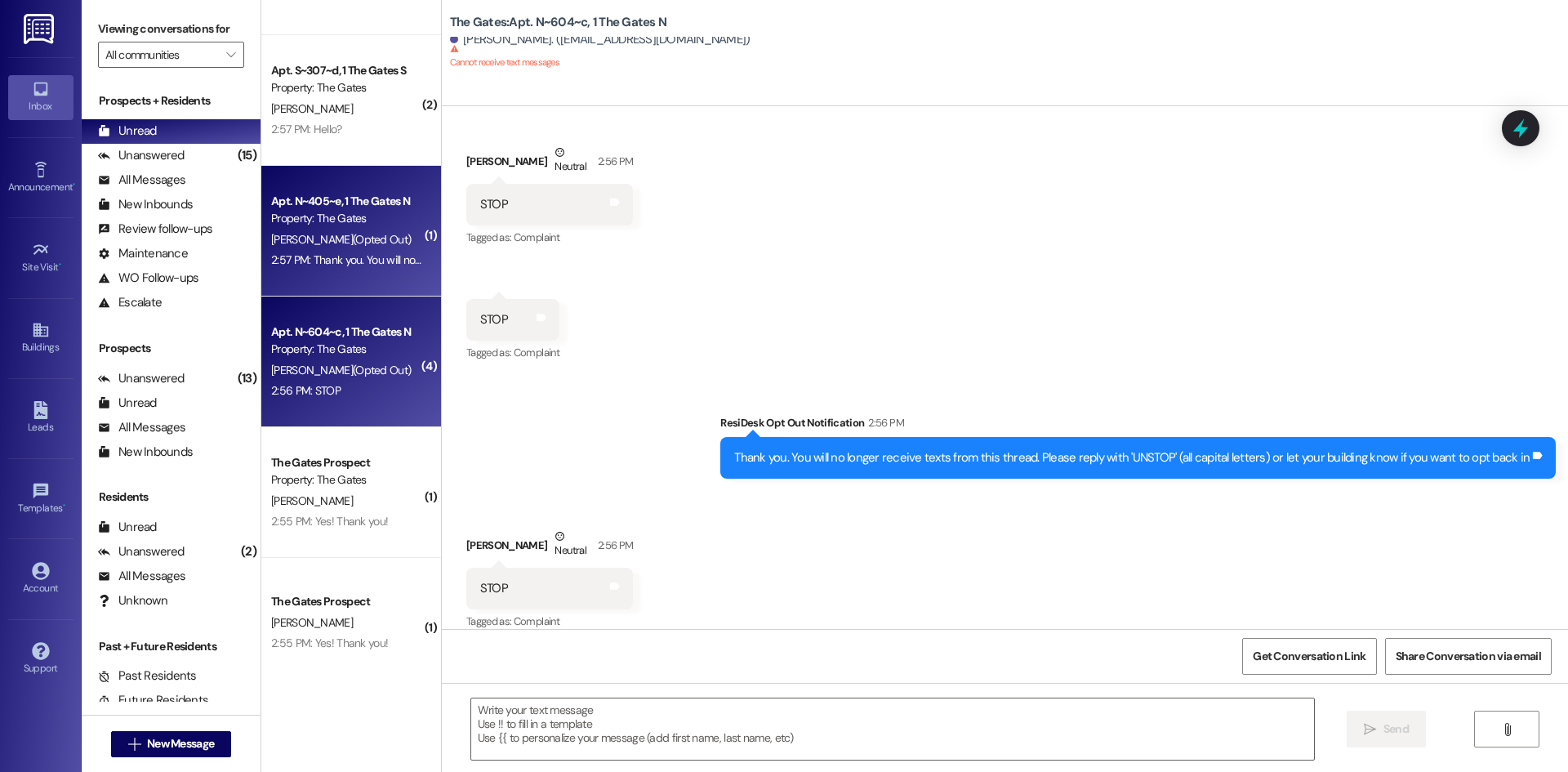
click at [338, 253] on div "2:57 PM: Thank you. You will no longer receive texts from this thread. Please r…" at bounding box center [657, 260] width 772 height 15
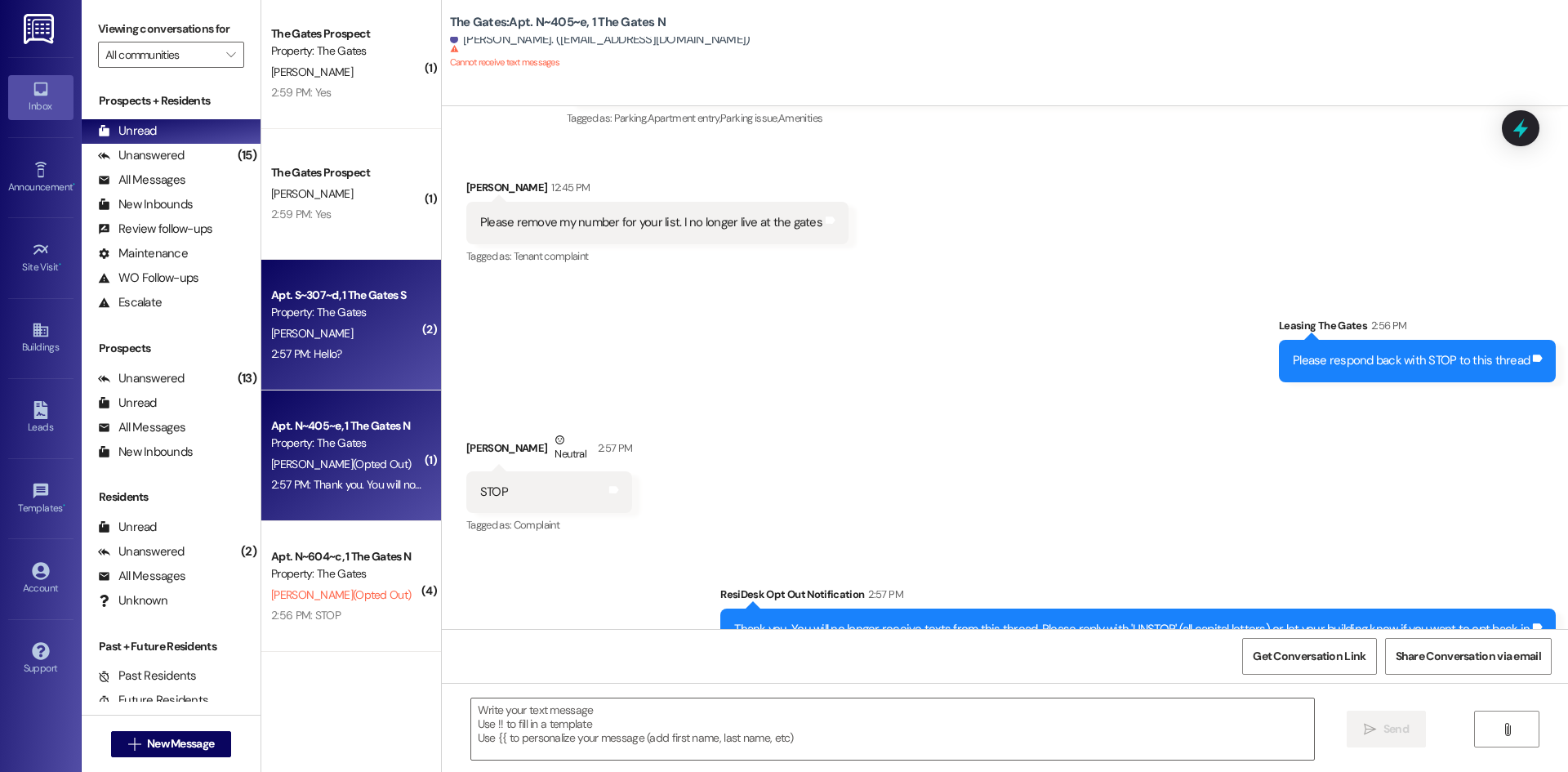
scroll to position [766, 0]
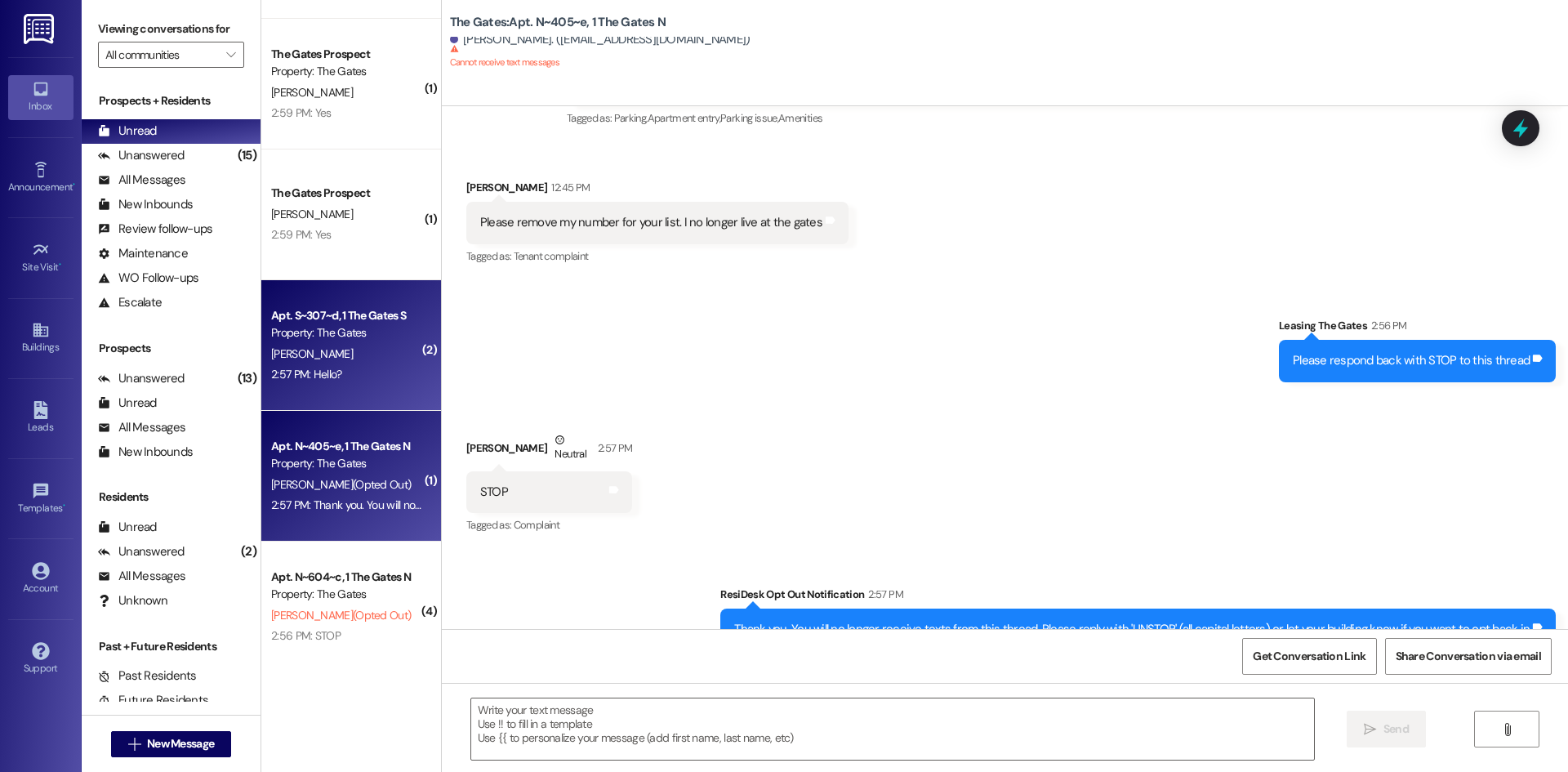
click at [341, 357] on div "L. Browning" at bounding box center [347, 354] width 155 height 20
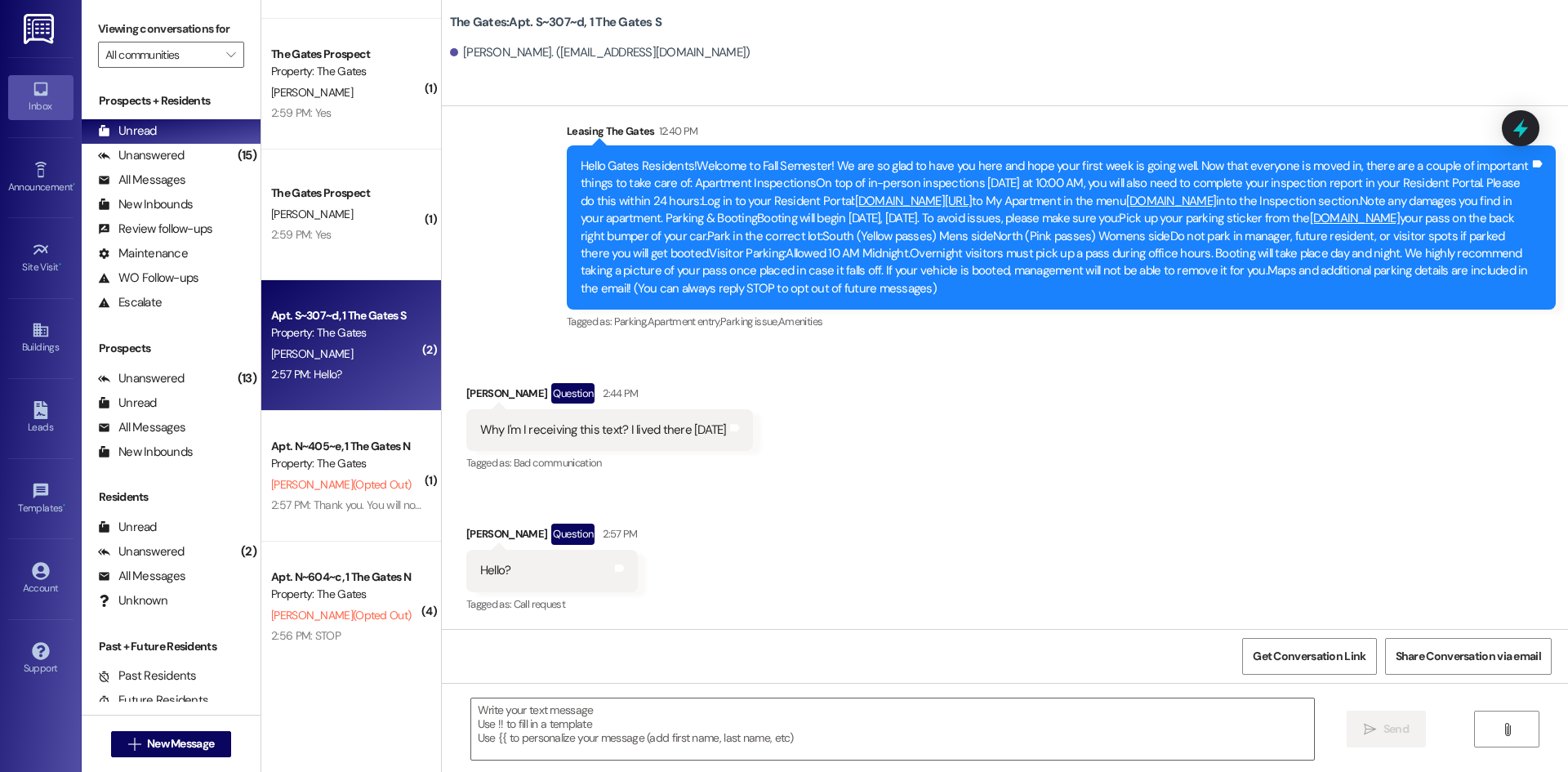
scroll to position [130, 0]
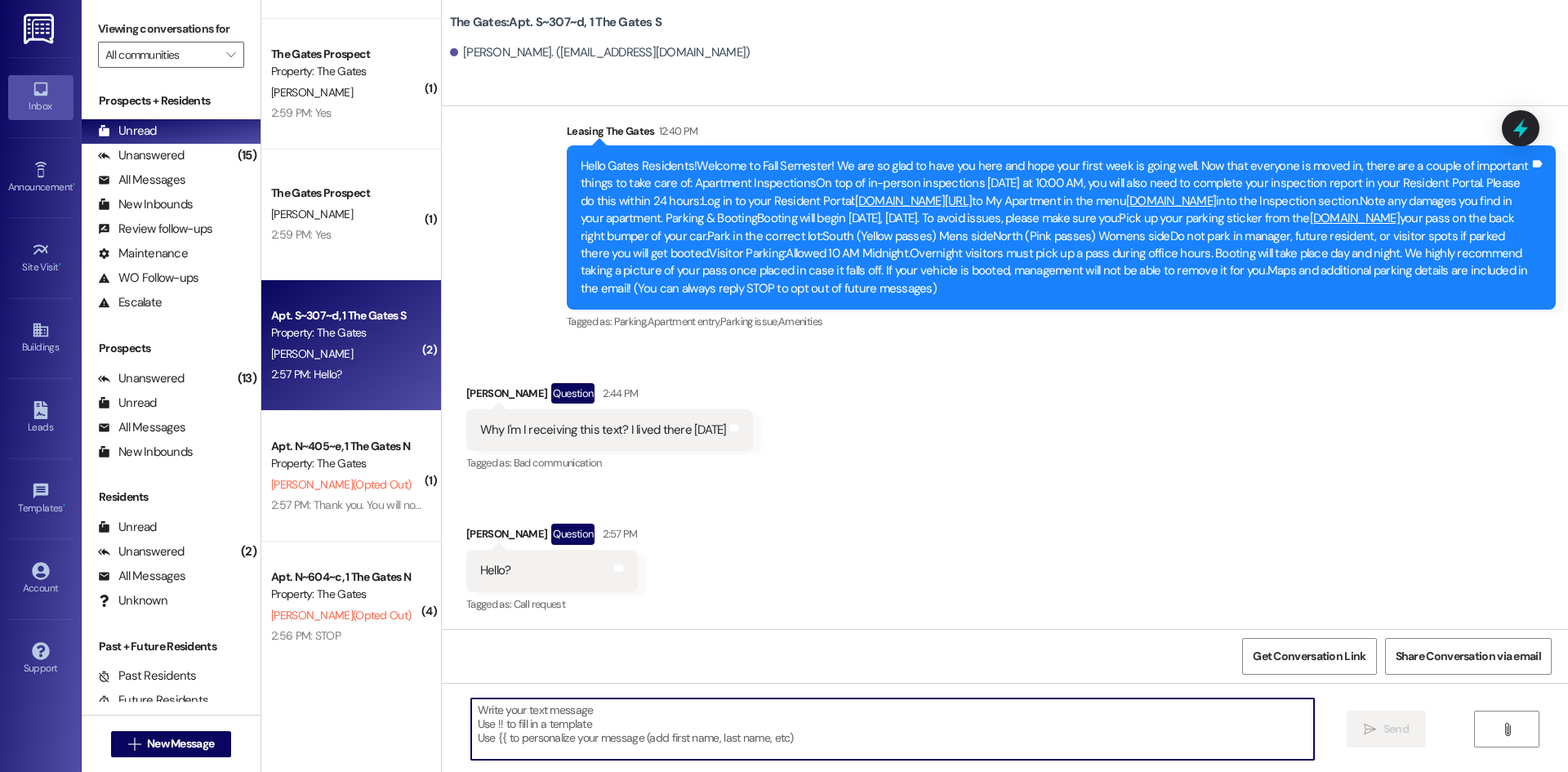
click at [615, 737] on textarea at bounding box center [892, 729] width 842 height 62
type textarea "Please respond back STOP to this thread"
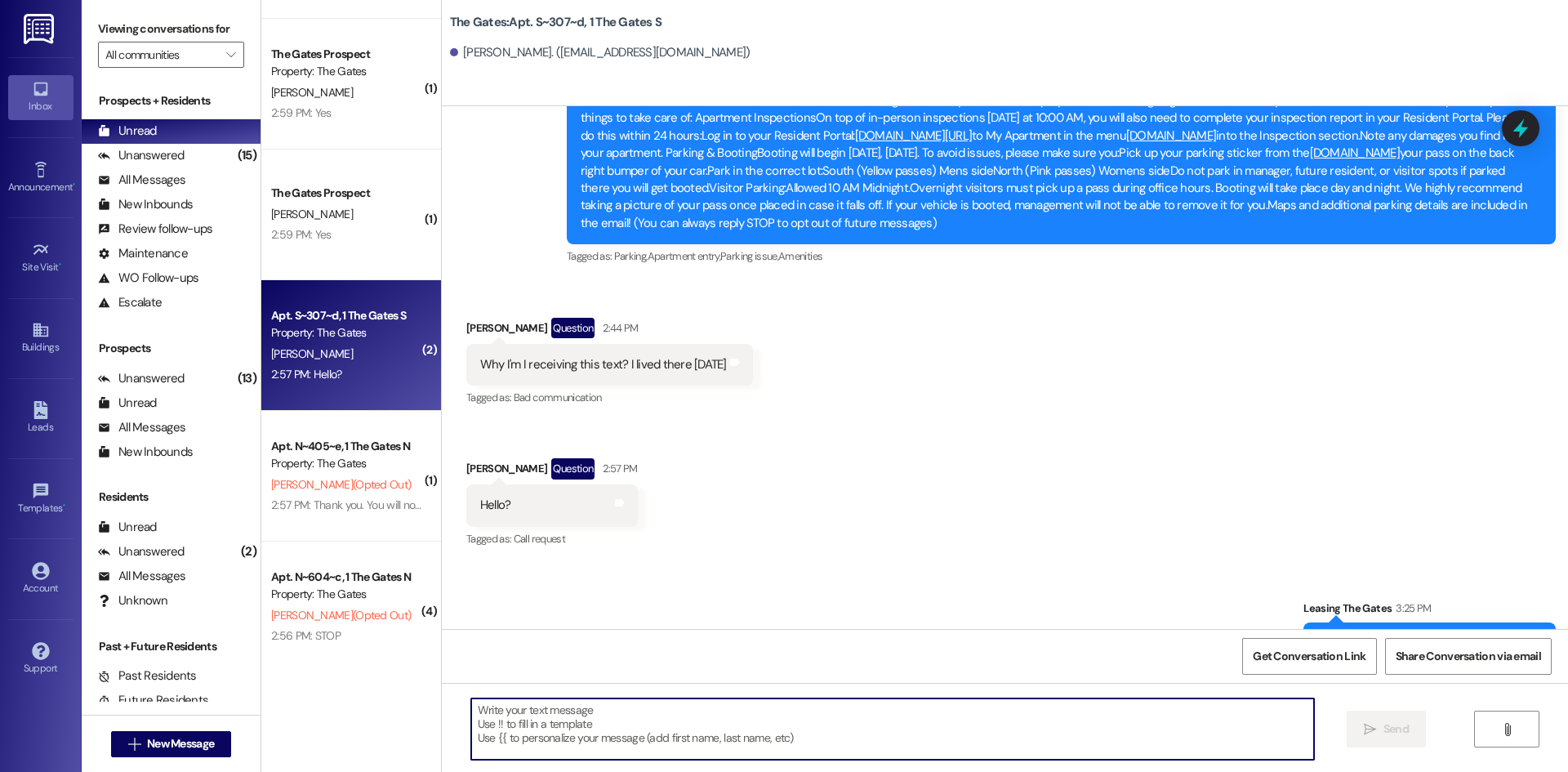
scroll to position [244, 0]
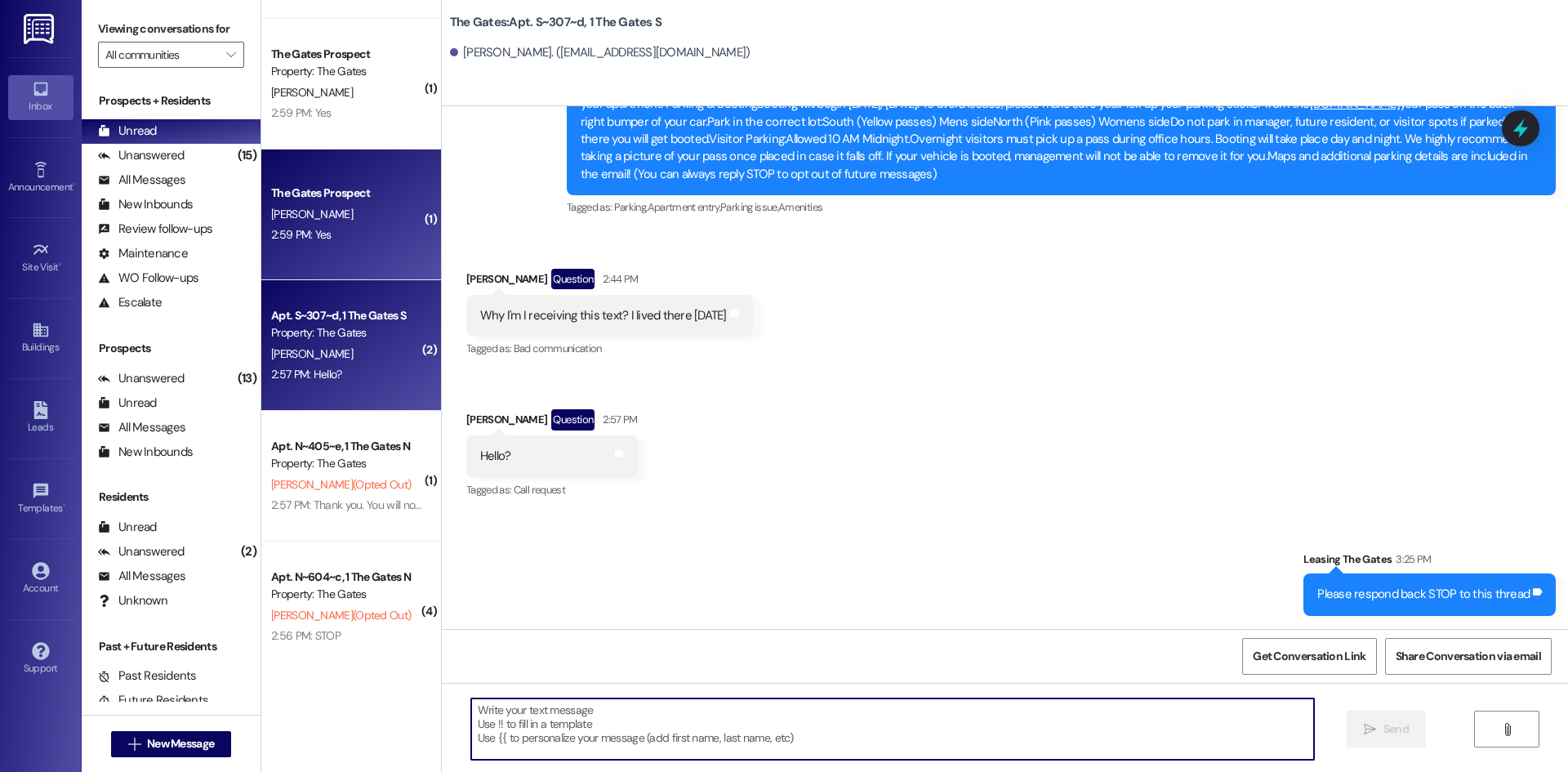
click at [376, 215] on div "[PERSON_NAME]" at bounding box center [347, 215] width 155 height 20
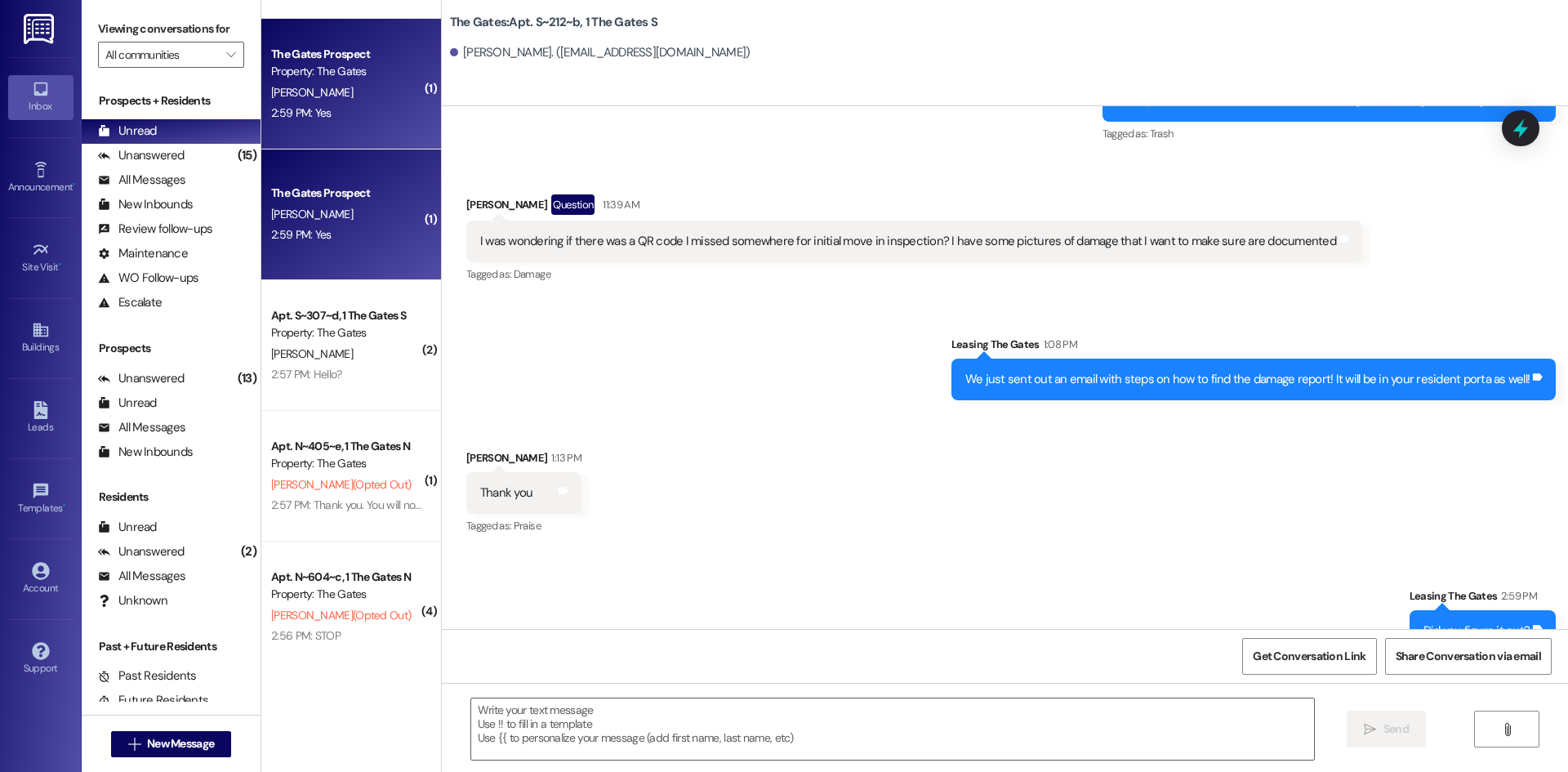
scroll to position [12528, 0]
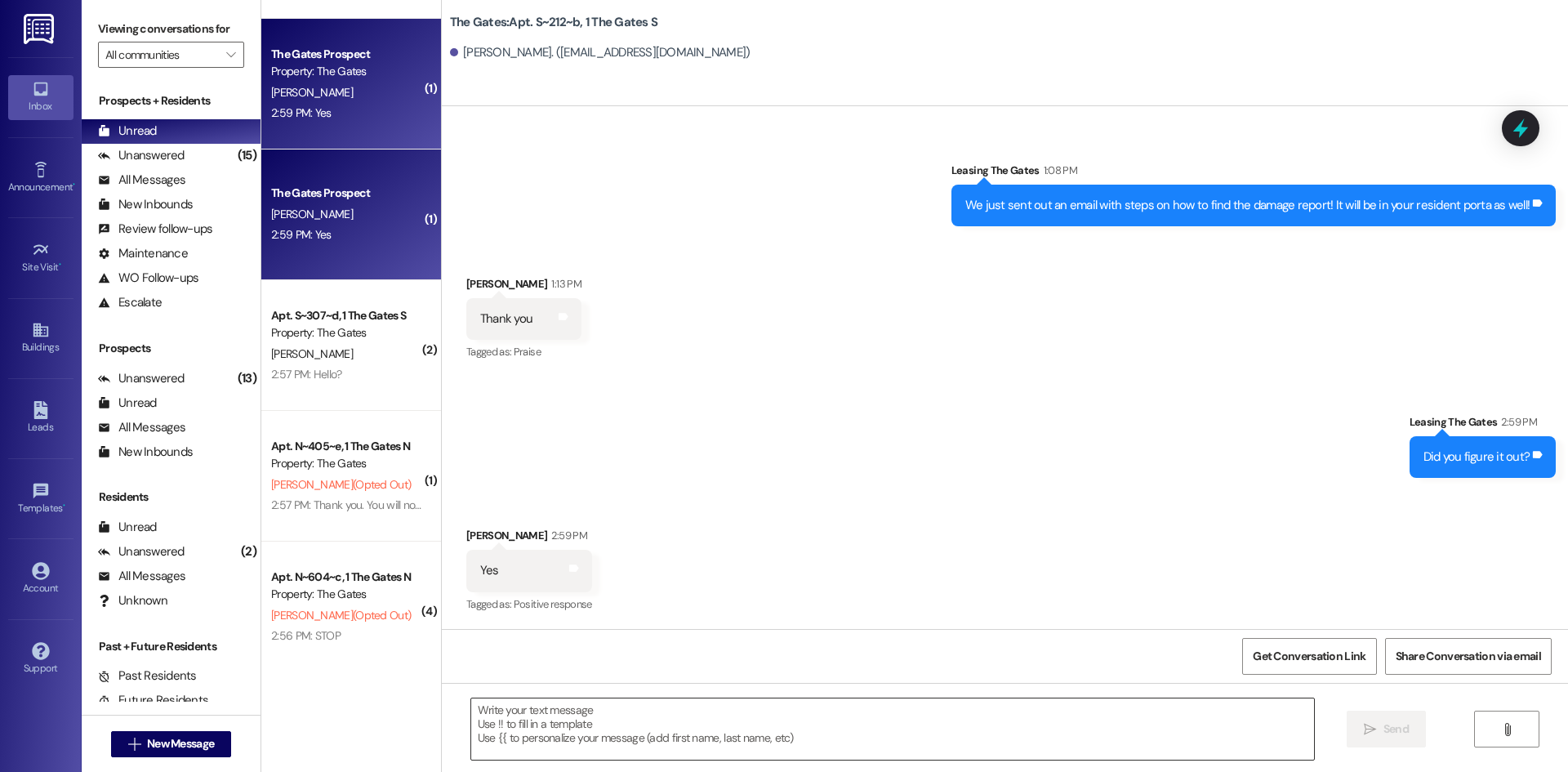
click at [533, 728] on textarea at bounding box center [892, 729] width 842 height 62
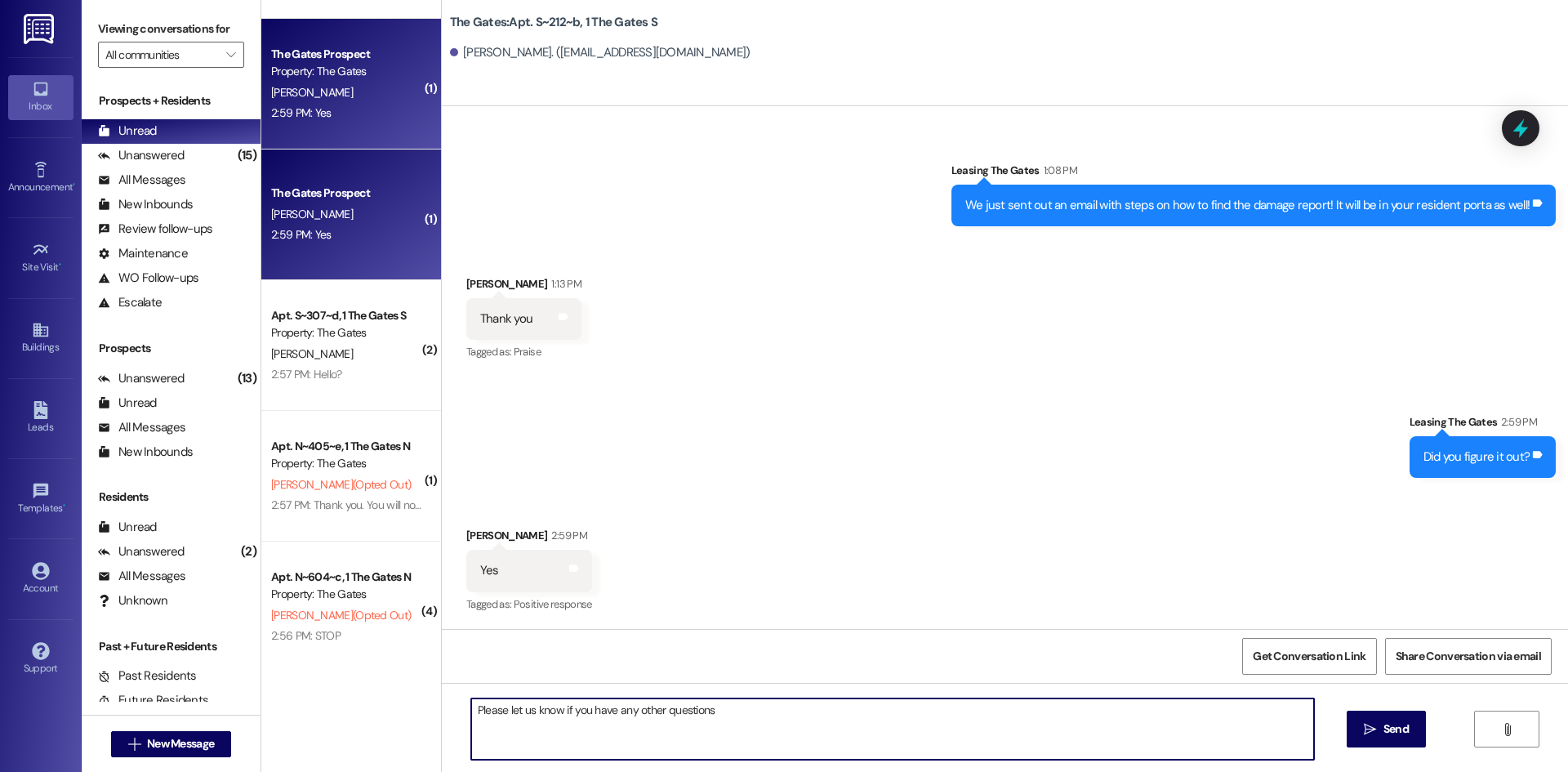
type textarea "Please let us know if you have any other questions!"
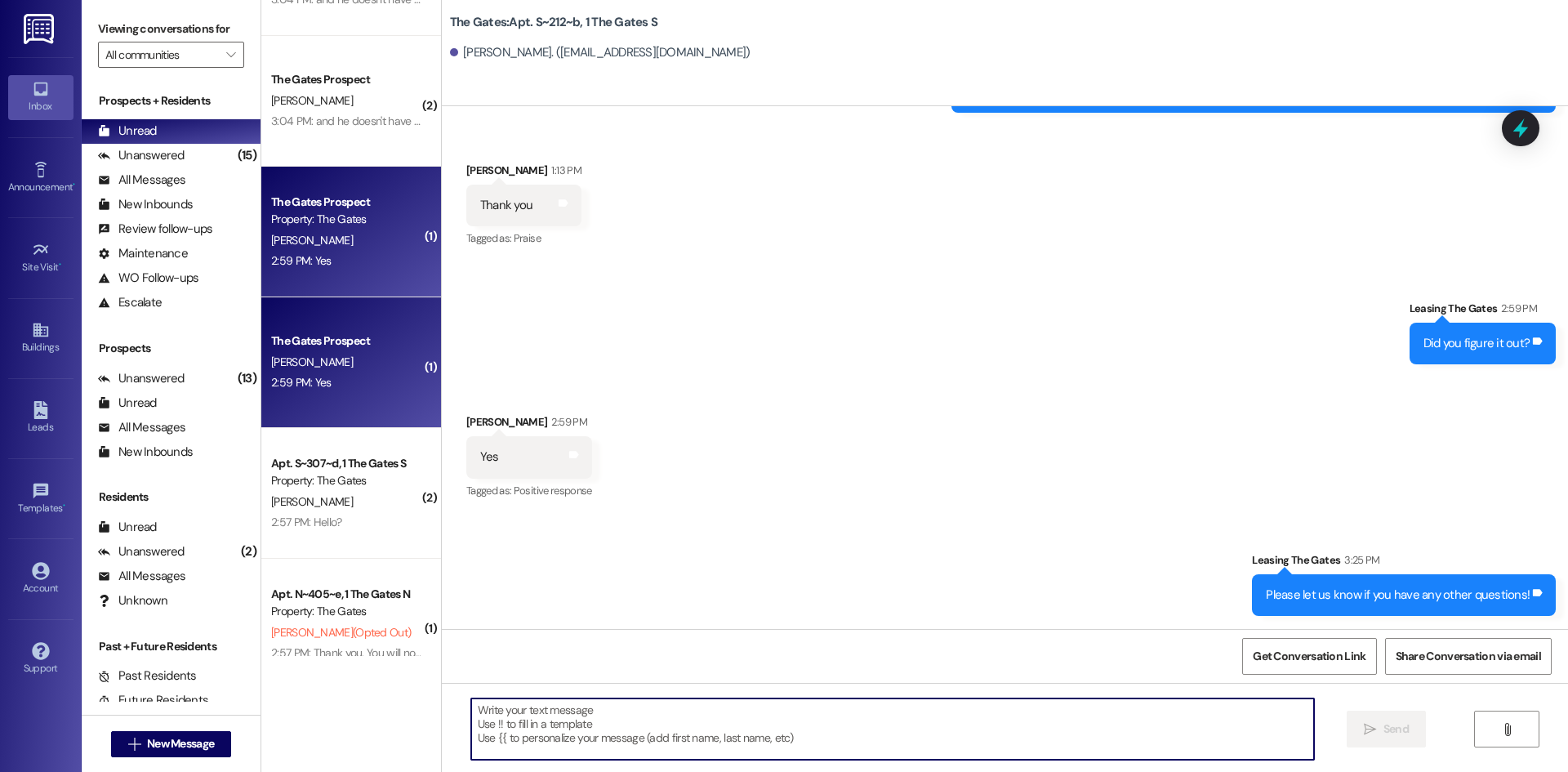
scroll to position [439, 0]
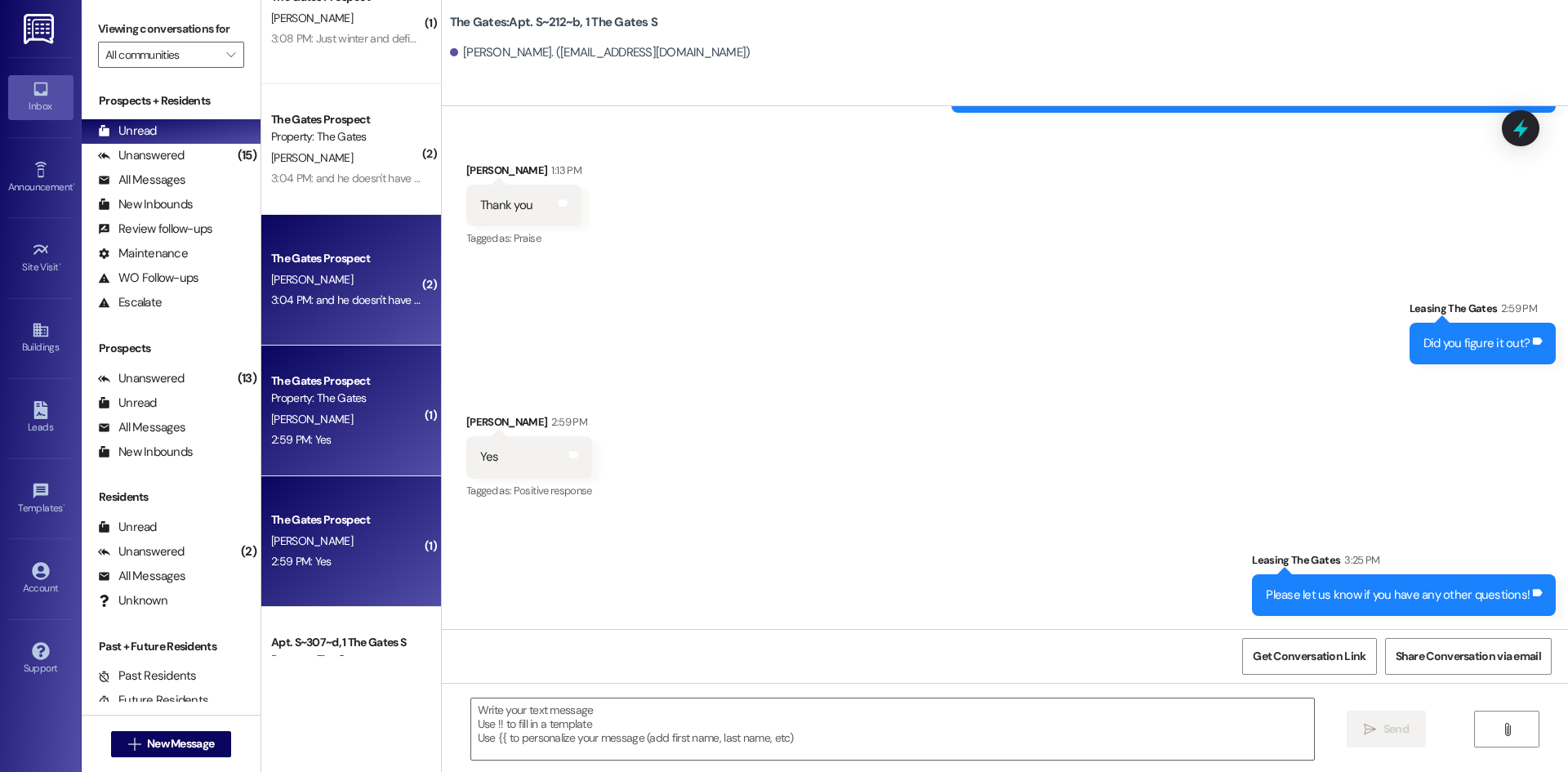
click at [366, 302] on div "3:04 PM: and he doesn't have a gates account, is there a way you could send it …" at bounding box center [511, 300] width 480 height 15
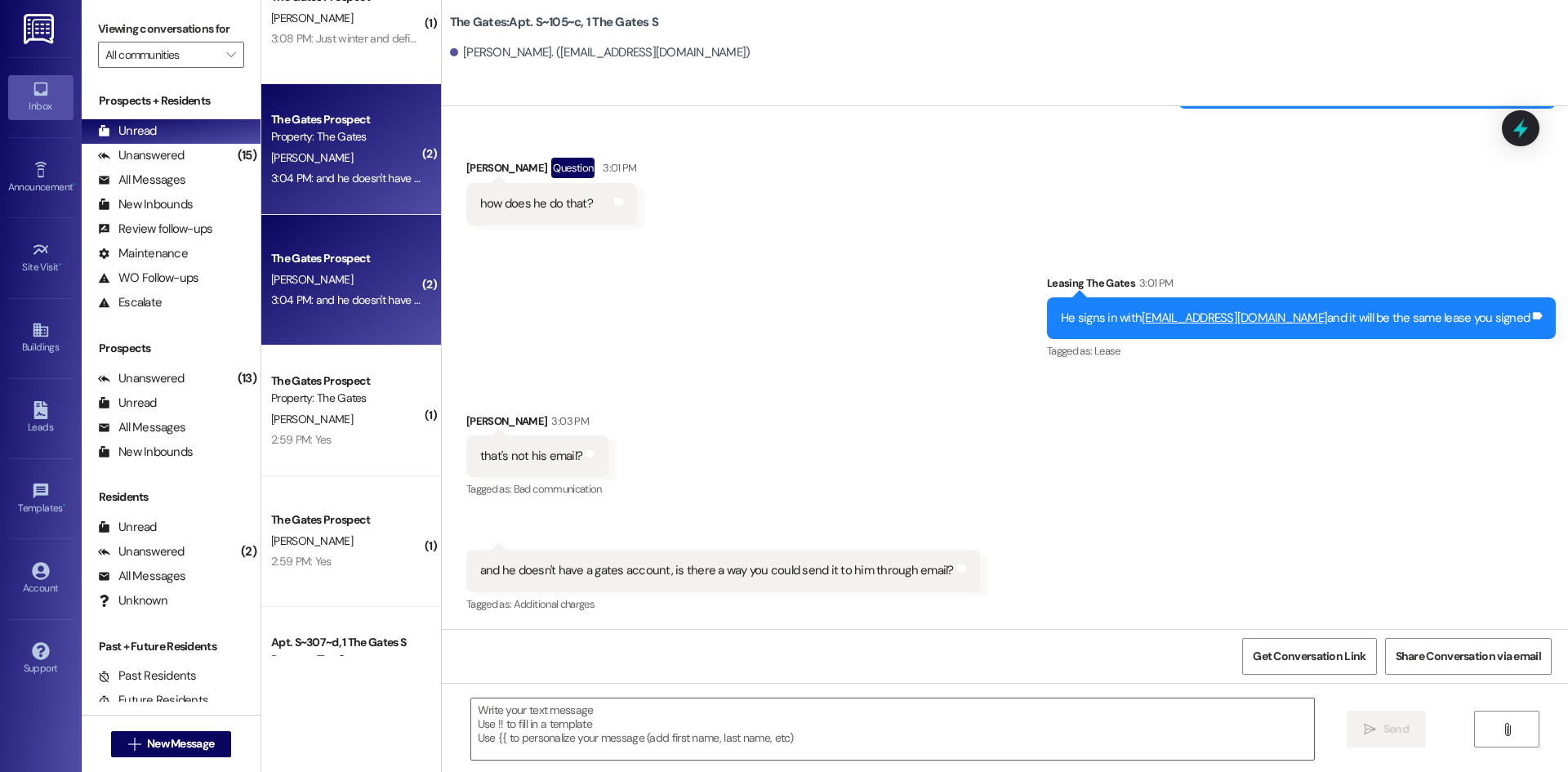
scroll to position [10387, 0]
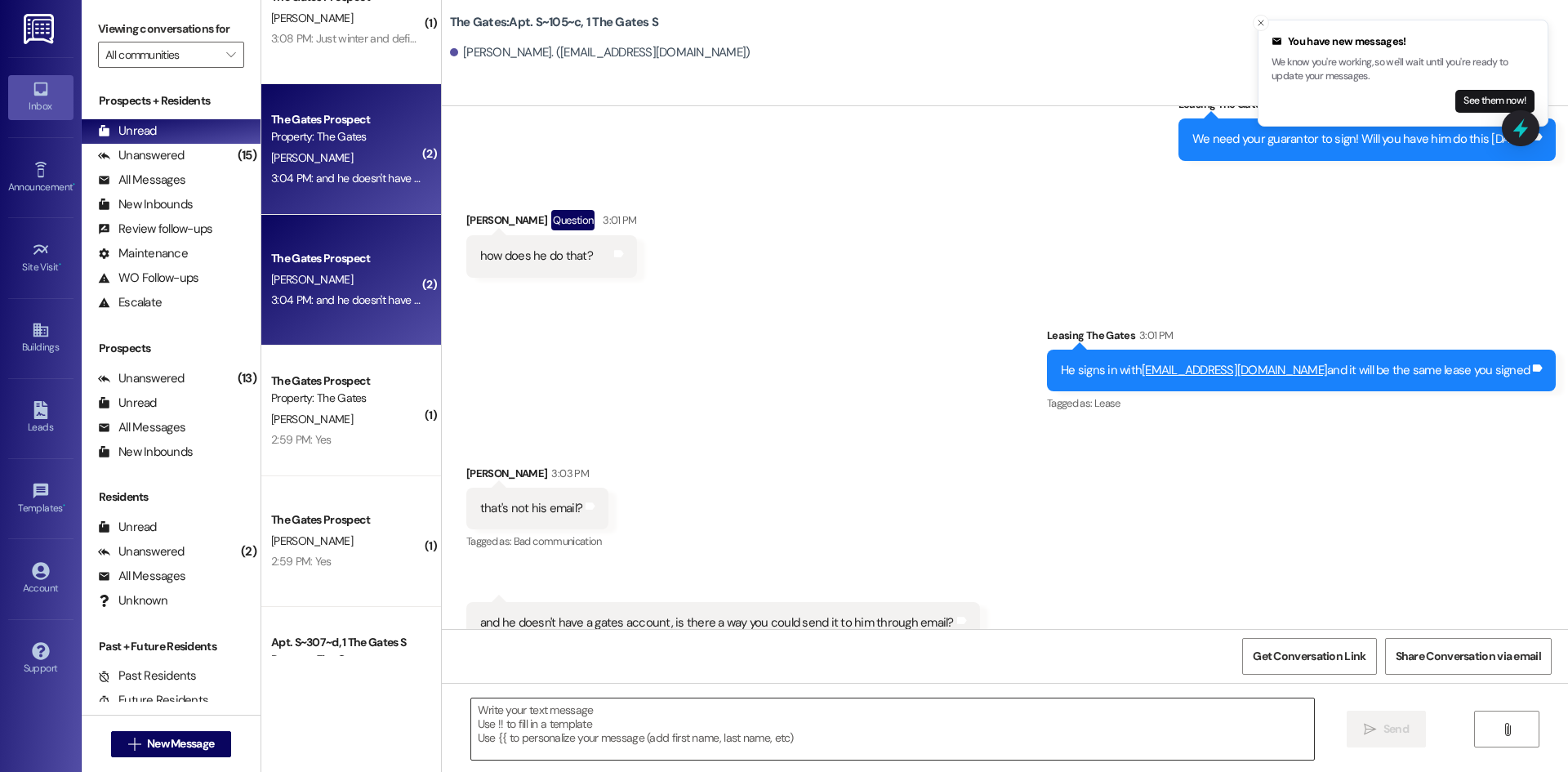
click at [570, 727] on textarea at bounding box center [892, 729] width 842 height 62
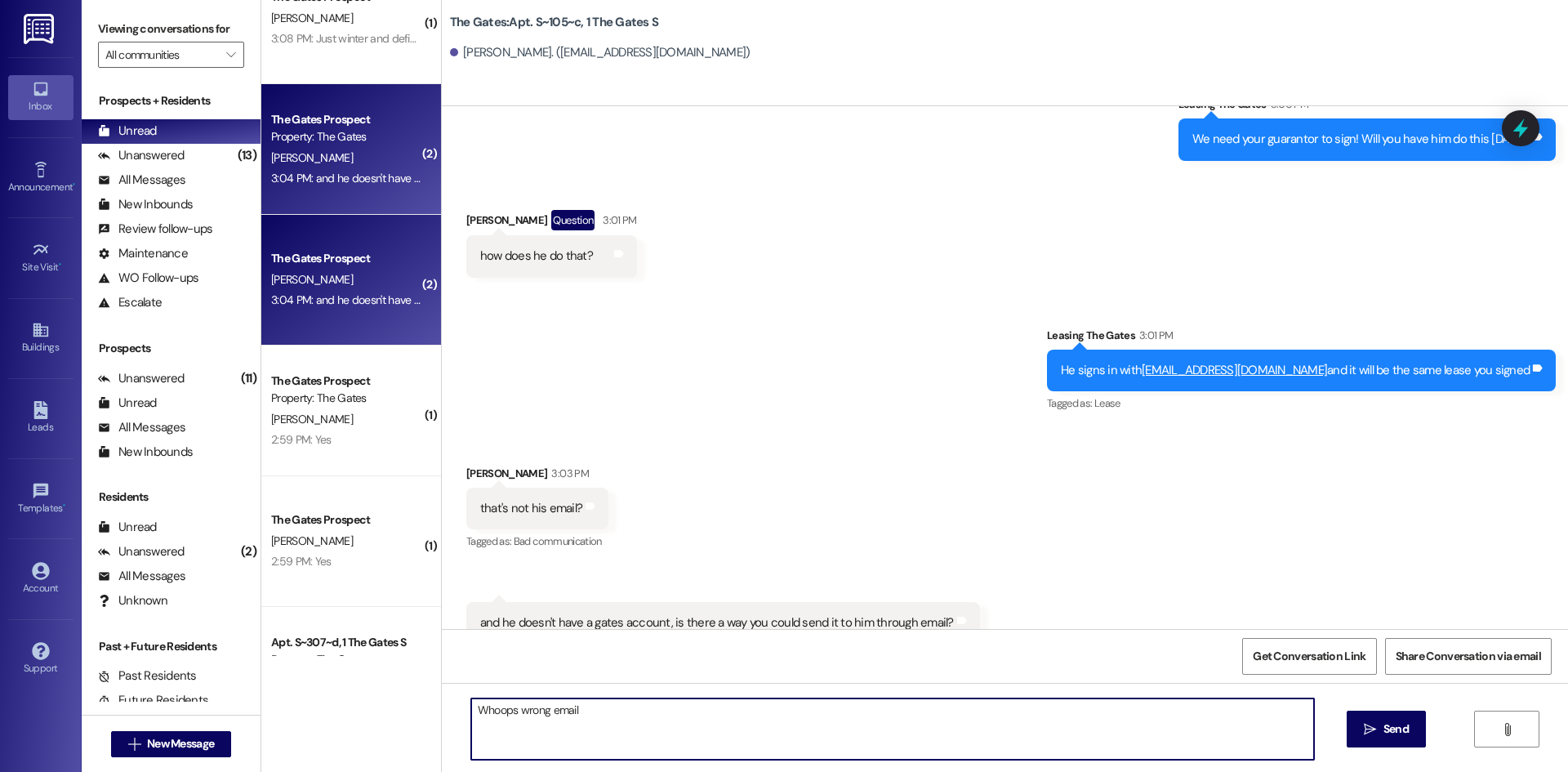
click at [660, 730] on textarea "Whoops wrong email" at bounding box center [892, 729] width 842 height 62
paste textarea "ryand.anderson@yahoo.ca"
type textarea "Whoops wrong email ryand.anderson@yahoo.ca"
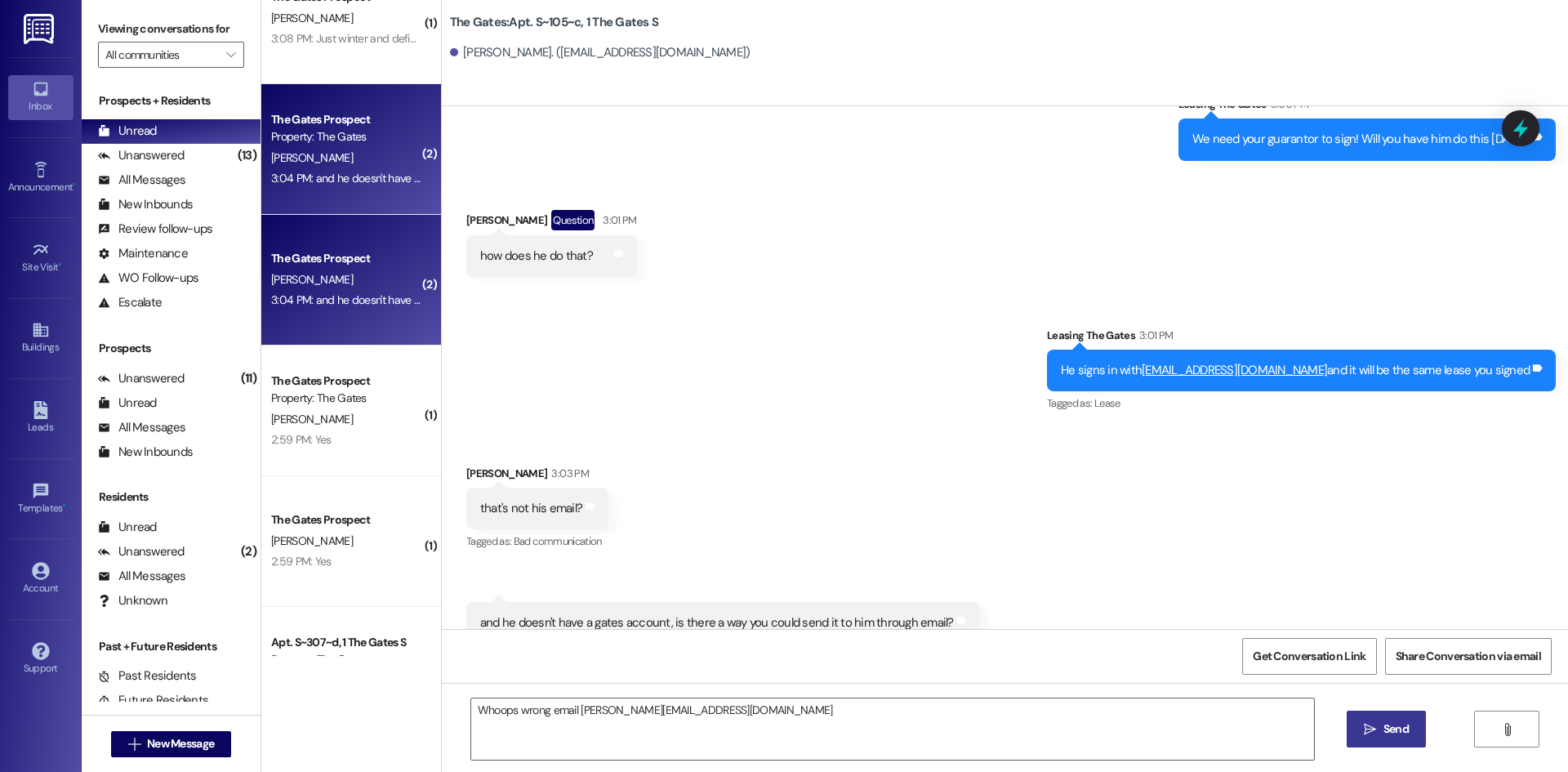
click at [1372, 730] on icon "" at bounding box center [1369, 730] width 12 height 13
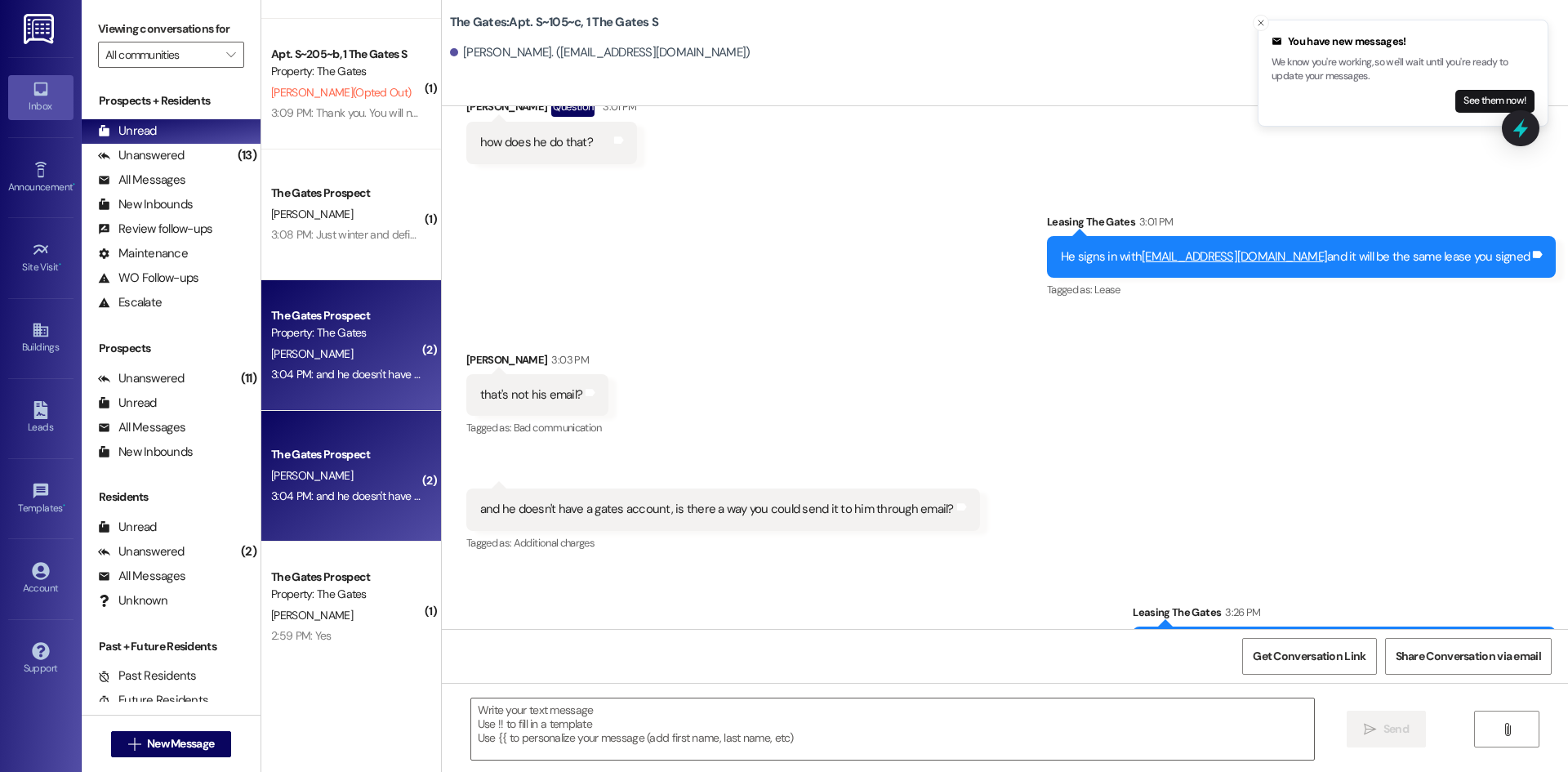
scroll to position [112, 0]
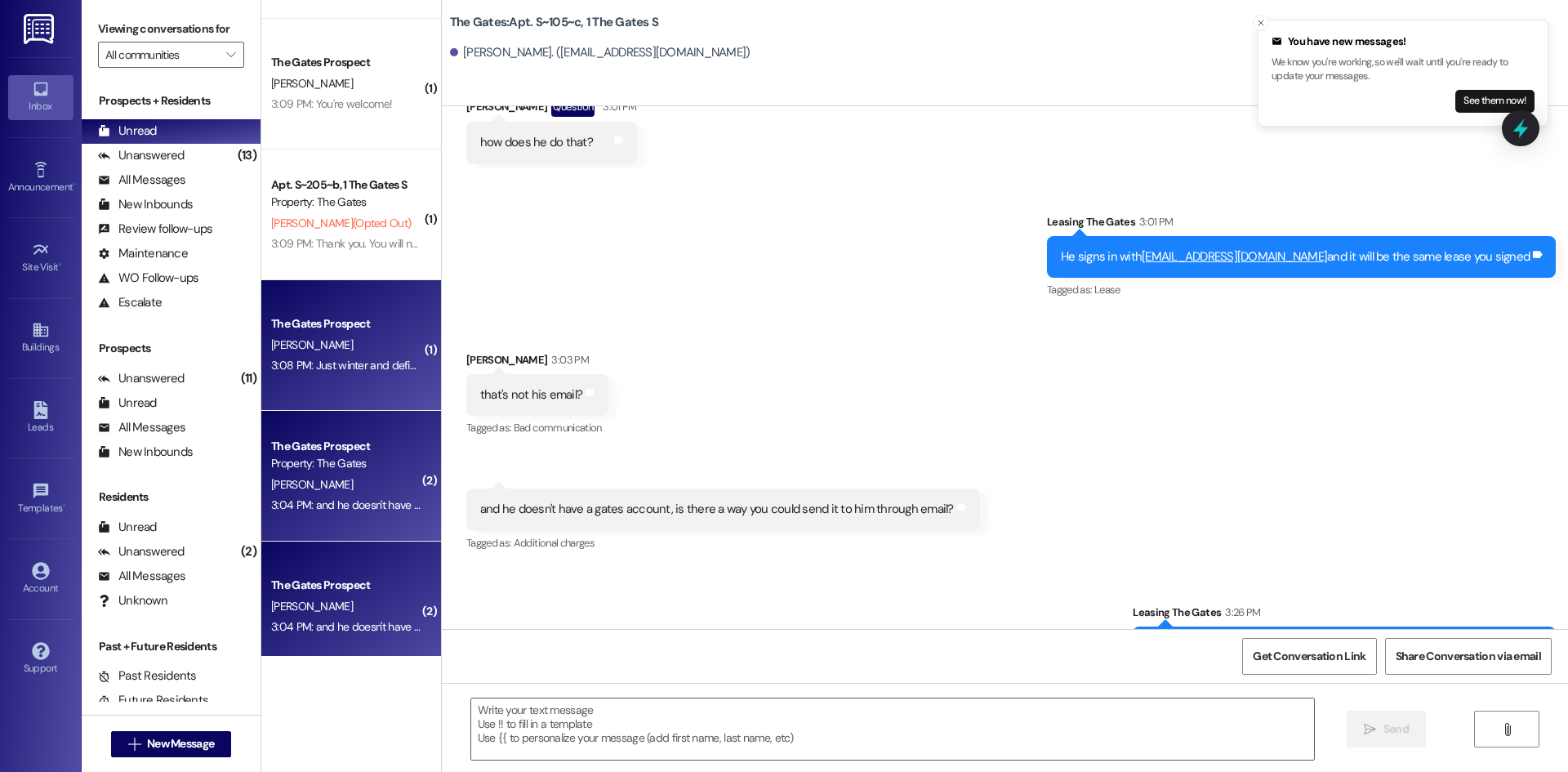
click at [324, 321] on div "The Gates Prospect" at bounding box center [347, 323] width 151 height 18
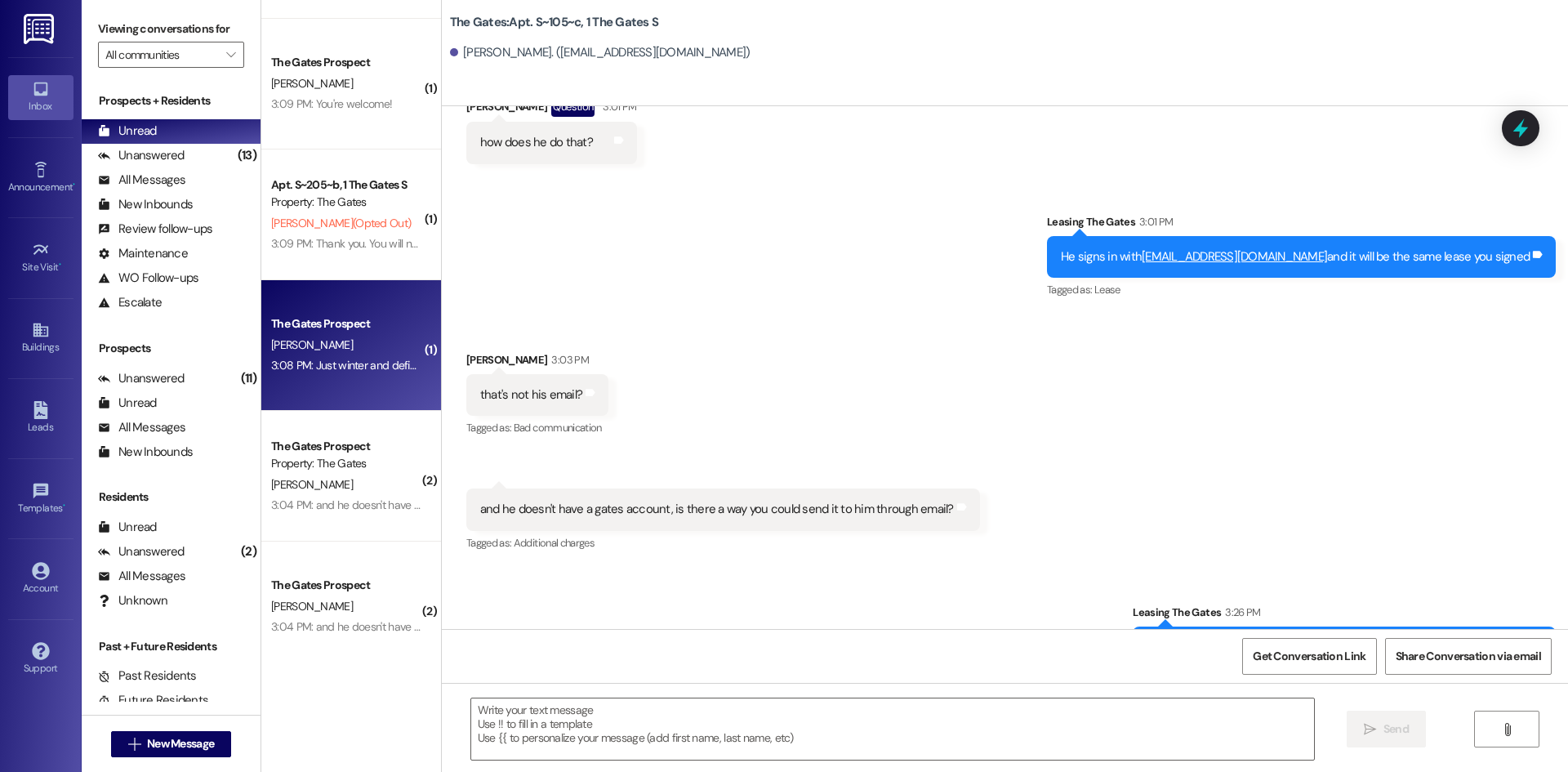
scroll to position [348, 0]
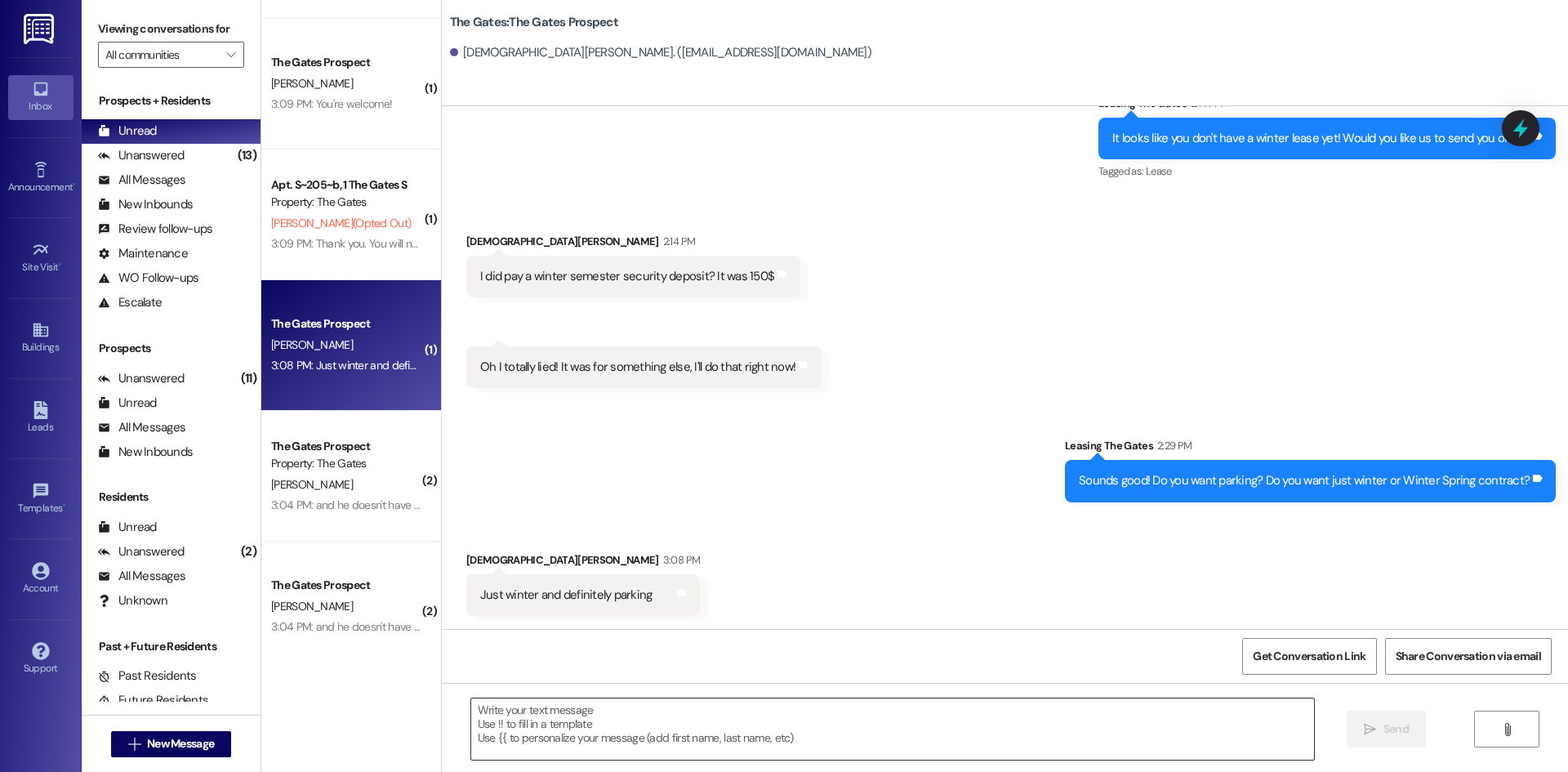
click at [525, 728] on textarea at bounding box center [892, 729] width 842 height 62
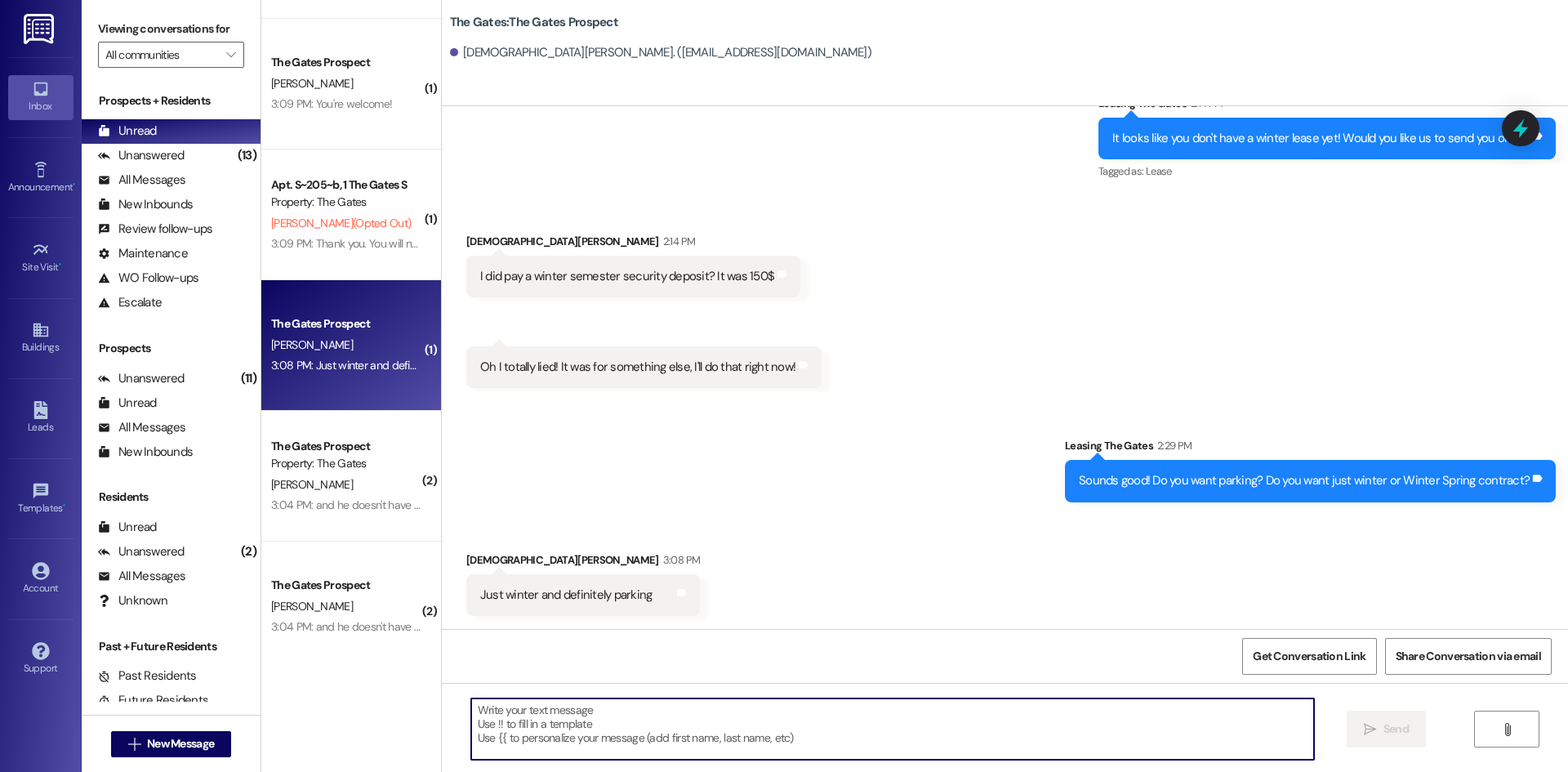
click at [631, 735] on textarea at bounding box center [892, 729] width 842 height 62
type textarea "Do you want the standard room or the oversize room?"
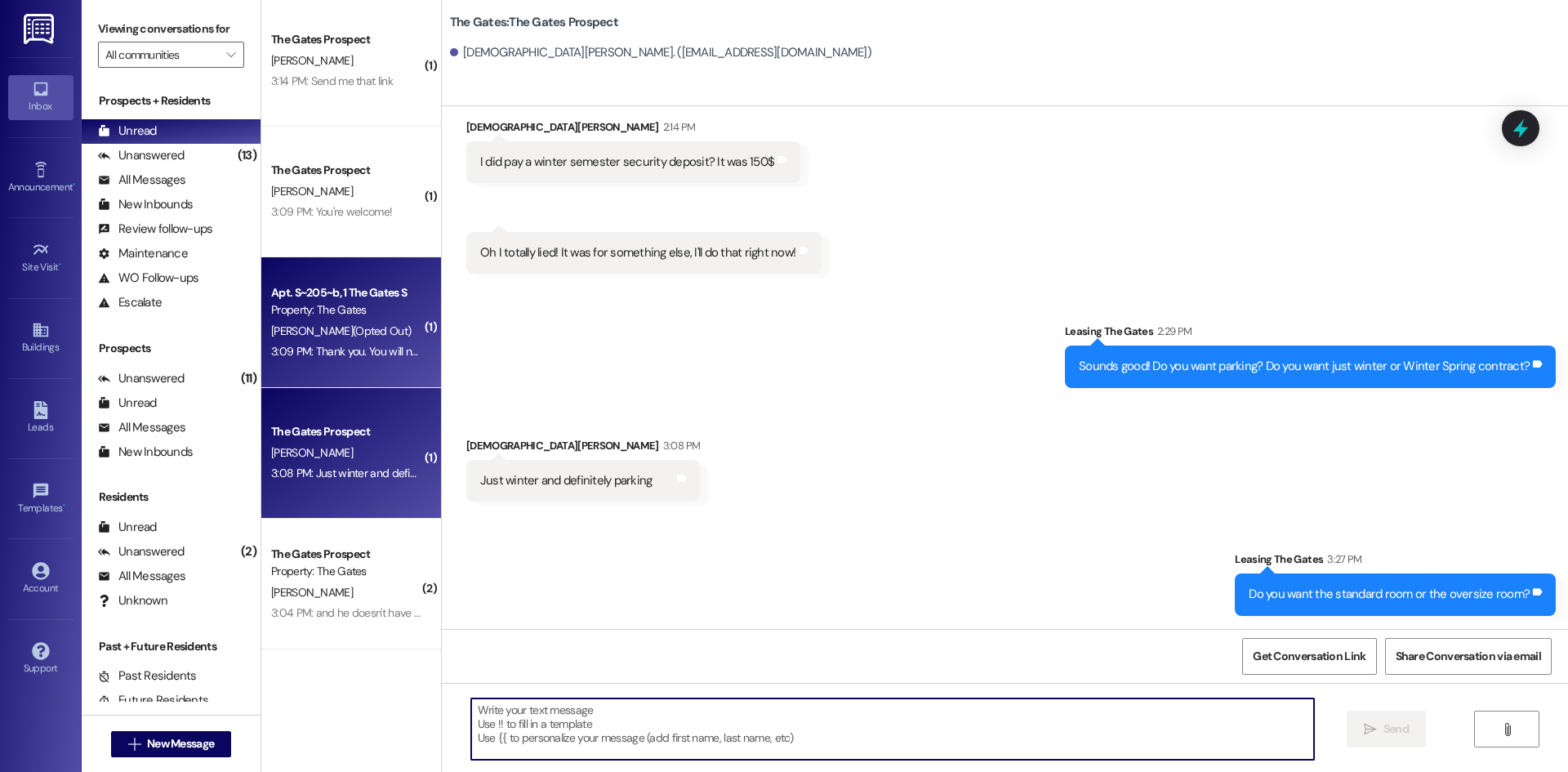
scroll to position [0, 0]
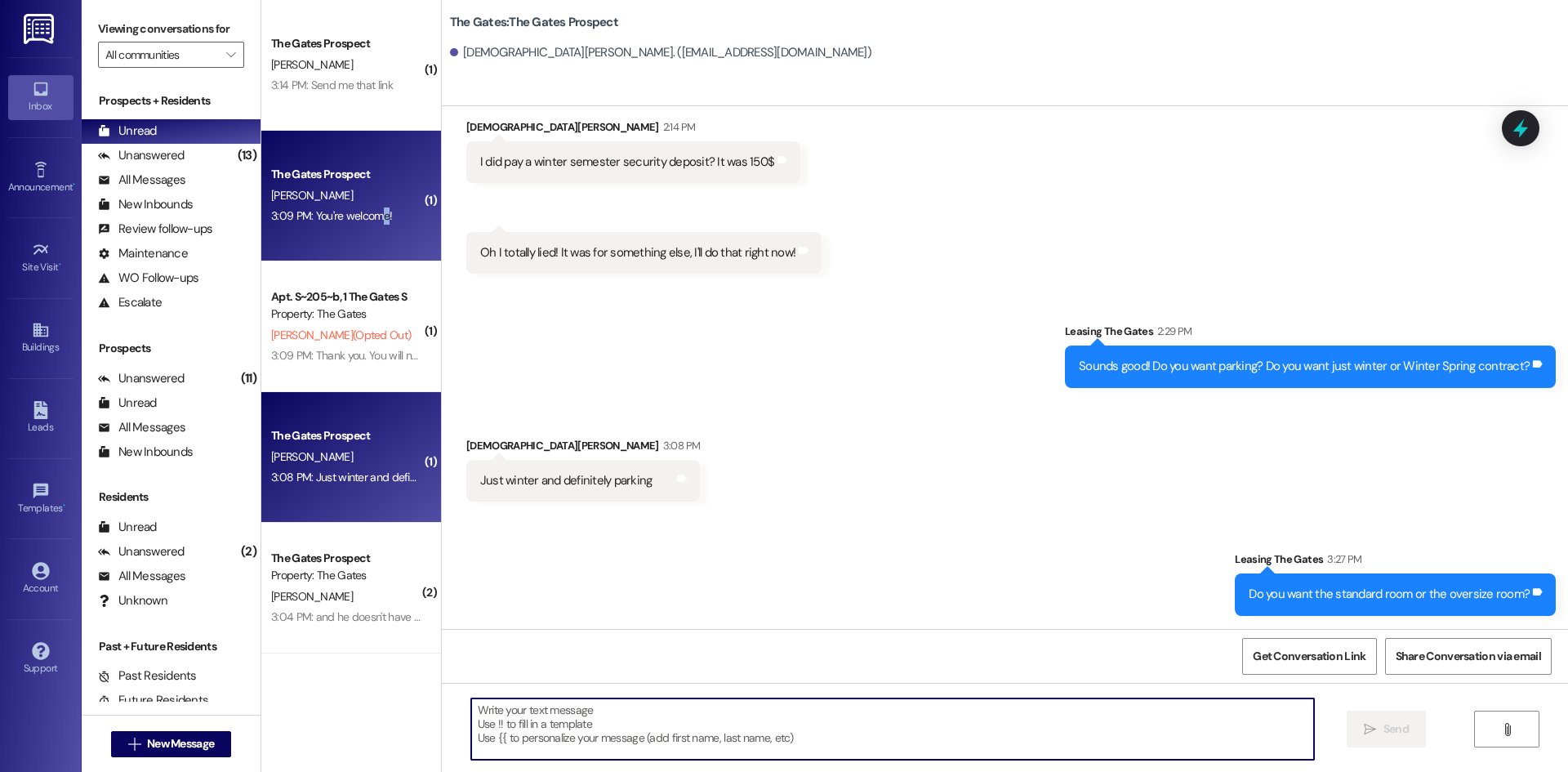
click at [372, 221] on div "3:09 PM: You're welcome! 3:09 PM: You're welcome!" at bounding box center [331, 216] width 121 height 15
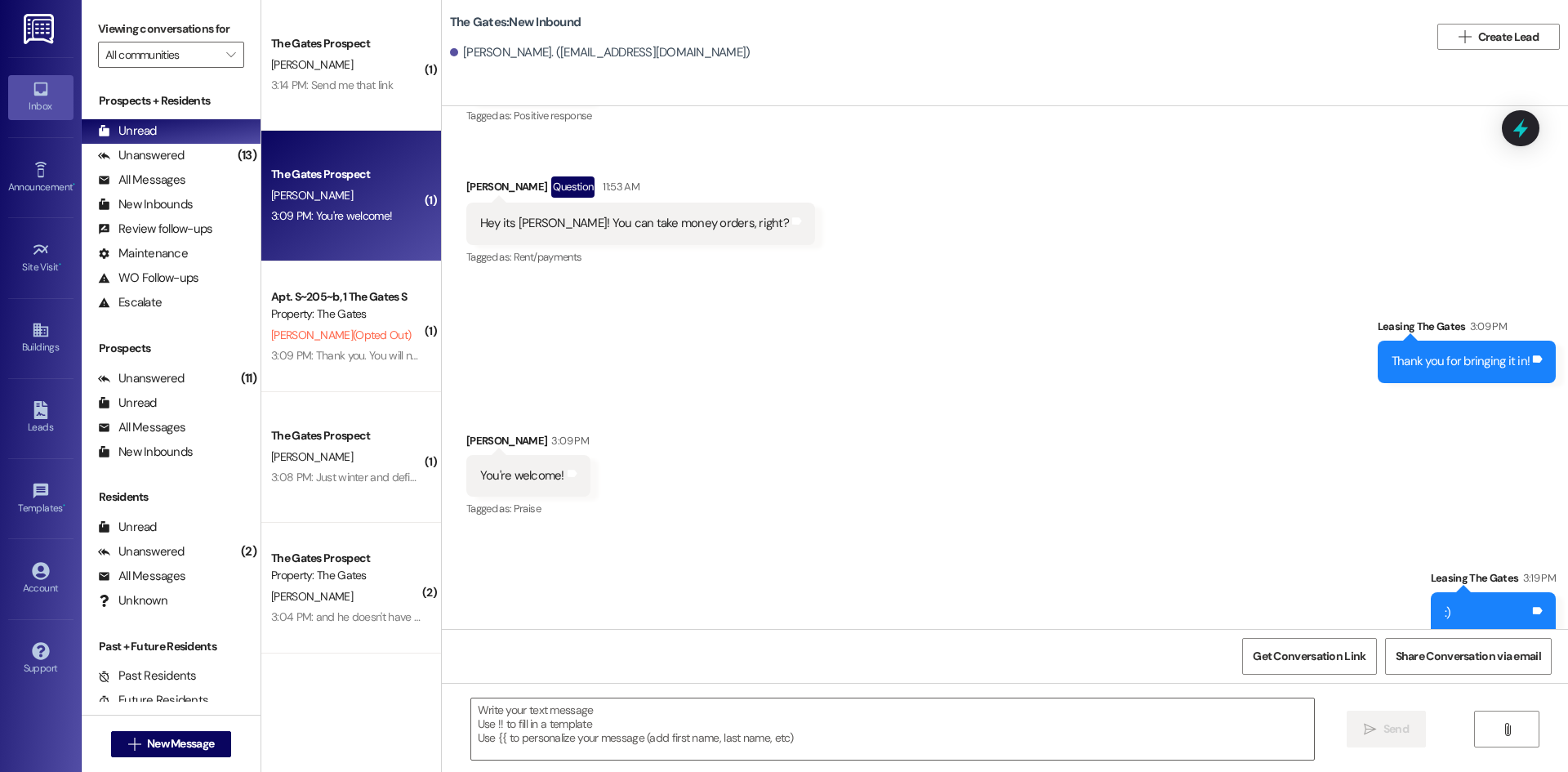
scroll to position [2039, 0]
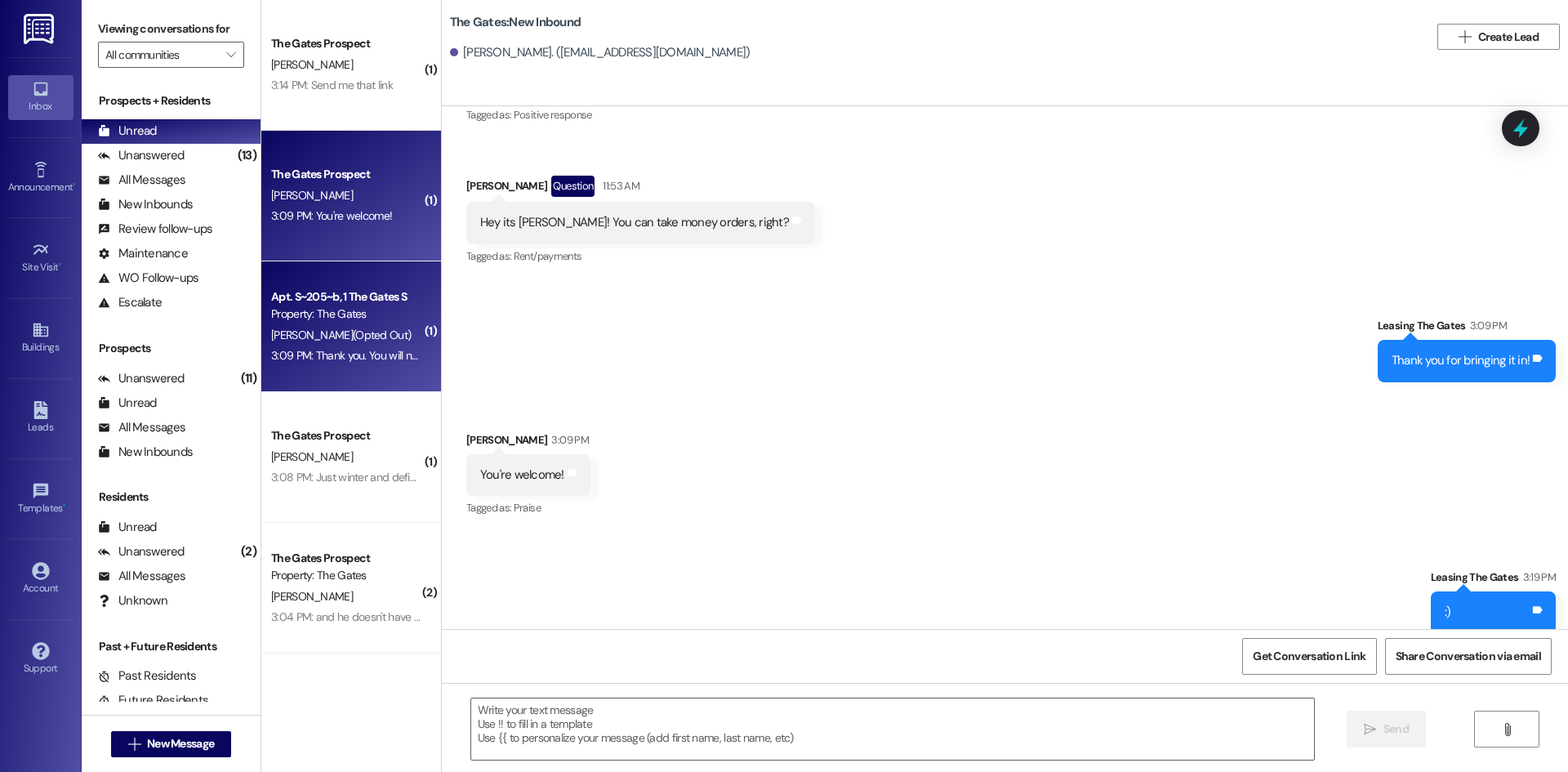
click at [388, 363] on div "3:09 PM: Thank you. You will no longer receive texts from this thread. Please r…" at bounding box center [347, 356] width 155 height 20
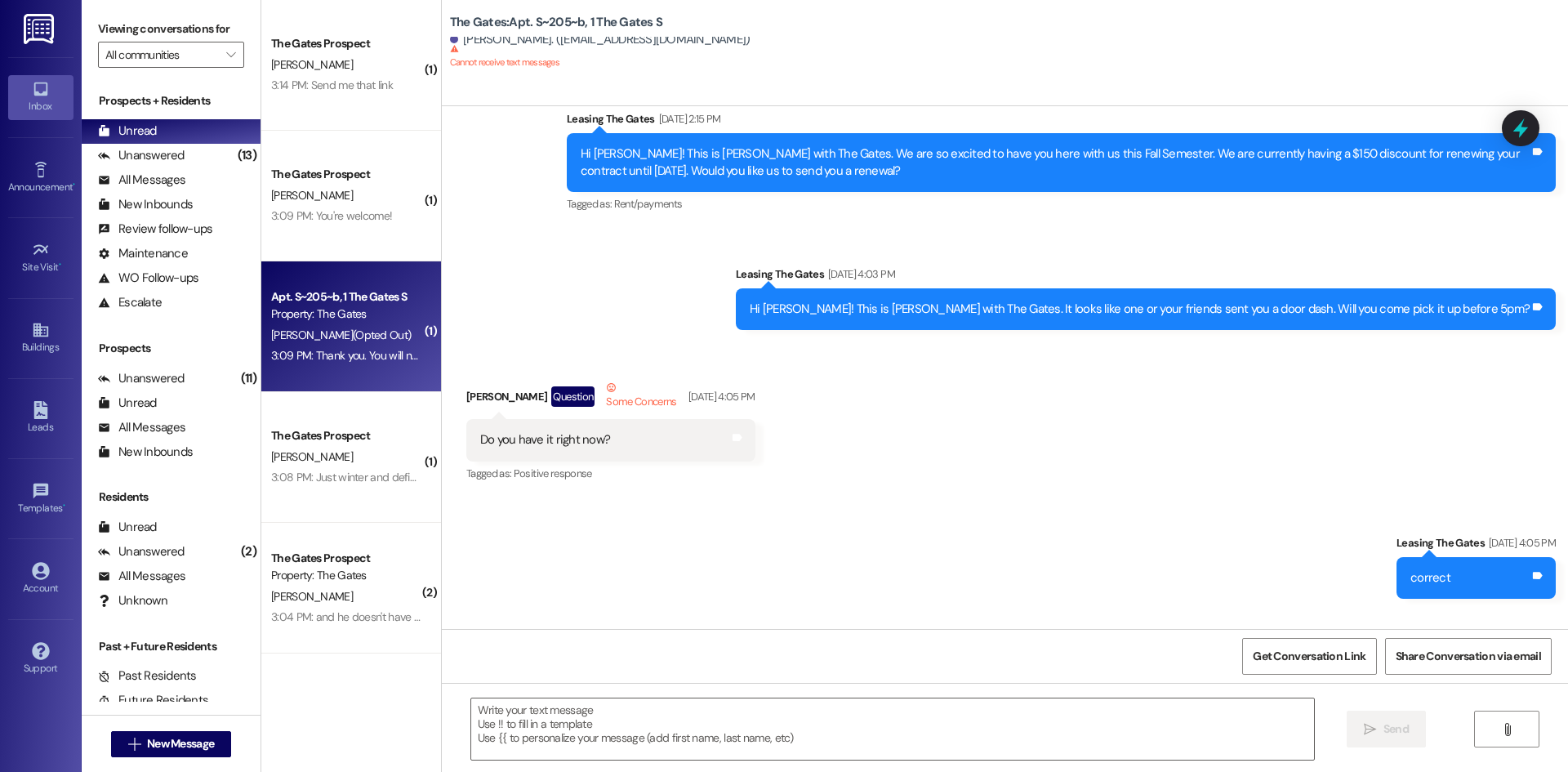
scroll to position [51104, 0]
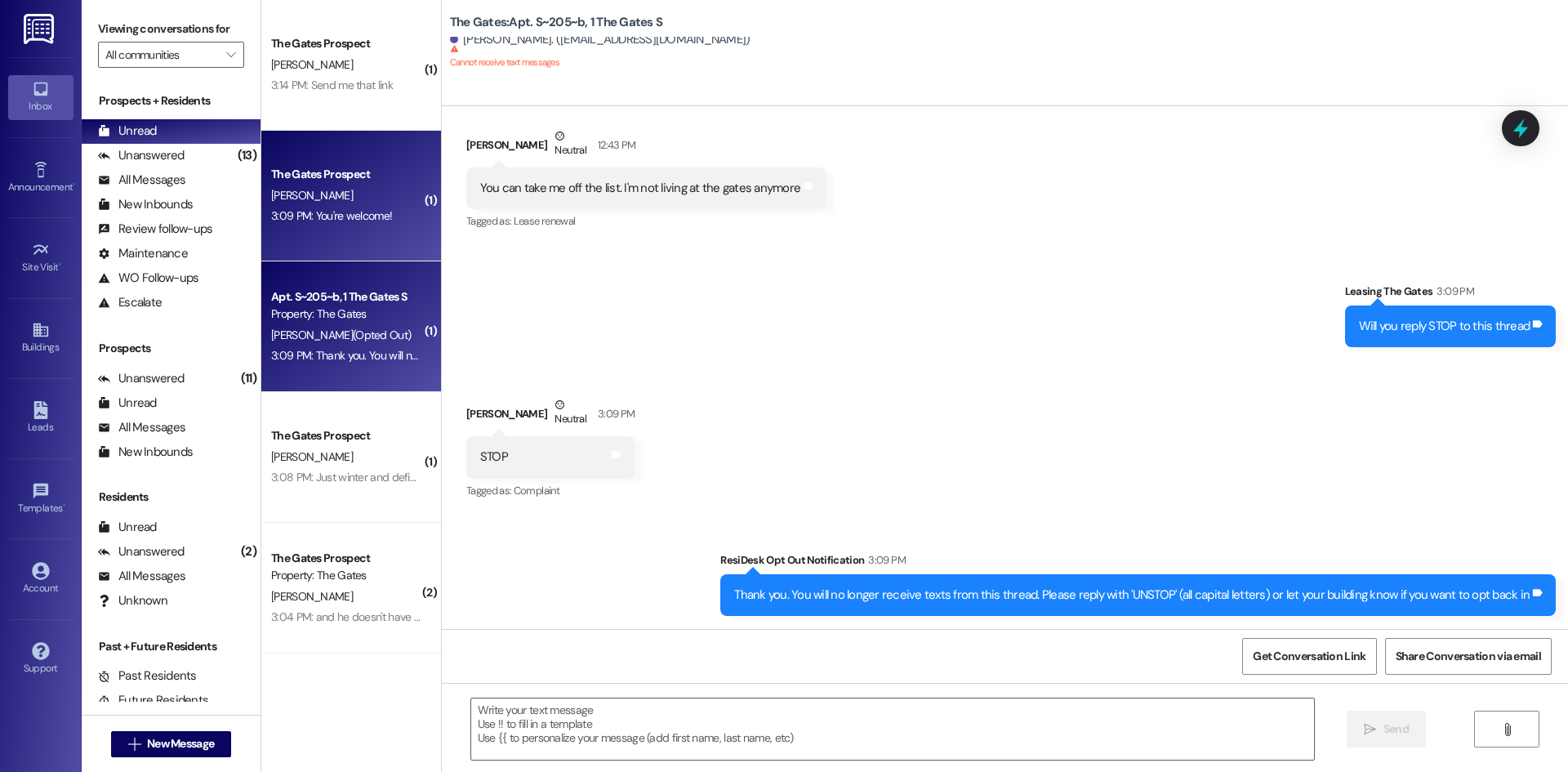
click at [304, 190] on div "[PERSON_NAME]" at bounding box center [347, 195] width 155 height 20
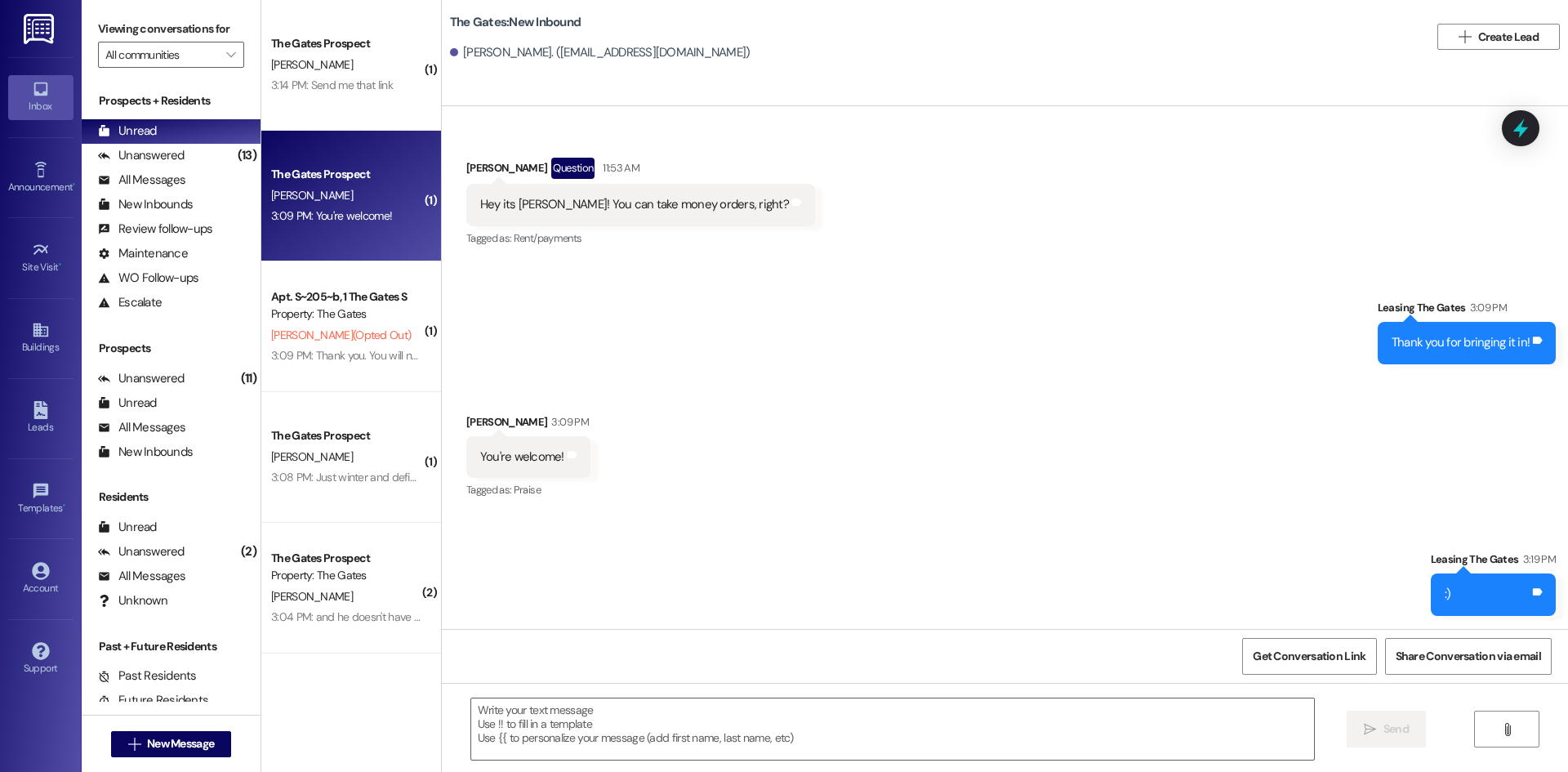
scroll to position [2039, 0]
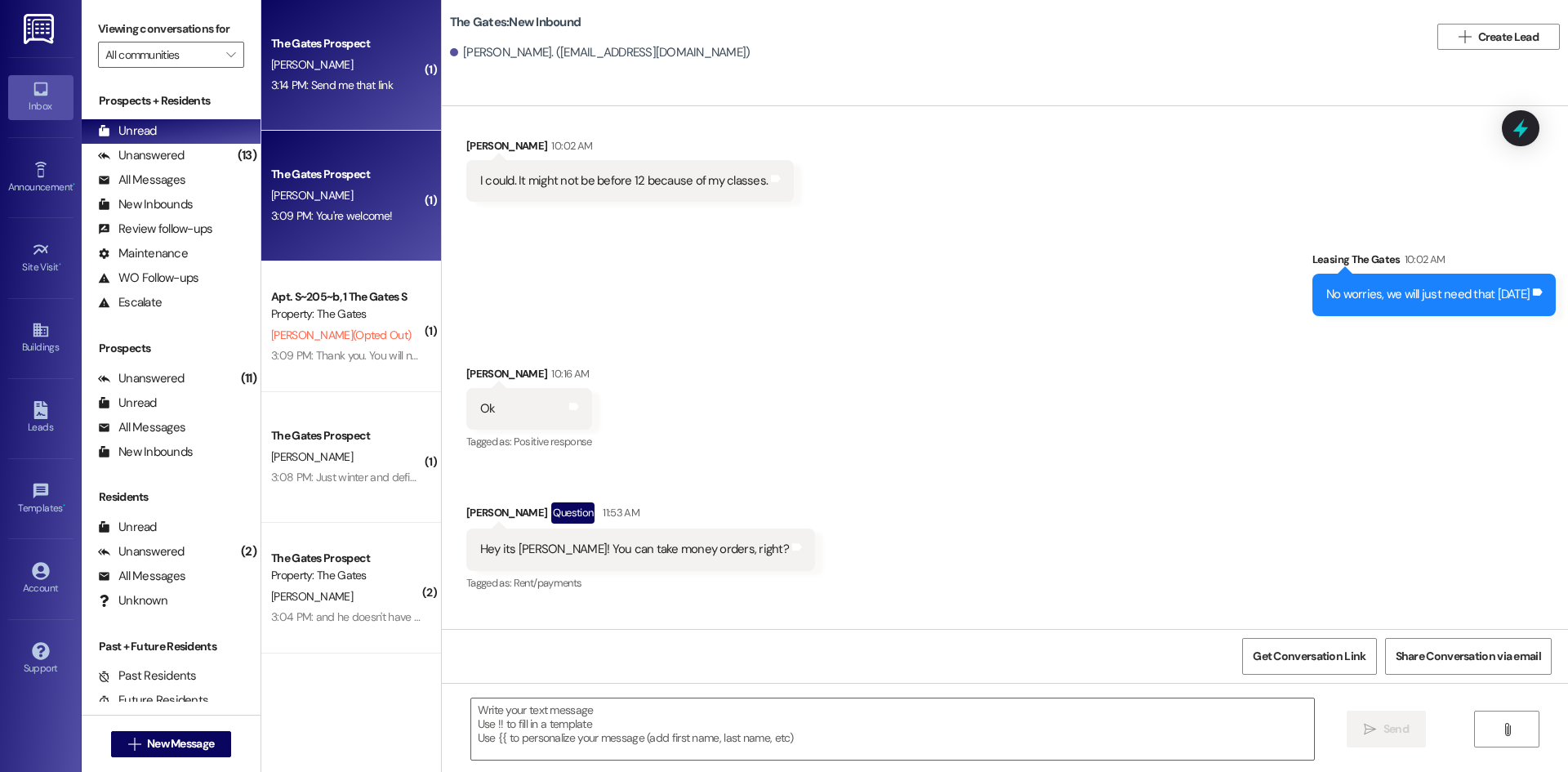
click at [329, 80] on div "3:14 PM: Send me that link 3:14 PM: Send me that link" at bounding box center [332, 85] width 122 height 15
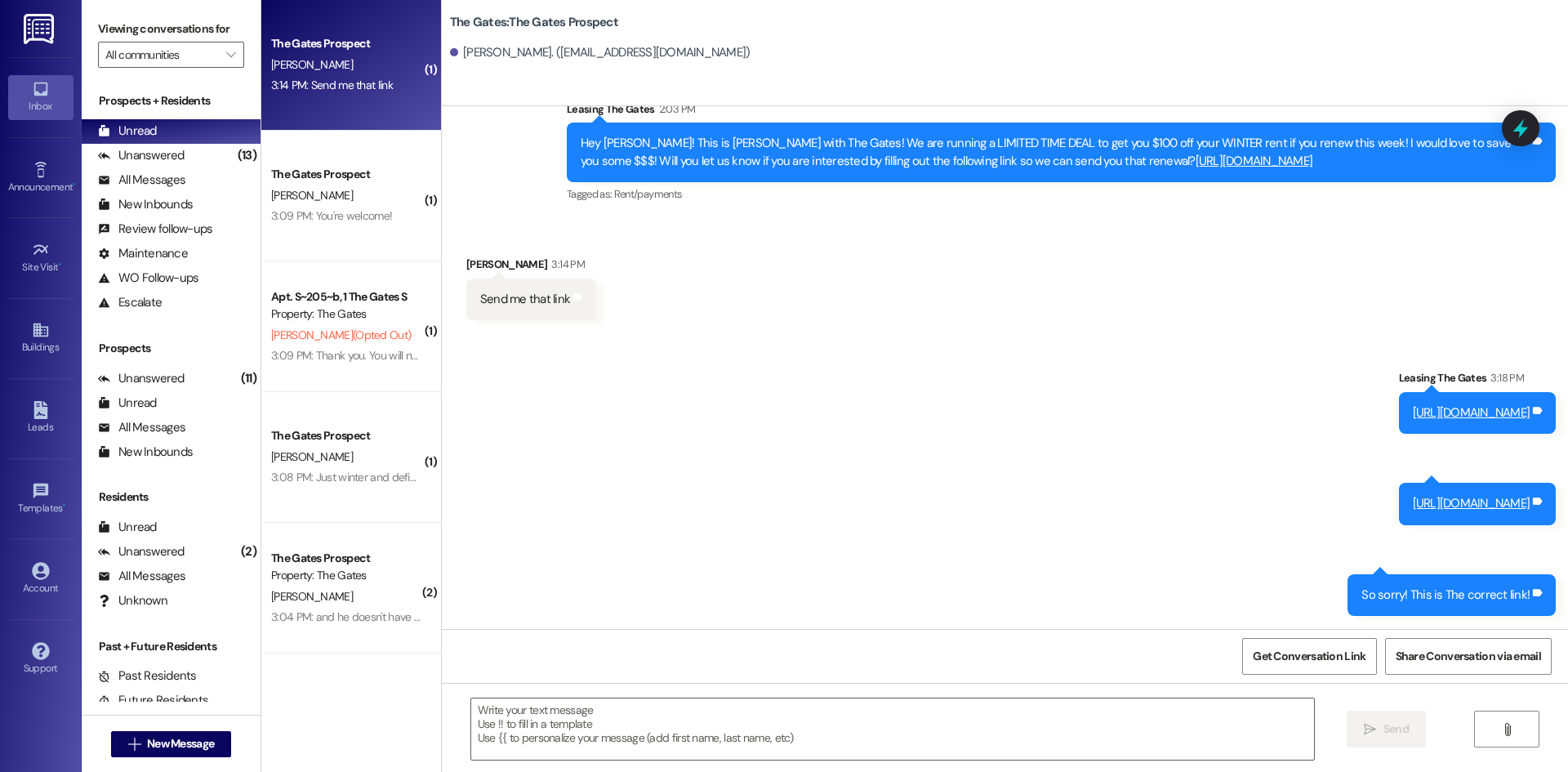
scroll to position [1062, 0]
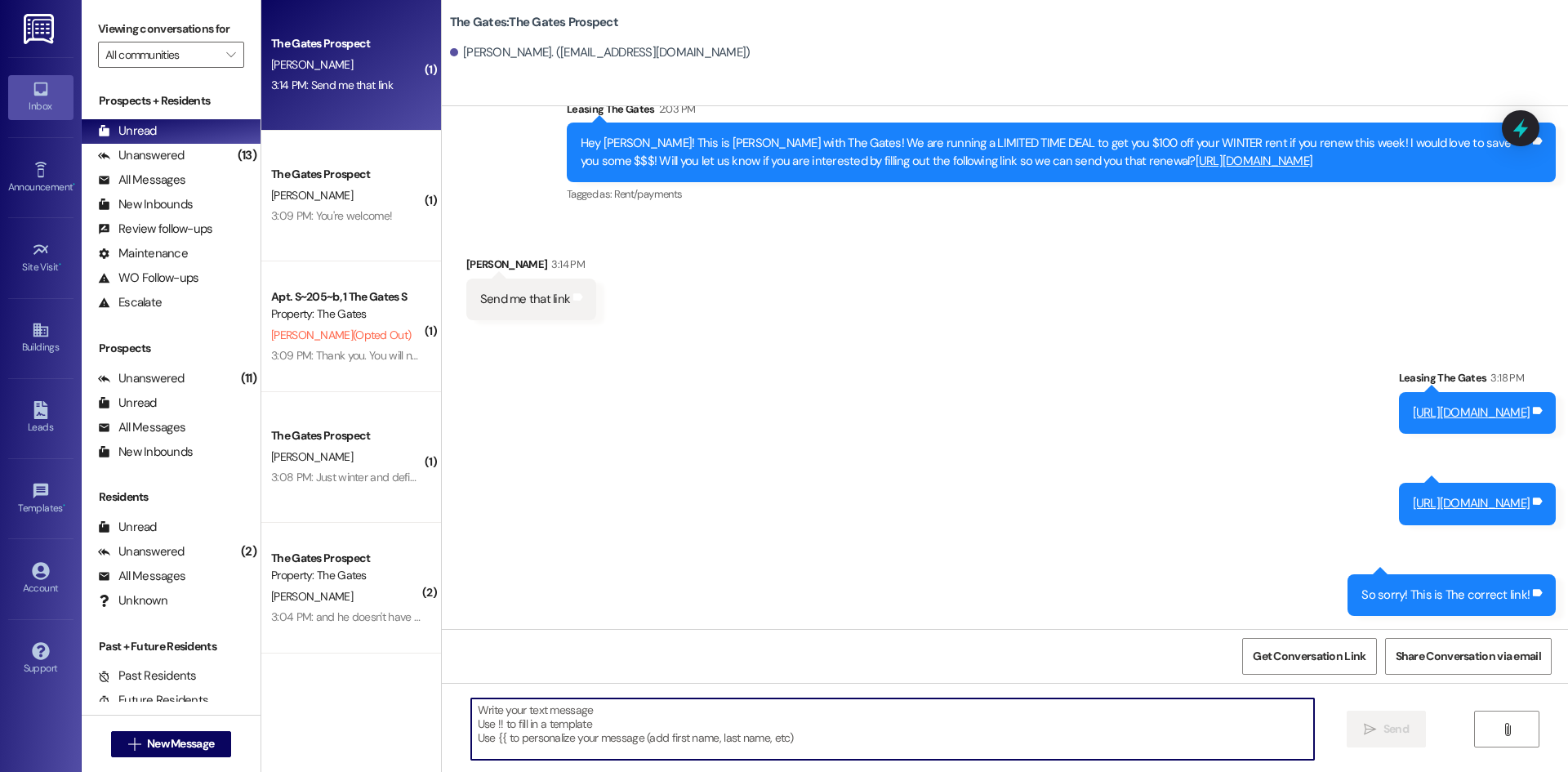
click at [539, 738] on textarea at bounding box center [892, 729] width 842 height 62
click at [679, 734] on textarea at bounding box center [892, 729] width 842 height 62
type textarea "W"
type textarea "d"
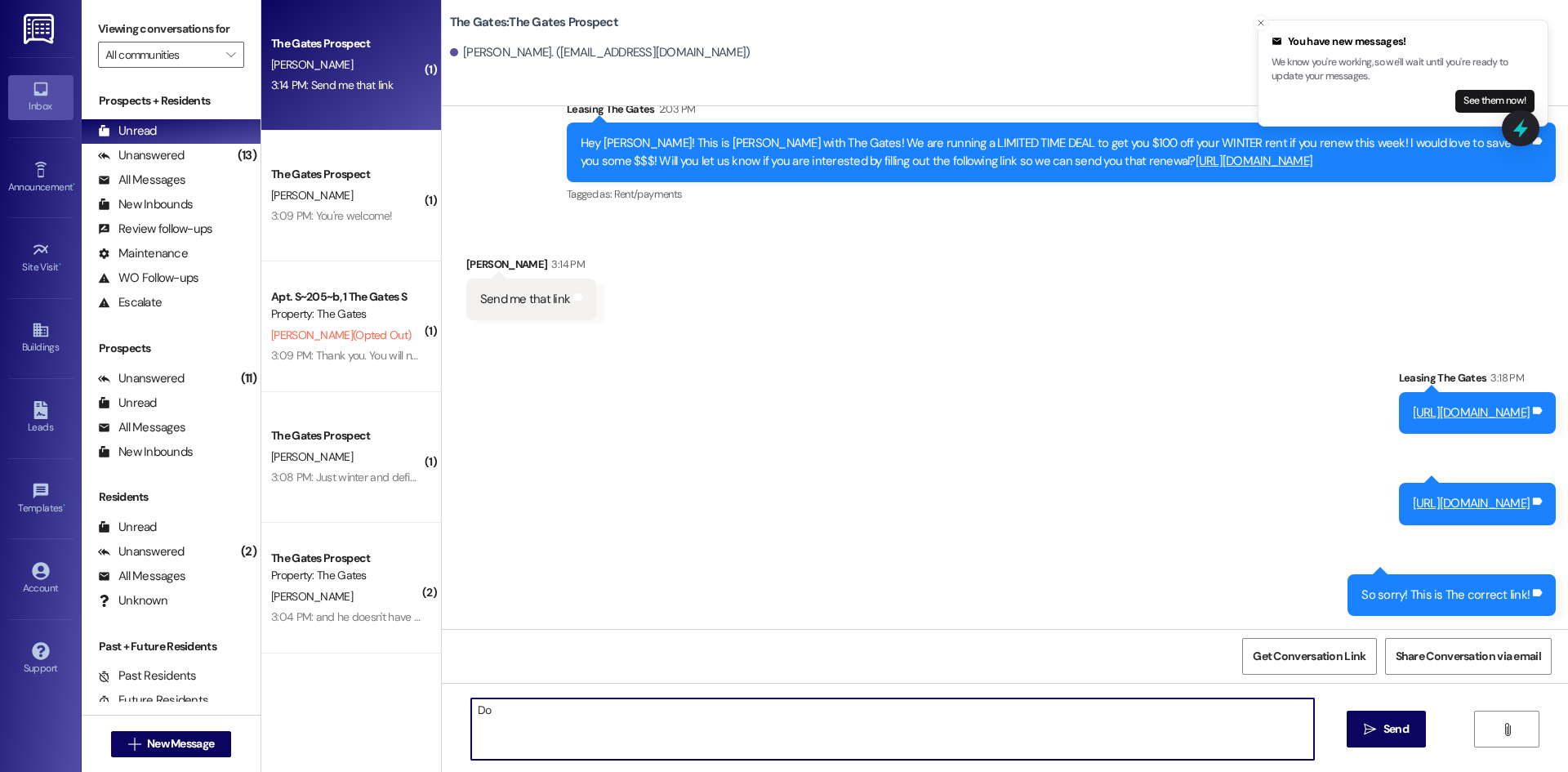
type textarea "D"
type textarea "Please let me know when you fill it out!"
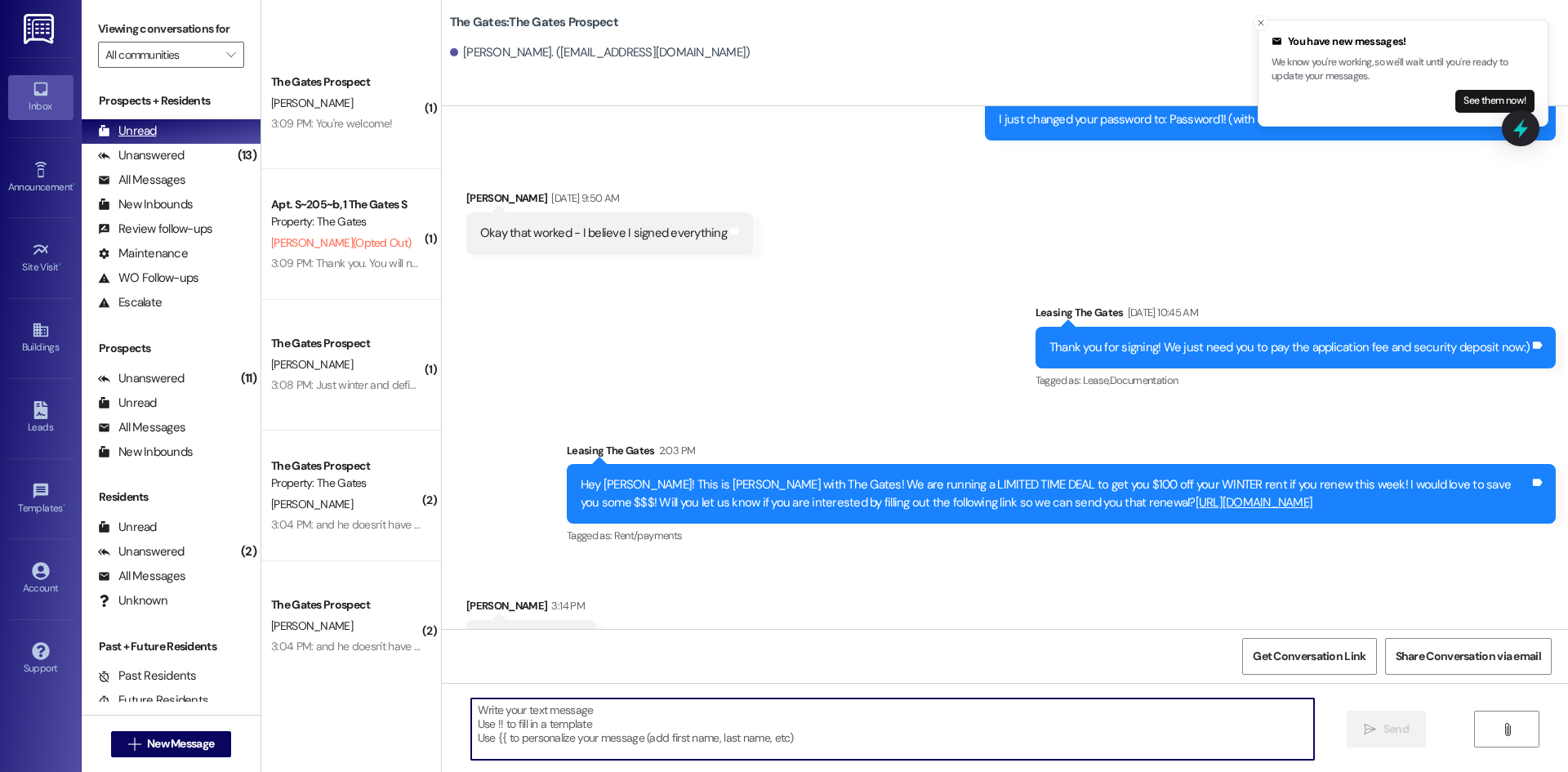
scroll to position [0, 0]
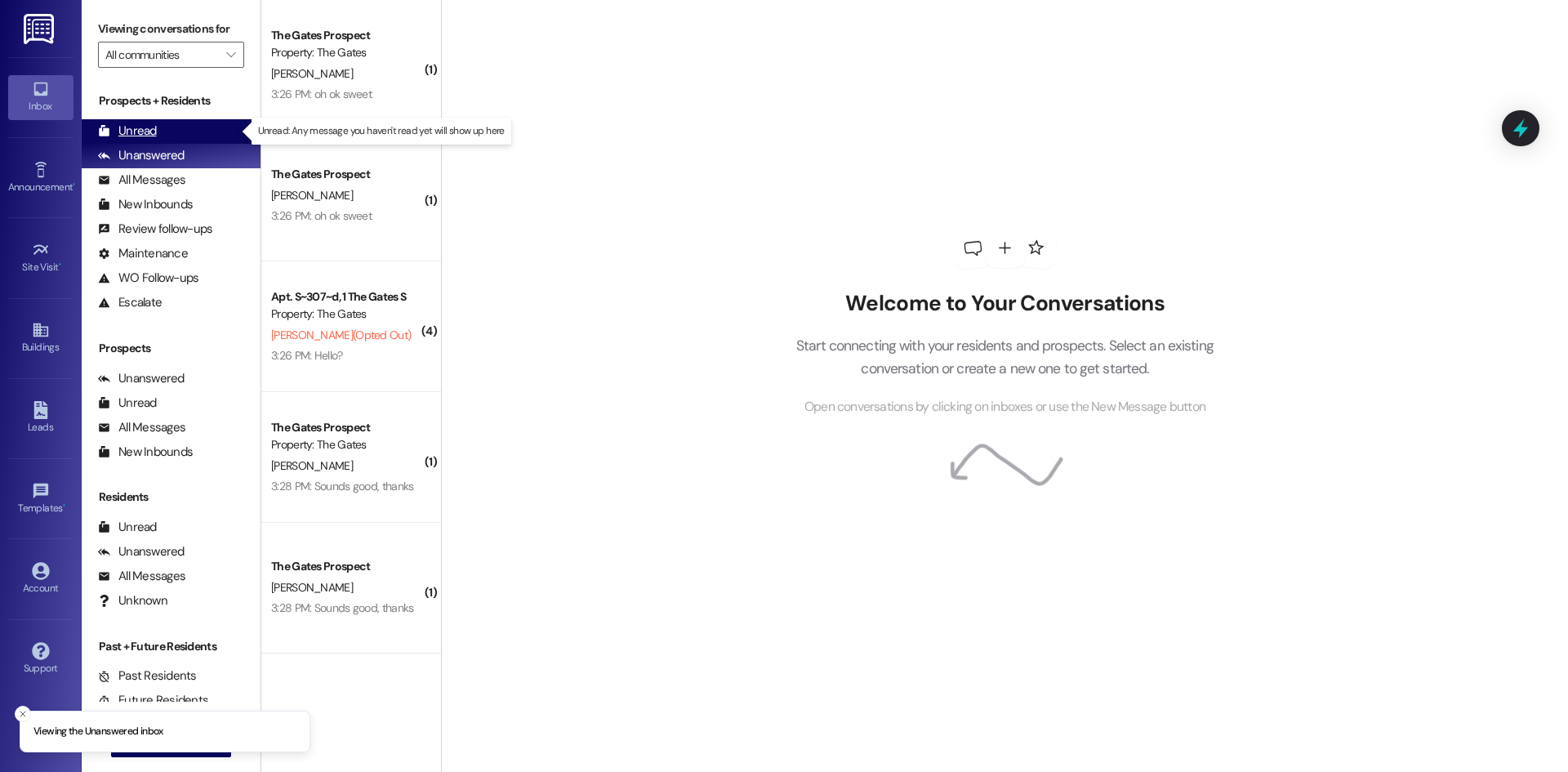
click at [190, 137] on div "Unread (0)" at bounding box center [171, 132] width 179 height 25
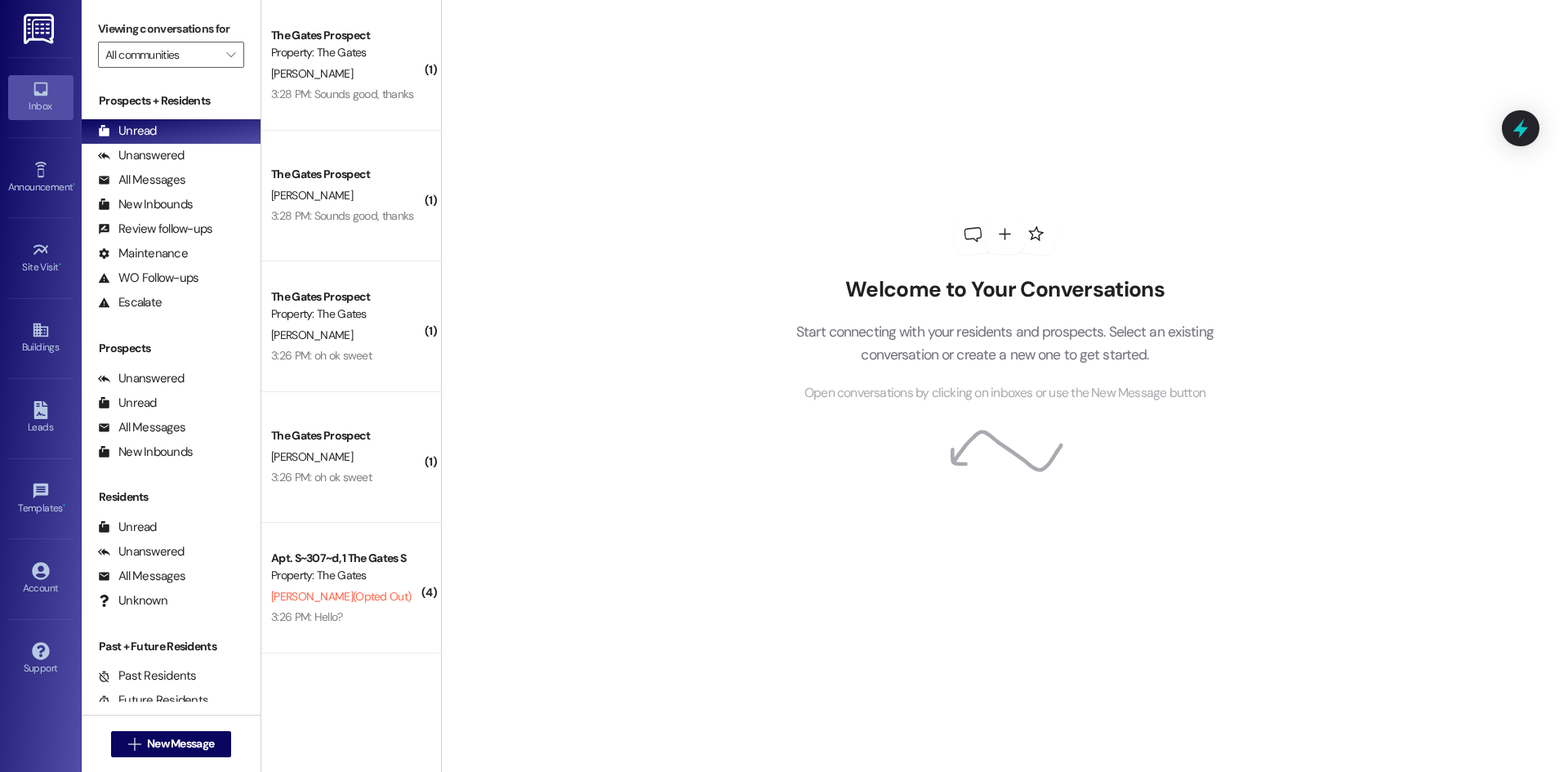
scroll to position [259, 0]
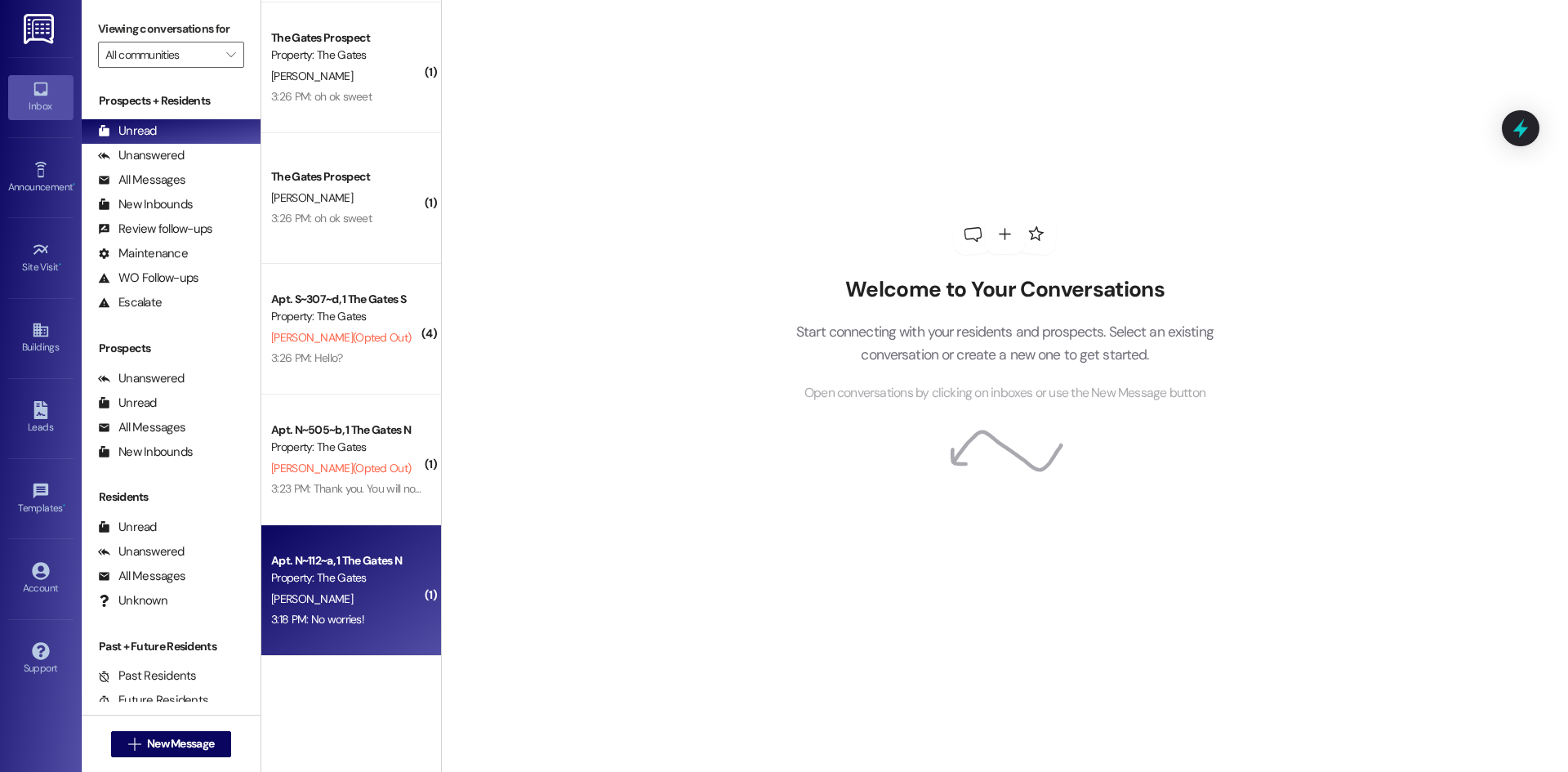
click at [348, 610] on div "3:18 PM: No worries! 3:18 PM: No worries!" at bounding box center [347, 620] width 155 height 20
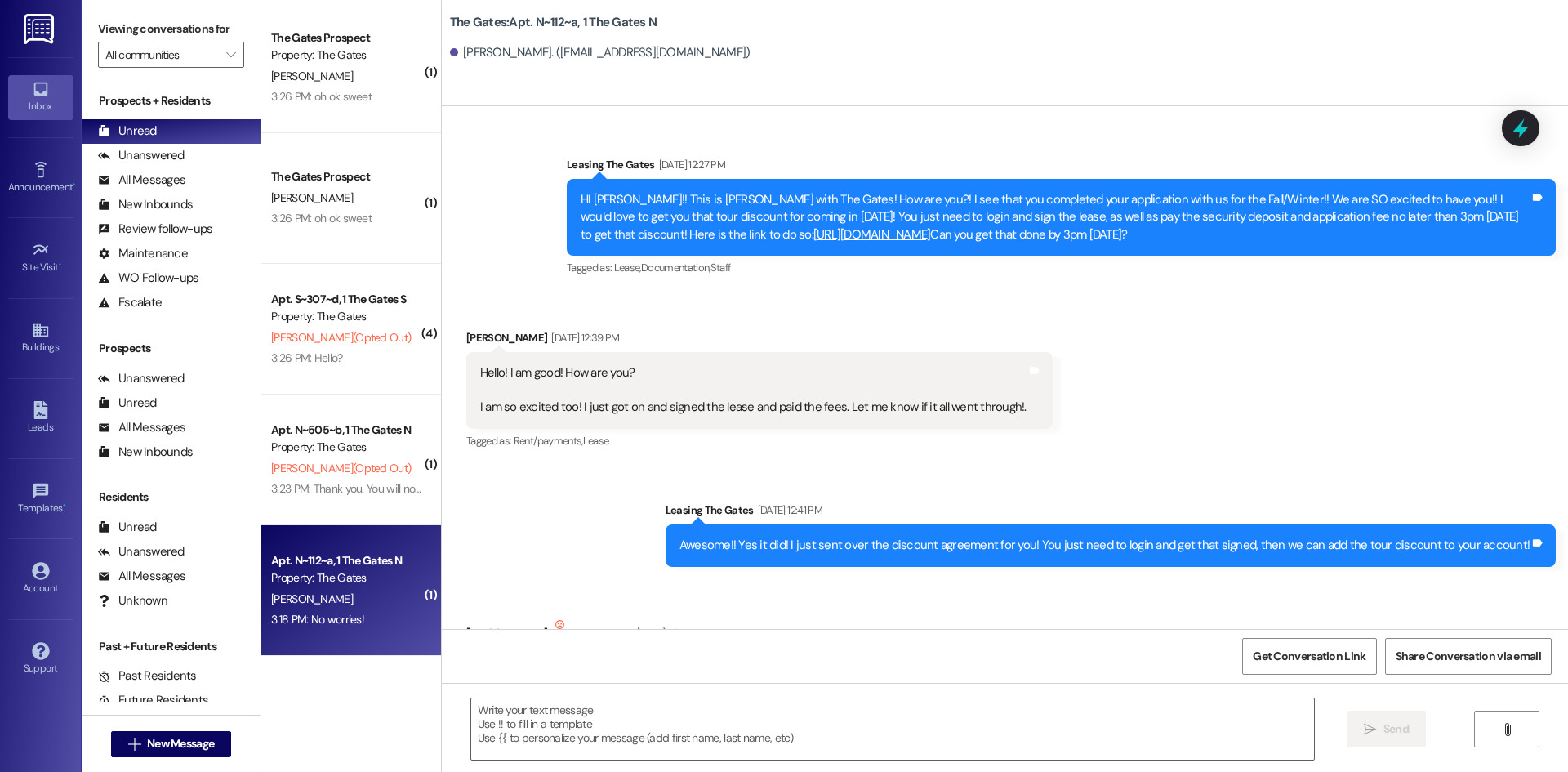
scroll to position [49430, 0]
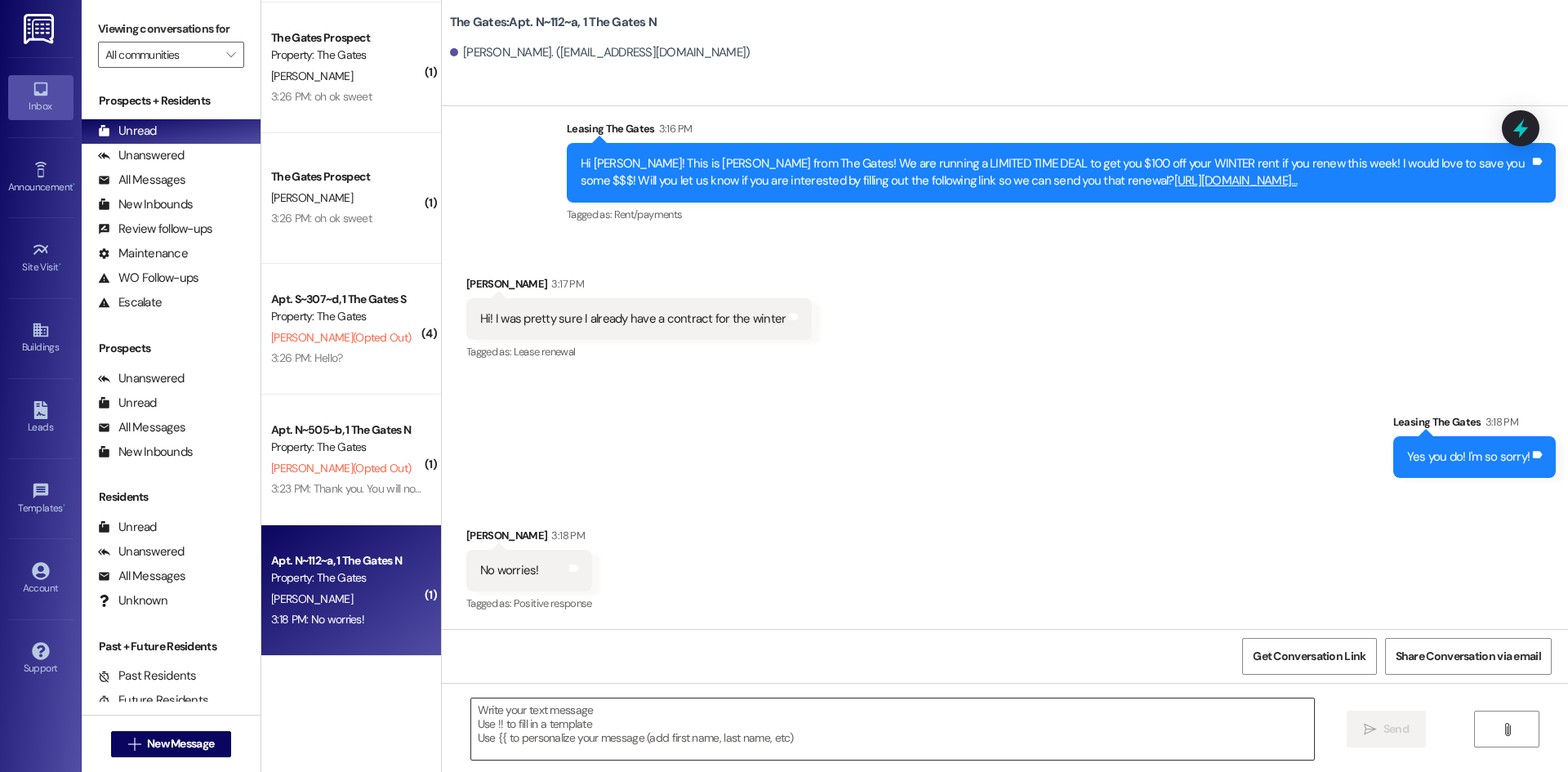
click at [570, 700] on textarea at bounding box center [892, 729] width 842 height 62
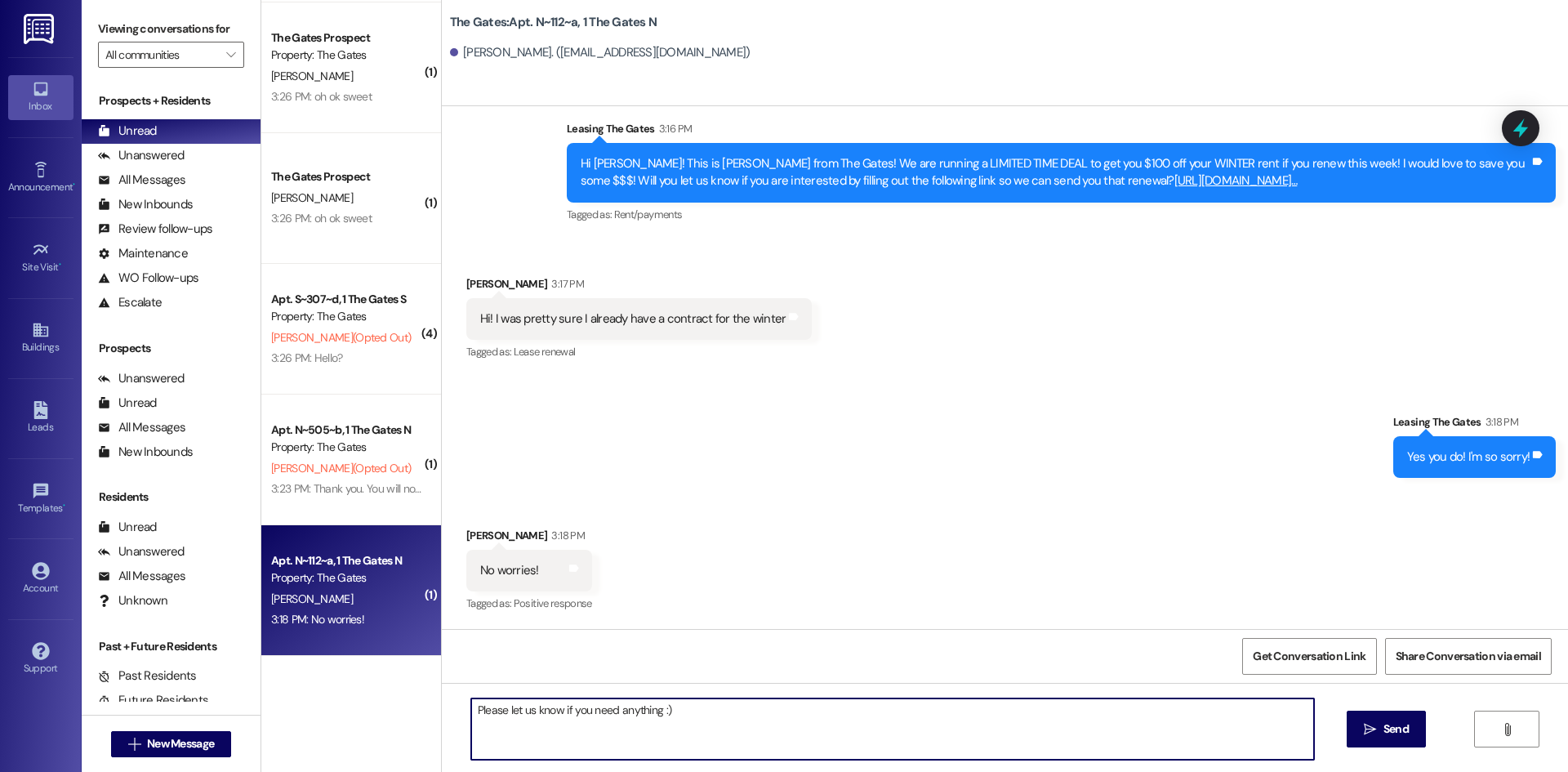
type textarea "Please let us know if you need anything :)"
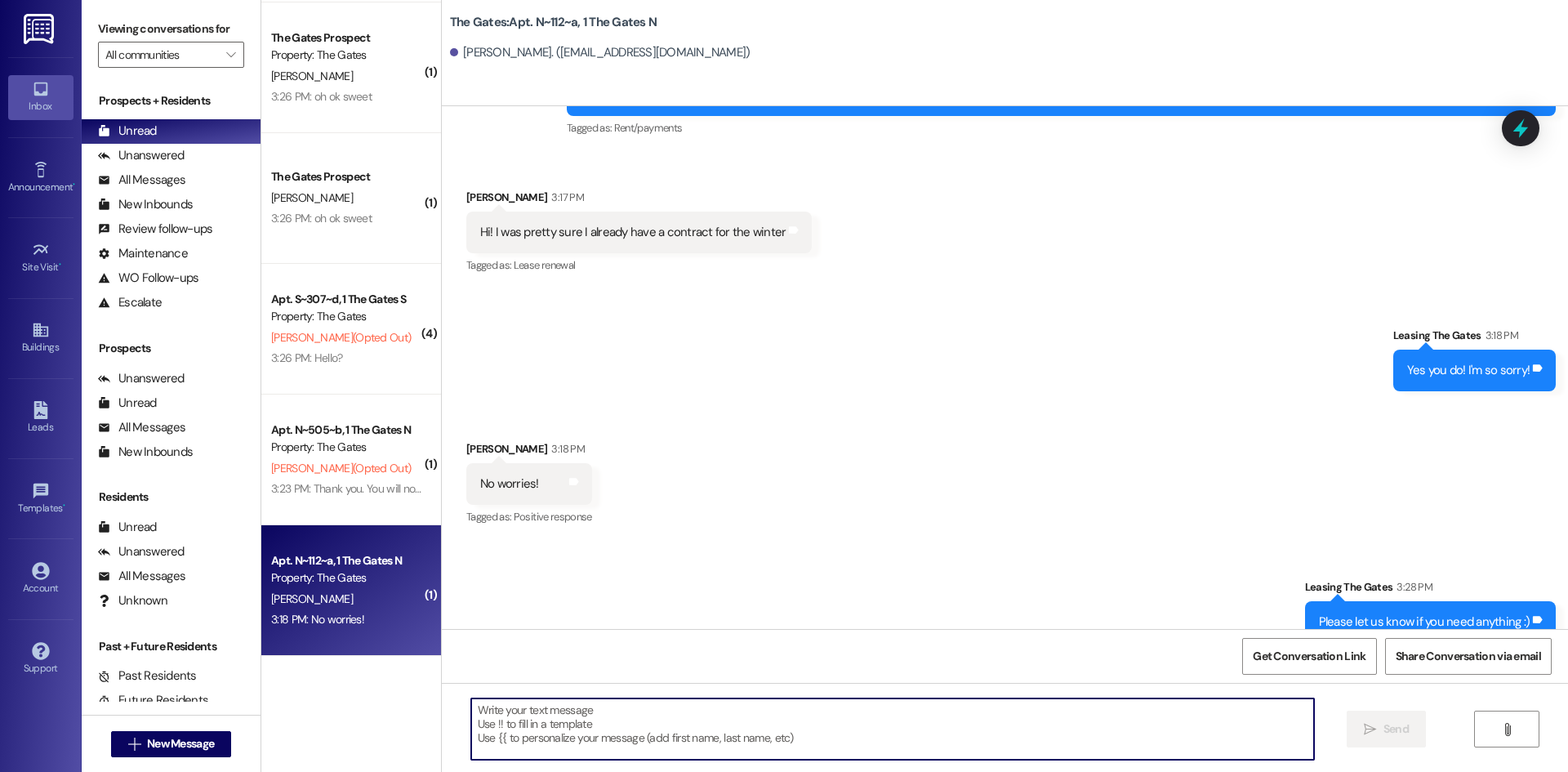
scroll to position [49544, 0]
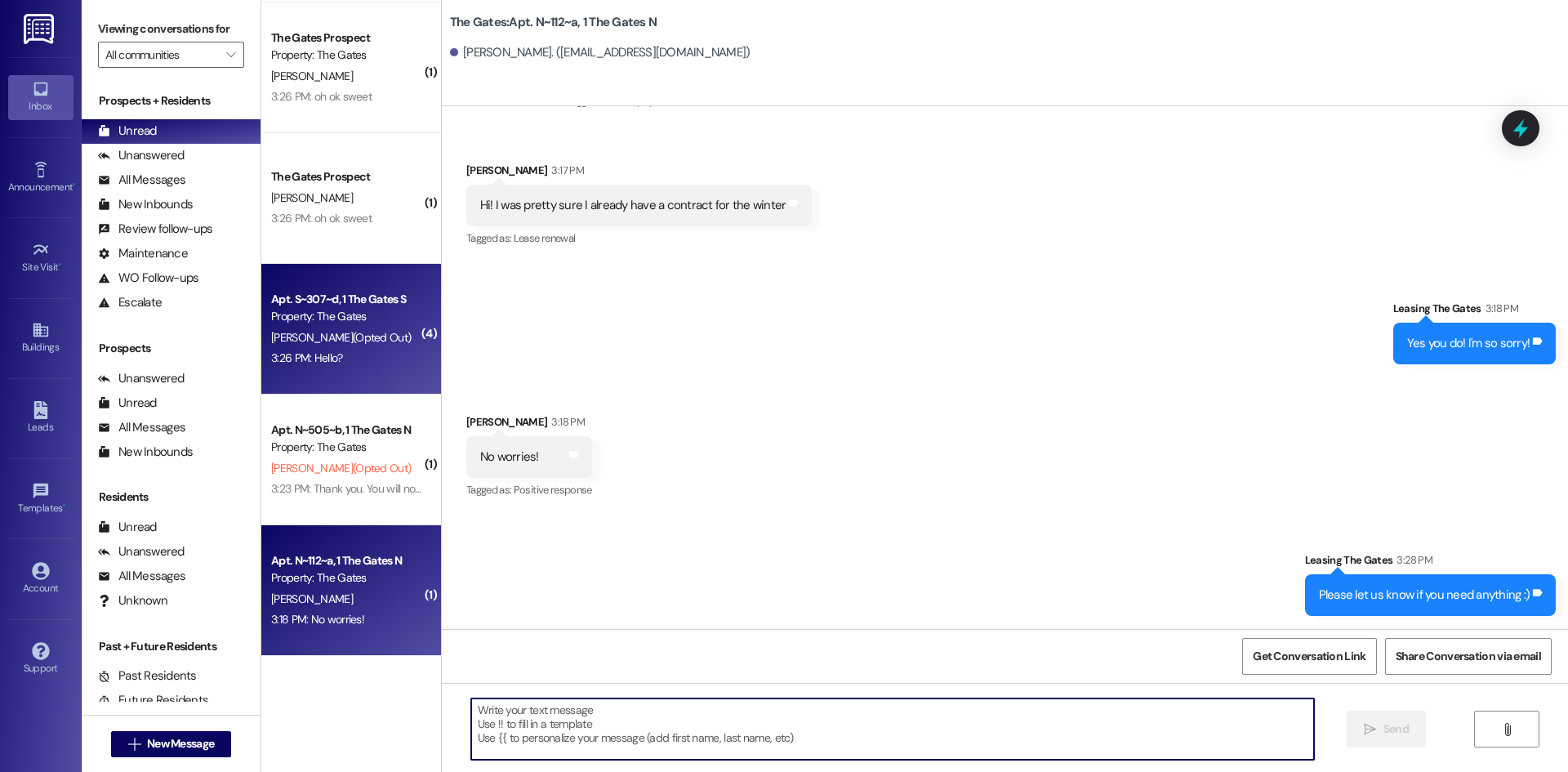
click at [351, 344] on span "L. Browning (Opted Out)" at bounding box center [342, 337] width 140 height 15
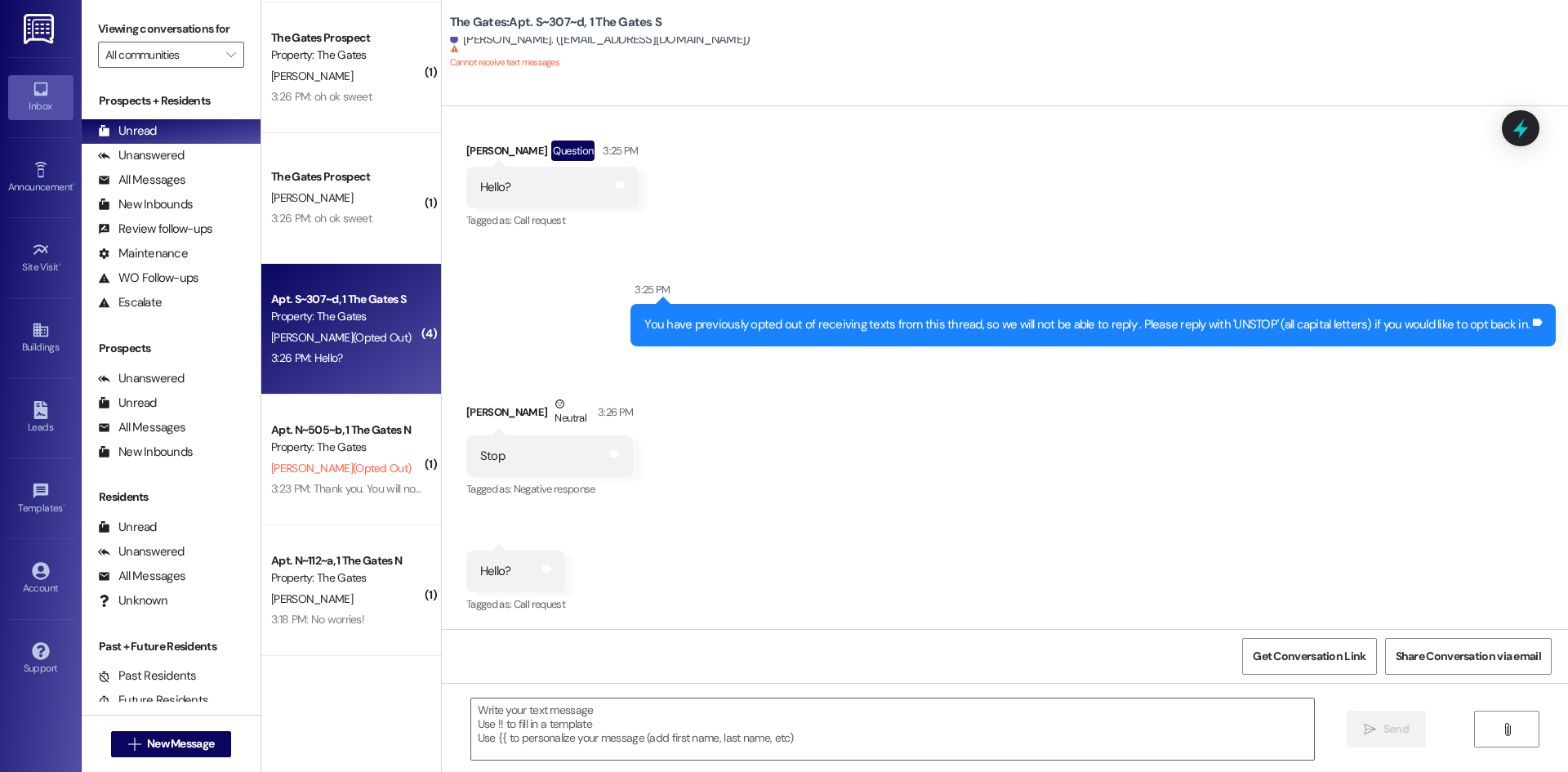
scroll to position [1038, 0]
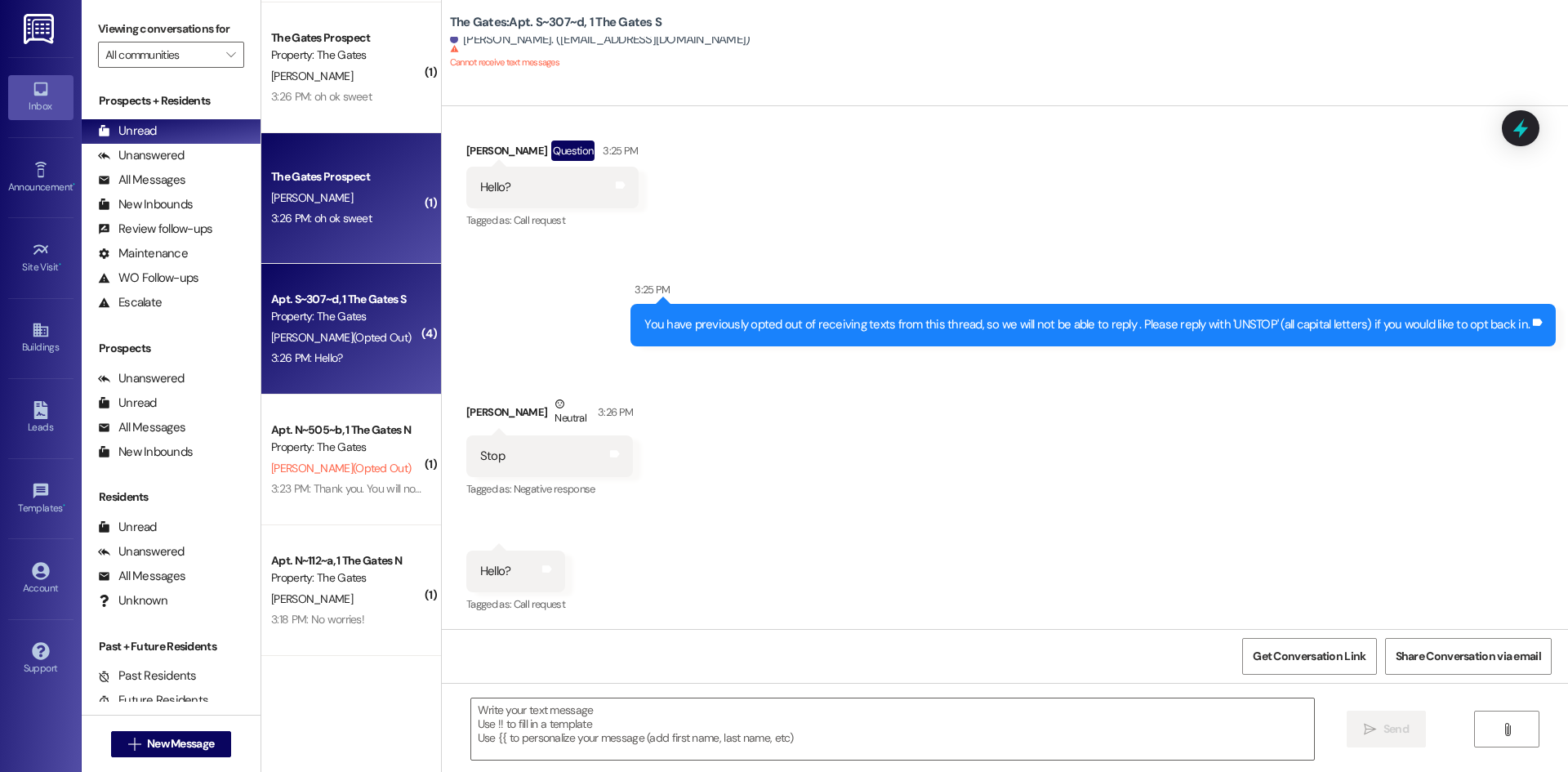
click at [336, 206] on div "[PERSON_NAME]" at bounding box center [347, 198] width 155 height 20
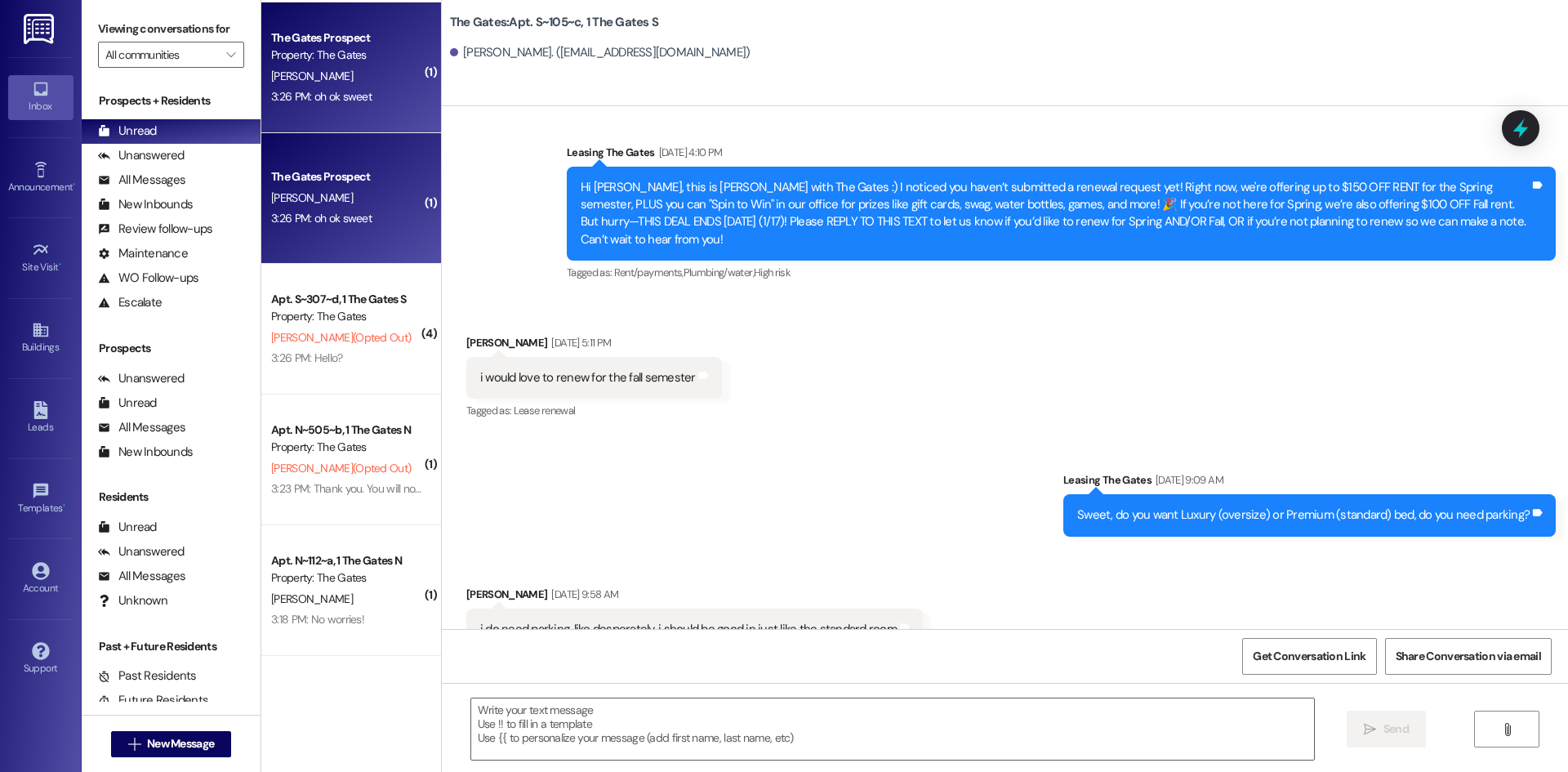
scroll to position [10639, 0]
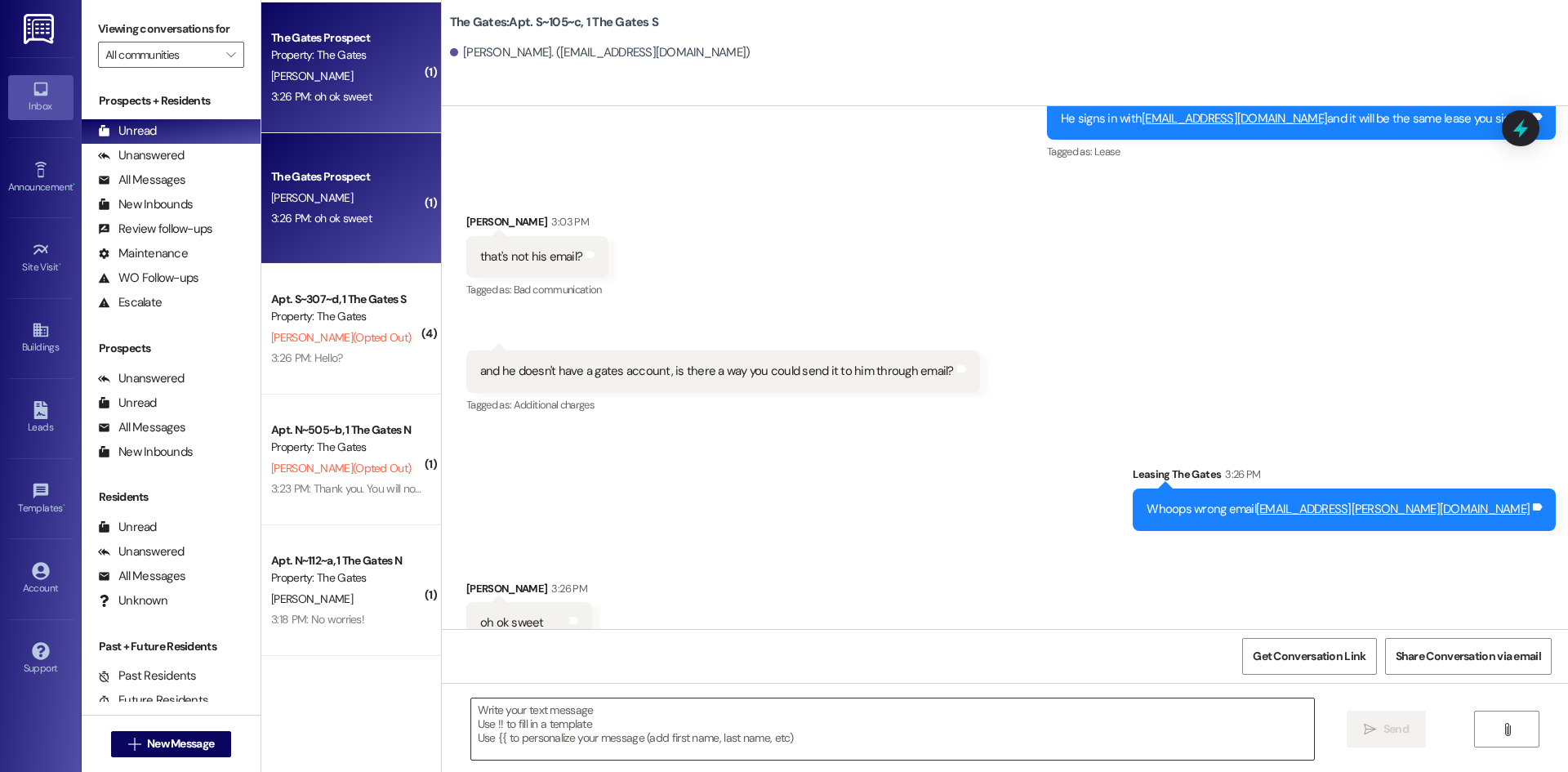
click at [528, 723] on textarea at bounding box center [892, 729] width 842 height 62
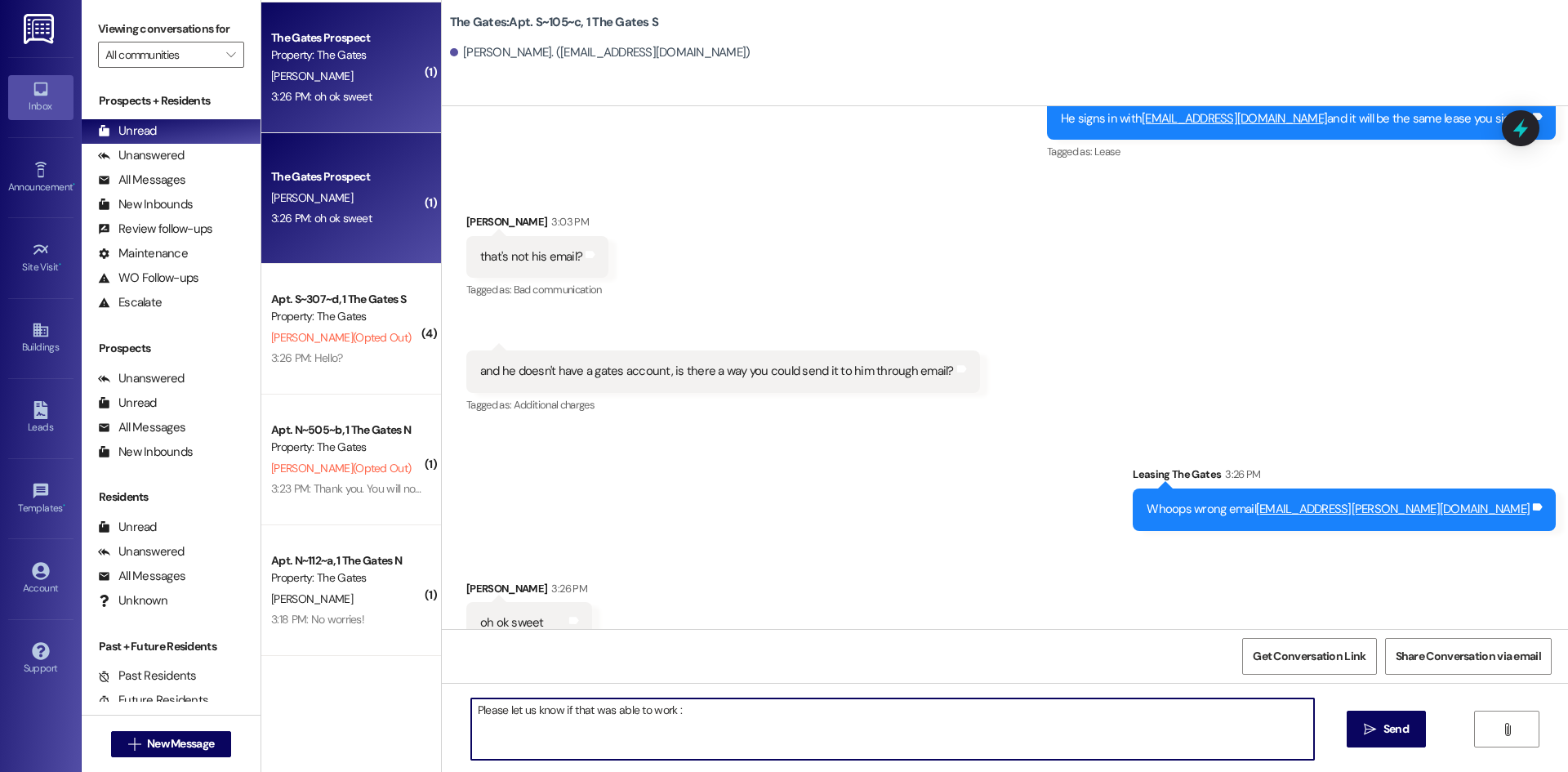
type textarea "Please let us know if that was able to work :)"
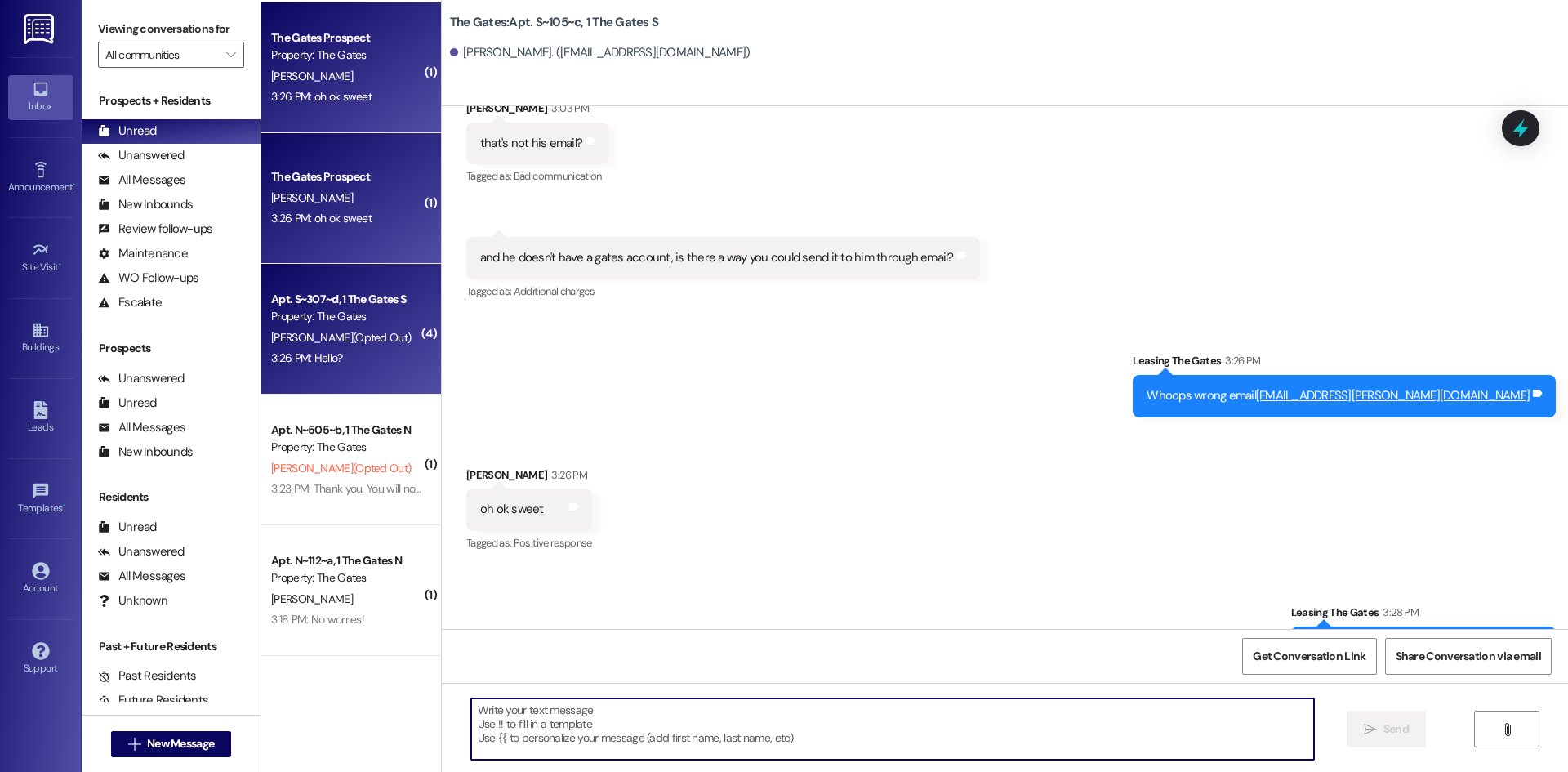
scroll to position [0, 0]
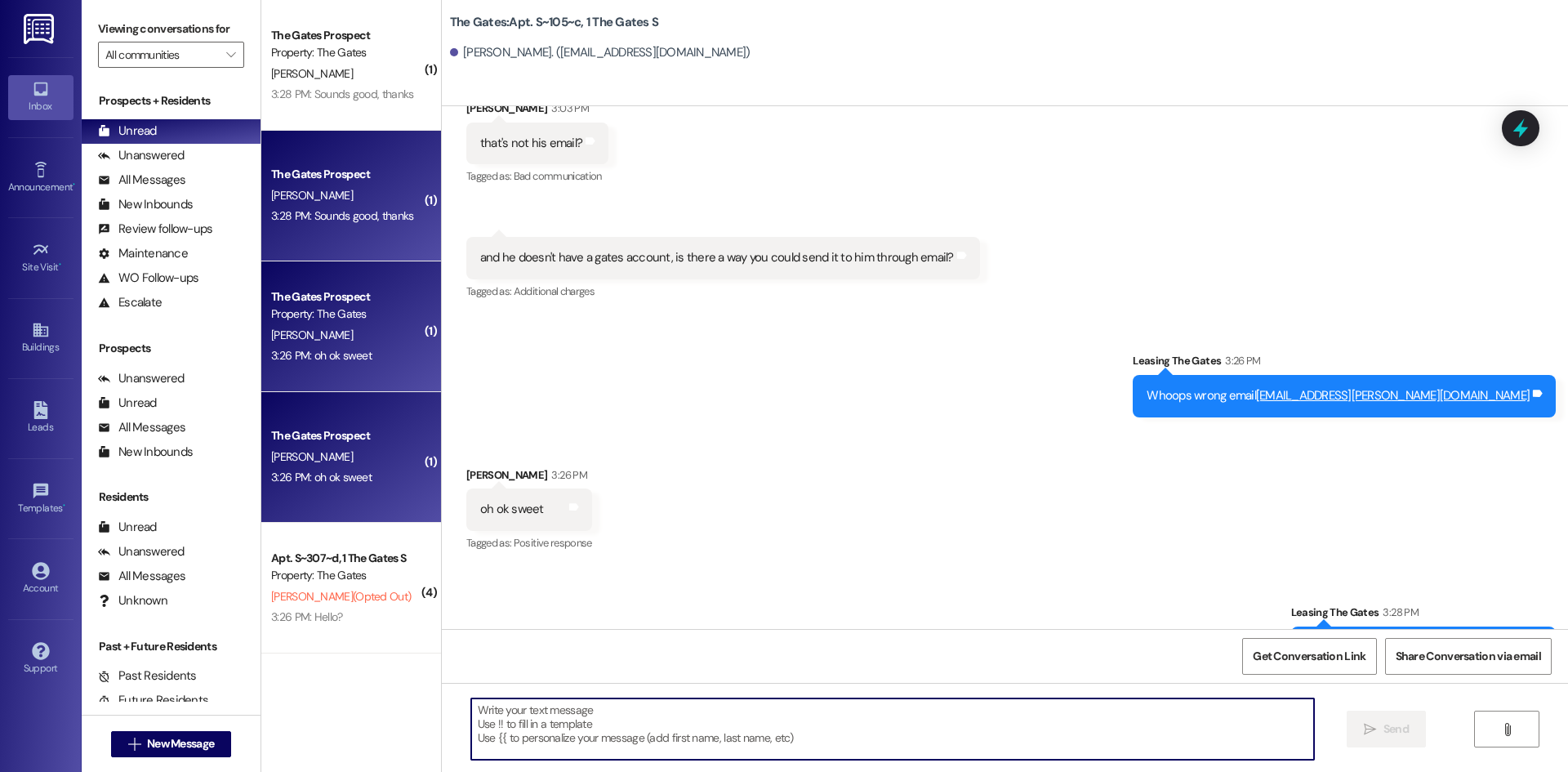
click at [343, 214] on div "3:28 PM: Sounds good, thanks 3:28 PM: Sounds good, thanks" at bounding box center [343, 216] width 142 height 15
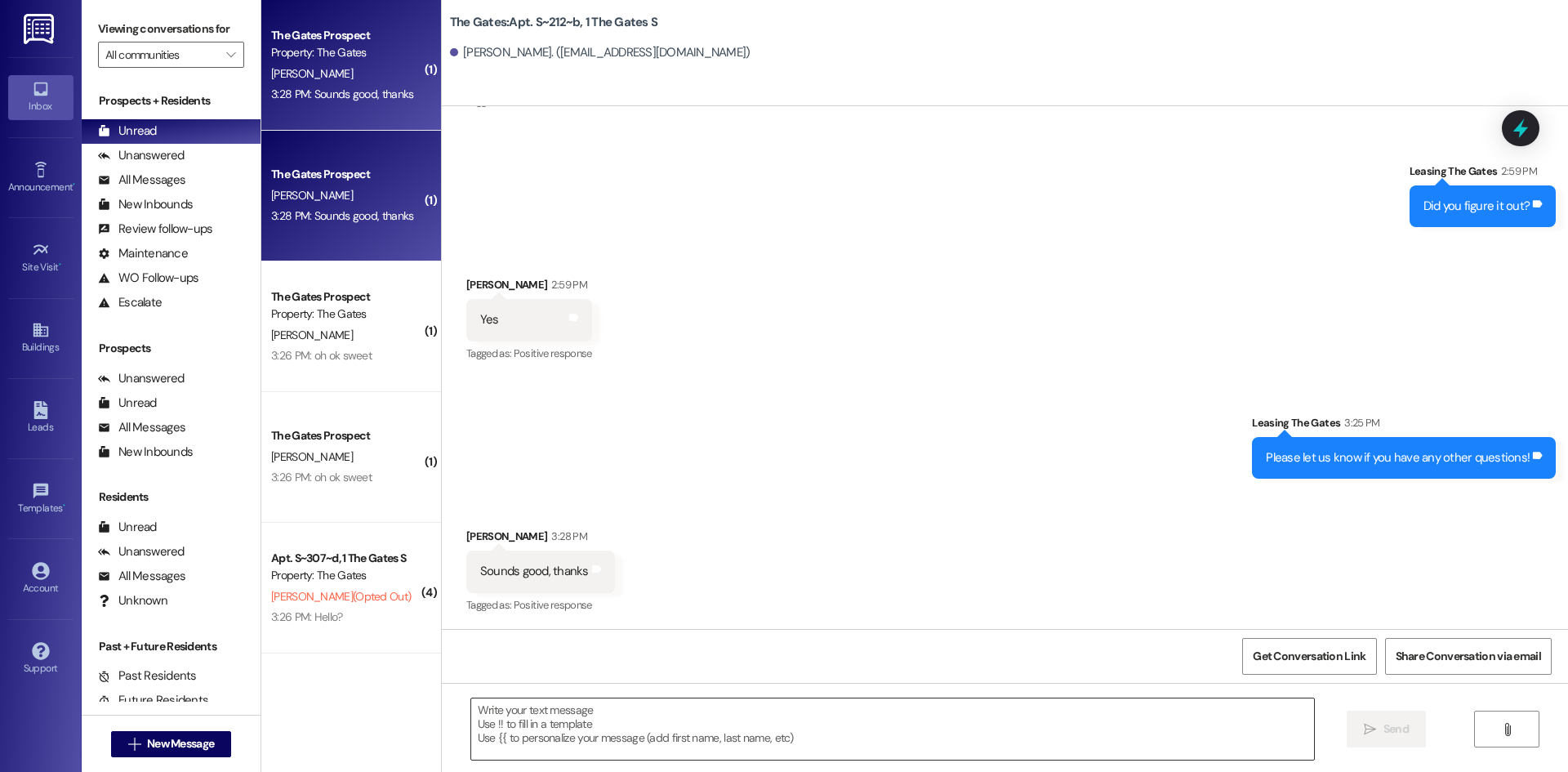
scroll to position [12779, 0]
click at [574, 715] on textarea at bounding box center [892, 729] width 842 height 62
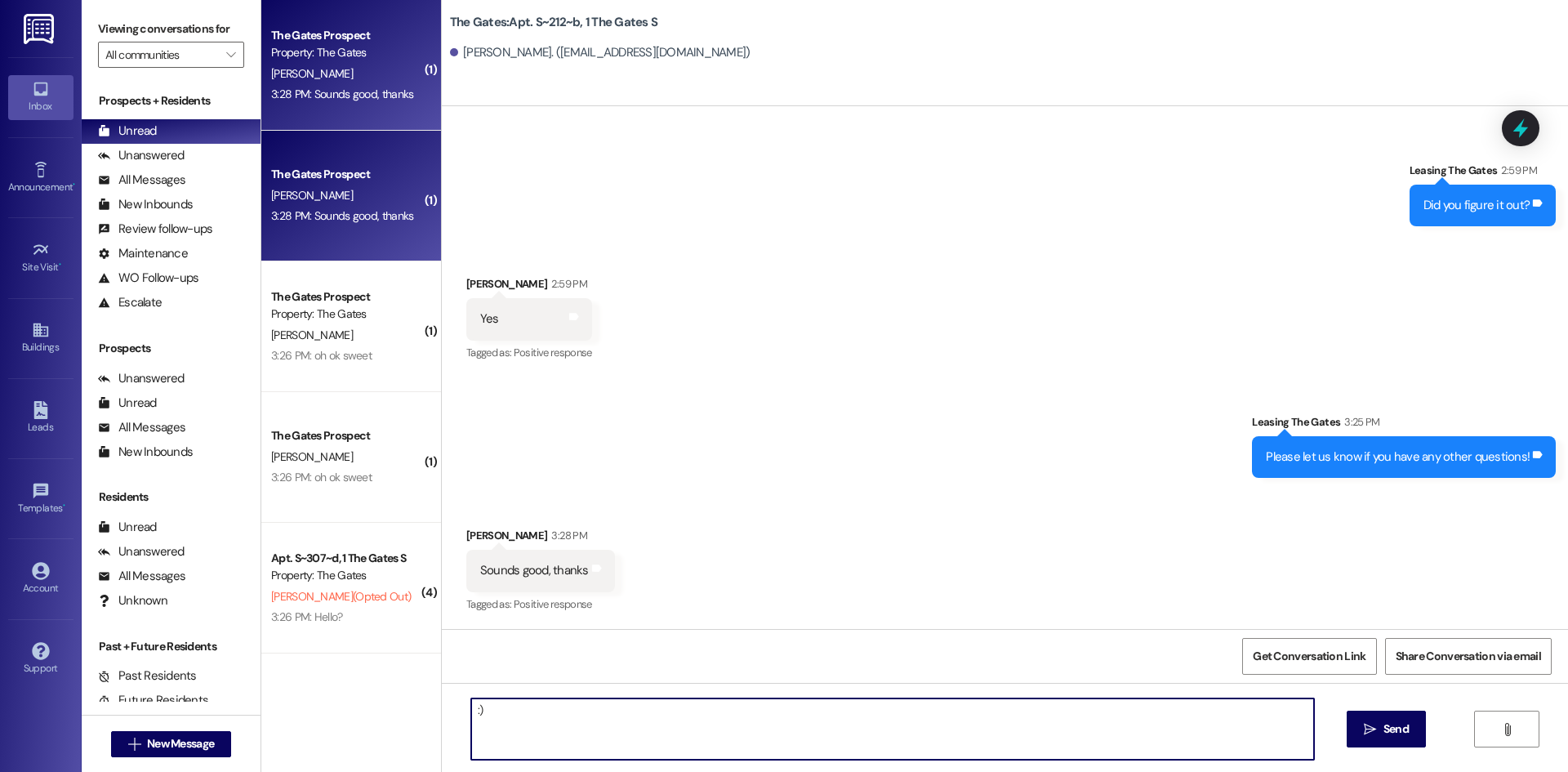
type textarea ":))"
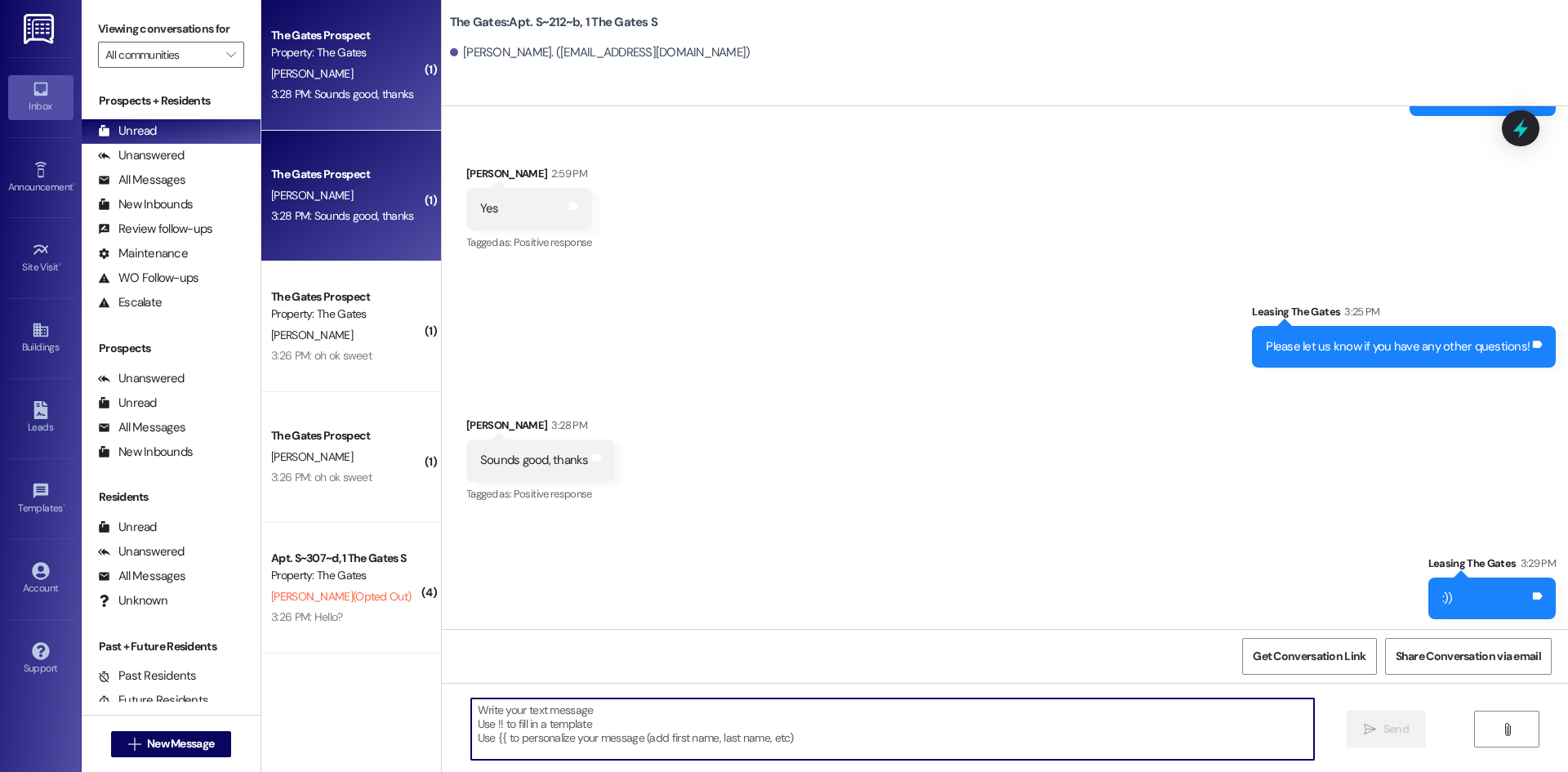
scroll to position [12893, 0]
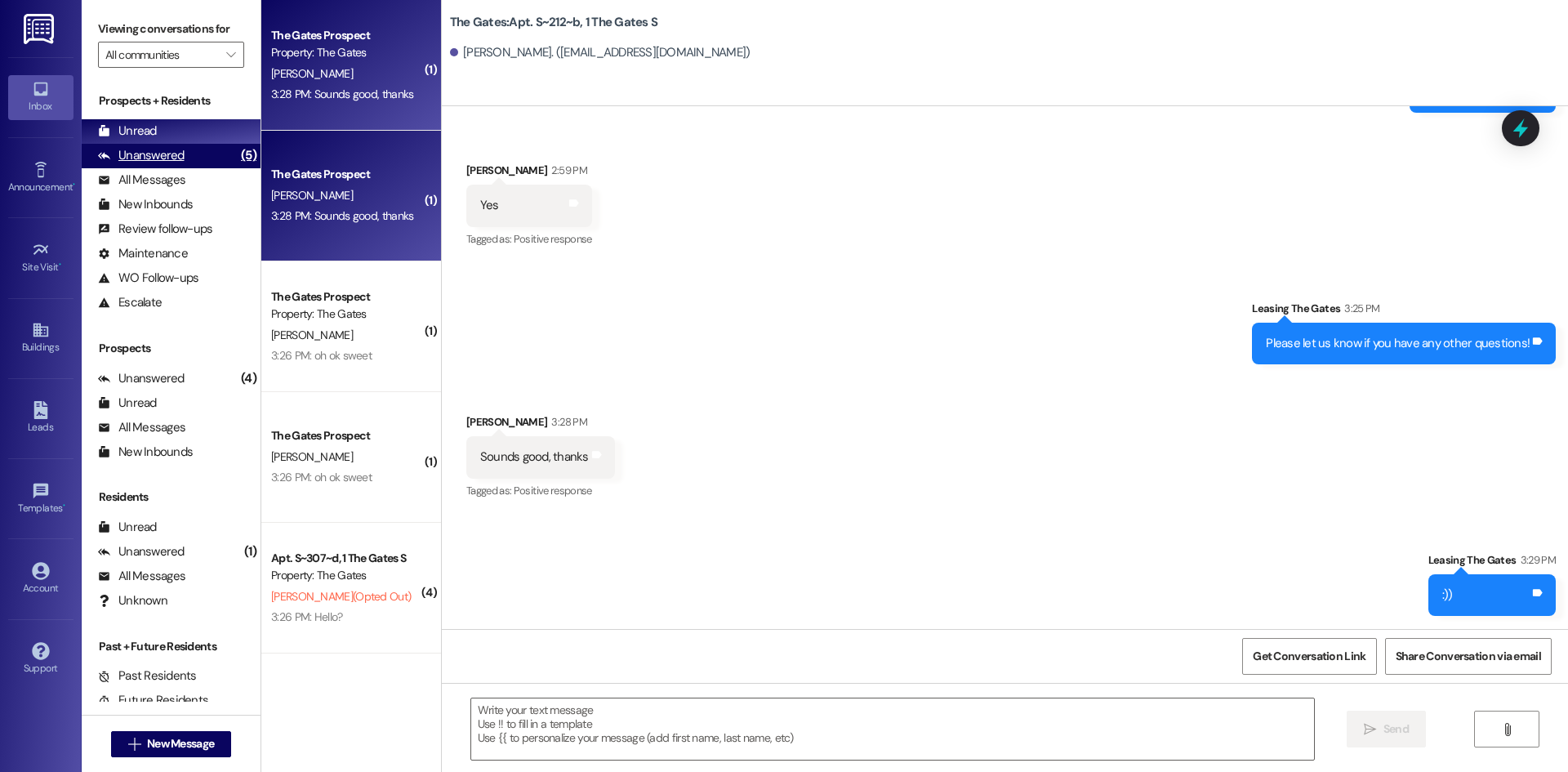
click at [178, 159] on div "Unanswered" at bounding box center [141, 156] width 87 height 18
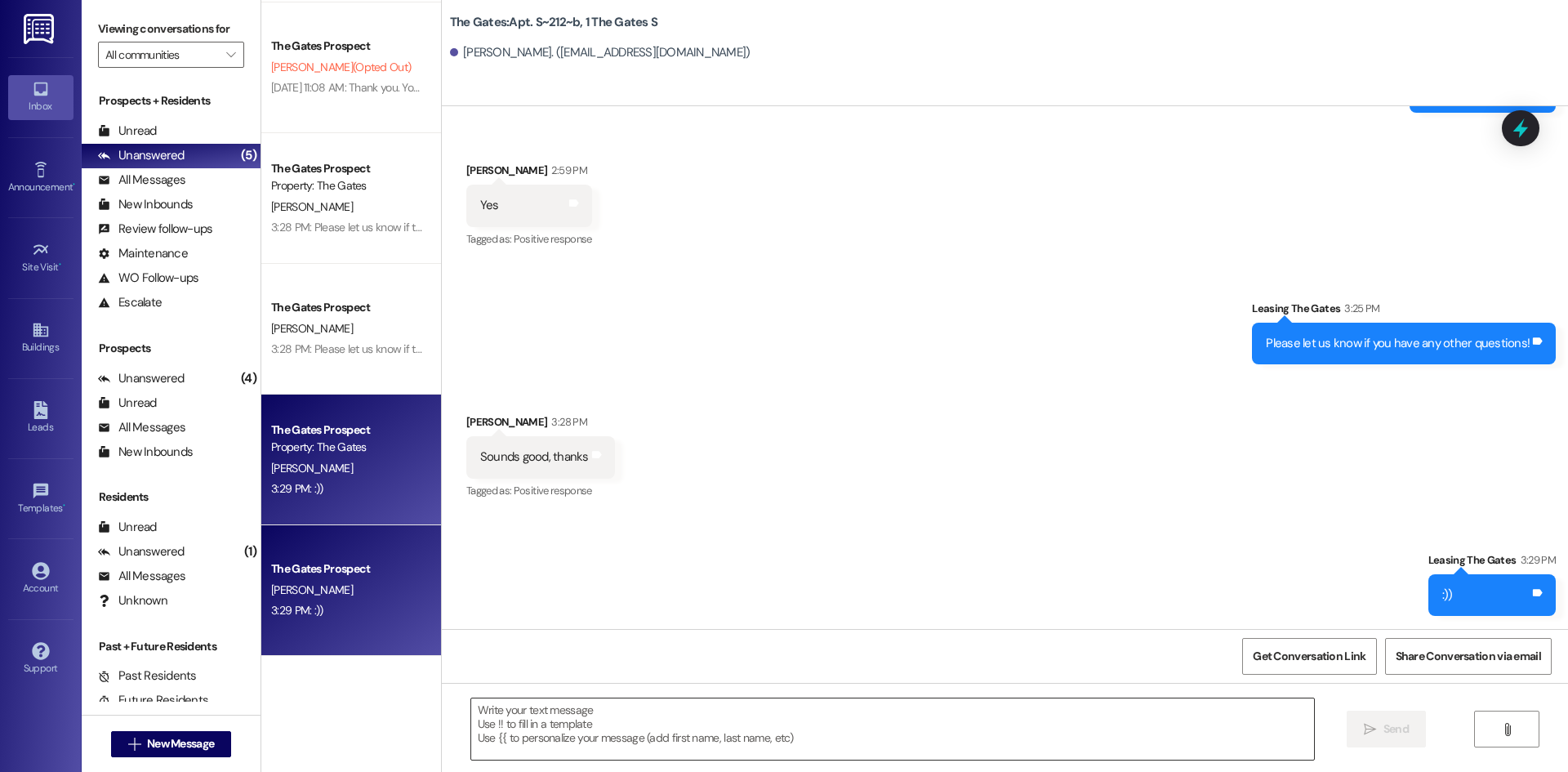
click at [583, 727] on textarea at bounding box center [892, 729] width 842 height 62
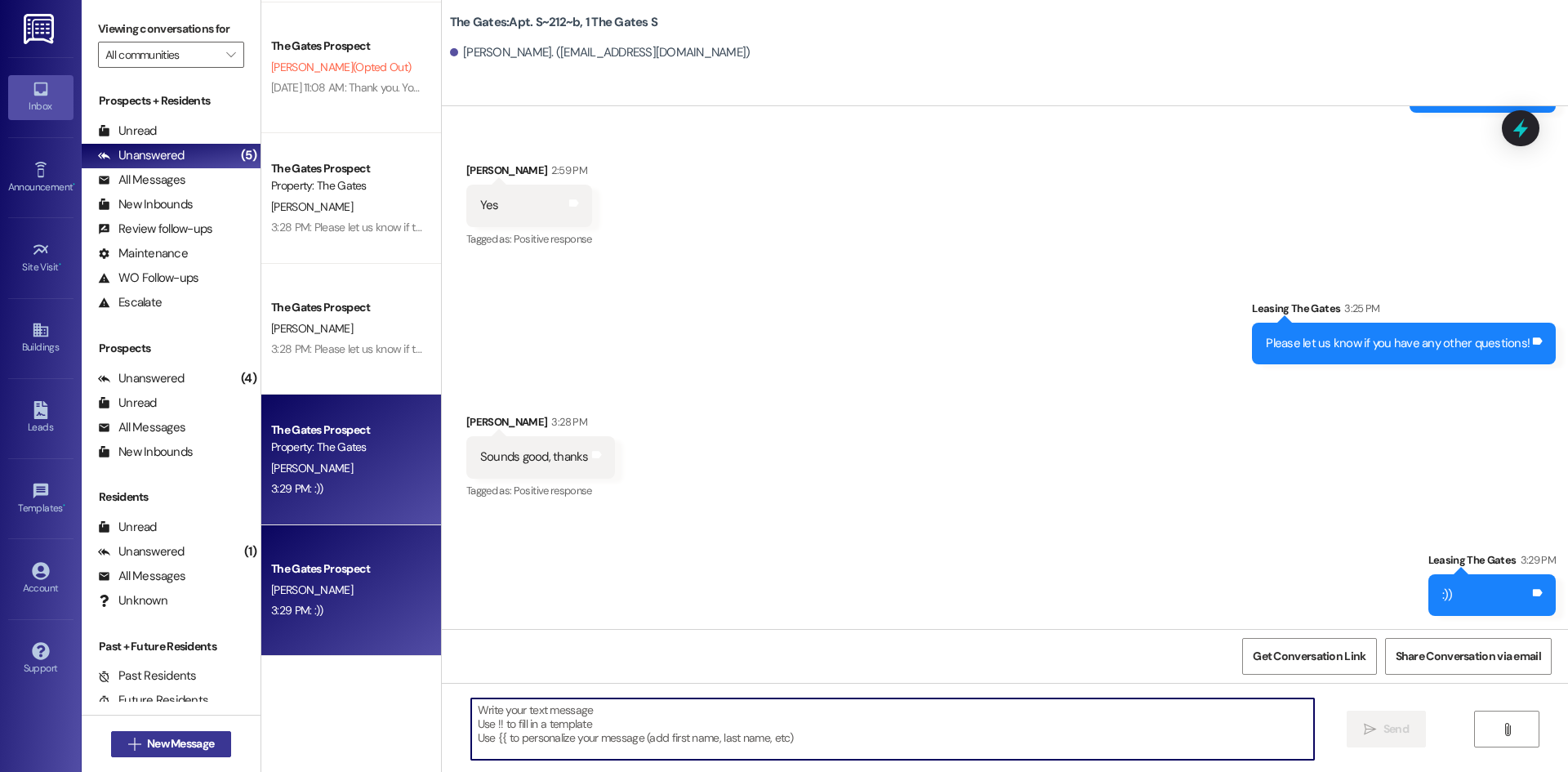
click at [170, 749] on span "New Message" at bounding box center [180, 743] width 67 height 18
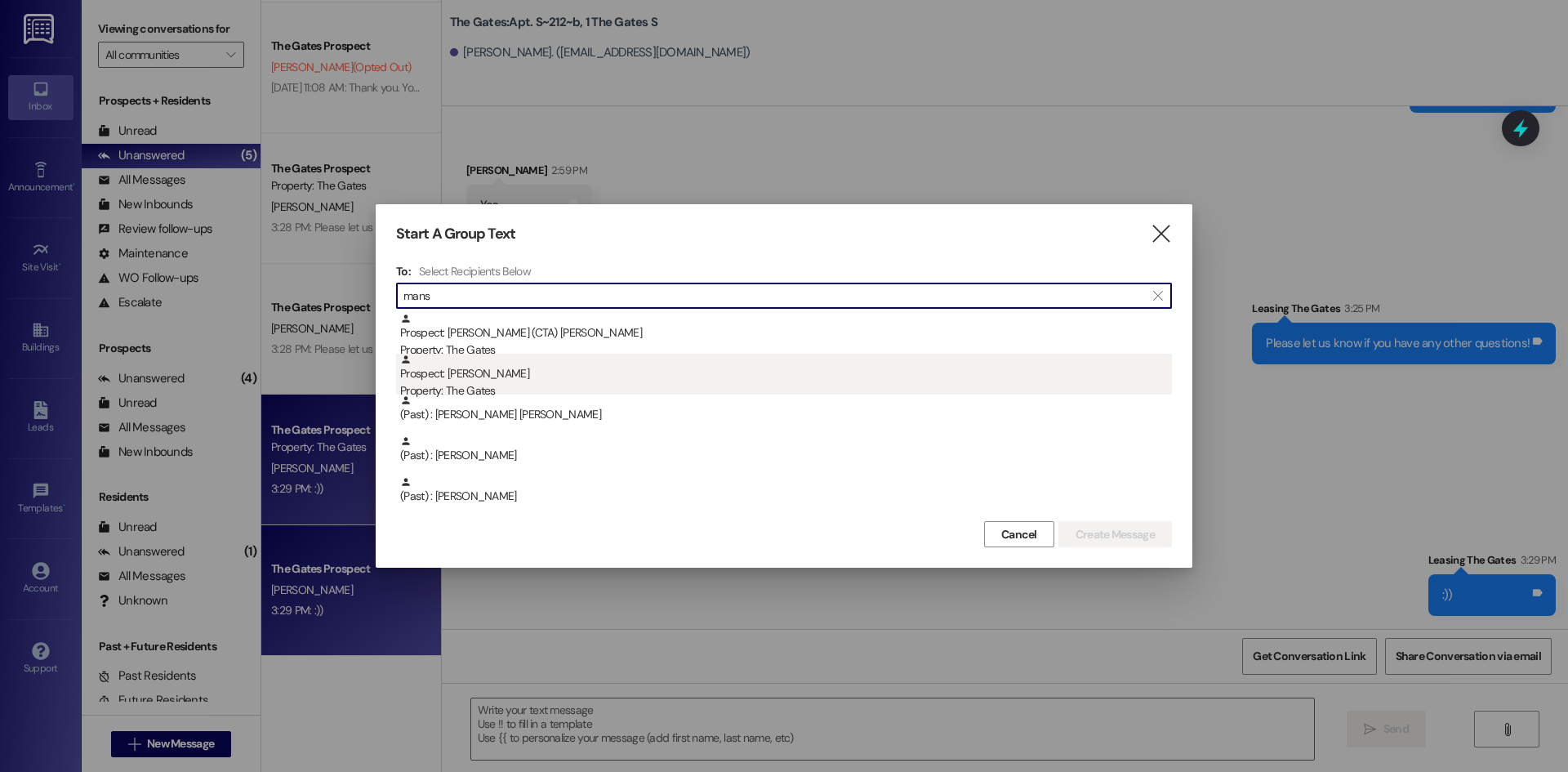
type input "mans"
click at [519, 380] on div "Prospect: Kelsey Mansfield Property: The Gates" at bounding box center [786, 377] width 772 height 47
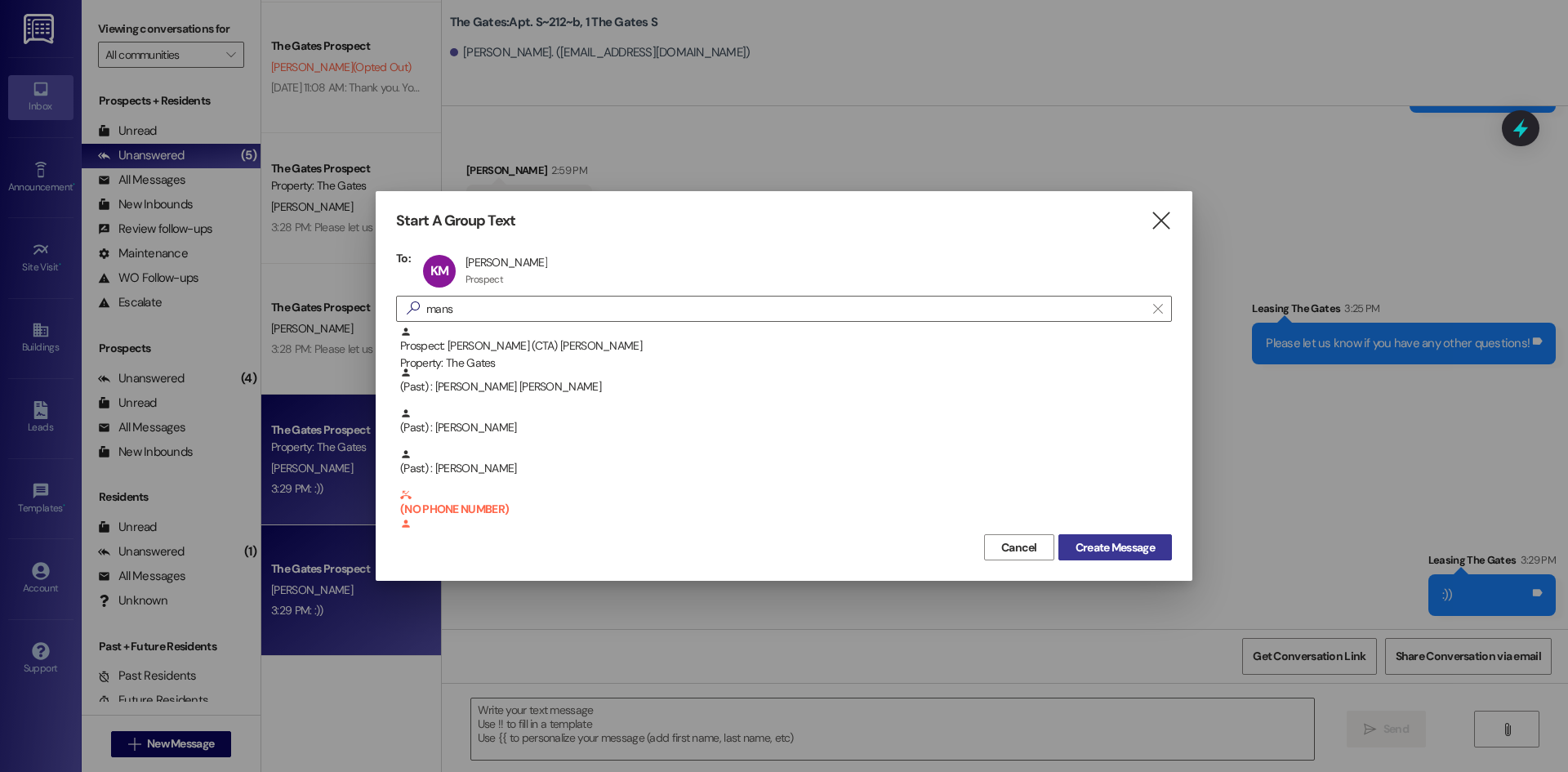
click at [1089, 551] on span "Create Message" at bounding box center [1115, 547] width 79 height 18
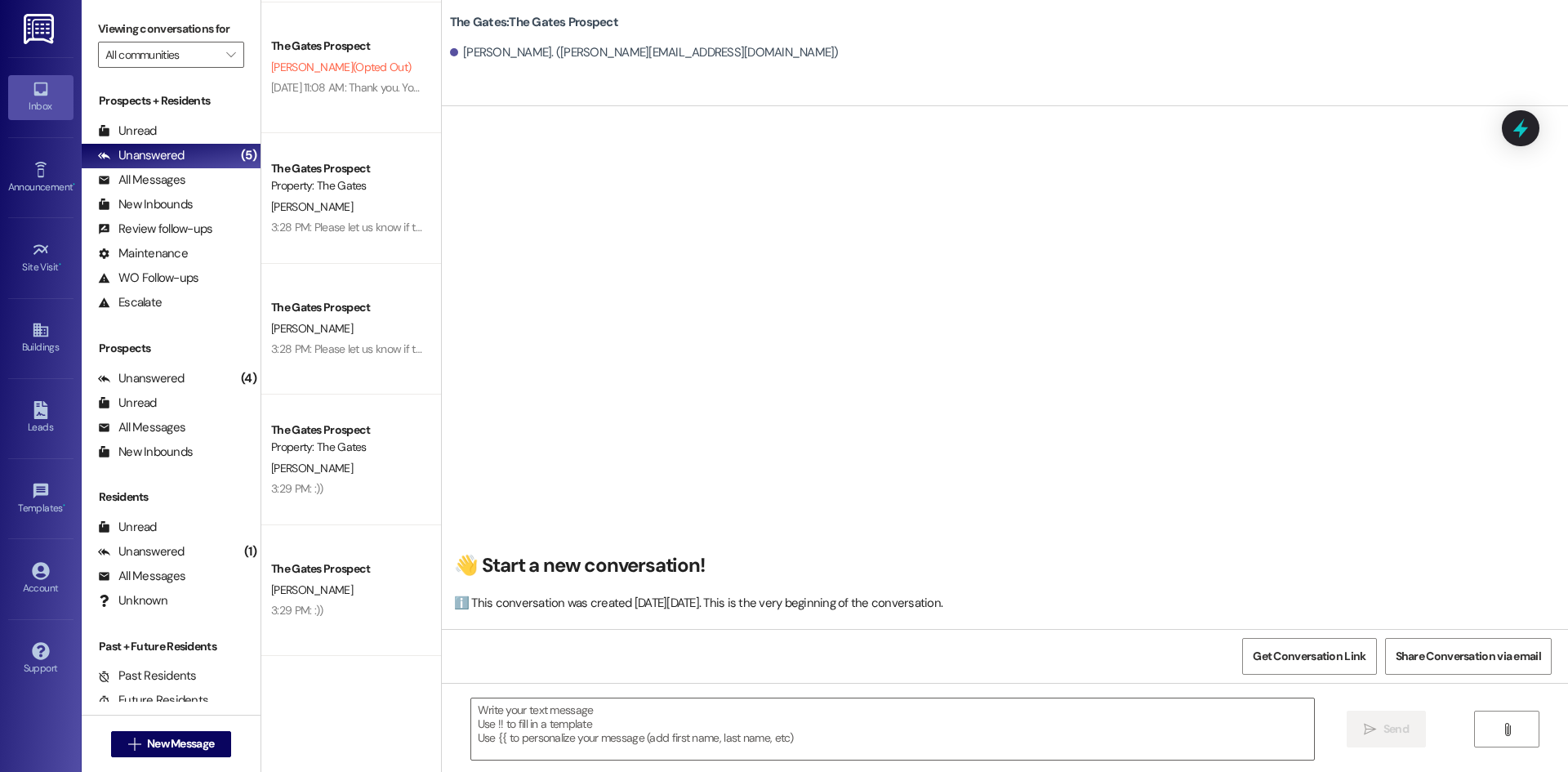
scroll to position [1, 0]
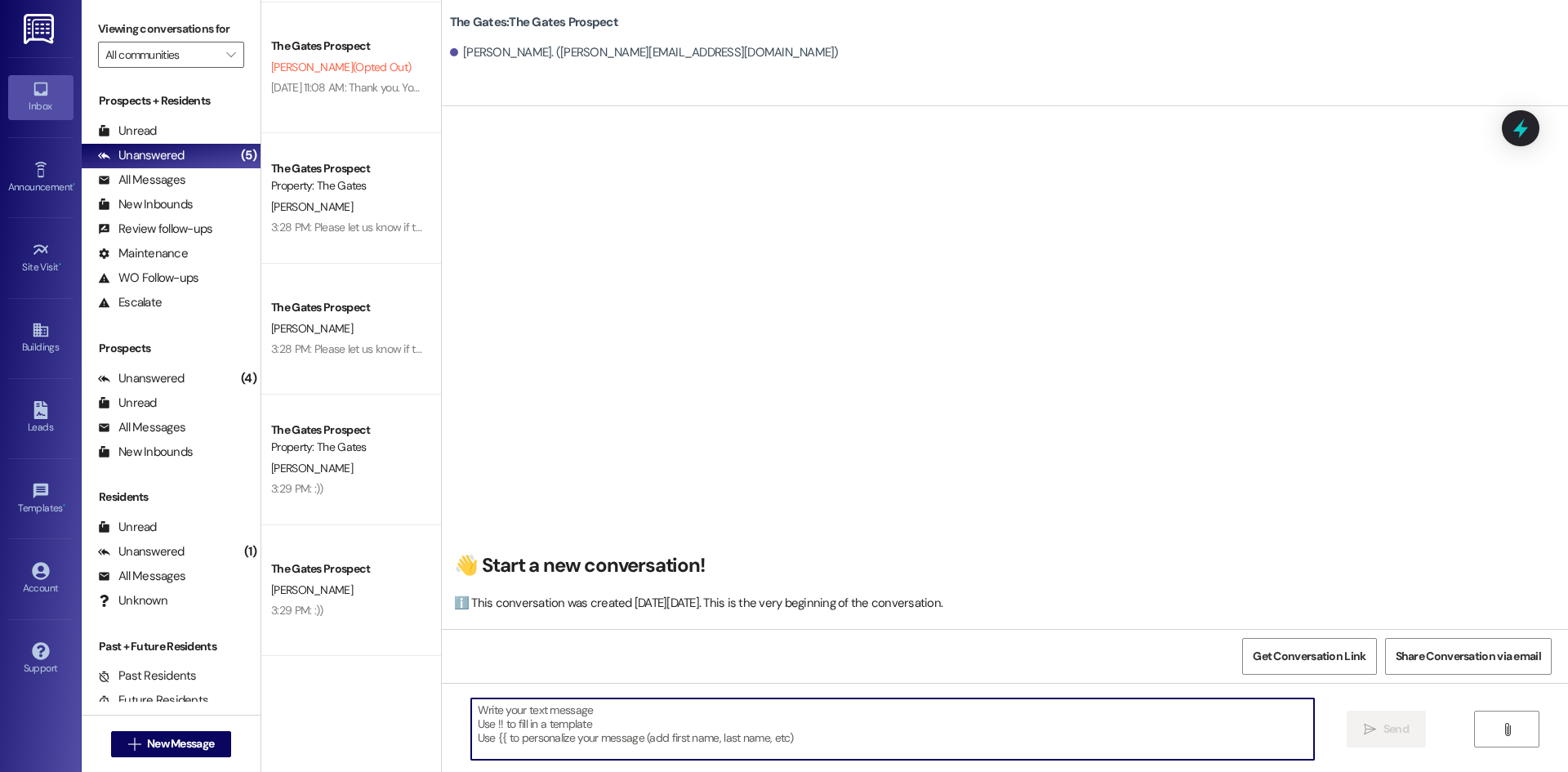
click at [507, 700] on textarea at bounding box center [892, 729] width 842 height 62
paste textarea "Hi Kelsey! We’re excited to let you know that our $100 off deal for Winter Seme…"
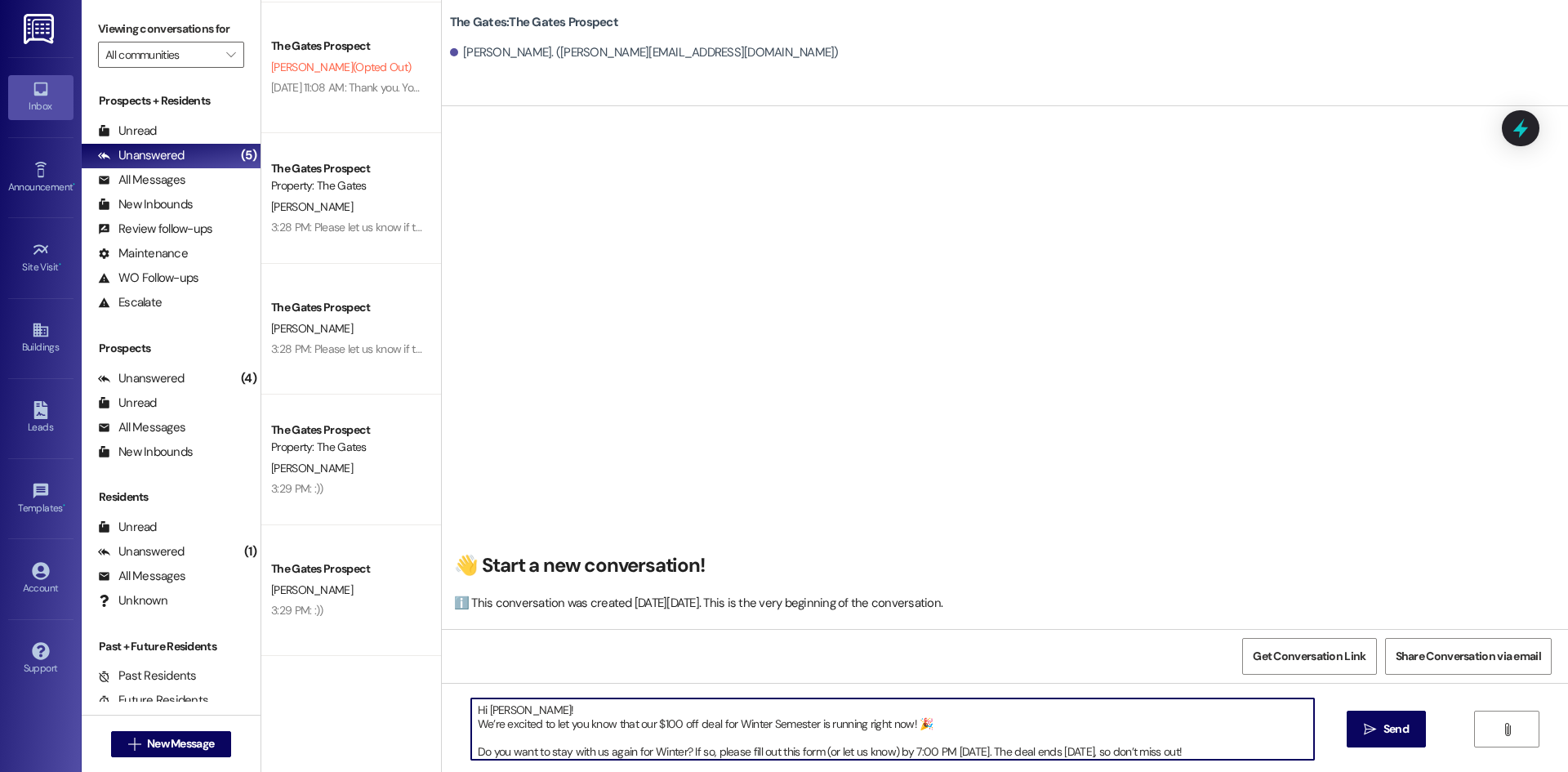
scroll to position [28, 0]
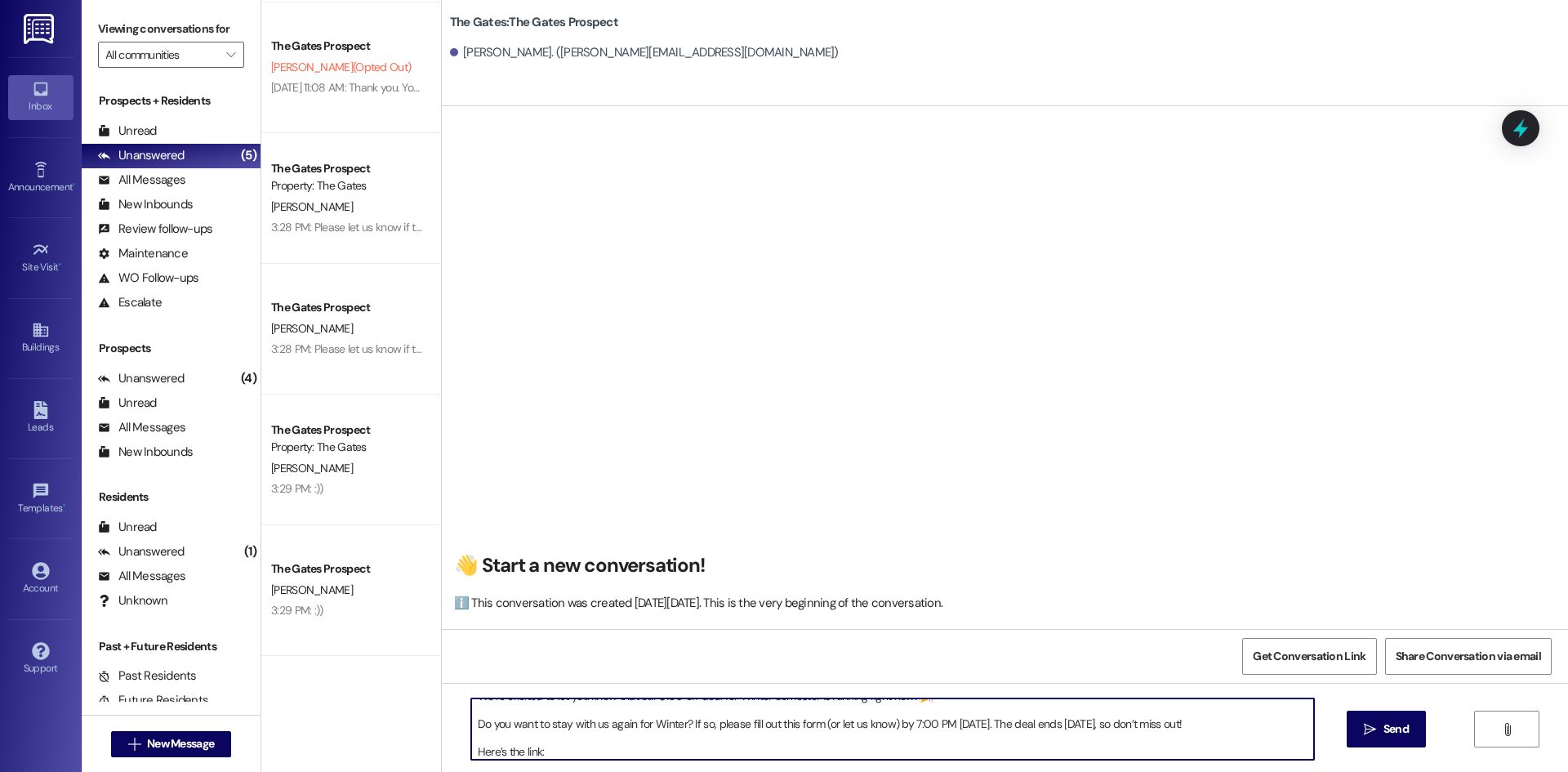
paste textarea "https://docs.google.com/forms/d/e/1FAIpQLSdN01dLsm9g6xkm8Zcd30oROGM9dJCeVK7MhGo…"
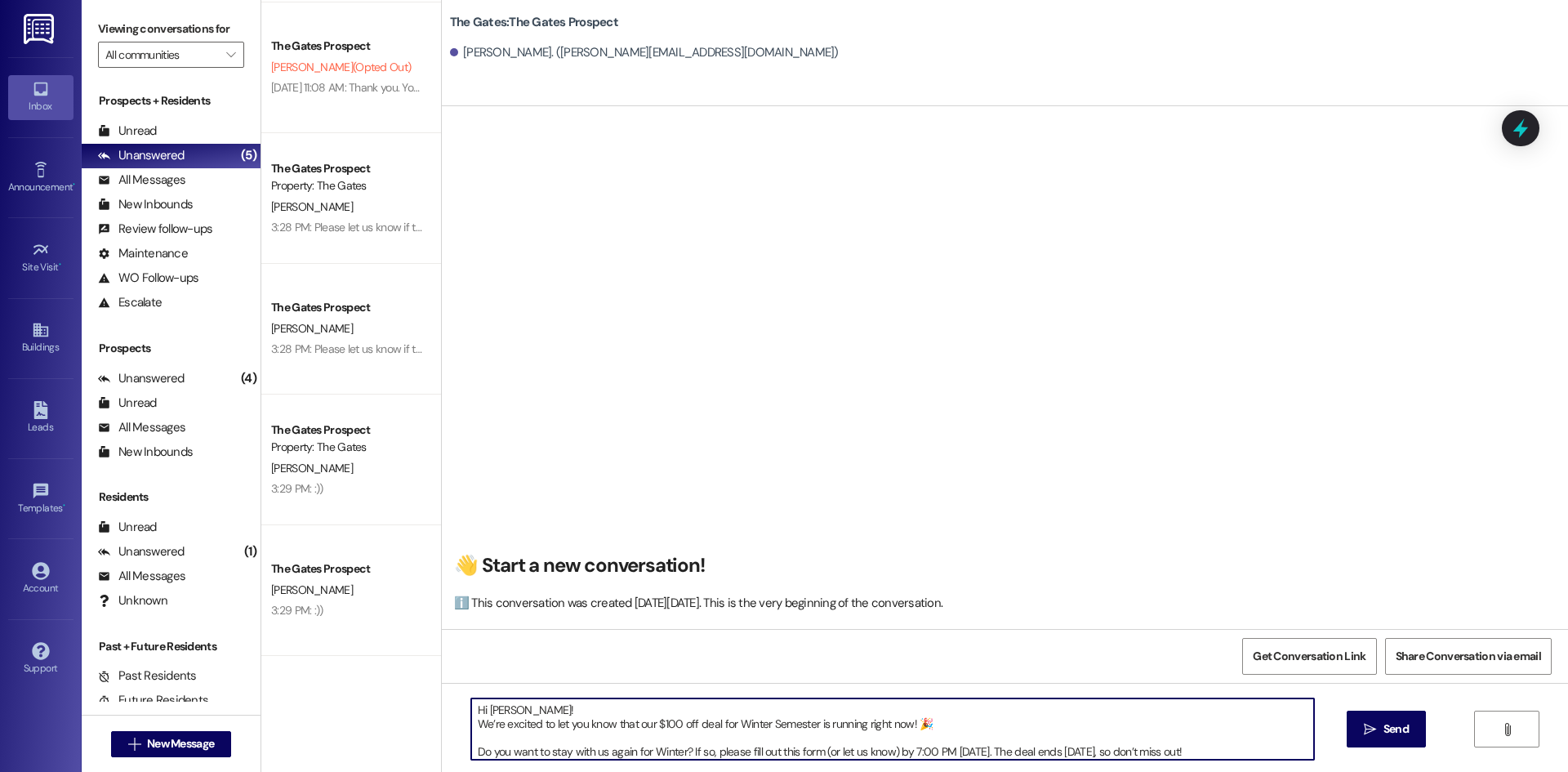
drag, startPoint x: 1191, startPoint y: 745, endPoint x: 428, endPoint y: 672, distance: 766.5
click at [442, 670] on div "👋 Start a new conversation! ℹ️ This conversation was created on Tuesday, Septem…" at bounding box center [1005, 492] width 1126 height 772
type textarea "Hi Kelsey! We’re excited to let you know that our $100 off deal for Winter Seme…"
click at [1368, 737] on span " Send" at bounding box center [1387, 729] width 52 height 18
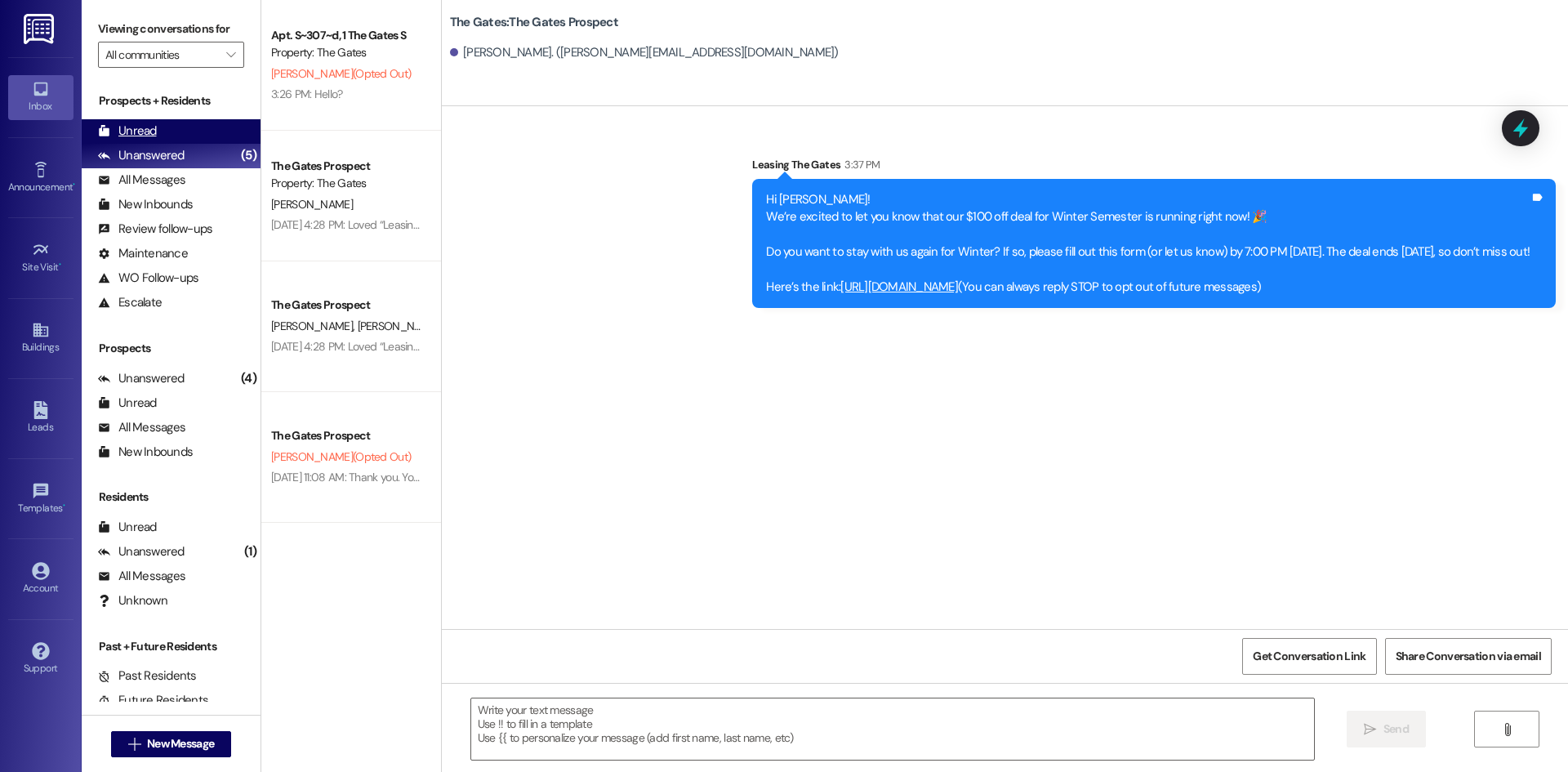
click at [167, 125] on div "Unread (0)" at bounding box center [171, 132] width 179 height 25
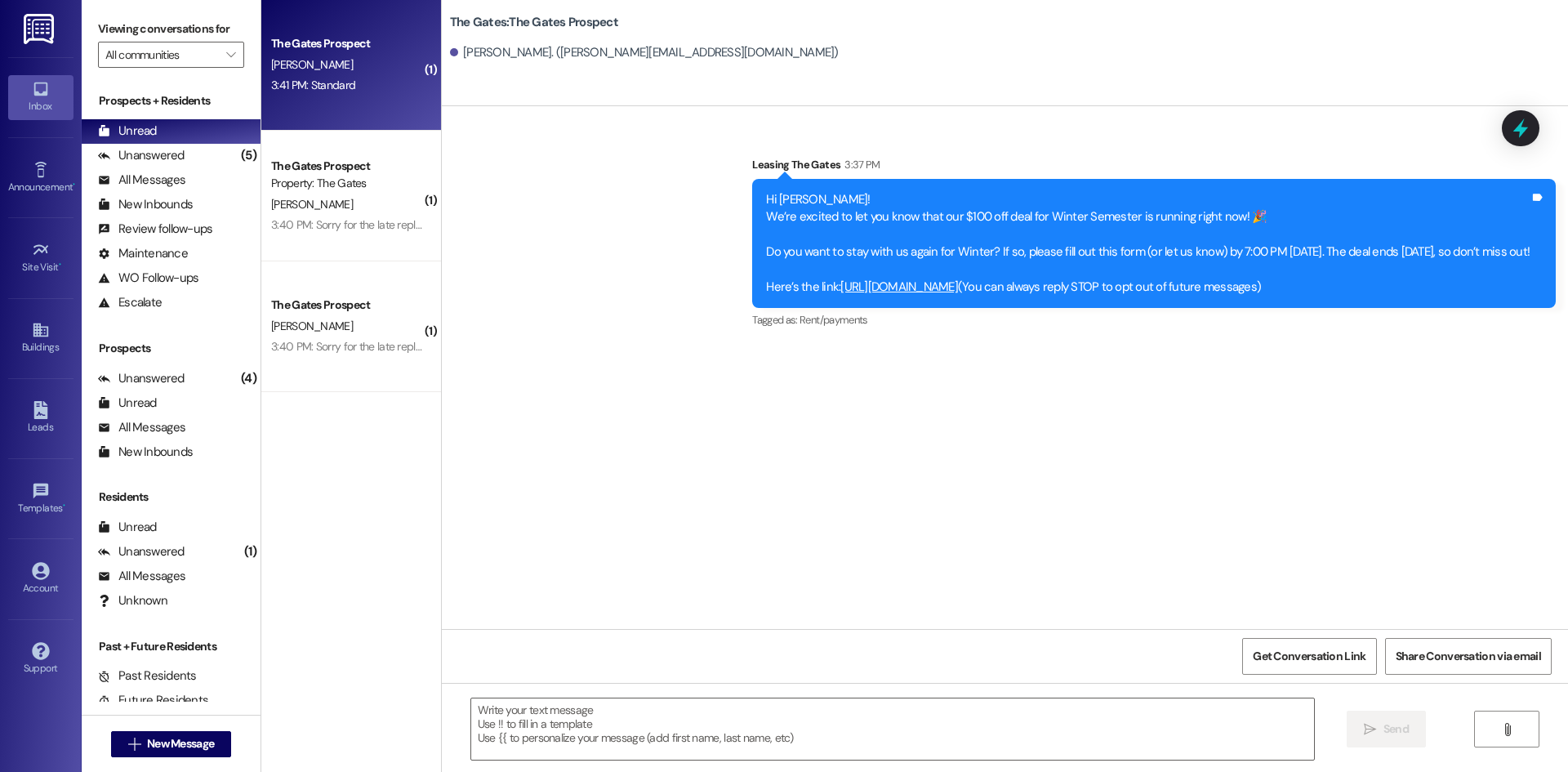
click at [353, 59] on div "[PERSON_NAME]" at bounding box center [347, 64] width 155 height 20
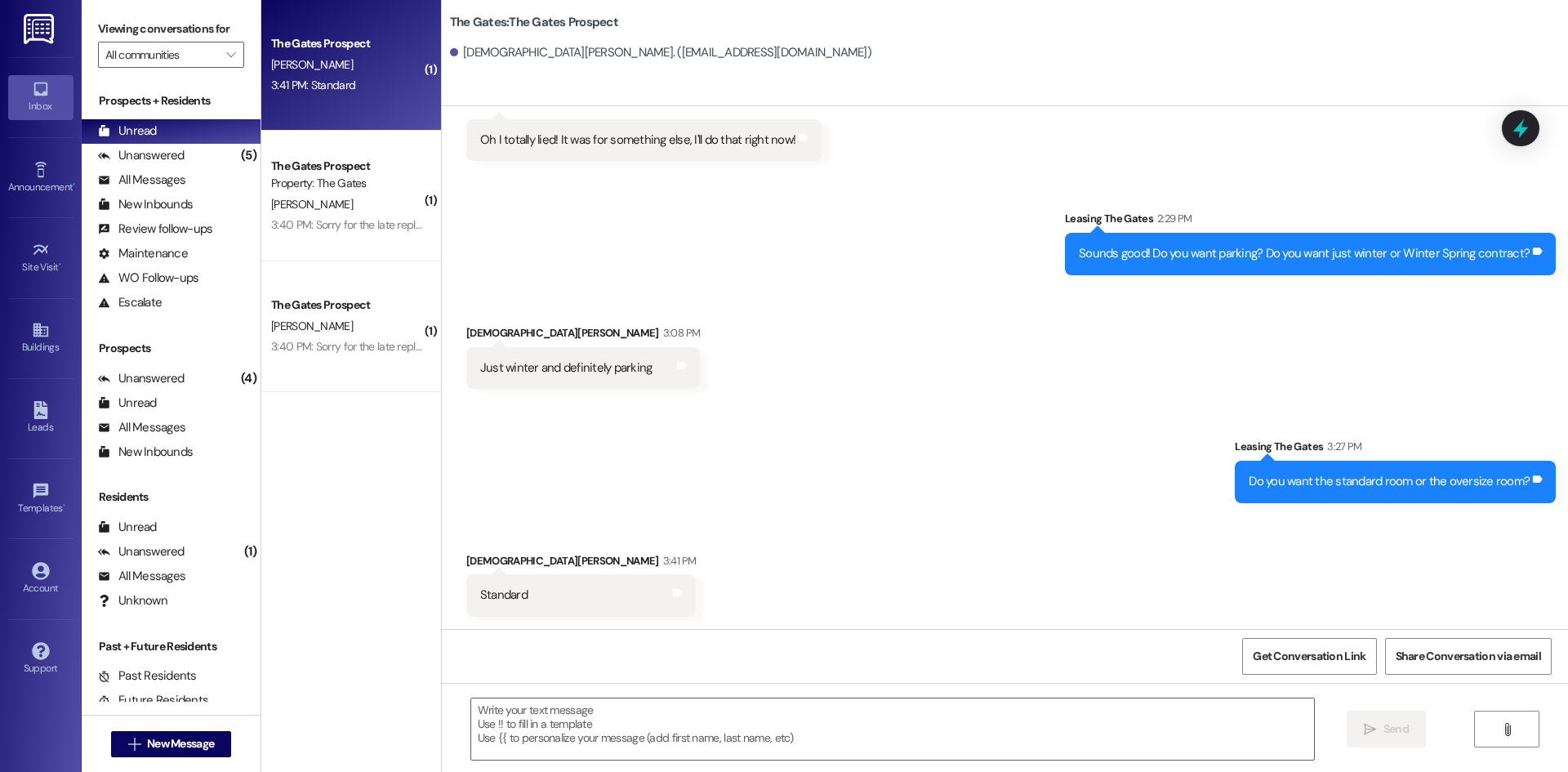
scroll to position [576, 0]
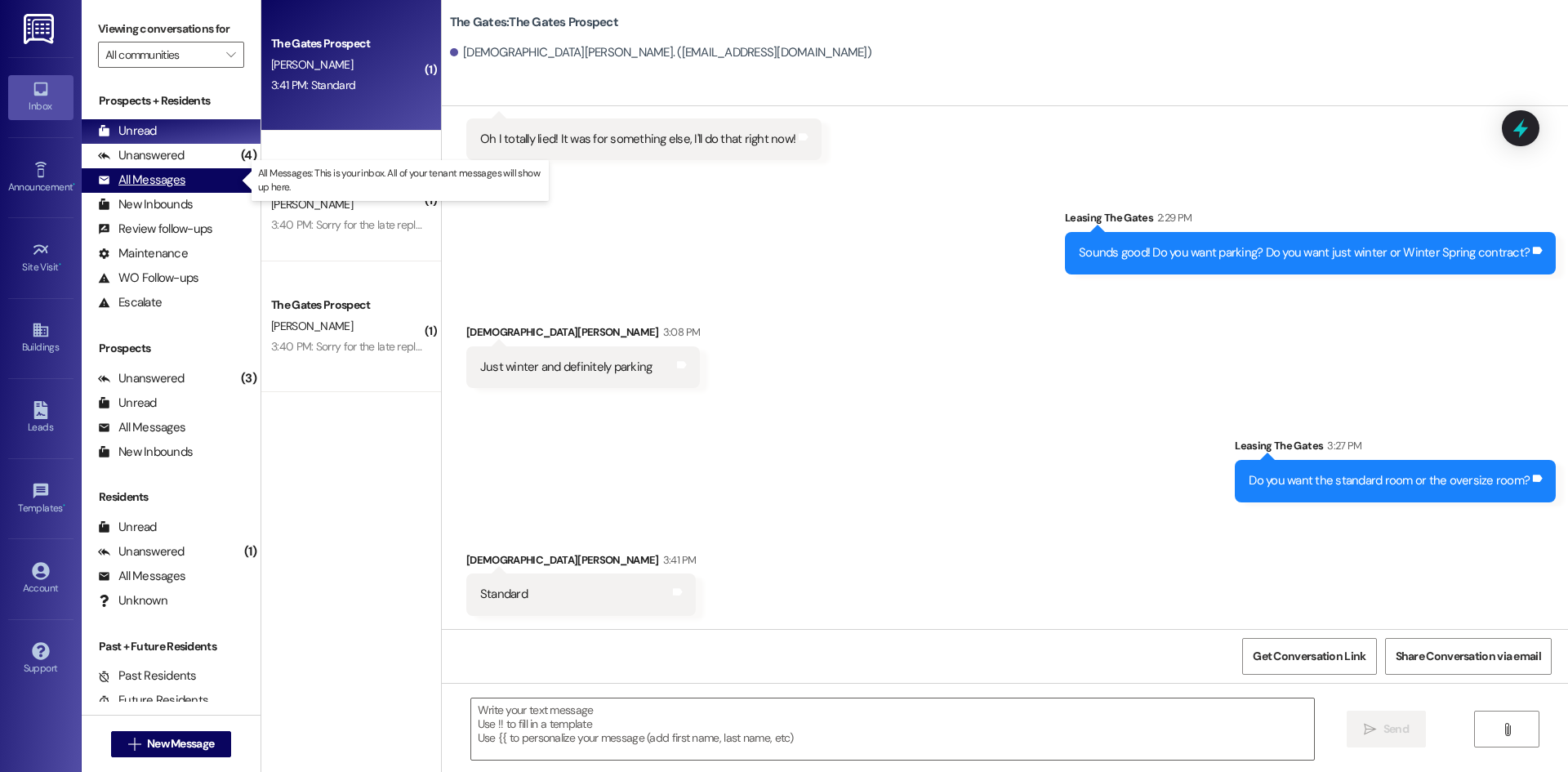
click at [180, 175] on div "All Messages" at bounding box center [141, 180] width 87 height 18
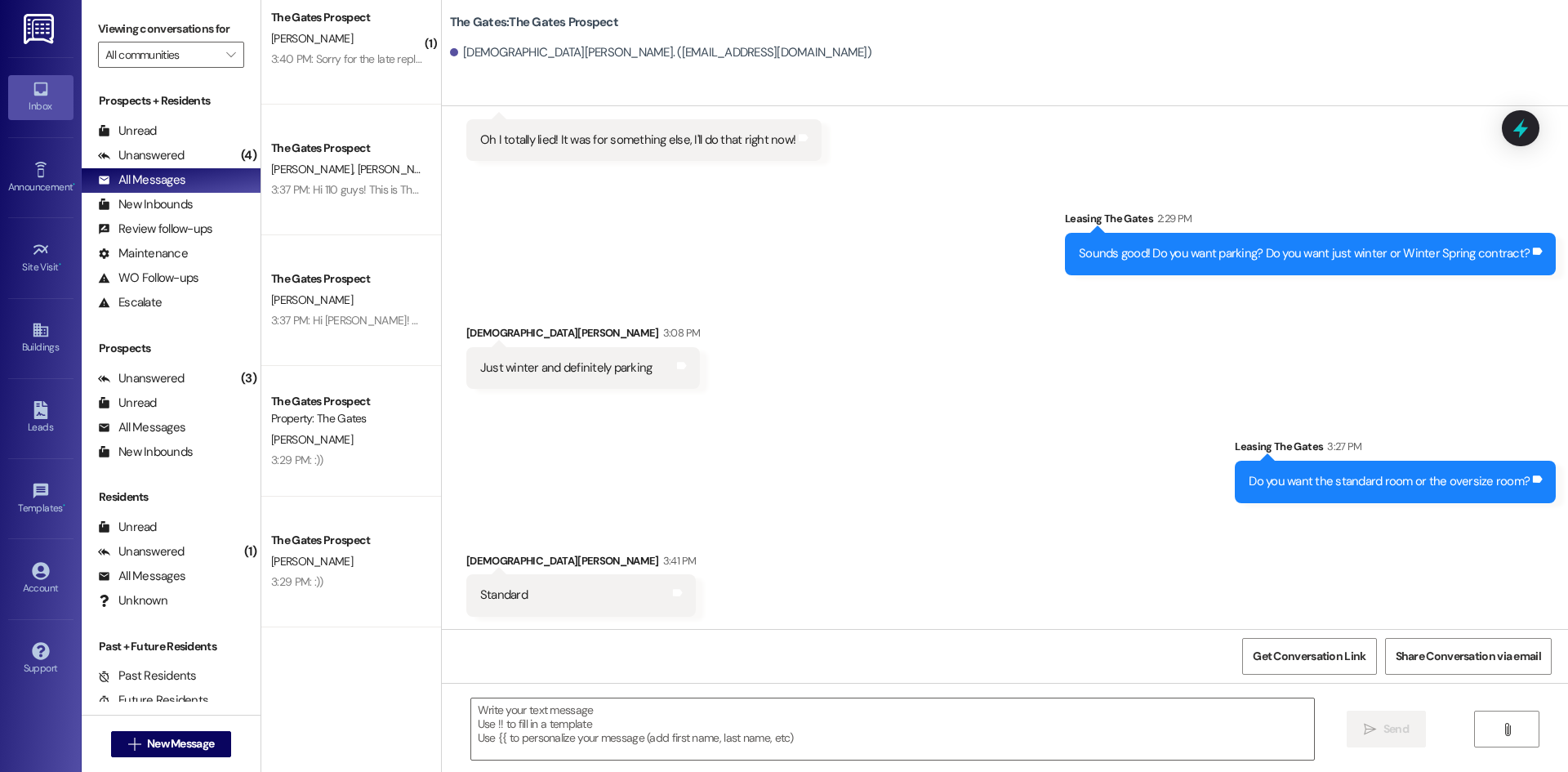
scroll to position [490, 0]
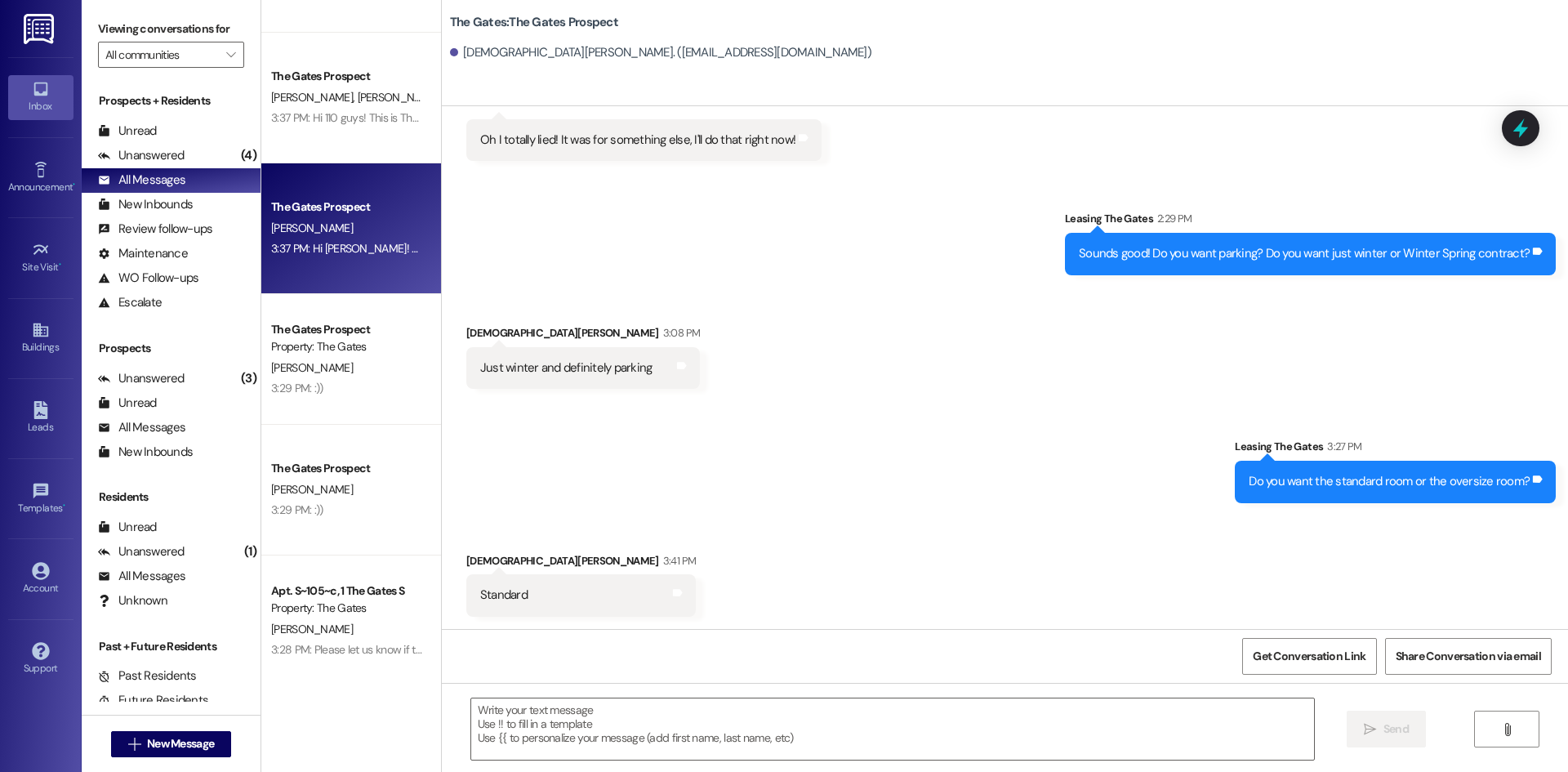
click at [345, 262] on div "The Gates Prospect K. Mansfield 3:37 PM: Hi Kelsey! We’re excited to let you kn…" at bounding box center [351, 228] width 180 height 131
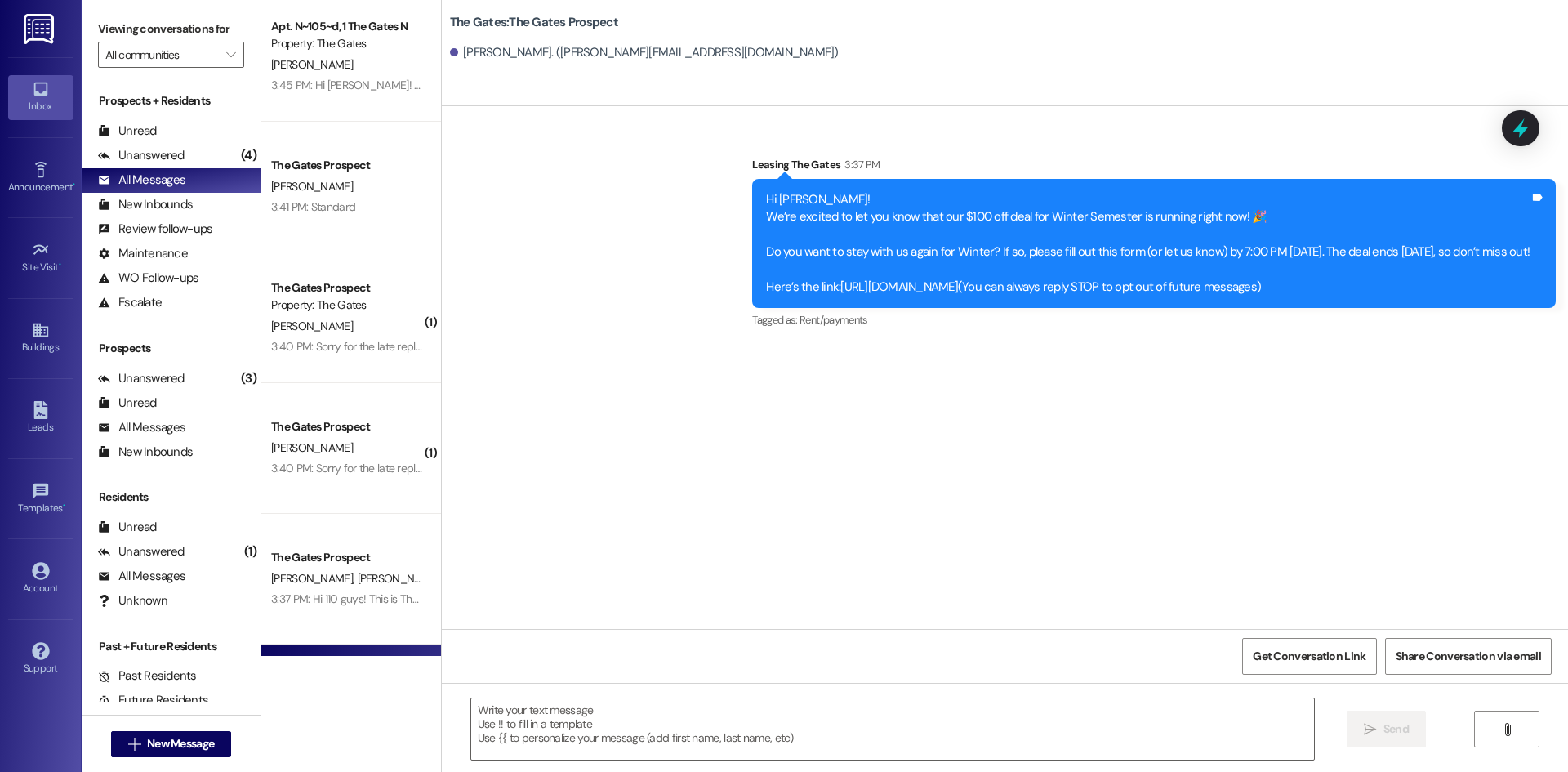
scroll to position [0, 0]
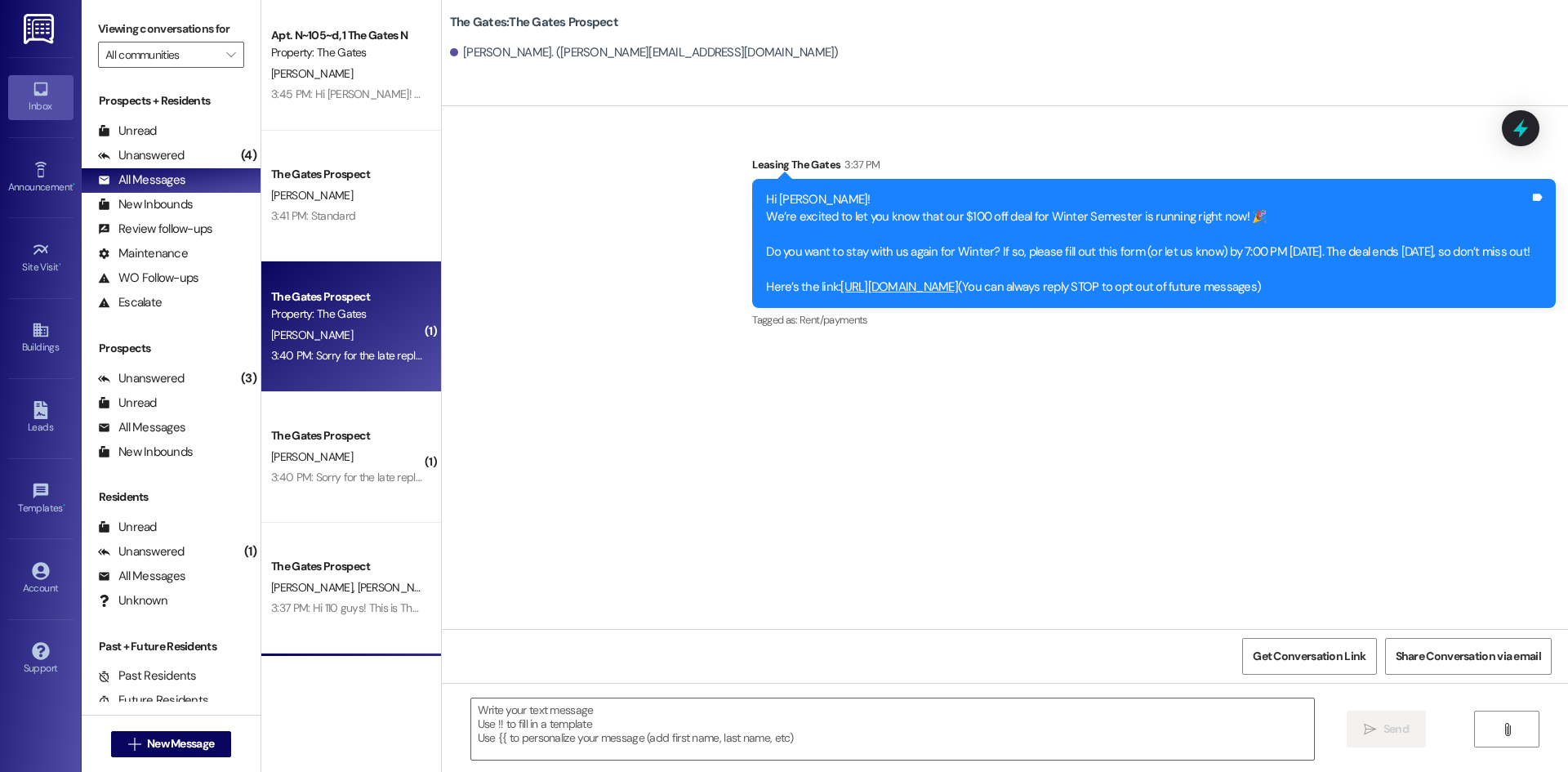
click at [302, 380] on div "The Gates Prospect Property: The Gates M. Shaffer 3:40 PM: Sorry for the late r…" at bounding box center [351, 327] width 180 height 131
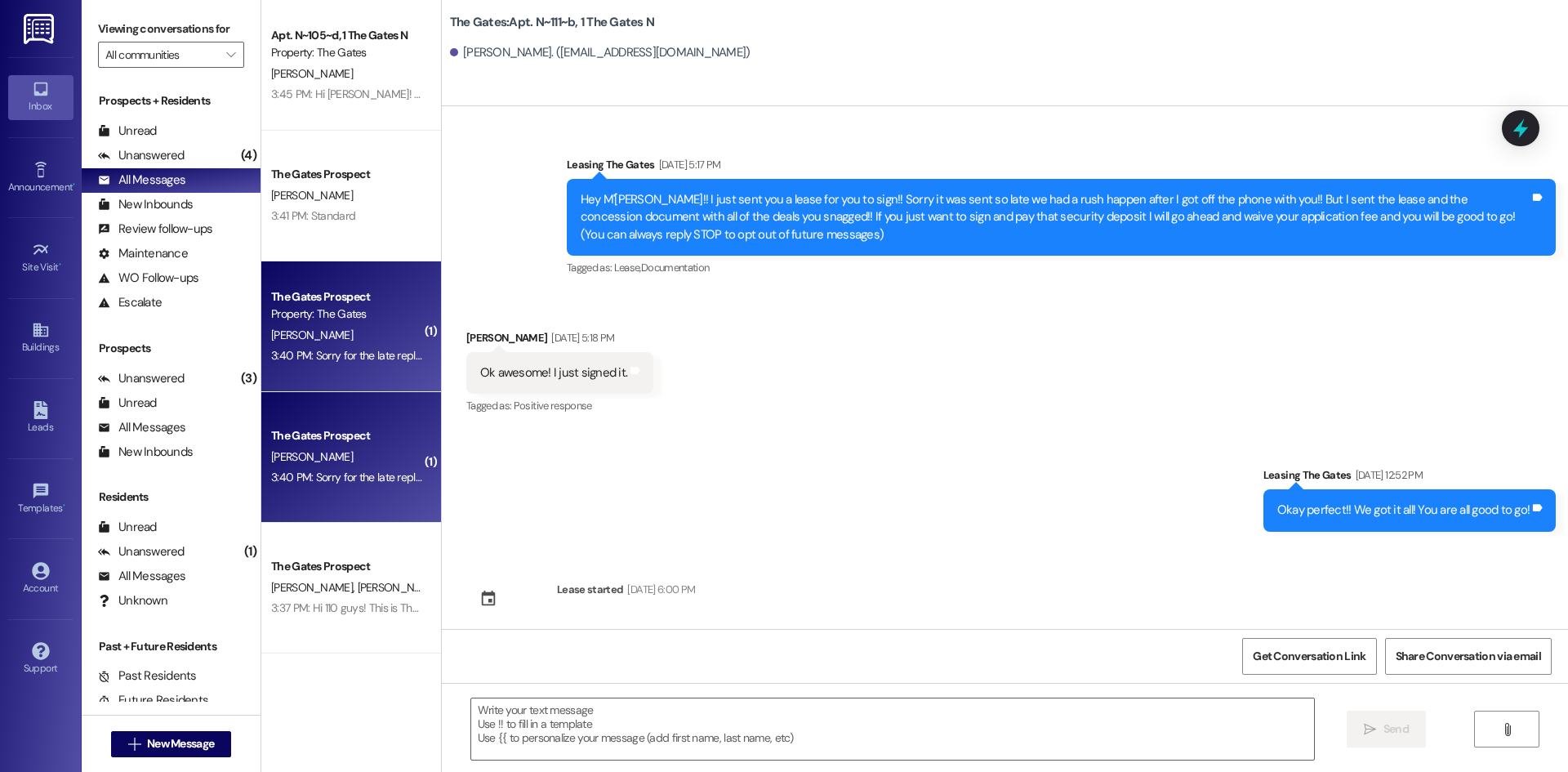
scroll to position [14945, 0]
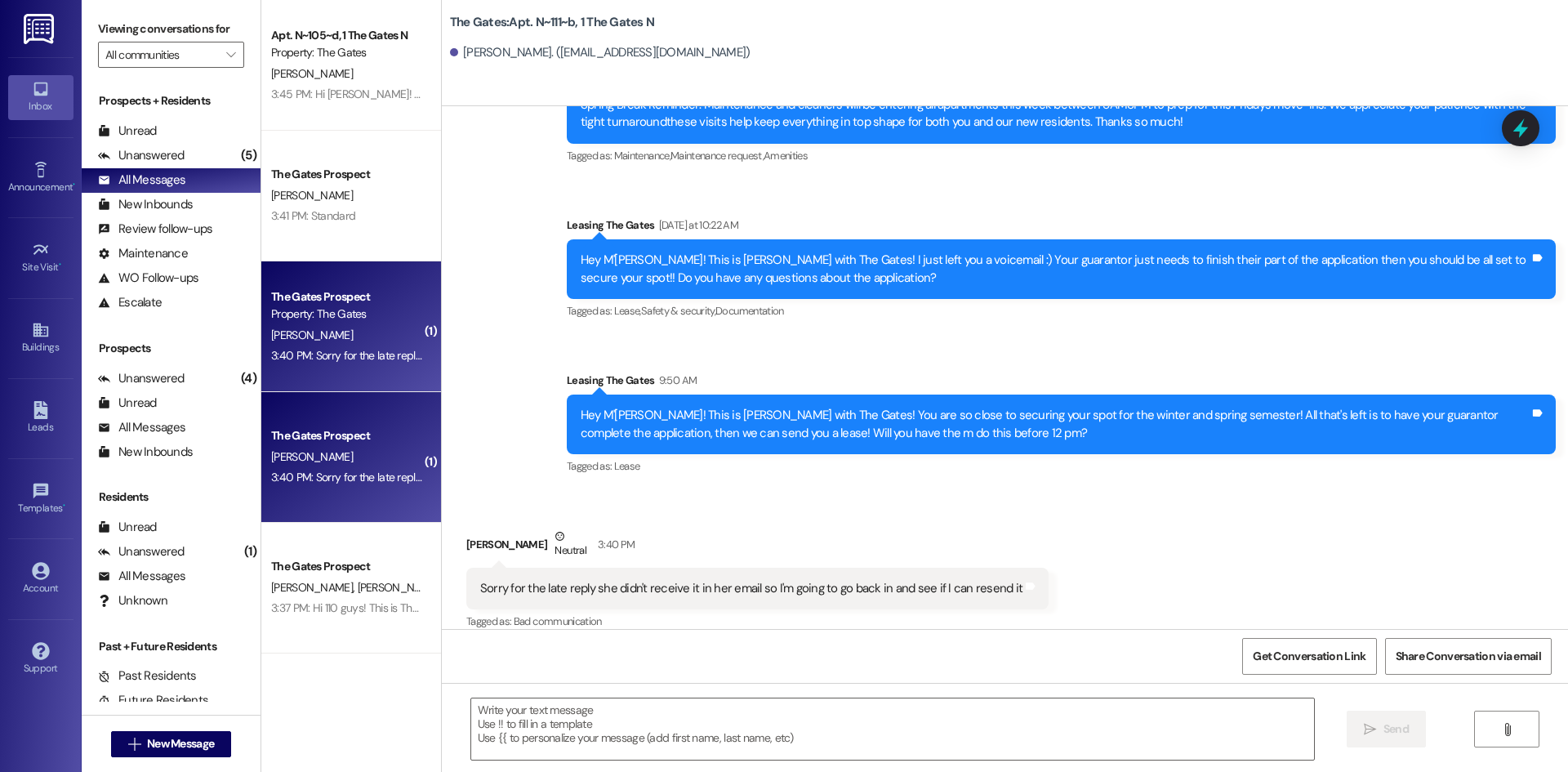
click at [362, 215] on div "3:41 PM: Standard 3:41 PM: Standard" at bounding box center [347, 216] width 155 height 20
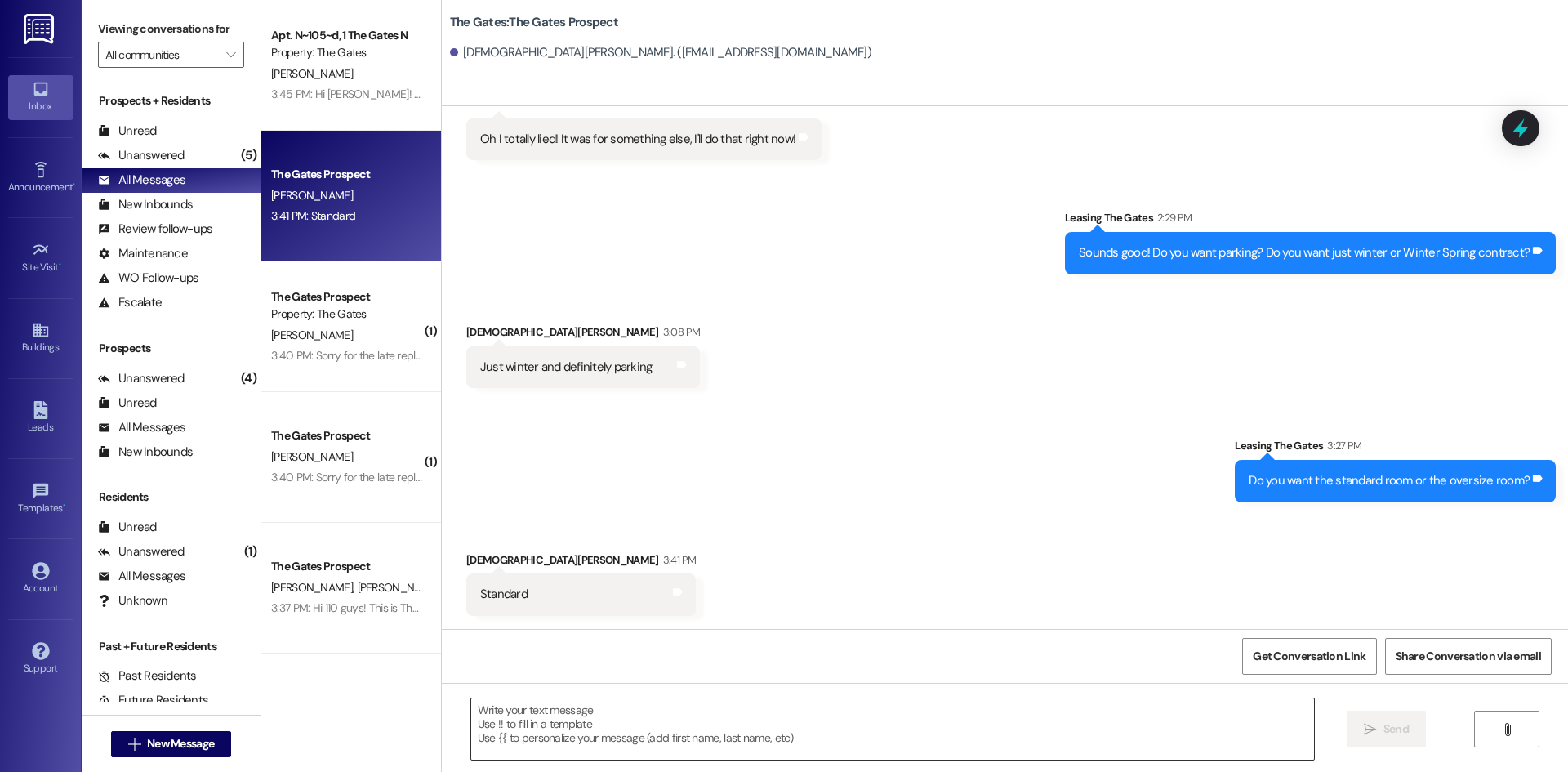
scroll to position [576, 0]
click at [597, 722] on textarea at bounding box center [892, 729] width 842 height 62
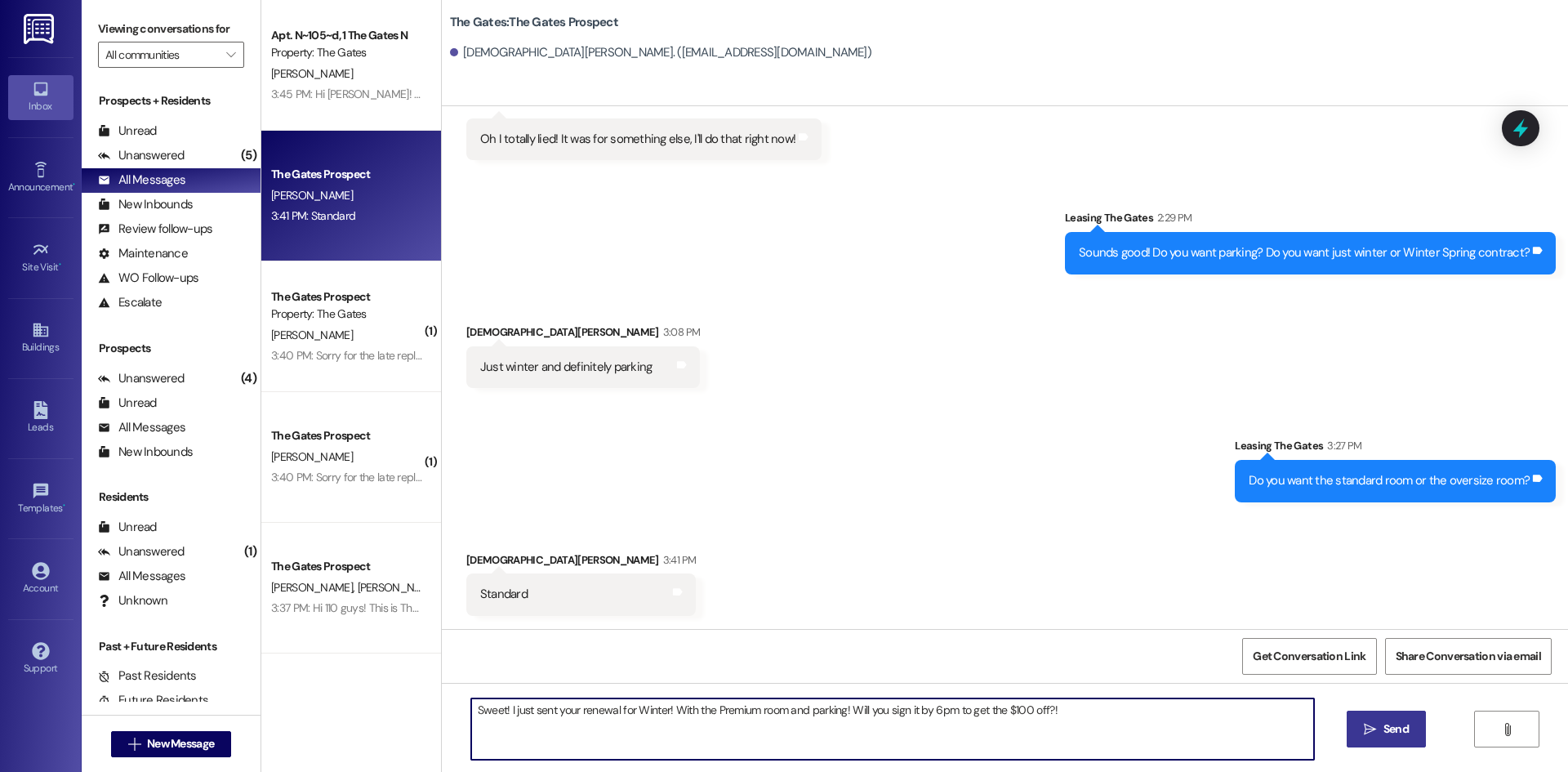
type textarea "Sweet! I just sent your renewal for Winter! With the Premium room and parking! …"
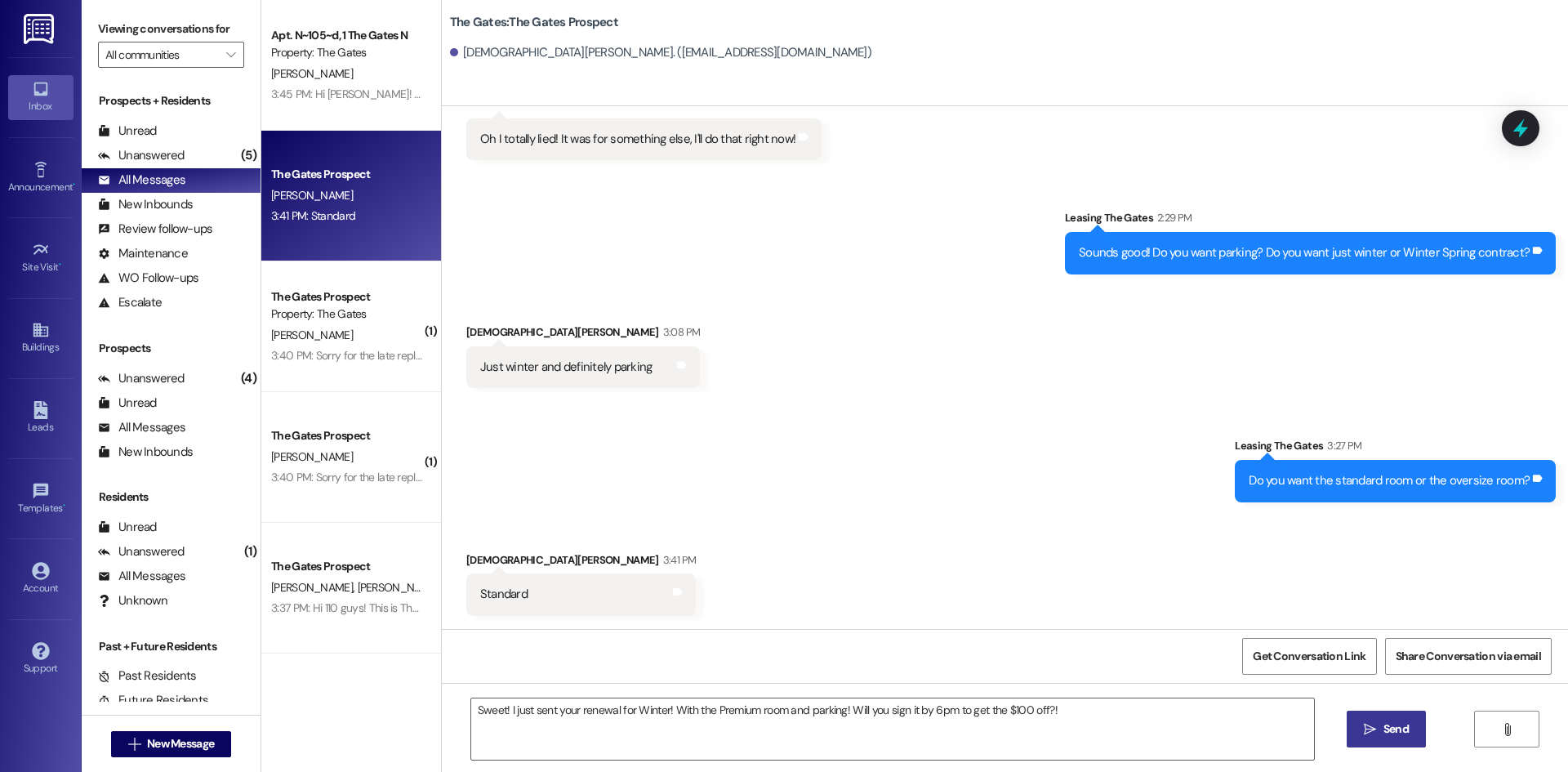
click at [1406, 732] on span "Send" at bounding box center [1396, 729] width 25 height 18
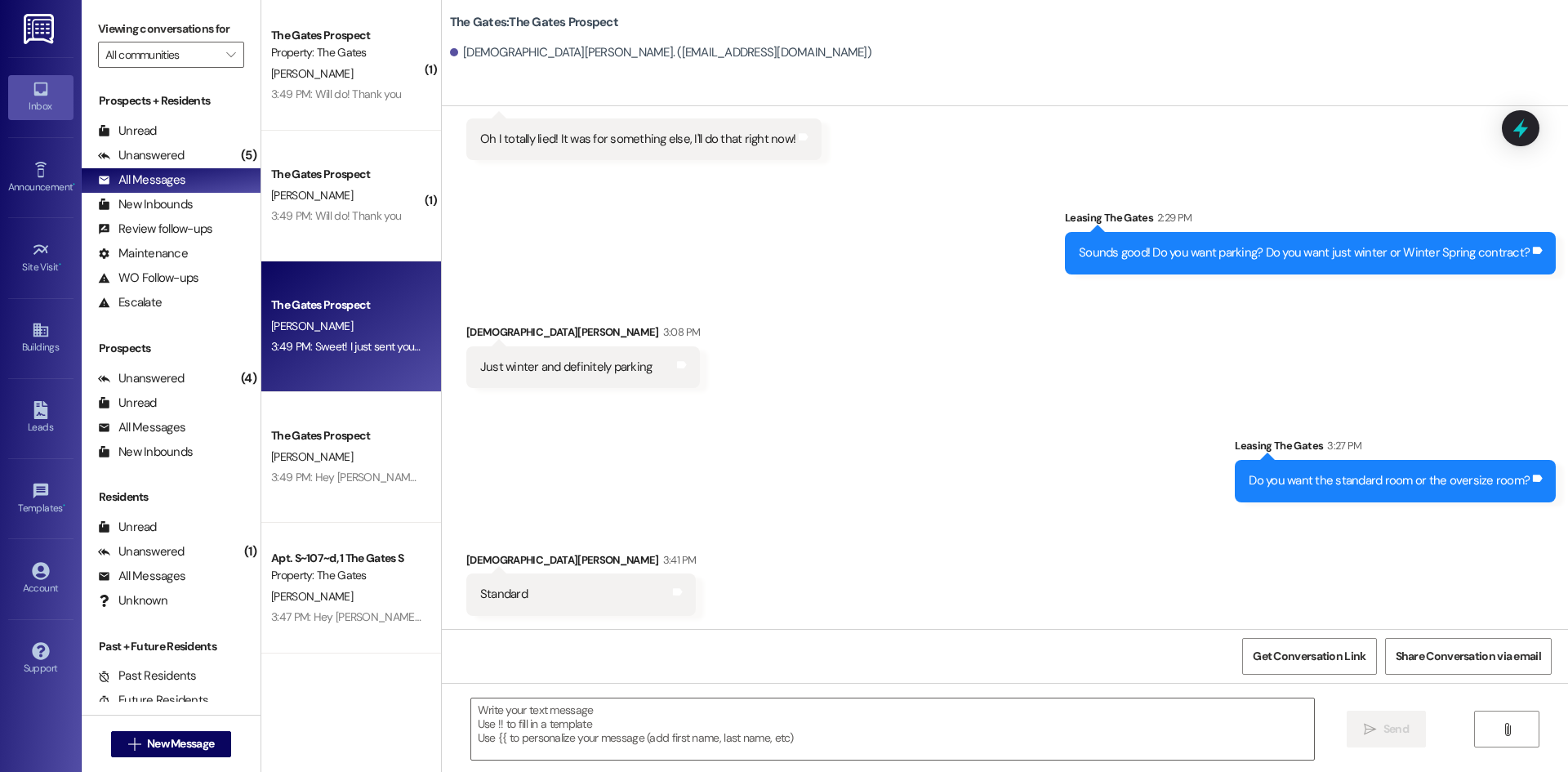
scroll to position [690, 0]
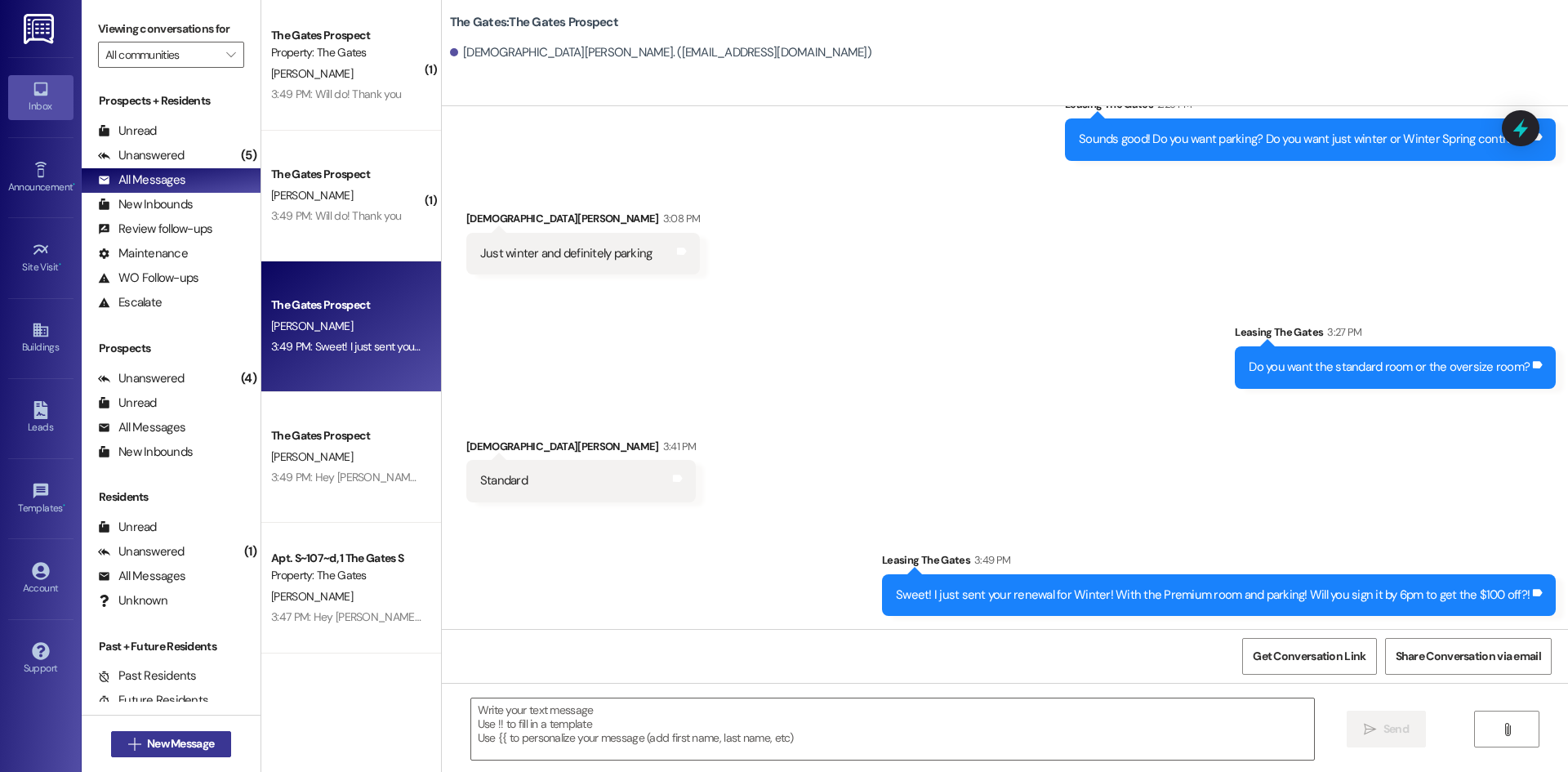
click at [148, 738] on span "New Message" at bounding box center [180, 743] width 67 height 18
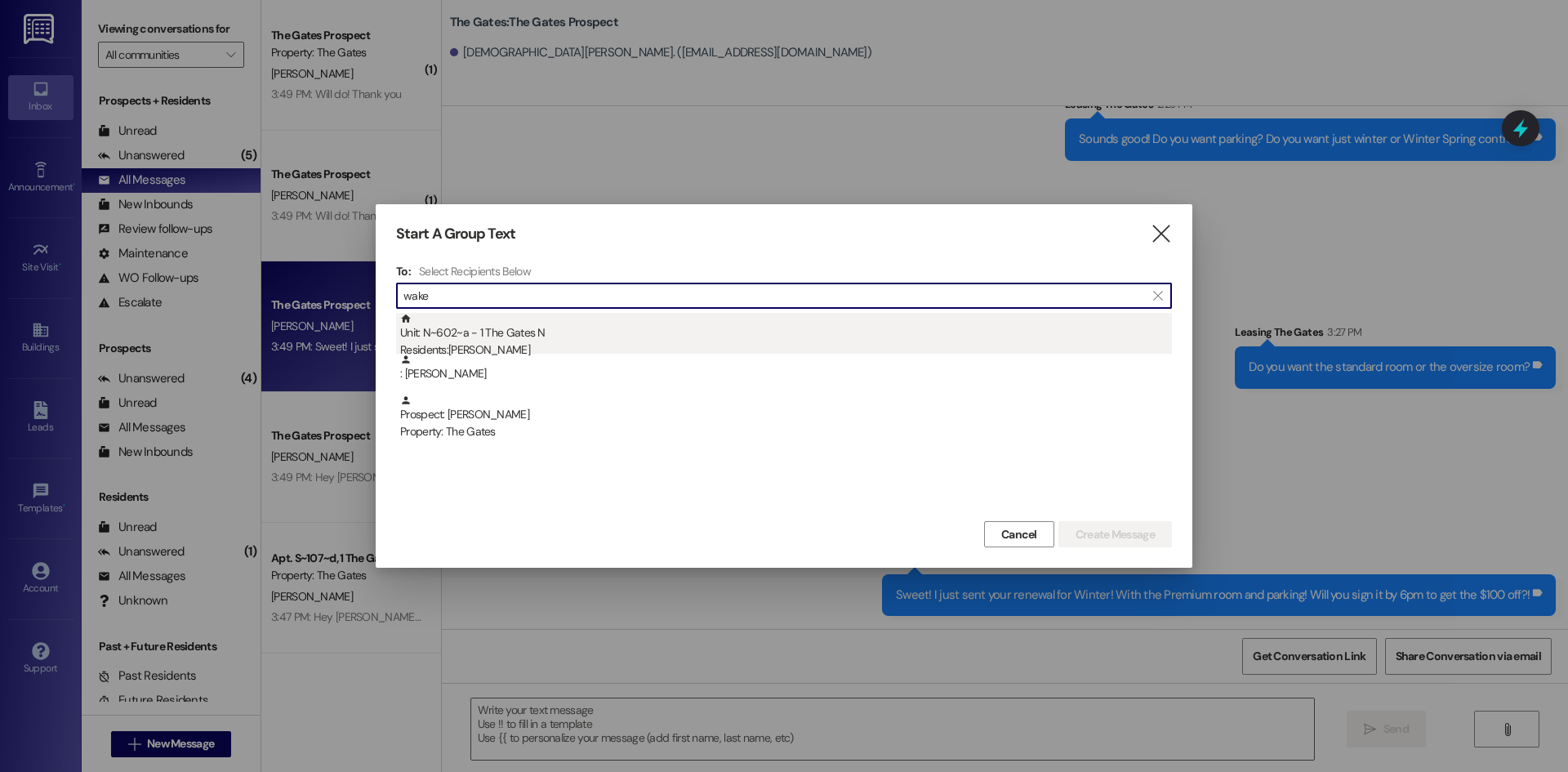
click at [642, 345] on div "Residents: Megan Wakefield" at bounding box center [786, 350] width 772 height 18
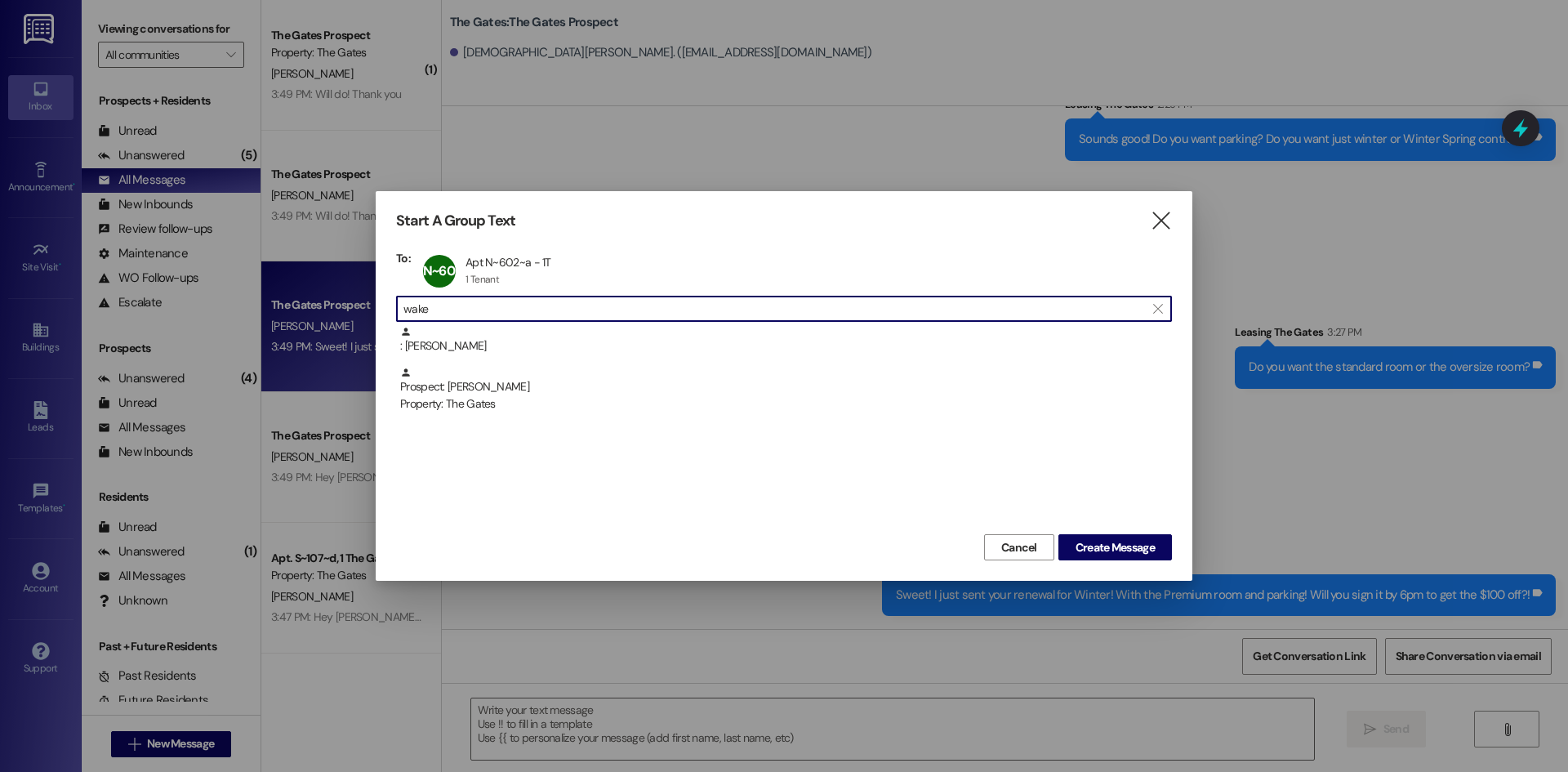
drag, startPoint x: 549, startPoint y: 317, endPoint x: 331, endPoint y: 316, distance: 218.0
click at [331, 316] on div "Start A Group Text  To: N~602~a Apt N~602~a - 1T Apt N~602~a - 1T 1 Tenant 1 T…" at bounding box center [784, 386] width 1568 height 772
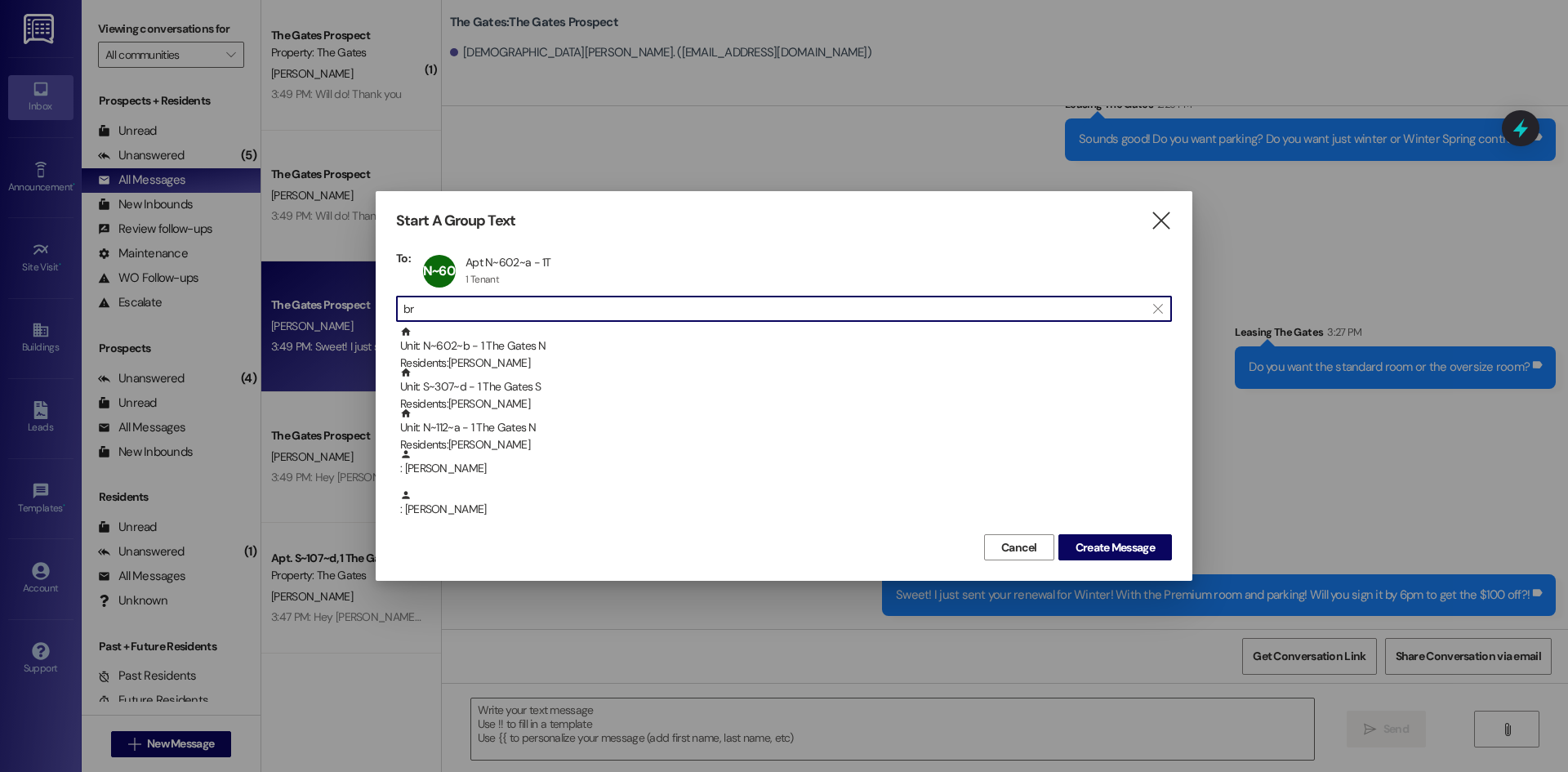
type input "b"
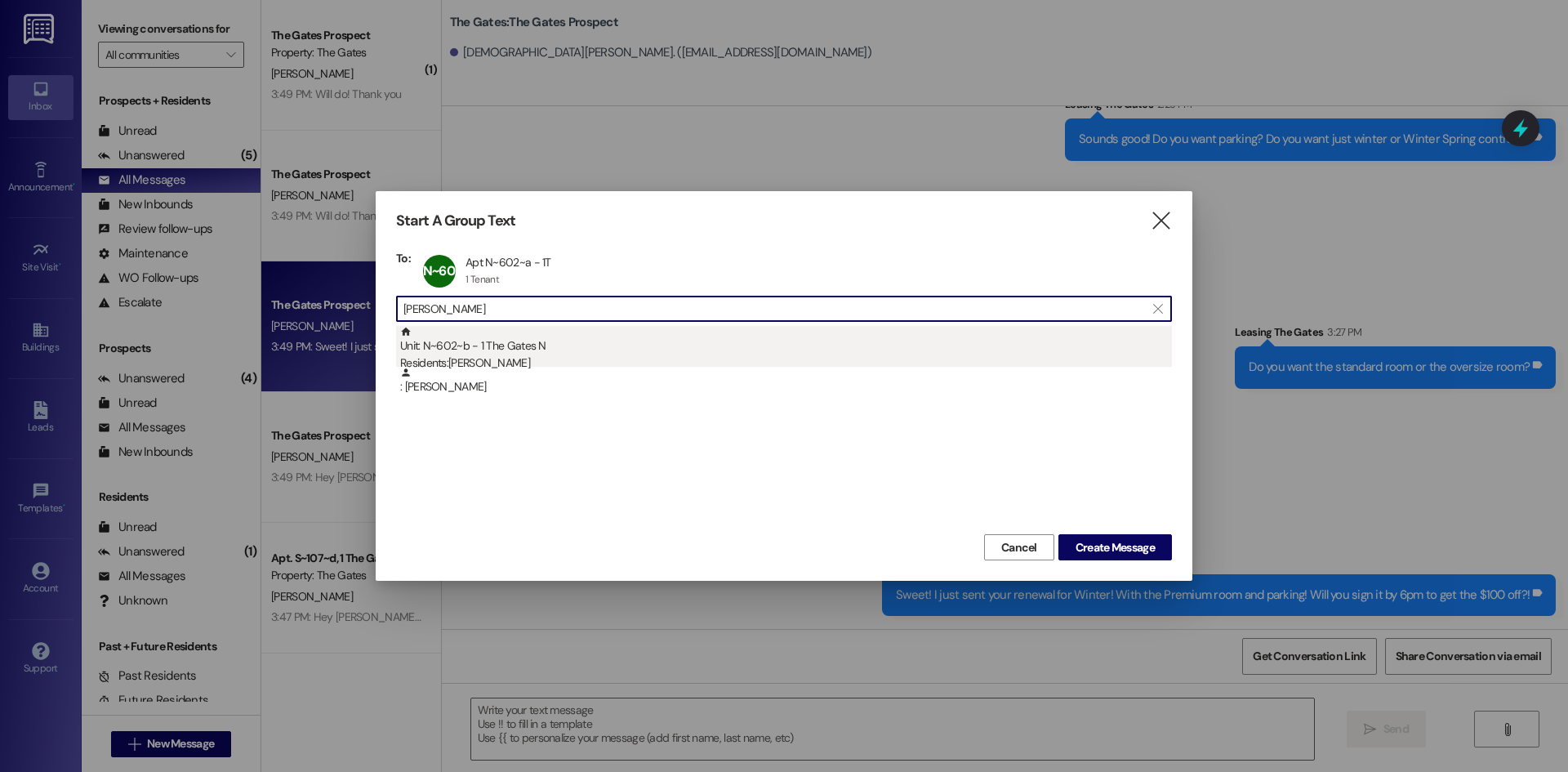
type input "mather"
click at [552, 352] on div "Unit: N~602~b - 1 The Gates N Residents: Brooklyn Mather" at bounding box center [786, 349] width 772 height 47
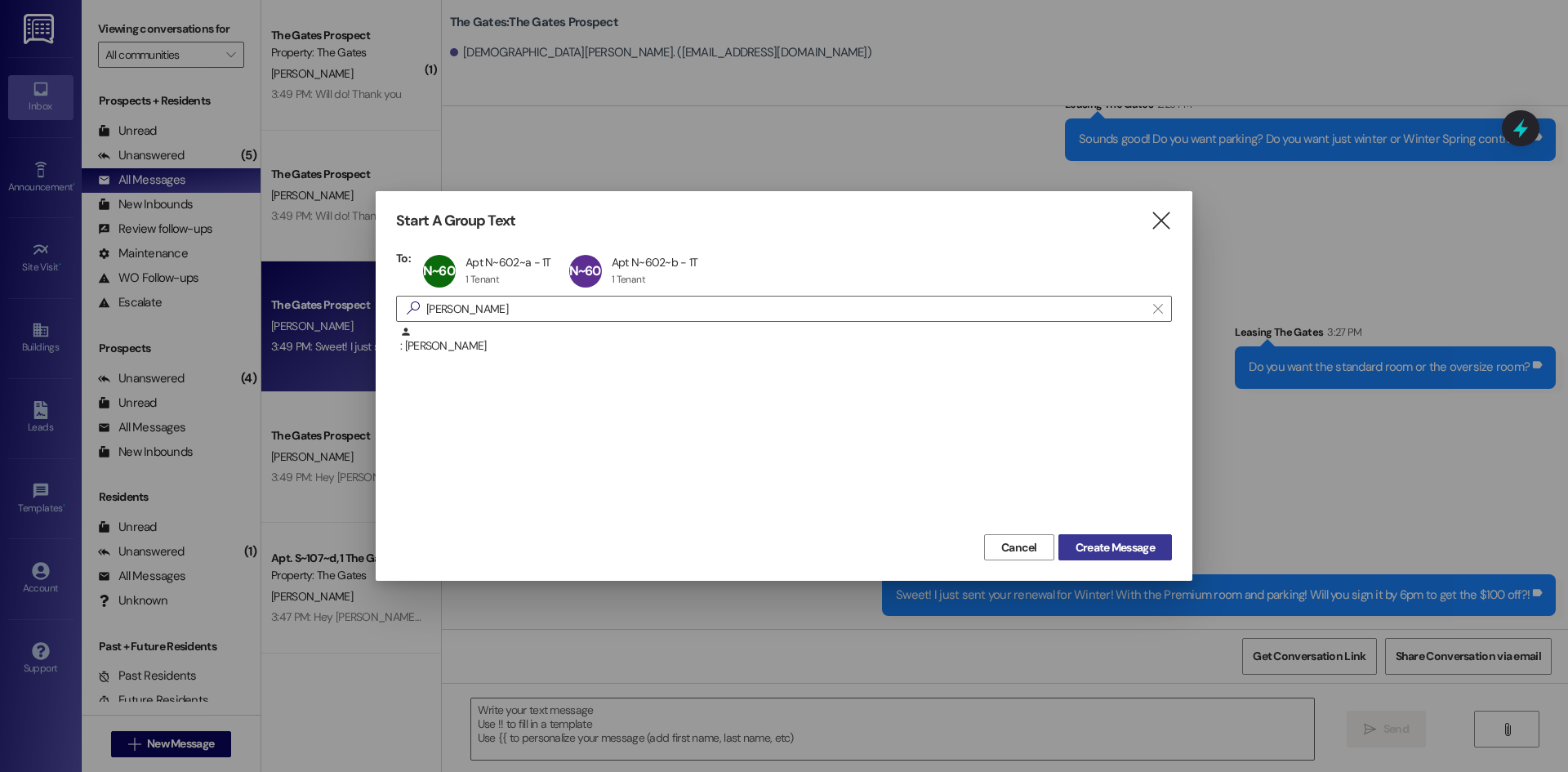
click at [1133, 544] on span "Create Message" at bounding box center [1115, 547] width 79 height 18
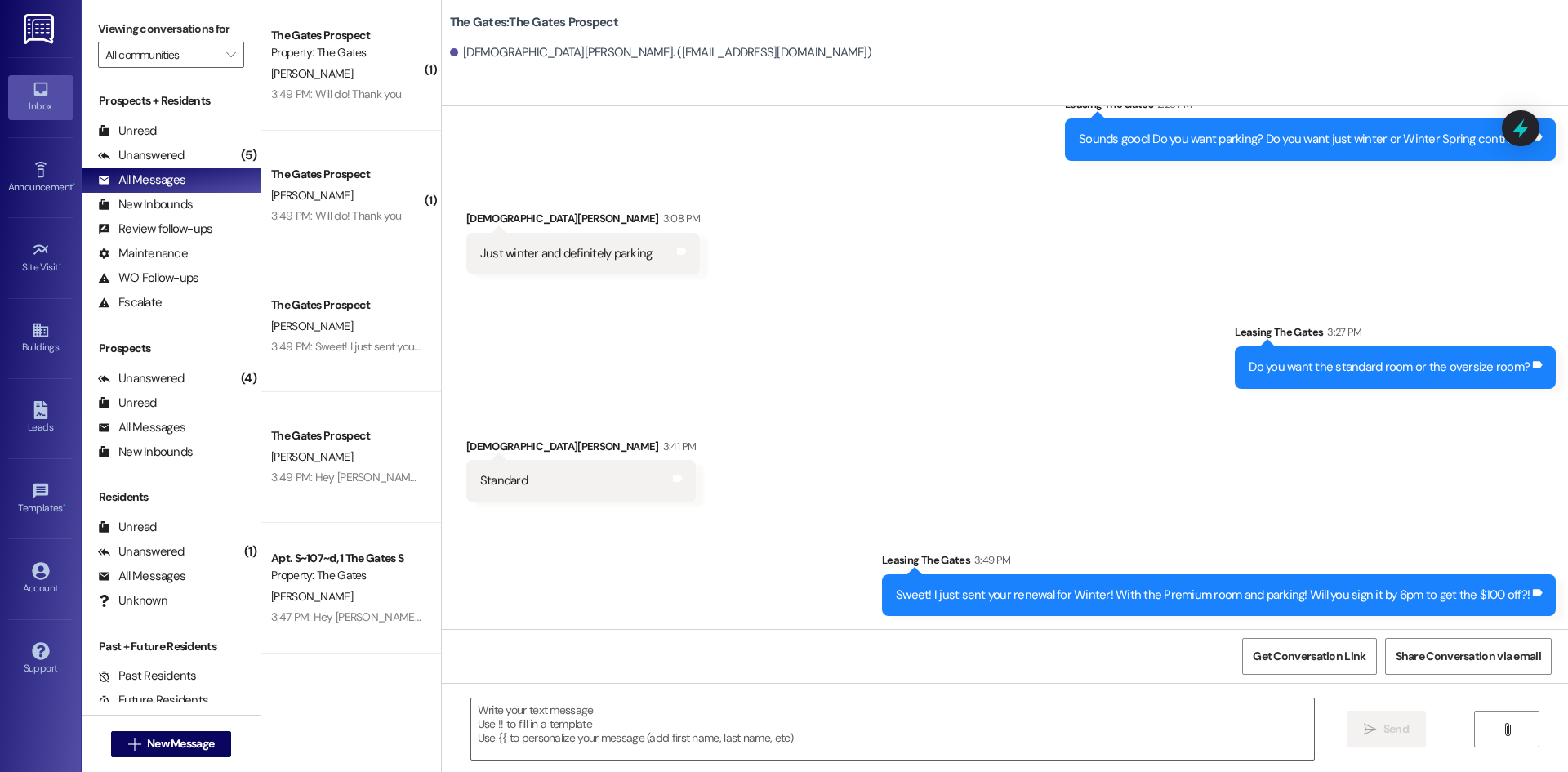
scroll to position [0, 0]
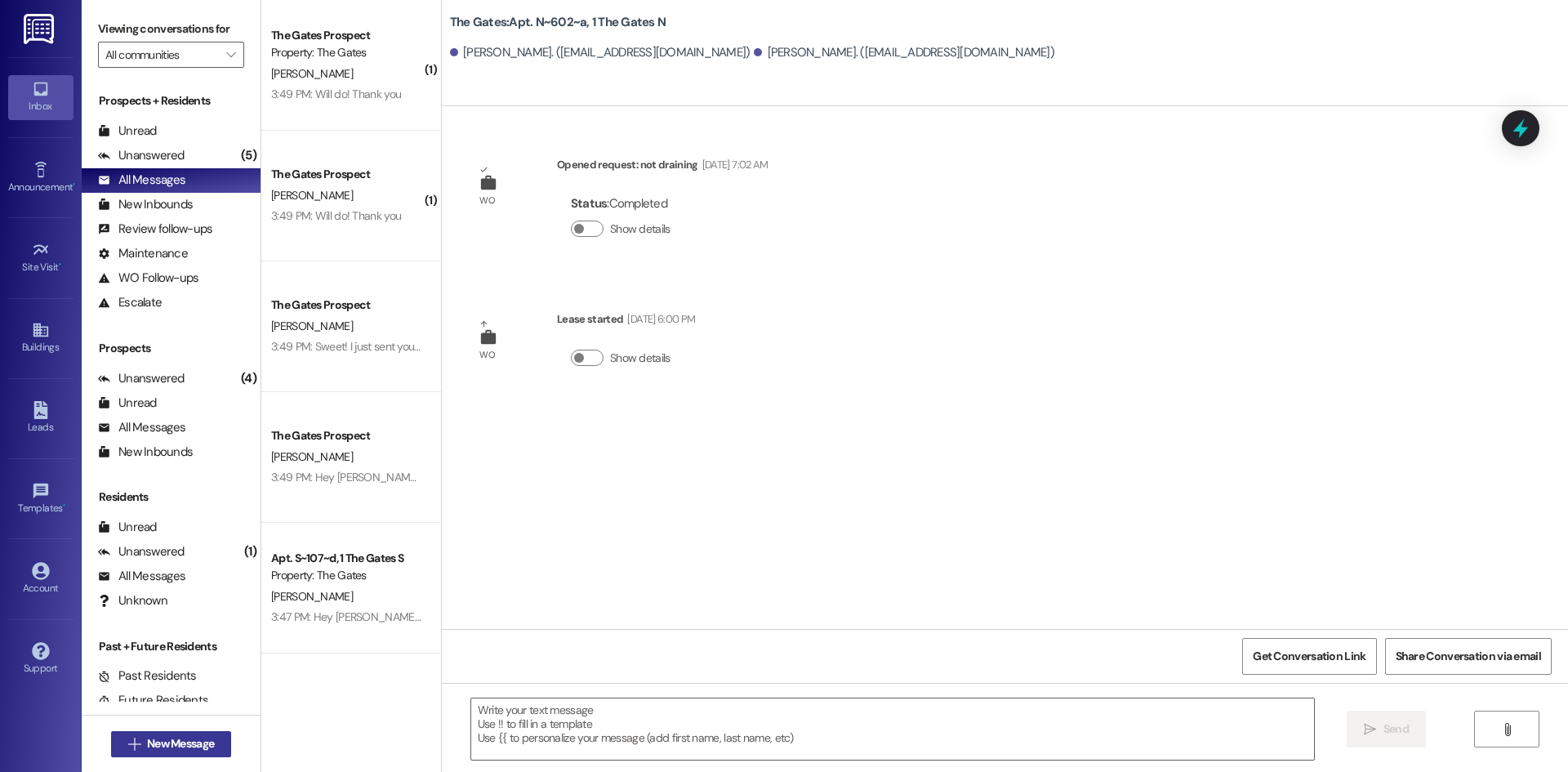
click at [168, 740] on span "New Message" at bounding box center [180, 743] width 67 height 18
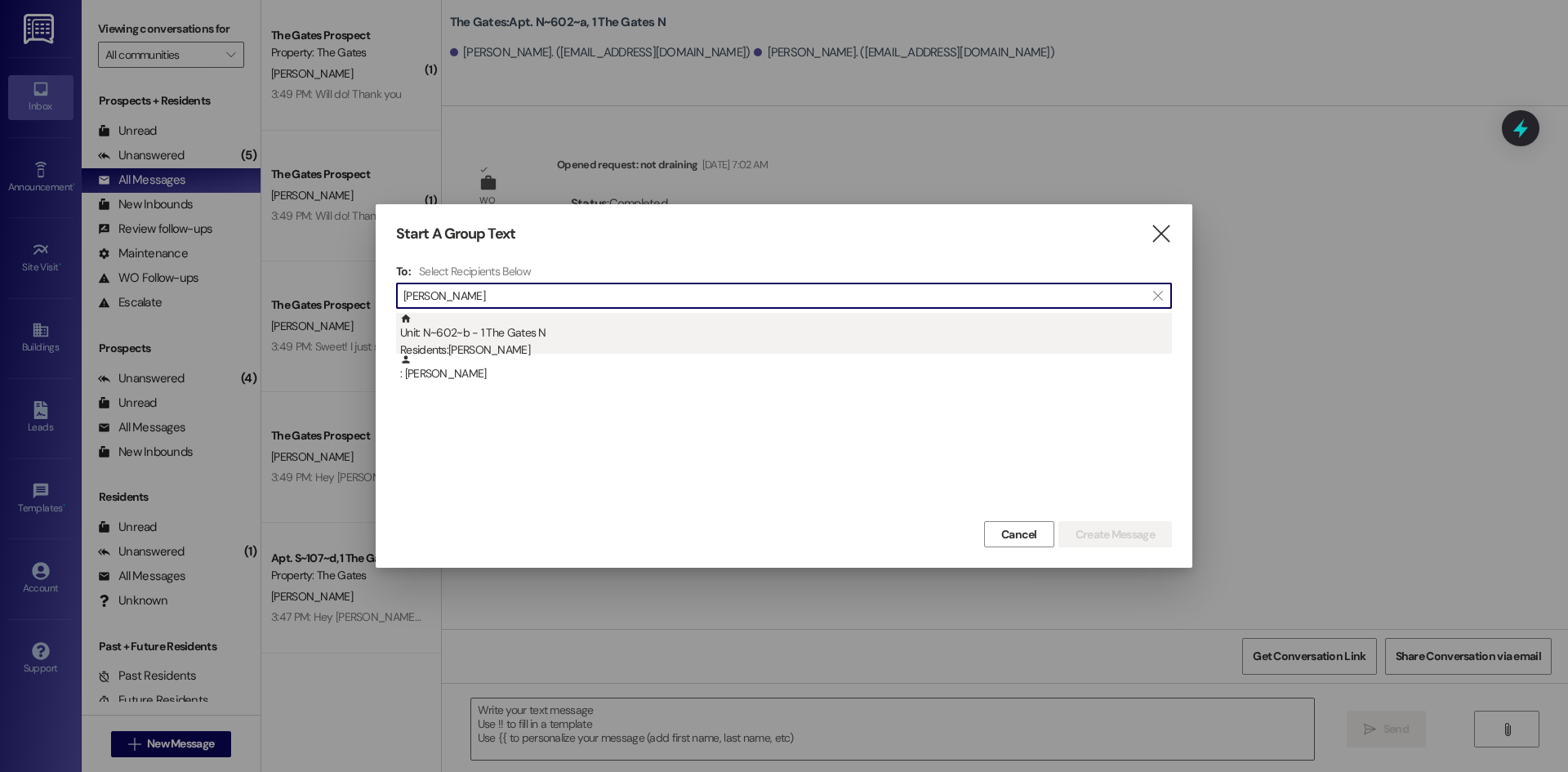
type input "mather"
click at [582, 337] on div "Unit: N~602~b - 1 The Gates N Residents: Brooklyn Mather" at bounding box center [786, 336] width 772 height 47
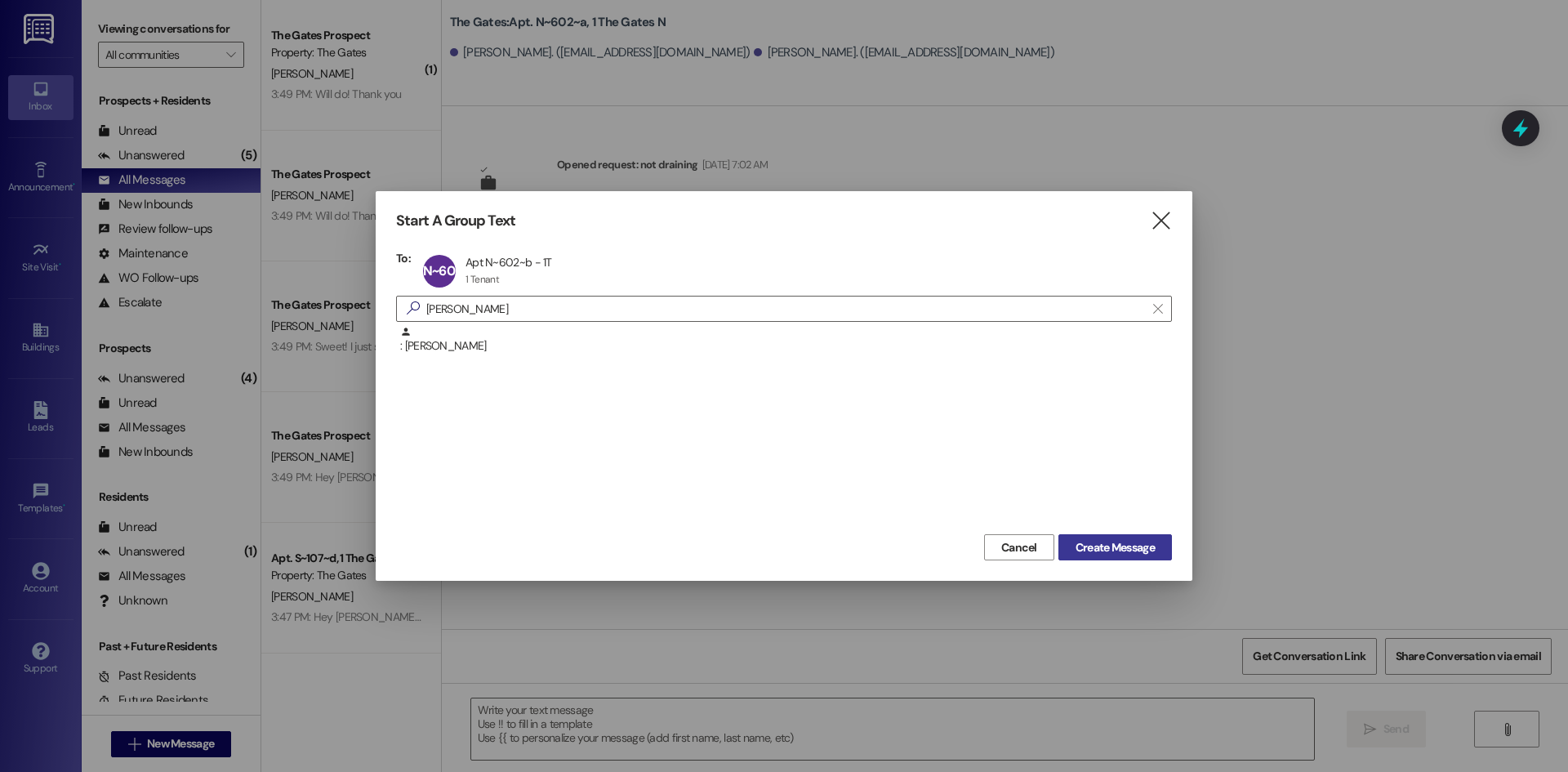
click at [1156, 557] on button "Create Message" at bounding box center [1115, 547] width 113 height 26
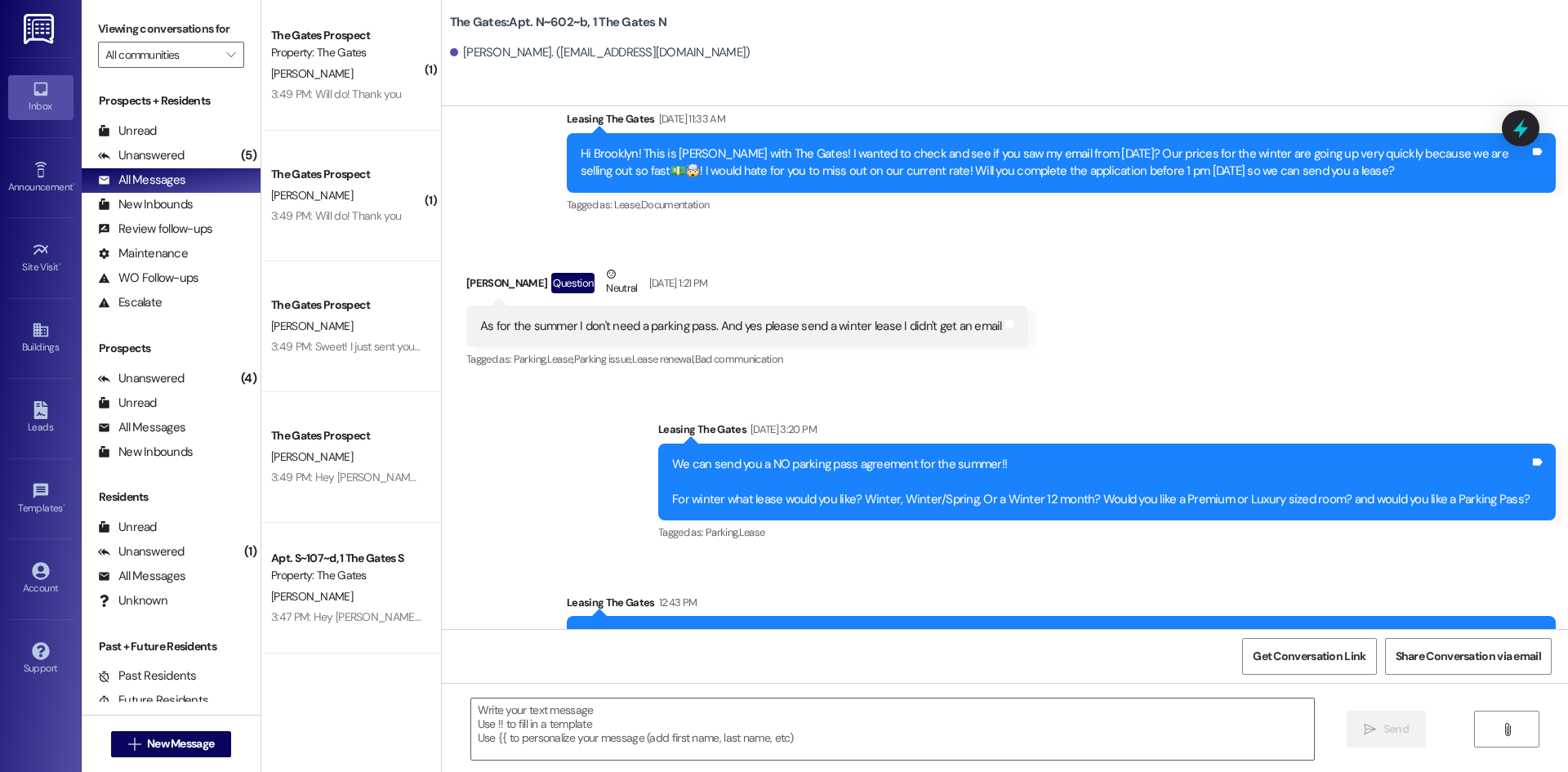
scroll to position [26821, 0]
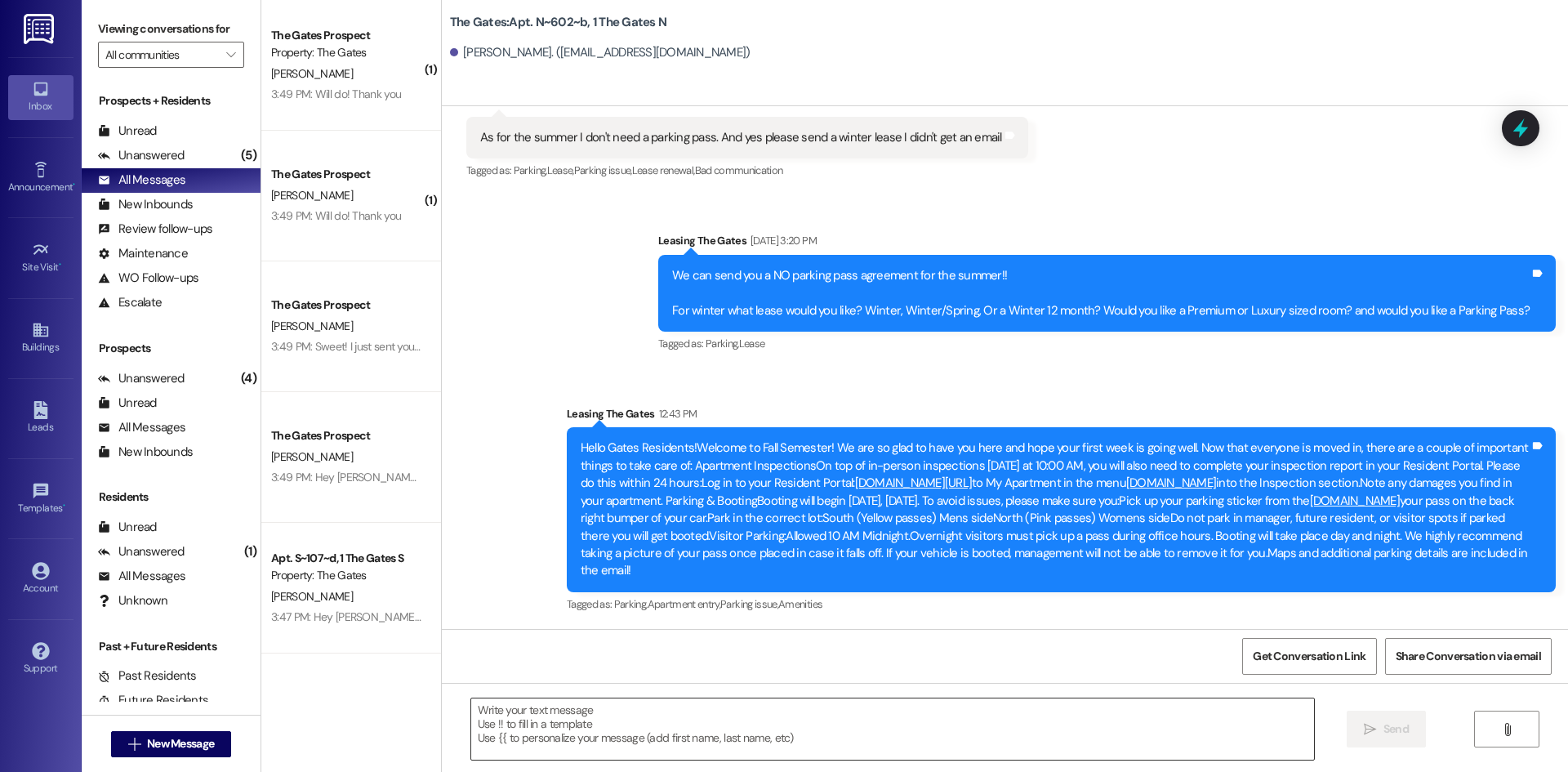
click at [587, 725] on textarea at bounding box center [892, 729] width 842 height 62
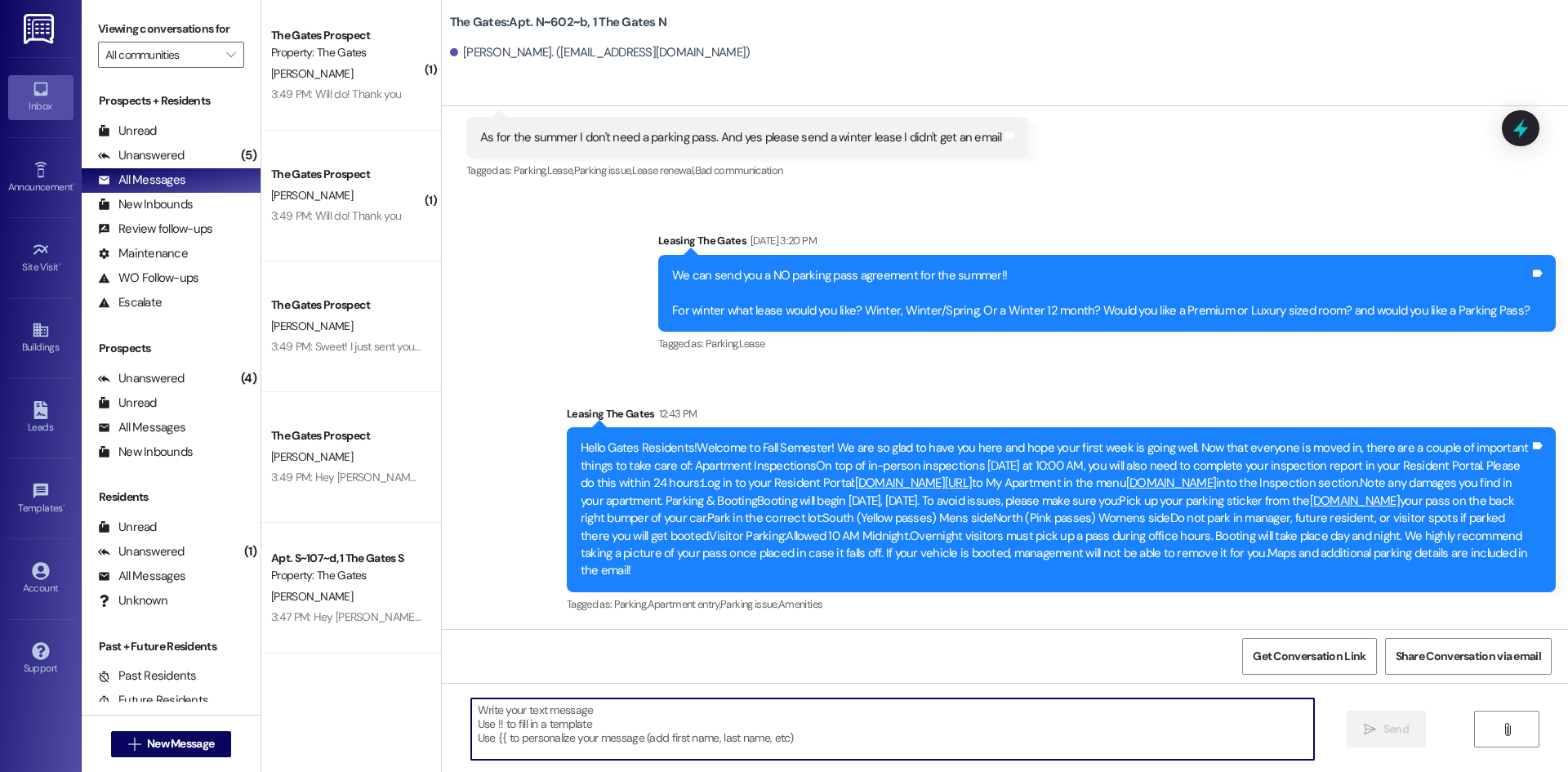
click at [551, 706] on textarea at bounding box center [892, 729] width 842 height 62
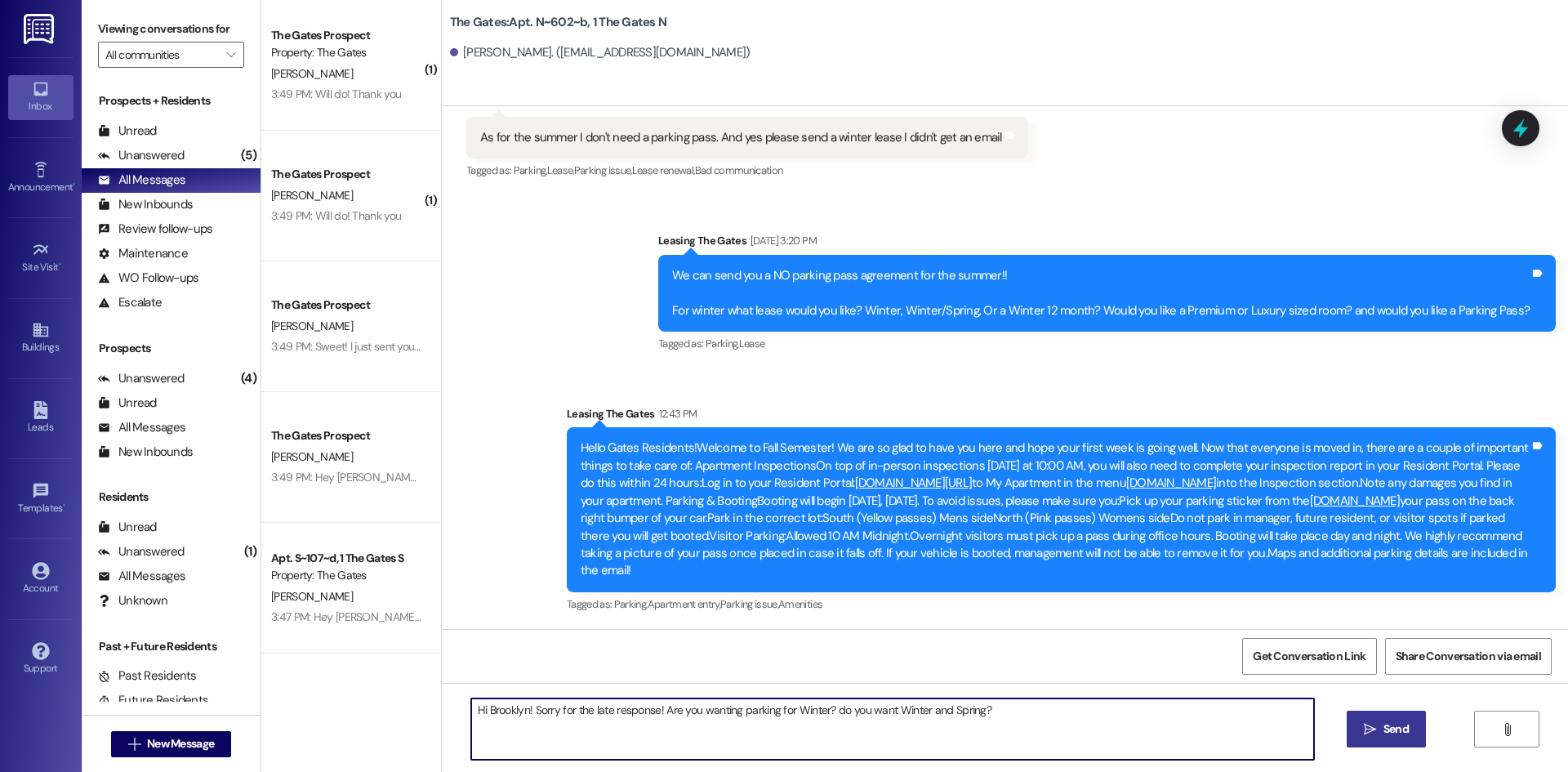
type textarea "Hi Brooklyn! Sorry for the late response! Are you wanting parking for Winter? d…"
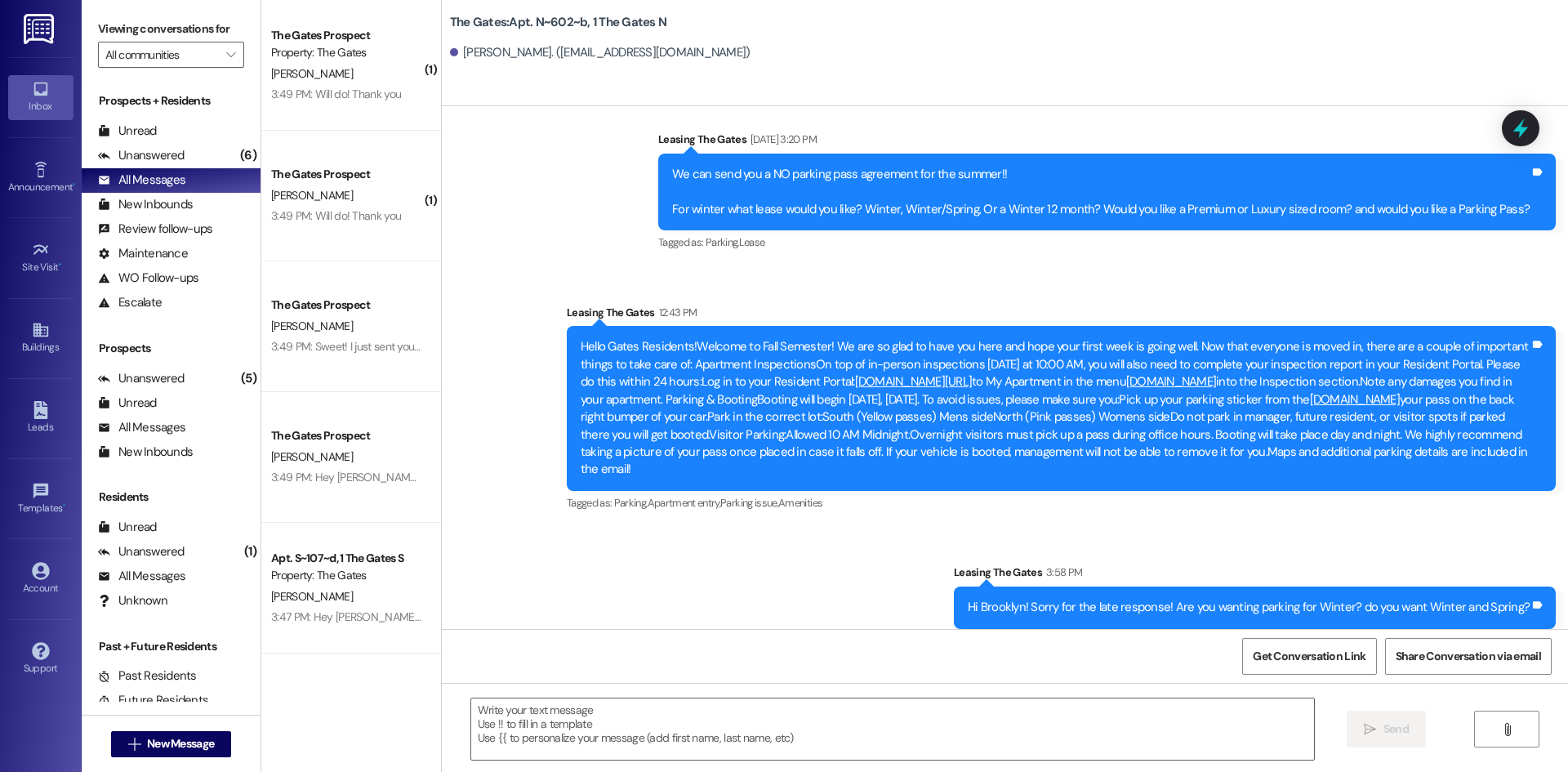
scroll to position [26935, 0]
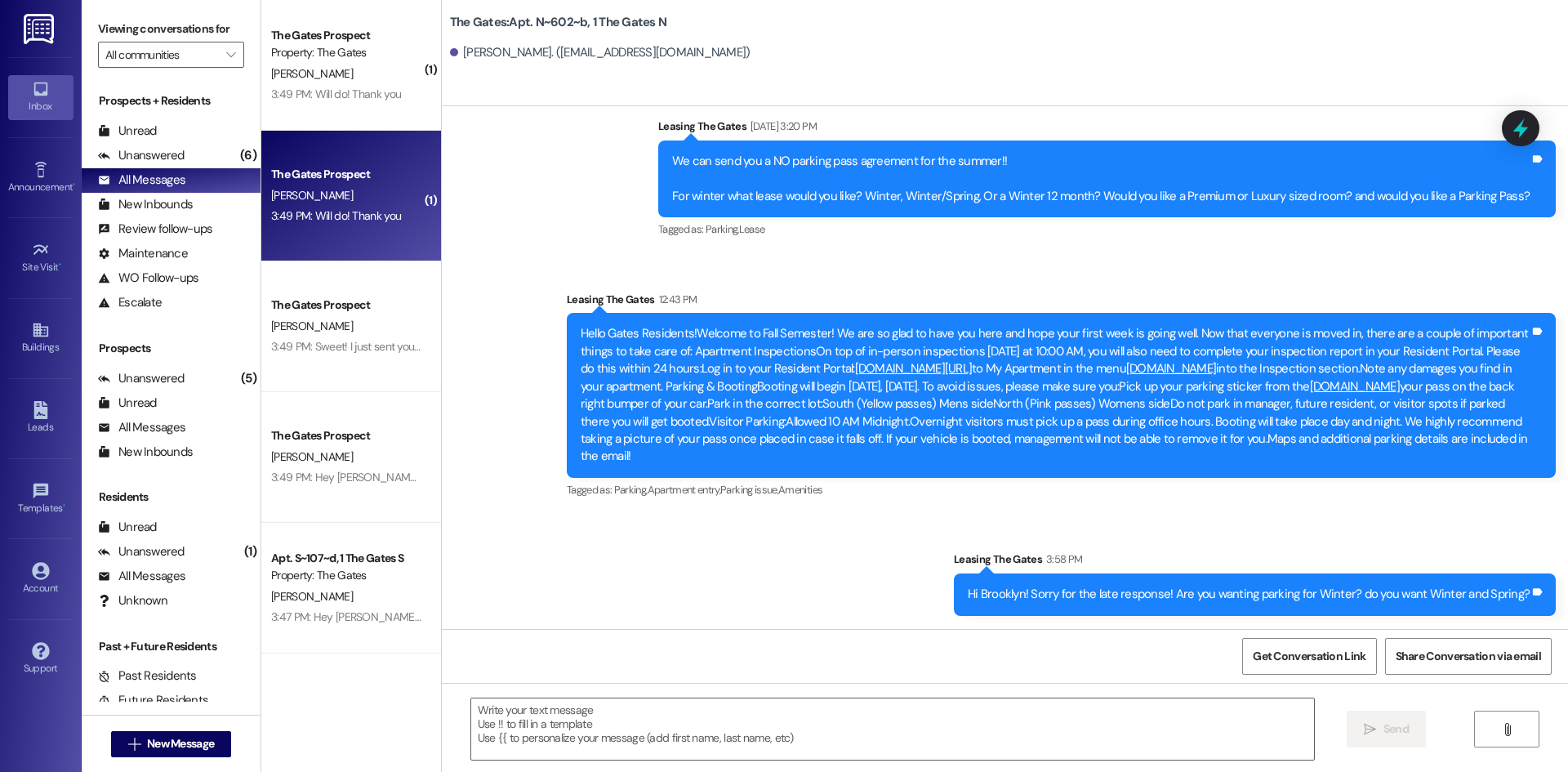
click at [347, 170] on div "The Gates Prospect" at bounding box center [347, 174] width 151 height 18
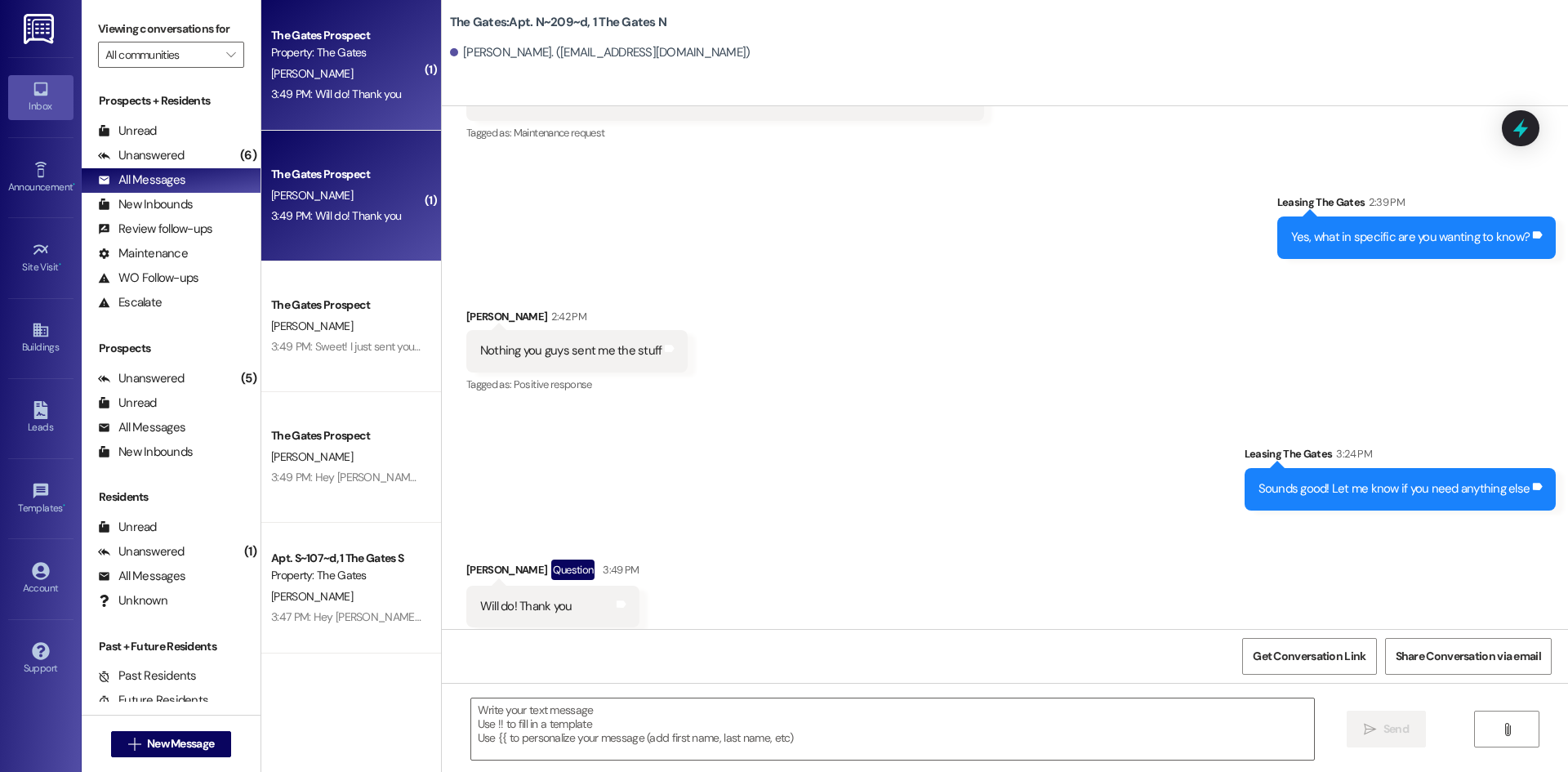
scroll to position [17849, 0]
click at [519, 719] on textarea at bounding box center [892, 729] width 842 height 62
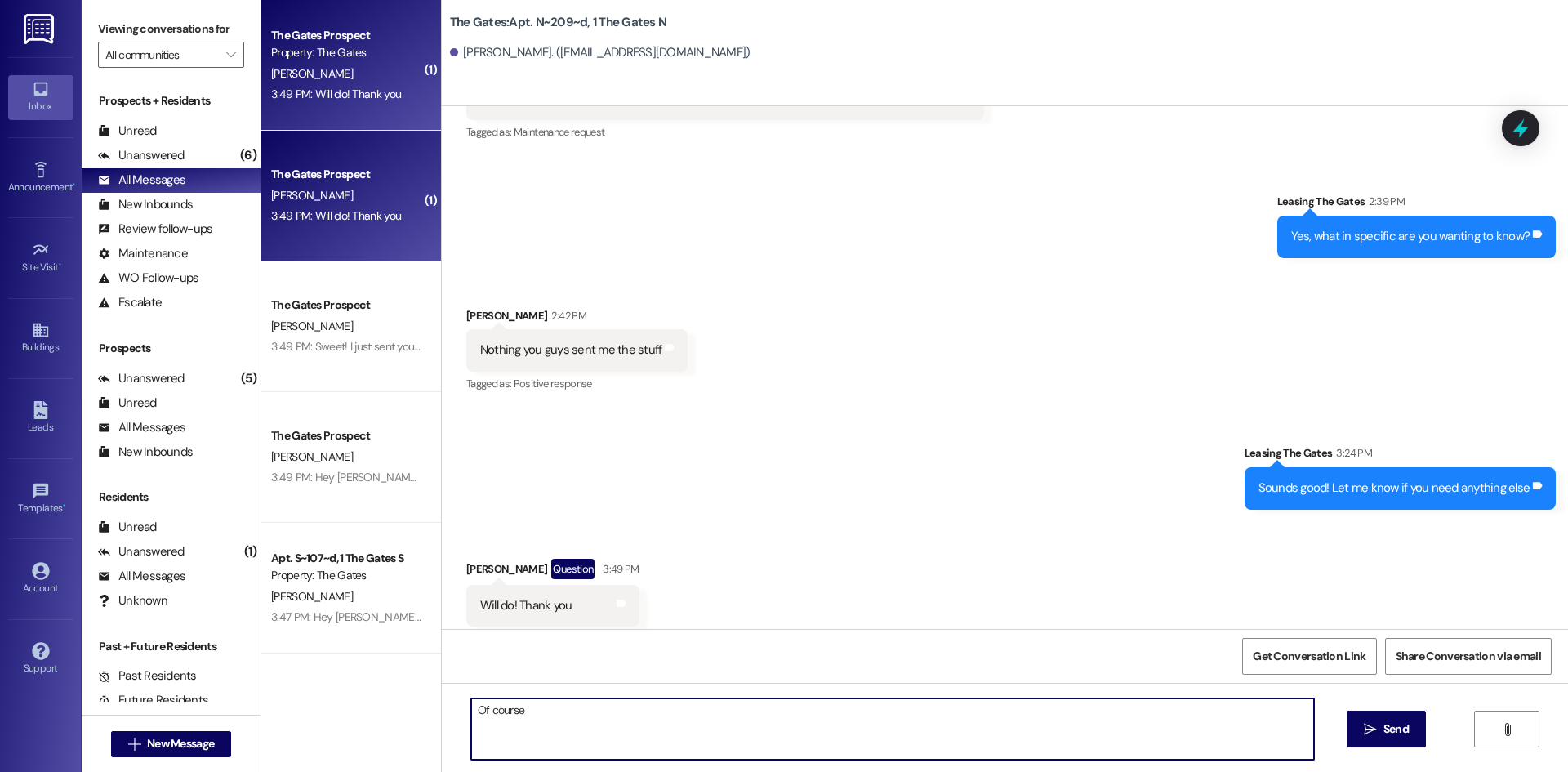
type textarea "Of course!"
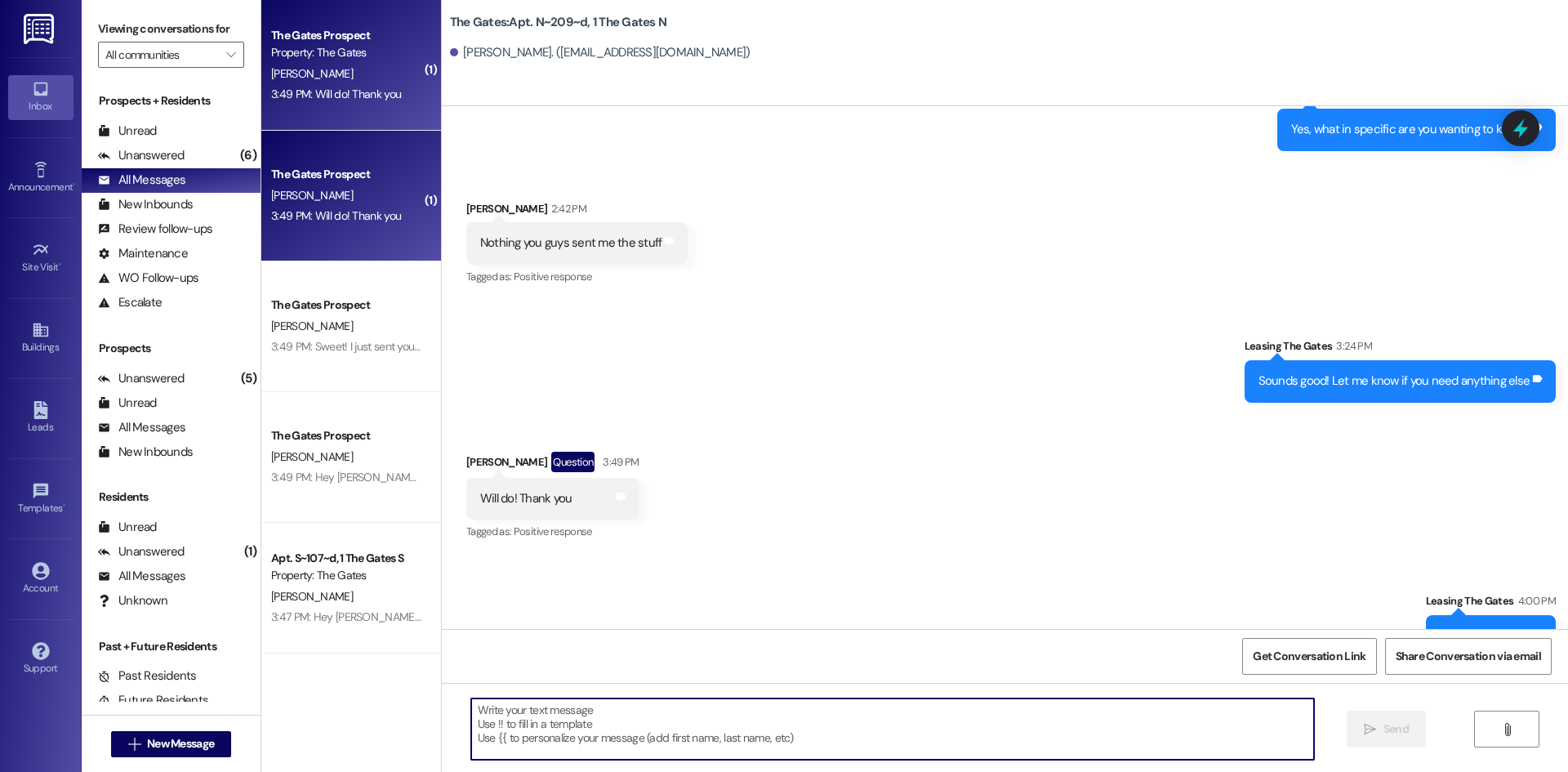
scroll to position [17962, 0]
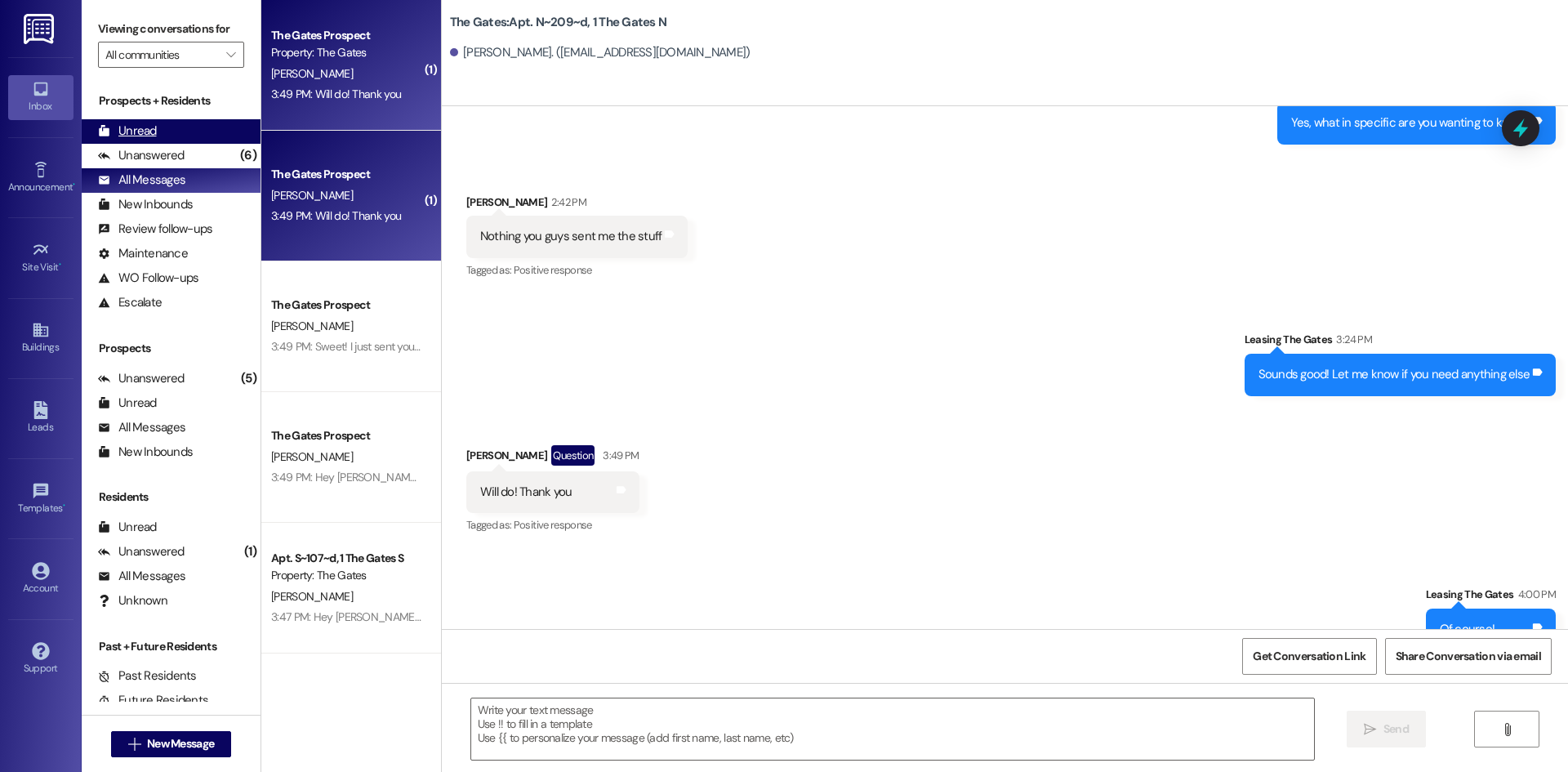
click at [179, 126] on div "Unread (0)" at bounding box center [171, 132] width 179 height 25
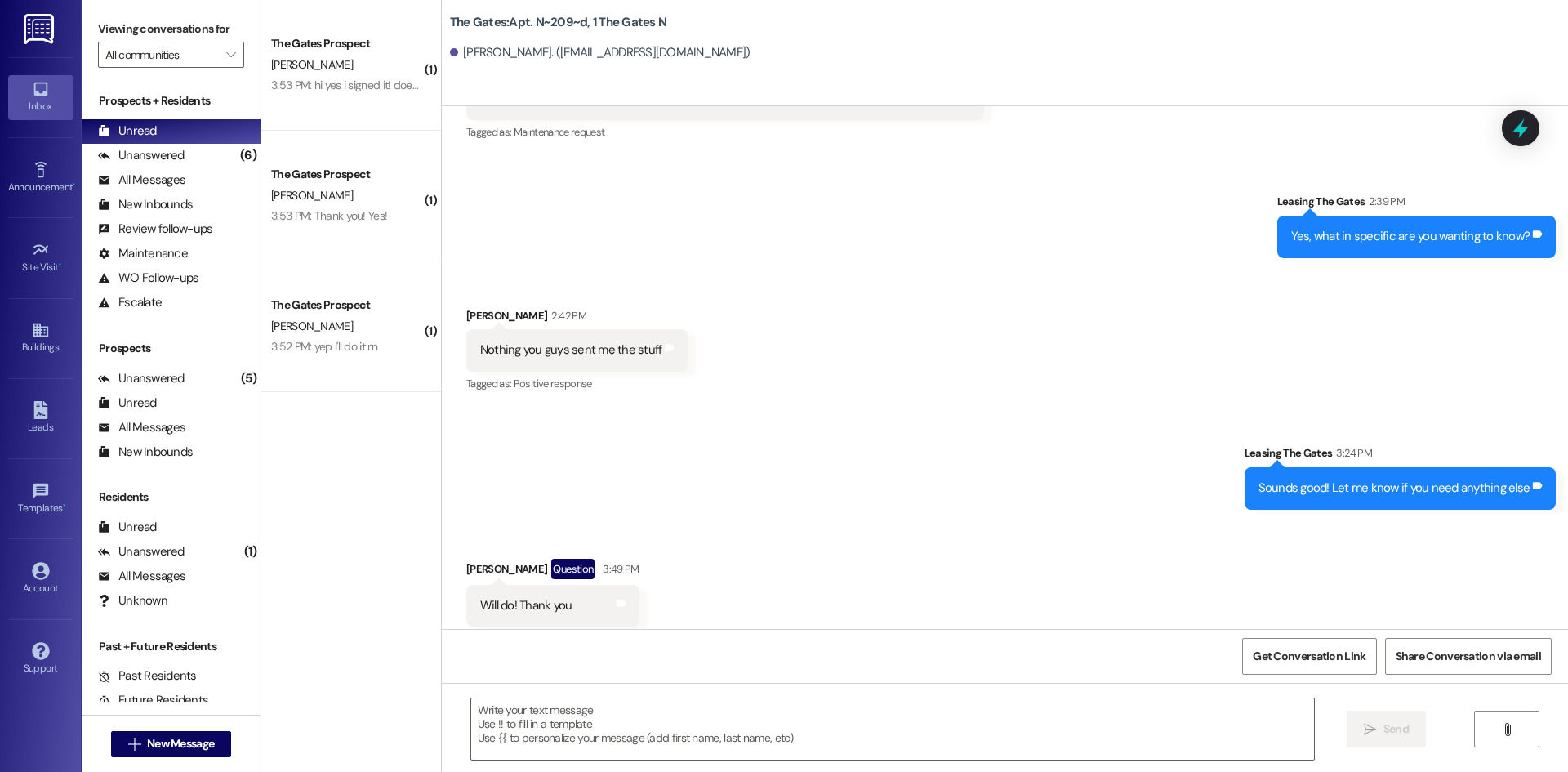
scroll to position [17848, 0]
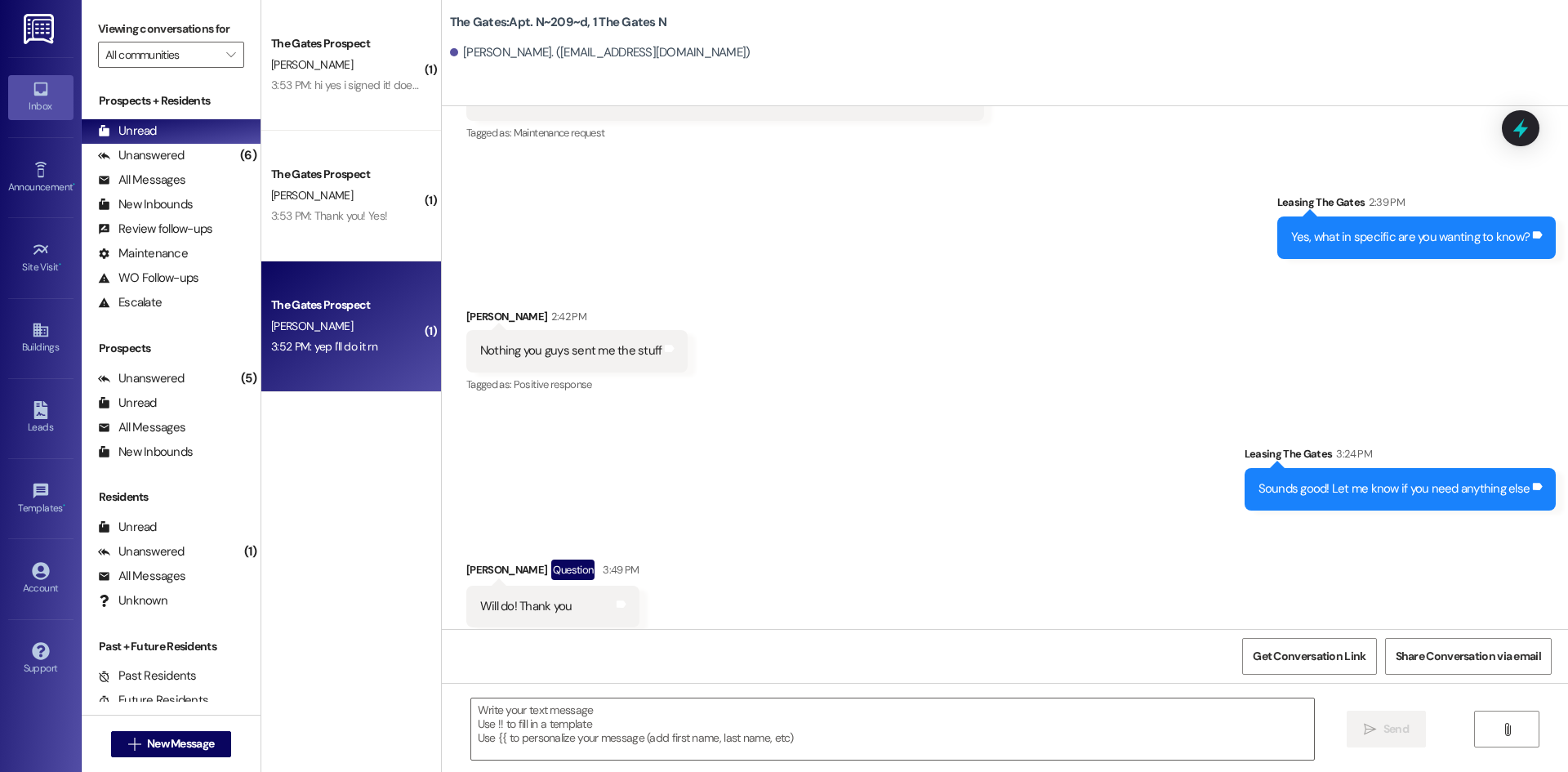
click at [300, 322] on div "B. Searle" at bounding box center [347, 326] width 155 height 20
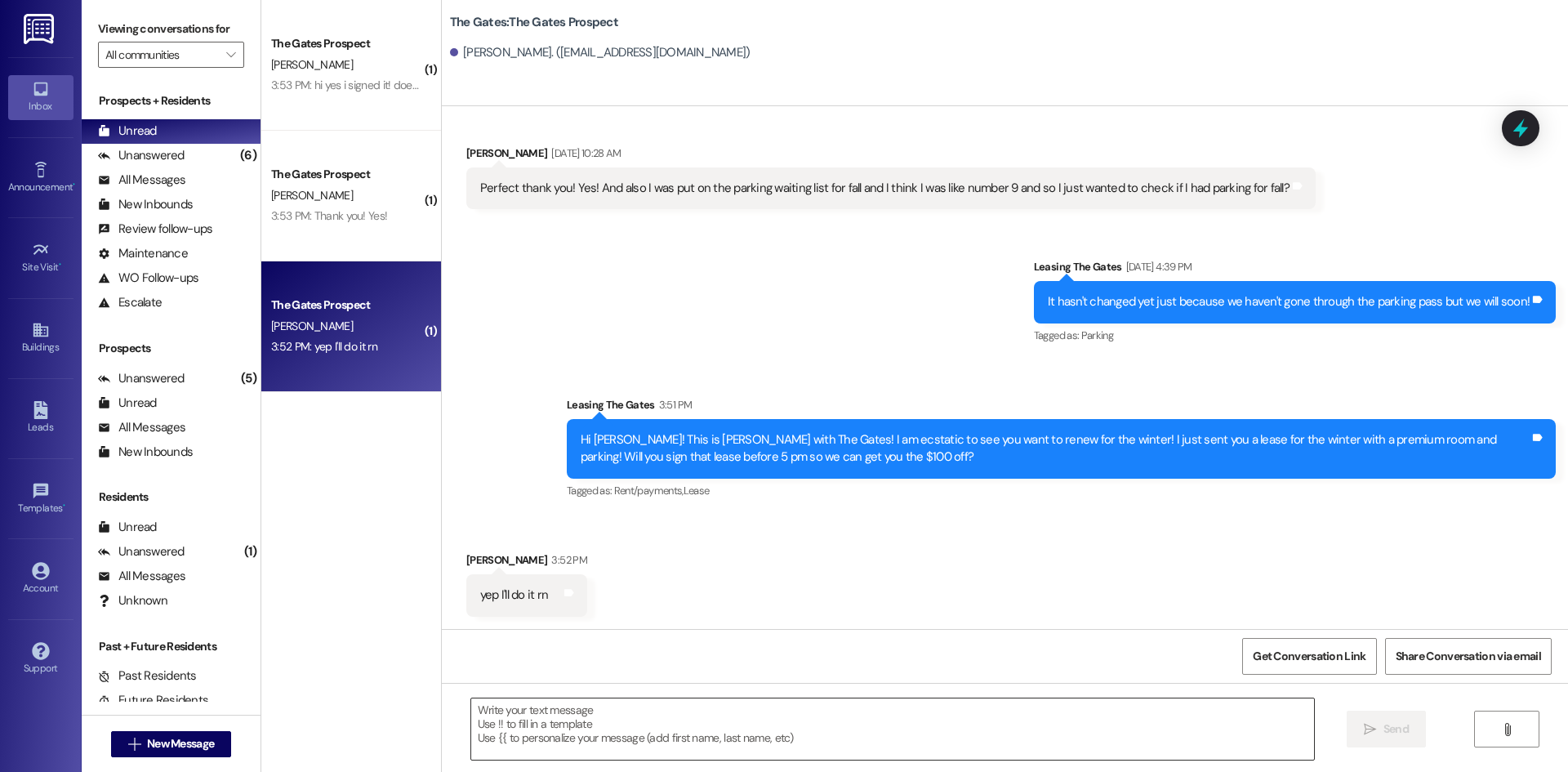
scroll to position [3000, 0]
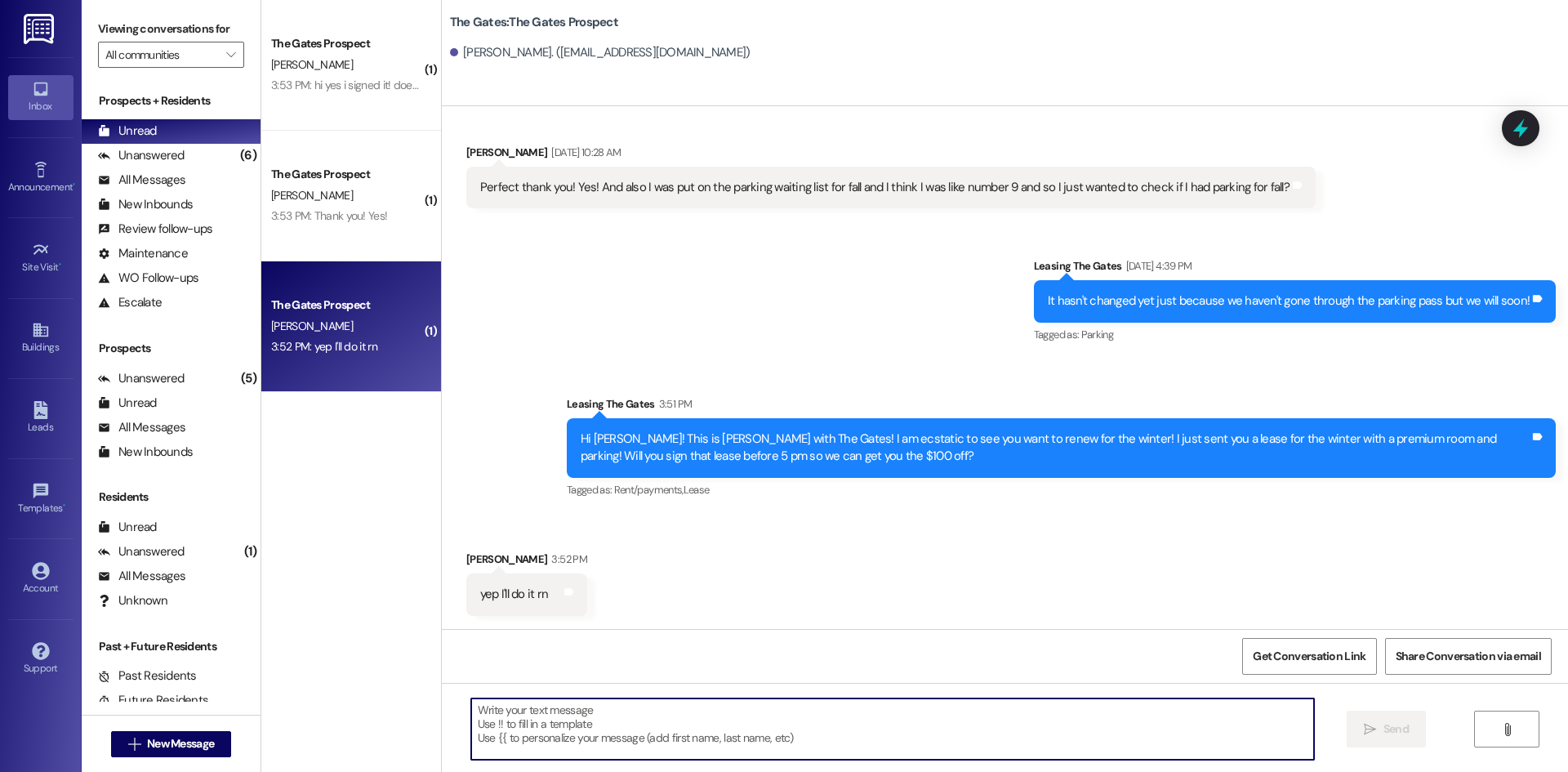
click at [629, 725] on textarea at bounding box center [892, 729] width 842 height 62
type textarea "Thank you!"
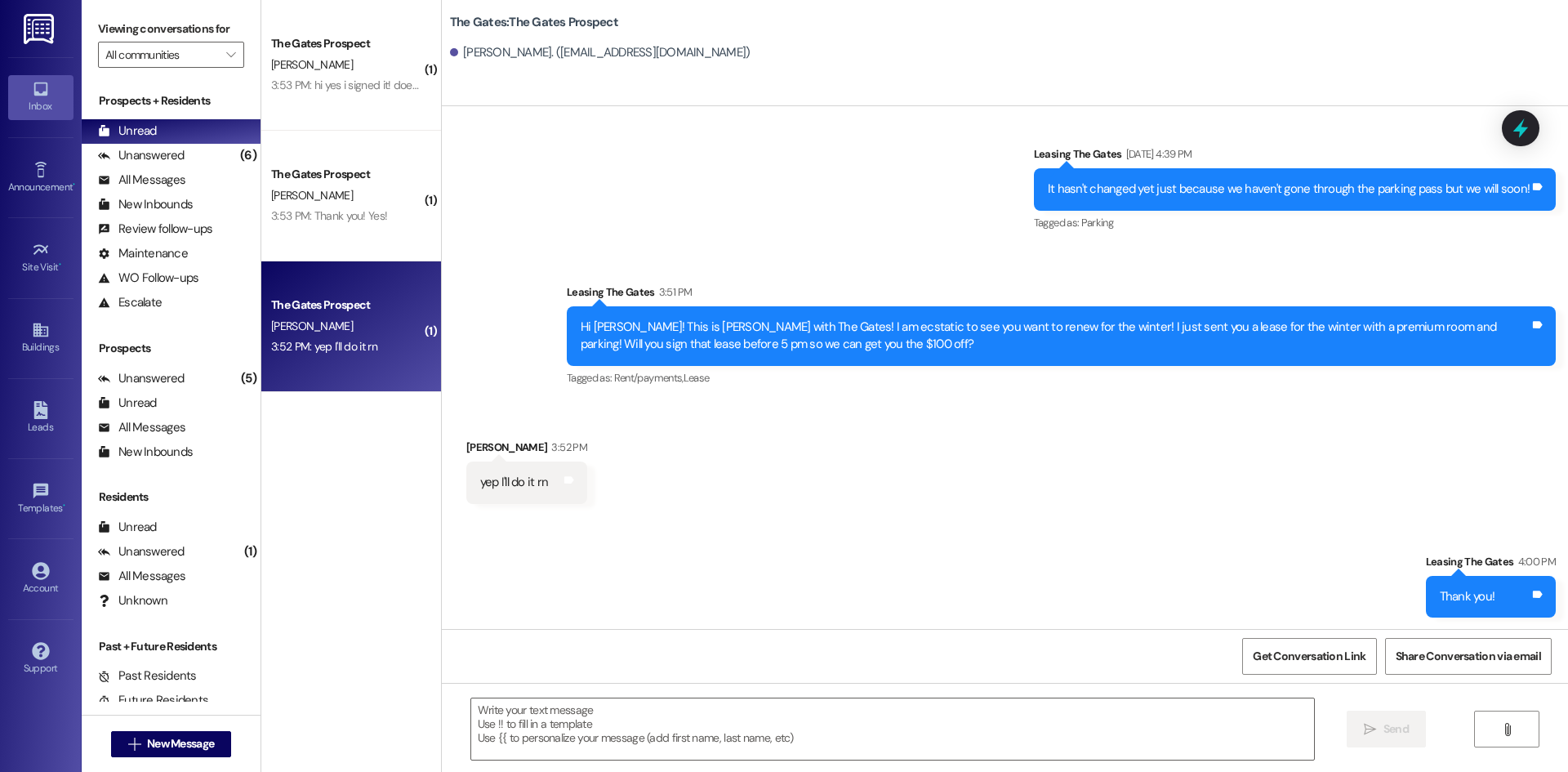
scroll to position [3114, 0]
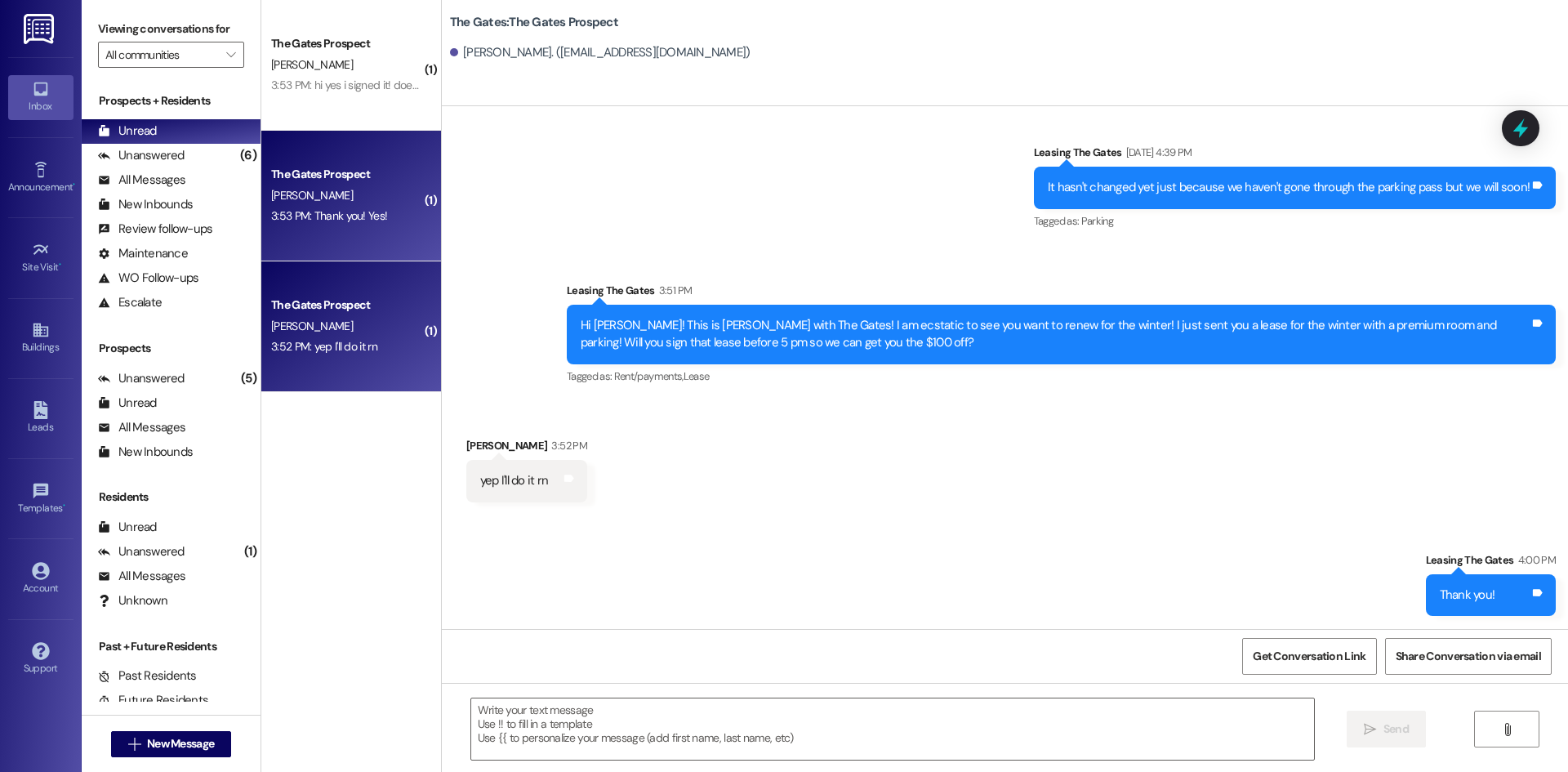
click at [336, 237] on div "The Gates Prospect E. Johnston 3:53 PM: Thank you! Yes! 3:53 PM: Thank you! Yes!" at bounding box center [351, 196] width 180 height 131
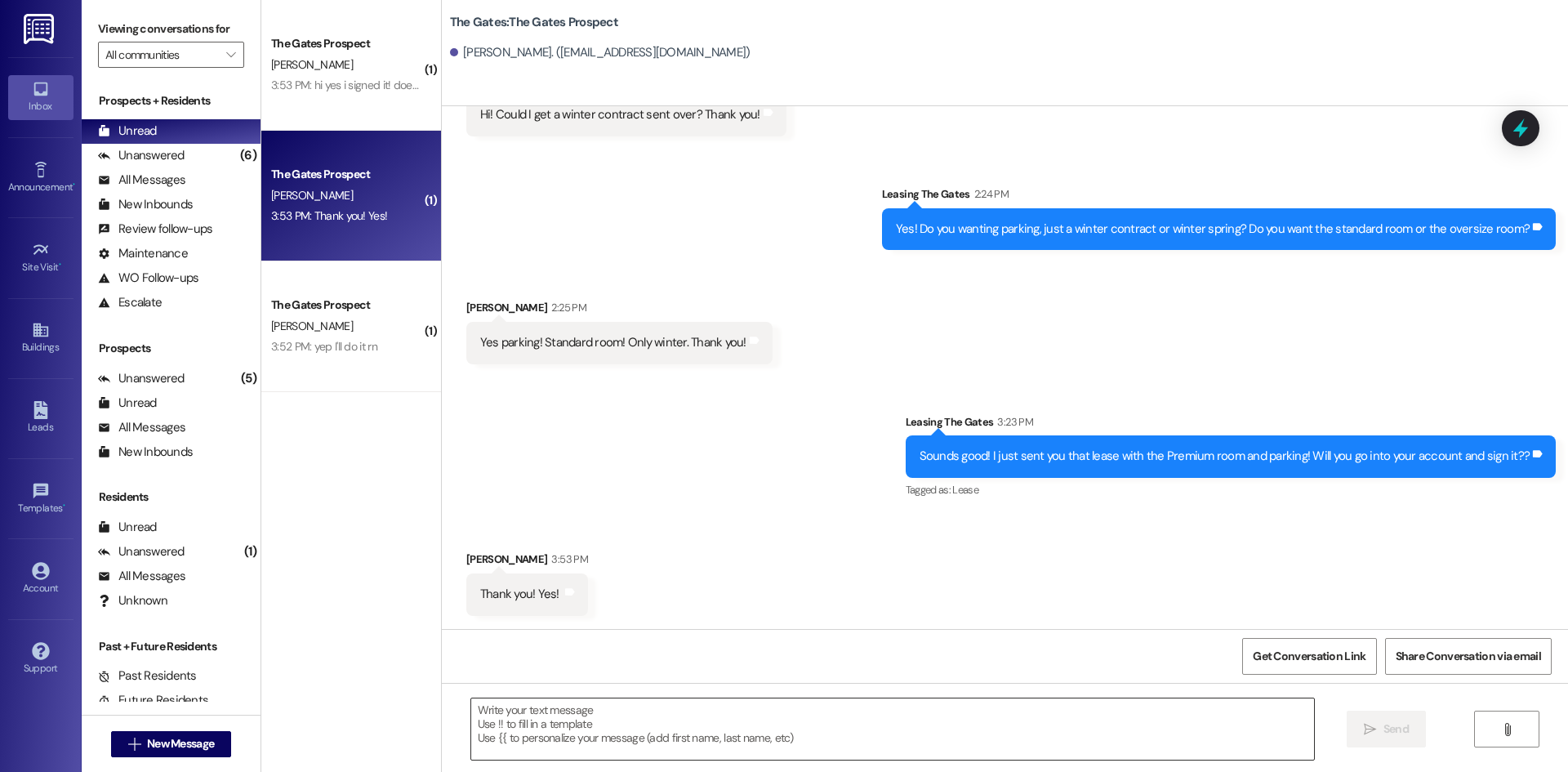
click at [493, 716] on textarea at bounding box center [892, 729] width 842 height 62
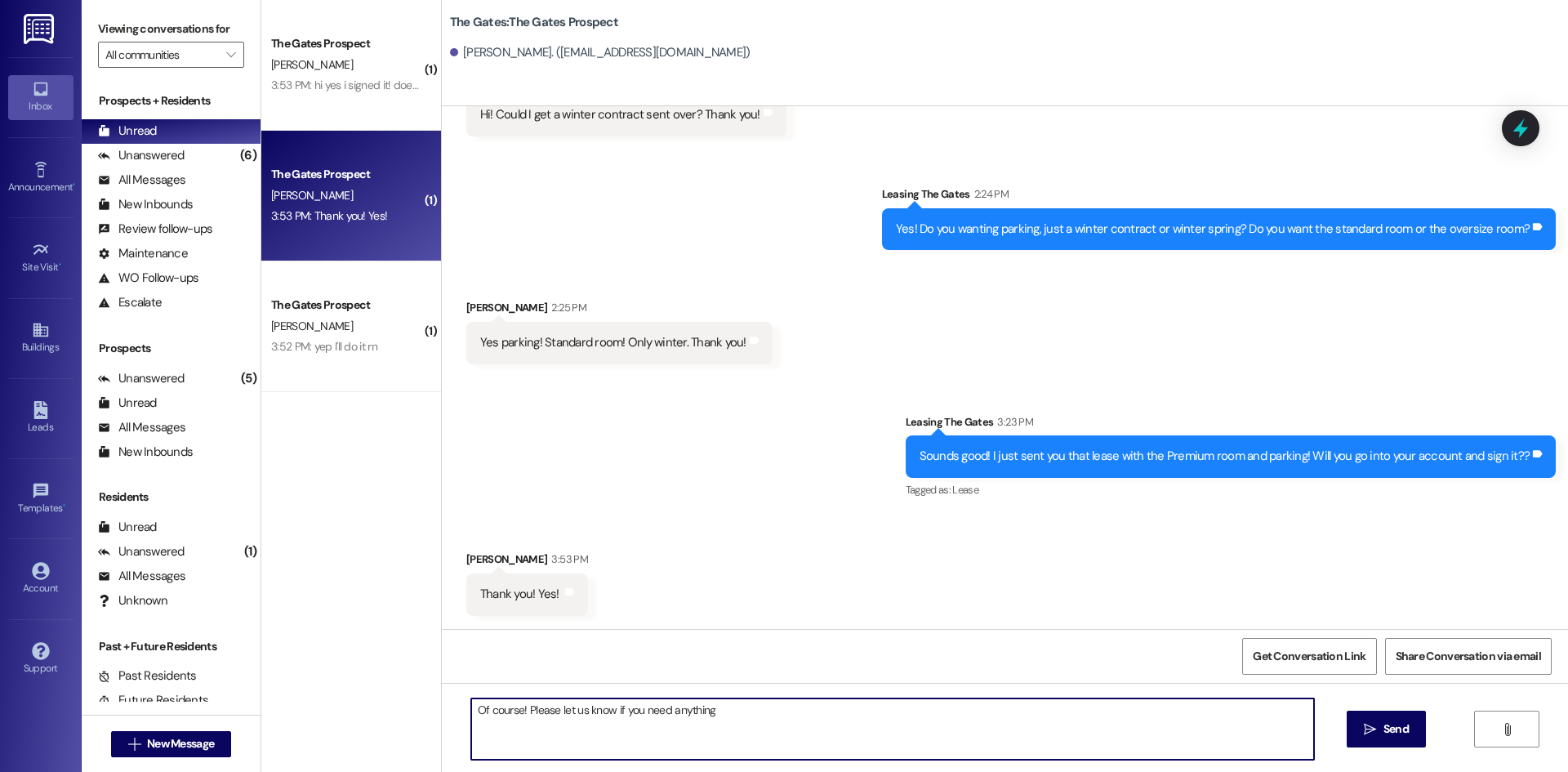
type textarea "Of course! Please let us know if you need anything!"
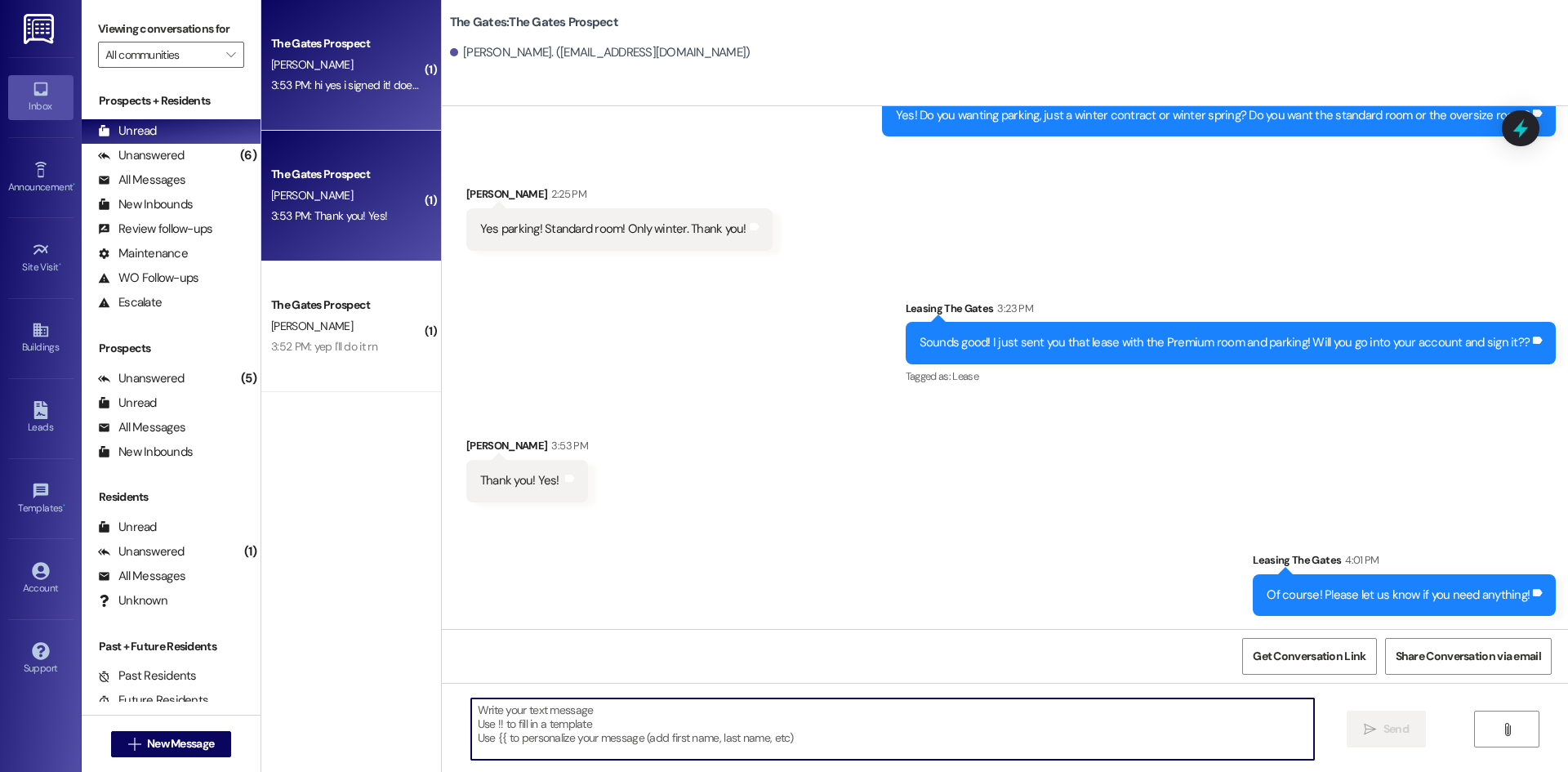
click at [323, 76] on div "3:53 PM: hi yes i signed it! does my guarantor have to sign too? my mom is stru…" at bounding box center [347, 86] width 155 height 20
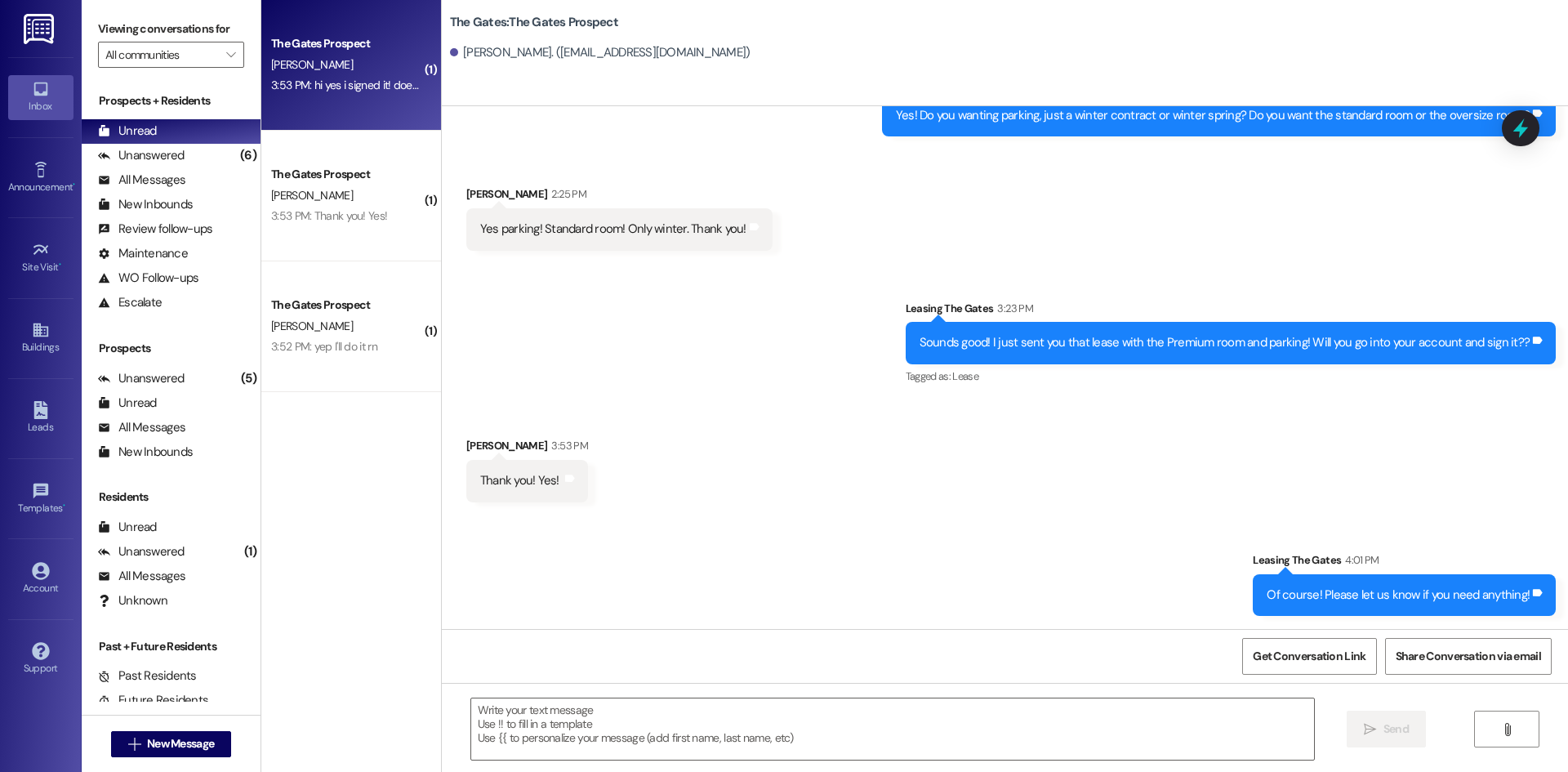
scroll to position [70, 0]
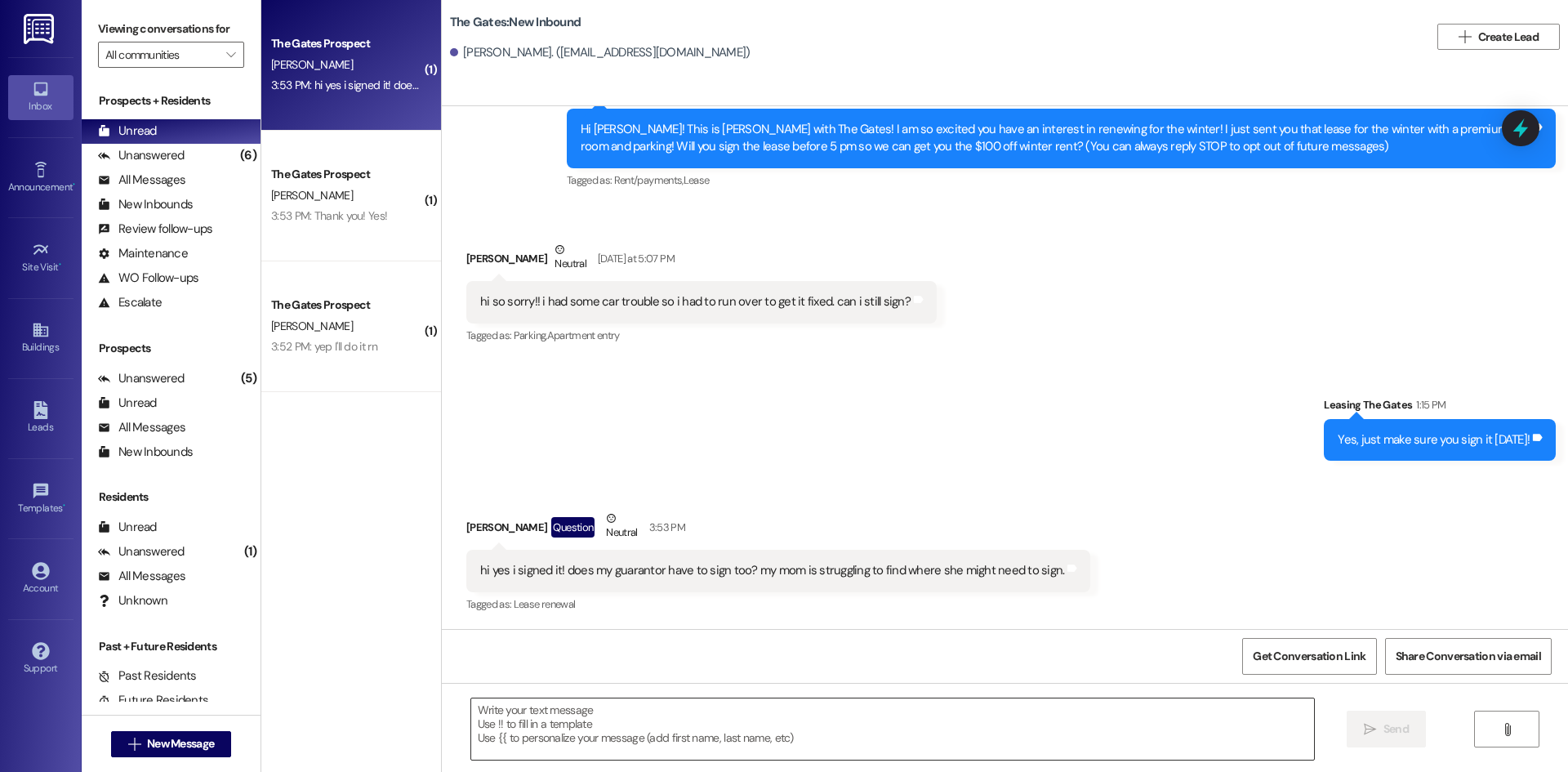
click at [548, 742] on textarea at bounding box center [892, 729] width 842 height 62
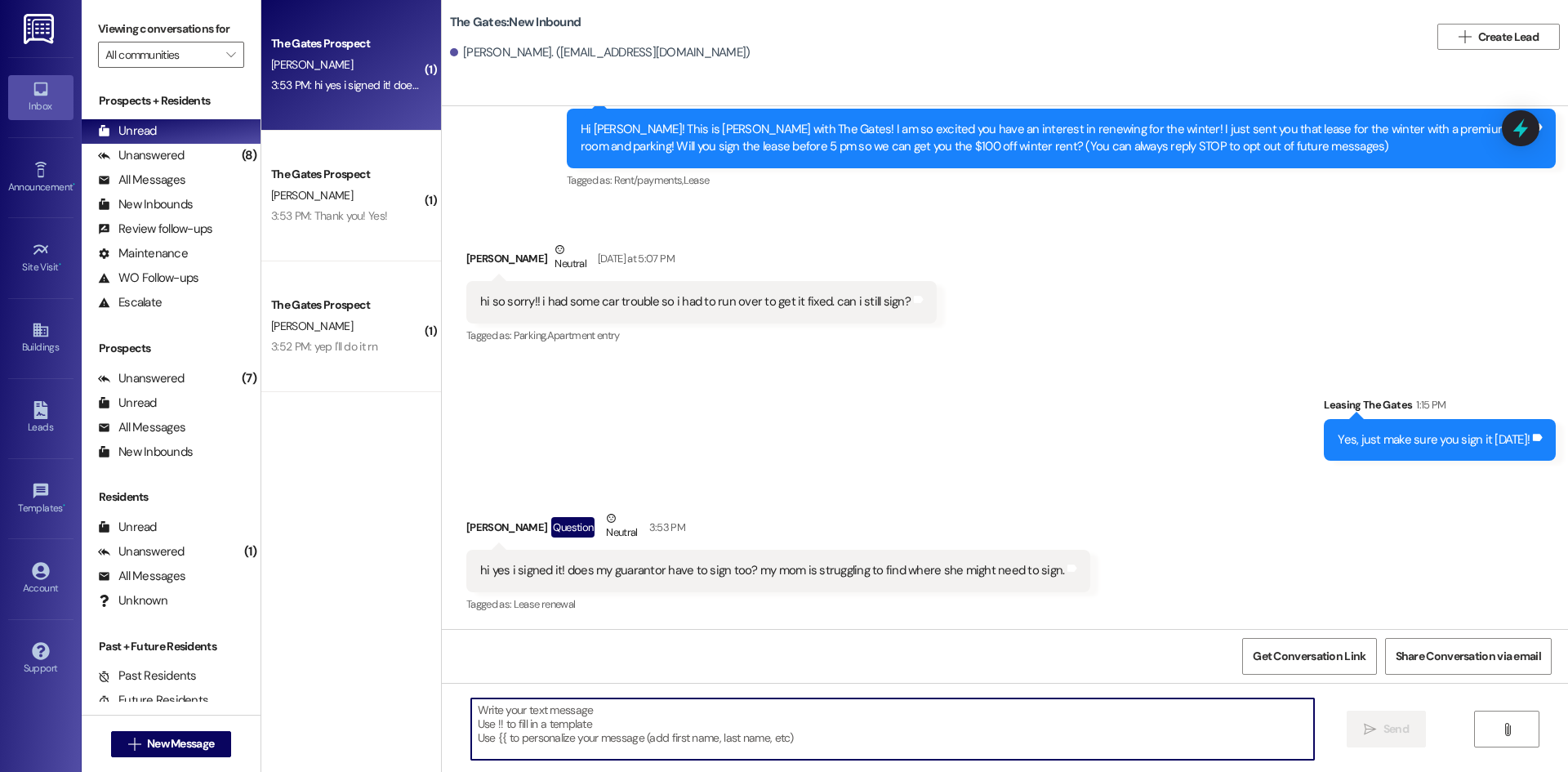
click at [477, 719] on textarea at bounding box center [892, 729] width 842 height 62
click at [667, 719] on textarea "Yes it will be sent to this email:" at bounding box center [892, 729] width 842 height 62
paste textarea "jmlakin1733@gmail.com"
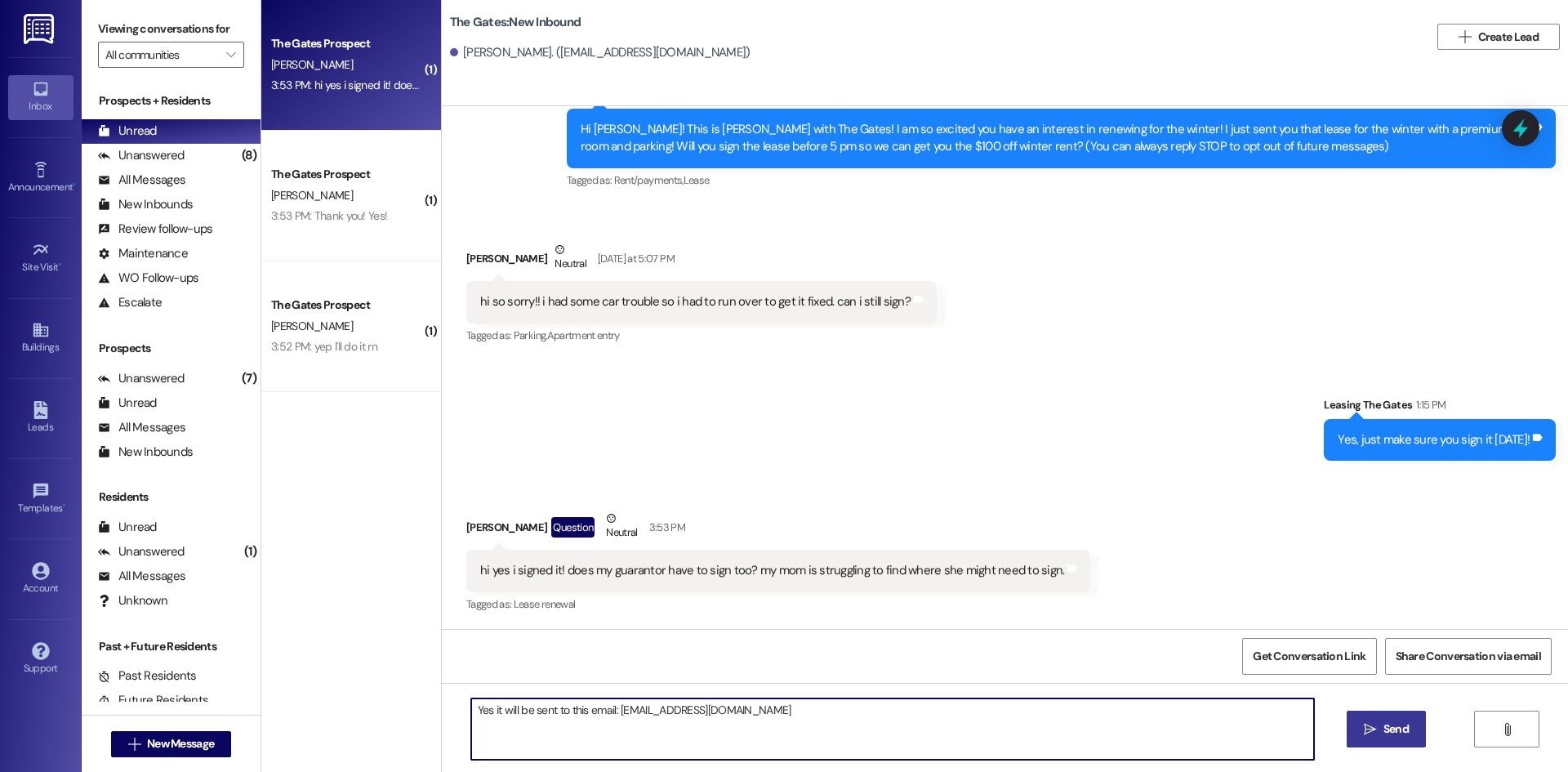
type textarea "Yes it will be sent to this email: jmlakin1733@gmail.com"
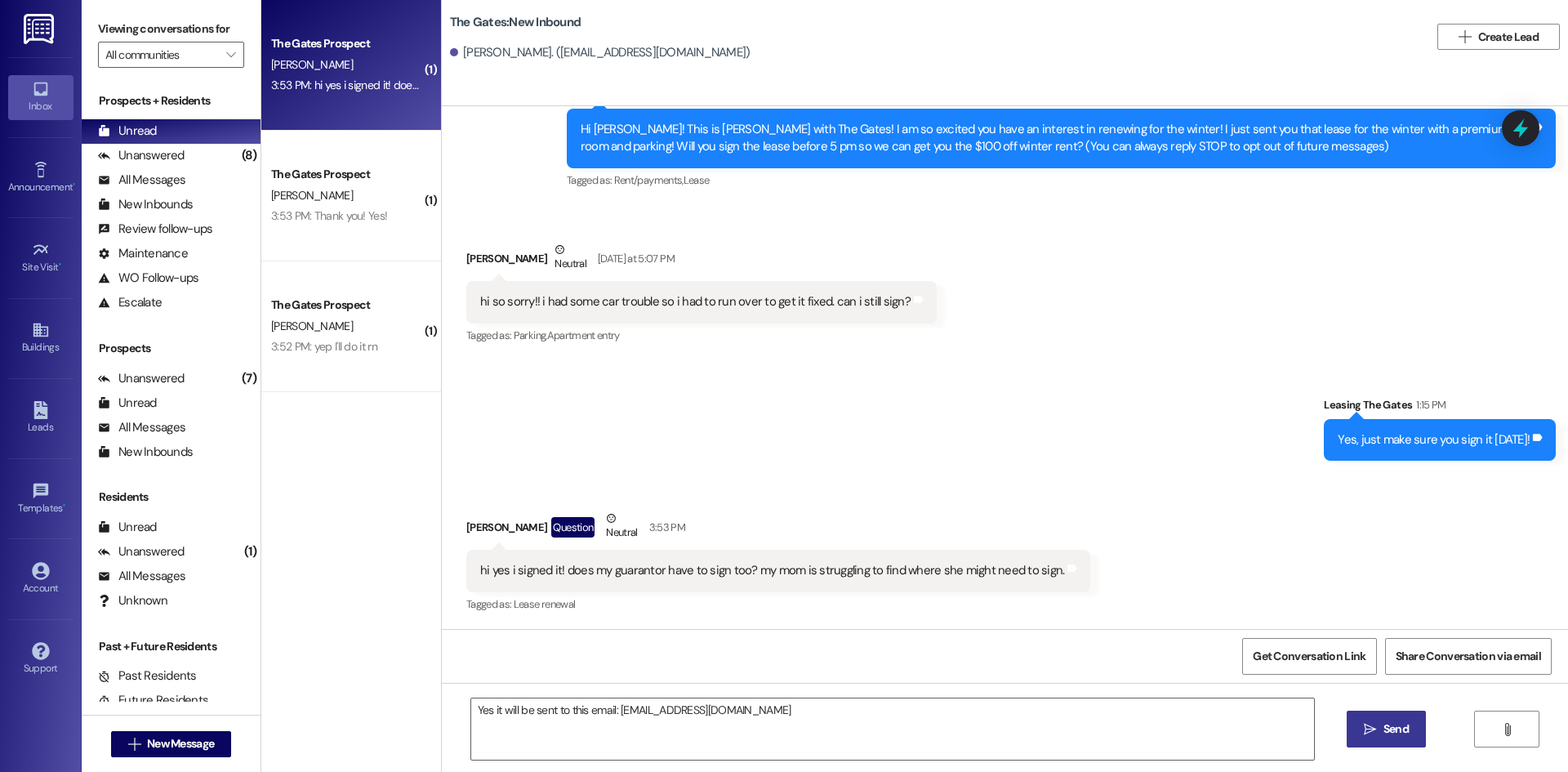
click at [1380, 737] on span "Send" at bounding box center [1396, 729] width 32 height 18
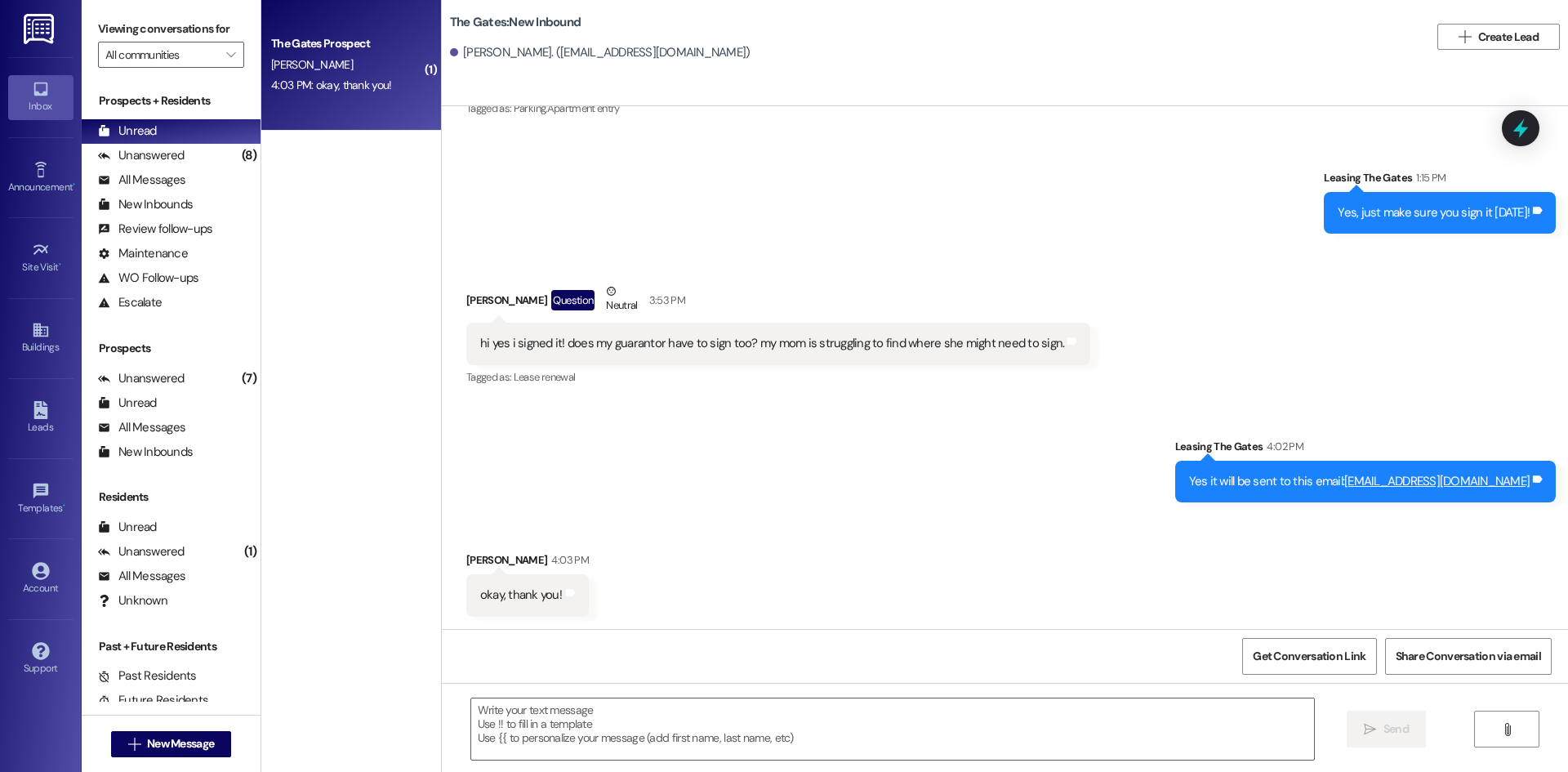
scroll to position [298, 0]
click at [547, 731] on textarea at bounding box center [892, 729] width 842 height 62
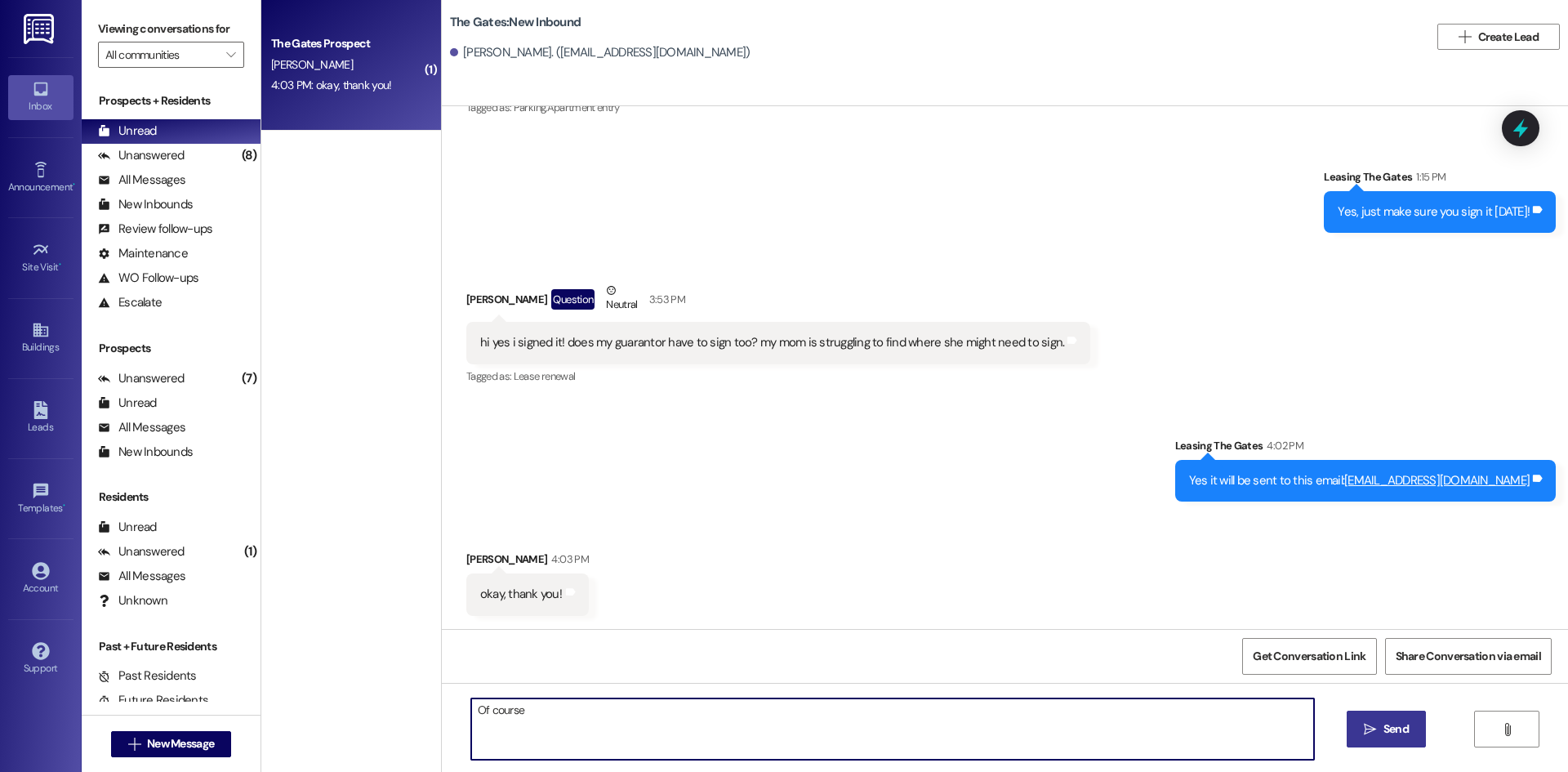
type textarea "Of course!"
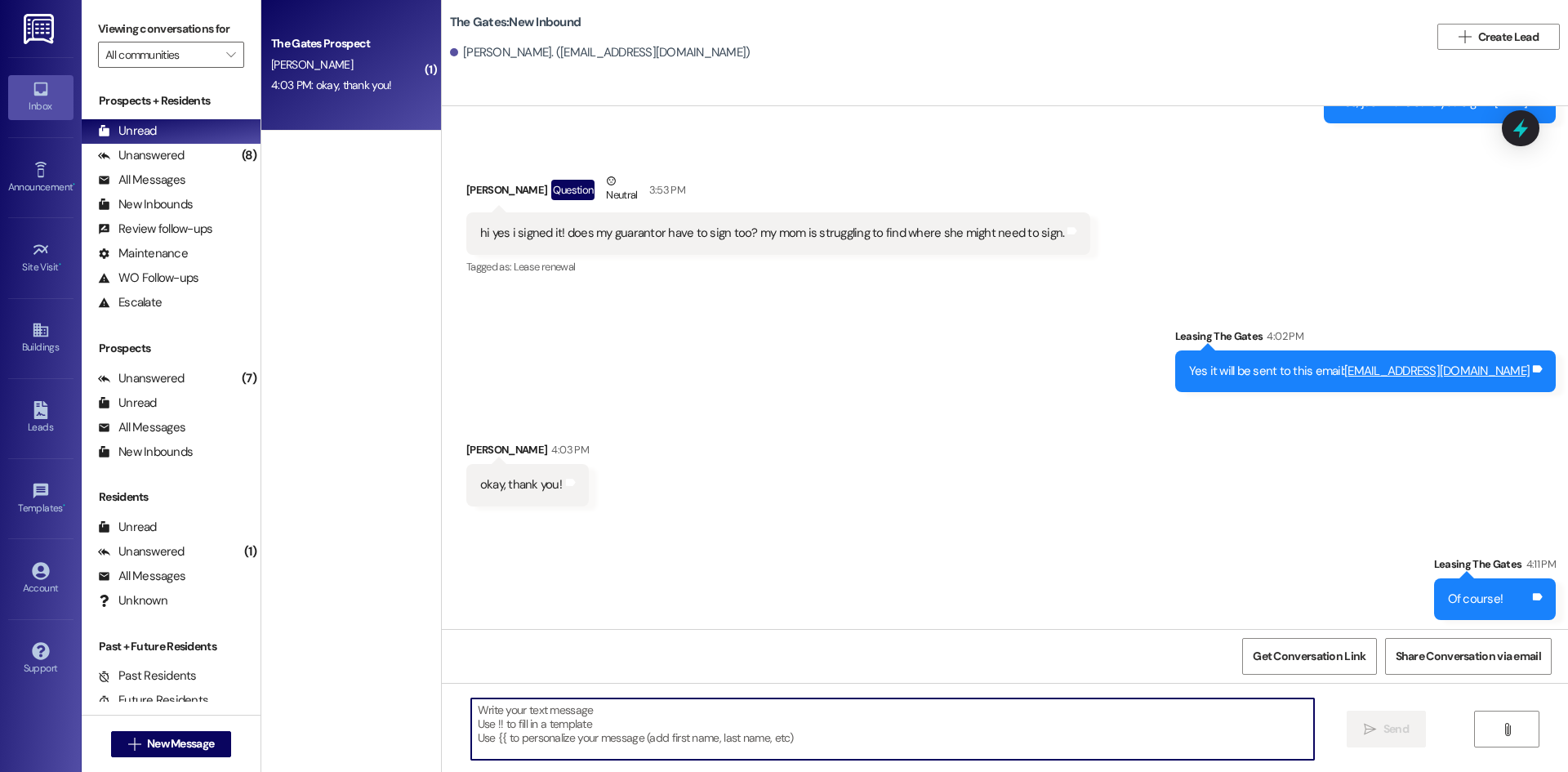
scroll to position [412, 0]
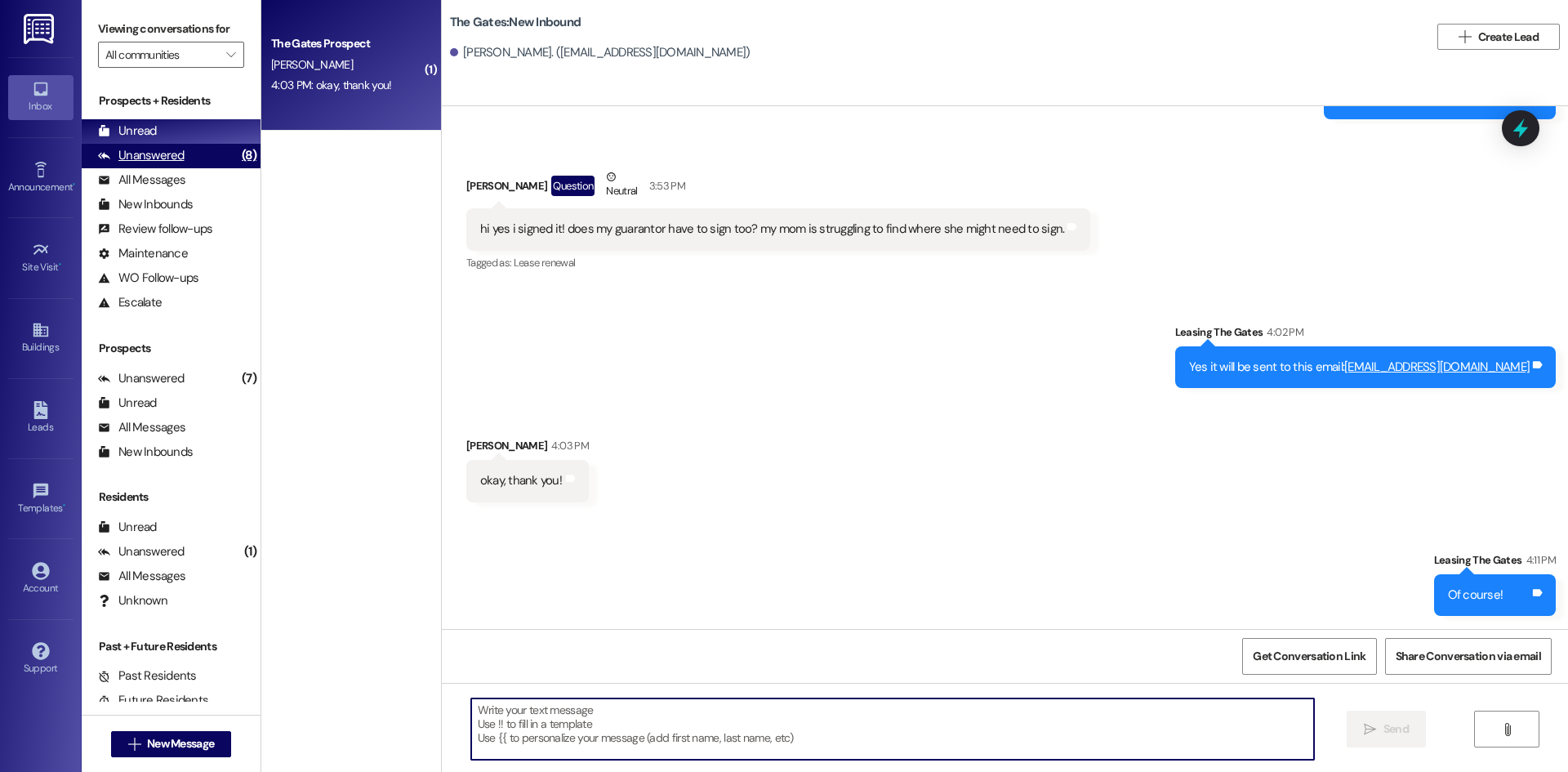
click at [170, 164] on div "Unanswered" at bounding box center [141, 156] width 87 height 18
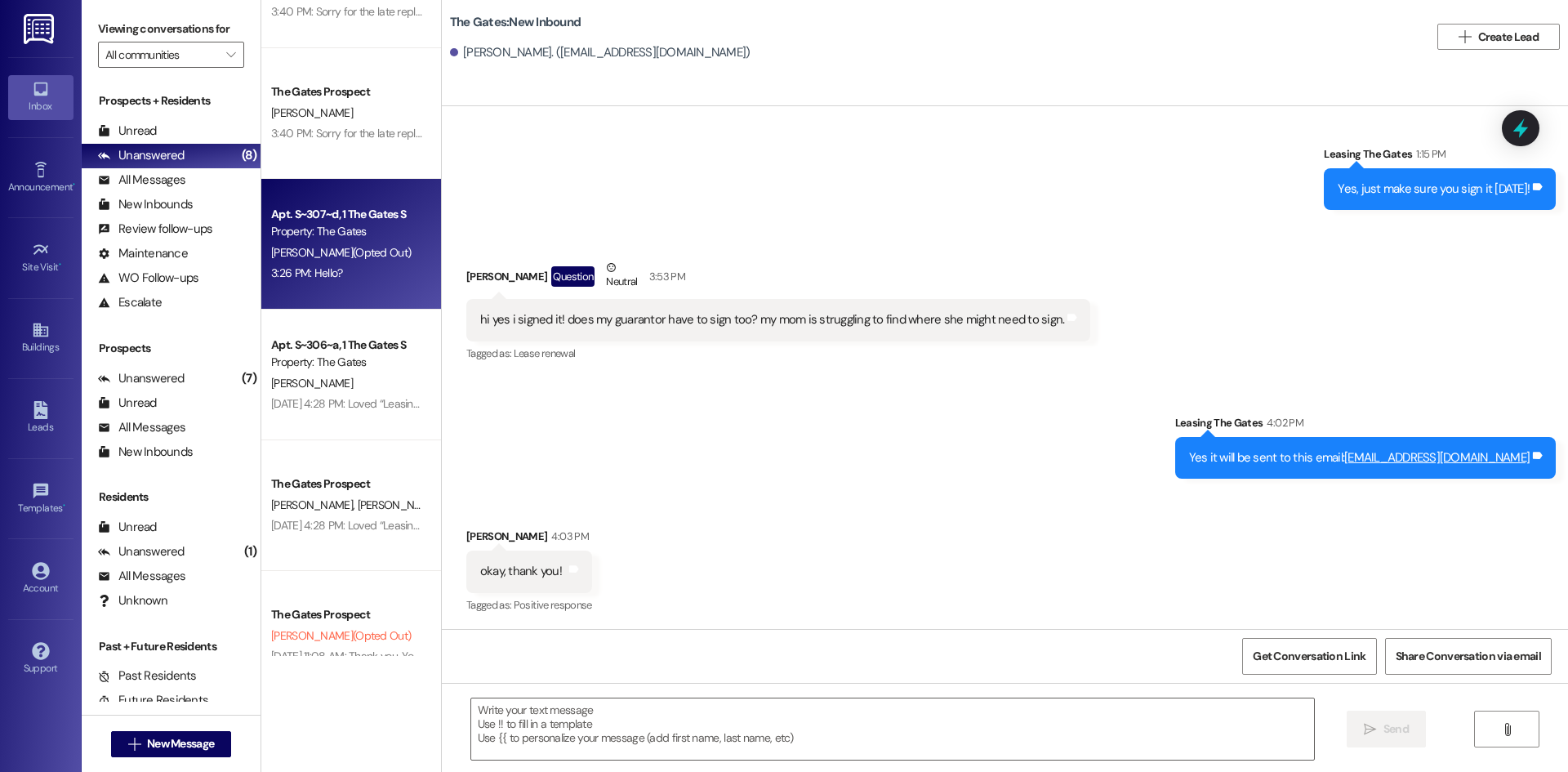
scroll to position [0, 0]
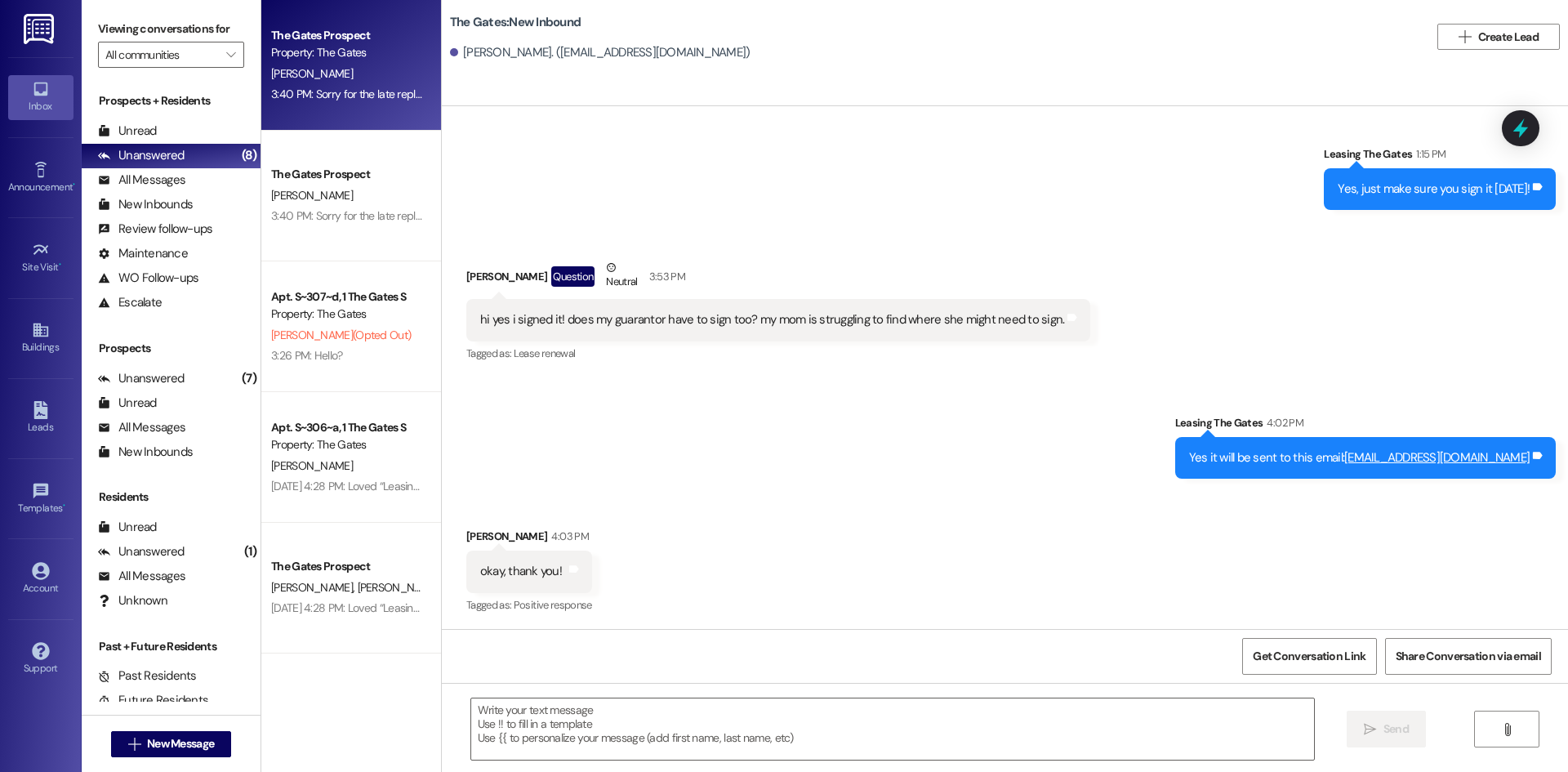
click at [341, 74] on div "M. Shaffer" at bounding box center [347, 74] width 155 height 20
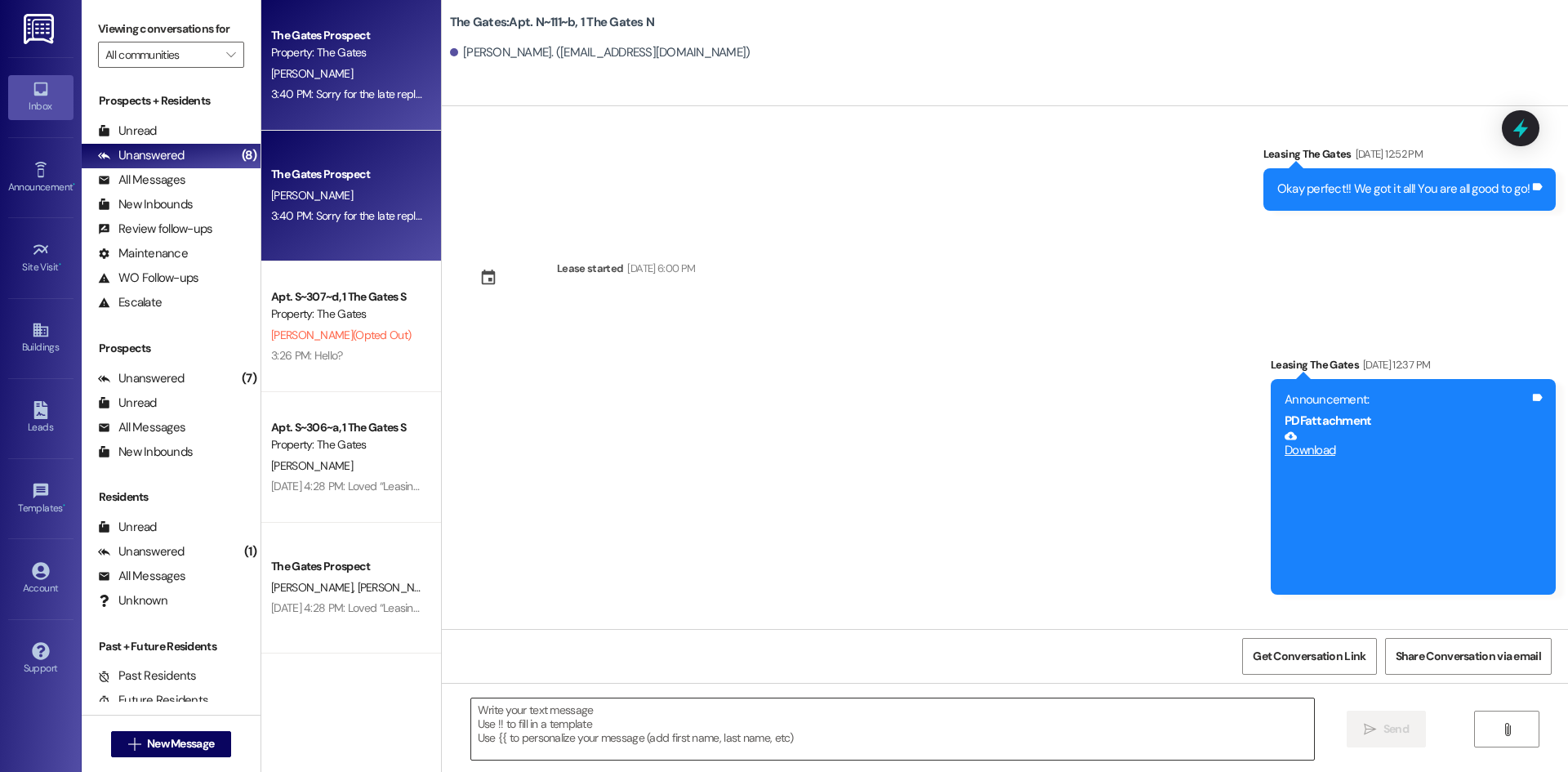
scroll to position [14945, 0]
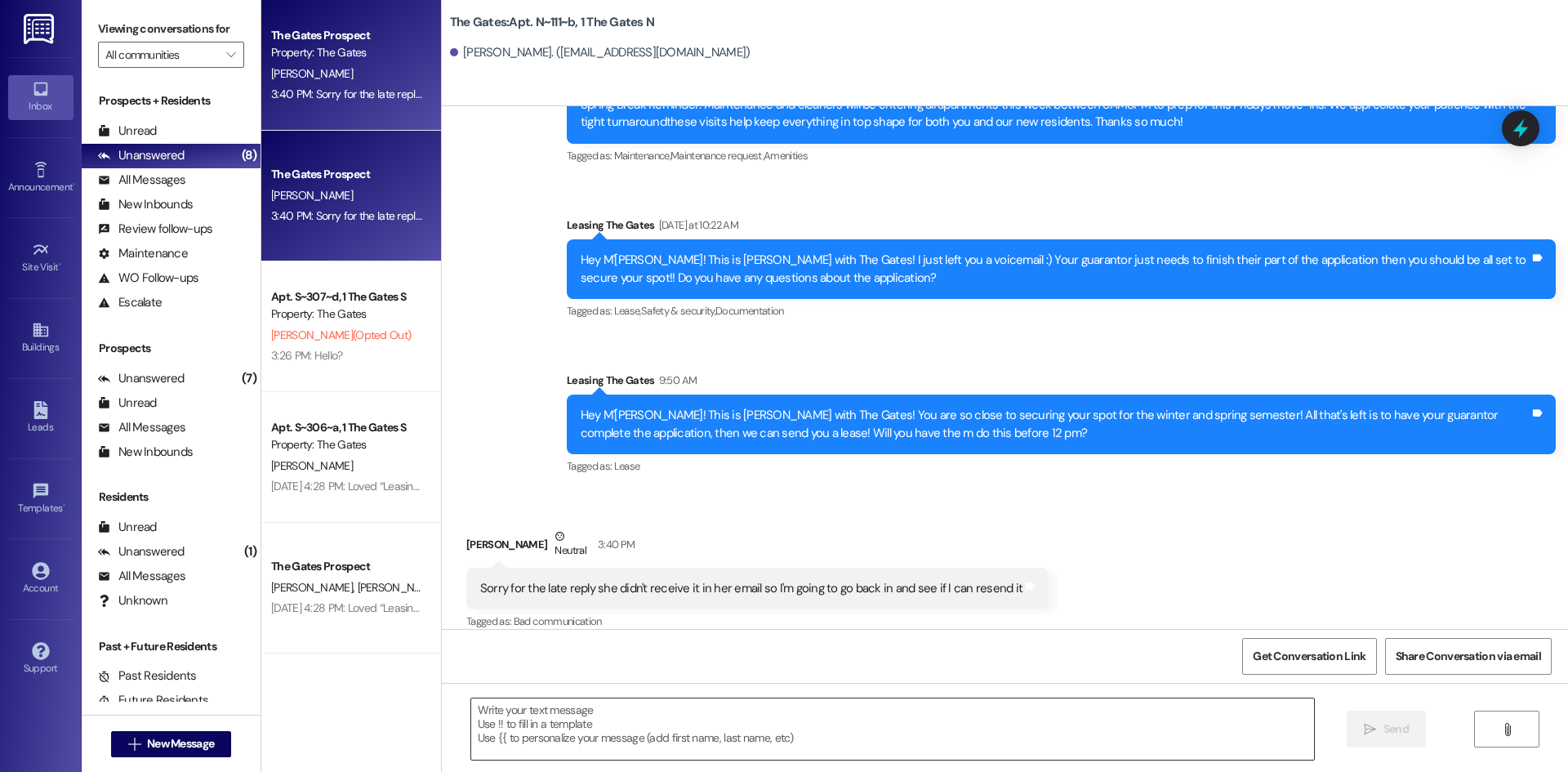
click at [571, 717] on textarea at bounding box center [892, 729] width 842 height 62
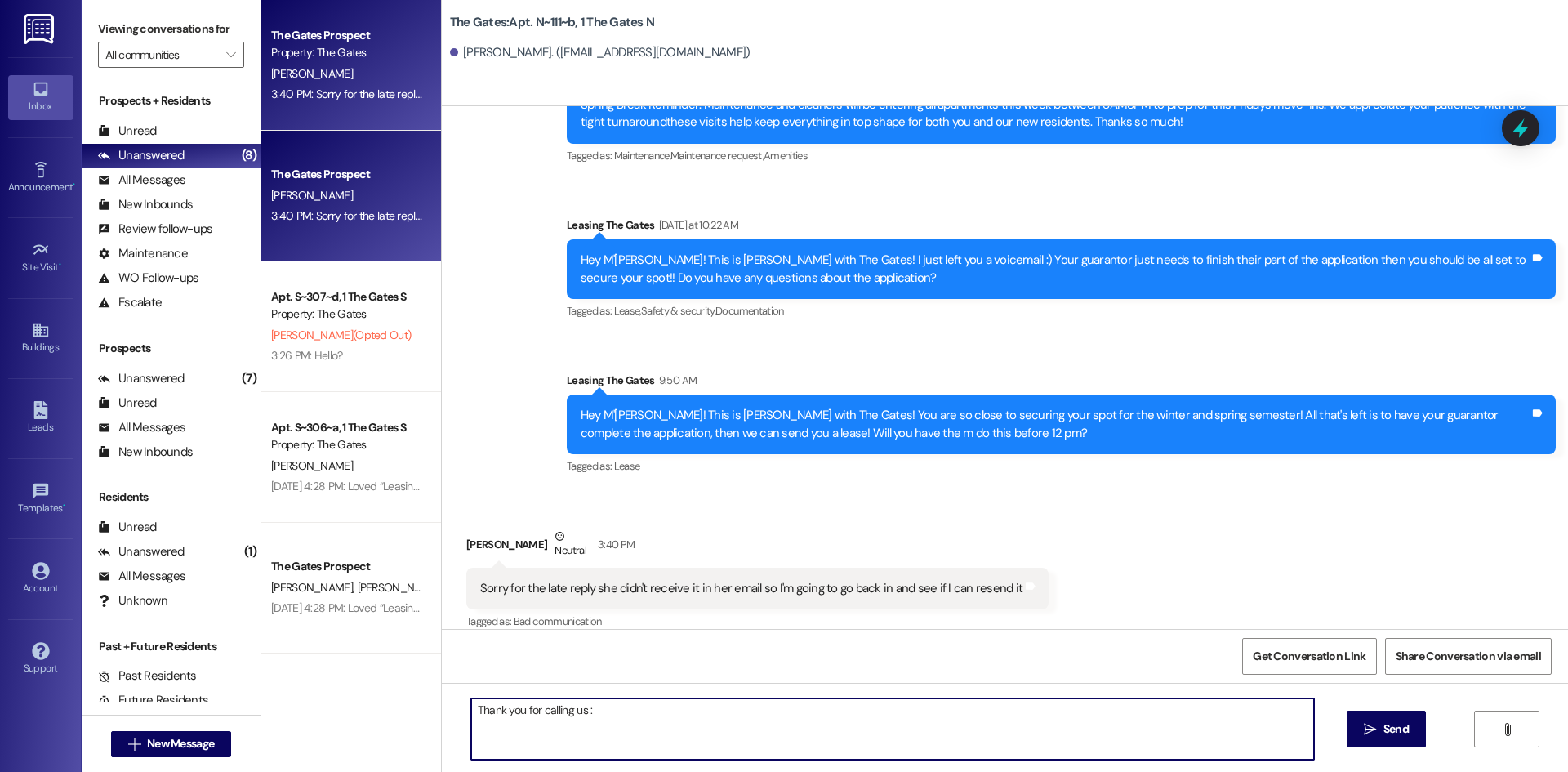
type textarea "Thank you for calling us :)"
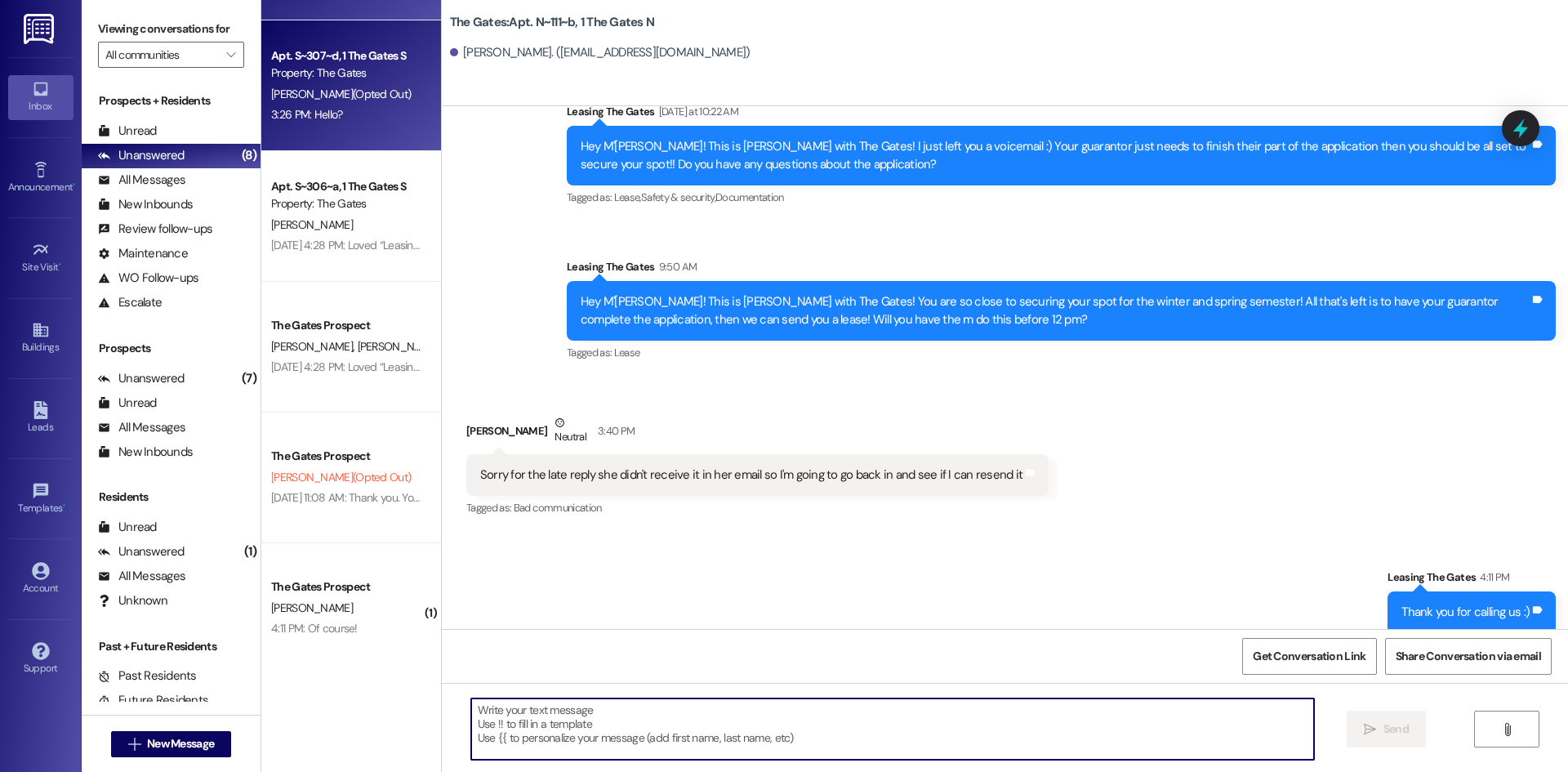
scroll to position [259, 0]
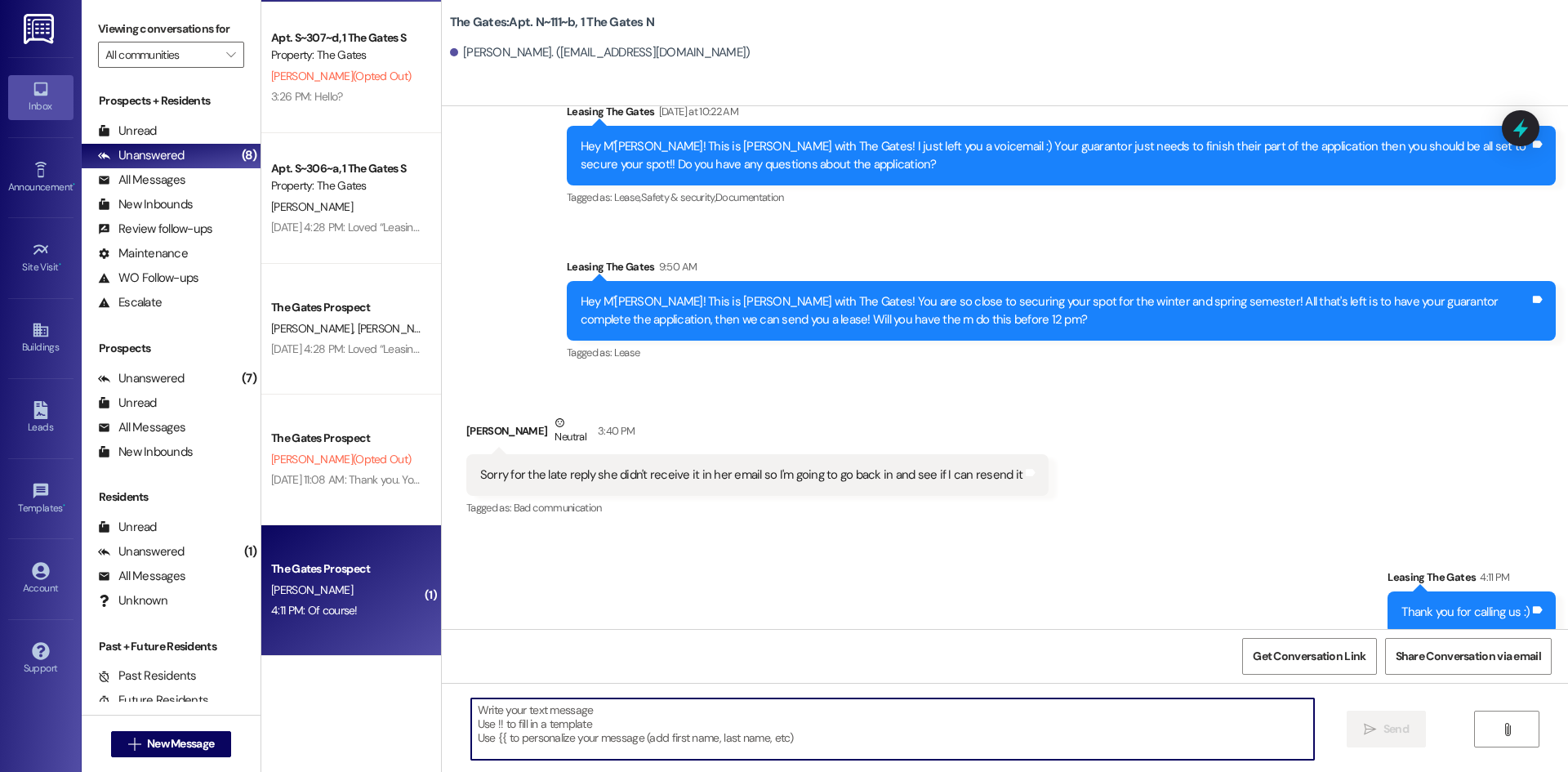
click at [351, 599] on div "H. Lakin" at bounding box center [347, 591] width 155 height 20
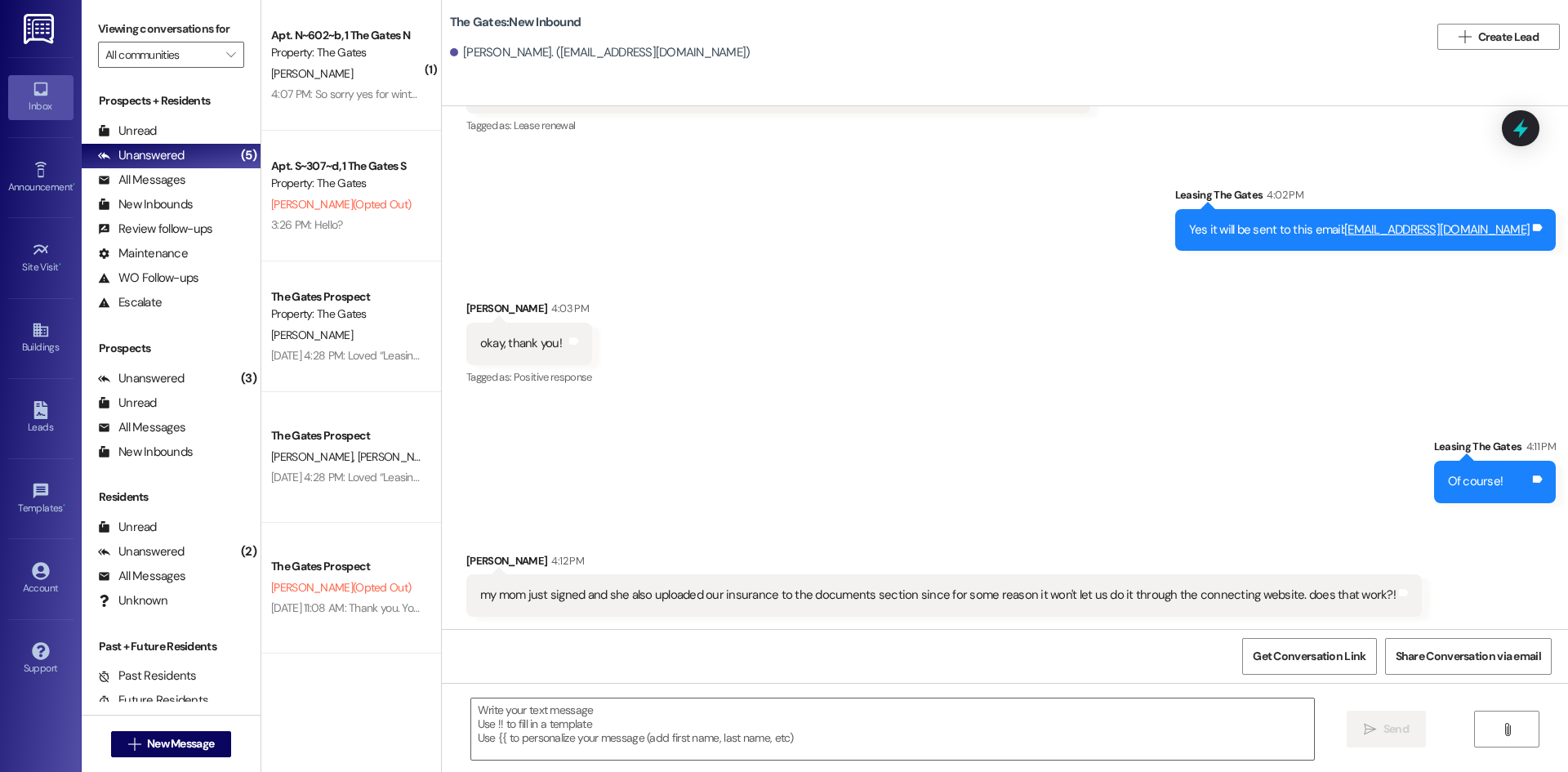
scroll to position [550, 0]
click at [513, 721] on textarea at bounding box center [892, 729] width 842 height 62
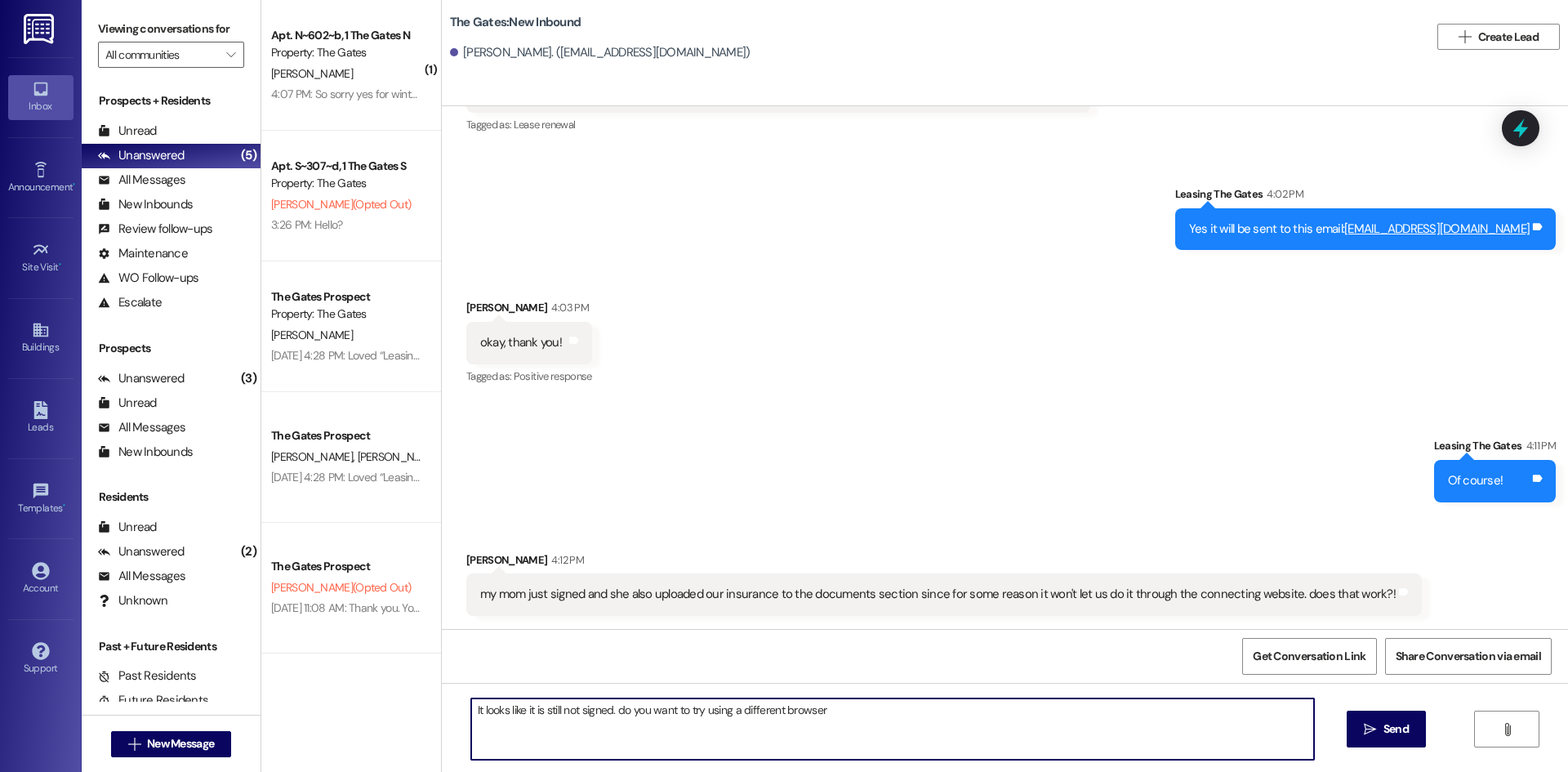
type textarea "It looks like it is still not signed. do you want to try using a different brow…"
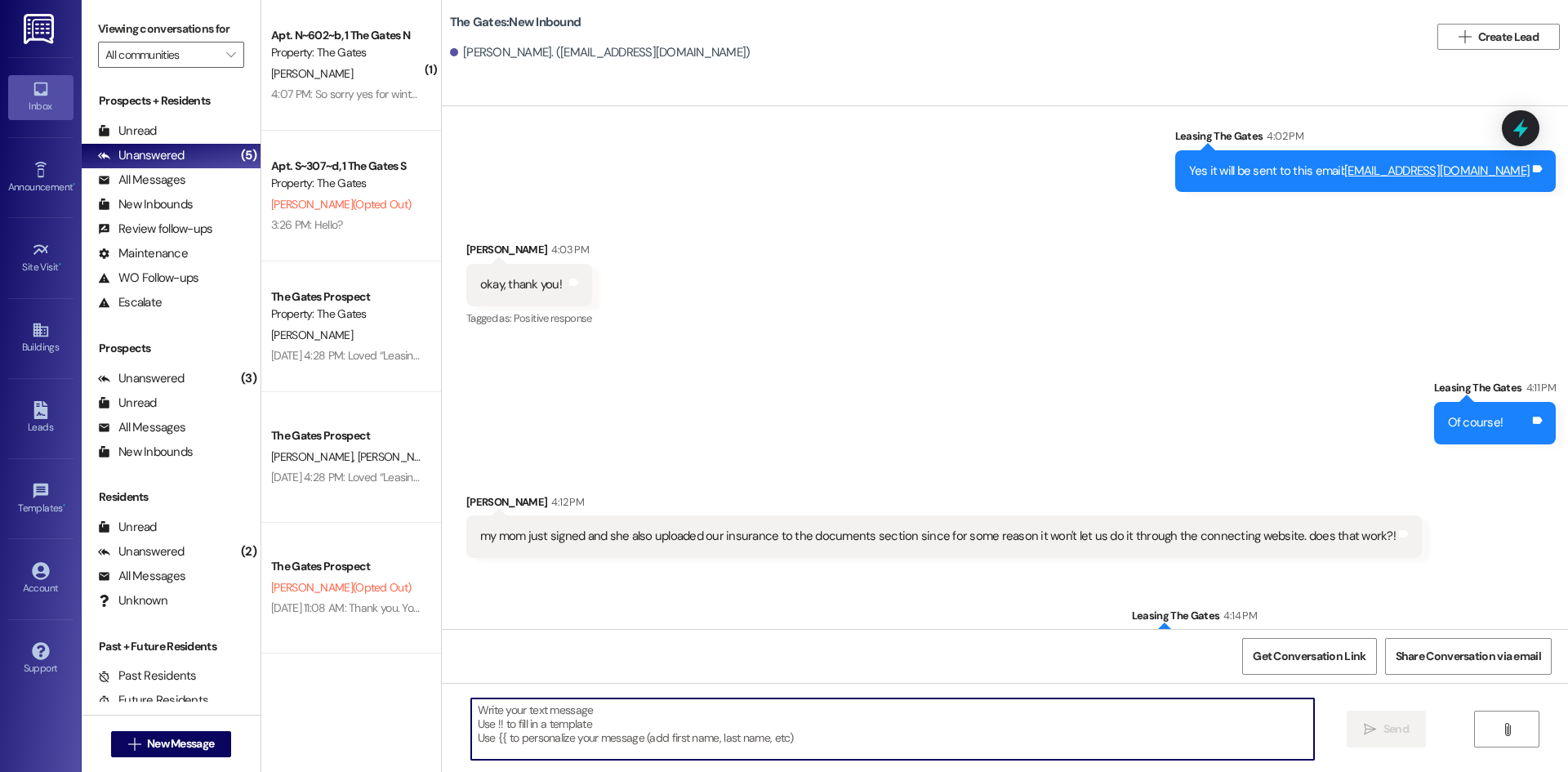
scroll to position [663, 0]
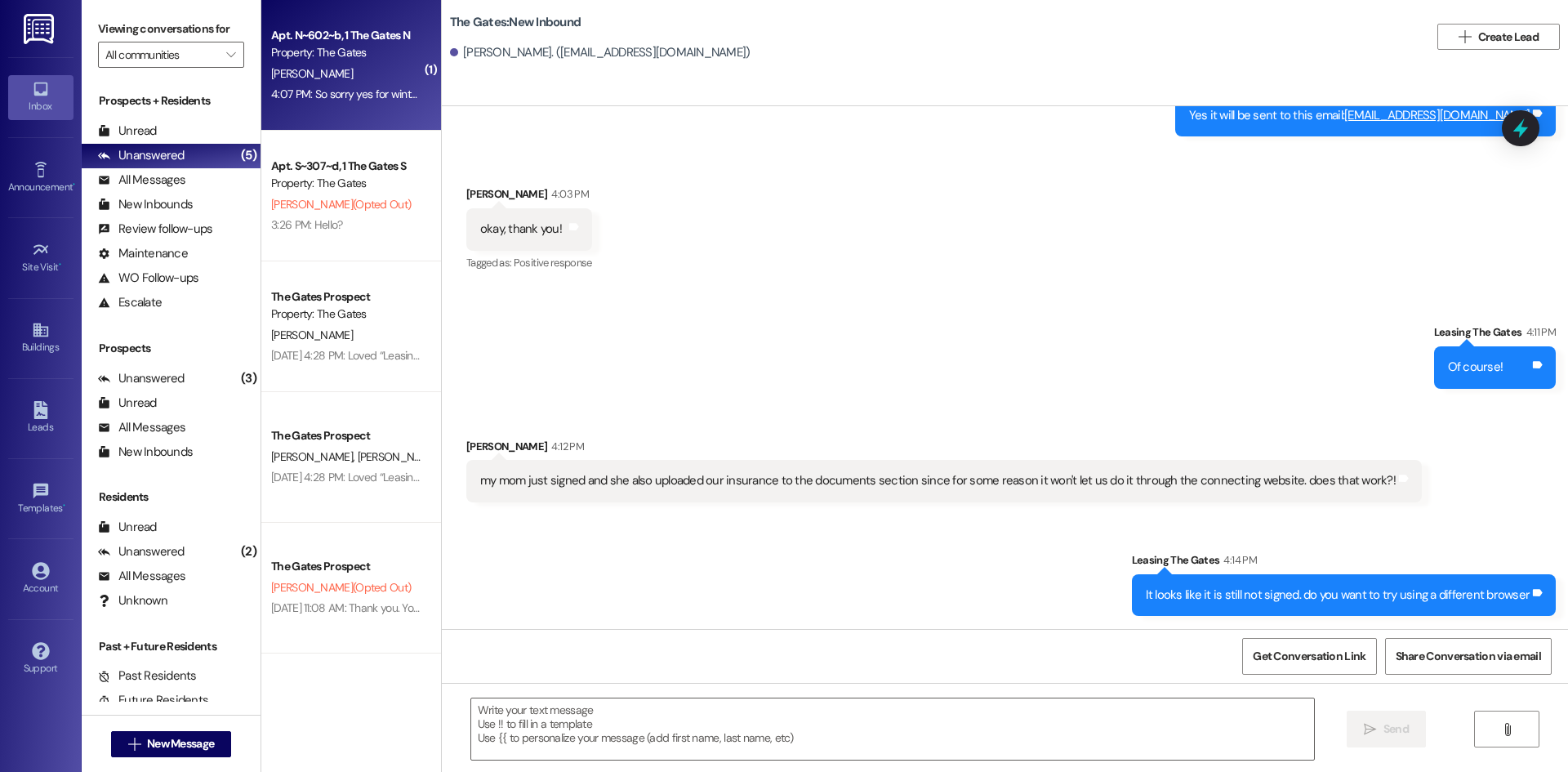
click at [285, 111] on div "Apt. N~602~b, 1 The Gates N Property: The Gates B. Mather 4:07 PM: So sorry yes…" at bounding box center [351, 65] width 180 height 131
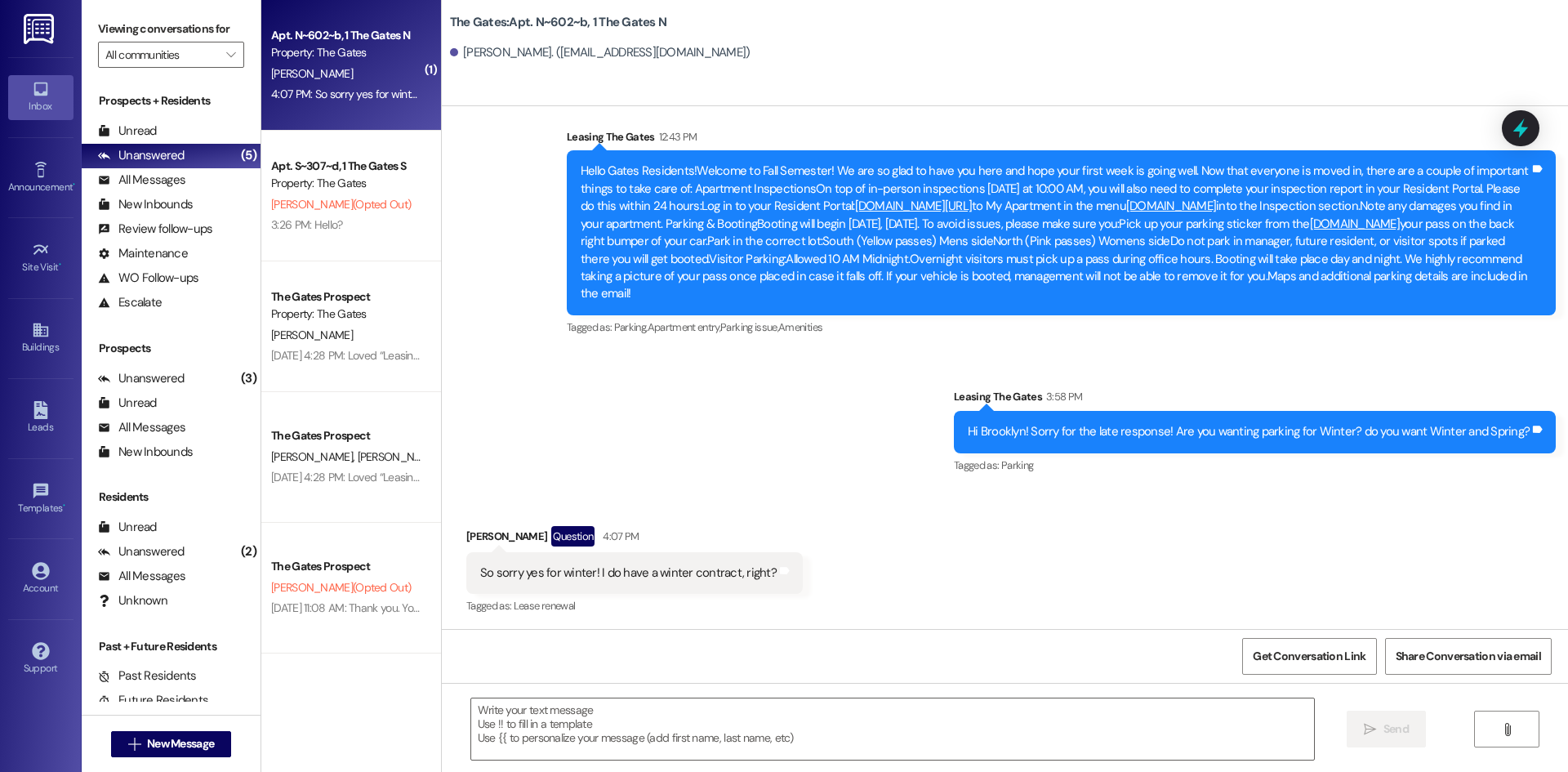
scroll to position [27100, 0]
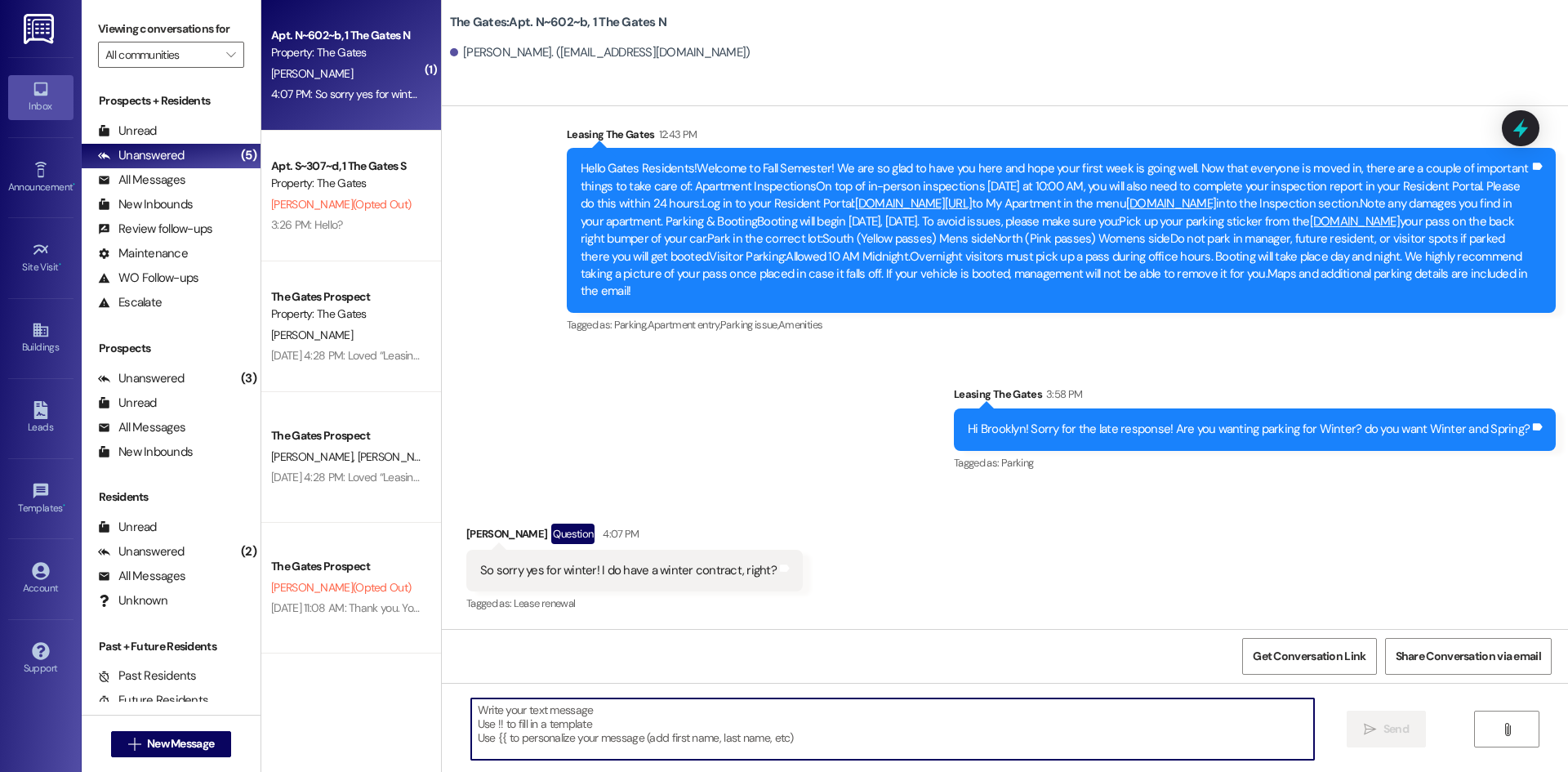
click at [524, 713] on textarea at bounding box center [892, 729] width 842 height 62
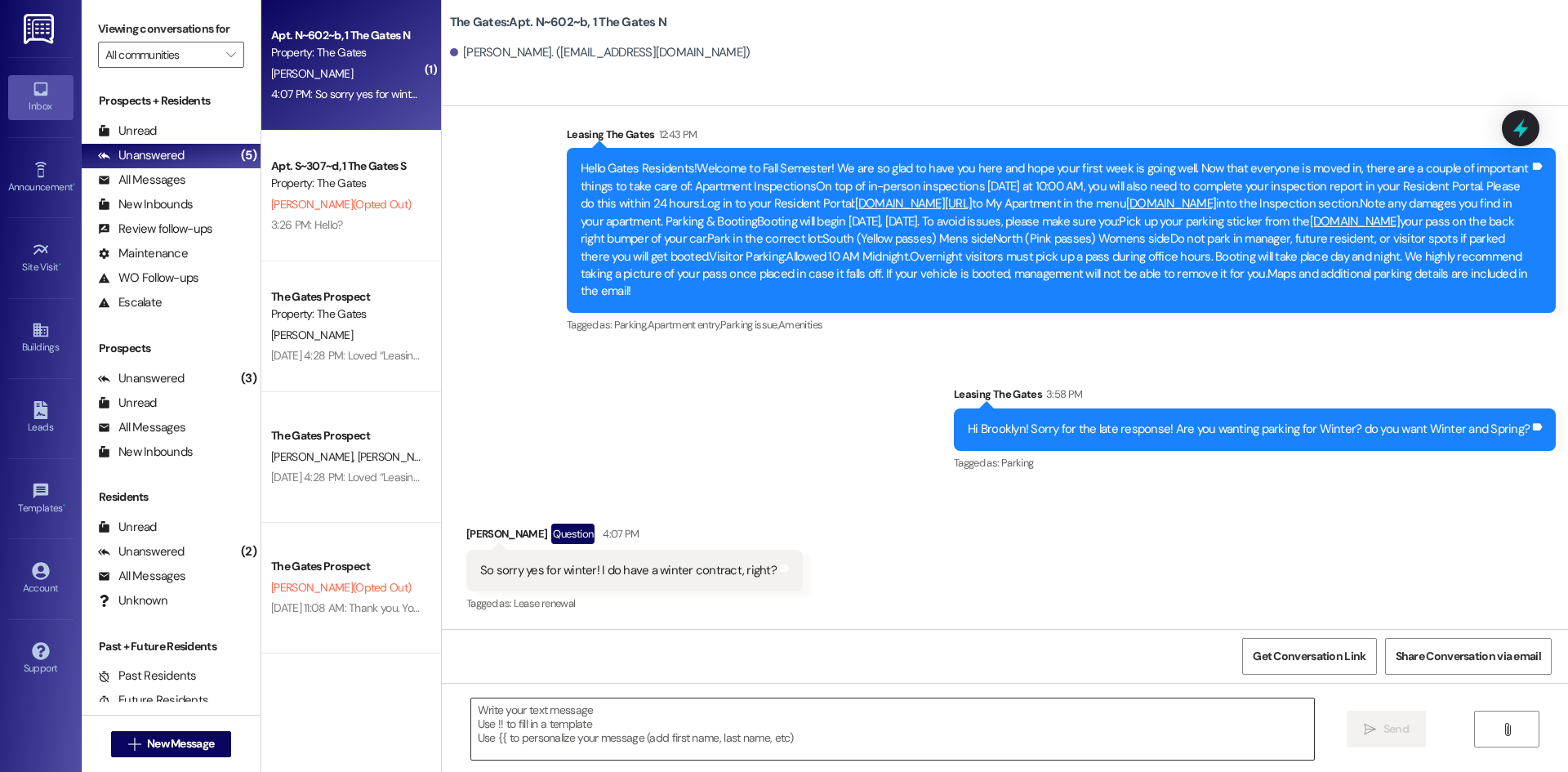
click at [520, 706] on textarea at bounding box center [892, 729] width 842 height 62
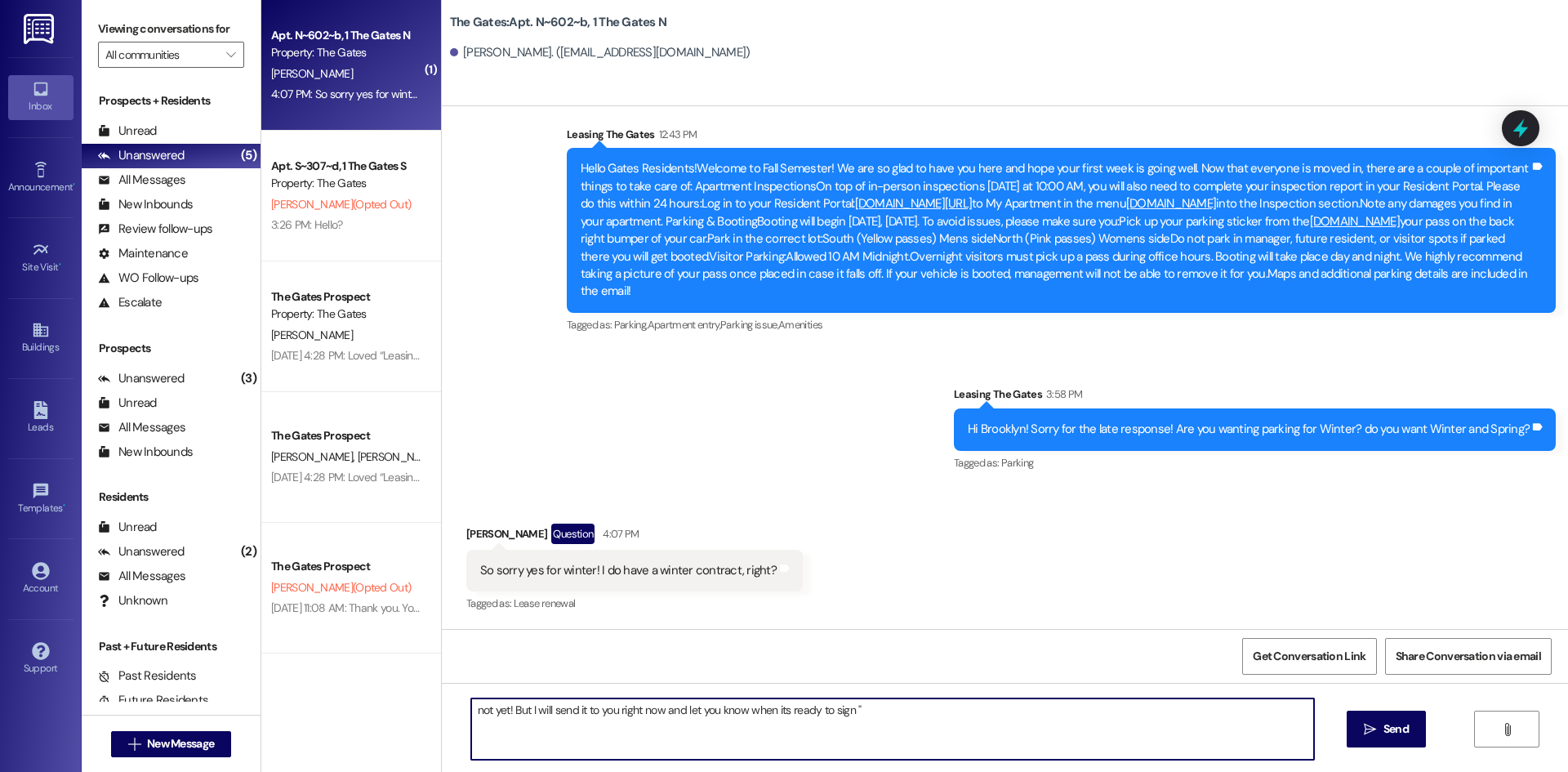
paste textarea "jmlakin1733@gmail.com"
type textarea "not yet! But I will send it to you right now and let you know when its ready to…"
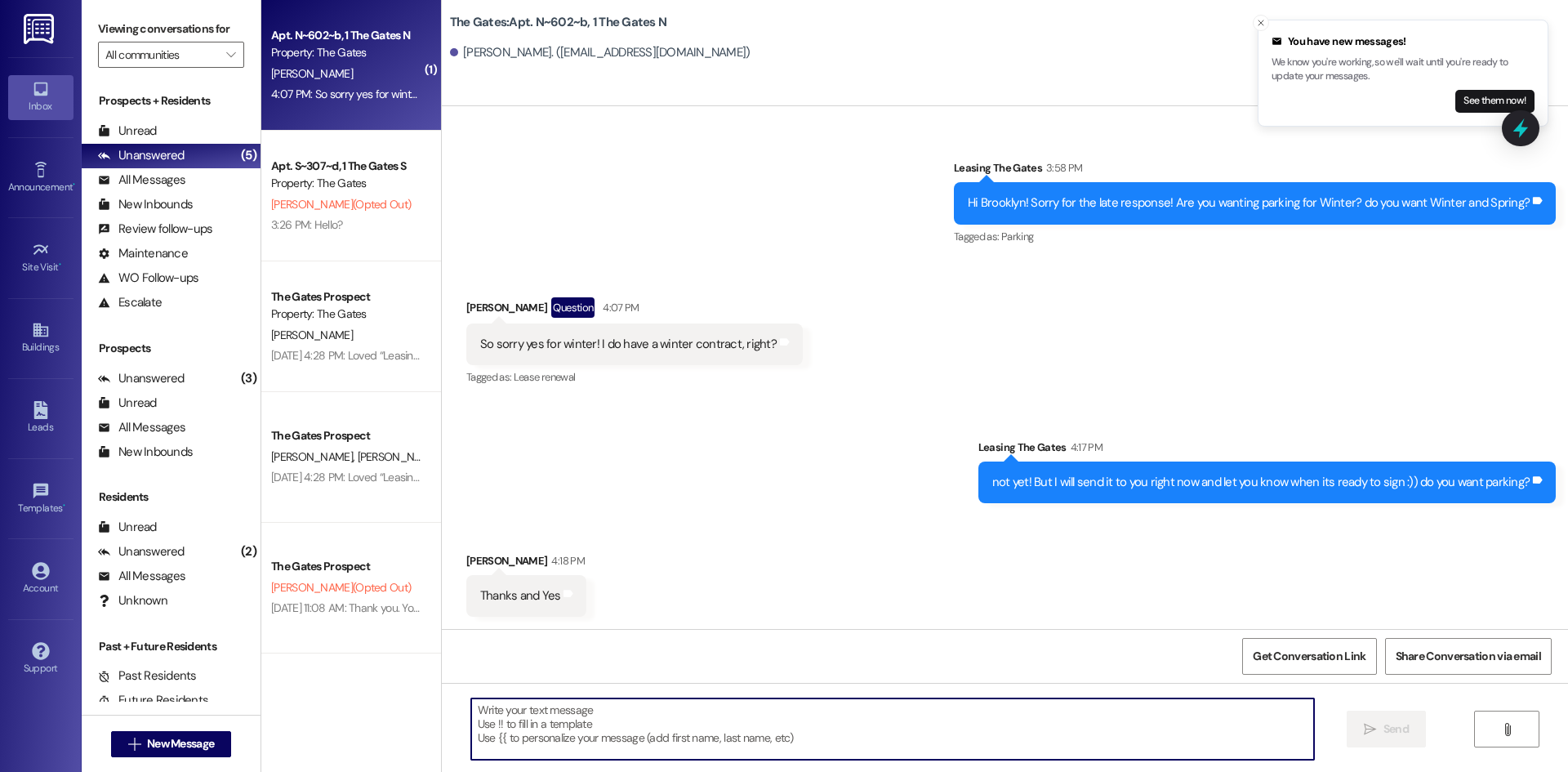
scroll to position [27328, 0]
